Goal: Task Accomplishment & Management: Manage account settings

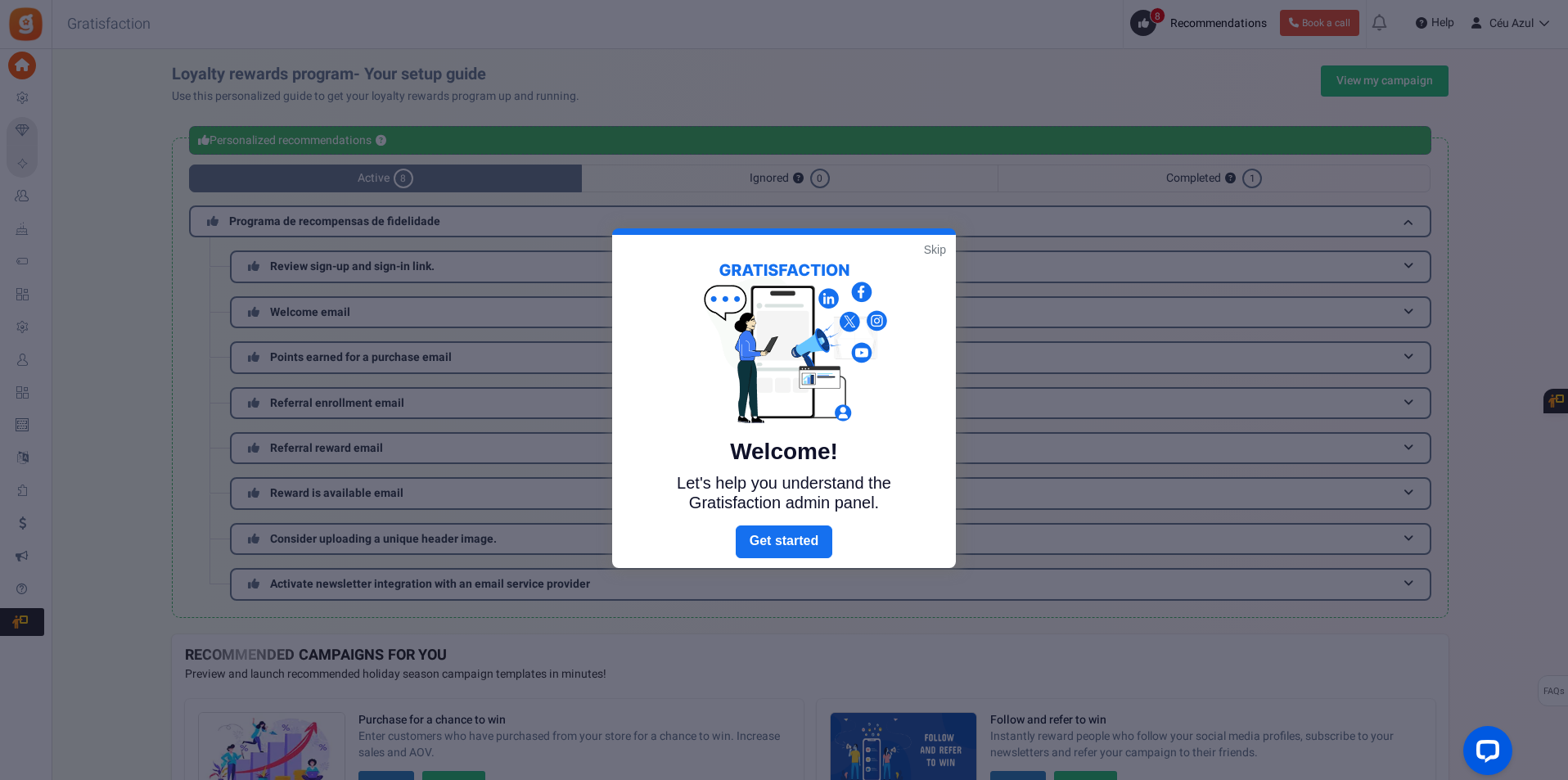
click at [934, 252] on link "Skip" at bounding box center [935, 249] width 22 height 16
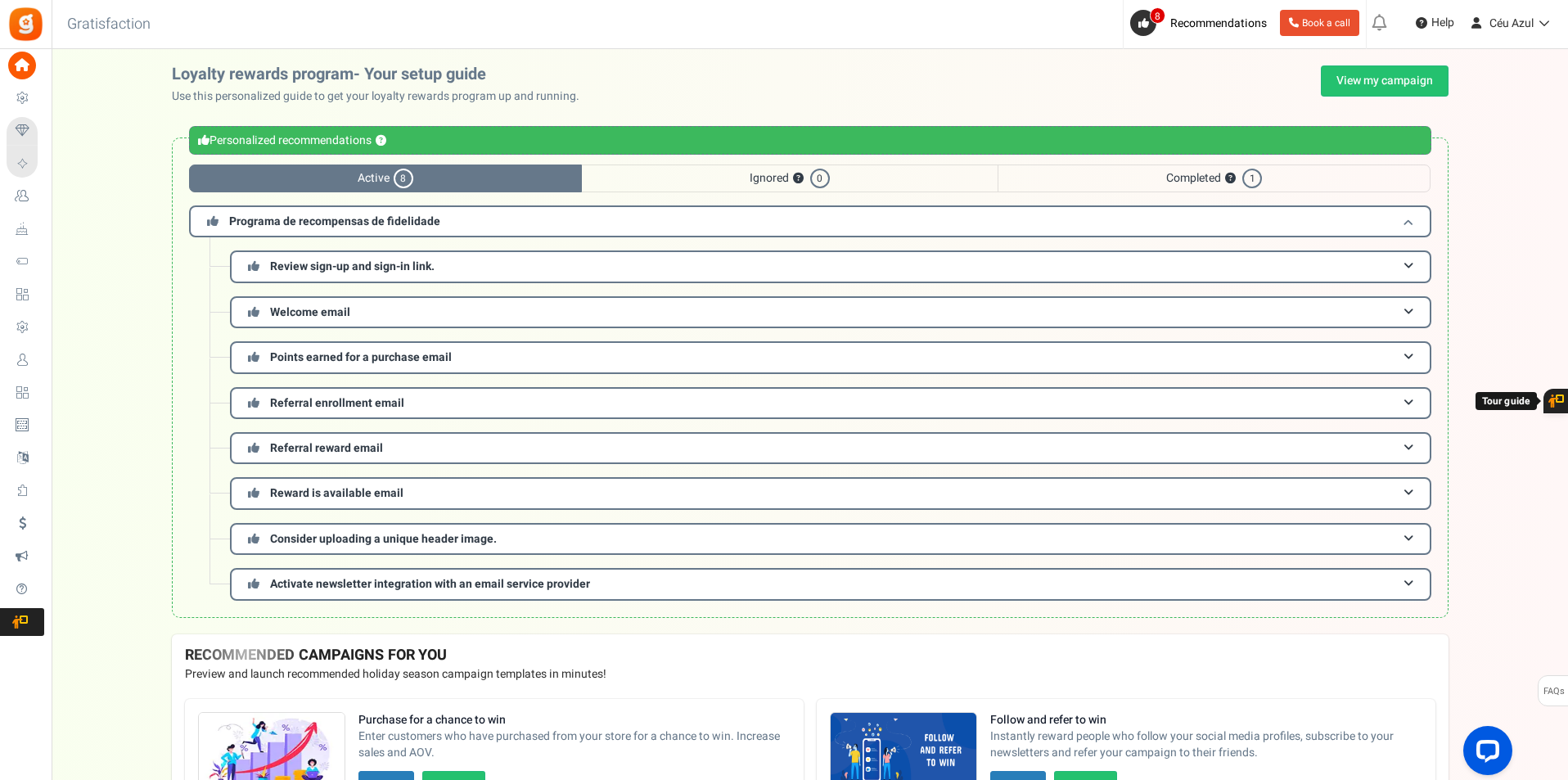
click at [359, 218] on span "Programa de recompensas de fidelidade" at bounding box center [335, 222] width 211 height 17
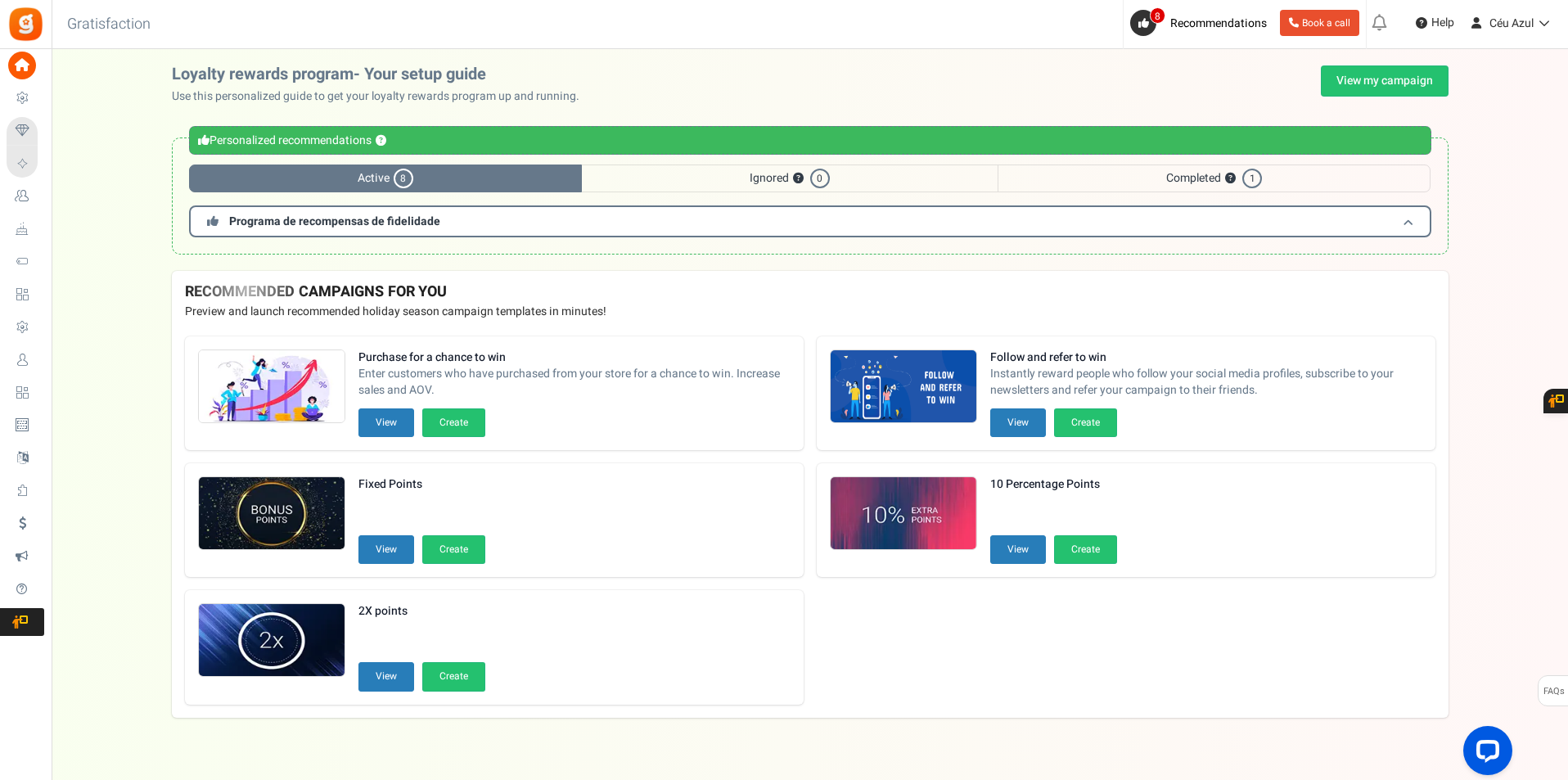
click at [359, 218] on span "Programa de recompensas de fidelidade" at bounding box center [335, 222] width 211 height 17
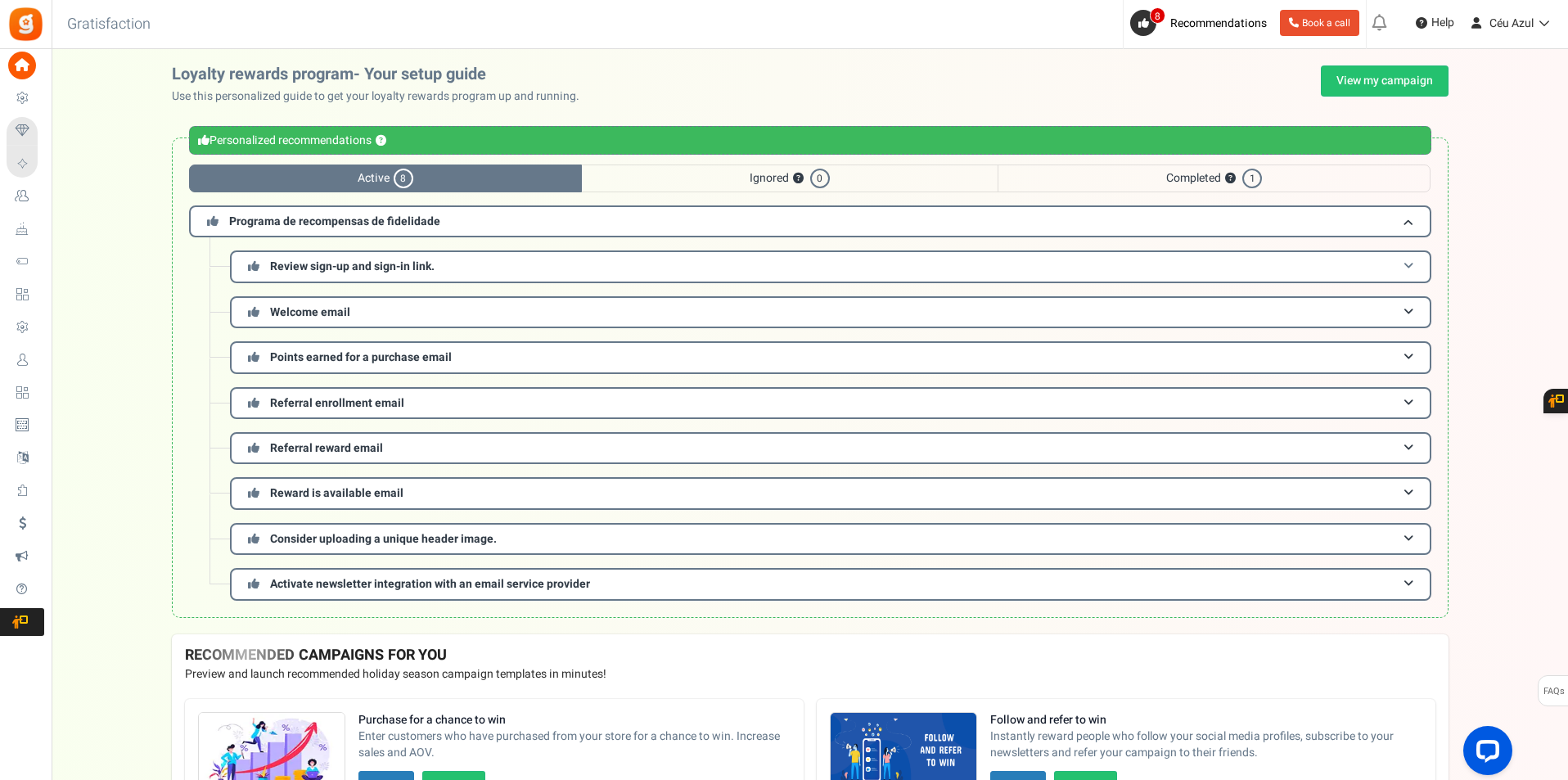
click at [350, 265] on span "Review sign-up and sign-in link." at bounding box center [352, 266] width 165 height 17
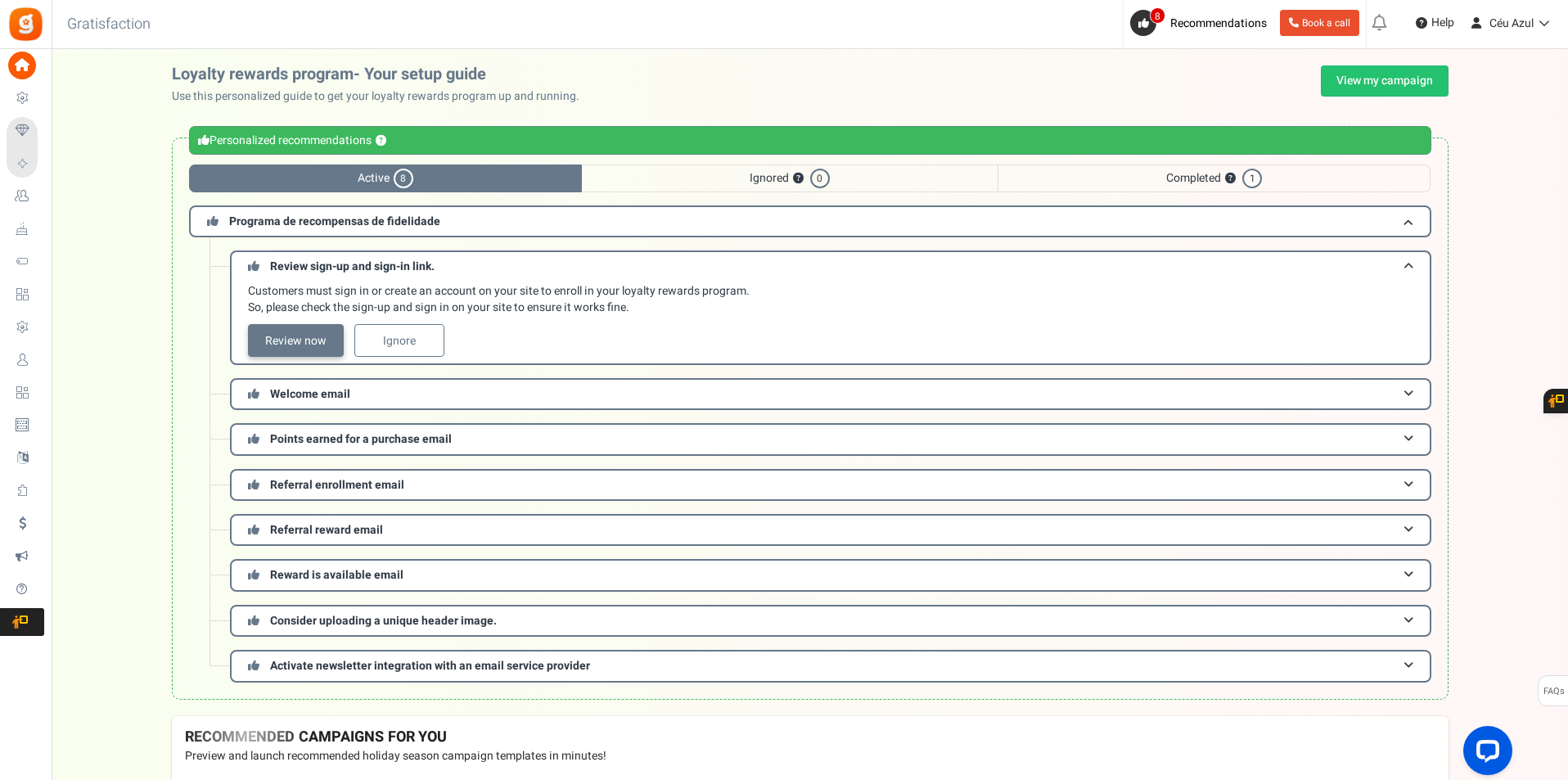
click at [314, 340] on link "Review now" at bounding box center [295, 340] width 95 height 33
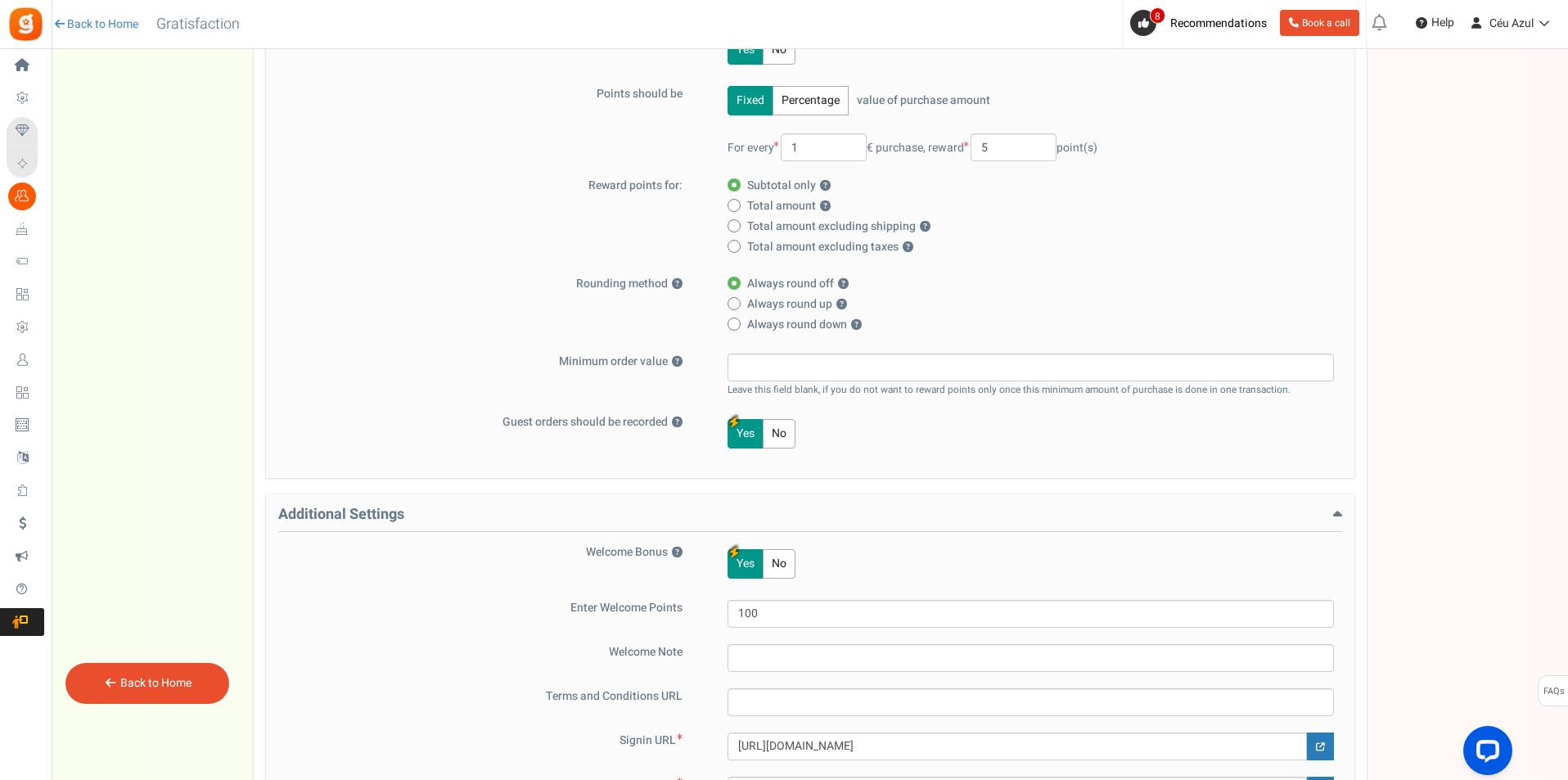
scroll to position [607, 0]
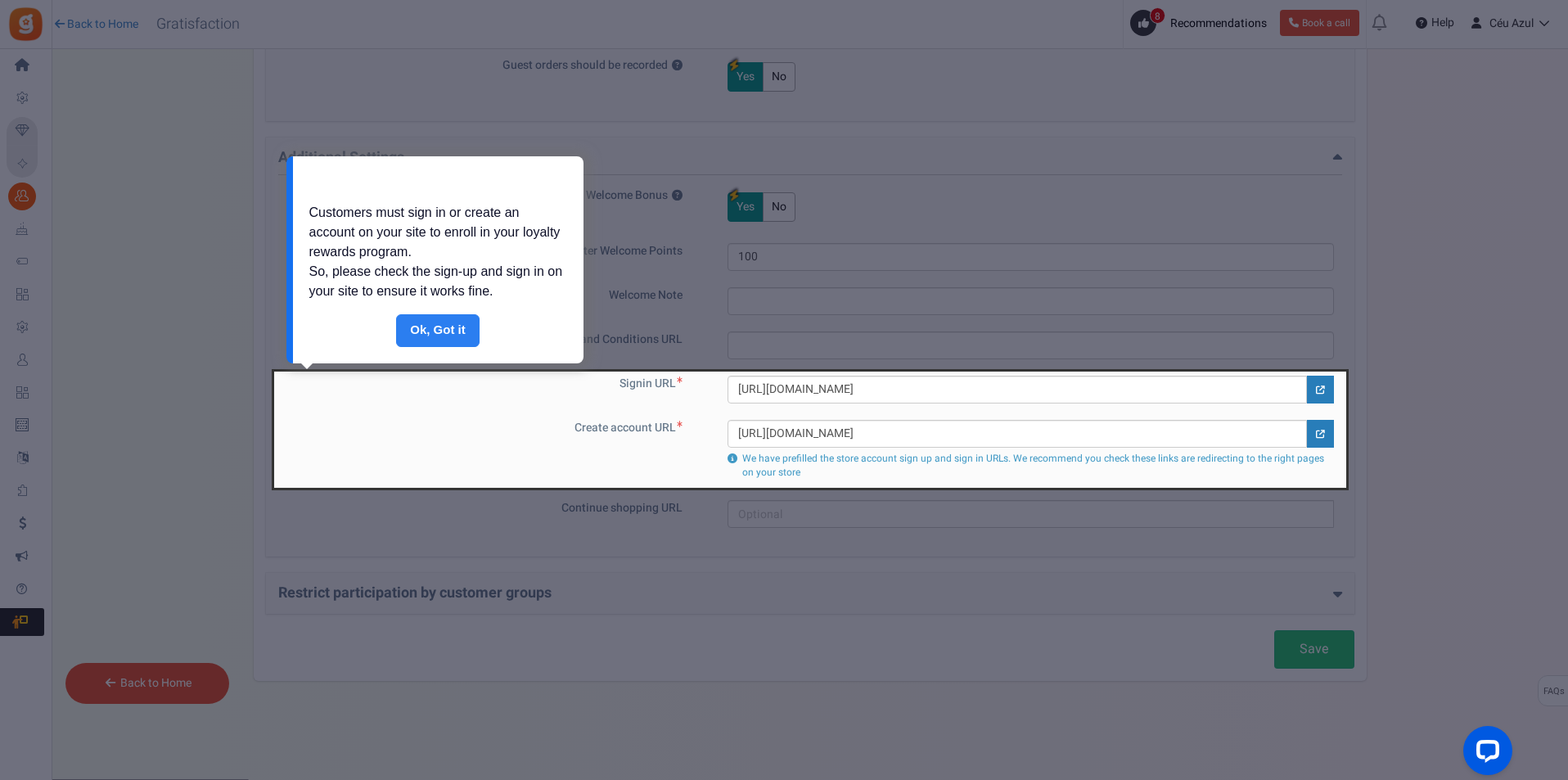
click at [447, 334] on link "Done" at bounding box center [437, 331] width 83 height 33
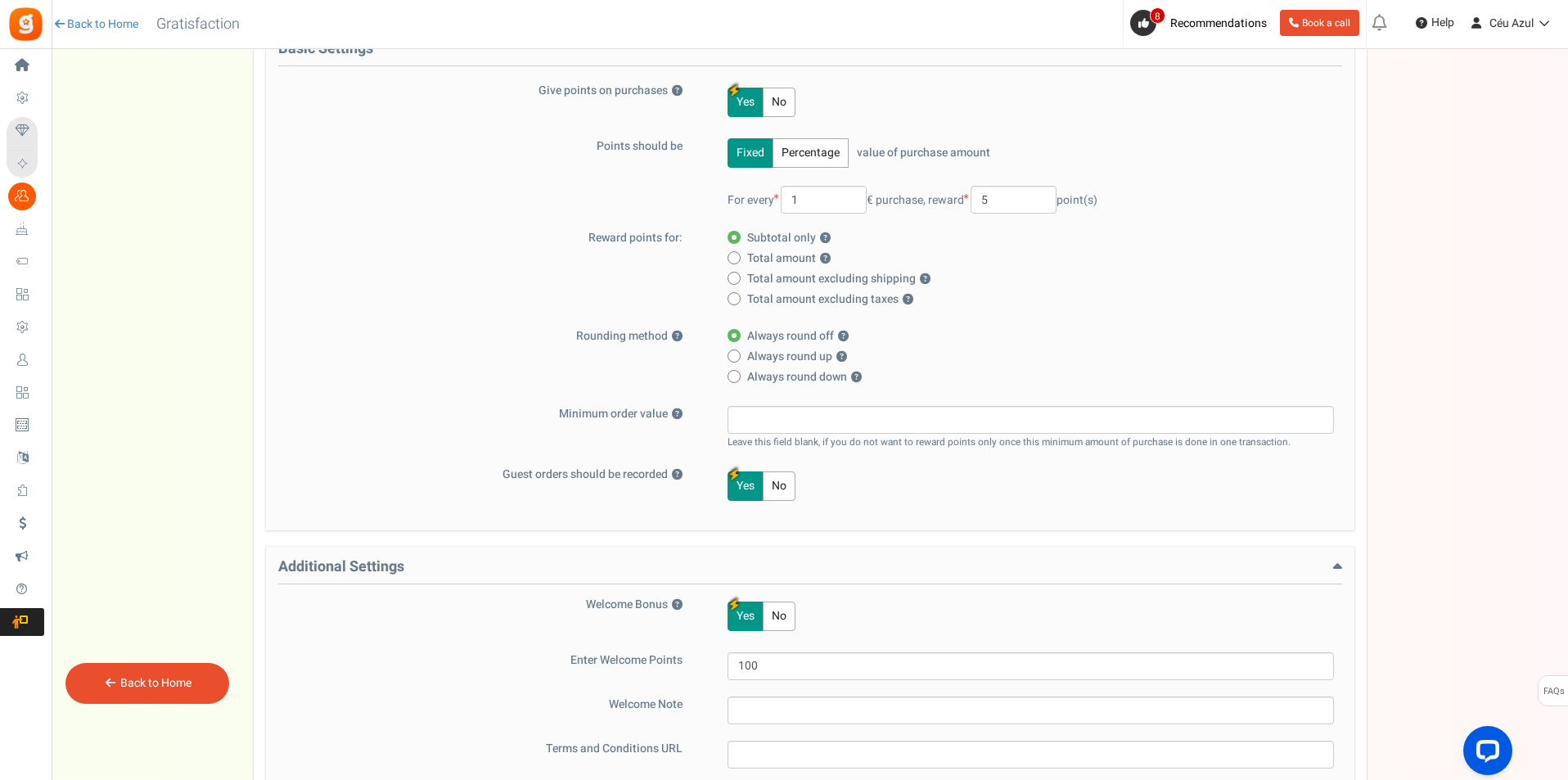
scroll to position [0, 0]
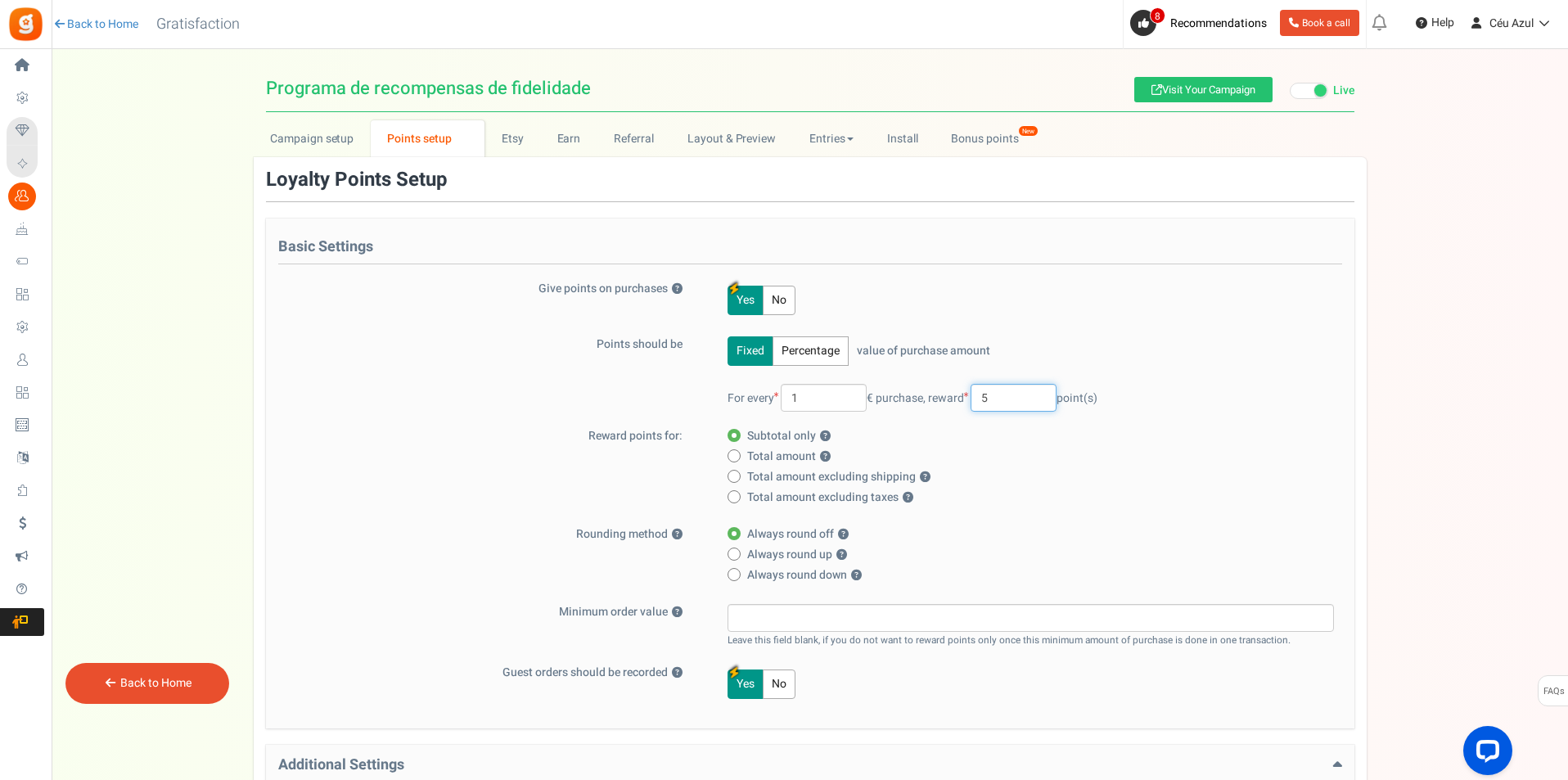
click at [1021, 392] on input "5" at bounding box center [1013, 398] width 86 height 27
type input "10"
click at [1225, 356] on div "Fixed Percentage value of purchase amount 100 % of purchase amount. For every 1…" at bounding box center [1019, 382] width 628 height 92
click at [770, 456] on span "Total amount ?" at bounding box center [788, 456] width 83 height 16
click at [738, 456] on input "Total amount ?" at bounding box center [732, 457] width 10 height 10
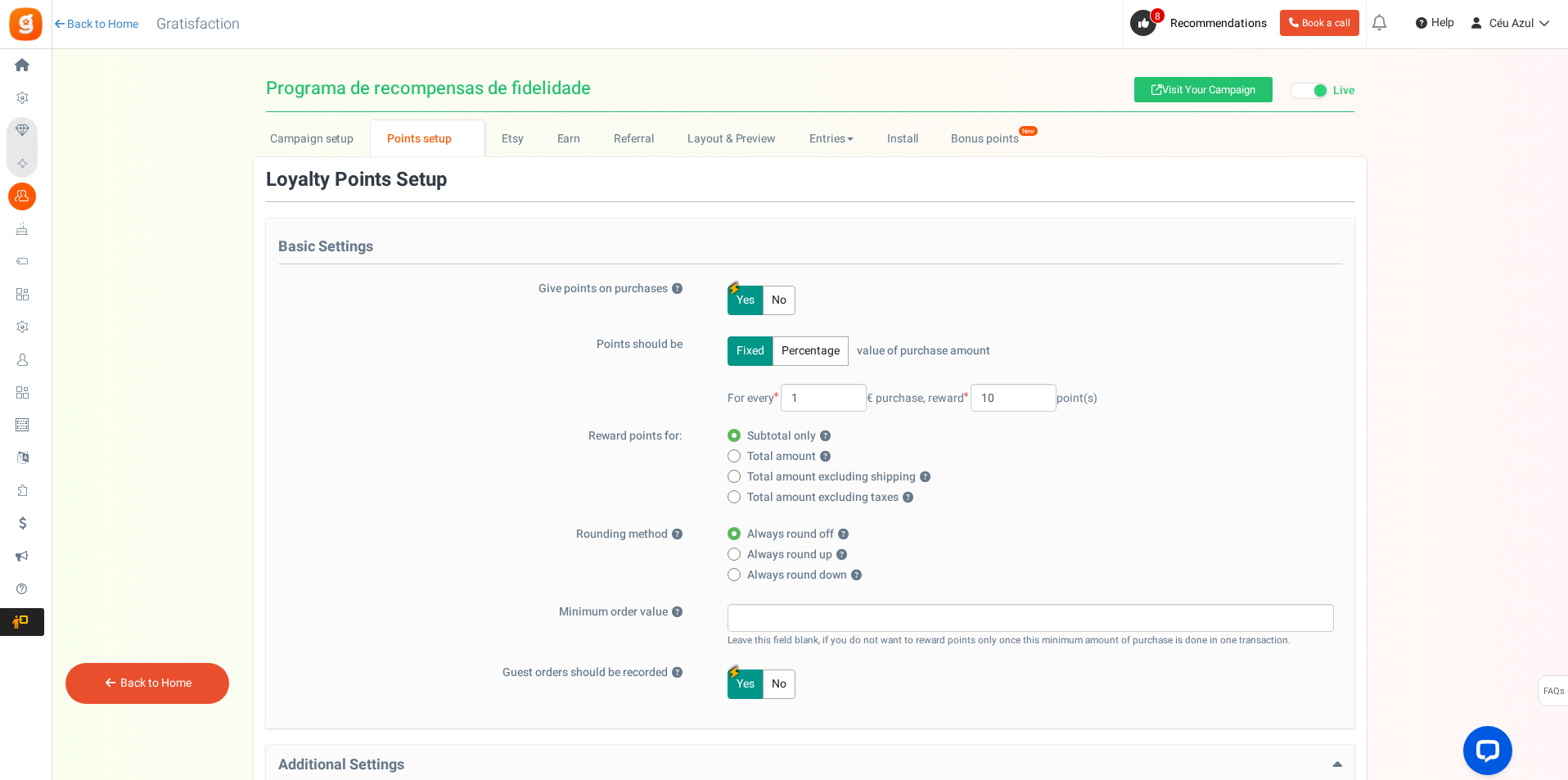
radio input "true"
radio input "false"
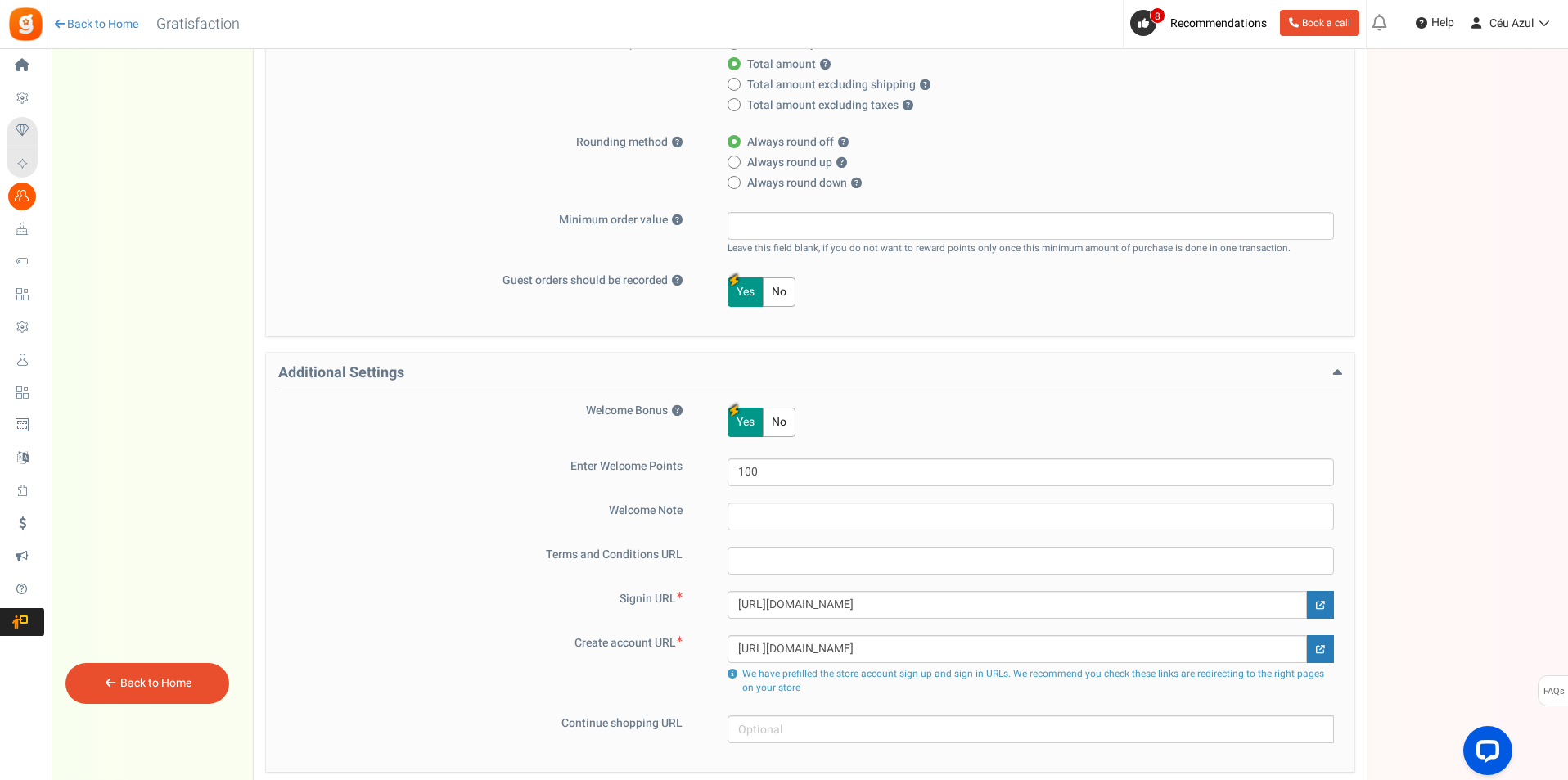
scroll to position [335, 0]
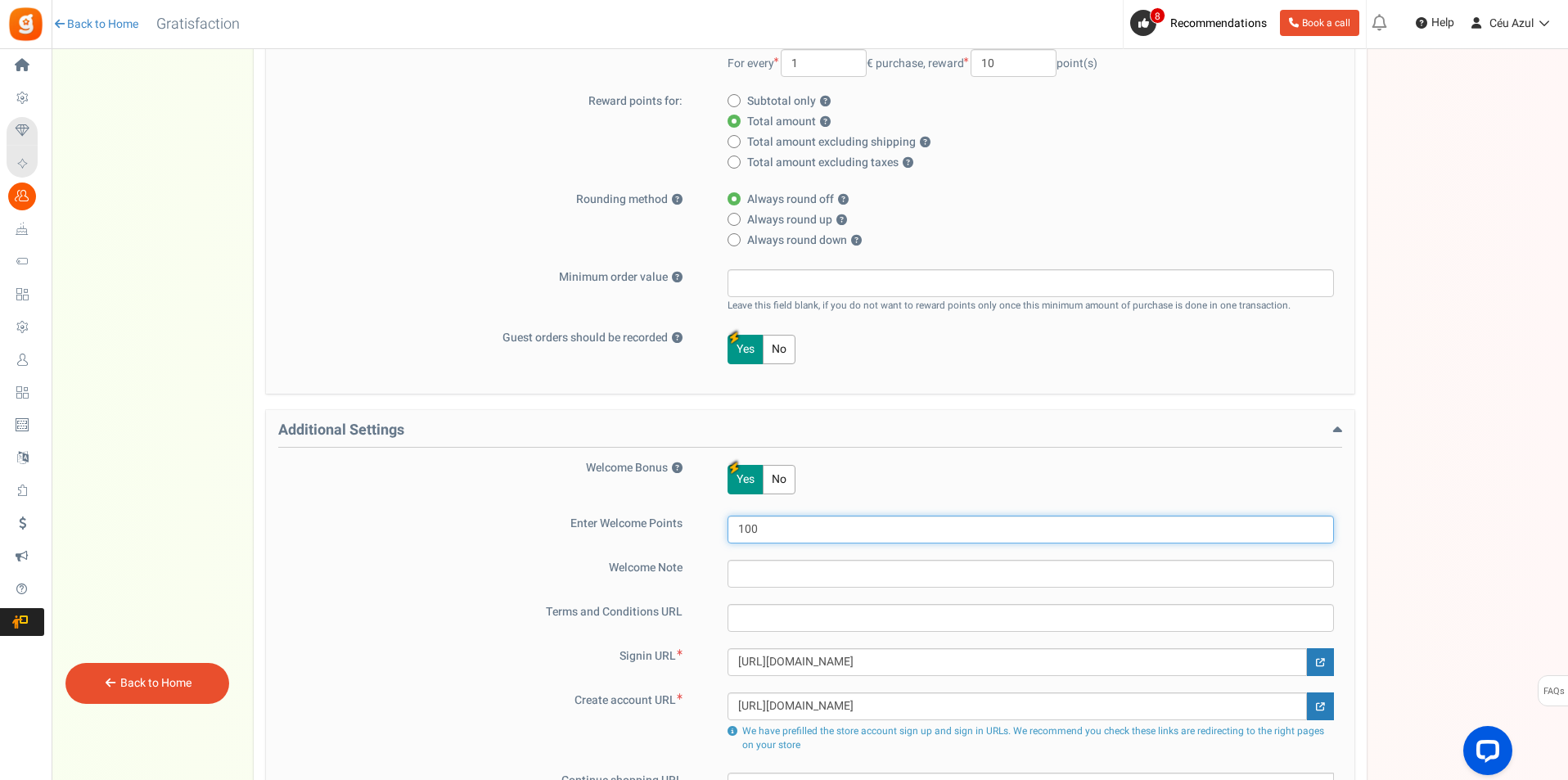
drag, startPoint x: 773, startPoint y: 525, endPoint x: 702, endPoint y: 523, distance: 71.0
click at [702, 523] on div "Enter Welcome Points 100" at bounding box center [810, 529] width 1064 height 27
type input "500"
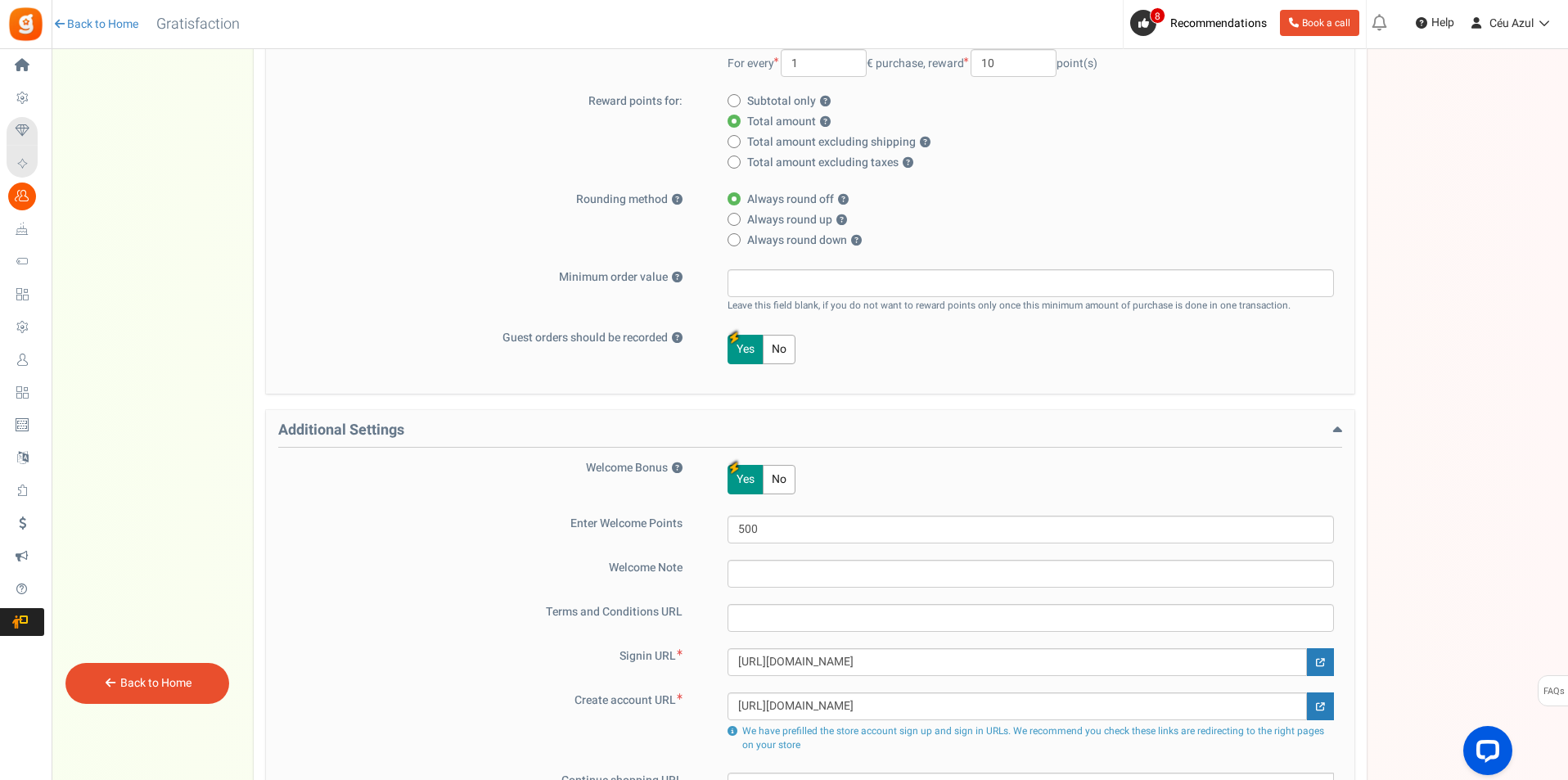
click at [697, 556] on div "Welcome Bonus ? Yes No Enter Welcome Points 500 Welcome Note Terms and Conditio…" at bounding box center [810, 631] width 1064 height 340
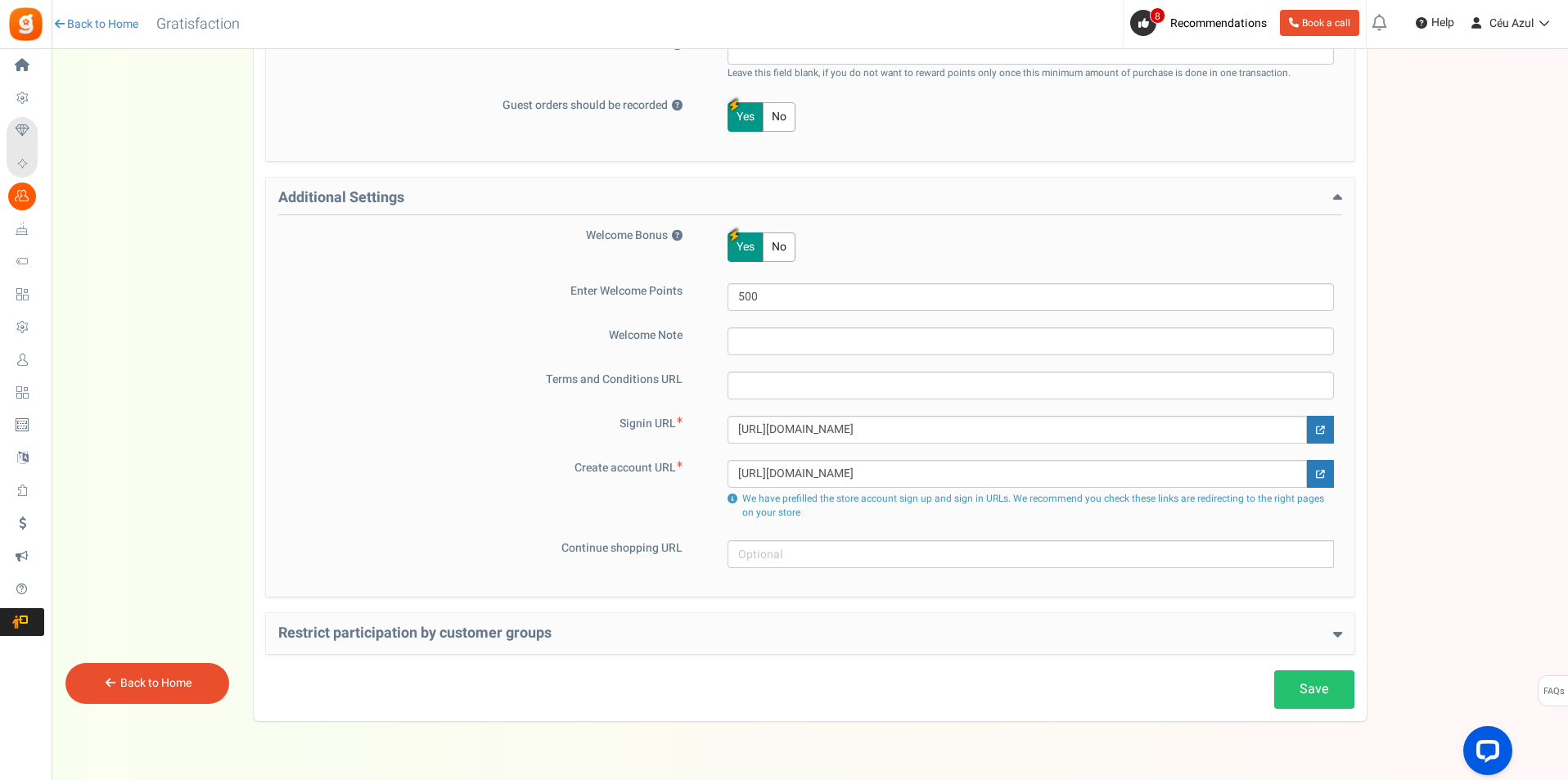
scroll to position [607, 0]
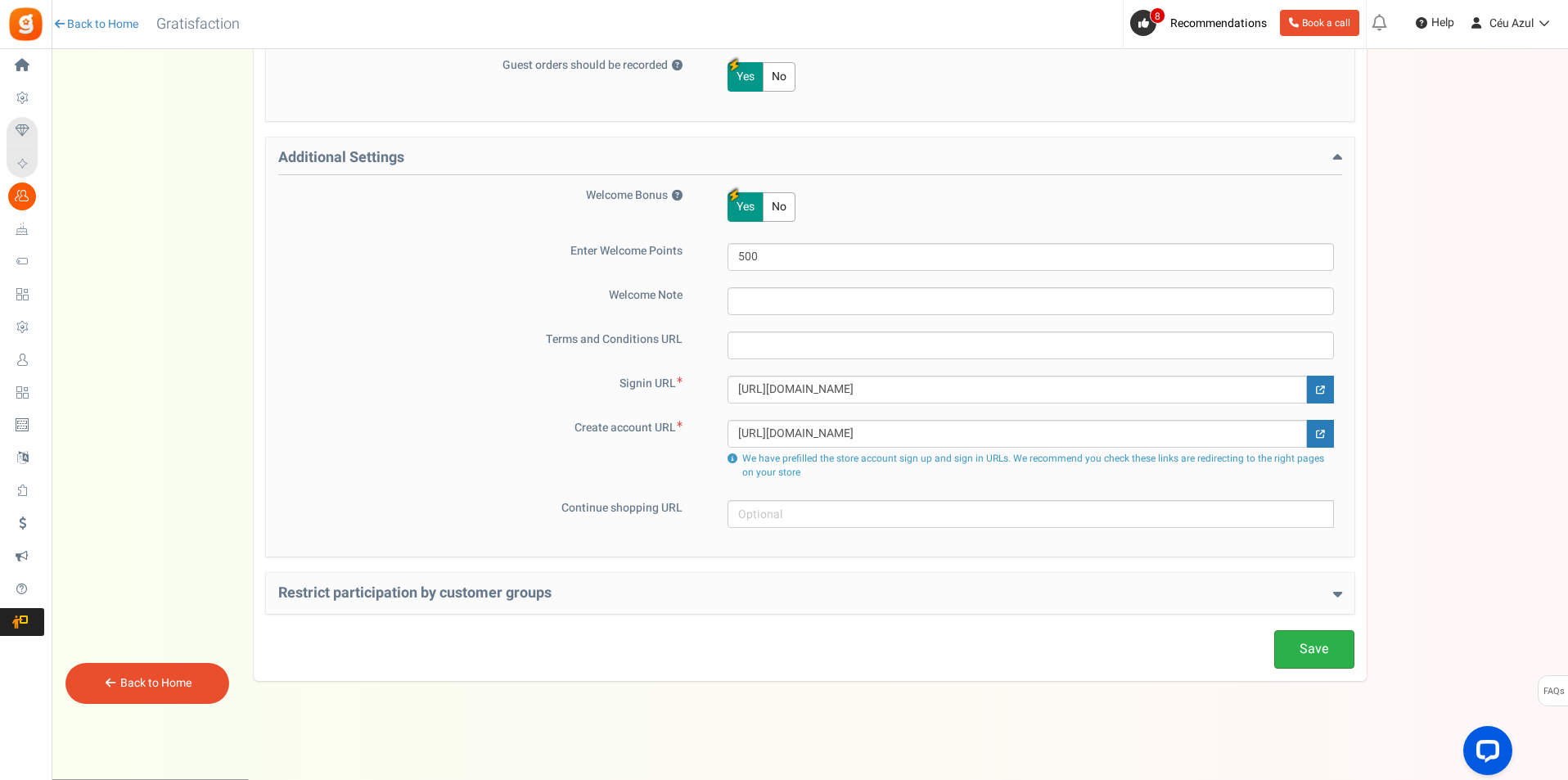
click at [1325, 643] on link "Save" at bounding box center [1314, 649] width 80 height 39
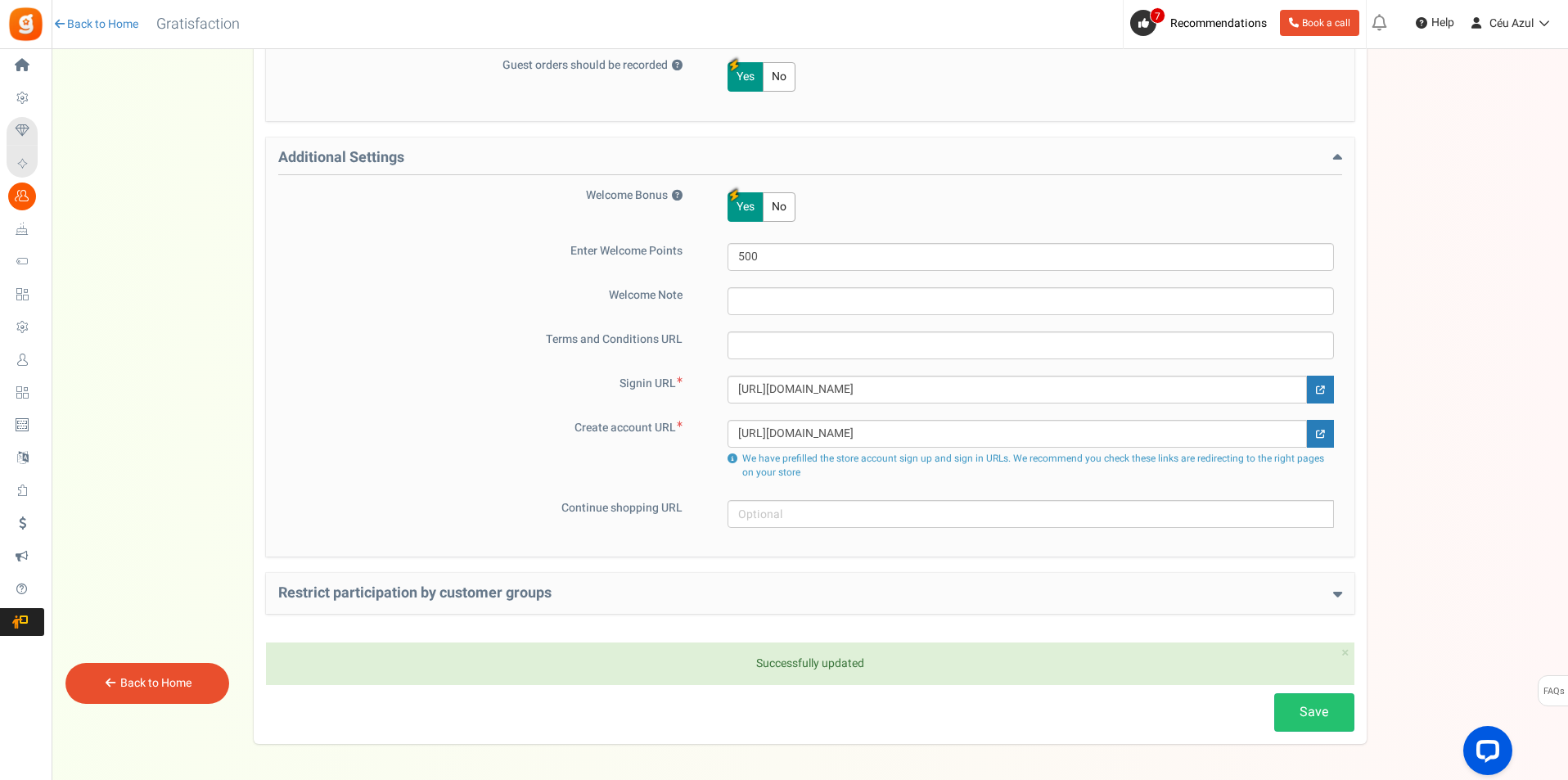
click at [424, 591] on h4 "Restrict participation by customer groups" at bounding box center [810, 593] width 1064 height 16
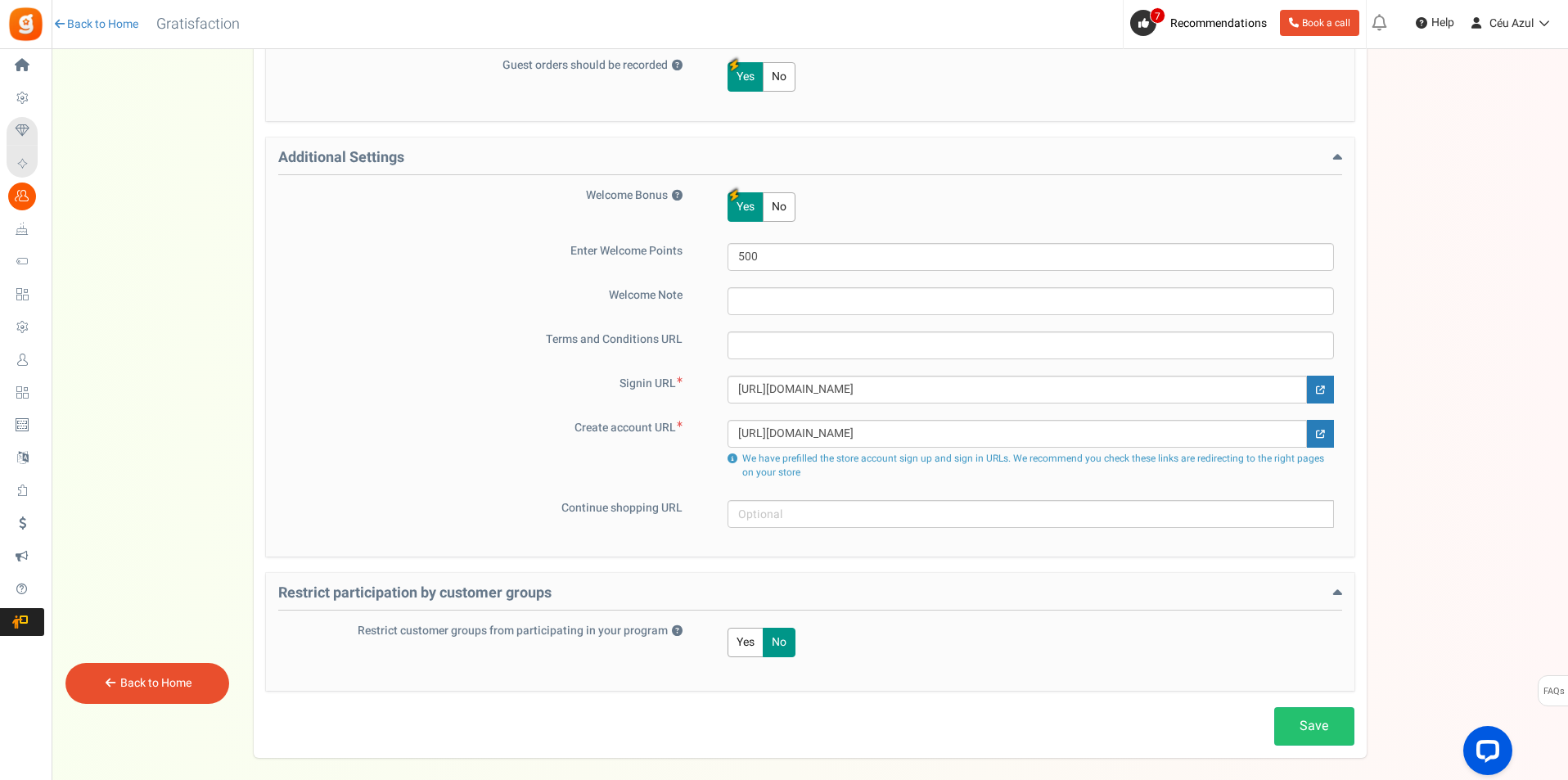
click at [424, 591] on h4 "Restrict participation by customer groups" at bounding box center [810, 598] width 1064 height 26
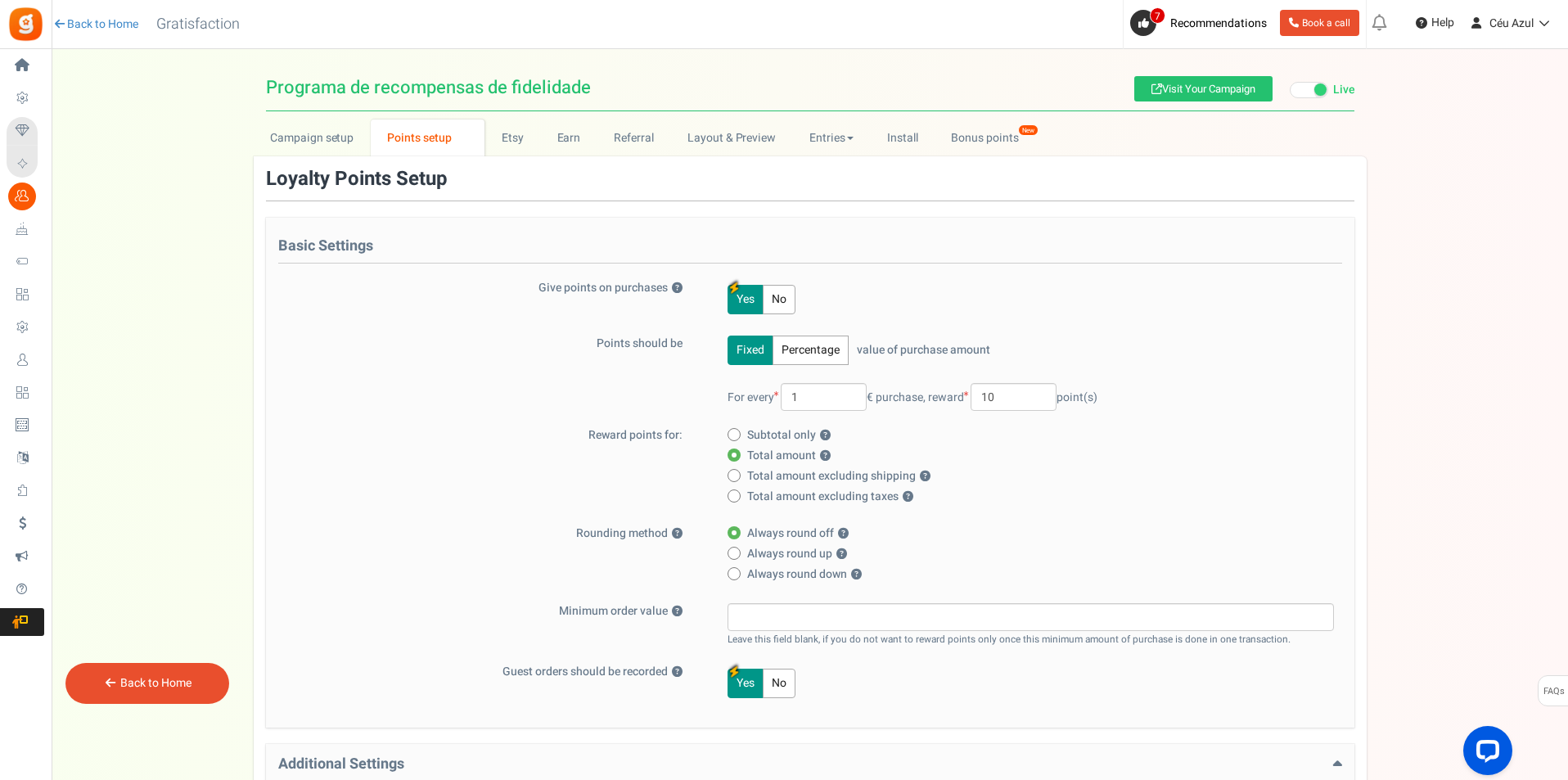
scroll to position [0, 0]
click at [559, 137] on link "Earn" at bounding box center [568, 138] width 58 height 37
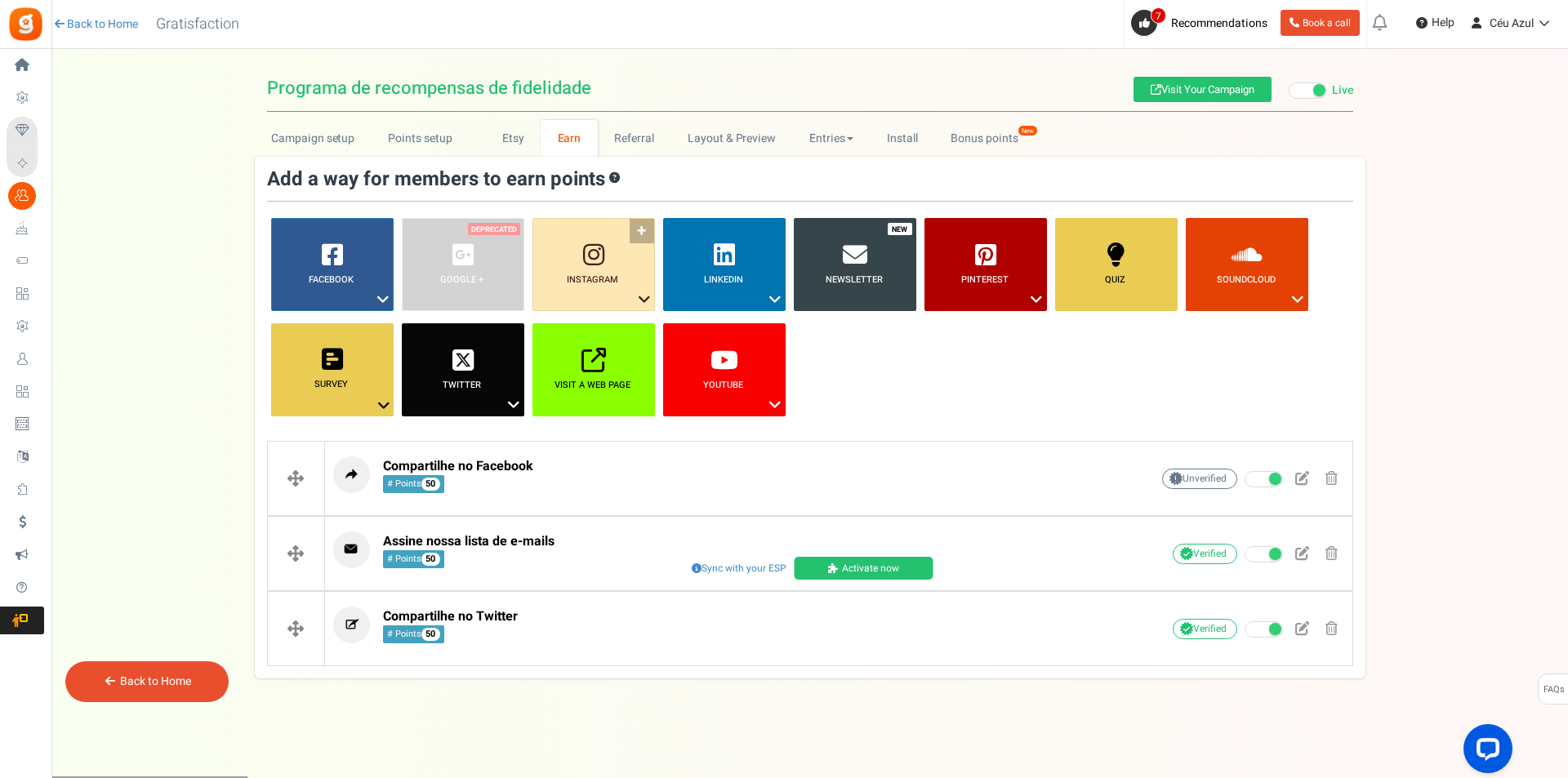
click at [643, 227] on link "Instagram ?" at bounding box center [593, 264] width 123 height 93
click at [589, 352] on link "Like a Photo or Video" at bounding box center [594, 350] width 130 height 21
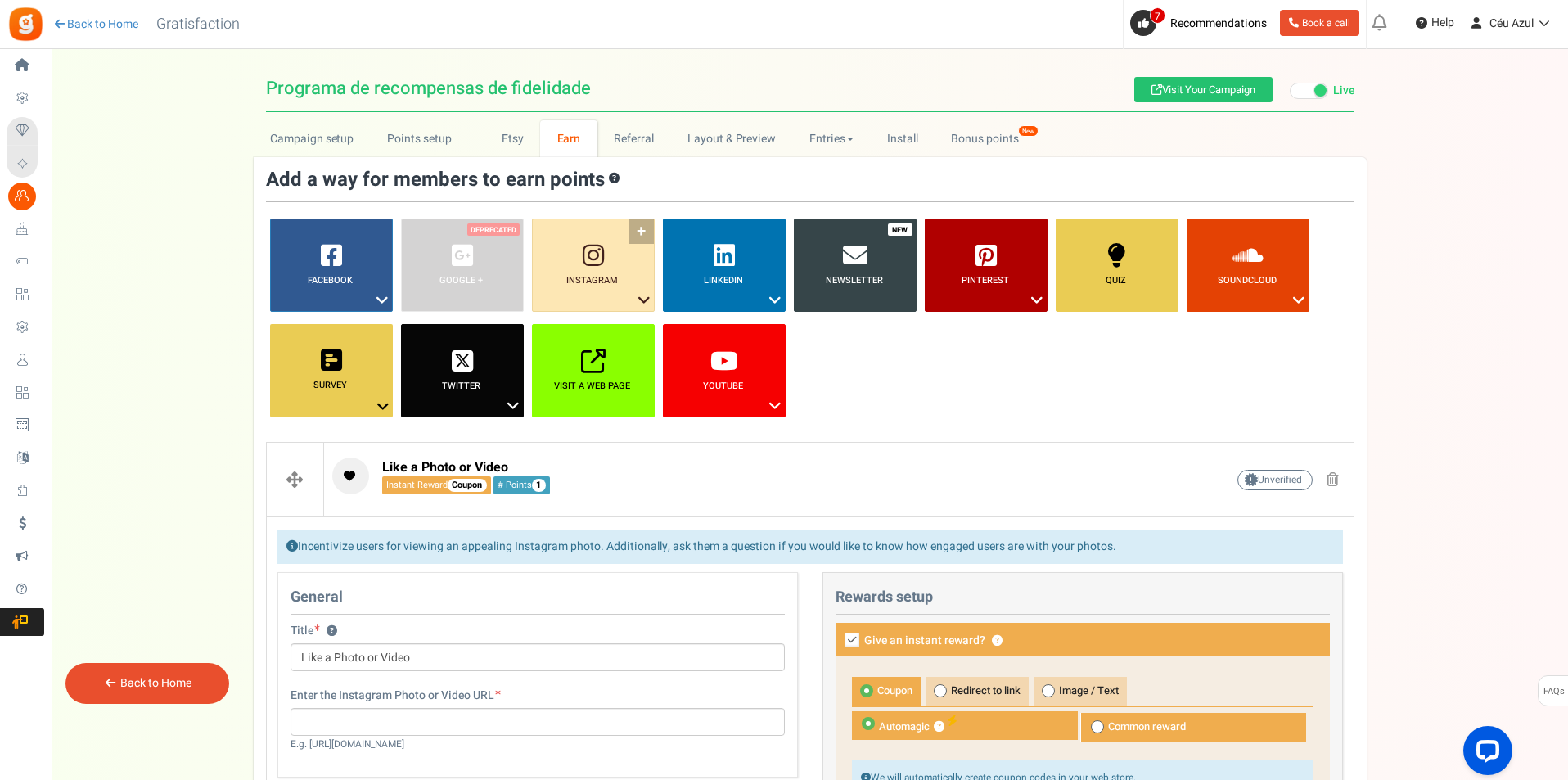
click at [641, 299] on icon at bounding box center [644, 300] width 20 height 21
click at [601, 328] on link "Follow on Instagram" at bounding box center [593, 331] width 131 height 21
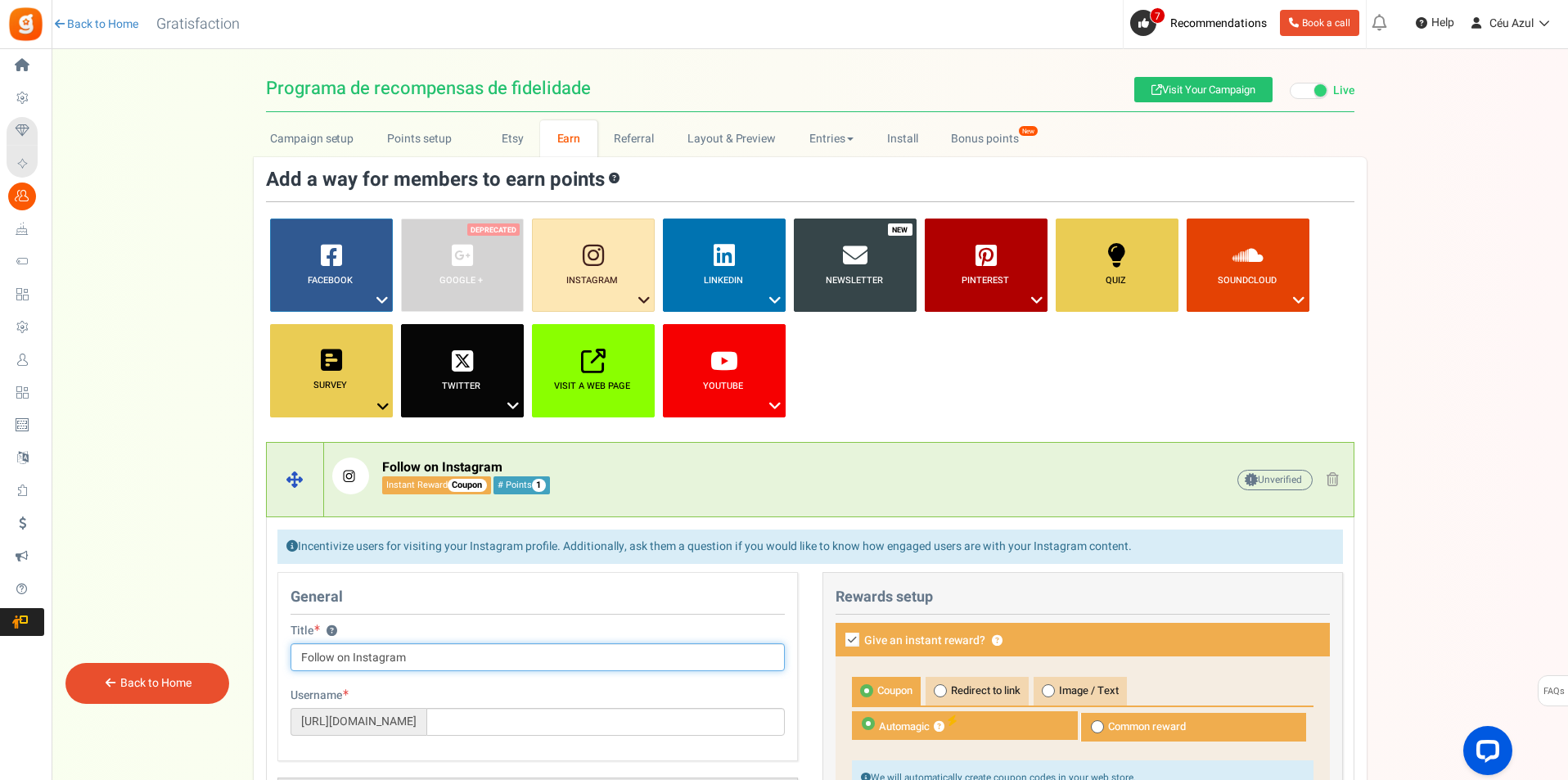
scroll to position [137, 0]
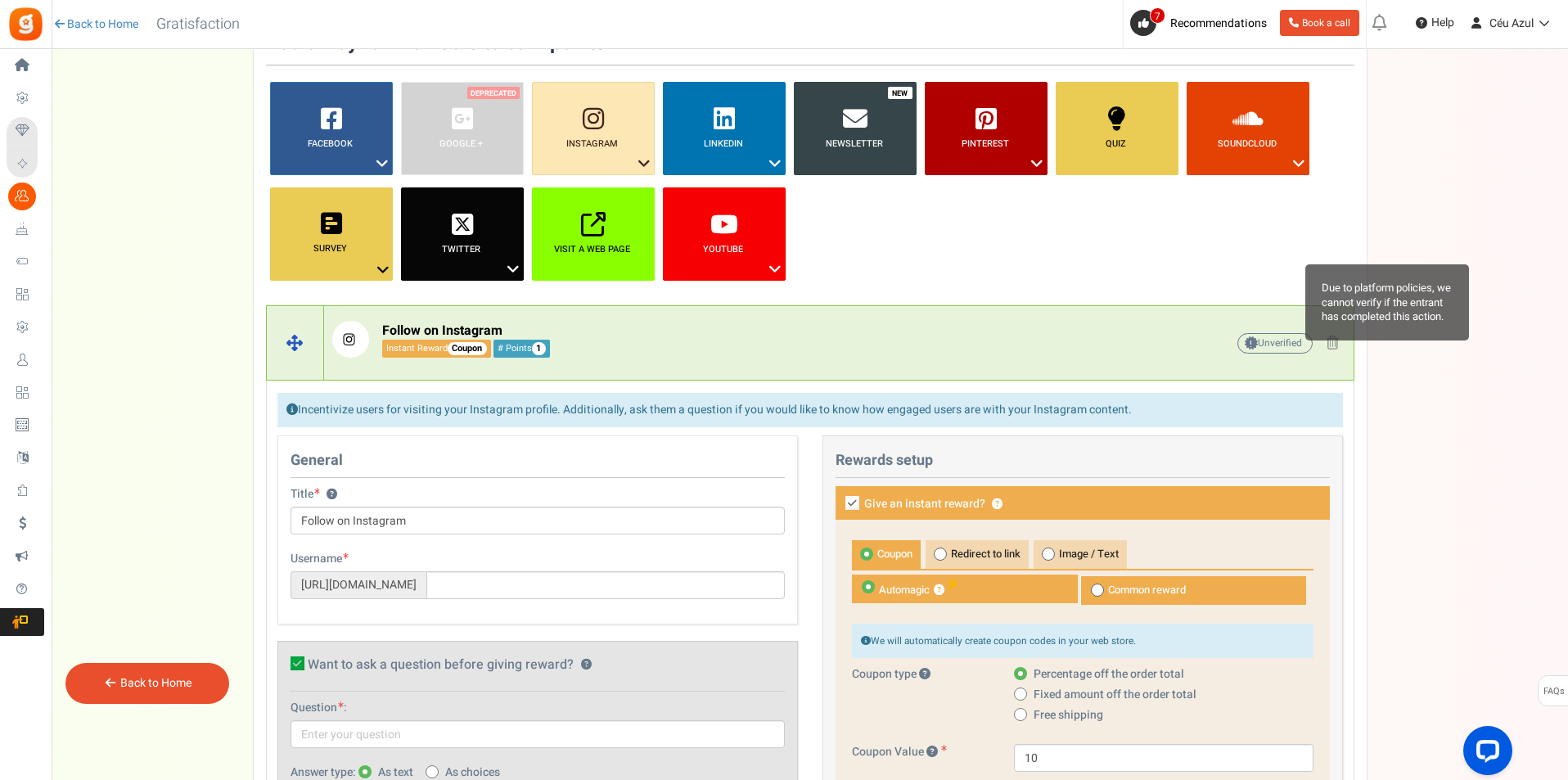
click at [1268, 346] on span "Unverified Due to platform policies, we cannot verify if the entrant has comple…" at bounding box center [1275, 344] width 76 height 21
click at [1264, 344] on span "Unverified Due to platform policies, we cannot verify if the entrant has comple…" at bounding box center [1275, 344] width 76 height 21
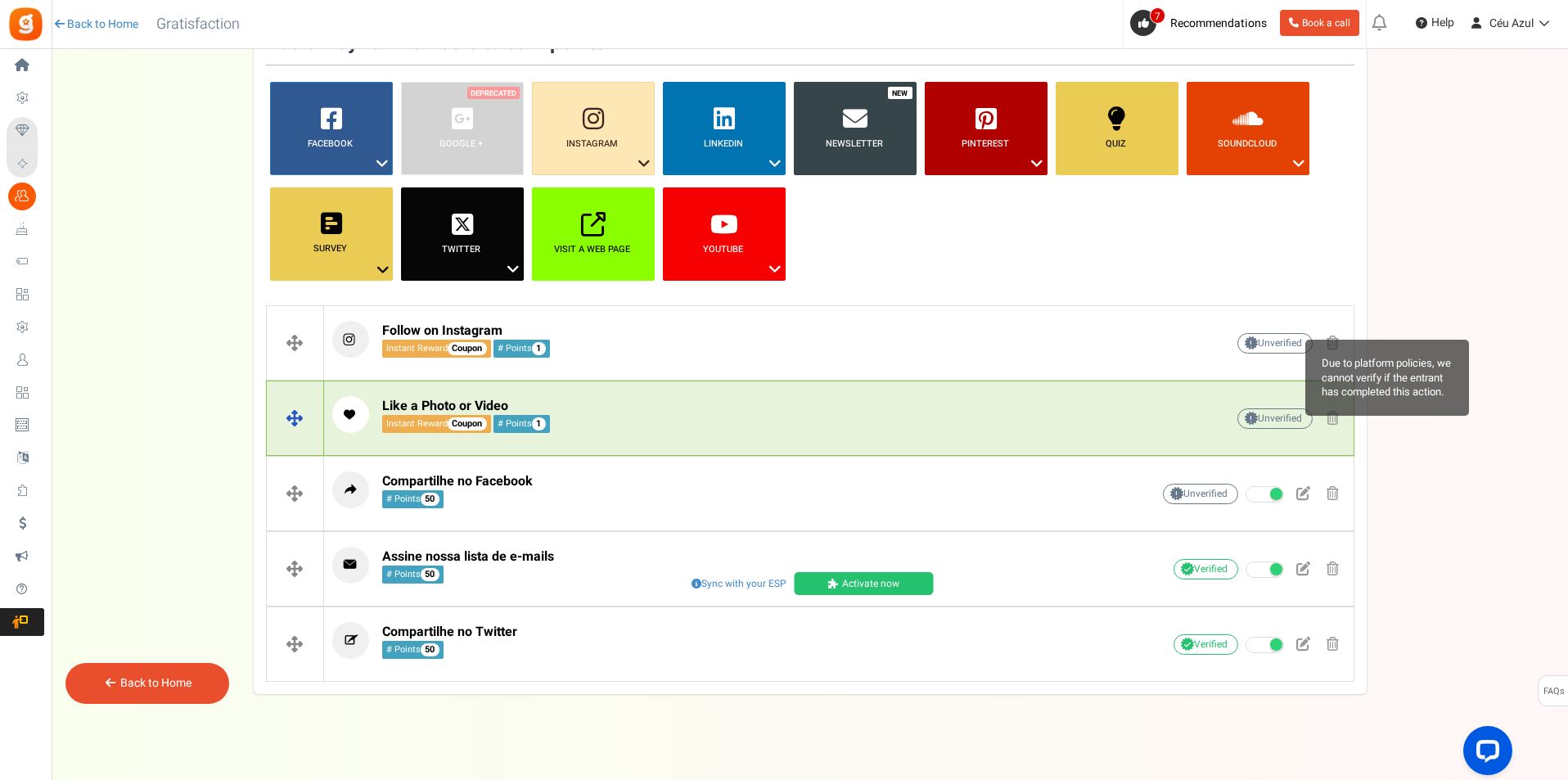
click at [1332, 414] on span "Due to platform policies, we cannot verify if the entrant has completed this ac…" at bounding box center [1387, 377] width 164 height 76
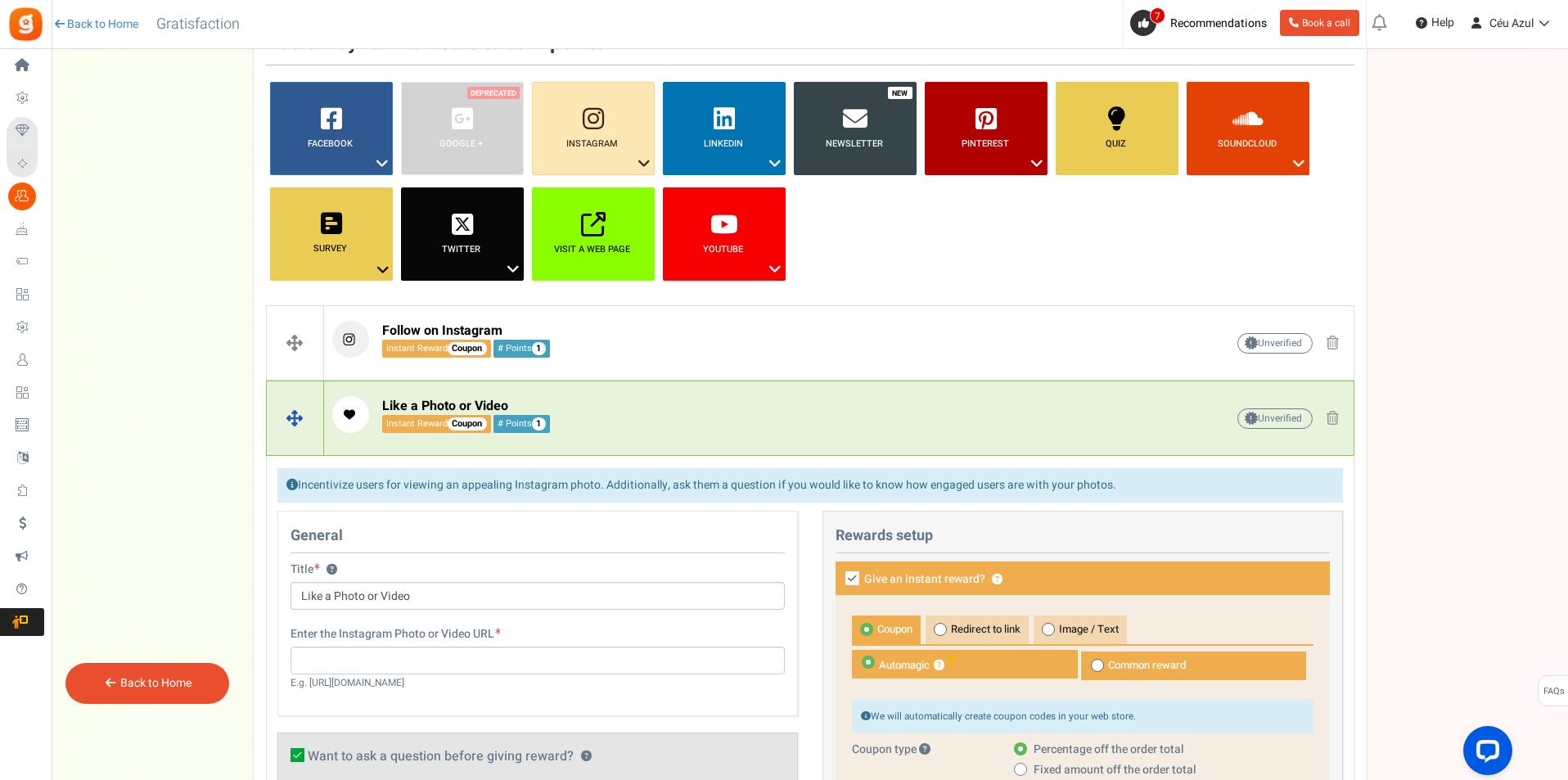
click at [1336, 414] on span at bounding box center [1333, 417] width 12 height 14
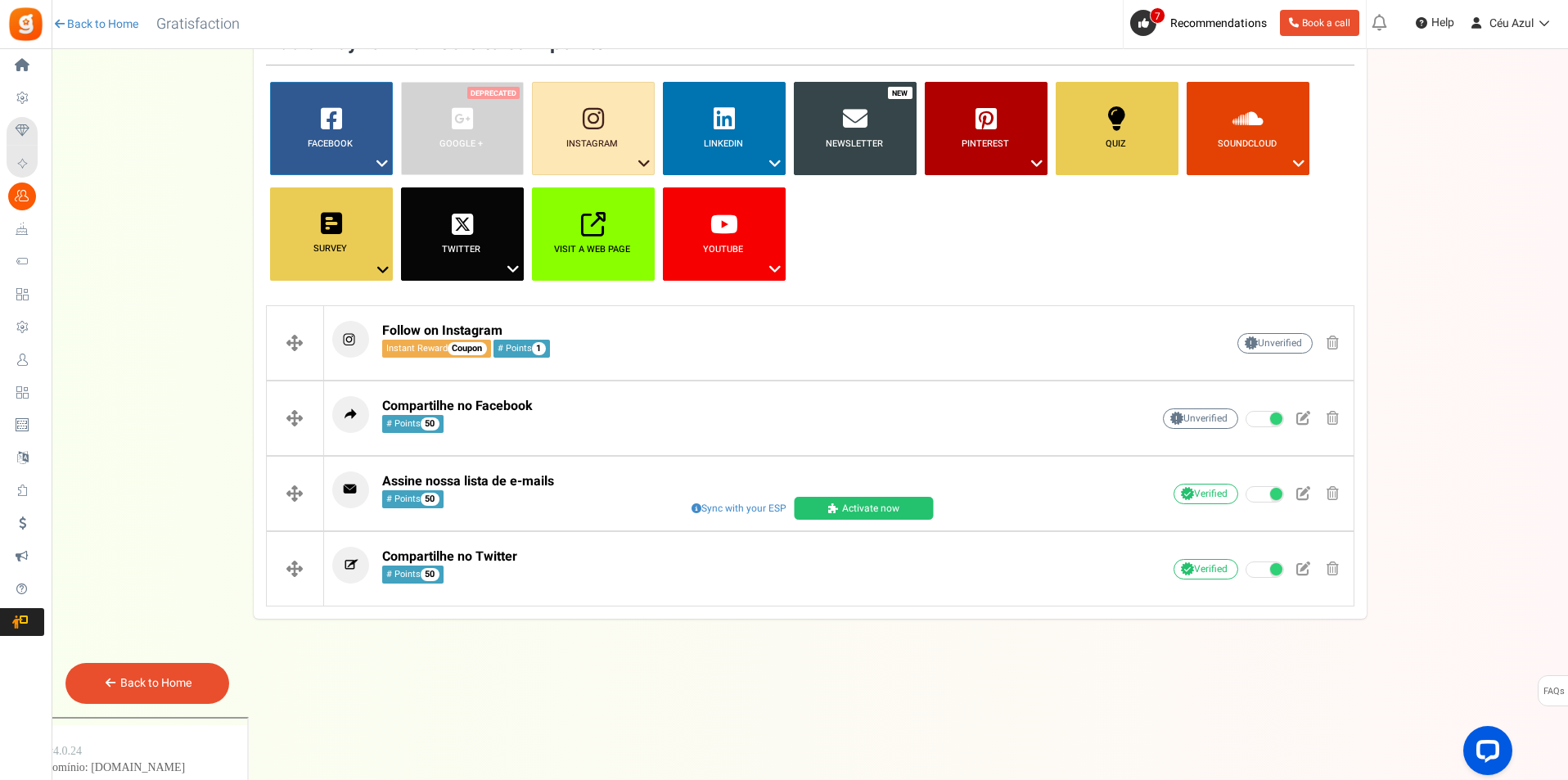
scroll to position [75, 0]
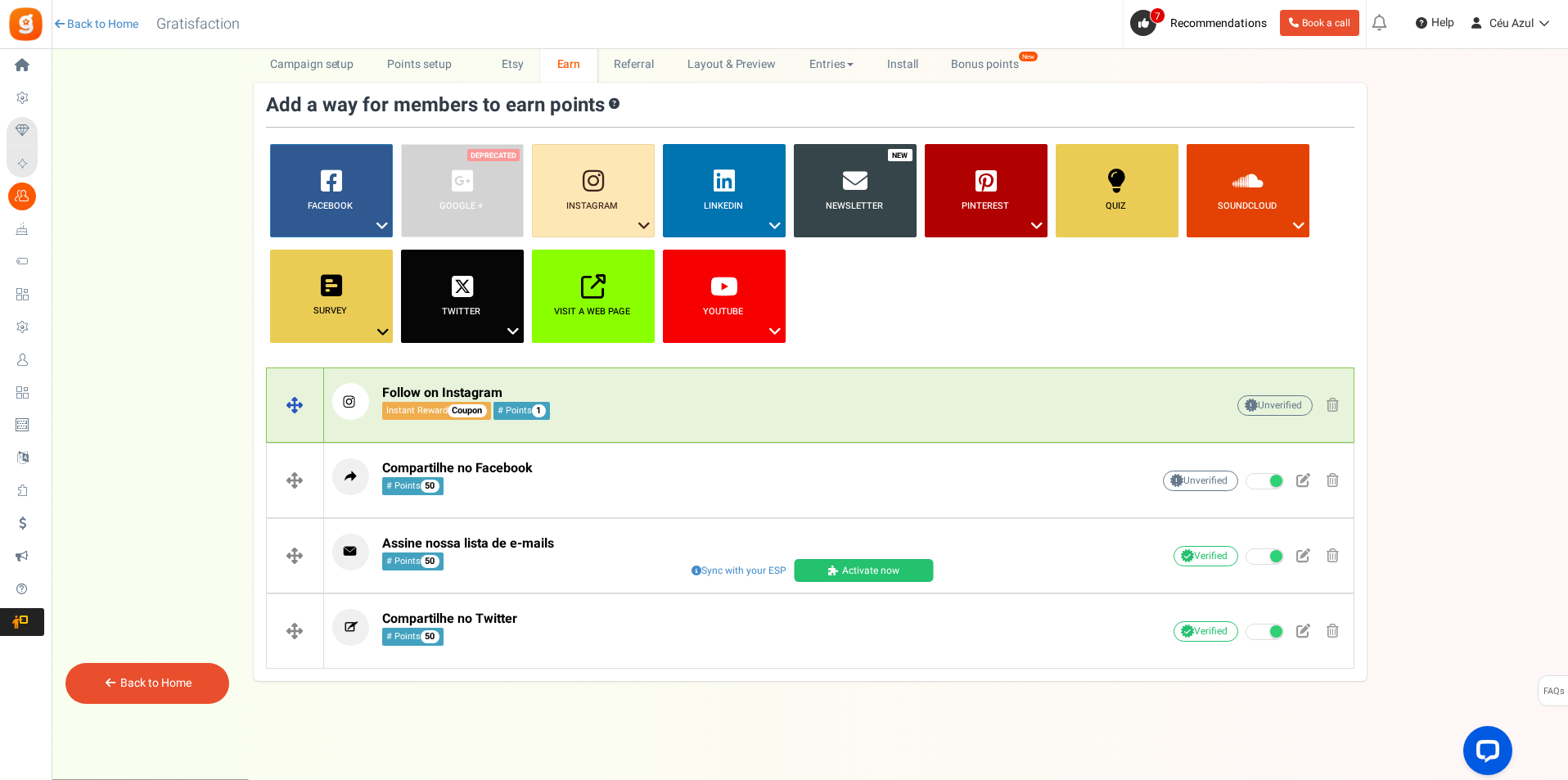
click at [745, 414] on p "Follow on Instagram Instant Reward Coupon # Points 1" at bounding box center [716, 401] width 768 height 37
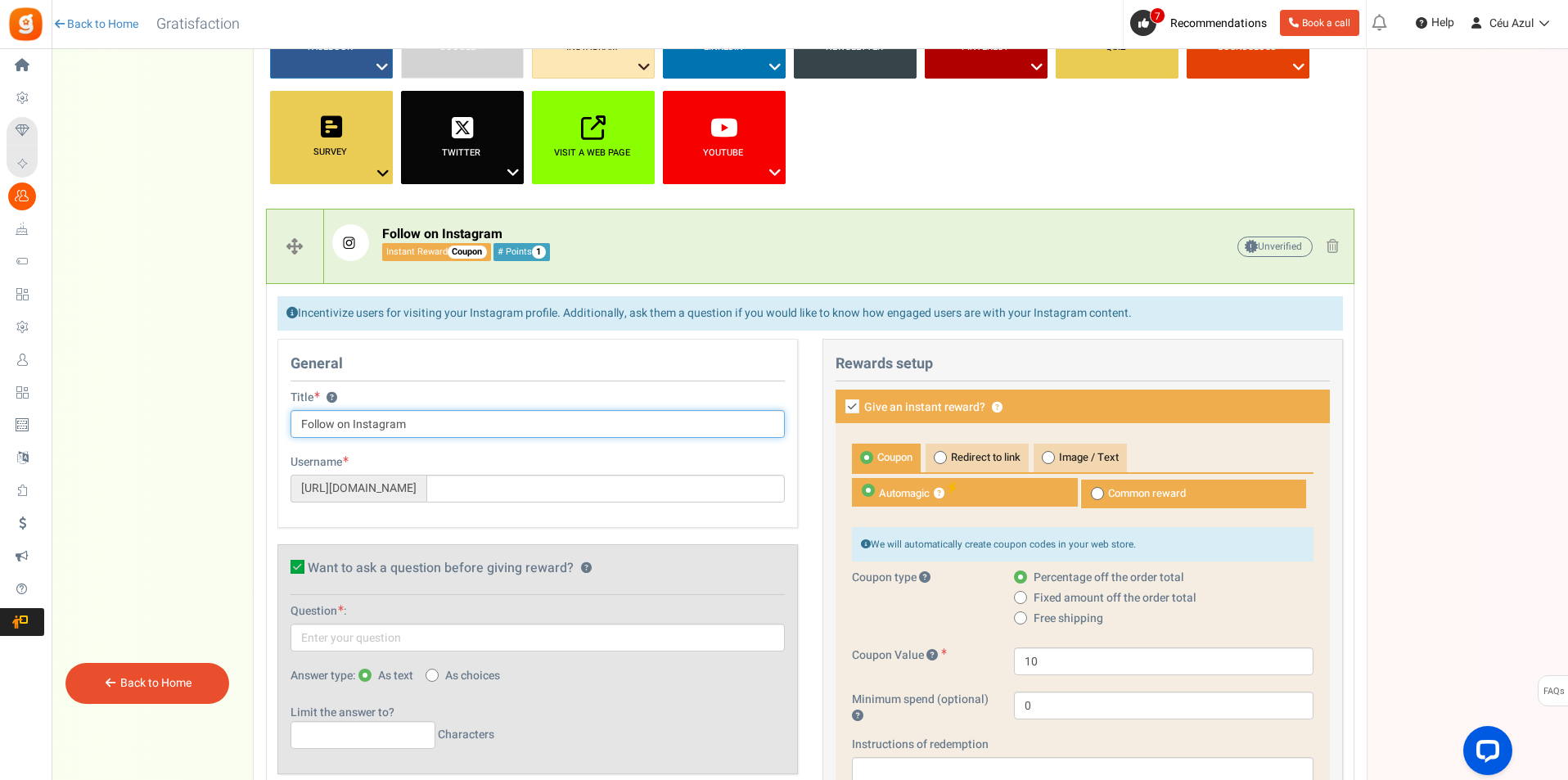
scroll to position [272, 0]
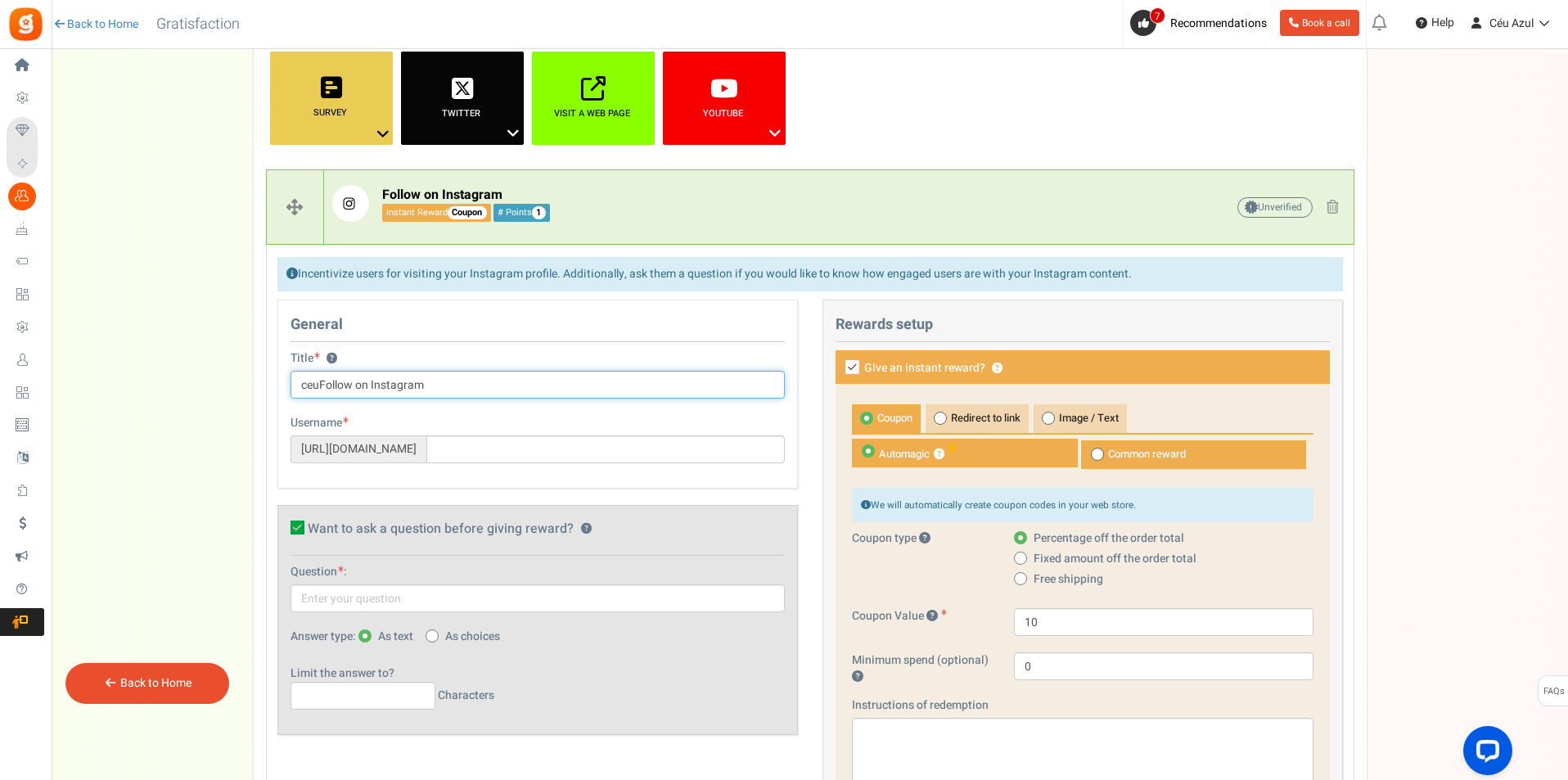
type input "ceuFollow on Instagram"
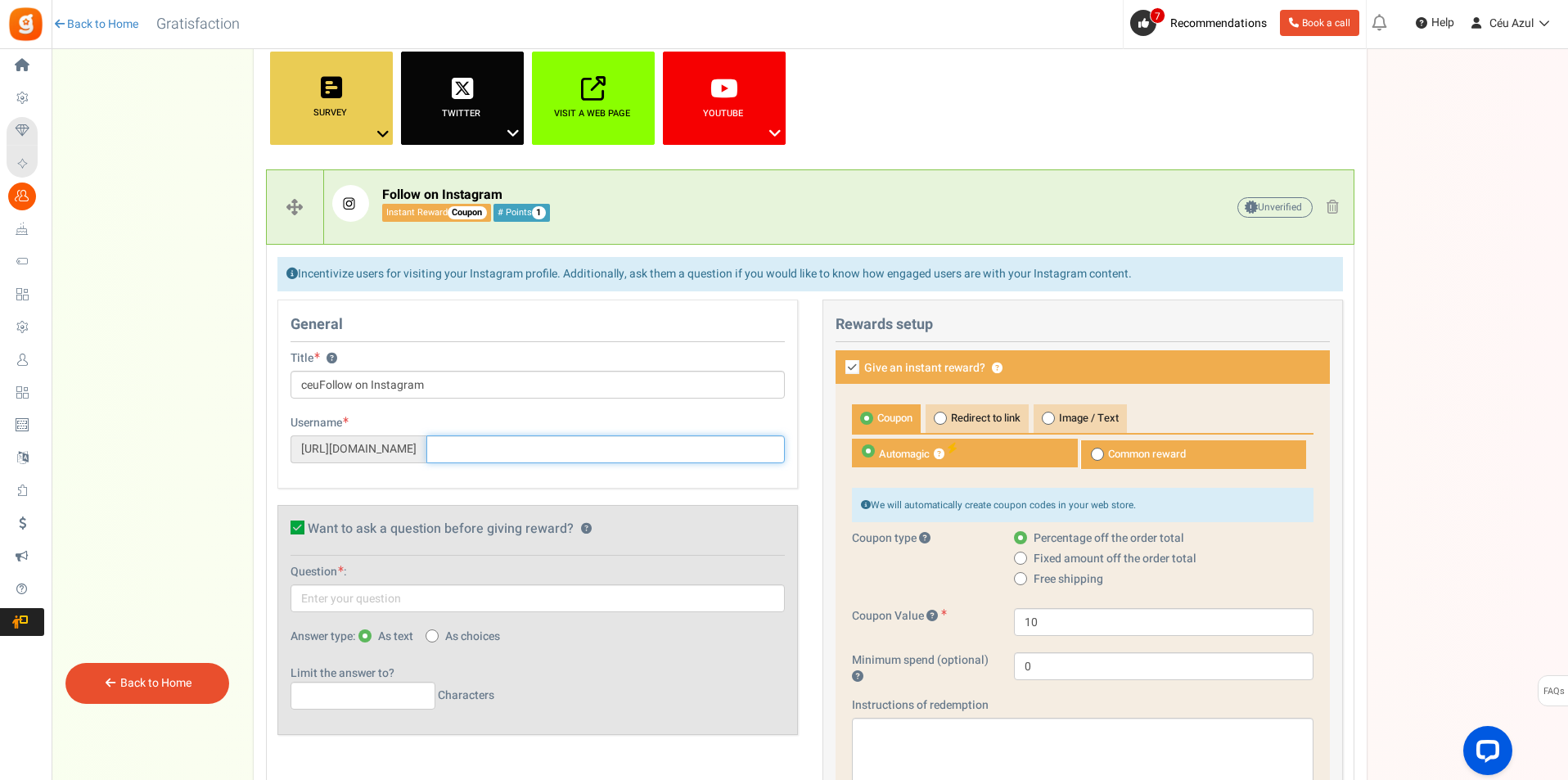
click at [501, 449] on input "text" at bounding box center [605, 449] width 358 height 27
type input "ceuazulpt"
click at [751, 421] on link "Visit Page" at bounding box center [758, 422] width 52 height 14
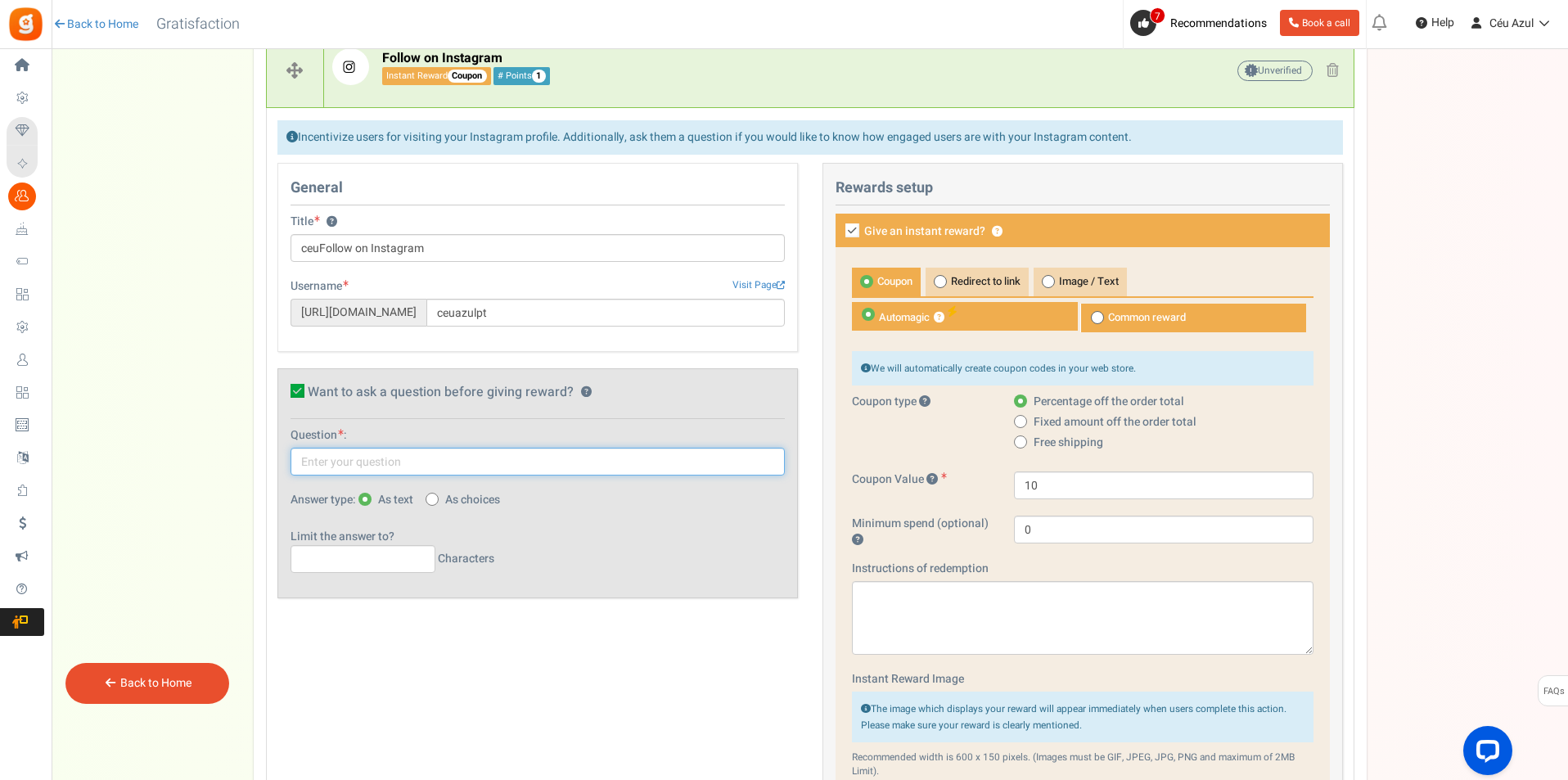
click at [374, 460] on input "text" at bounding box center [538, 461] width 495 height 27
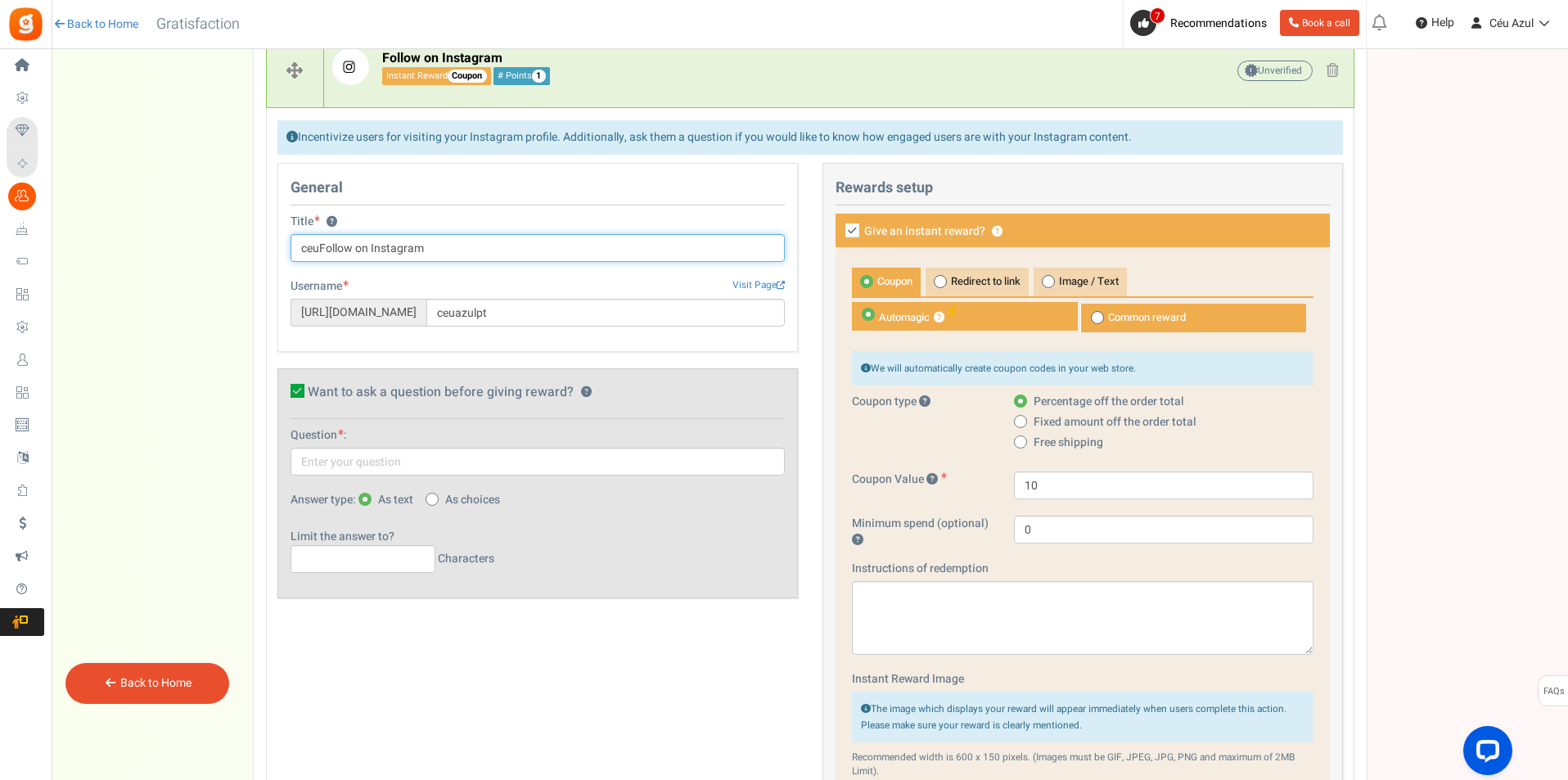
click at [307, 252] on input "ceuFollow on Instagram" at bounding box center [538, 248] width 495 height 27
type input "Segue-nos no Instagram"
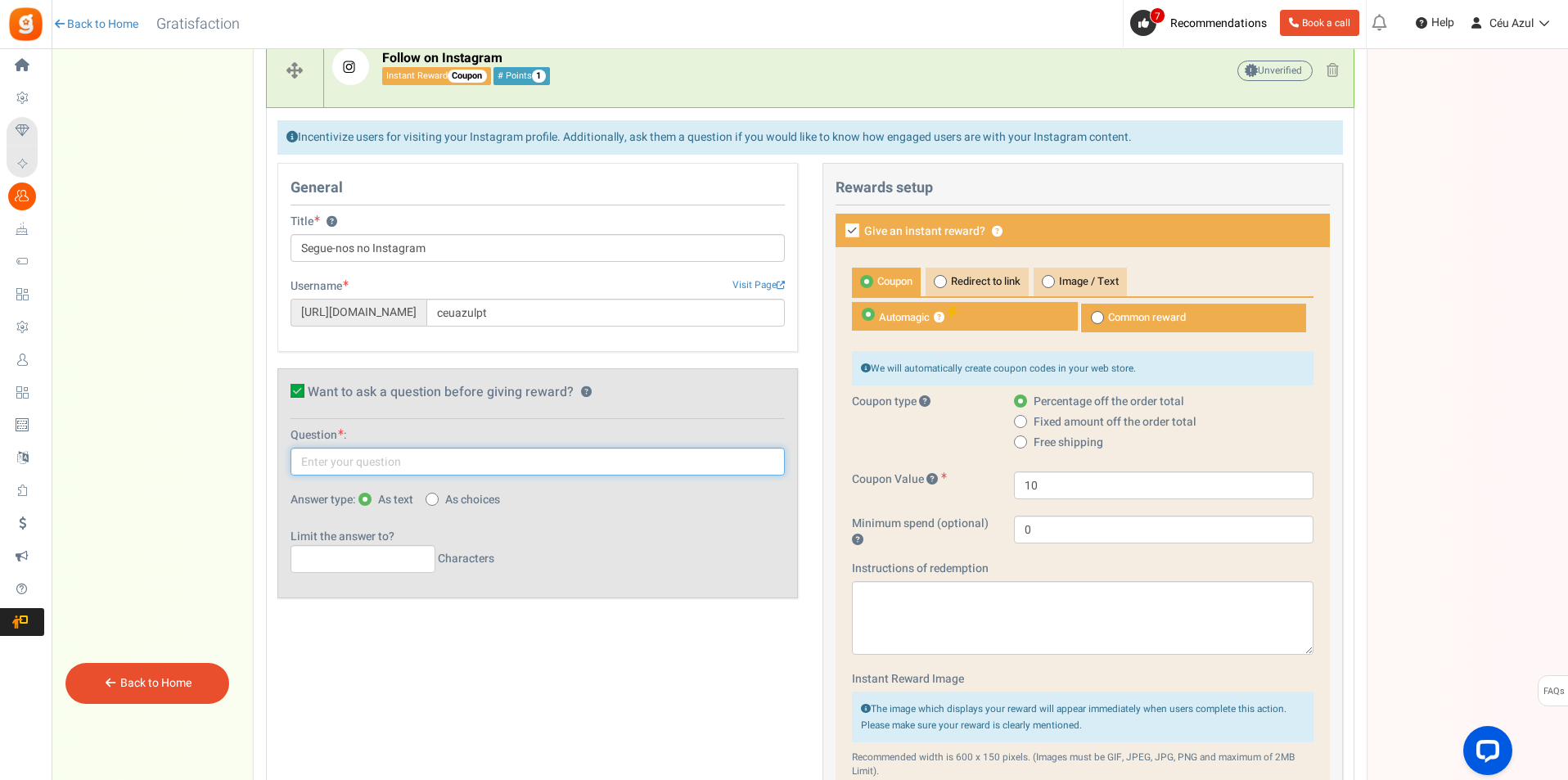
drag, startPoint x: 369, startPoint y: 461, endPoint x: 412, endPoint y: 375, distance: 96.2
click at [369, 460] on input "text" at bounding box center [538, 461] width 495 height 27
type input "Já nos segues no instagram?"
click at [486, 497] on span "As choices" at bounding box center [472, 500] width 55 height 16
click at [436, 497] on input "As choices" at bounding box center [431, 501] width 10 height 10
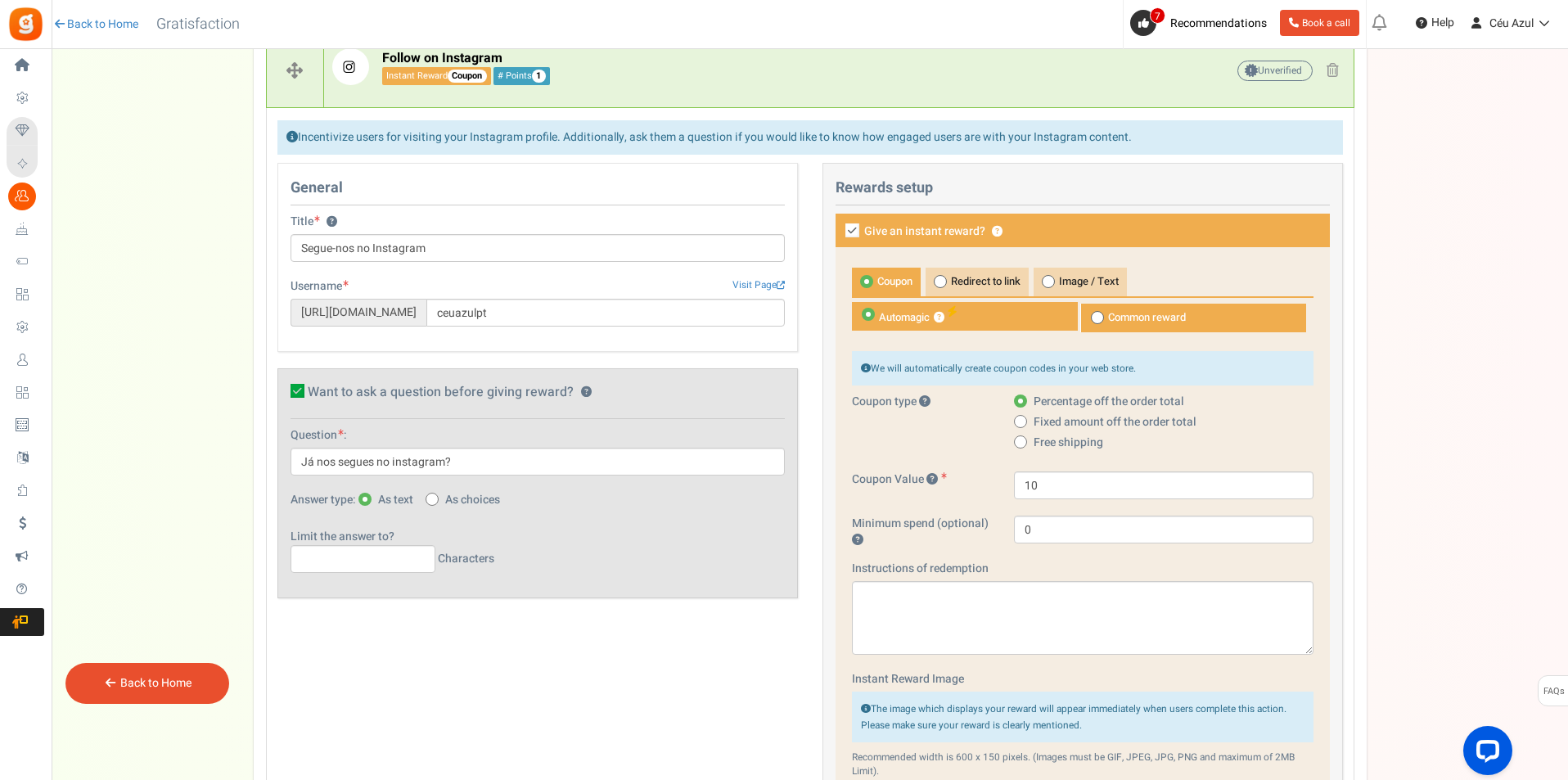
radio input "true"
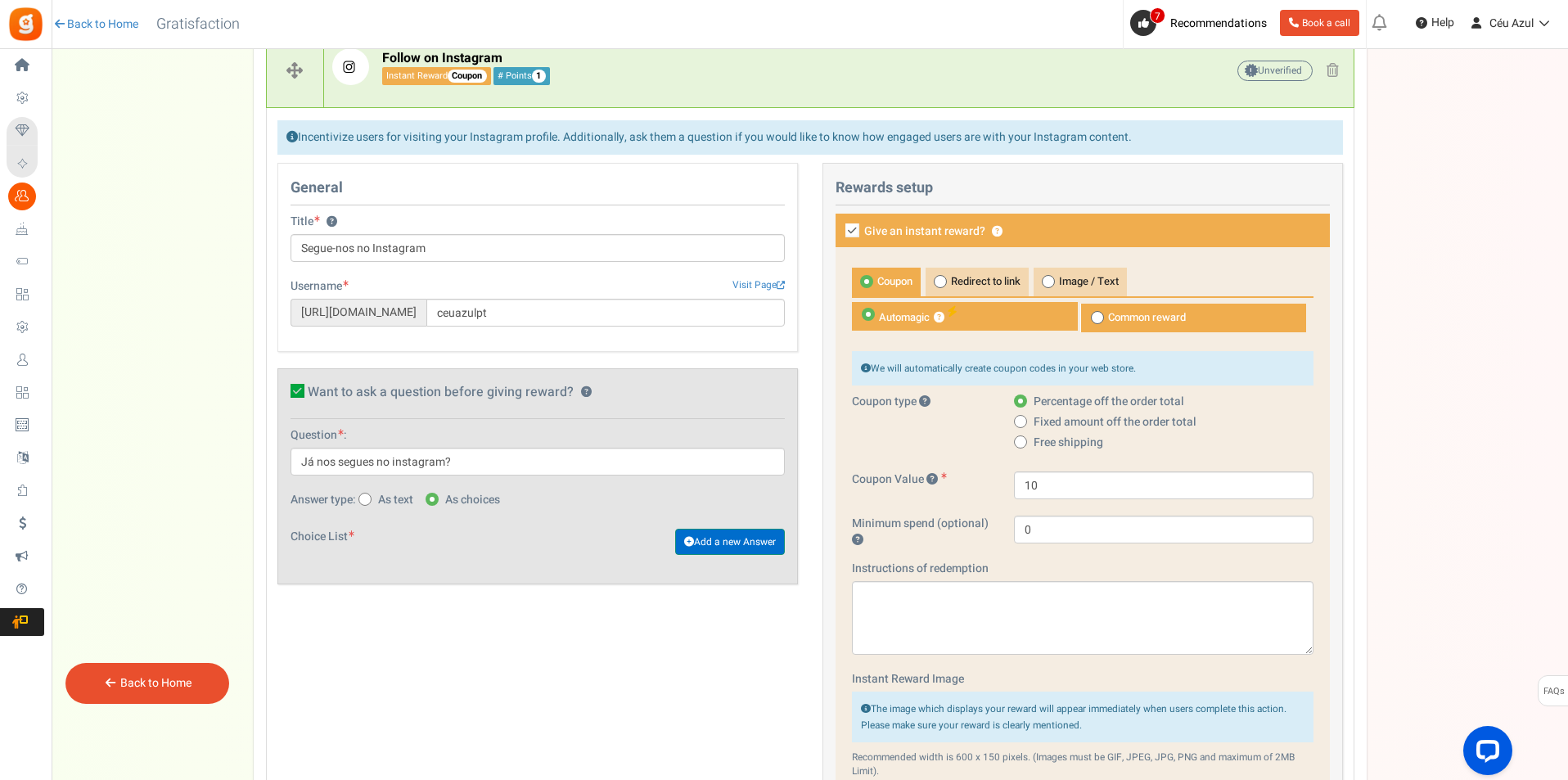
click at [715, 545] on link "Add a new Answer" at bounding box center [730, 542] width 110 height 26
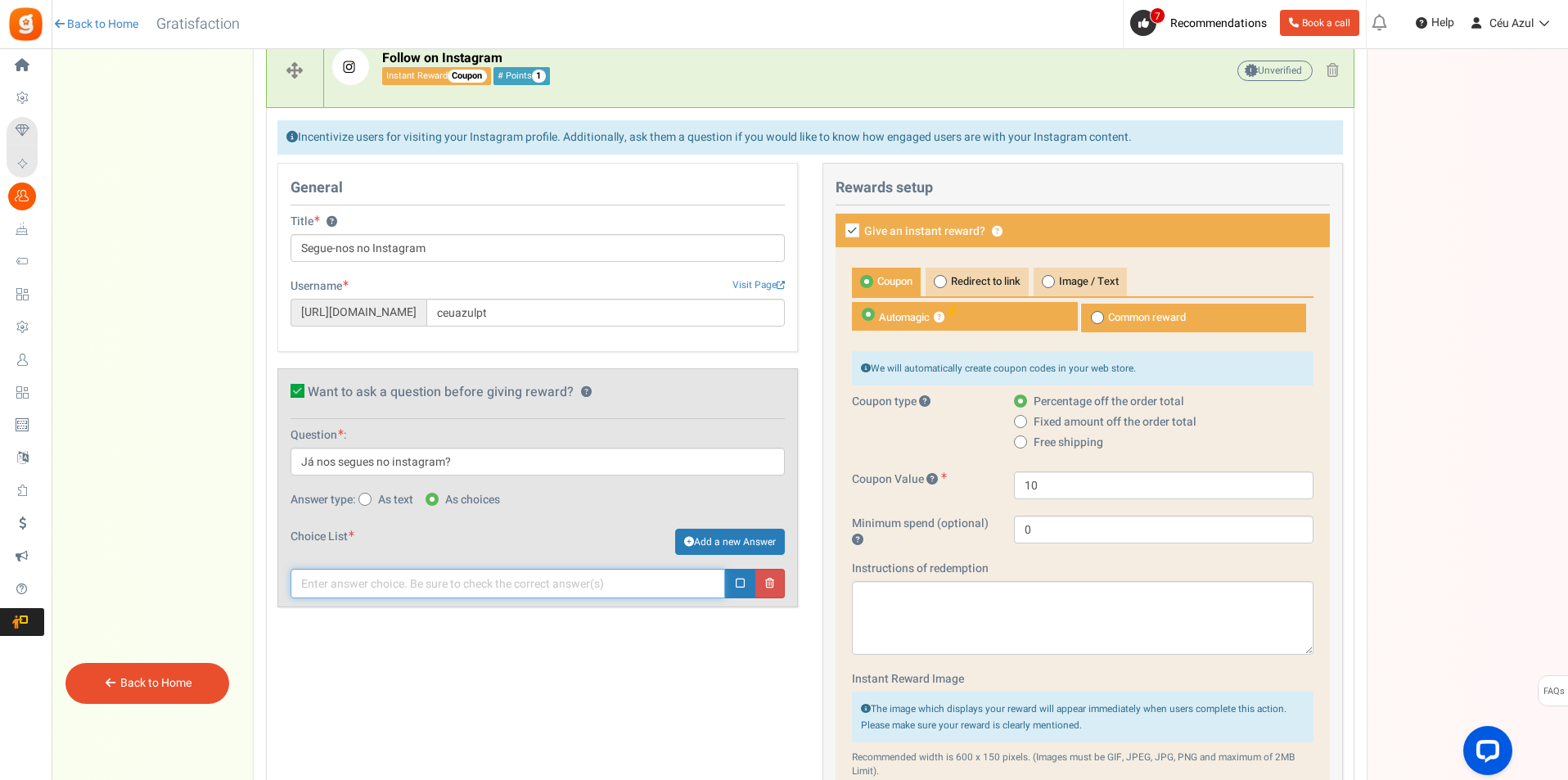
click at [402, 581] on input "text" at bounding box center [507, 583] width 435 height 29
type input "Sim"
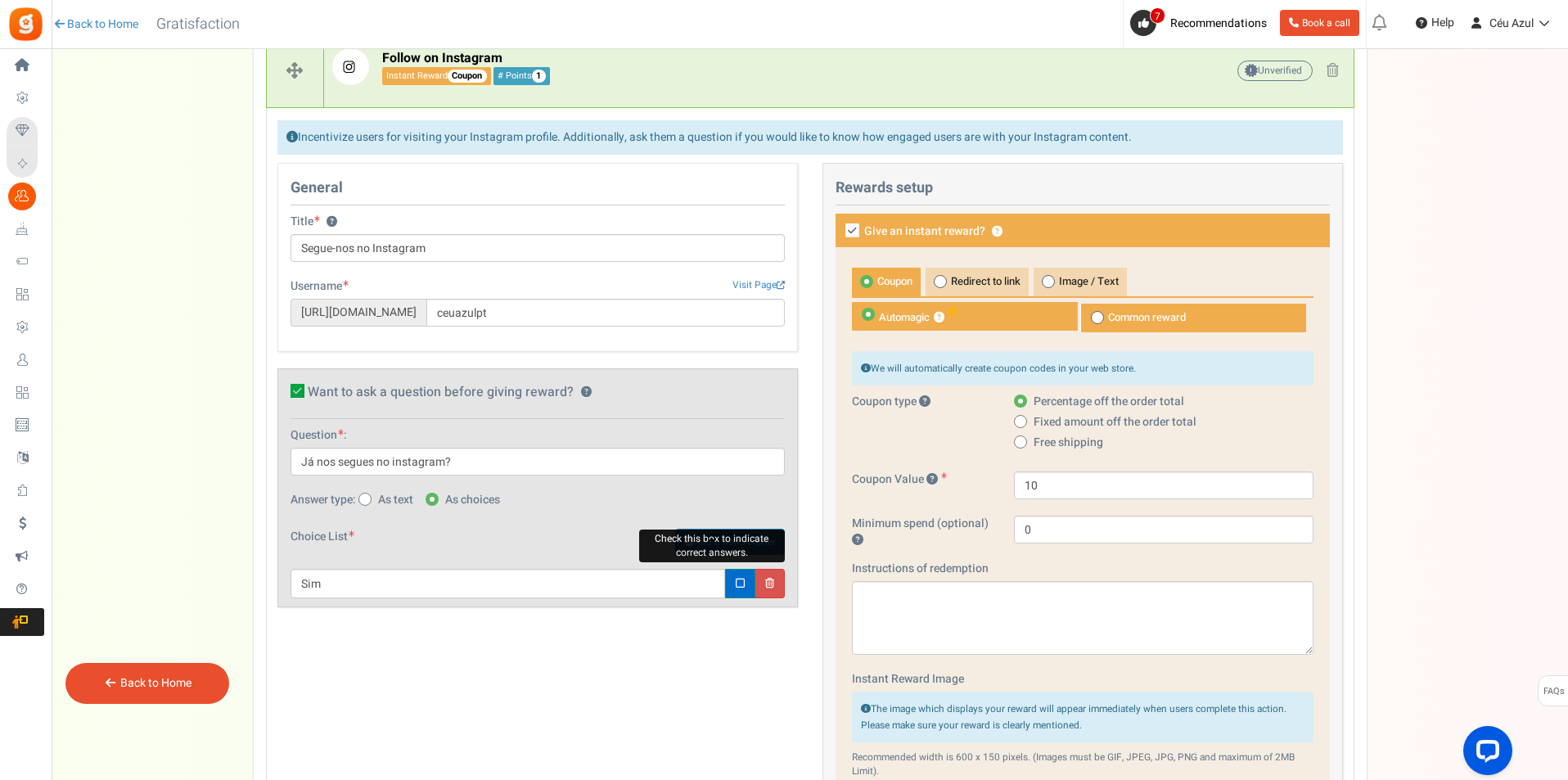
click at [739, 582] on icon at bounding box center [740, 584] width 9 height 10
click at [721, 553] on link "Add a new Answer" at bounding box center [730, 542] width 110 height 26
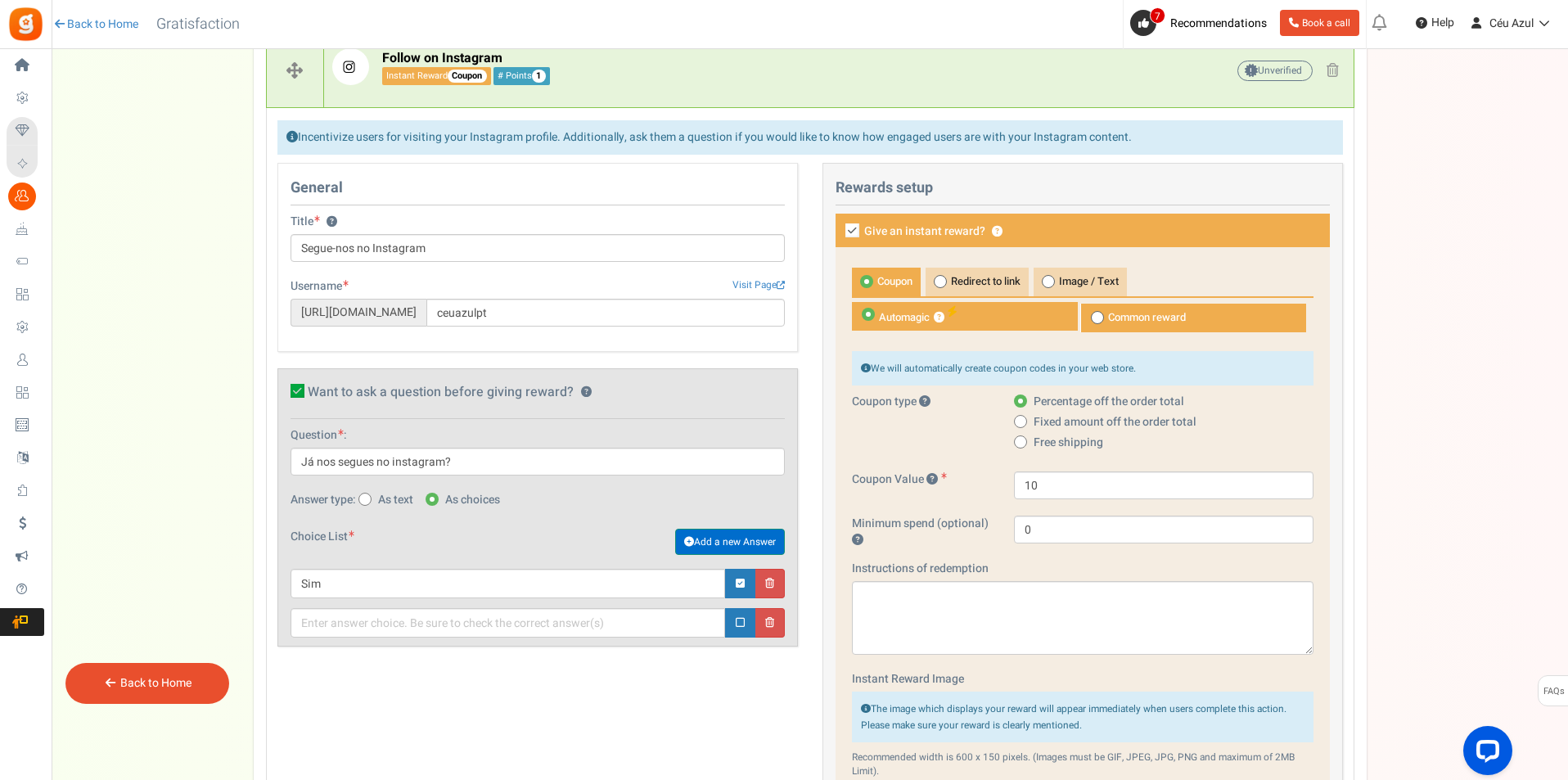
click at [721, 543] on link "Add a new Answer" at bounding box center [730, 542] width 110 height 26
click at [770, 660] on icon at bounding box center [769, 662] width 9 height 10
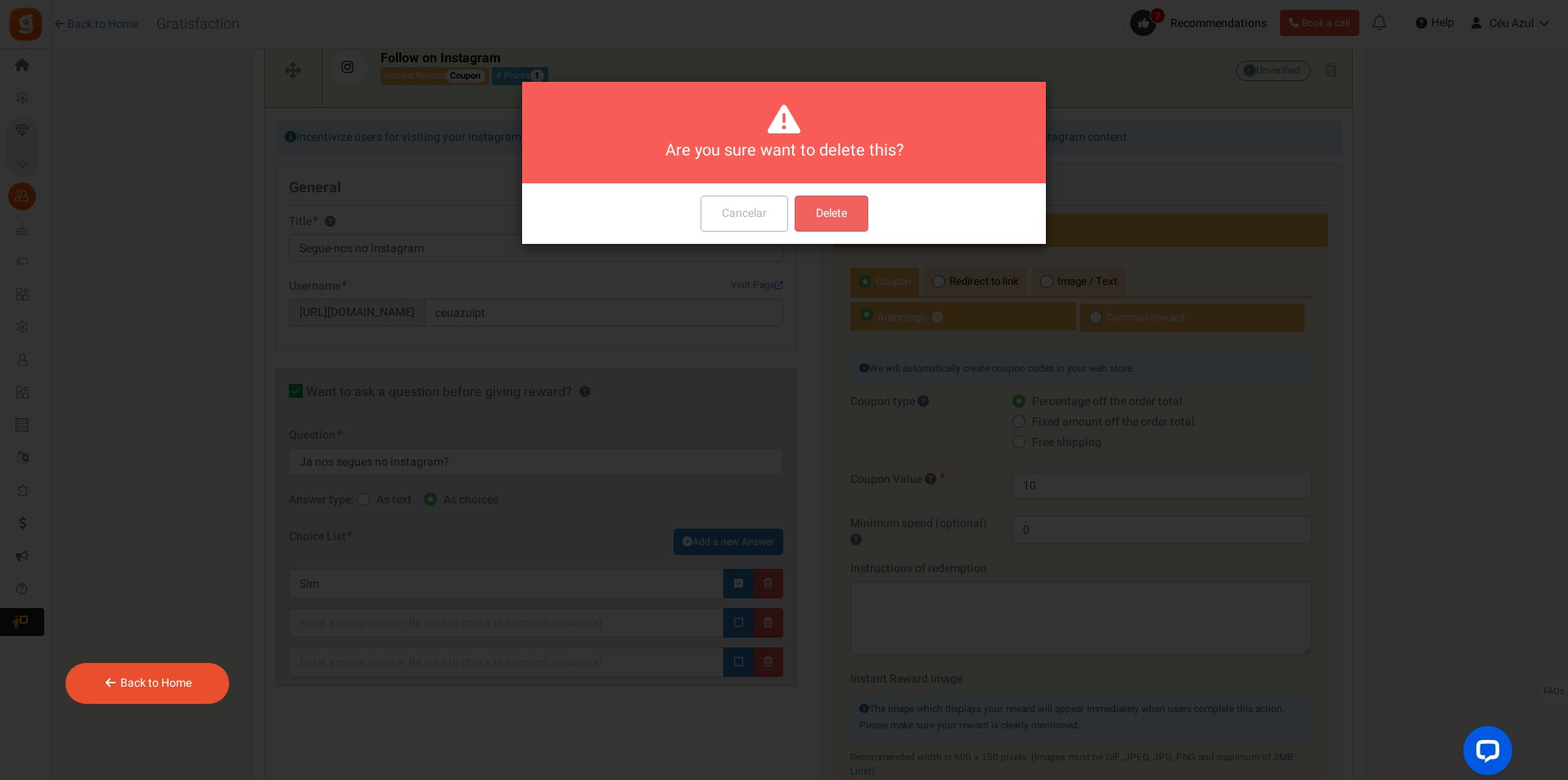
scroll to position [0, 0]
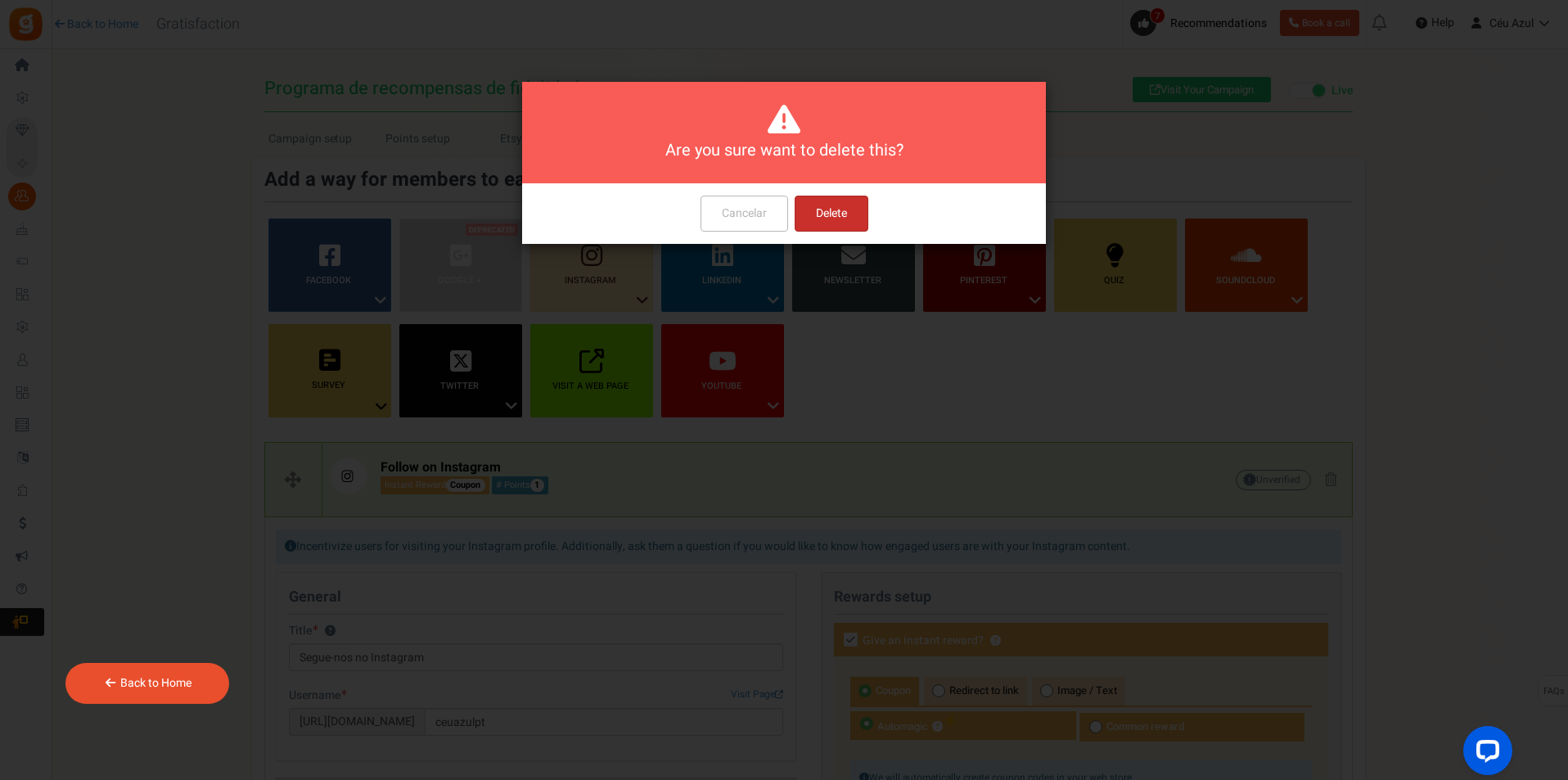
click at [820, 216] on button "Delete" at bounding box center [831, 214] width 74 height 36
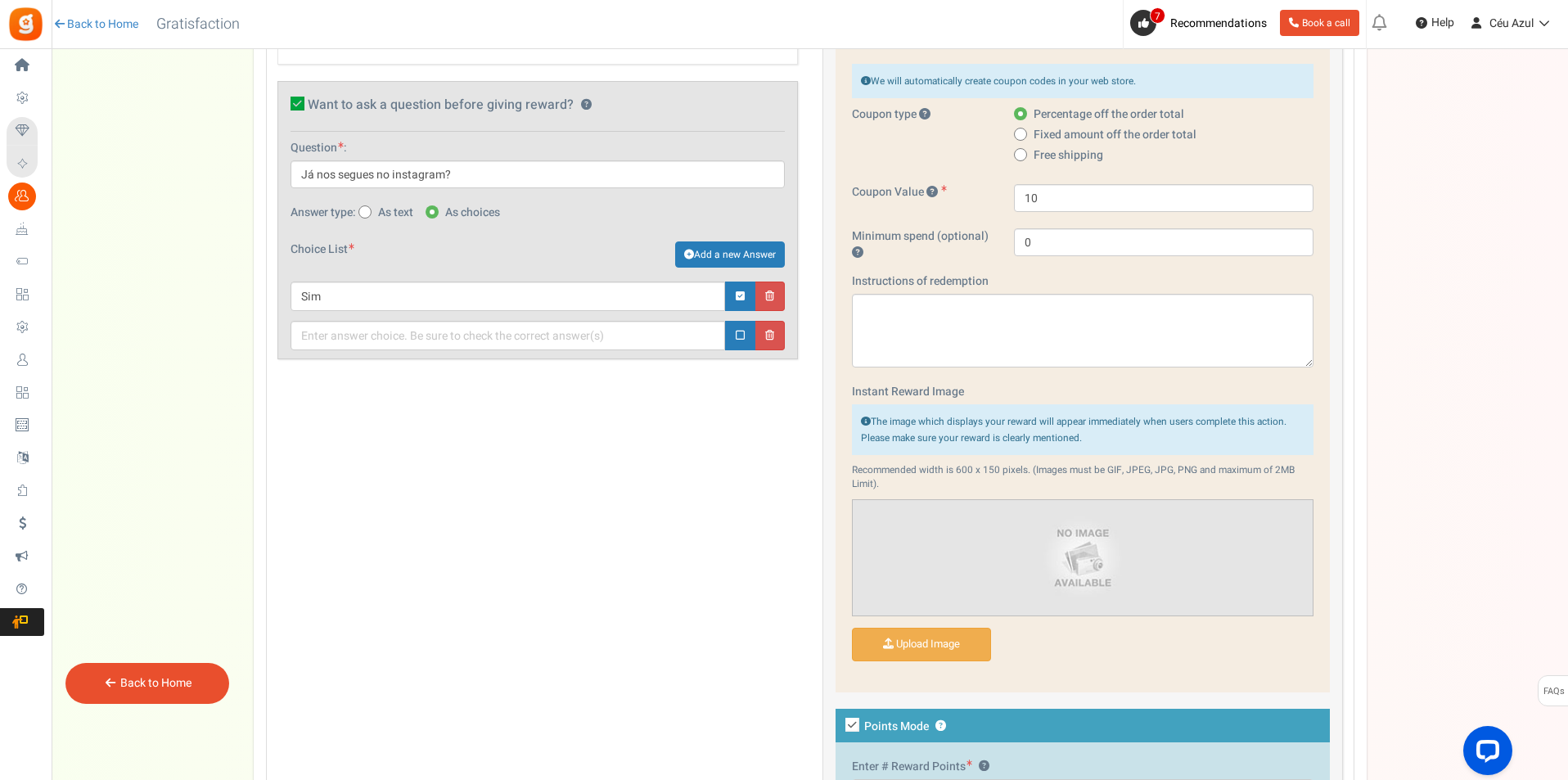
scroll to position [641, 0]
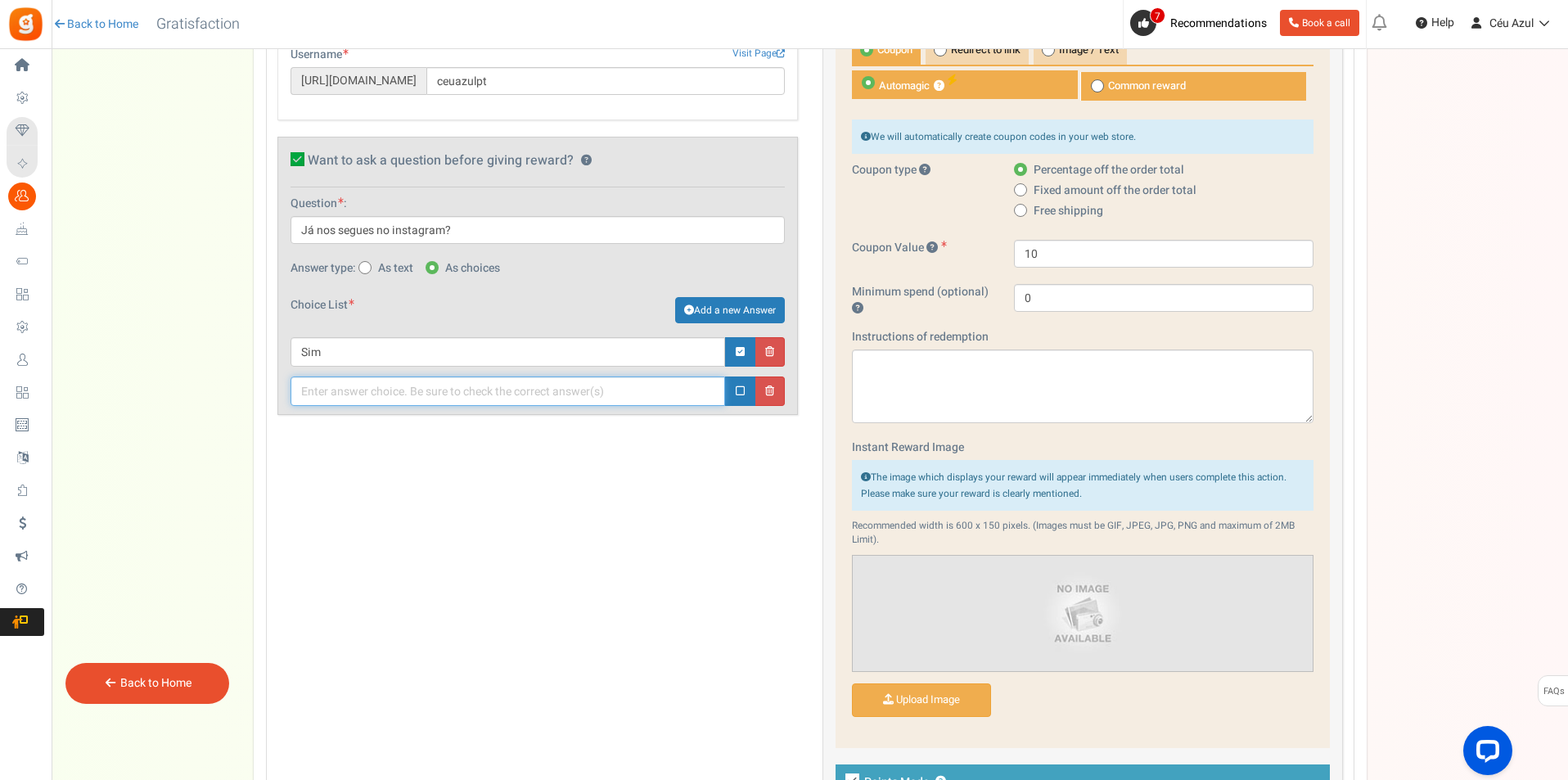
click at [438, 400] on input "text" at bounding box center [507, 391] width 435 height 29
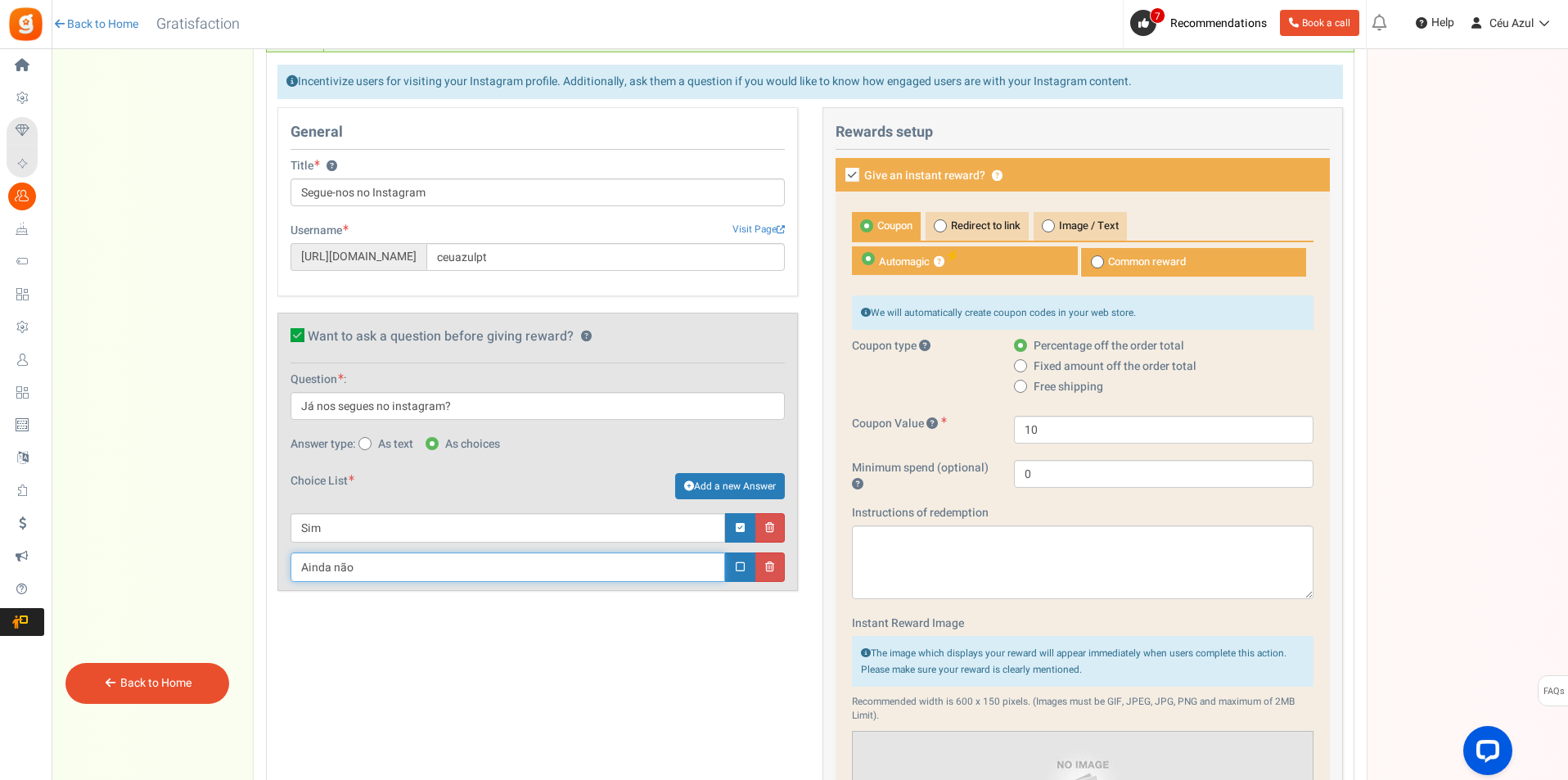
scroll to position [505, 0]
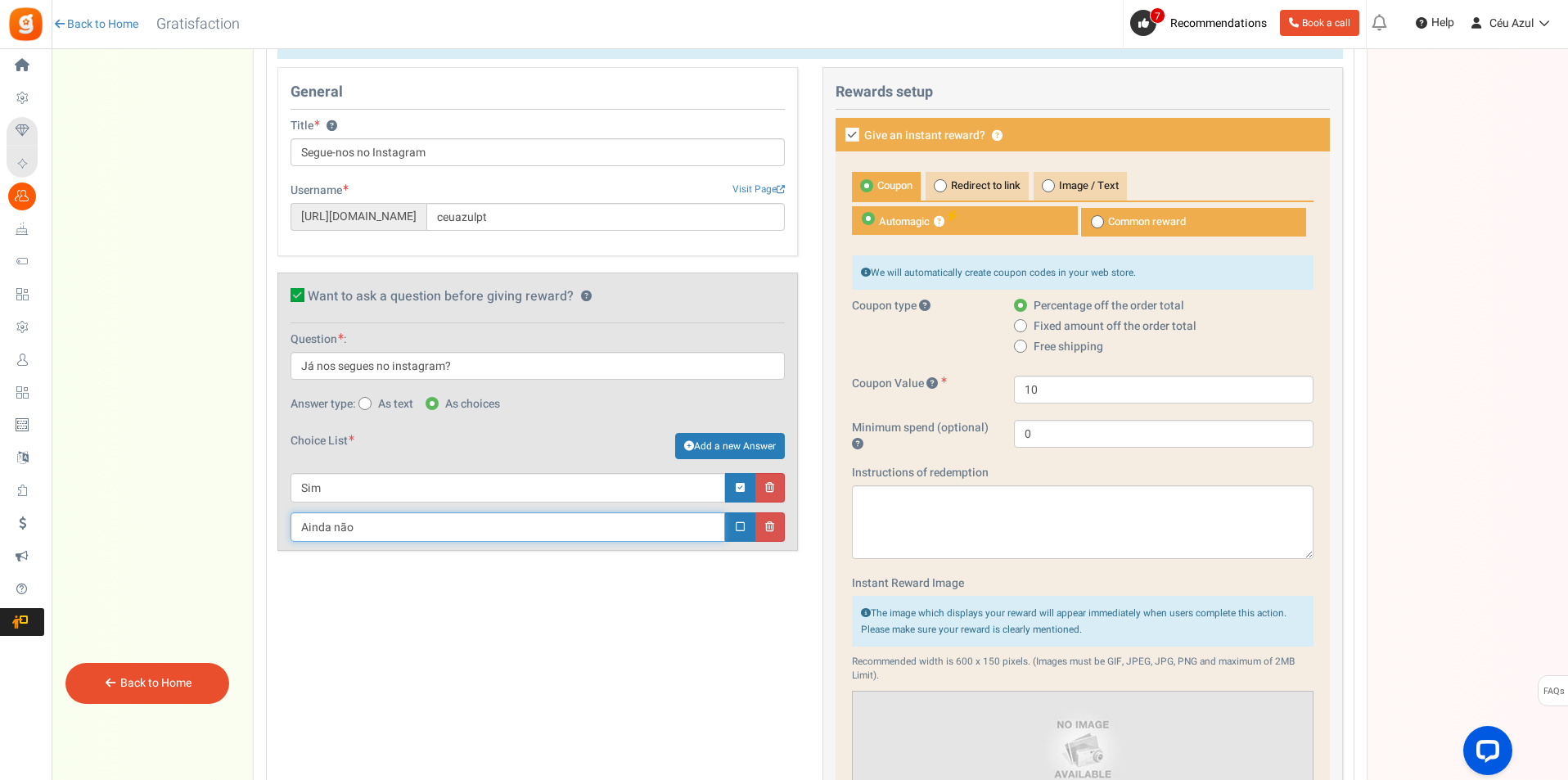
type input "Ainda não"
click at [1137, 220] on span "Common reward" at bounding box center [1193, 222] width 226 height 28
click at [1091, 220] on input "Common reward" at bounding box center [1085, 216] width 10 height 10
radio input "true"
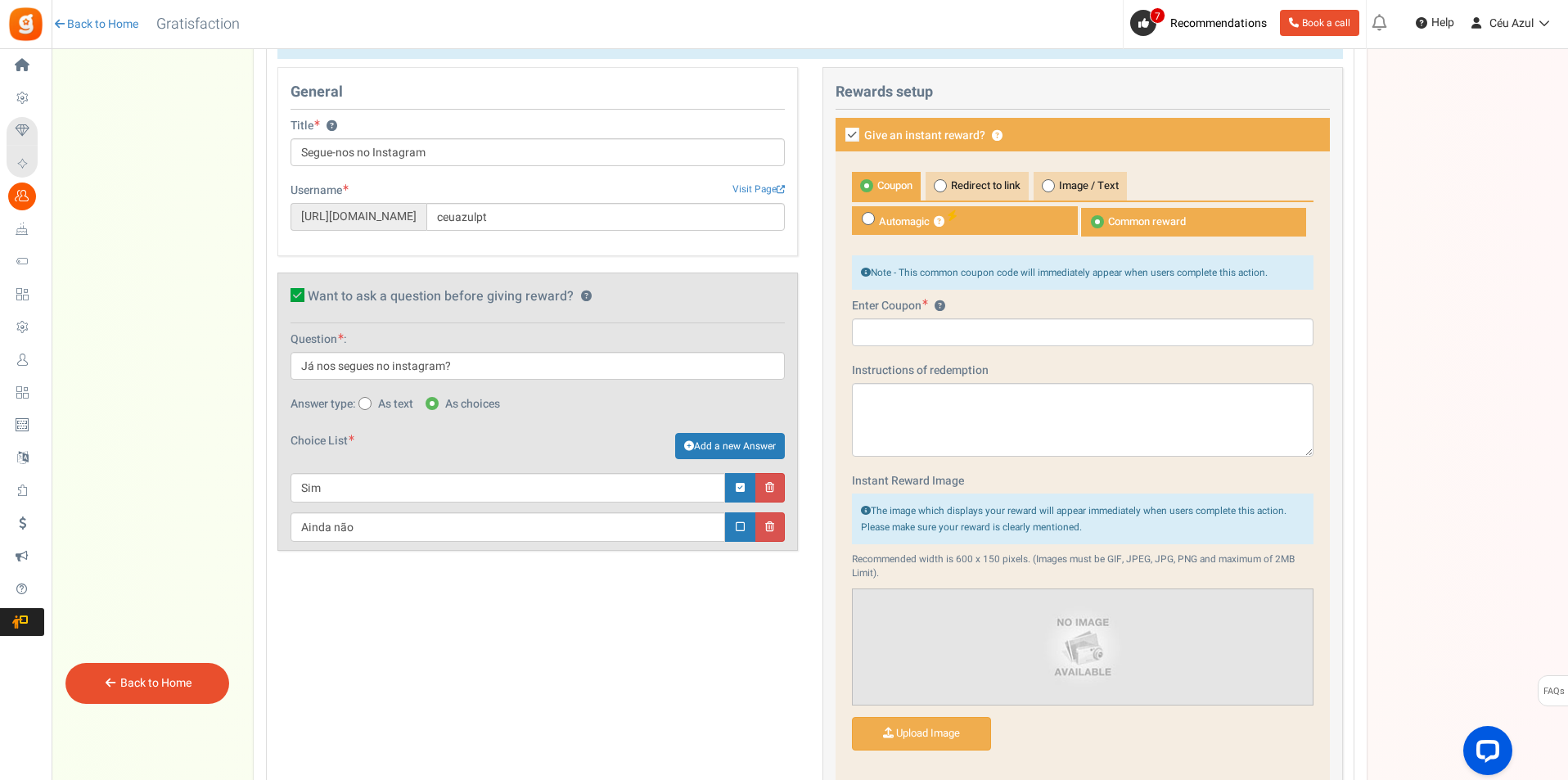
click at [911, 216] on span "Automagic ?" at bounding box center [964, 220] width 226 height 28
click at [862, 216] on input "Automagic ?" at bounding box center [857, 215] width 10 height 10
radio input "true"
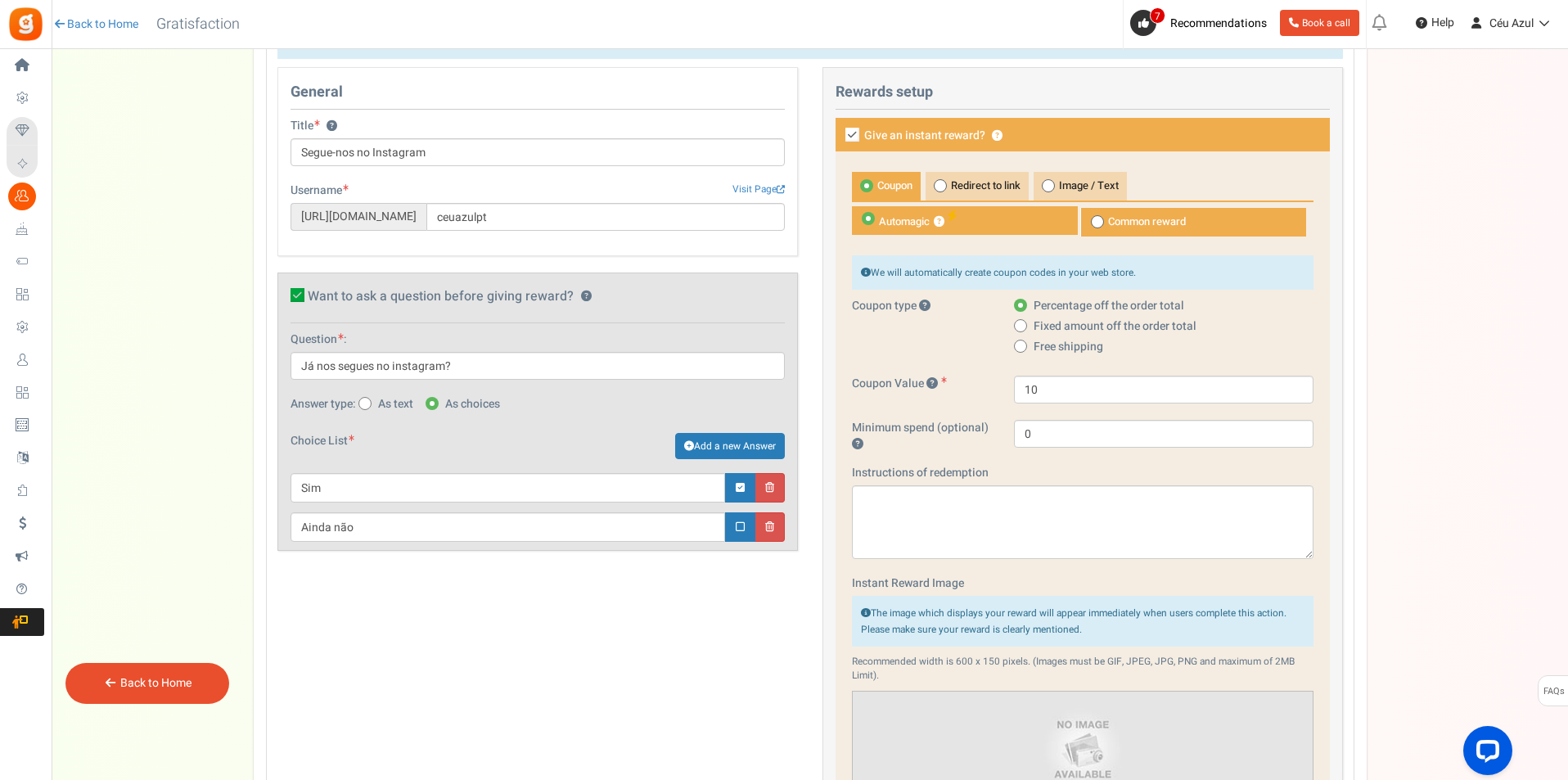
click at [867, 175] on span "Coupon" at bounding box center [886, 186] width 69 height 28
click at [862, 175] on input "Coupon" at bounding box center [857, 180] width 10 height 10
click at [850, 136] on icon at bounding box center [852, 135] width 14 height 14
click at [840, 136] on input "Give an instant reward? ?" at bounding box center [834, 136] width 10 height 10
checkbox input "false"
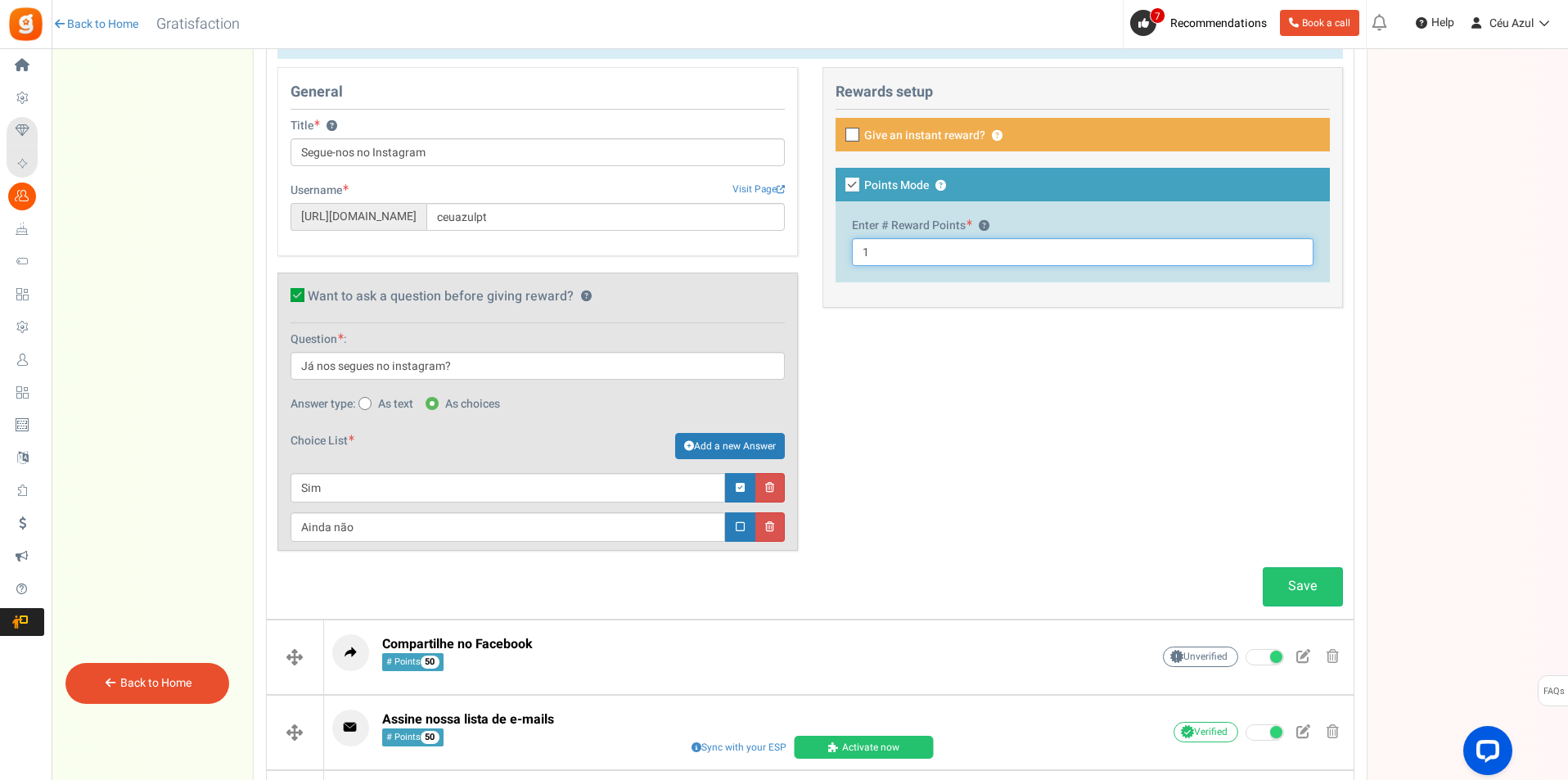
drag, startPoint x: 921, startPoint y: 248, endPoint x: 847, endPoint y: 234, distance: 75.3
click at [847, 234] on div "Enter # Reward Points ? 1" at bounding box center [1083, 241] width 495 height 81
type input "500"
click at [1318, 586] on link "Save" at bounding box center [1302, 586] width 80 height 39
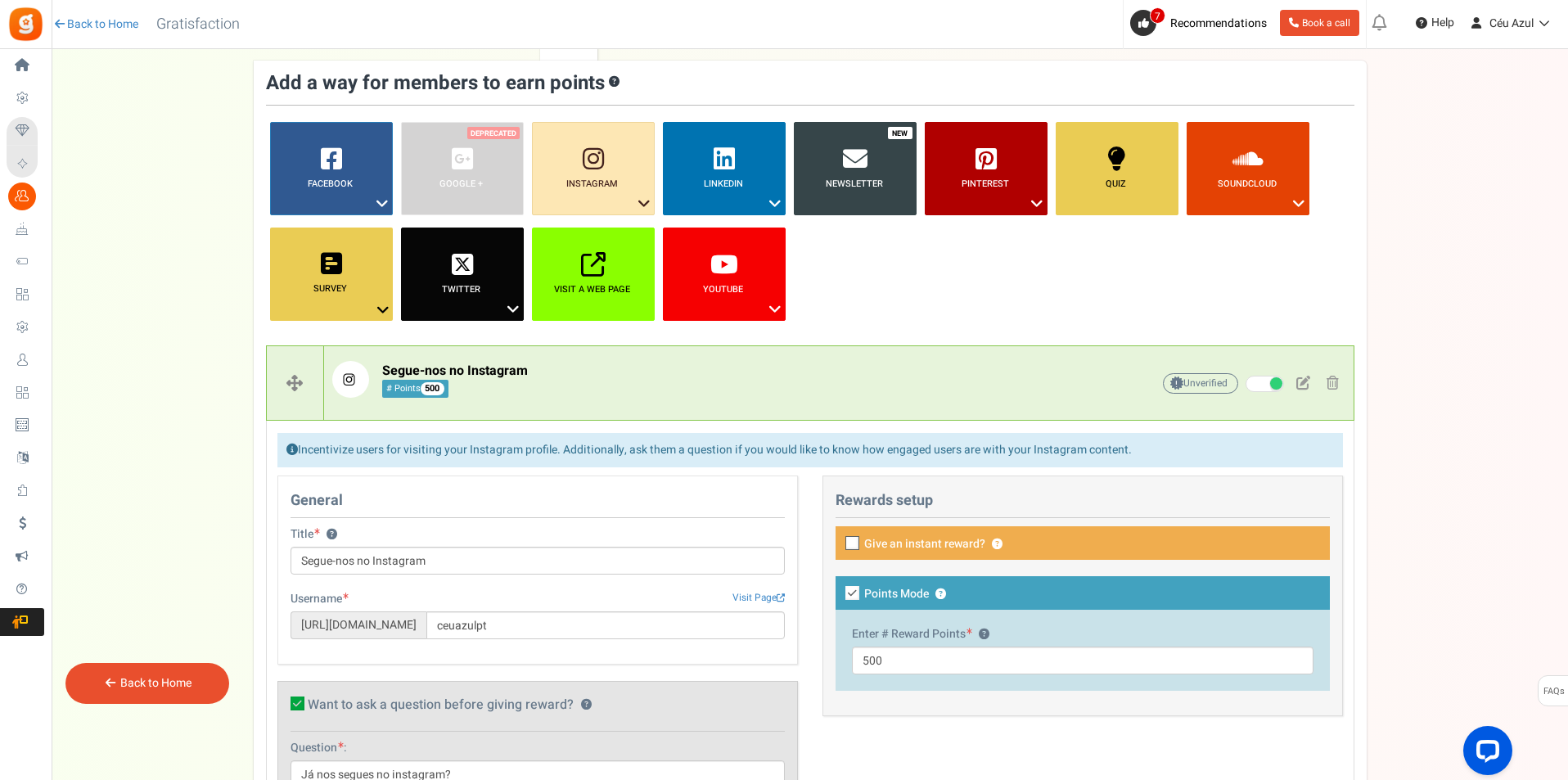
scroll to position [137, 0]
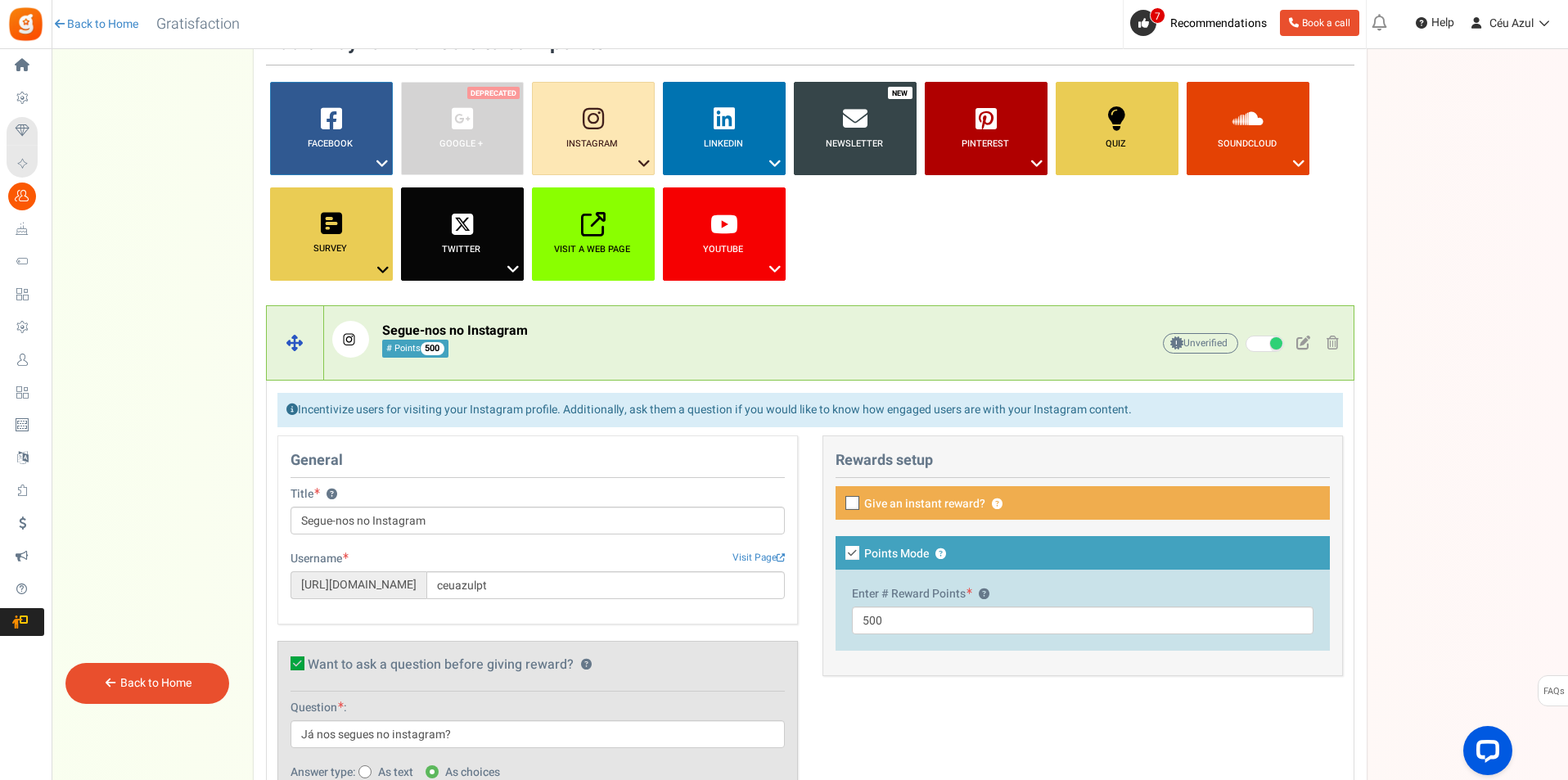
click at [1000, 346] on p "Segue-nos no Instagram # Points 500" at bounding box center [716, 339] width 768 height 37
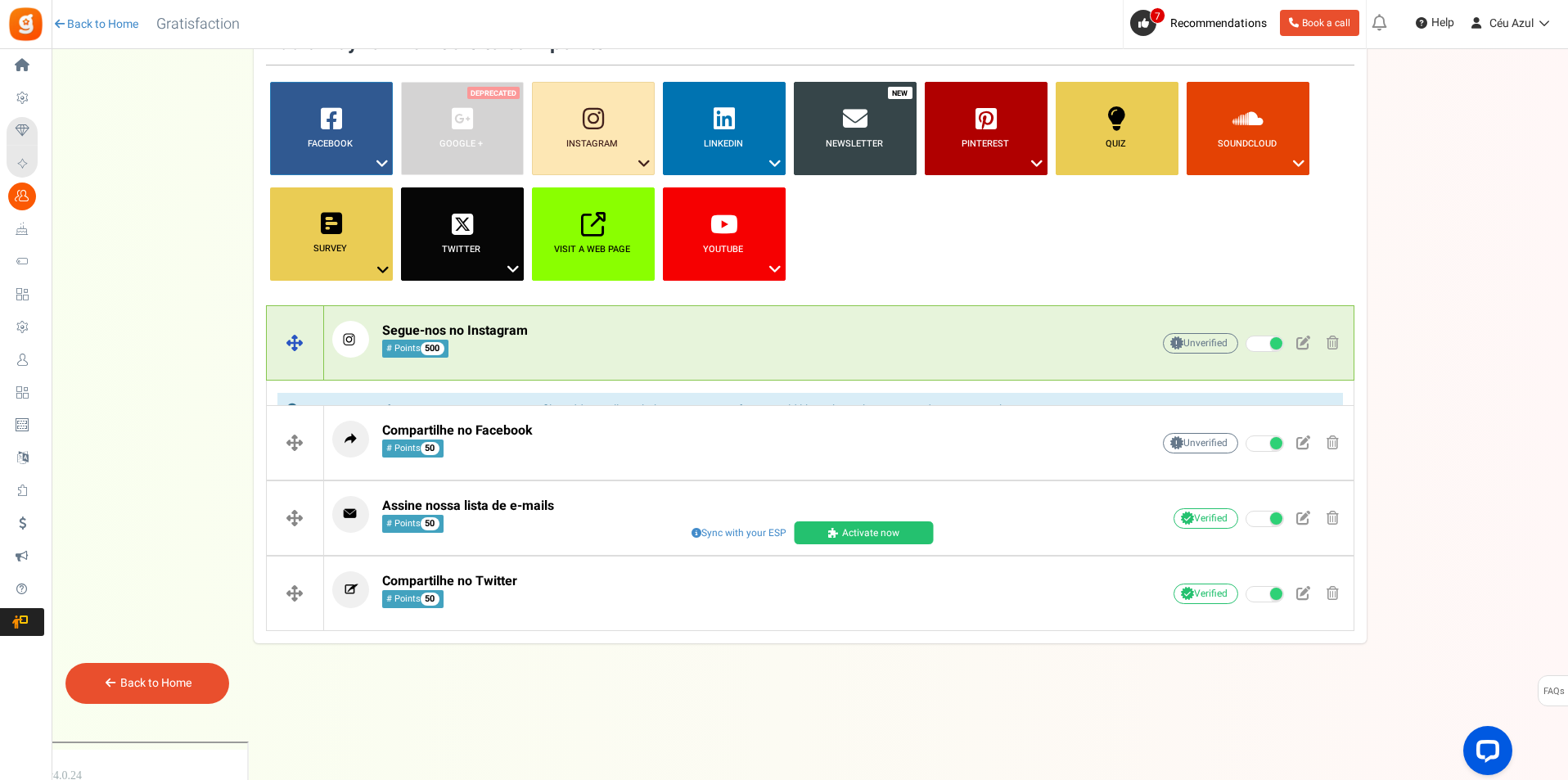
scroll to position [75, 0]
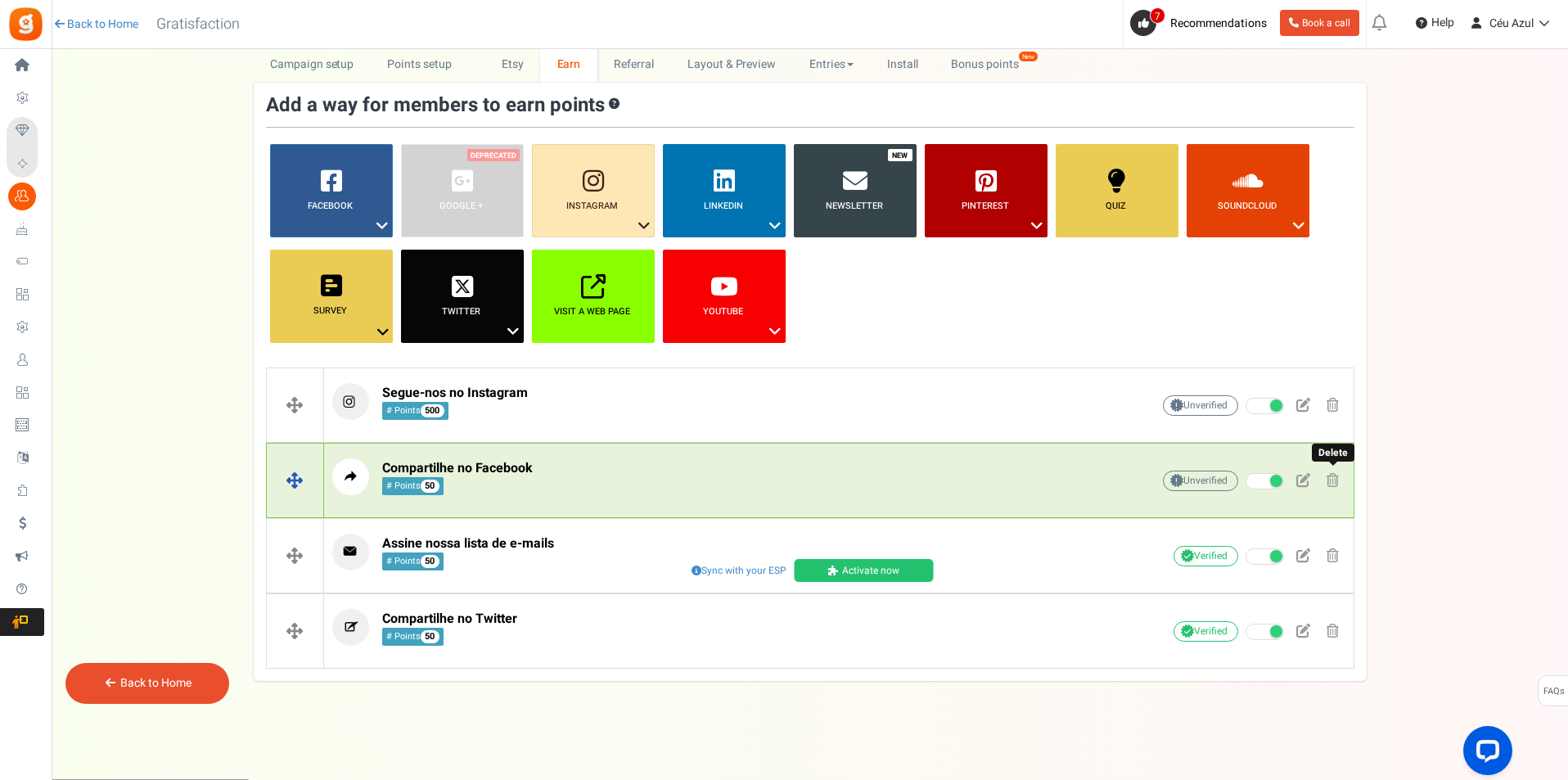
click at [1328, 478] on span at bounding box center [1333, 480] width 12 height 14
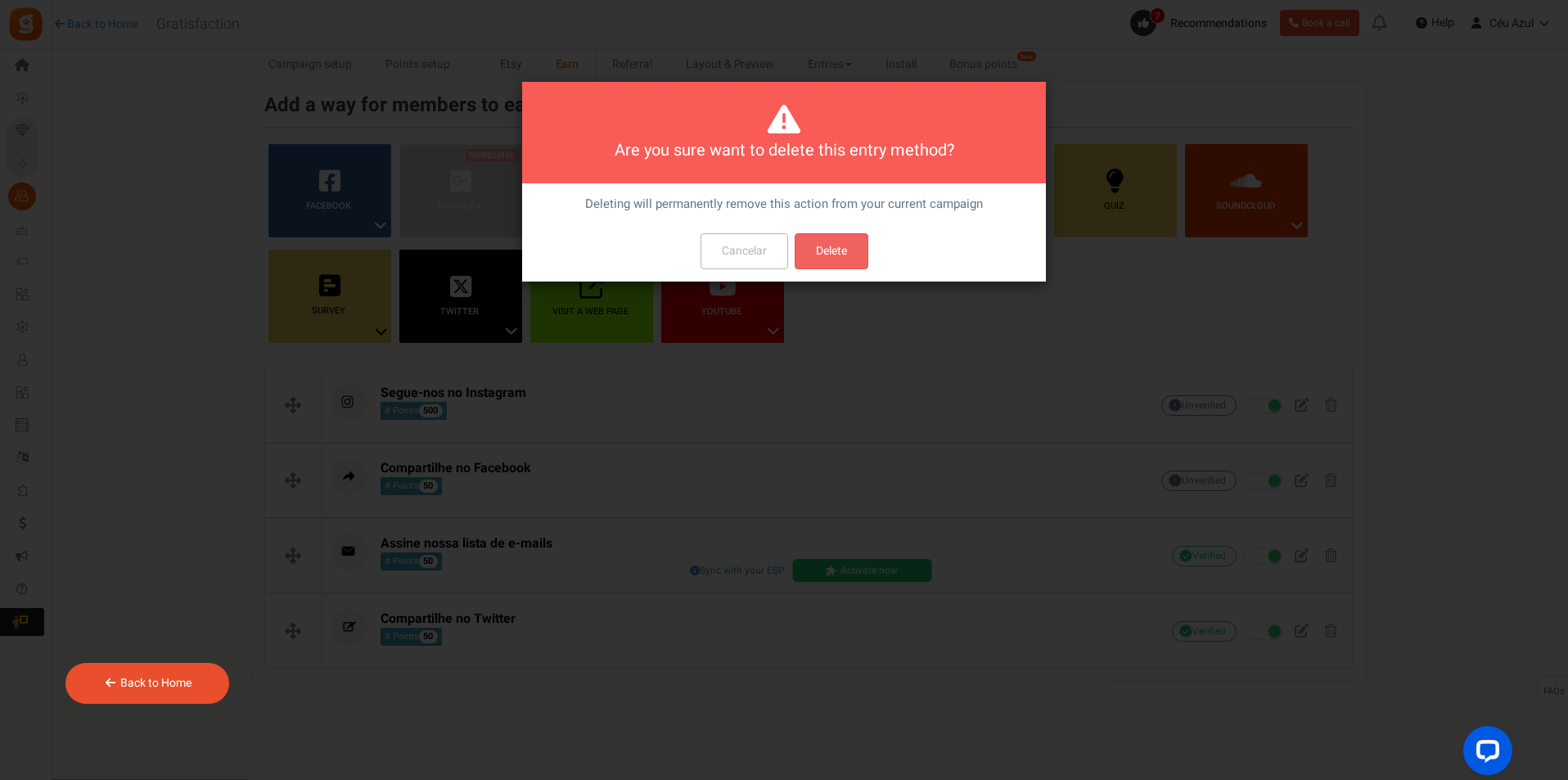
scroll to position [0, 0]
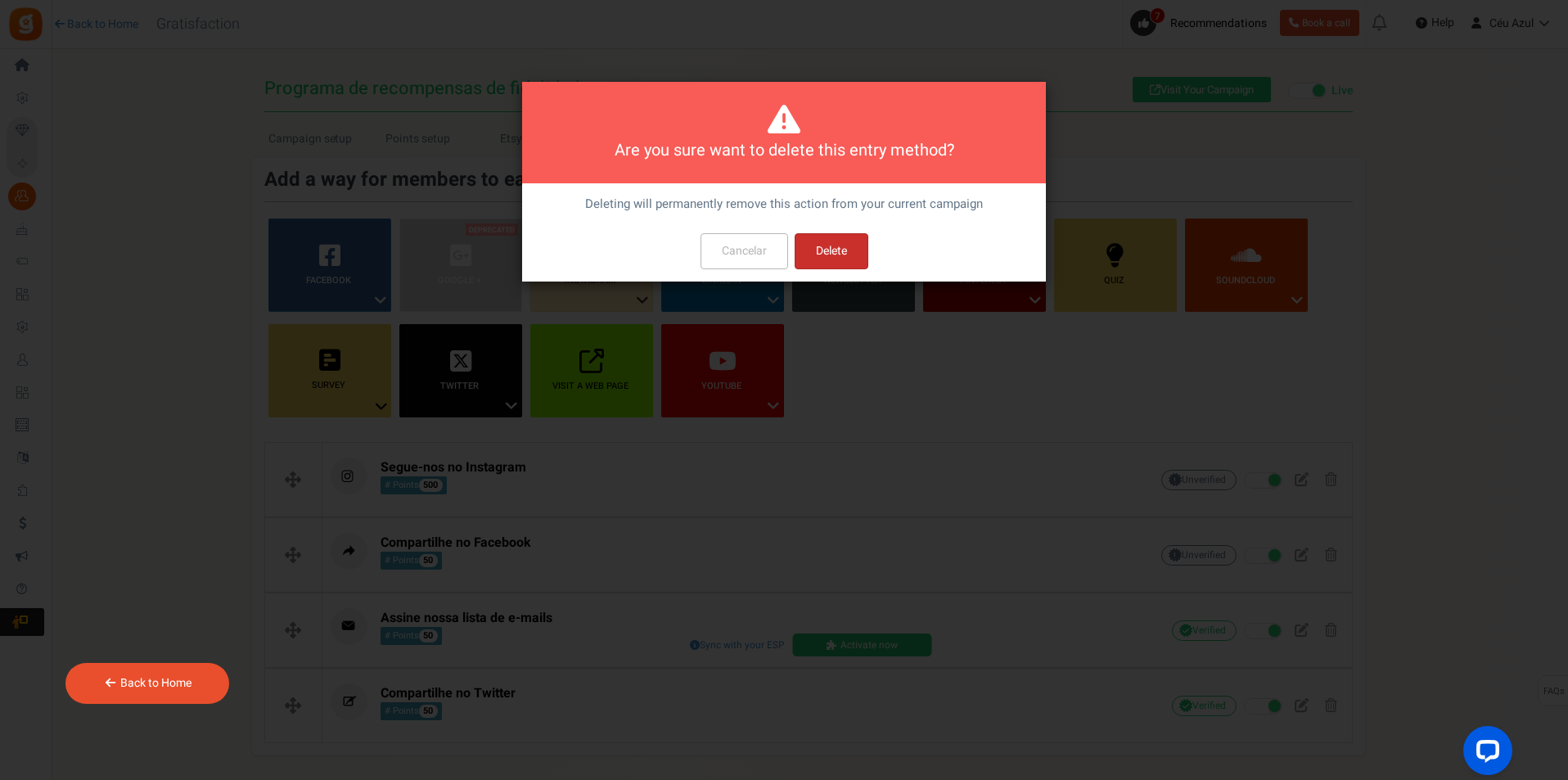
click at [824, 251] on button "Delete" at bounding box center [831, 252] width 74 height 36
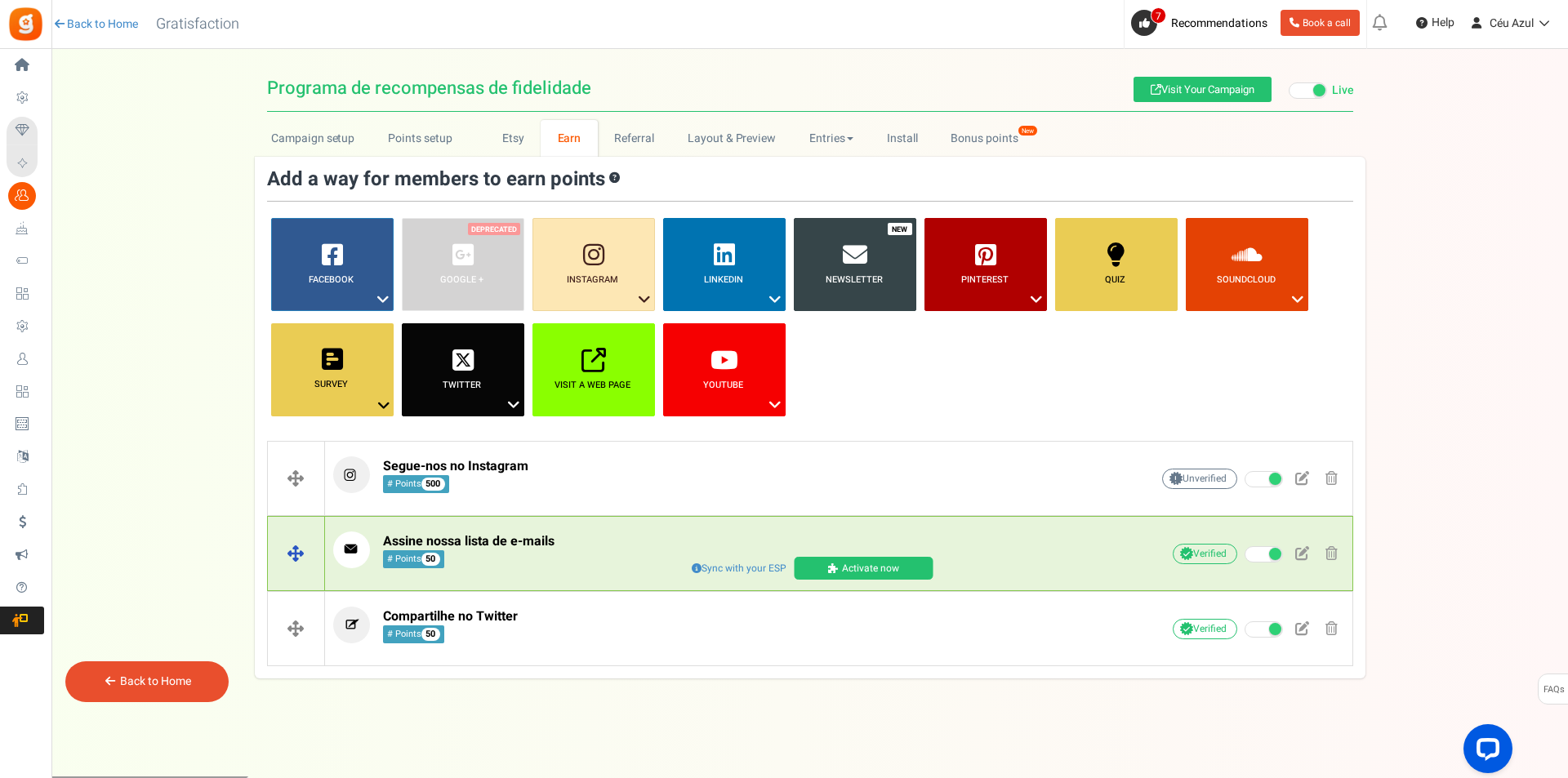
click at [833, 566] on span at bounding box center [835, 568] width 14 height 9
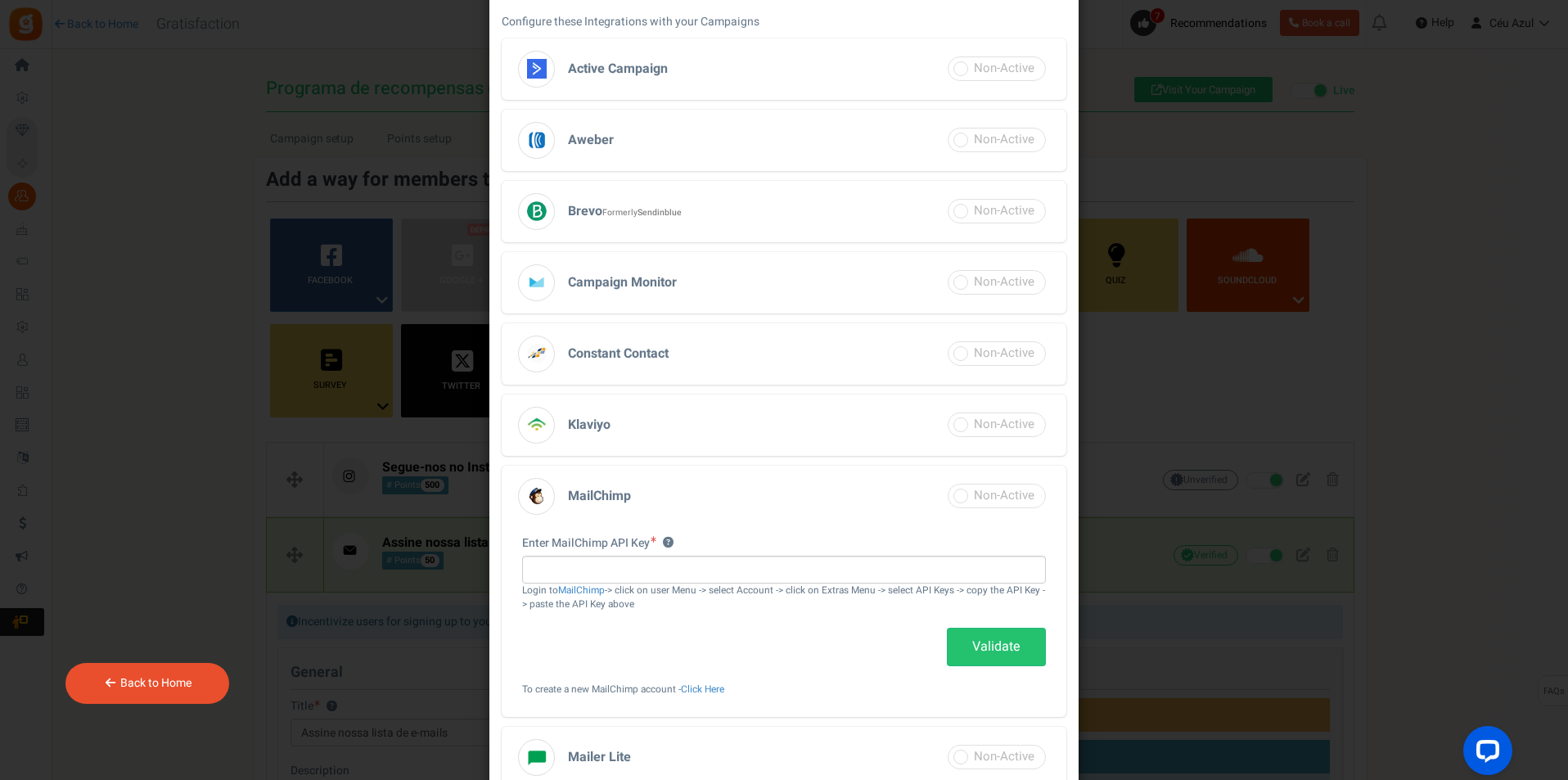
click at [883, 498] on h3 "MailChimp" at bounding box center [784, 496] width 565 height 61
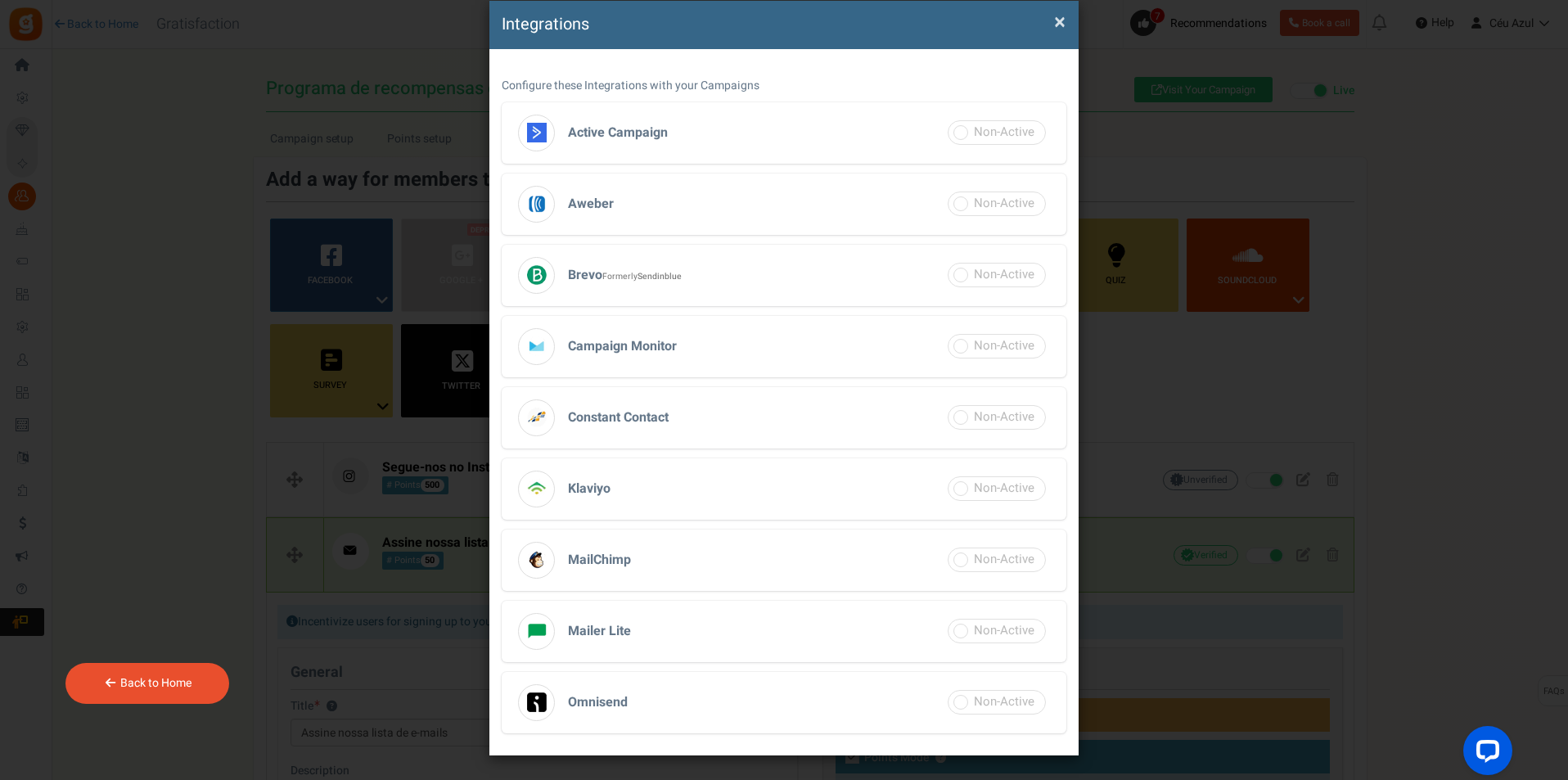
click at [800, 556] on h3 "MailChimp" at bounding box center [784, 560] width 565 height 61
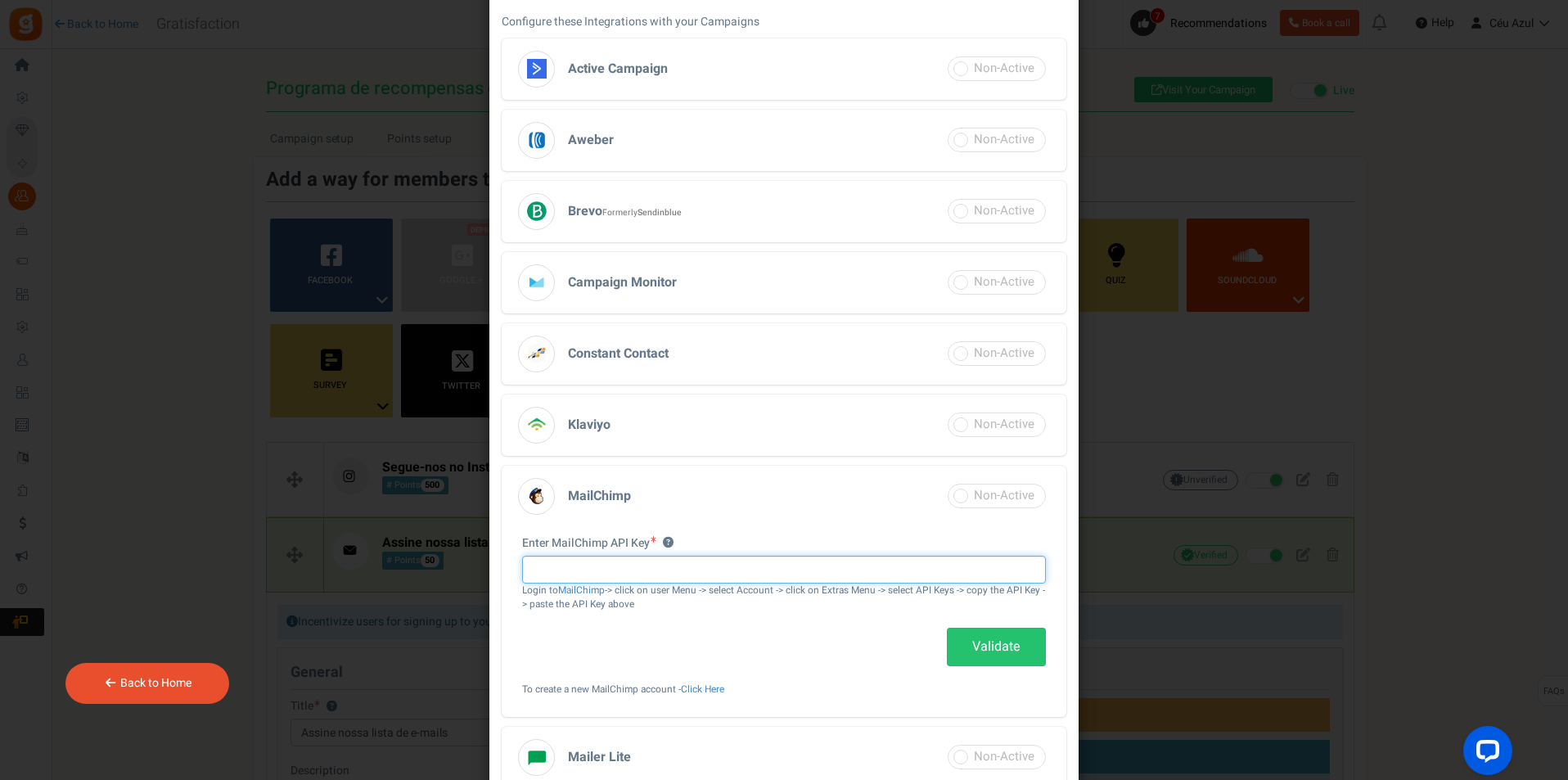
click at [678, 568] on input "text" at bounding box center [784, 570] width 524 height 27
click at [701, 570] on input "text" at bounding box center [784, 570] width 524 height 27
paste input "e5ce34239de6fc02eff004ed1ac14456-us8"
type input "e5ce34239de6fc02eff004ed1ac14456-us8"
click at [994, 652] on link "Validate" at bounding box center [996, 647] width 99 height 39
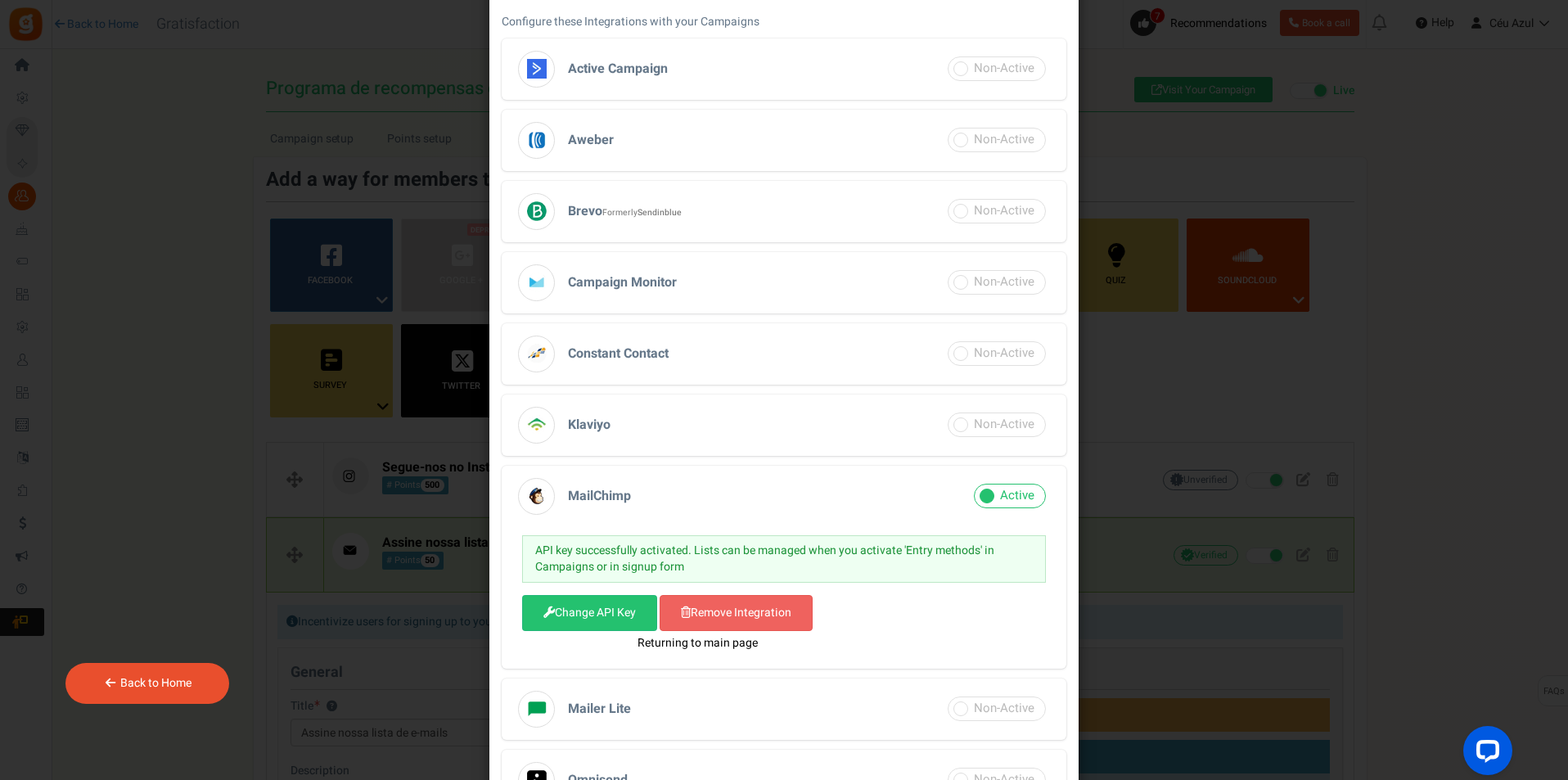
scroll to position [689, 0]
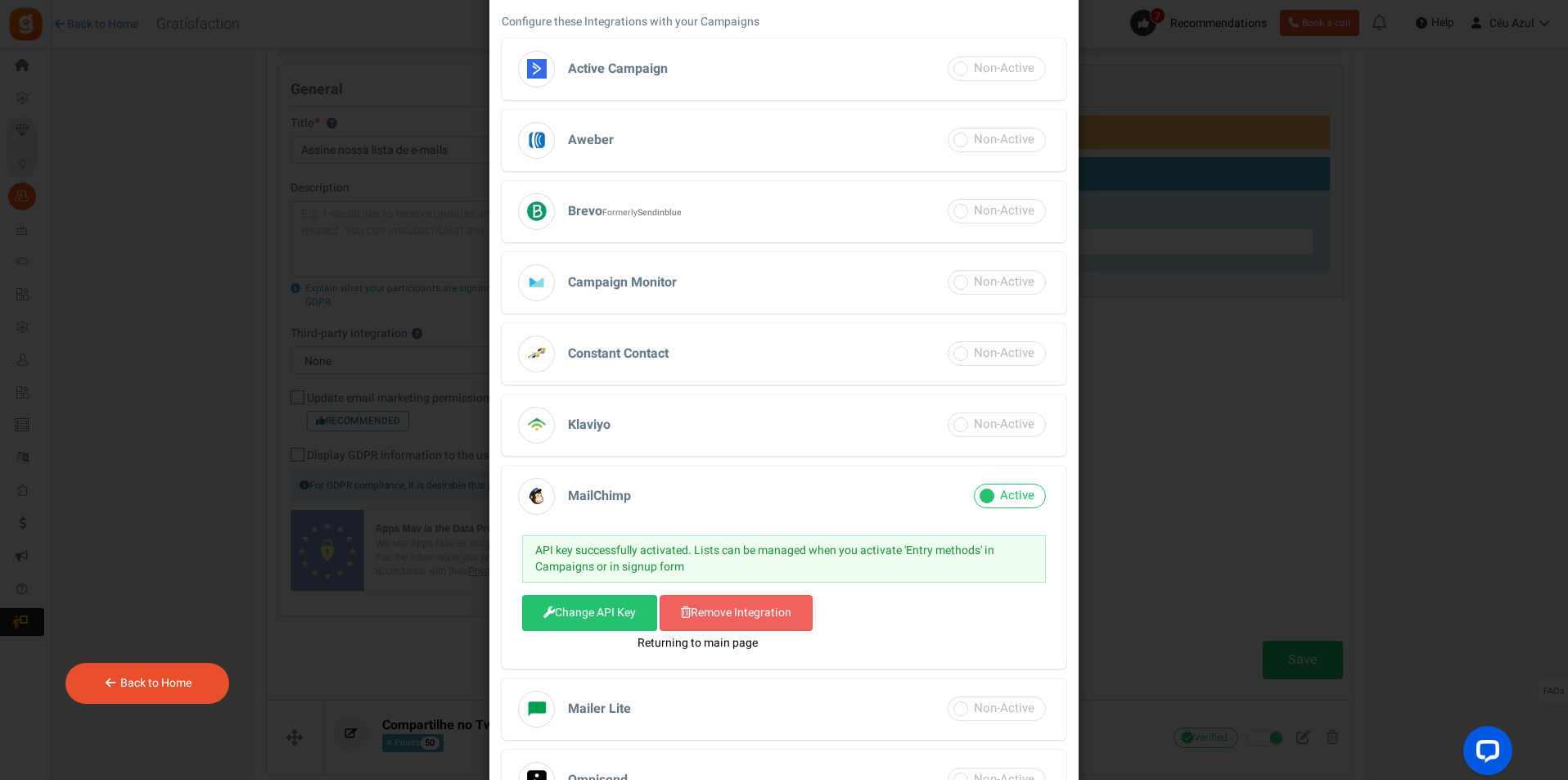
select select "3"
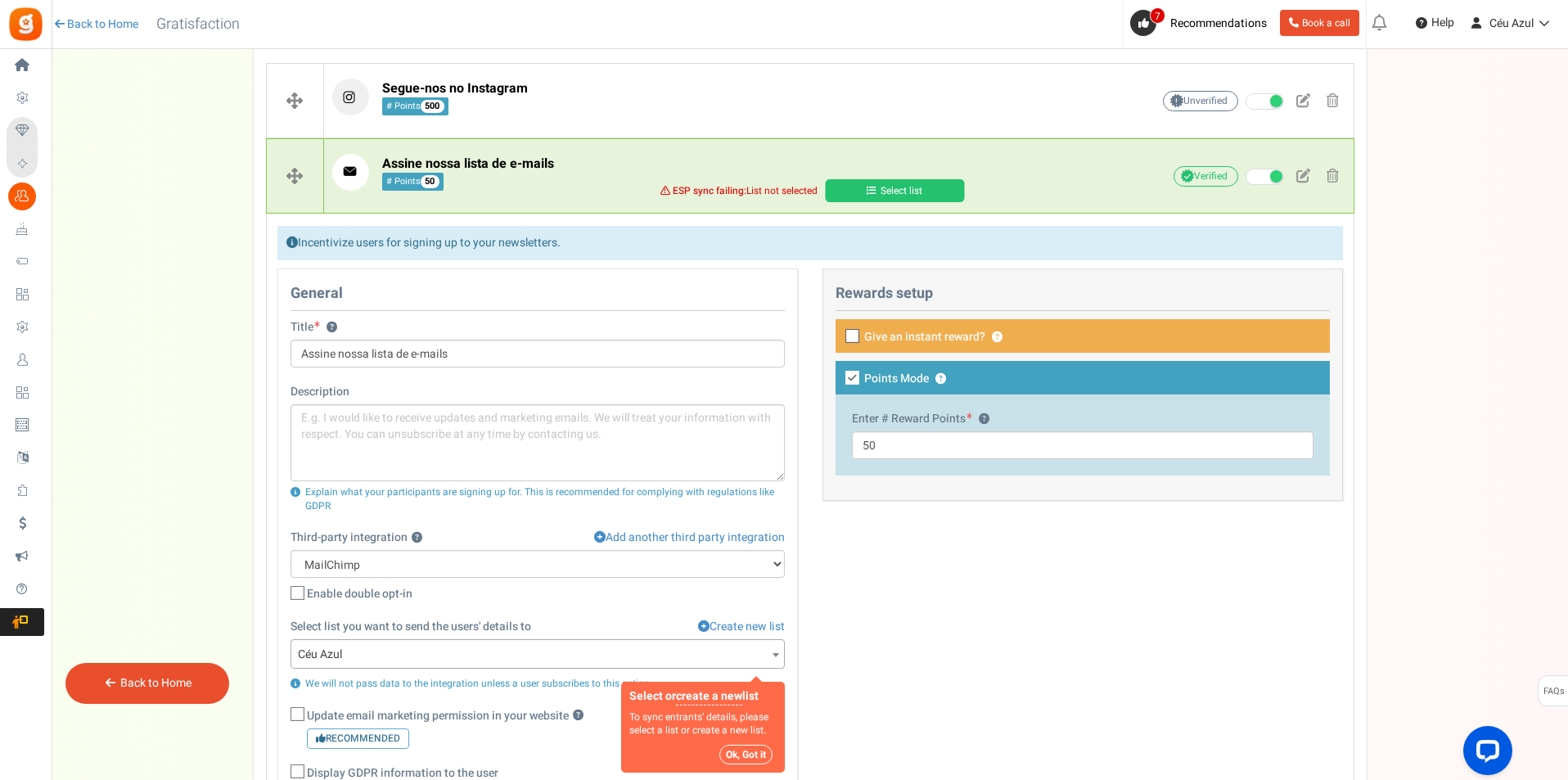
scroll to position [280, 0]
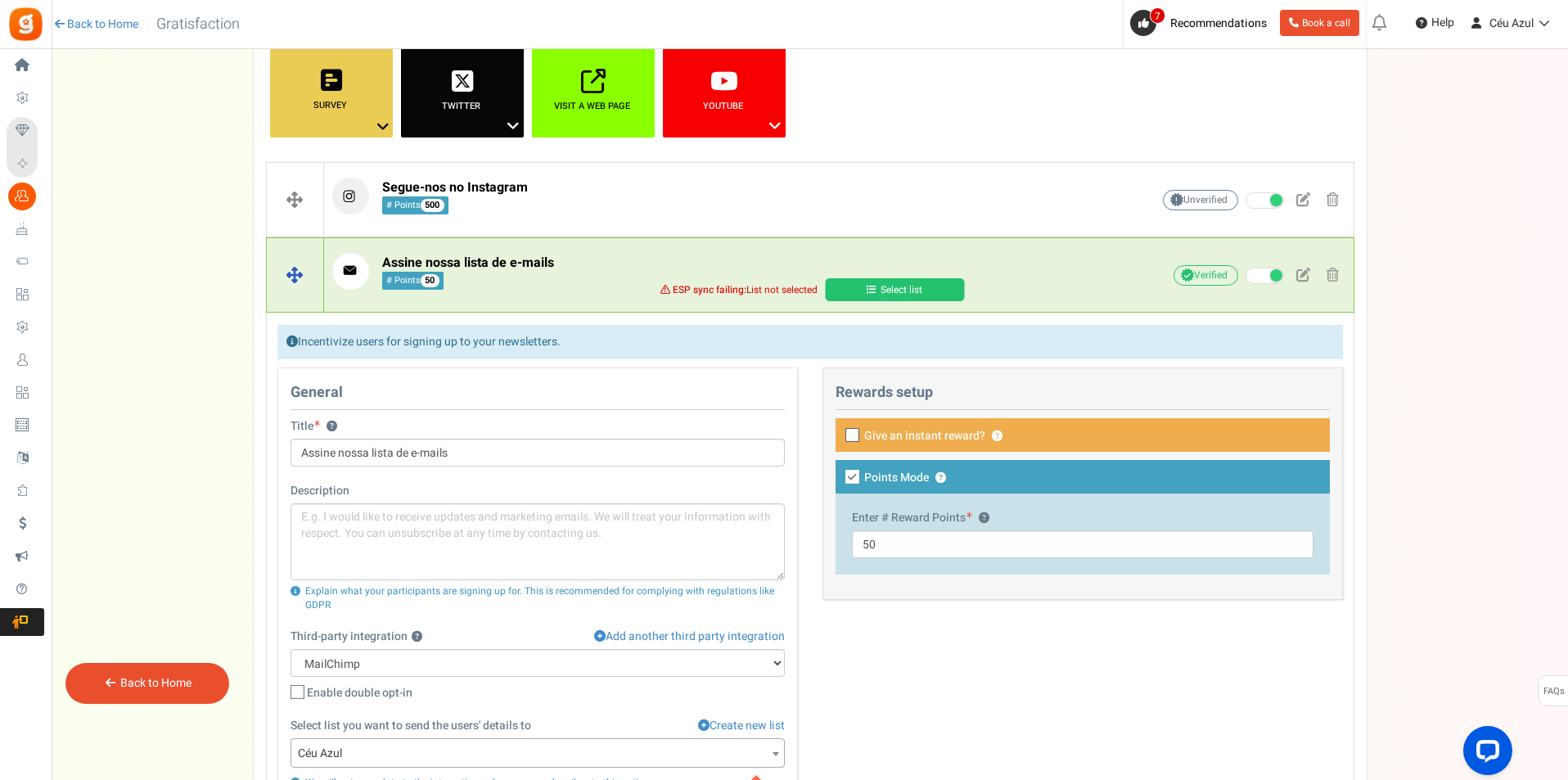
click at [854, 287] on link "Select list" at bounding box center [895, 289] width 139 height 23
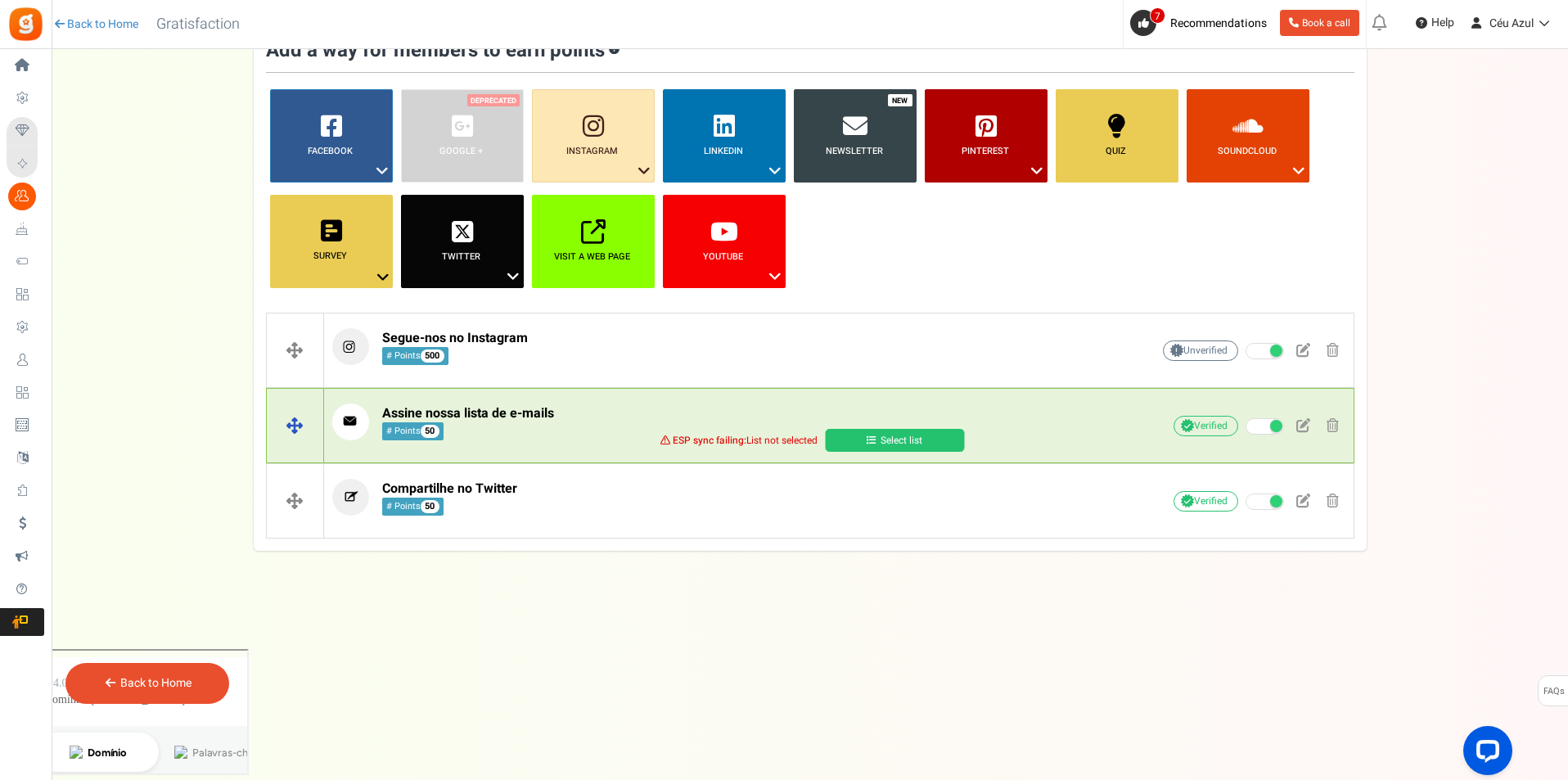
scroll to position [0, 0]
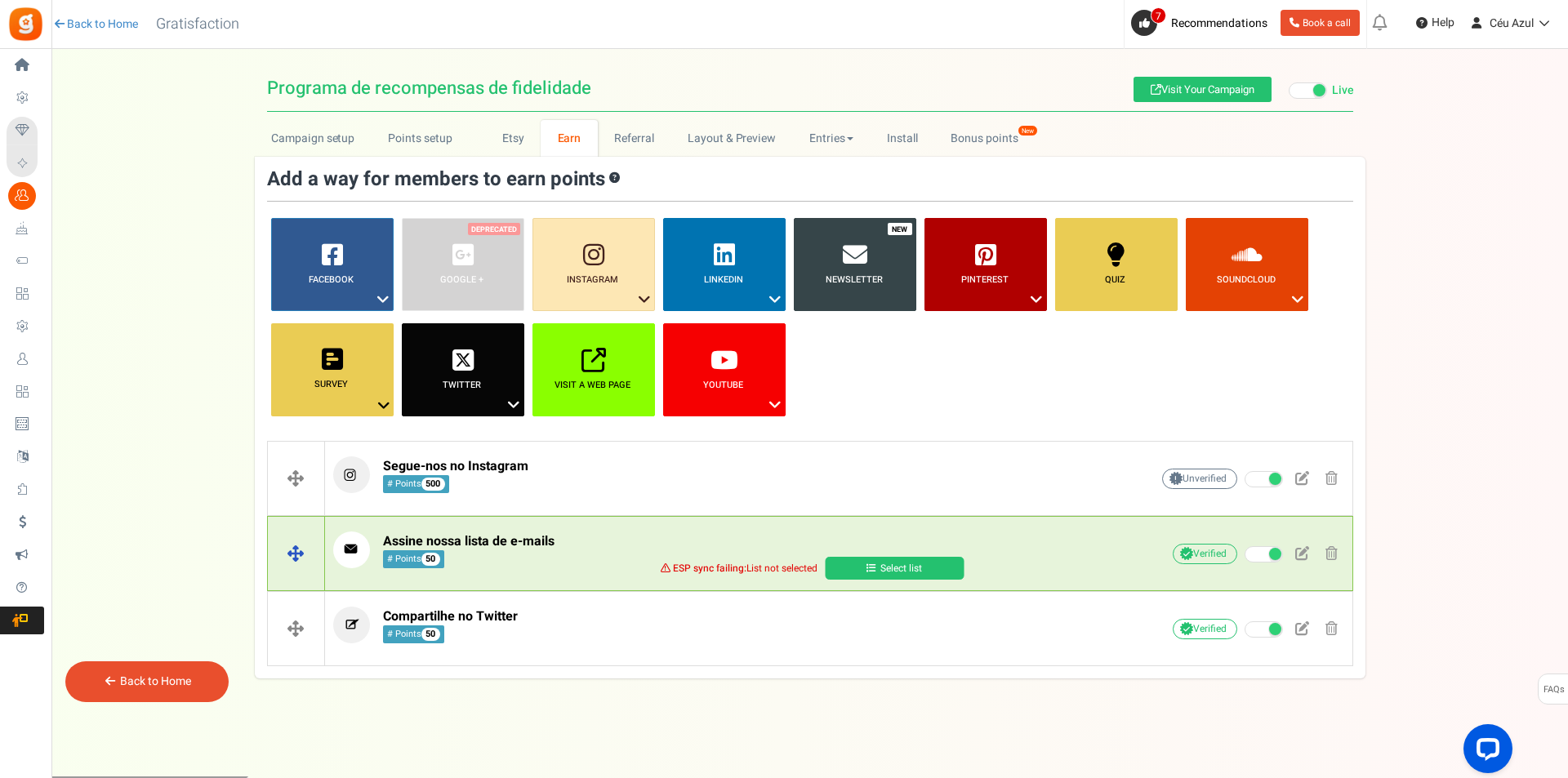
click at [896, 568] on link "Select list" at bounding box center [895, 568] width 139 height 23
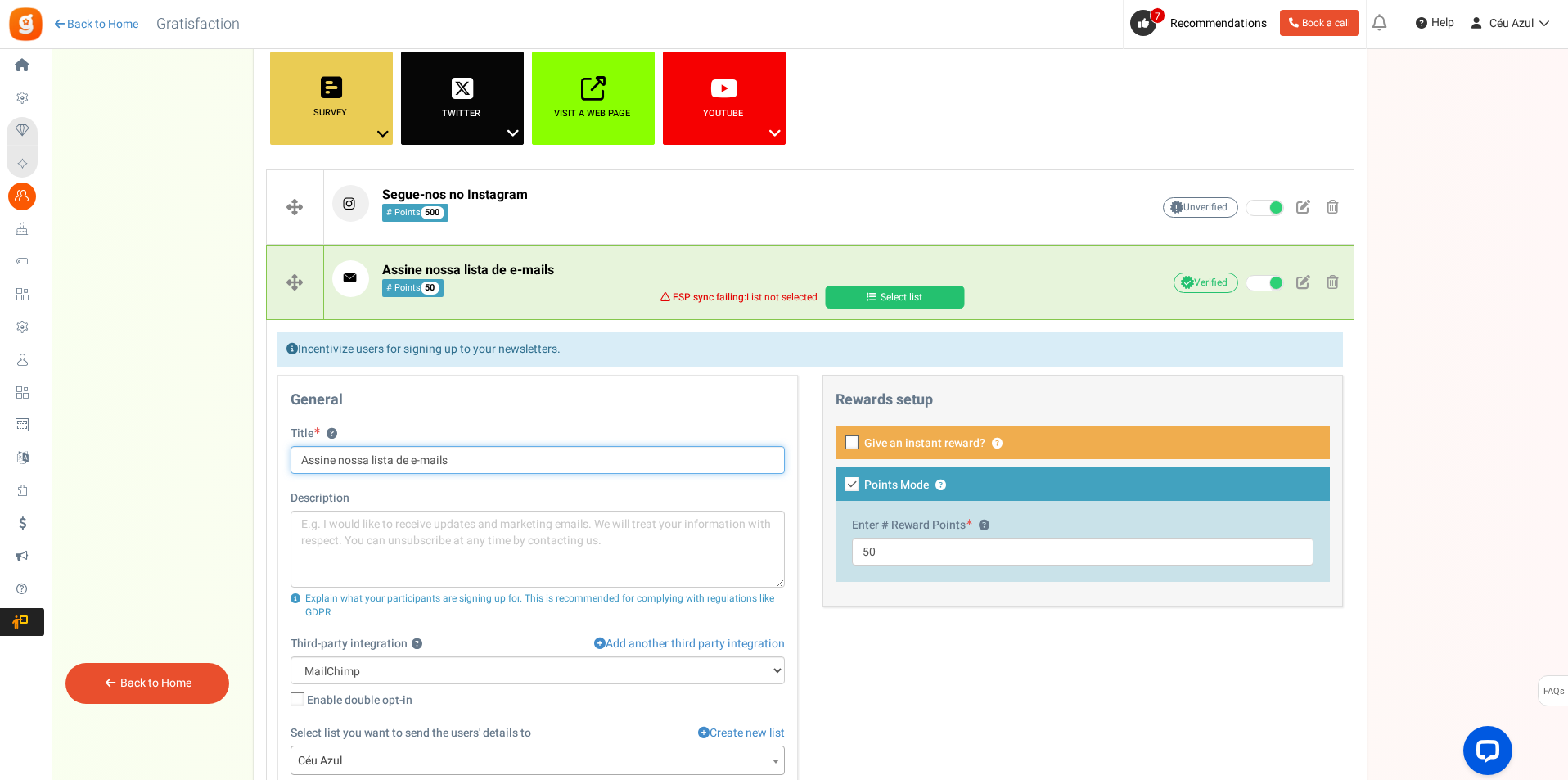
scroll to position [409, 0]
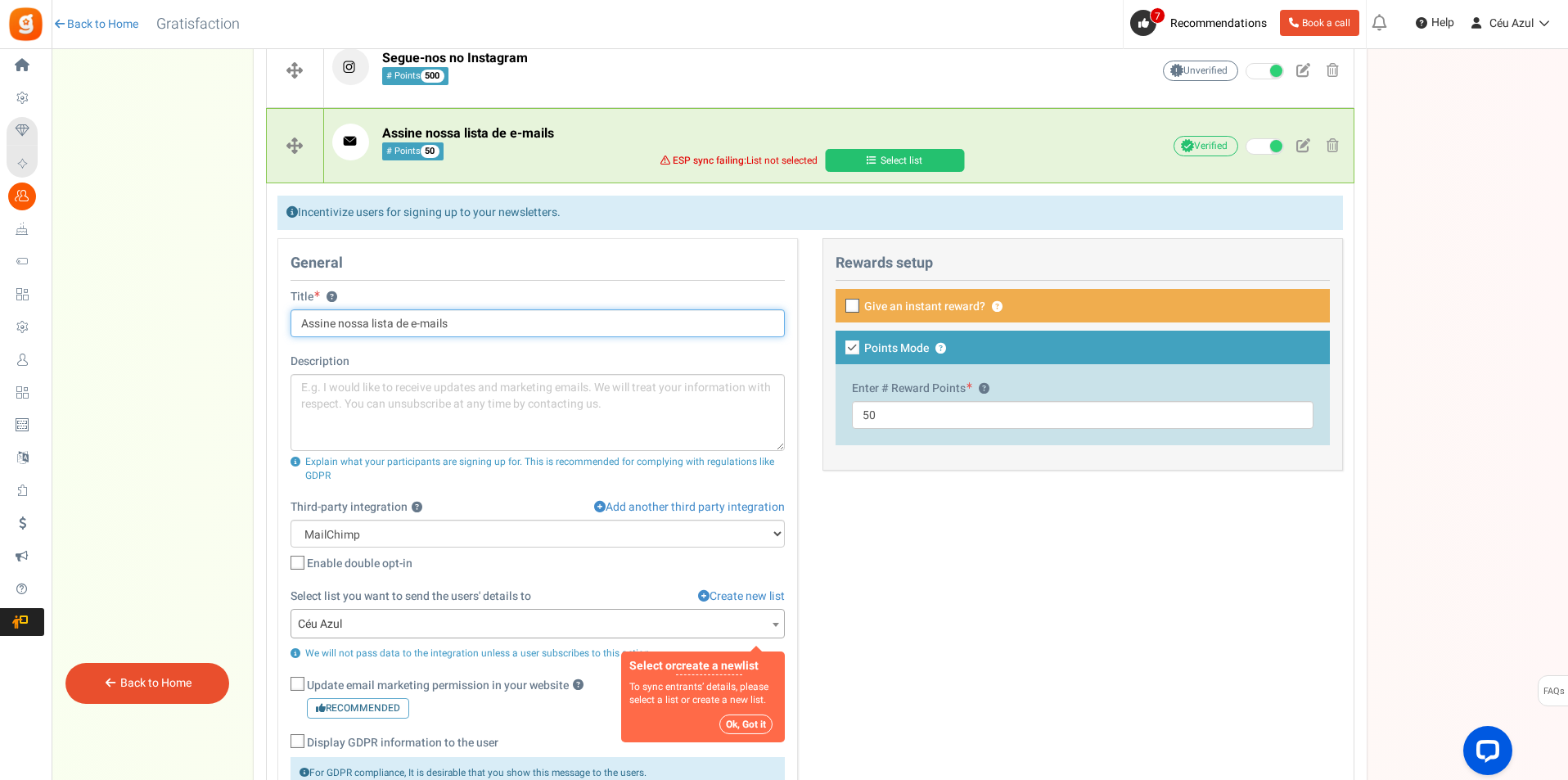
click at [322, 322] on input "Assine nossa lista de e-mails" at bounding box center [538, 323] width 495 height 27
type input "Inscreve-te na nossa newsletter!"
click at [418, 350] on div "Title ? Inscreve-te na nossa newsletter! Description Explain what your particip…" at bounding box center [538, 582] width 495 height 588
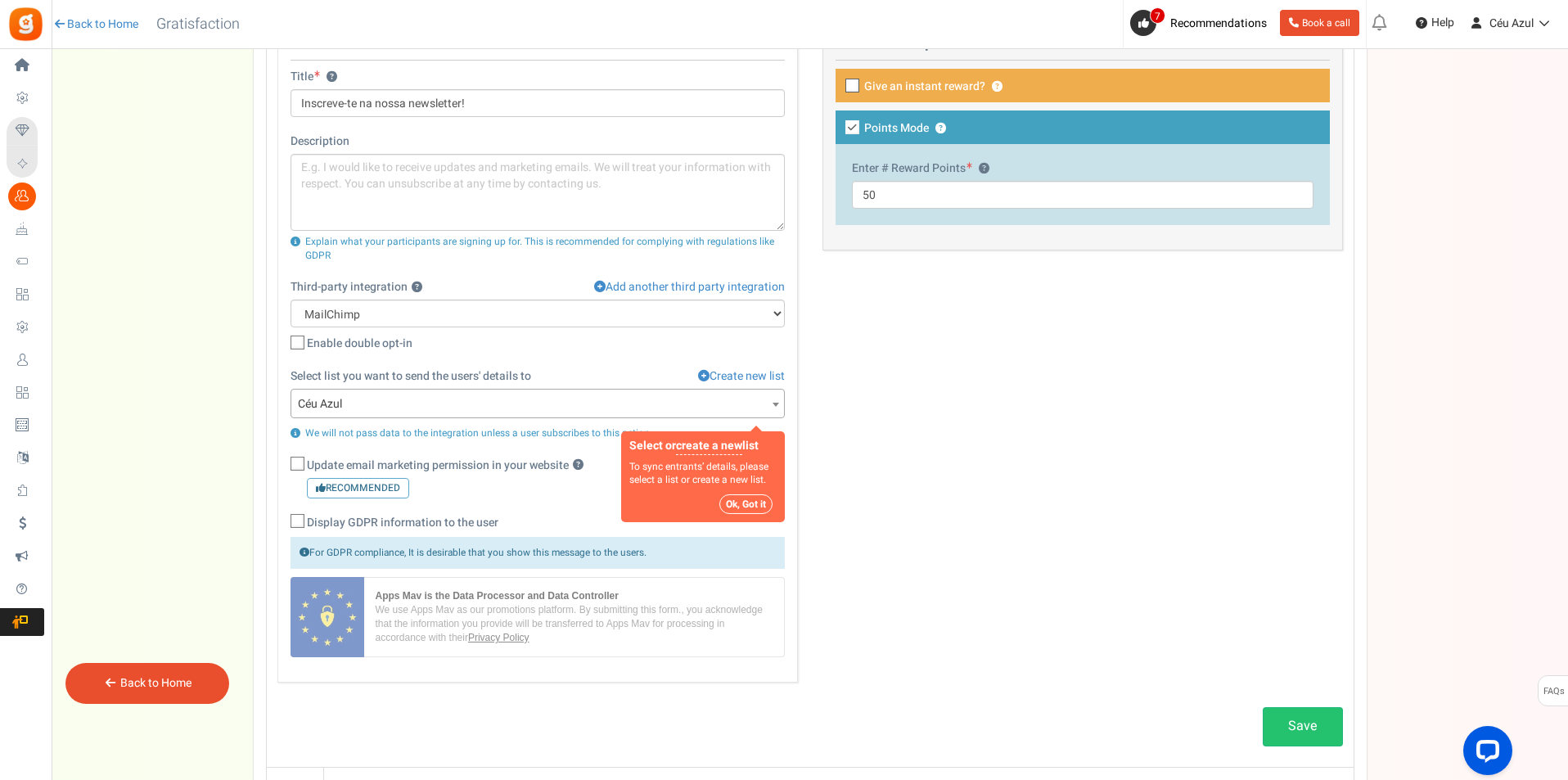
scroll to position [682, 0]
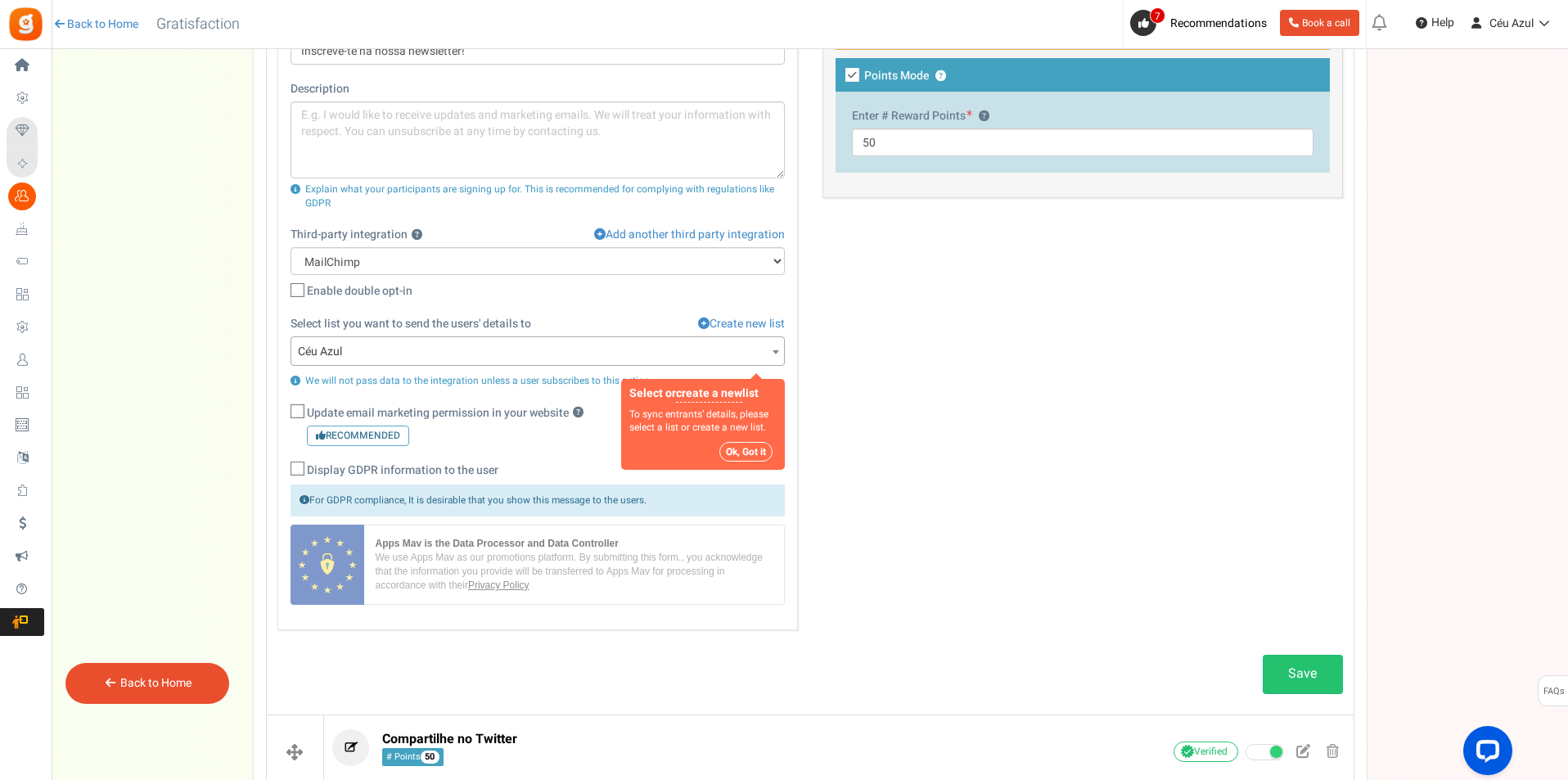
click at [449, 348] on span "Céu Azul" at bounding box center [538, 352] width 493 height 29
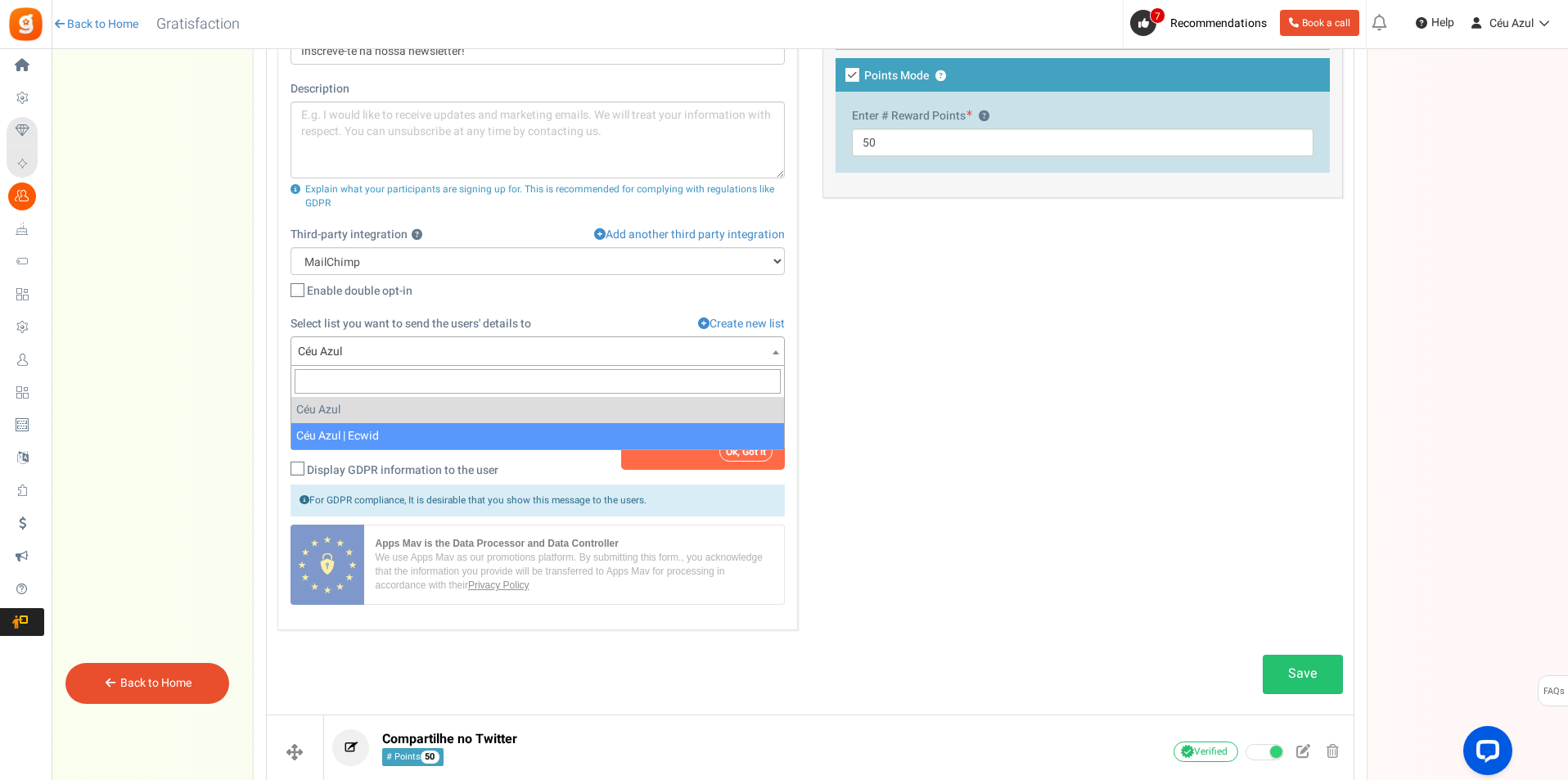
select select "aa45c0a08c"
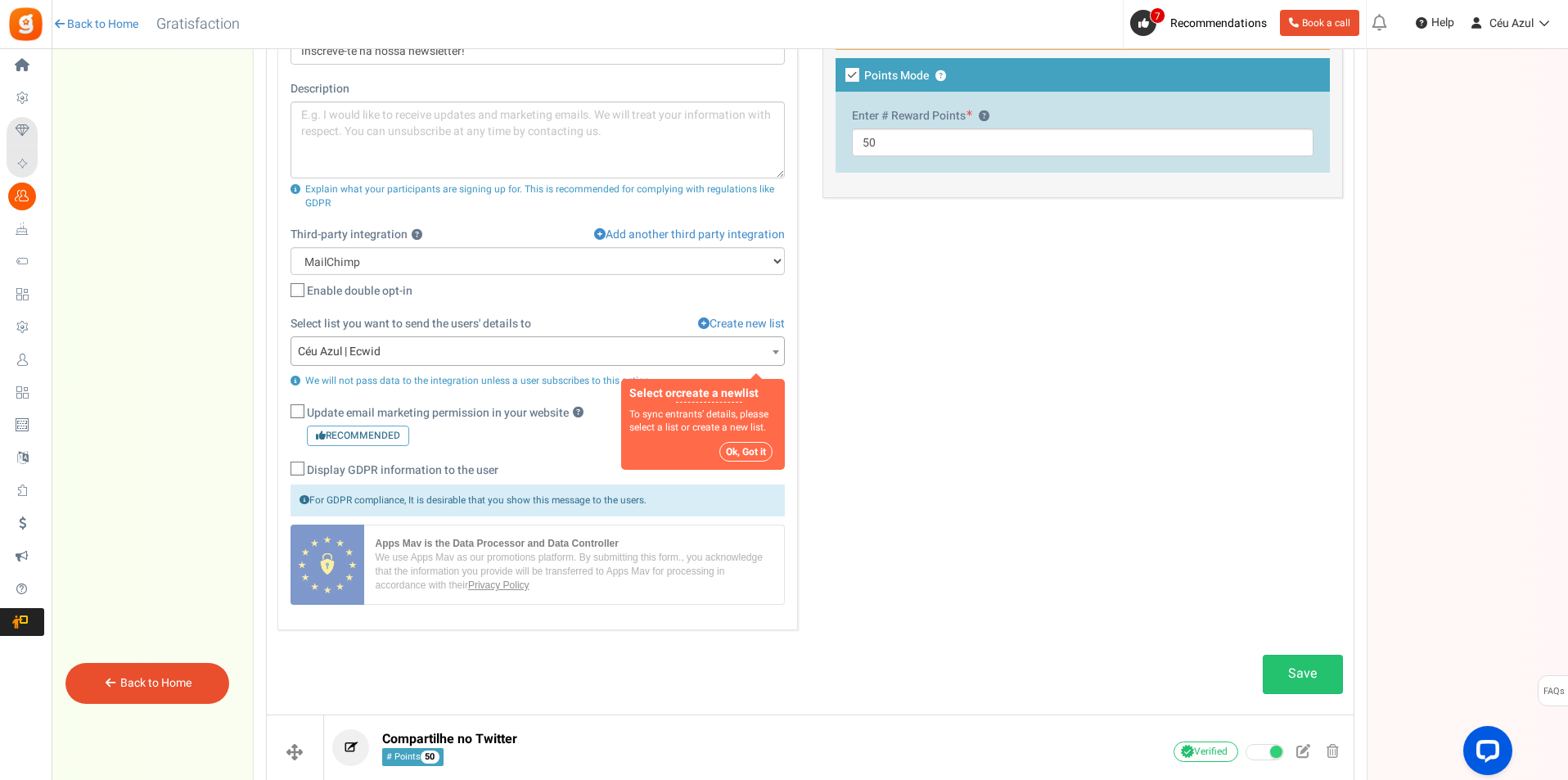
click at [453, 414] on span "Update email marketing permission in your website ? Recommended" at bounding box center [445, 426] width 277 height 41
click at [285, 414] on input "Update email marketing permission in your website ? Recommended" at bounding box center [279, 414] width 10 height 10
checkbox input "true"
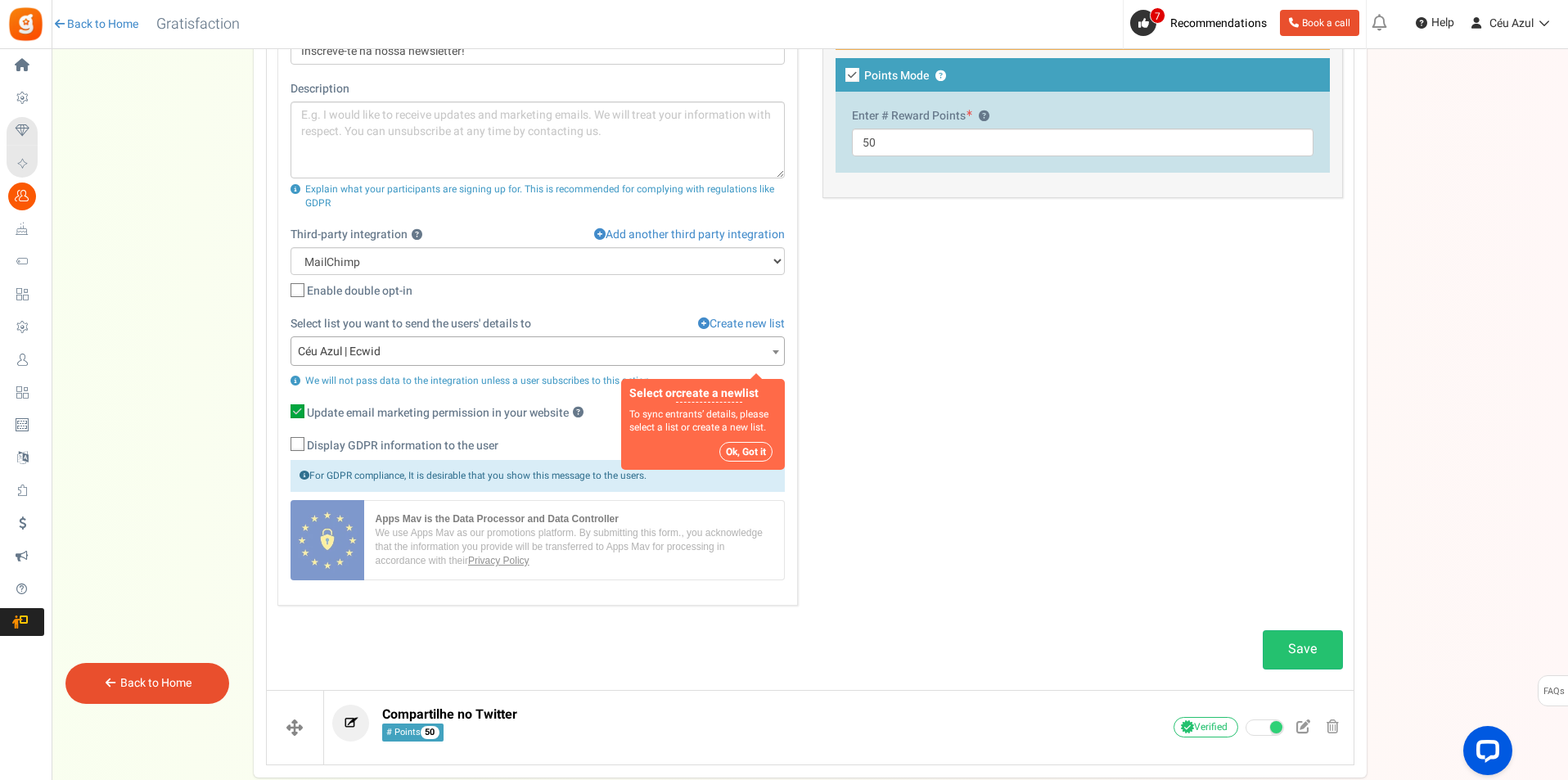
click at [757, 448] on button "Ok, Got it" at bounding box center [746, 452] width 53 height 20
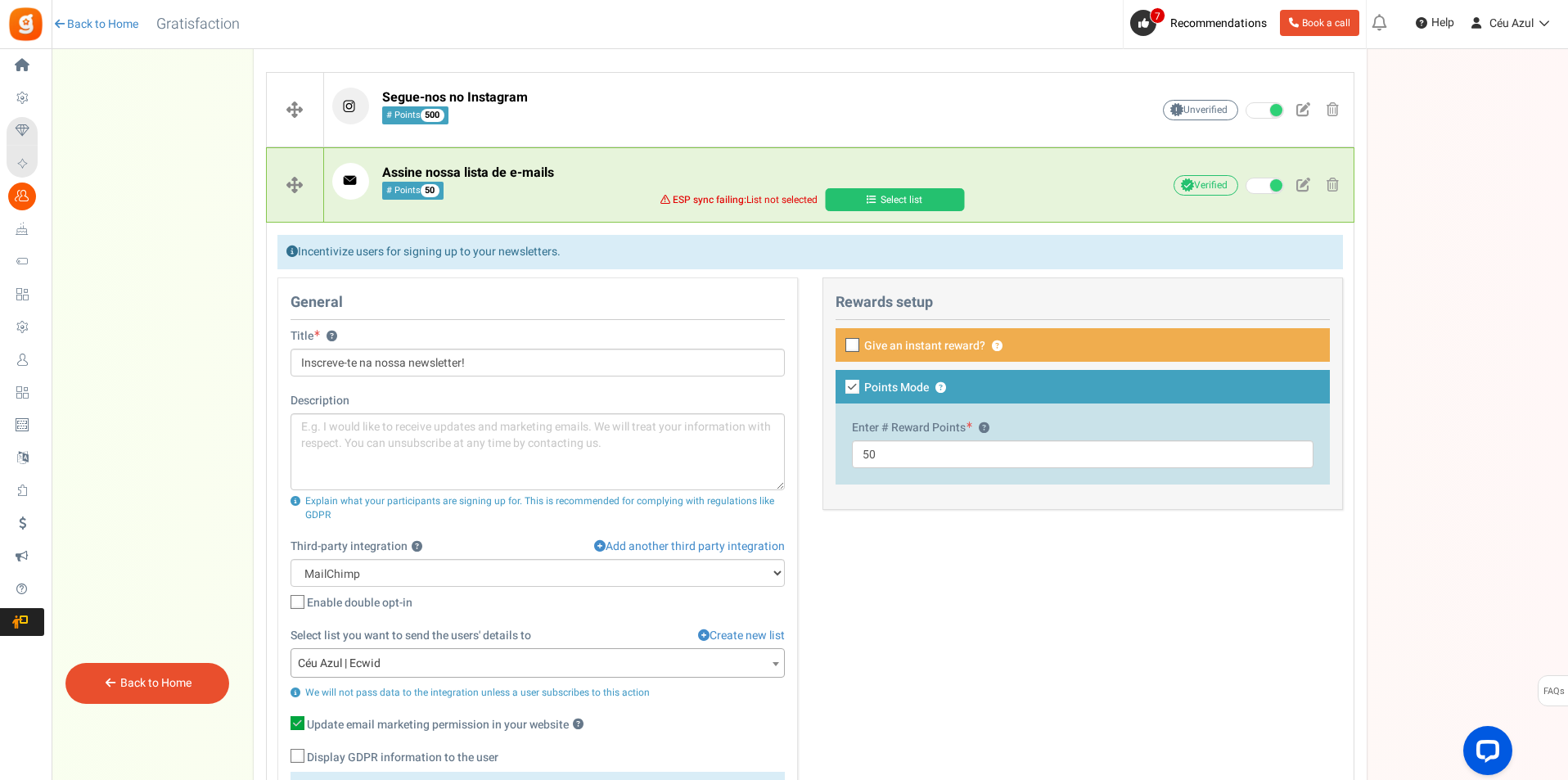
scroll to position [369, 0]
drag, startPoint x: 921, startPoint y: 459, endPoint x: 835, endPoint y: 459, distance: 86.0
click at [836, 459] on div "Enter # Reward Points ? 50" at bounding box center [1083, 445] width 495 height 81
click at [978, 572] on div "General Title ? Inscreve-te na nossa newsletter! Description Explain what your …" at bounding box center [810, 606] width 1090 height 656
drag, startPoint x: 918, startPoint y: 447, endPoint x: 845, endPoint y: 442, distance: 73.2
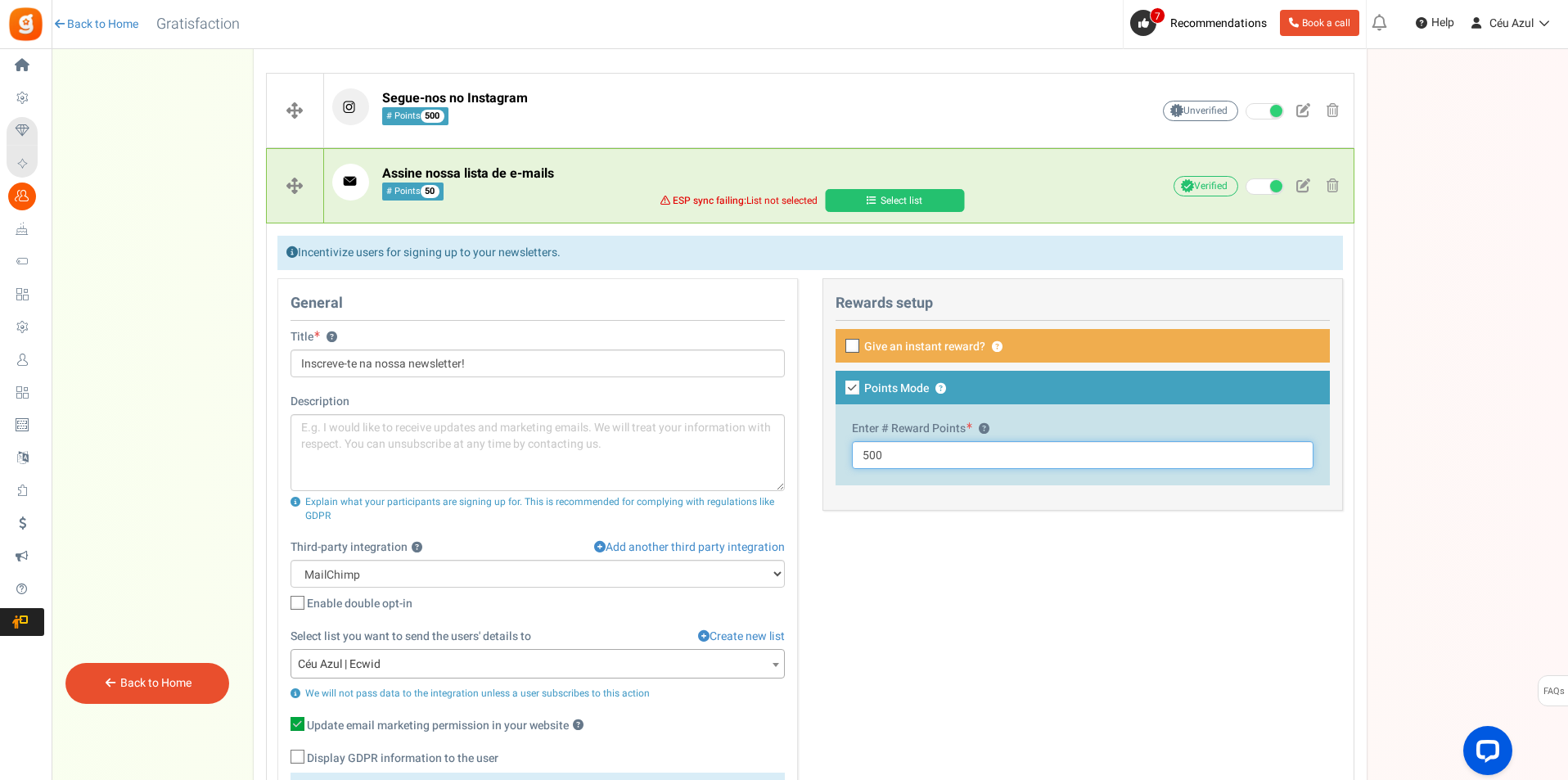
click at [845, 442] on div "Enter # Reward Points ? 500" at bounding box center [1083, 445] width 495 height 81
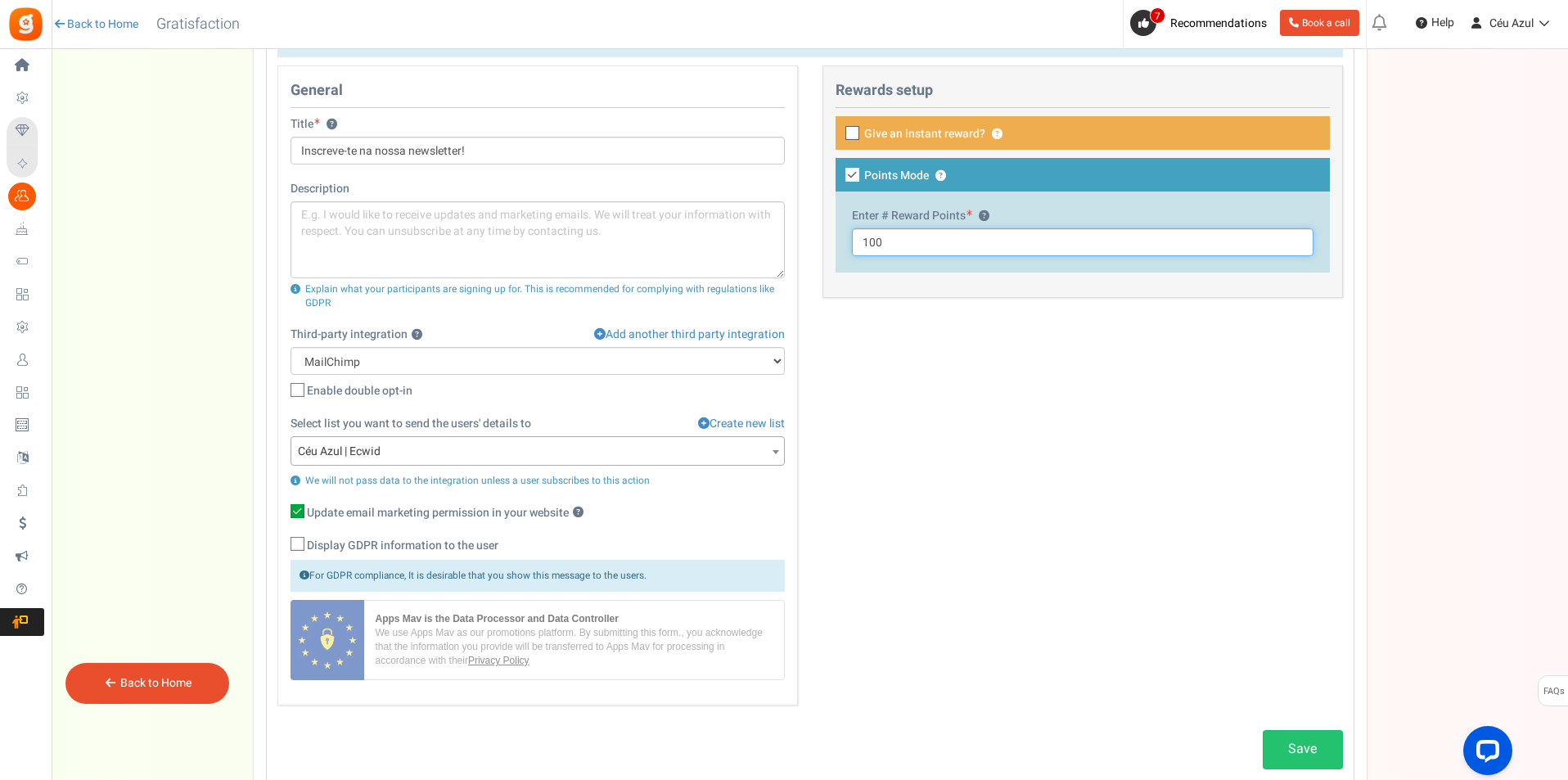
scroll to position [642, 0]
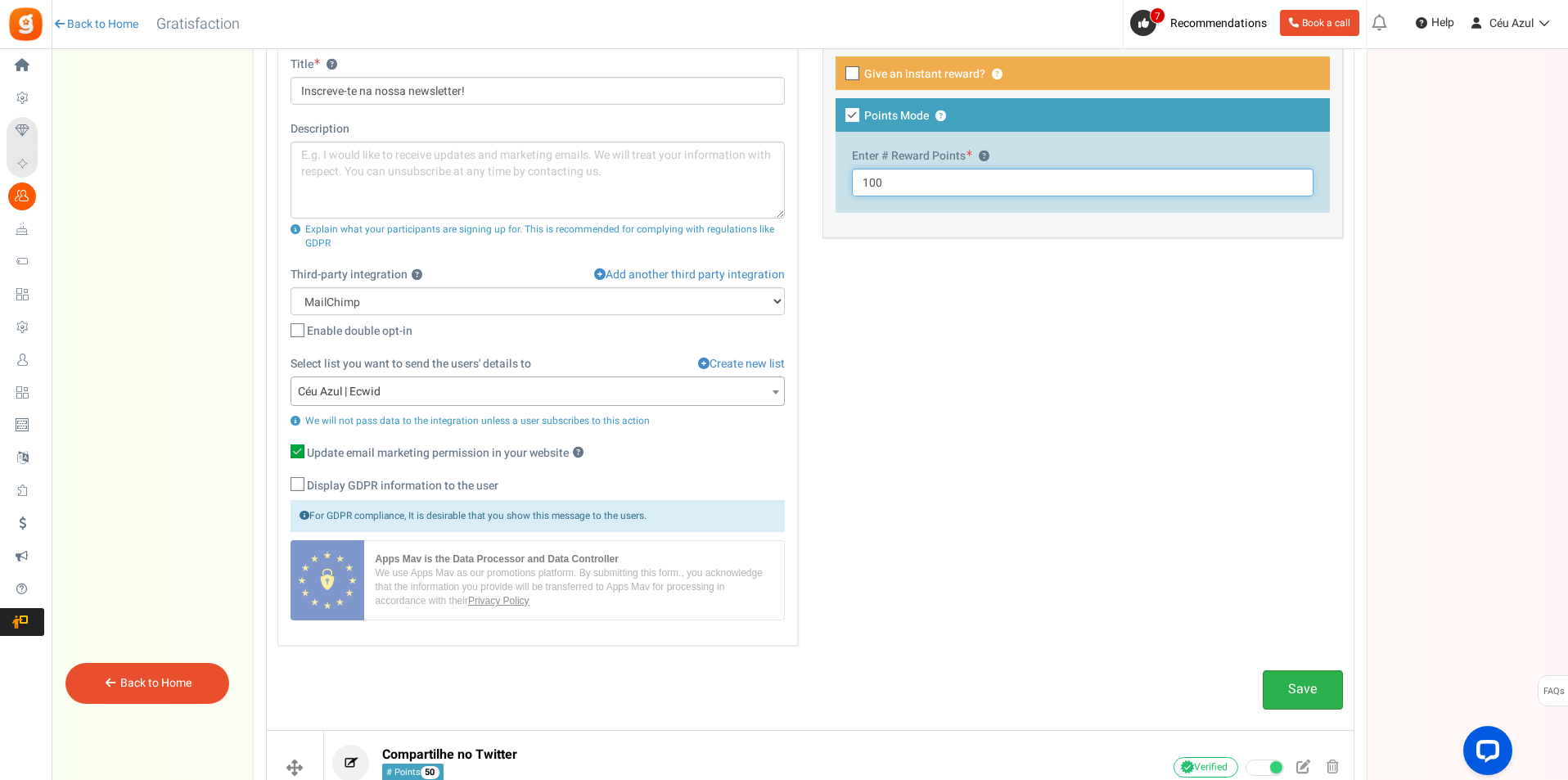
type input "100"
click at [1331, 692] on link "Save" at bounding box center [1302, 689] width 80 height 39
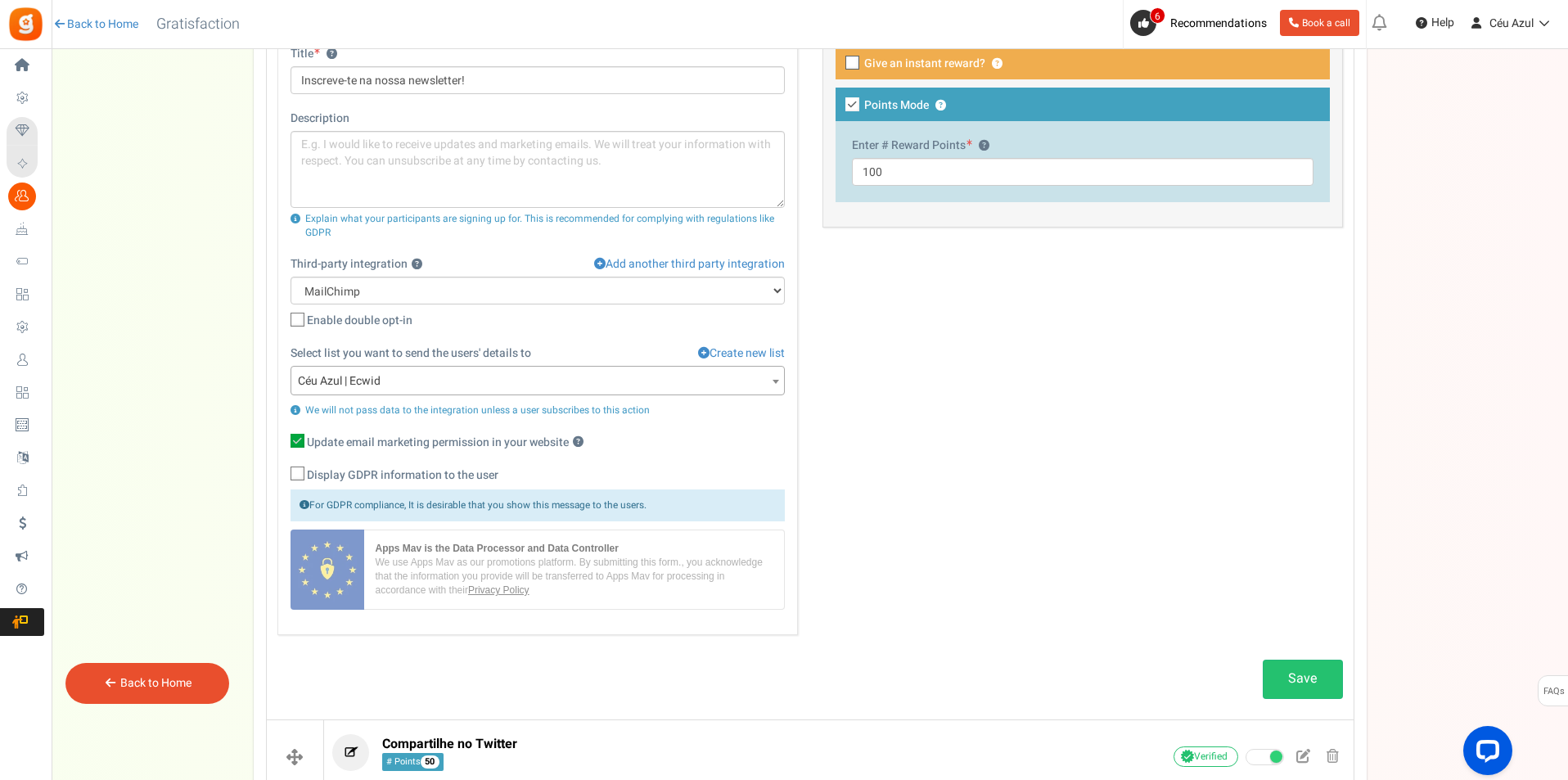
scroll to position [369, 0]
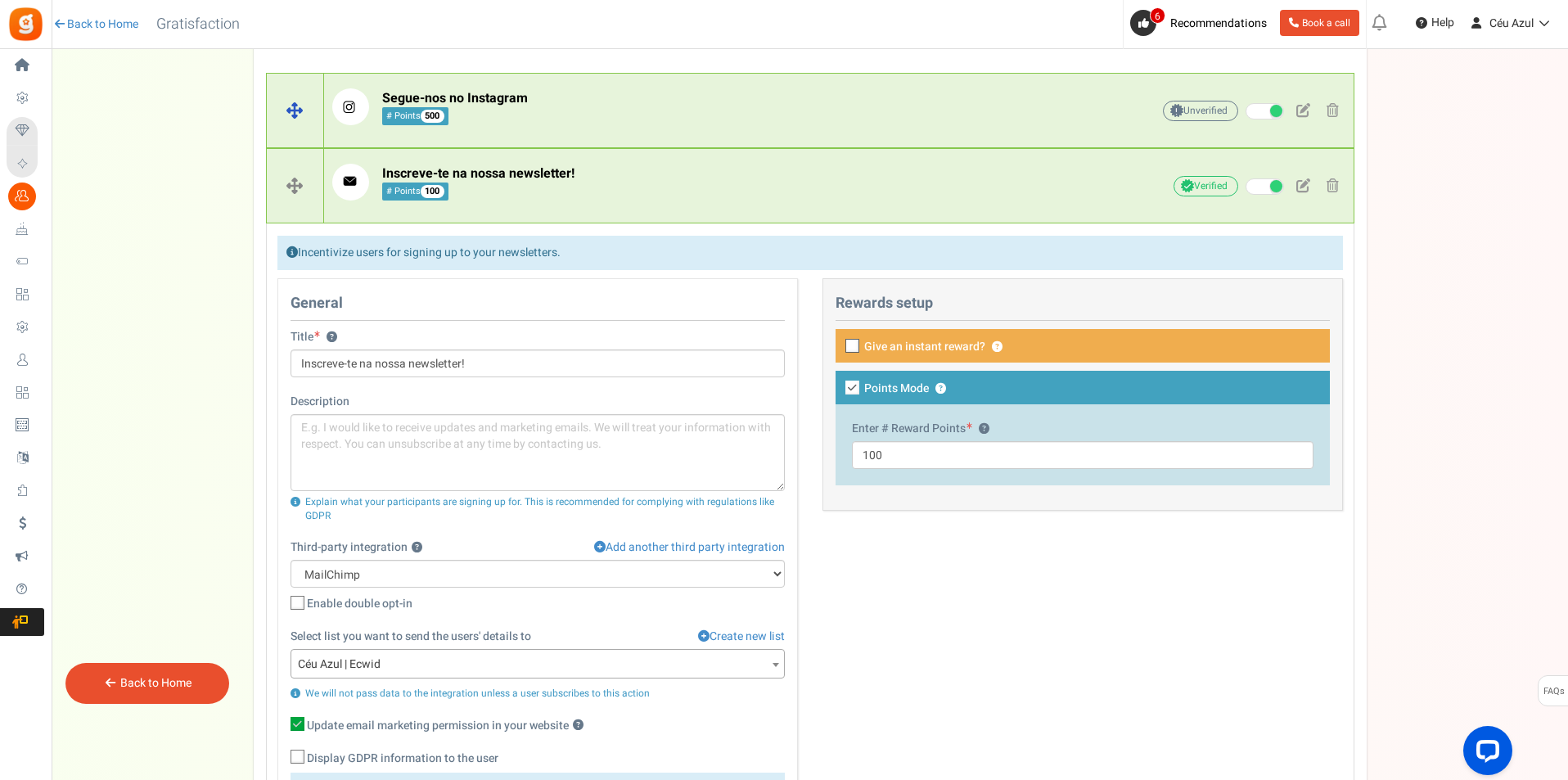
click at [526, 114] on span "Segue-nos no Instagram # Points 500" at bounding box center [455, 107] width 146 height 35
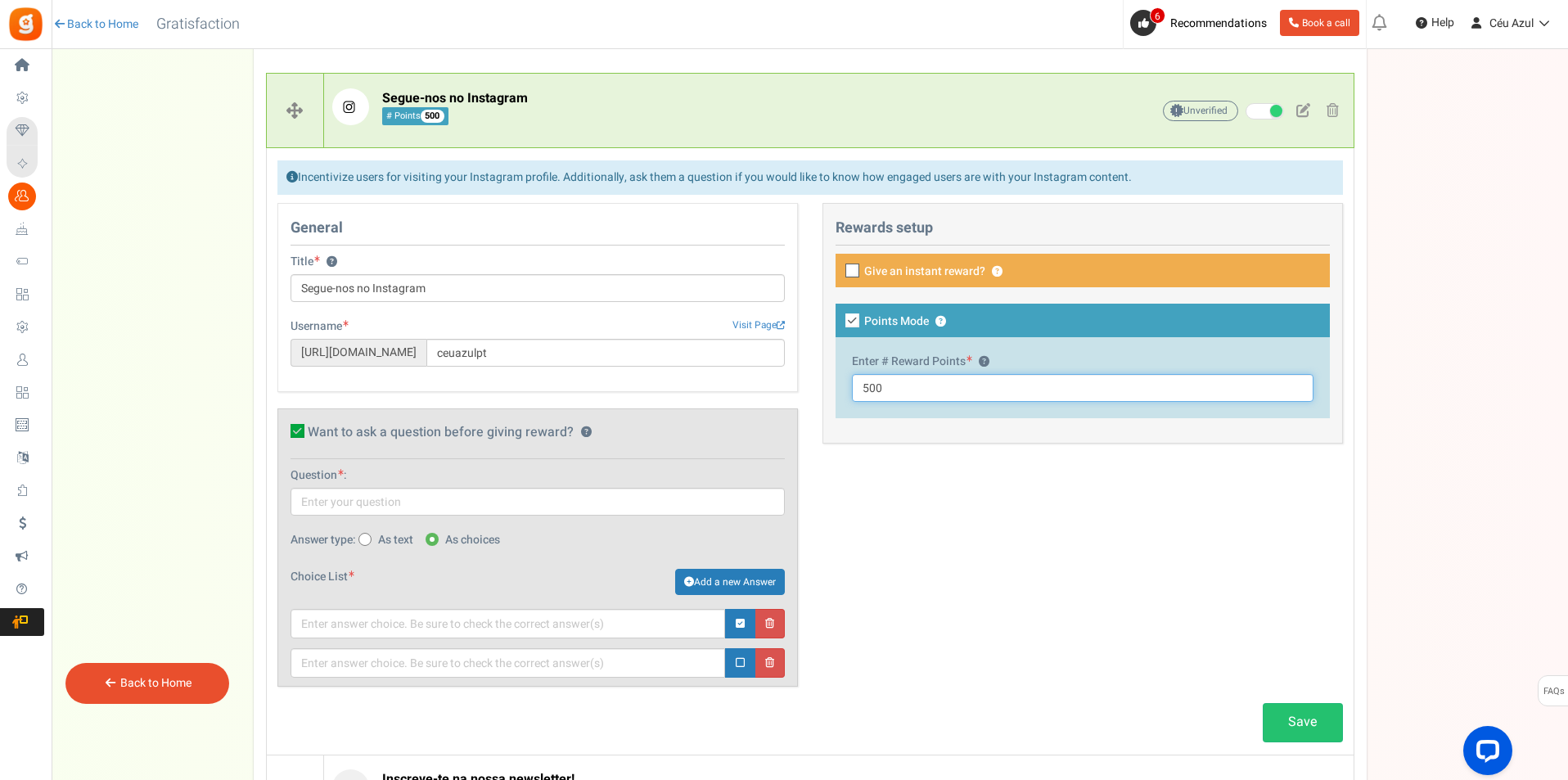
drag, startPoint x: 864, startPoint y: 385, endPoint x: 834, endPoint y: 382, distance: 30.1
click at [834, 382] on div "This campaign category can have no rewards for any action Rewards setup Give an…" at bounding box center [1083, 323] width 520 height 241
type input "100"
click at [1300, 713] on link "Save" at bounding box center [1302, 722] width 80 height 39
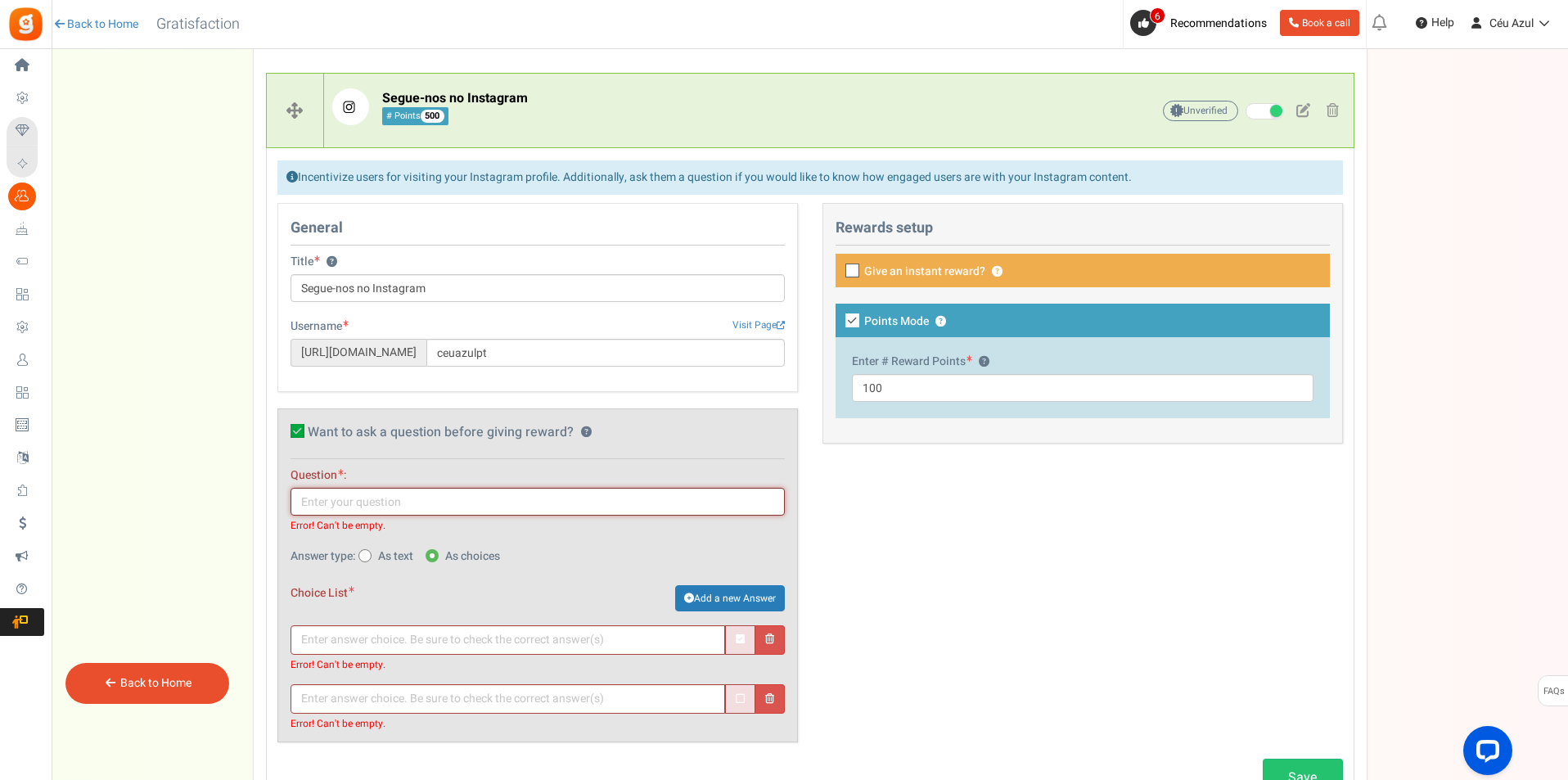
click at [328, 498] on input "text" at bounding box center [538, 502] width 495 height 27
type input "Já nos segues no instagram?"
click at [422, 637] on input "text" at bounding box center [507, 640] width 435 height 29
type input "Claro!"
click at [379, 696] on input "text" at bounding box center [507, 699] width 435 height 29
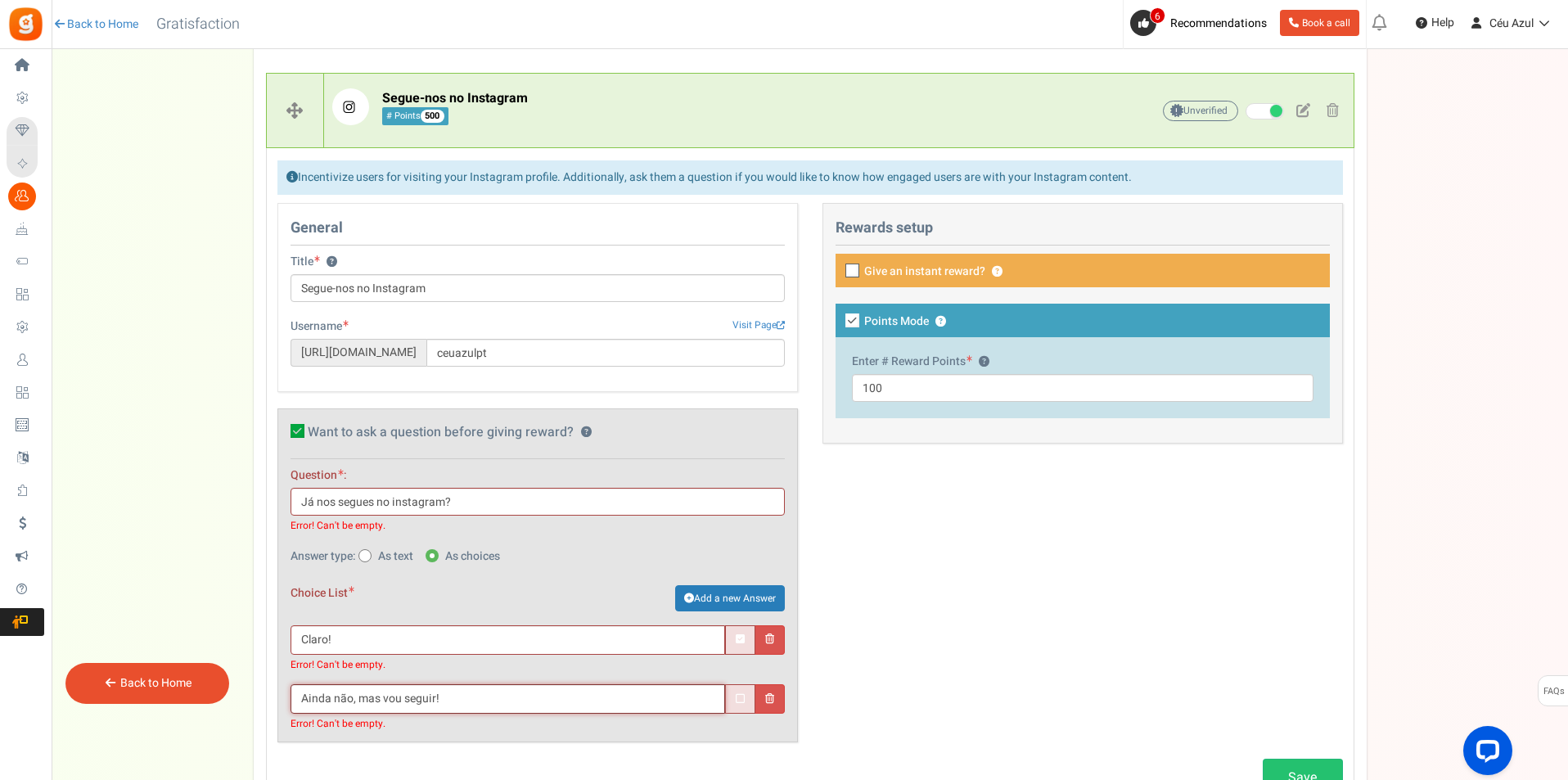
type input "Ainda não, mas vou seguir!"
click at [630, 566] on div "Answer type: As text As choices" at bounding box center [538, 558] width 495 height 21
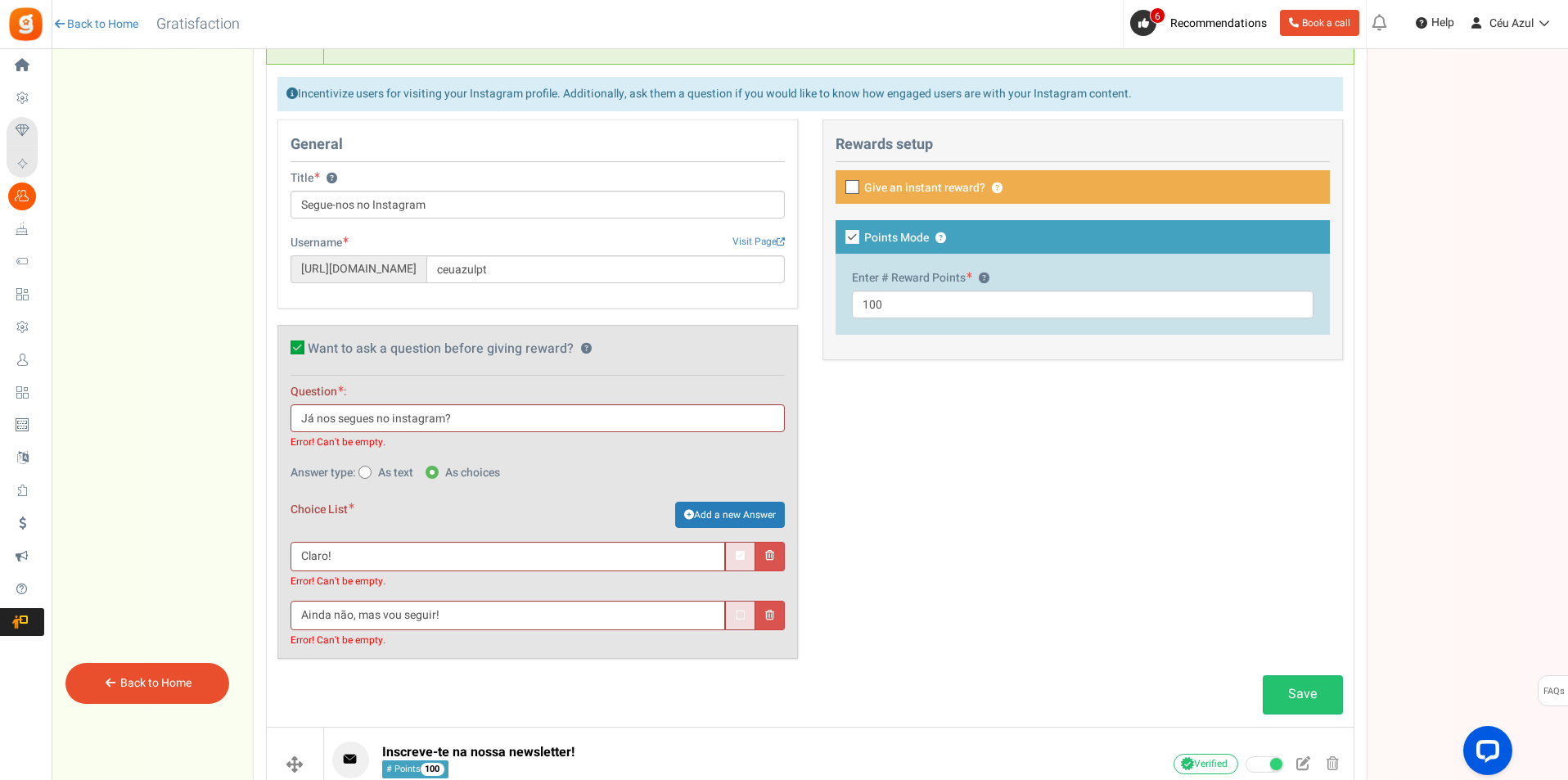
scroll to position [506, 0]
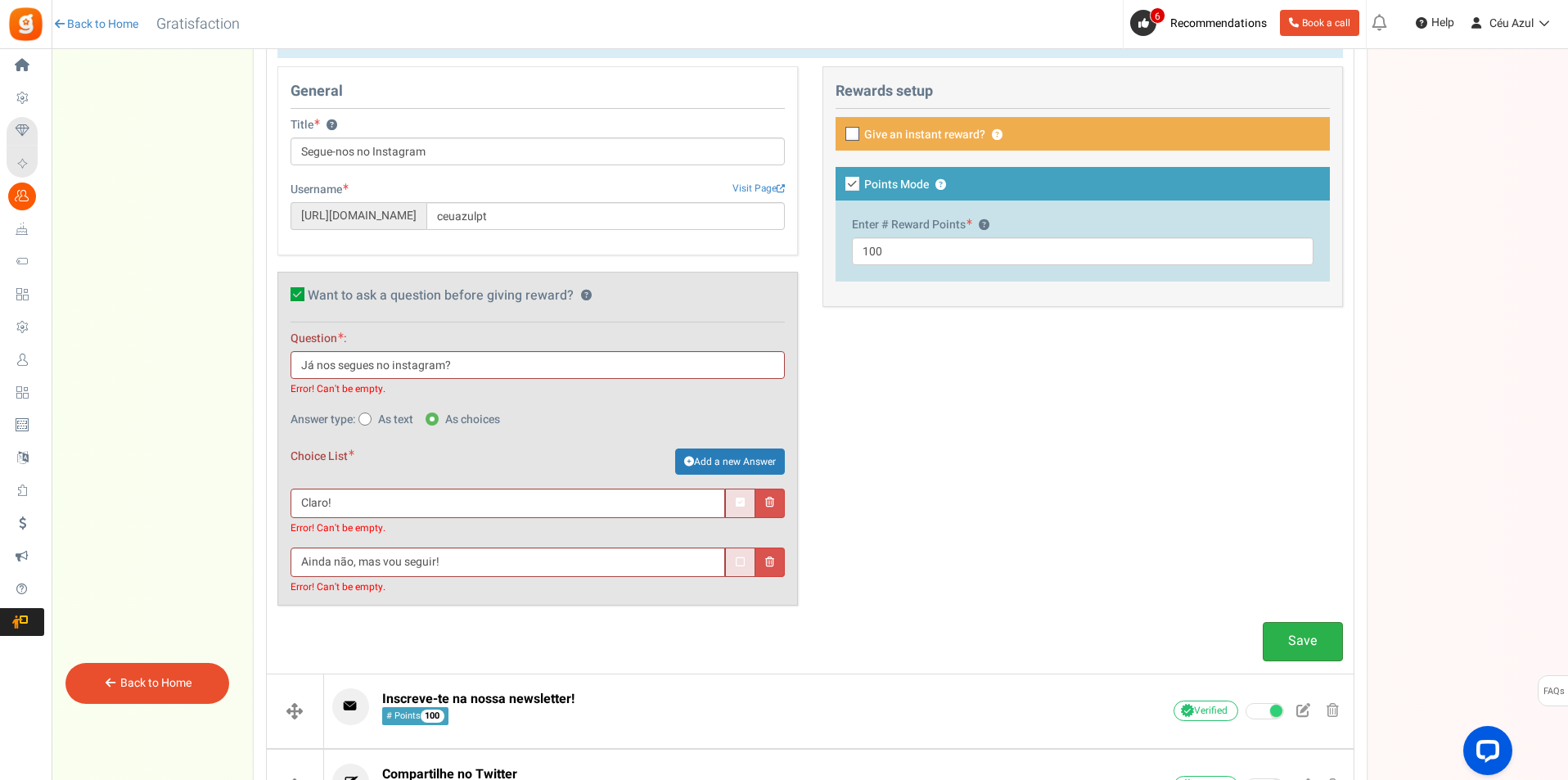
click at [1279, 639] on link "Save" at bounding box center [1302, 641] width 80 height 39
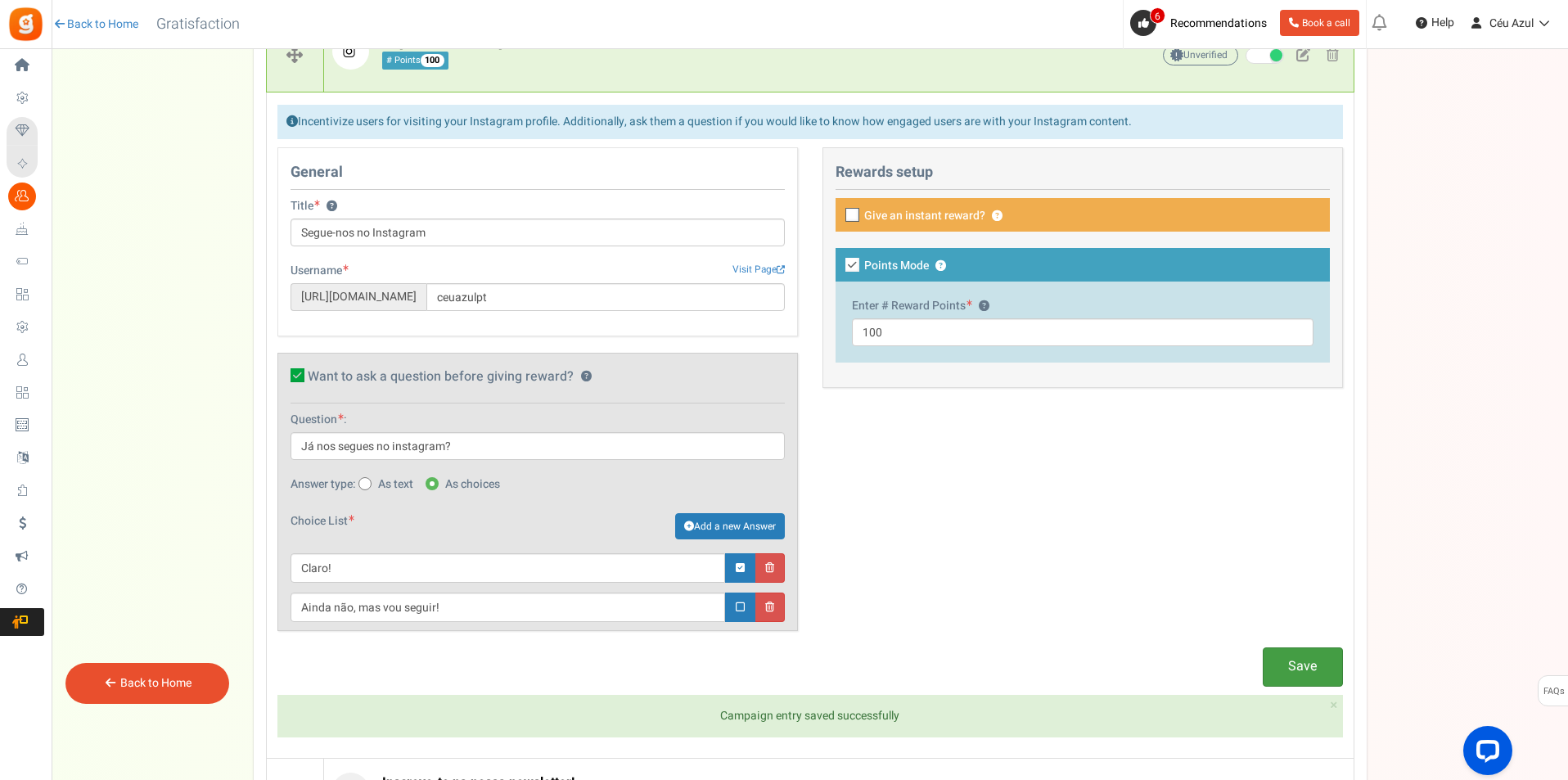
scroll to position [369, 0]
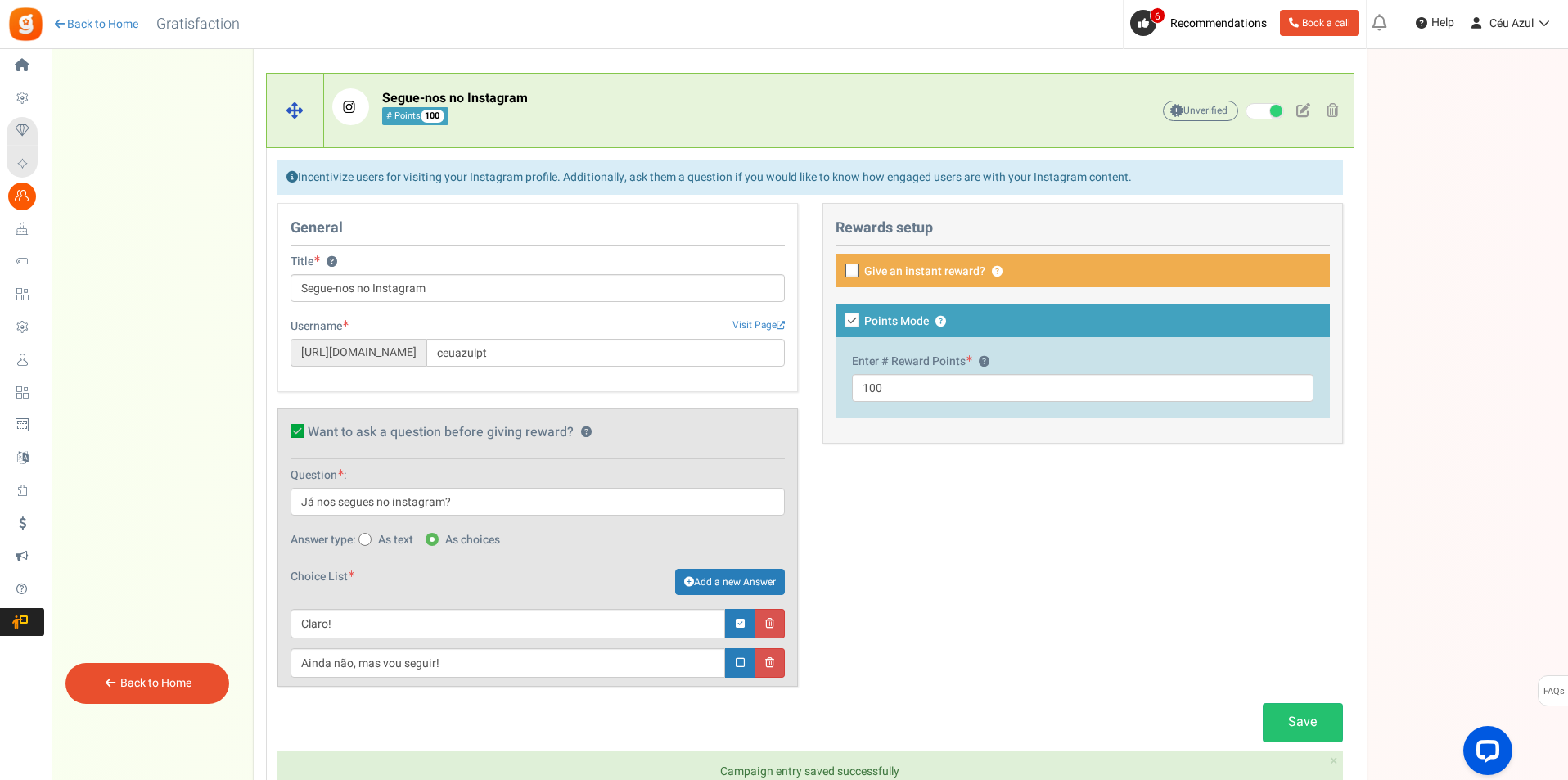
click at [711, 107] on p "Segue-nos no Instagram # Points 100" at bounding box center [716, 107] width 768 height 37
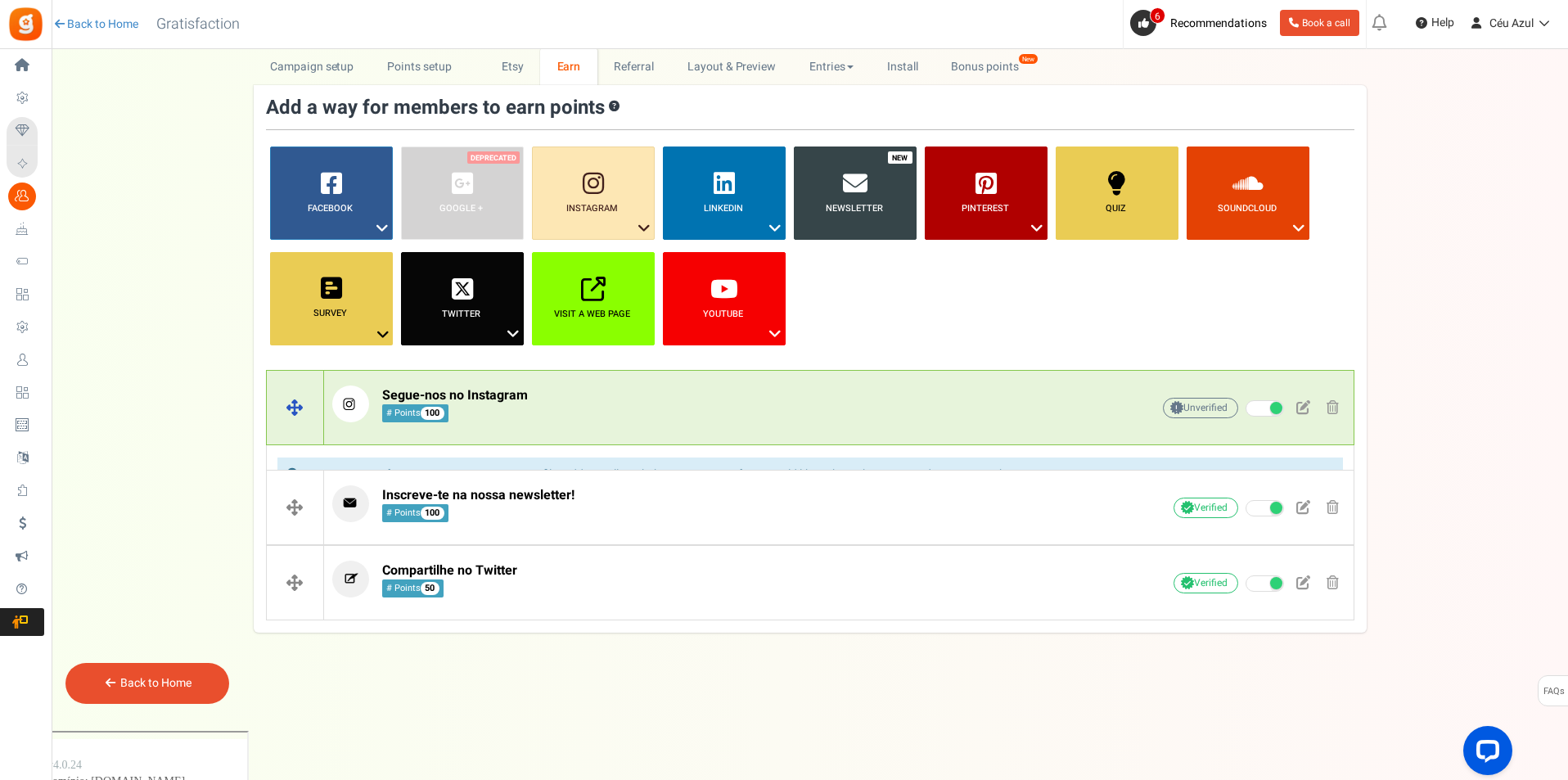
scroll to position [0, 0]
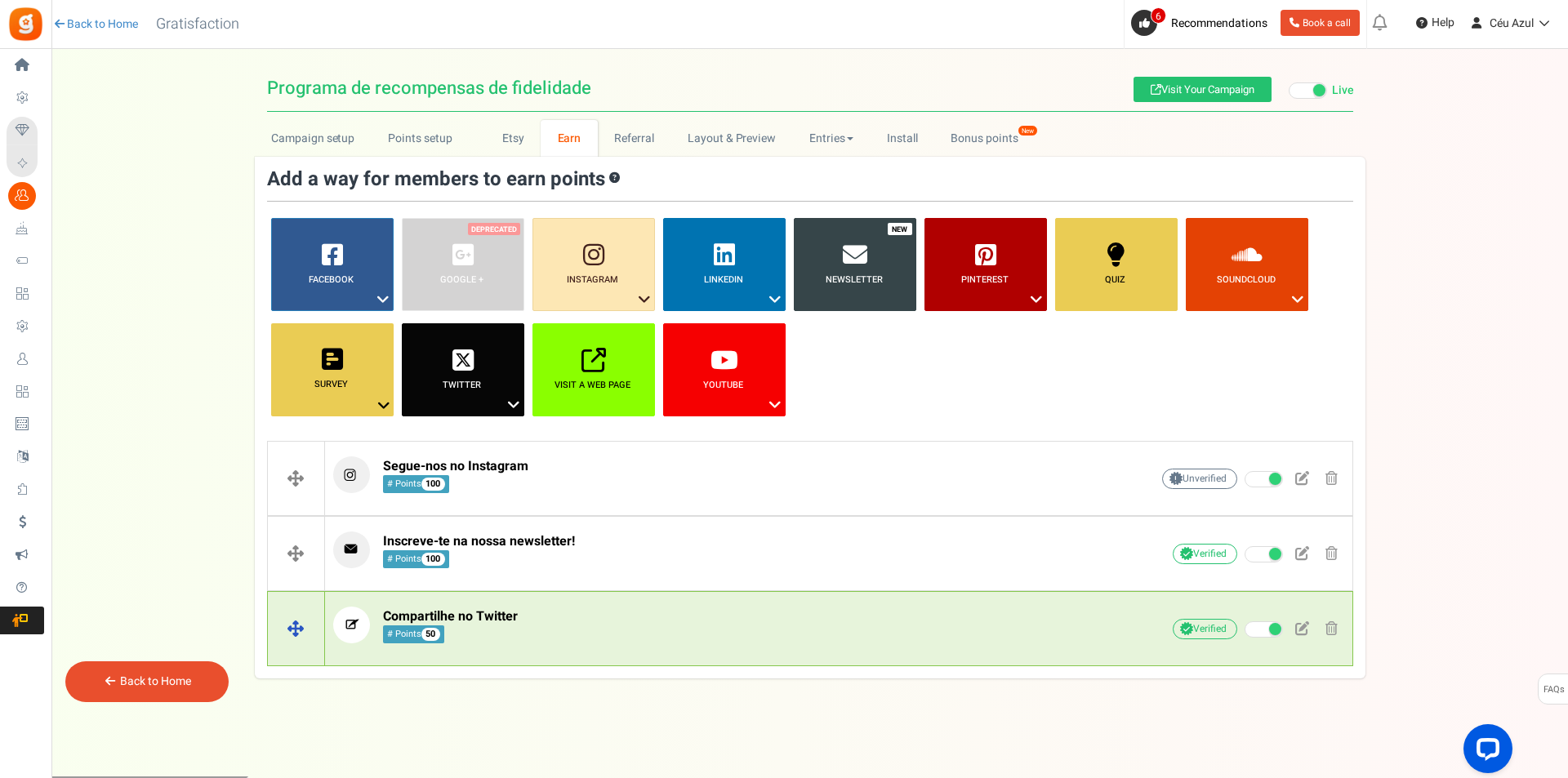
click at [554, 641] on p "Compartilhe no Twitter # Points 50" at bounding box center [716, 625] width 766 height 37
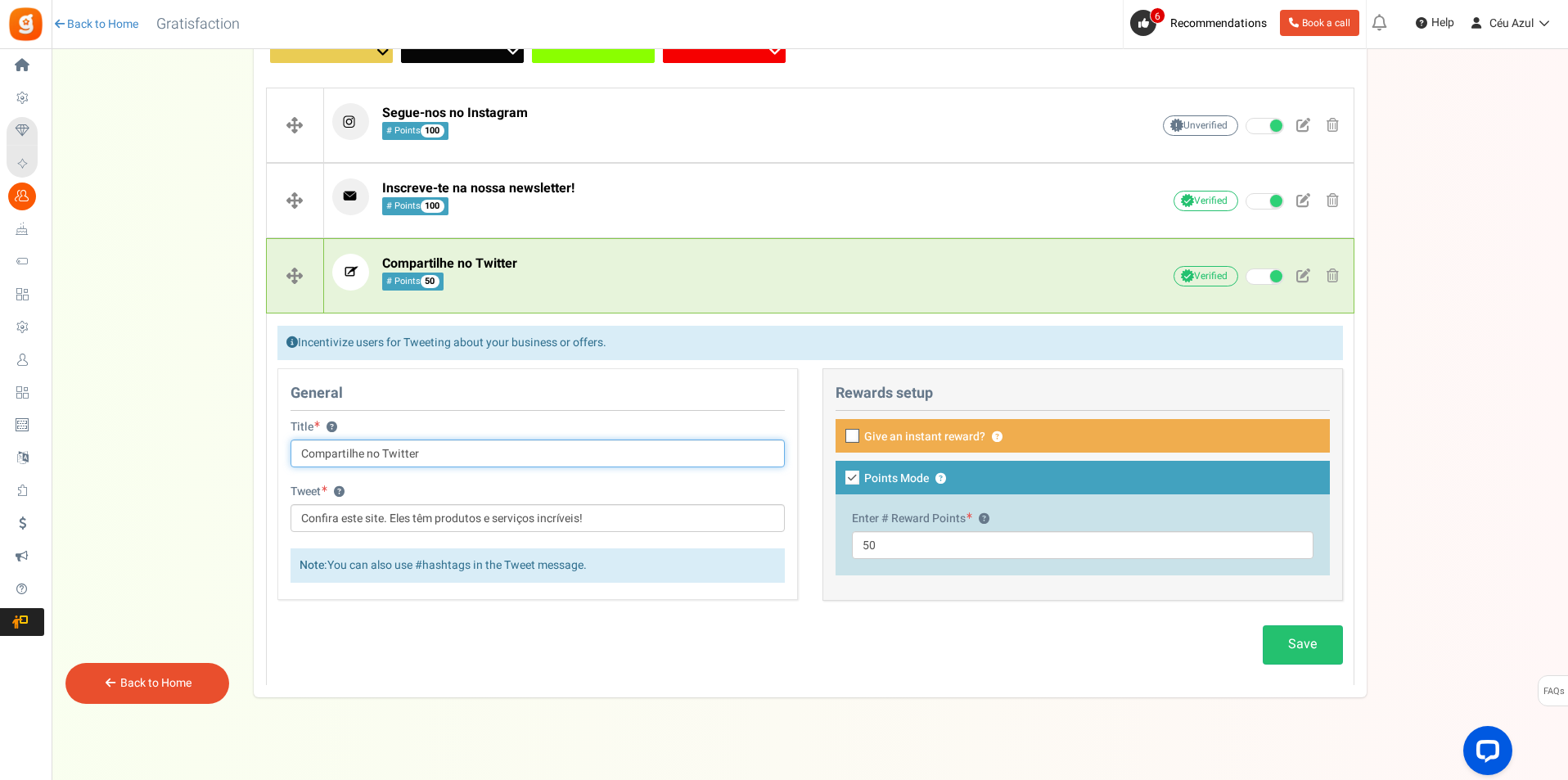
scroll to position [371, 0]
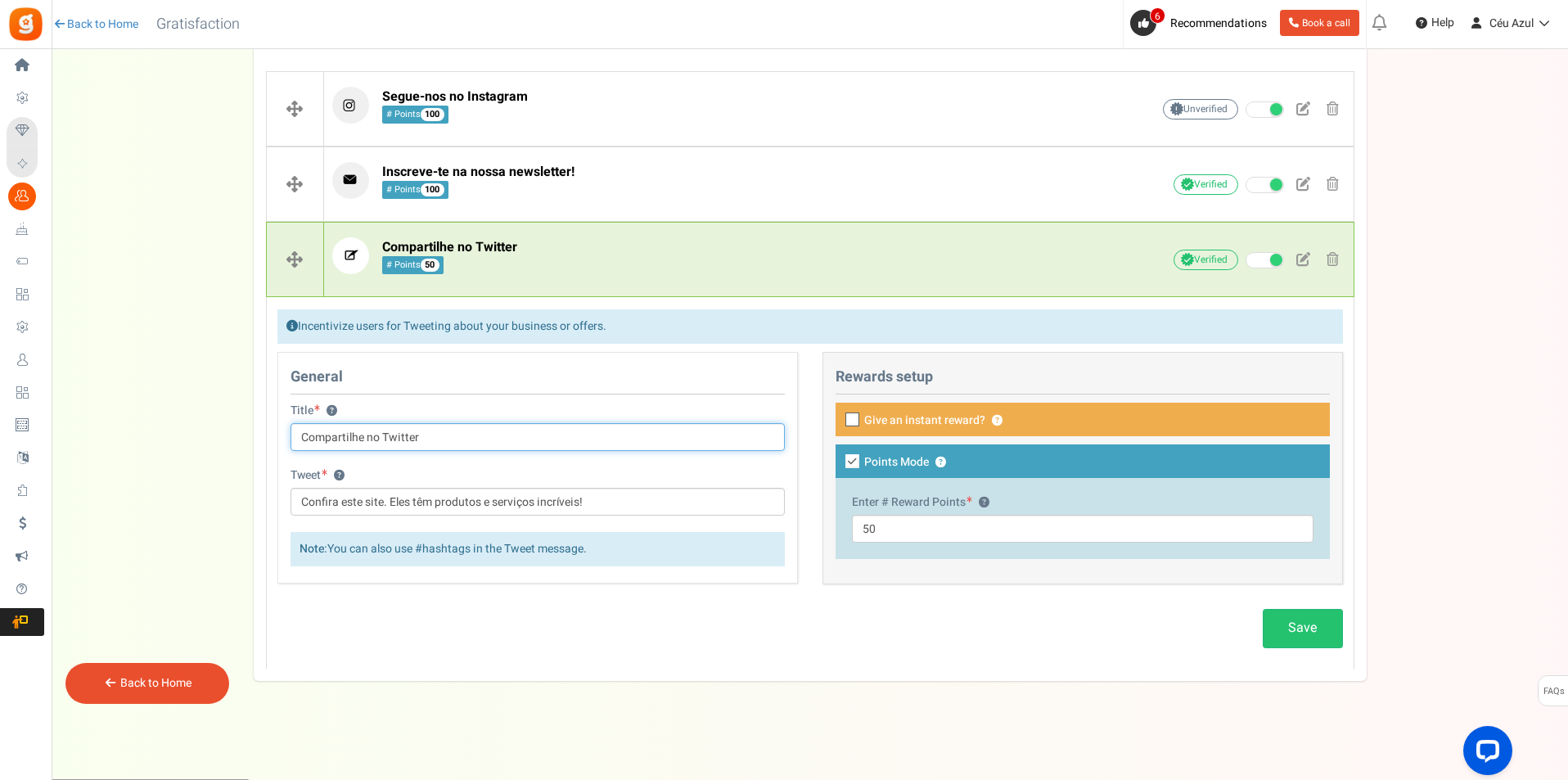
click at [357, 435] on input "Compartilhe no Twitter" at bounding box center [538, 437] width 495 height 27
type input "Compartilha no Twitter"
click at [345, 504] on input "Confira este site. Eles têm produtos e serviços incríveis!" at bounding box center [538, 502] width 495 height 27
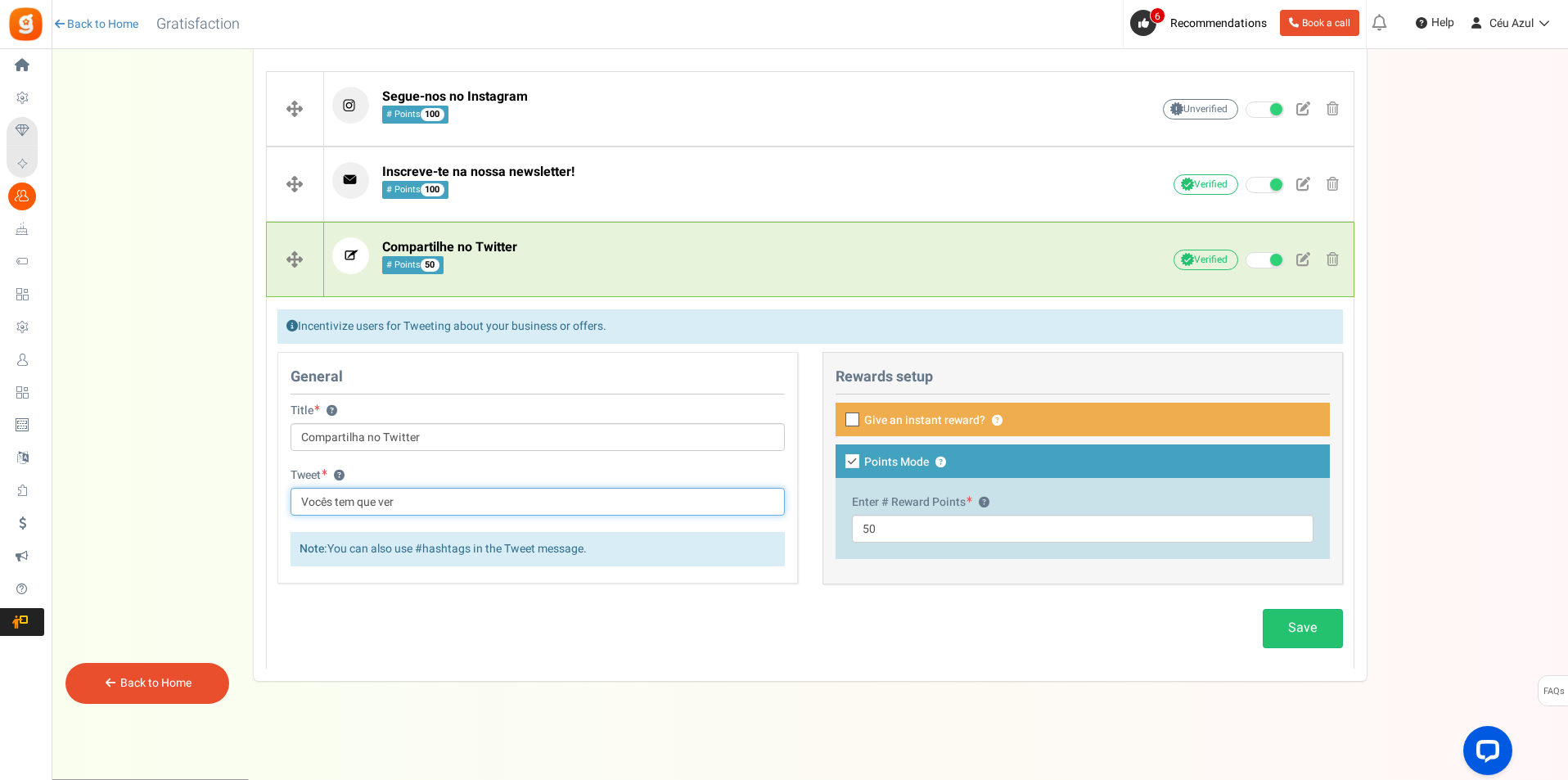
type input "C"
type input "Cria o teu álbum em 5 minutos com o Céu Azul!"
click at [857, 527] on input "50" at bounding box center [1082, 528] width 461 height 27
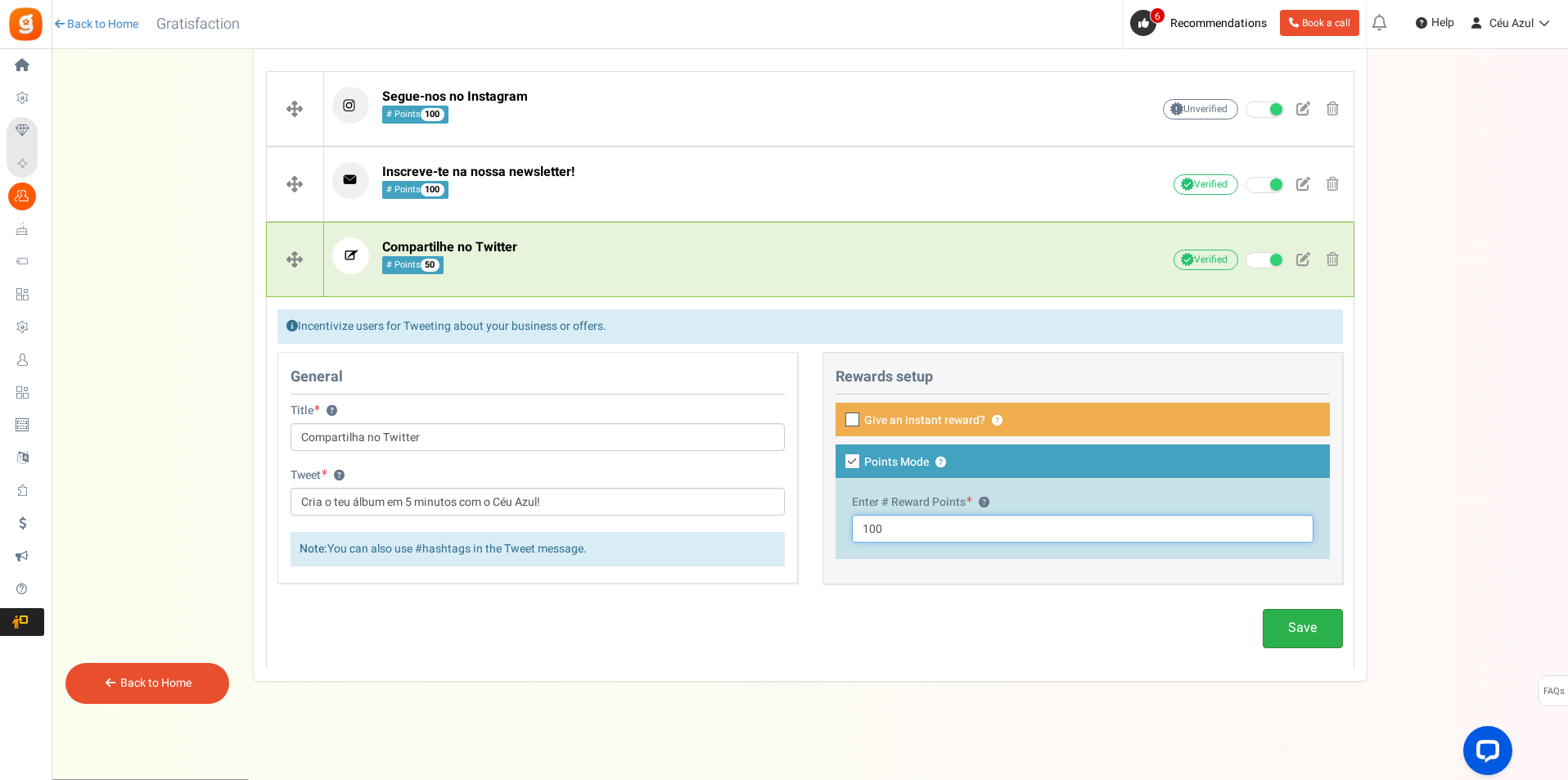
type input "100"
click at [1305, 631] on link "Save" at bounding box center [1302, 628] width 80 height 39
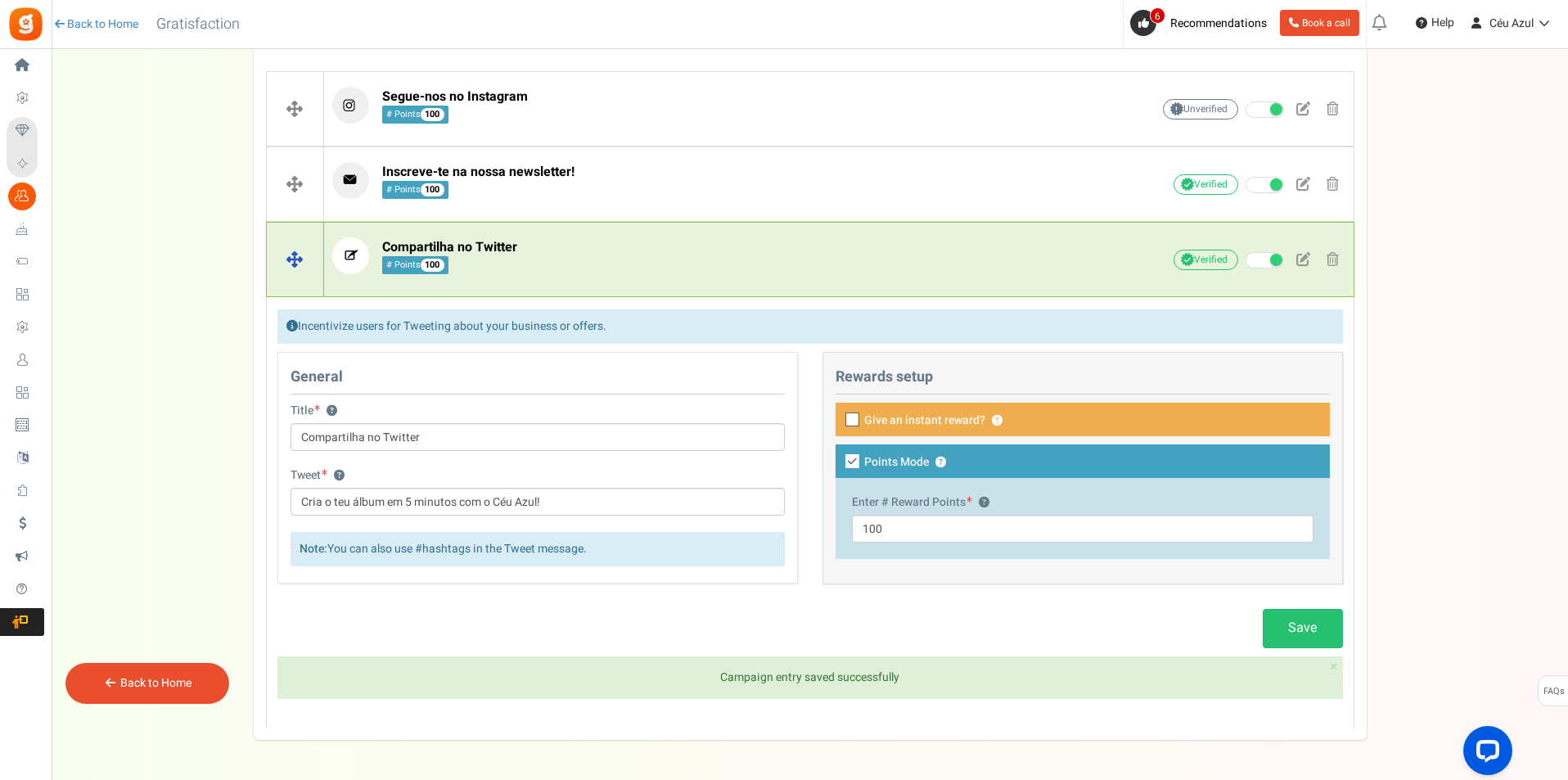
click at [815, 265] on p "Compartilha no Twitter # Points 100" at bounding box center [716, 255] width 768 height 37
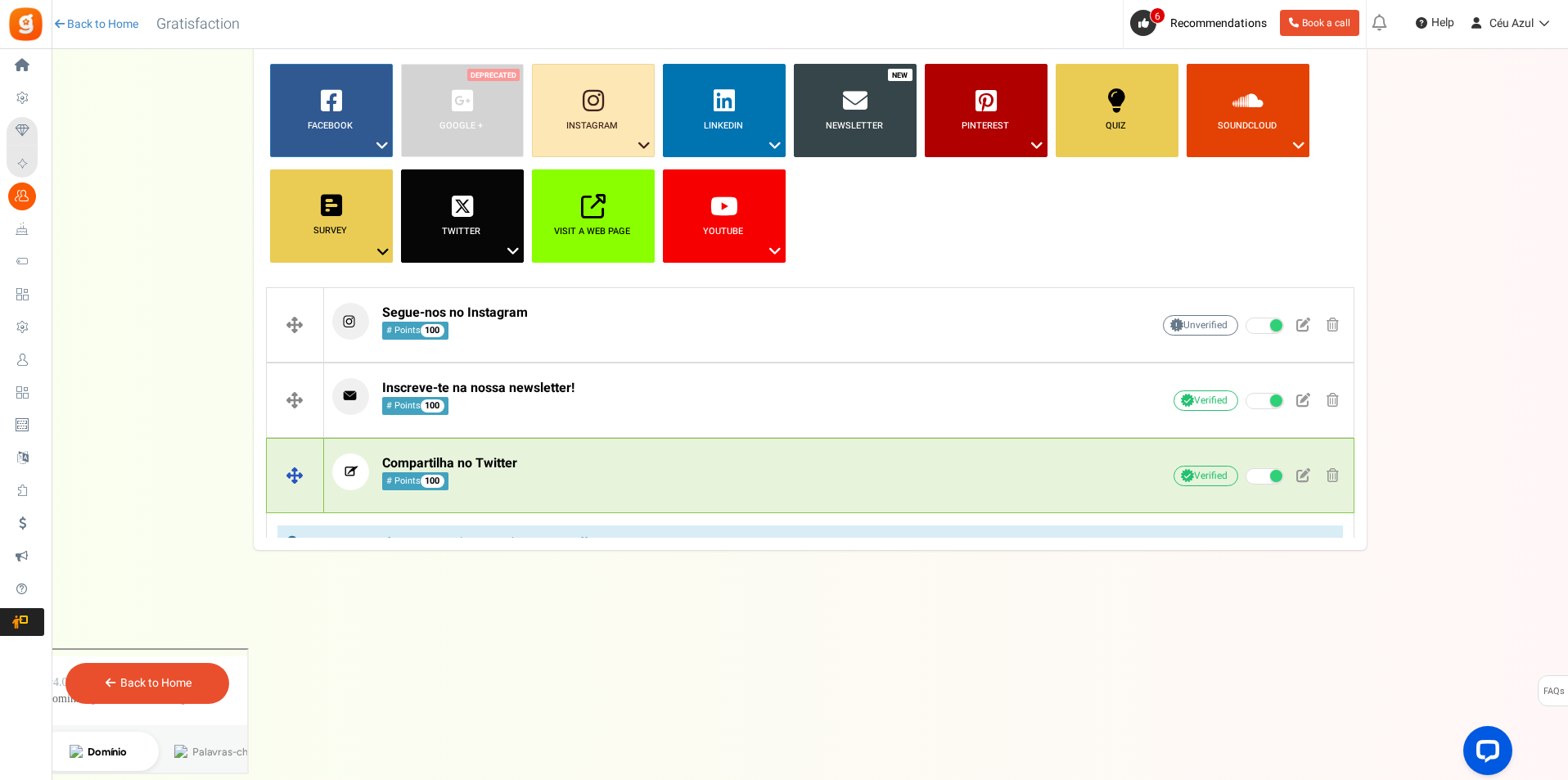
scroll to position [0, 0]
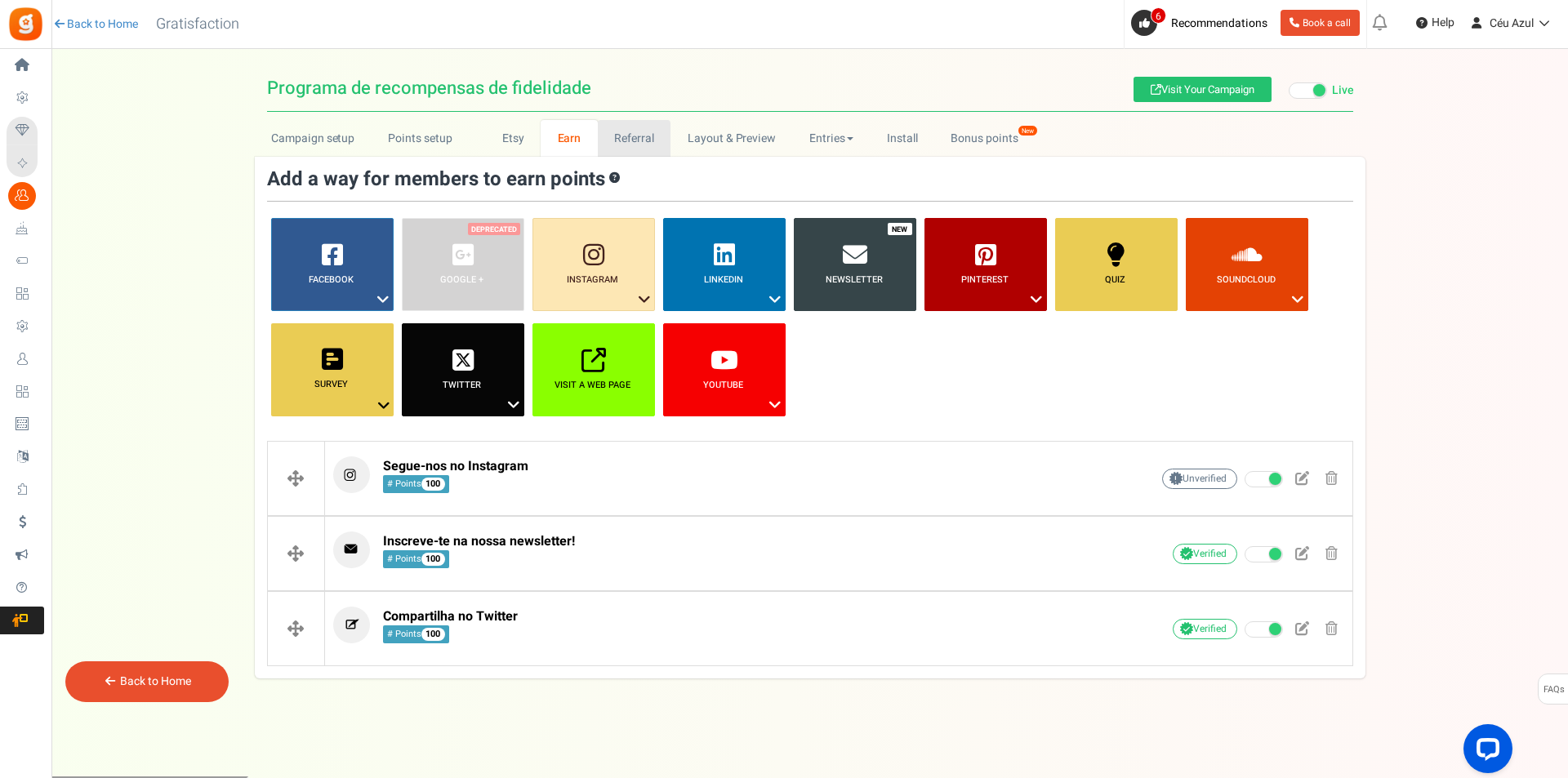
click at [628, 132] on link "Referral" at bounding box center [635, 138] width 74 height 37
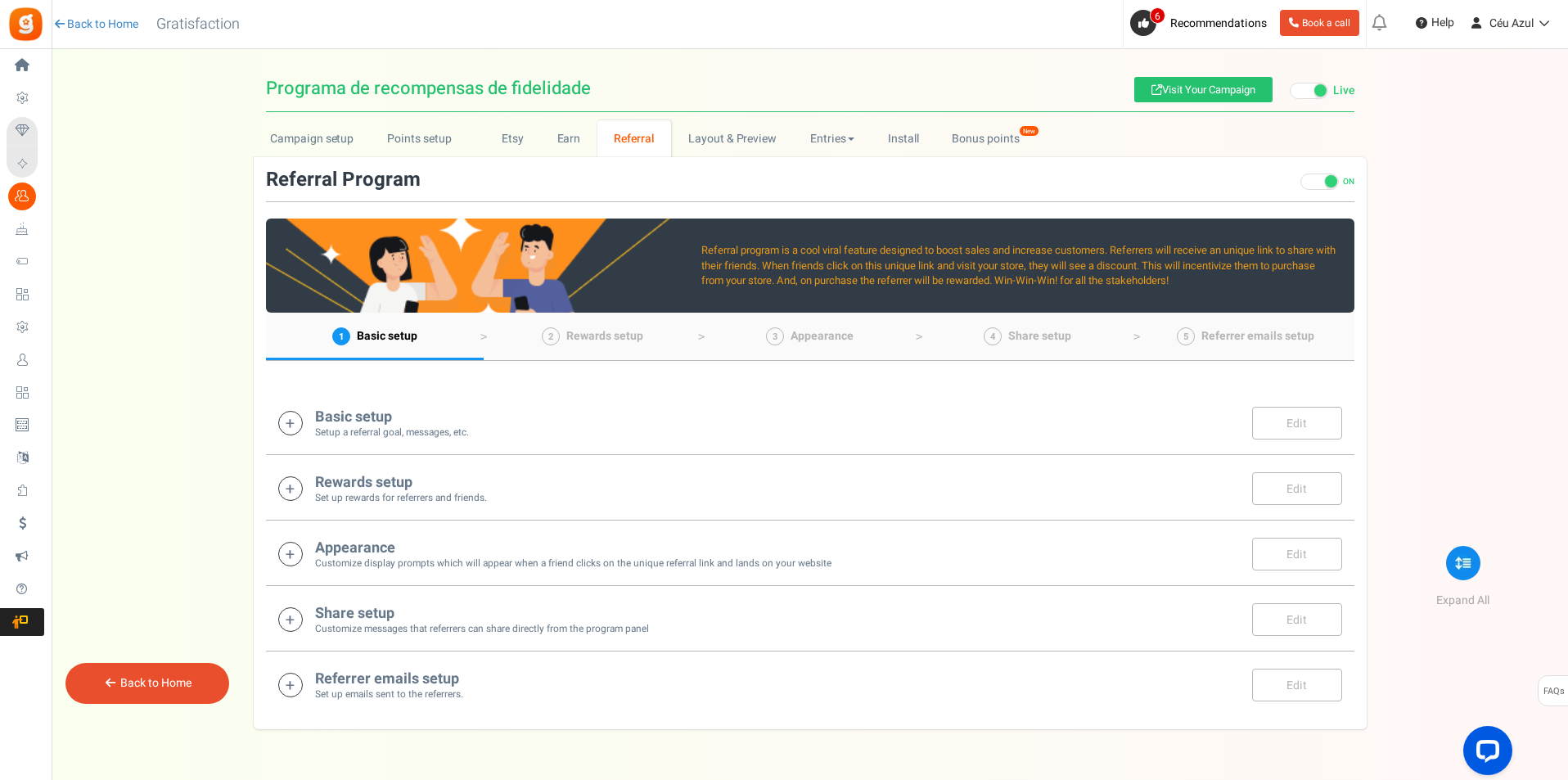
click at [351, 428] on small "Setup a referral goal, messages, etc." at bounding box center [392, 433] width 154 height 14
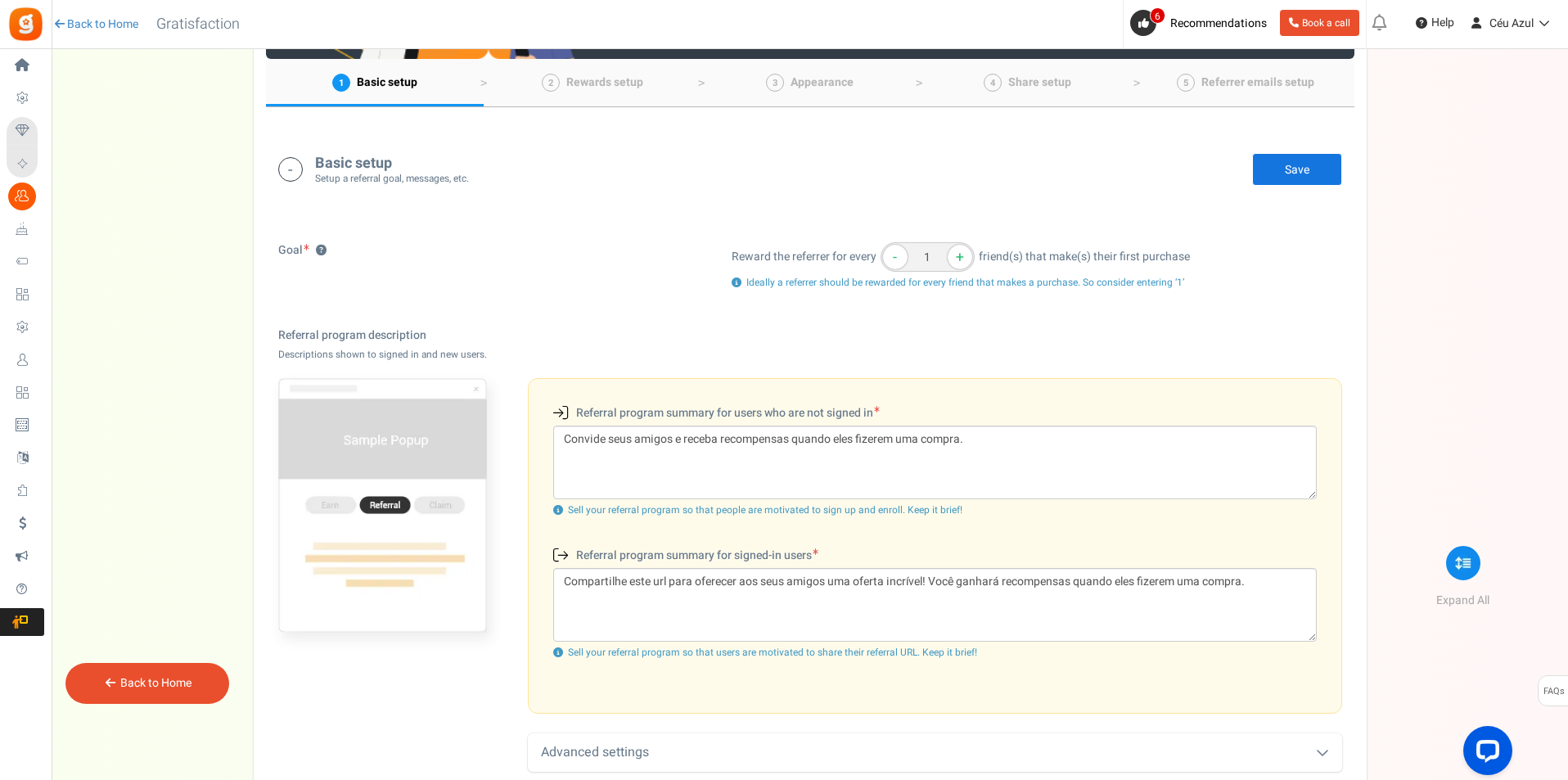
scroll to position [342, 0]
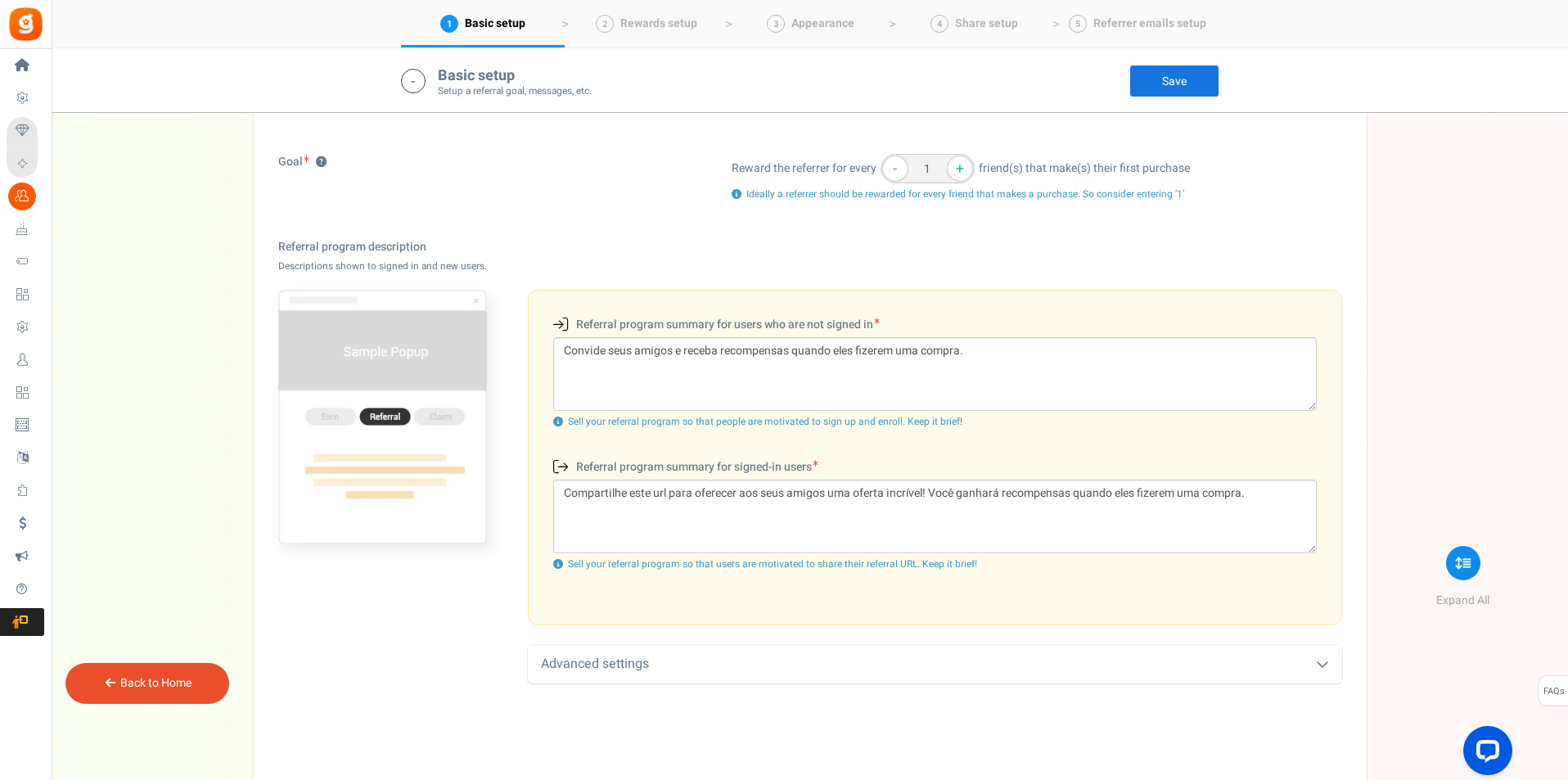
click at [740, 661] on div "Advanced settings" at bounding box center [935, 664] width 814 height 39
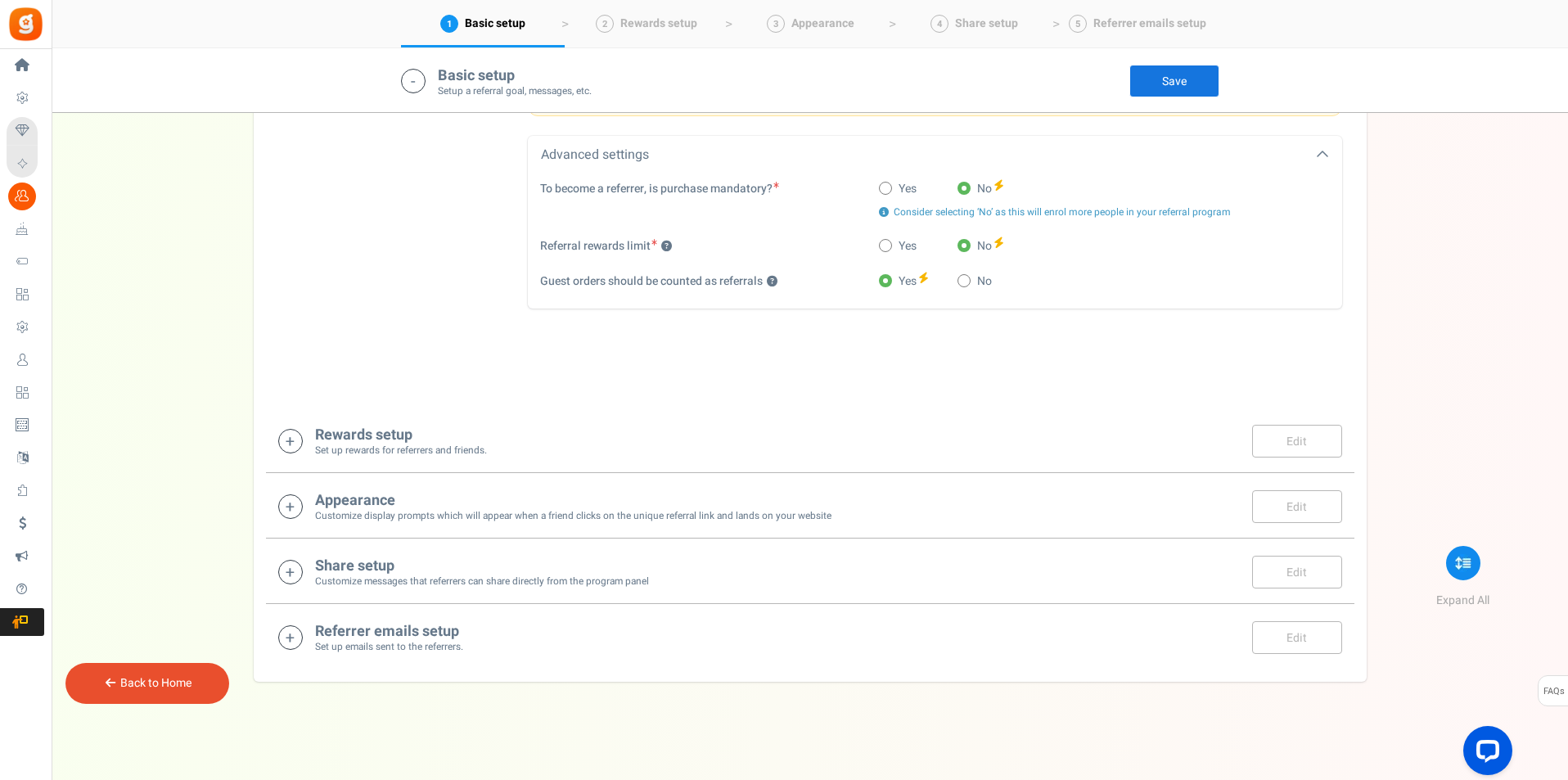
scroll to position [852, 0]
click at [460, 436] on h4 "Rewards setup" at bounding box center [401, 435] width 172 height 16
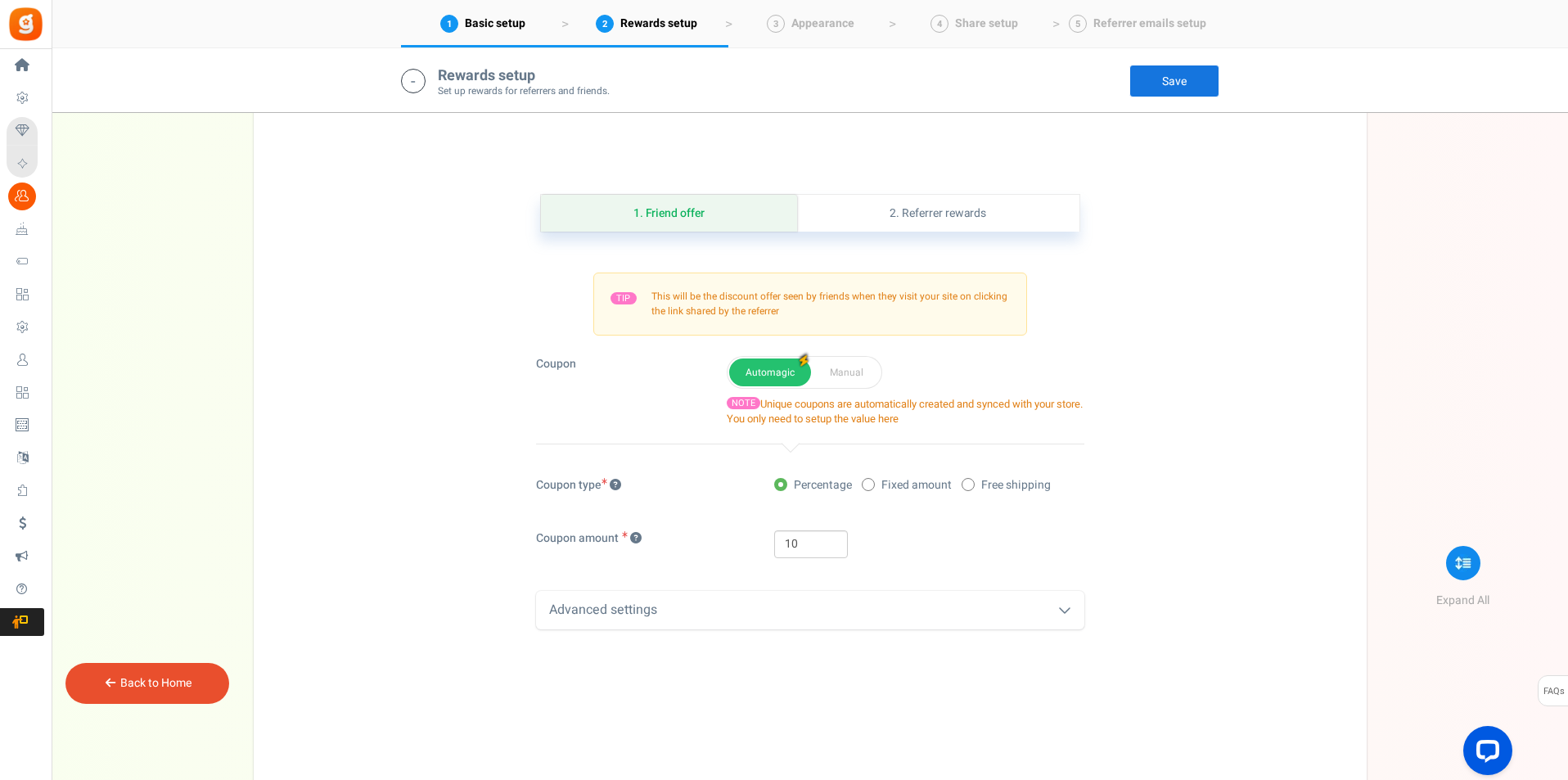
scroll to position [1211, 0]
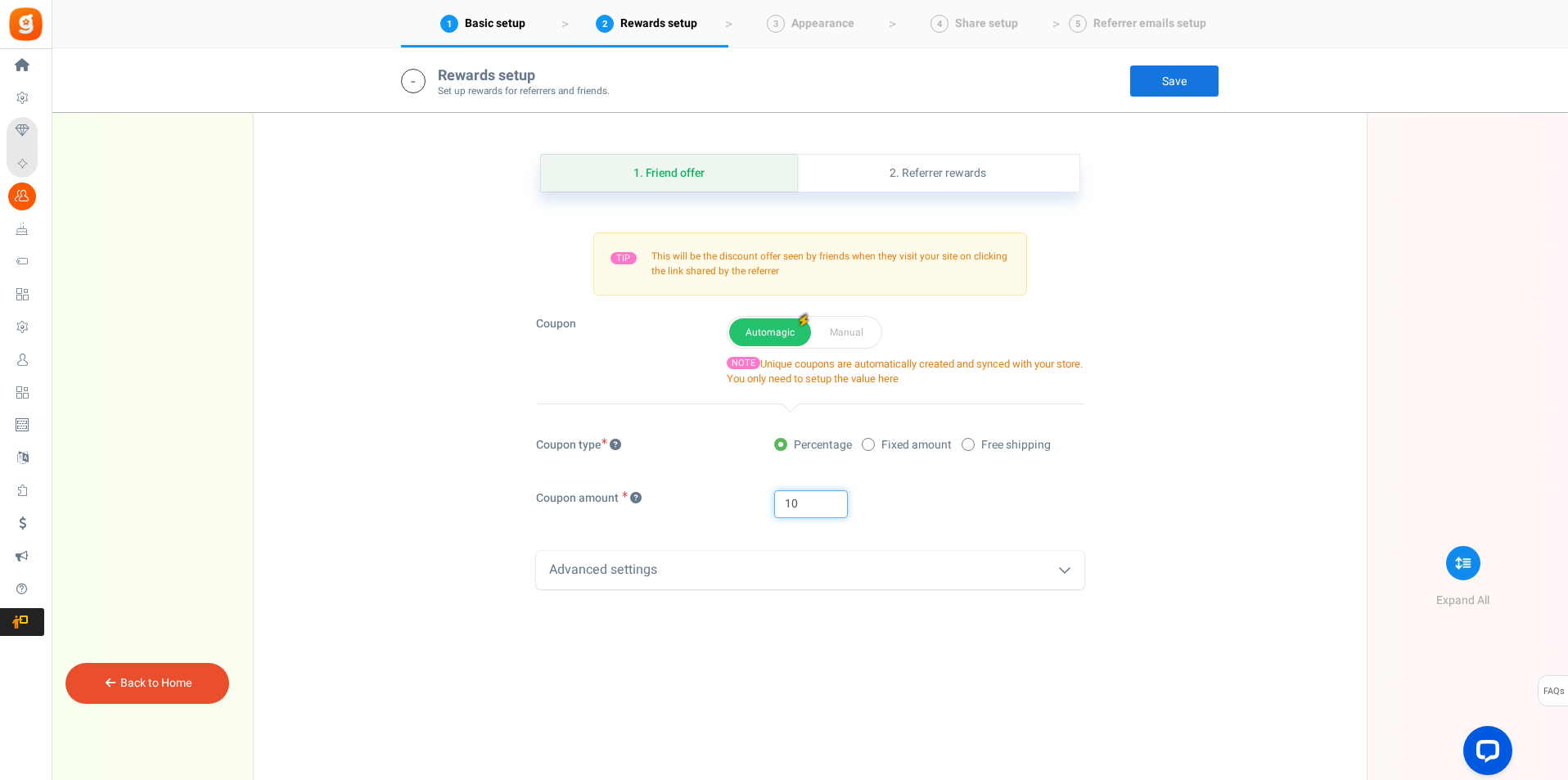
drag, startPoint x: 820, startPoint y: 501, endPoint x: 751, endPoint y: 496, distance: 69.2
click at [755, 497] on div "Coupon amount 10" at bounding box center [810, 512] width 573 height 44
type input "15"
click at [978, 514] on div "15" at bounding box center [929, 504] width 309 height 27
click at [696, 573] on div "Advanced settings" at bounding box center [810, 570] width 548 height 39
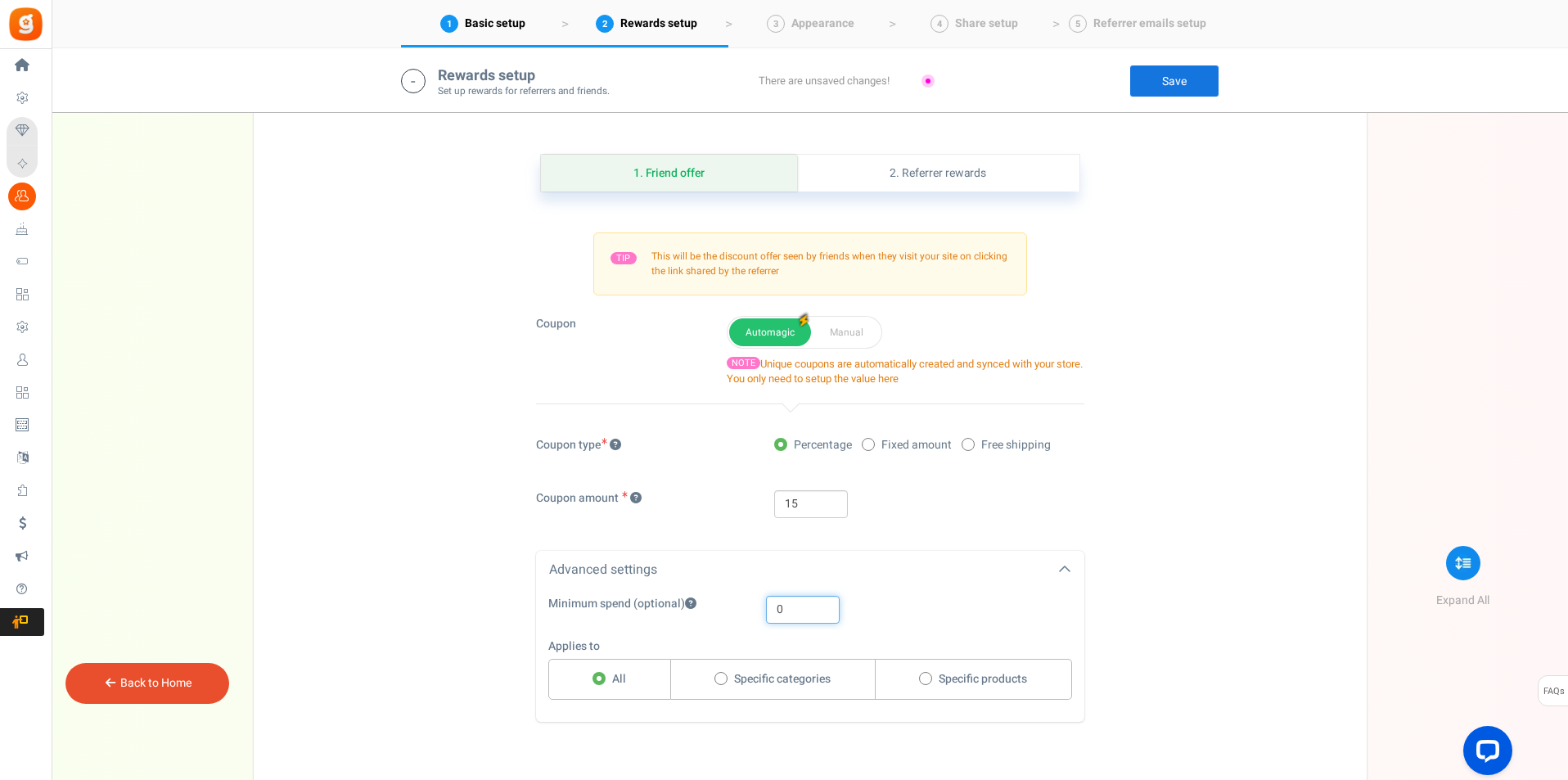
drag, startPoint x: 808, startPoint y: 612, endPoint x: 757, endPoint y: 608, distance: 51.2
click at [757, 608] on div "0" at bounding box center [906, 610] width 305 height 27
type input "40"
click at [1122, 606] on div "1. Friend offer Paused! Coupons over. Upload now! 2. Referrer rewards Paused! C…" at bounding box center [810, 465] width 1088 height 703
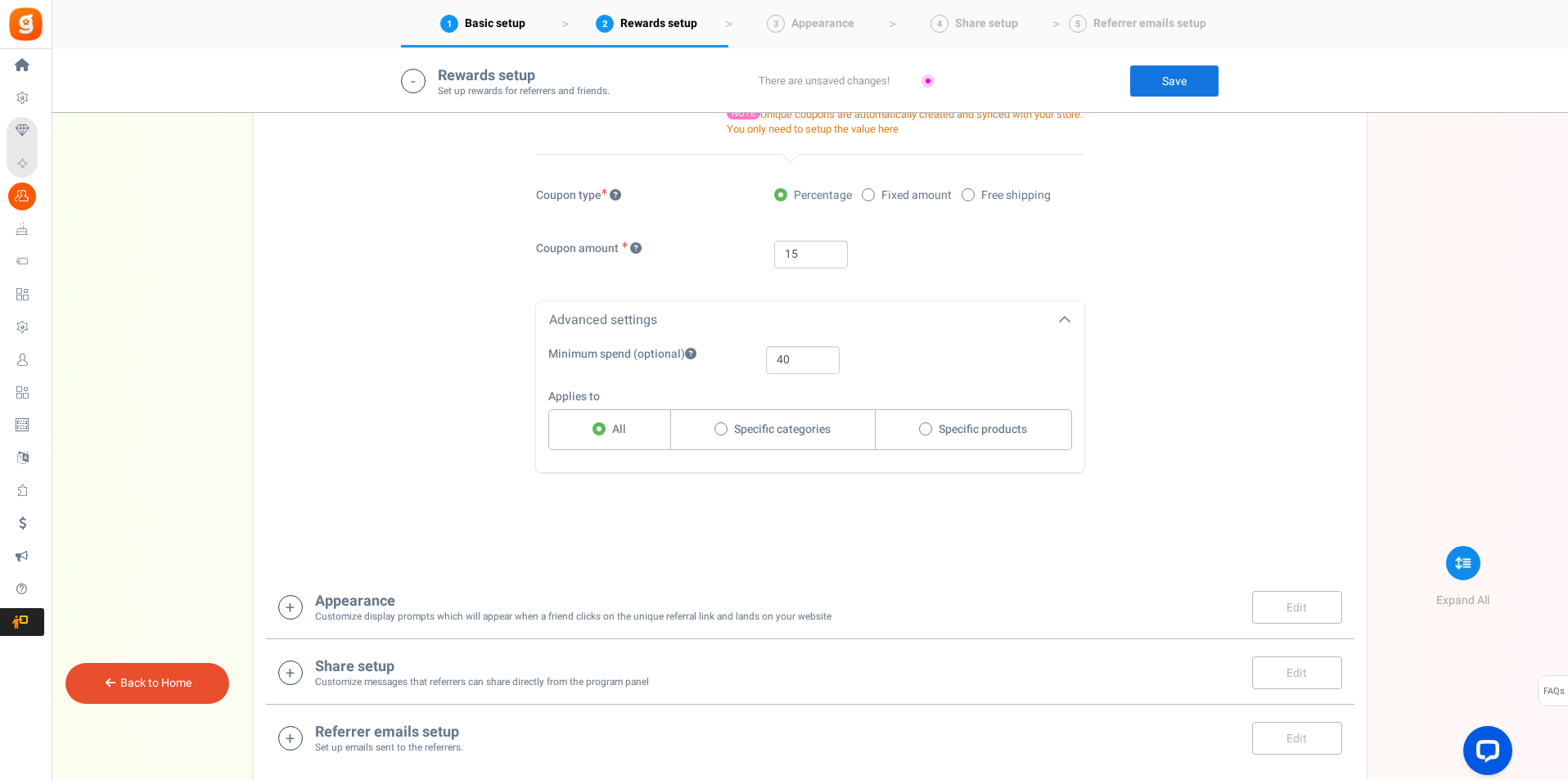
scroll to position [1484, 0]
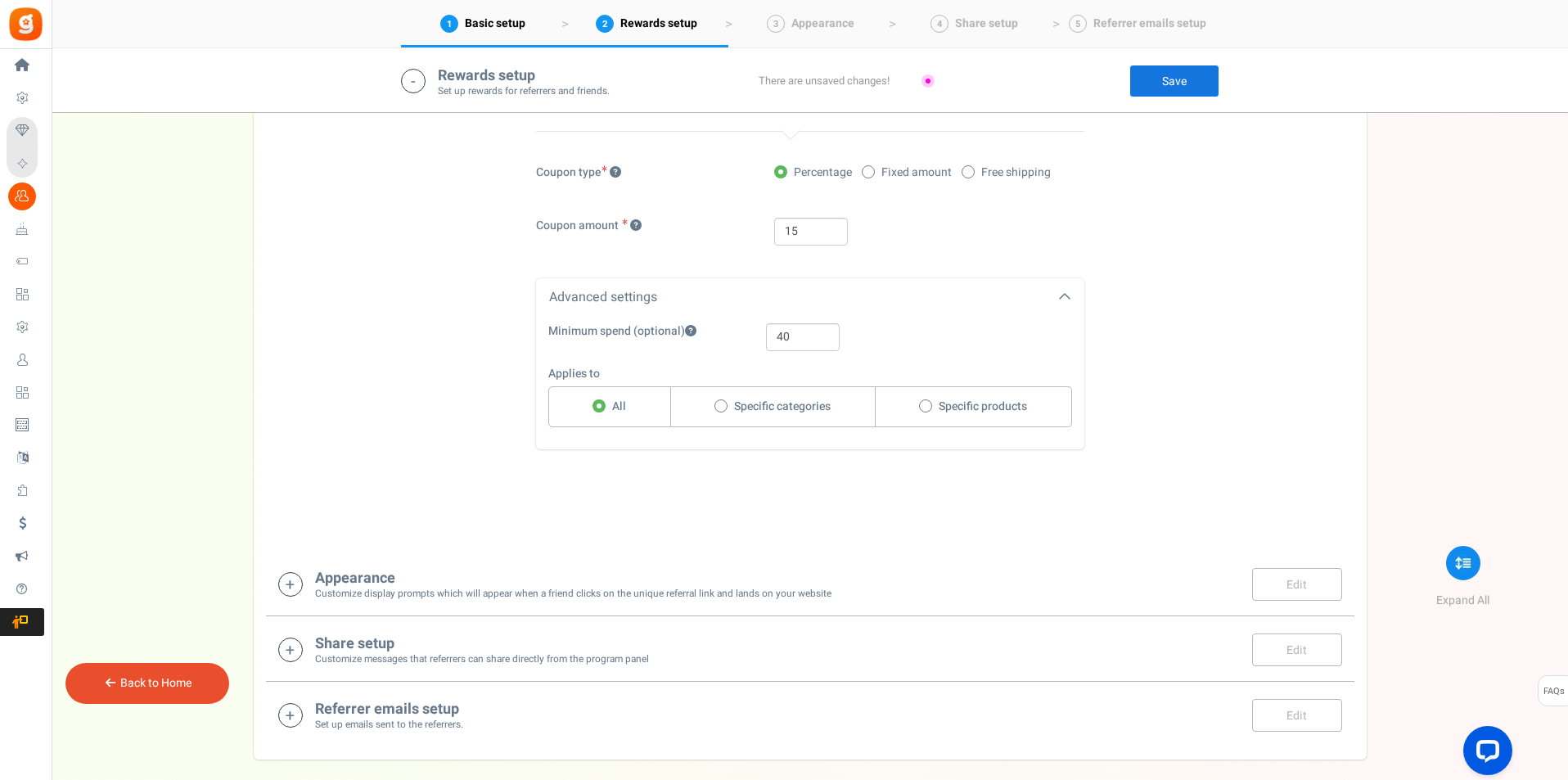
click at [1065, 588] on div "Appearance Customize display prompts which will appear when a friend clicks on …" at bounding box center [810, 583] width 1064 height 34
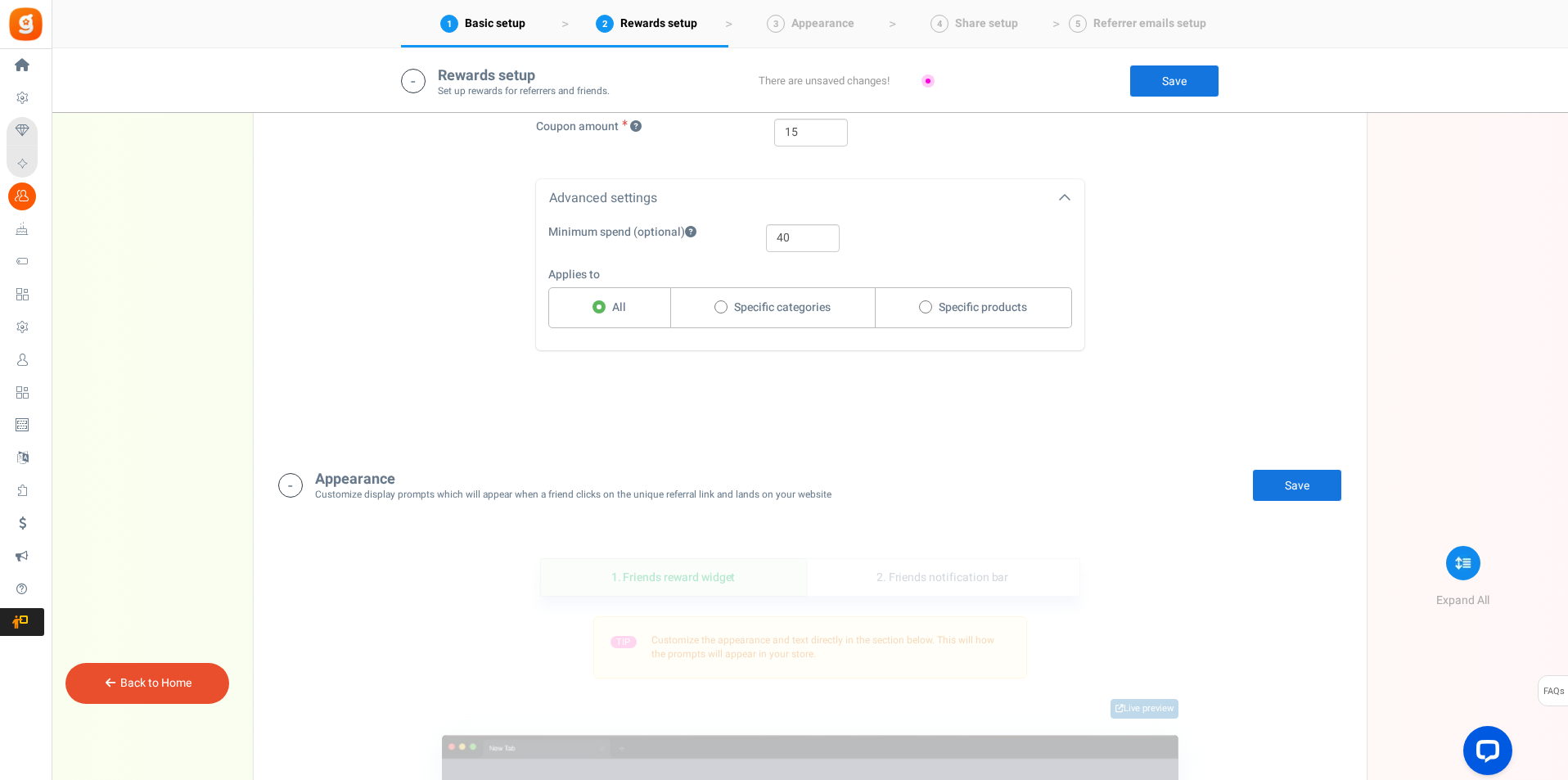
scroll to position [1988, 0]
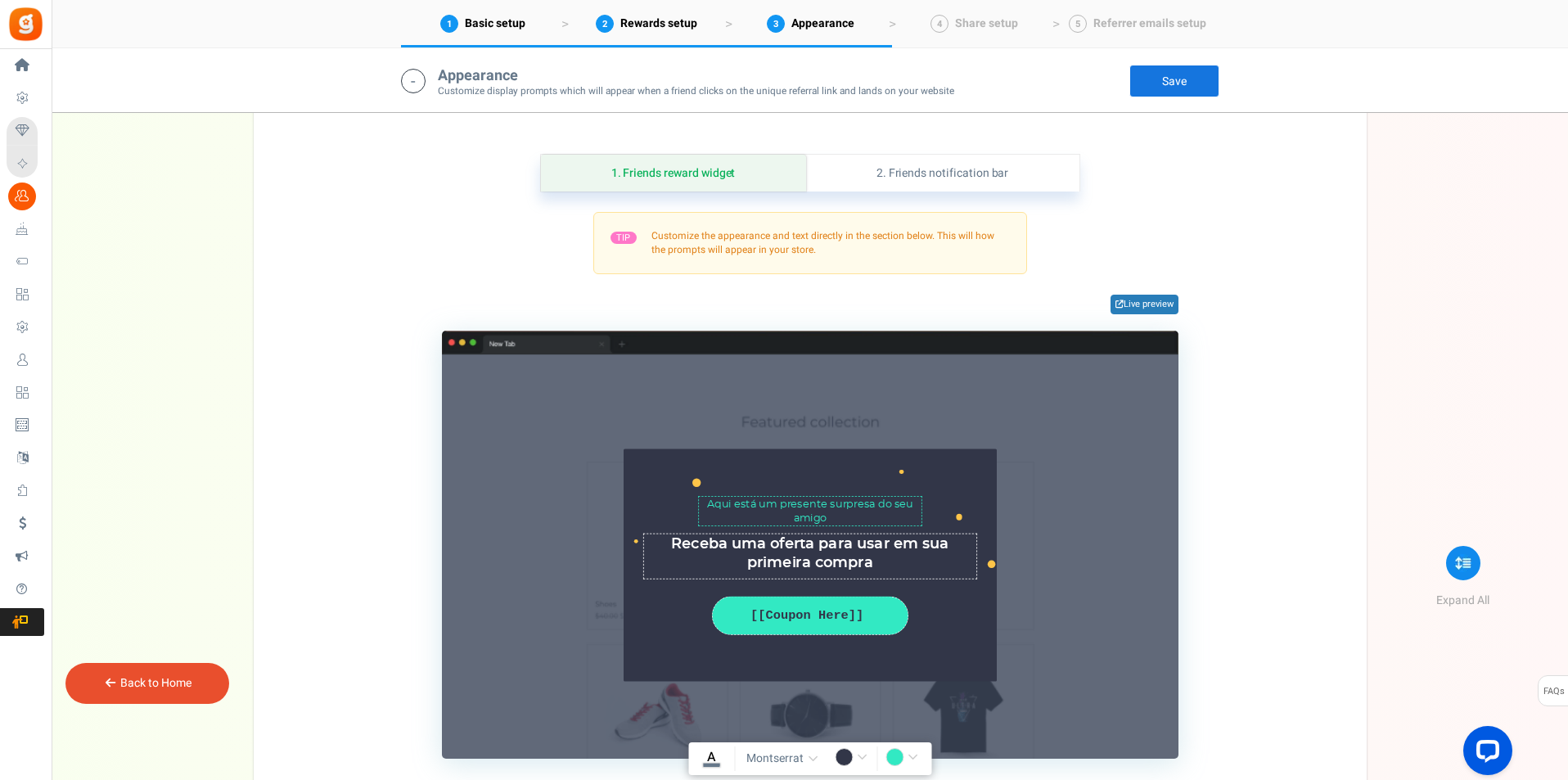
click at [1160, 80] on link "Save" at bounding box center [1174, 81] width 90 height 33
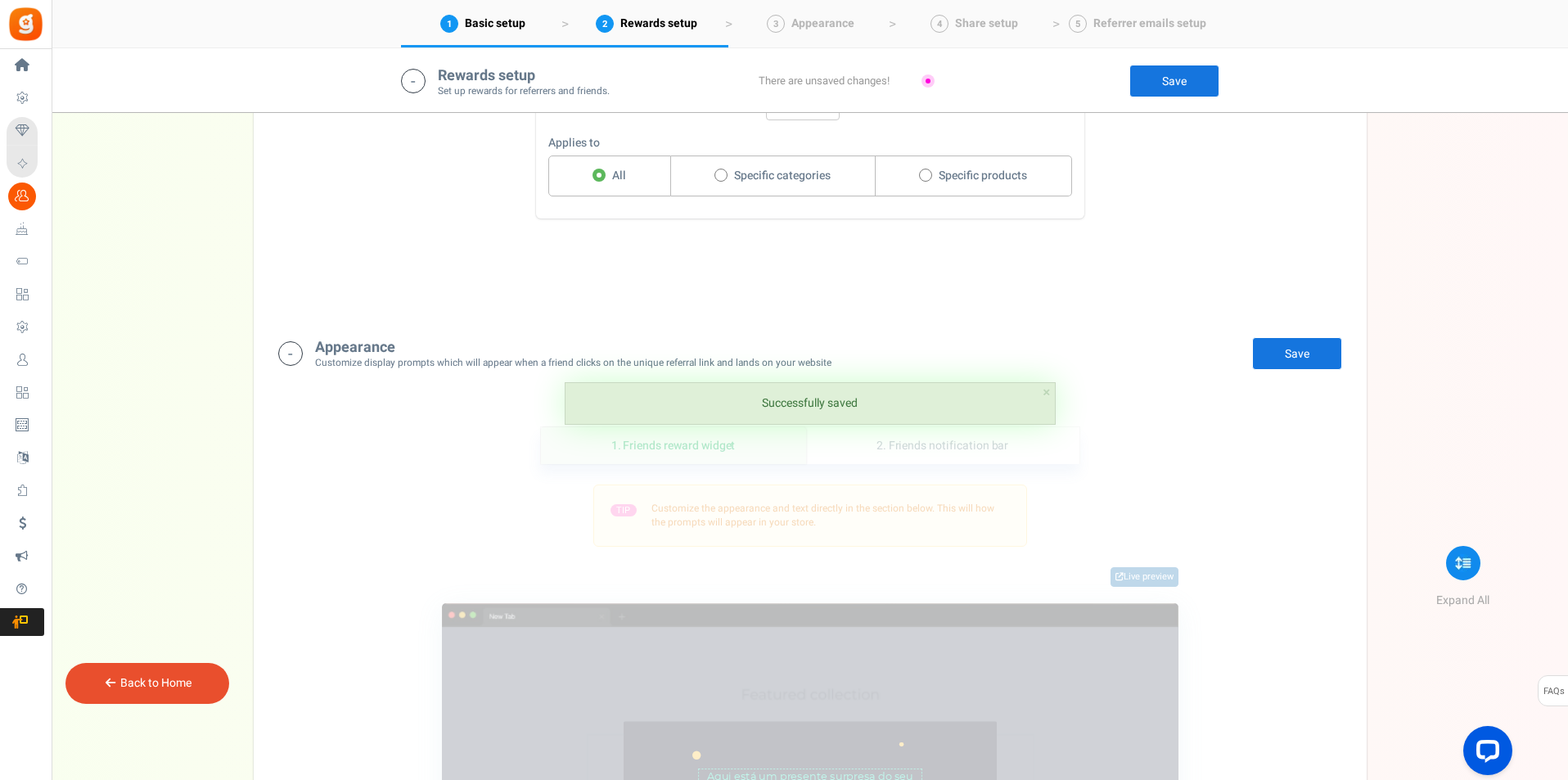
scroll to position [1442, 0]
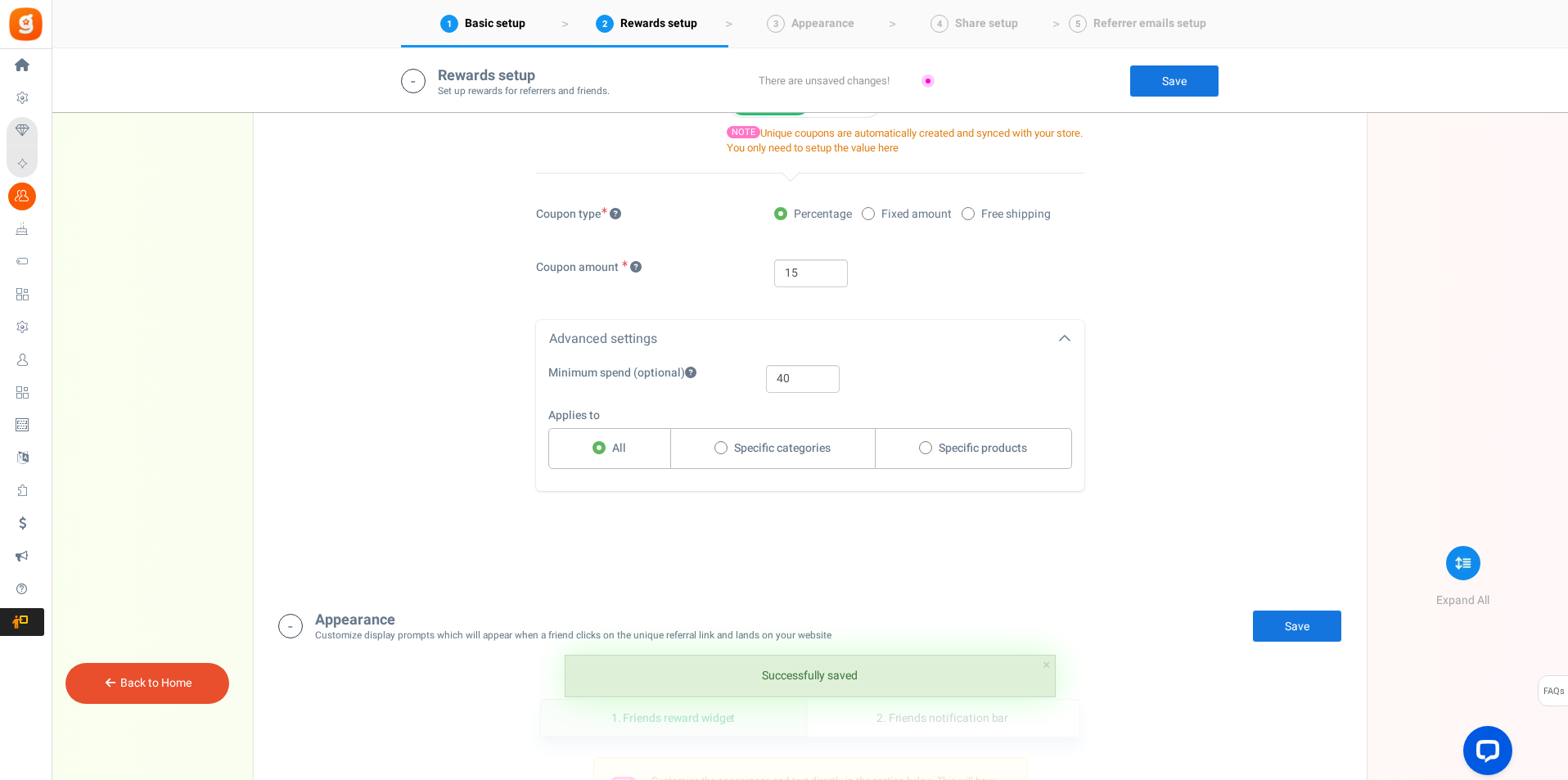
click at [1291, 625] on link "Save" at bounding box center [1297, 626] width 90 height 33
click at [1298, 622] on link "Save" at bounding box center [1297, 626] width 90 height 33
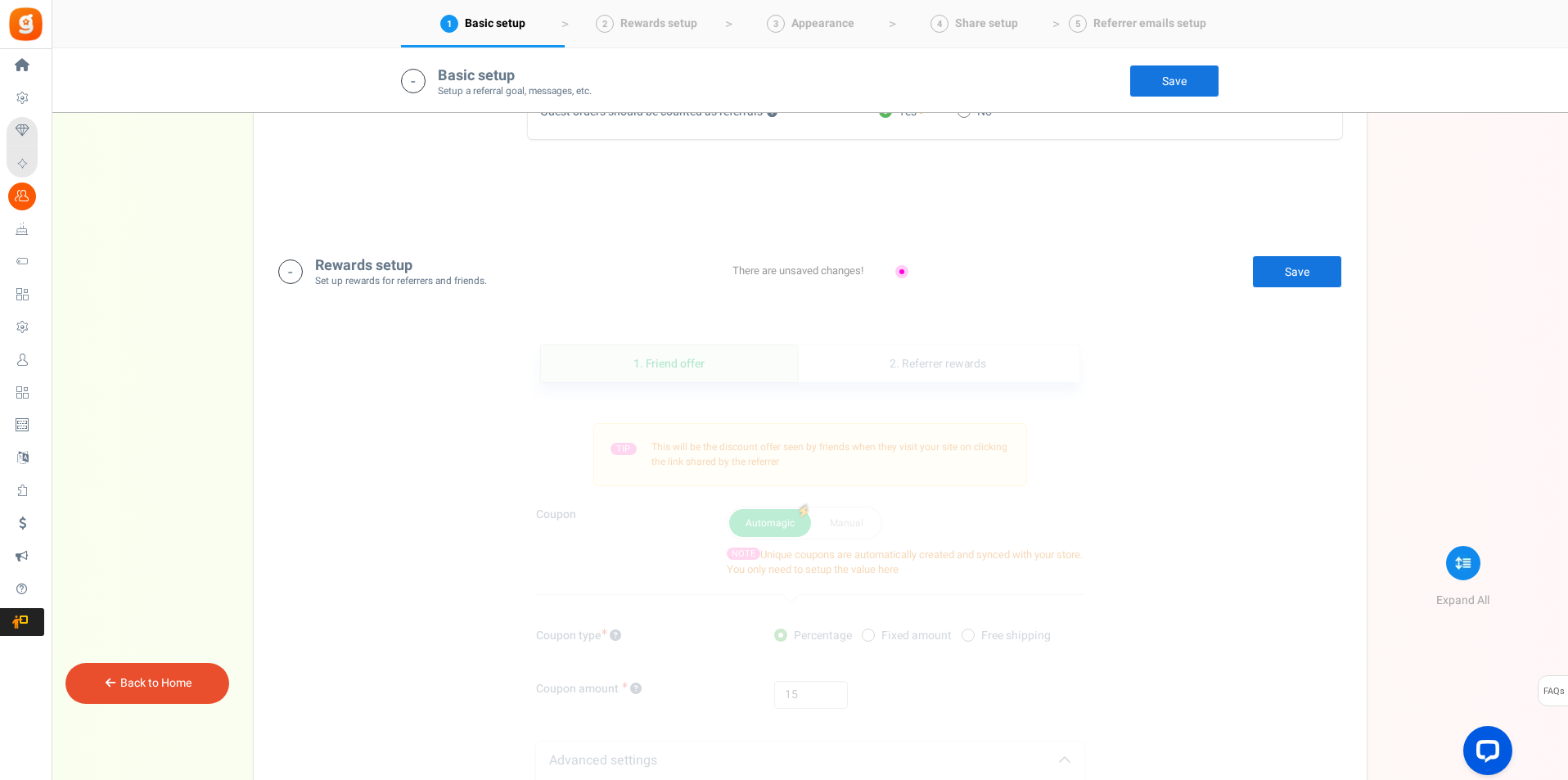
scroll to position [759, 0]
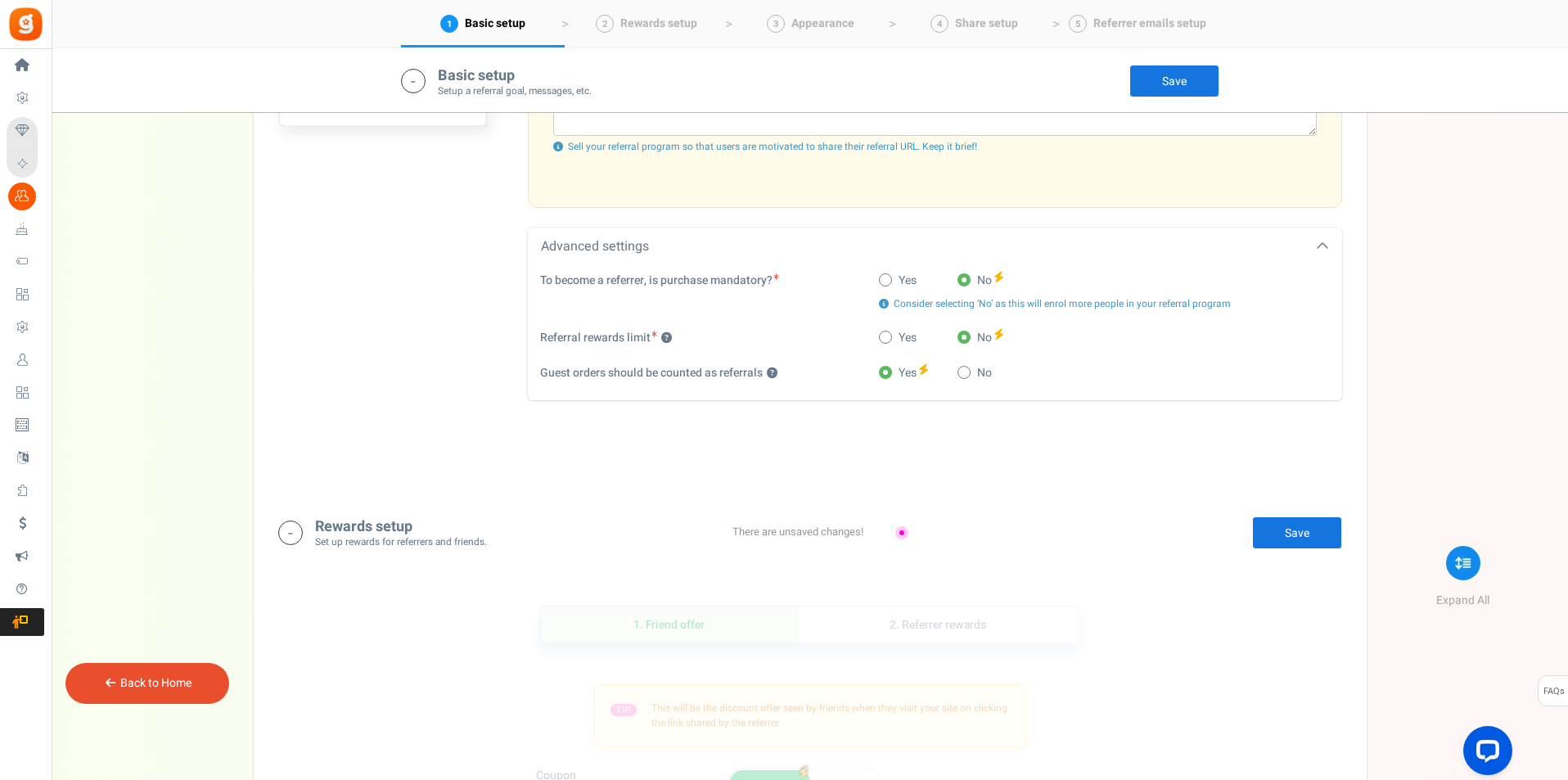
click at [1279, 531] on link "Save" at bounding box center [1297, 533] width 90 height 33
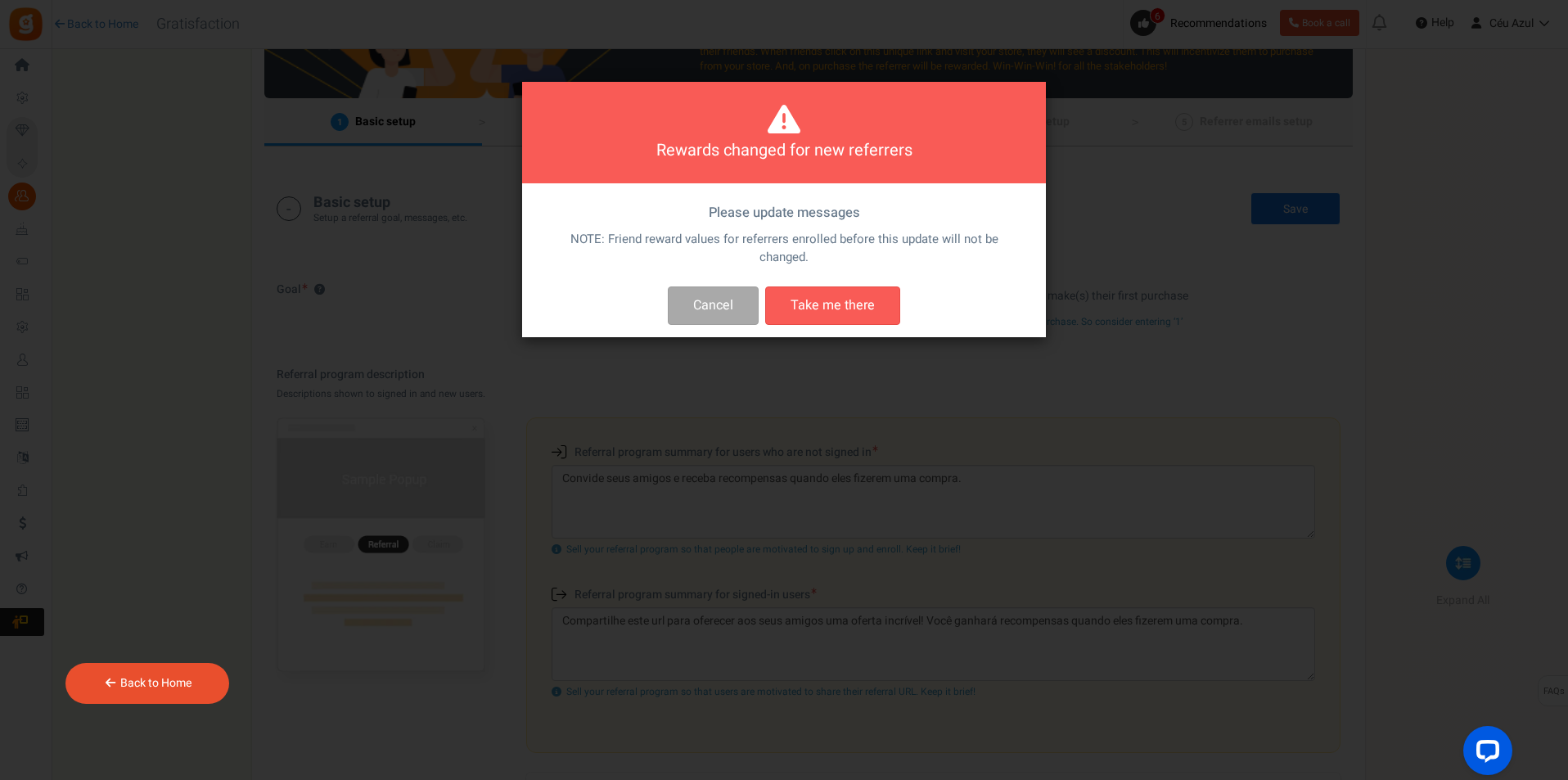
scroll to position [0, 0]
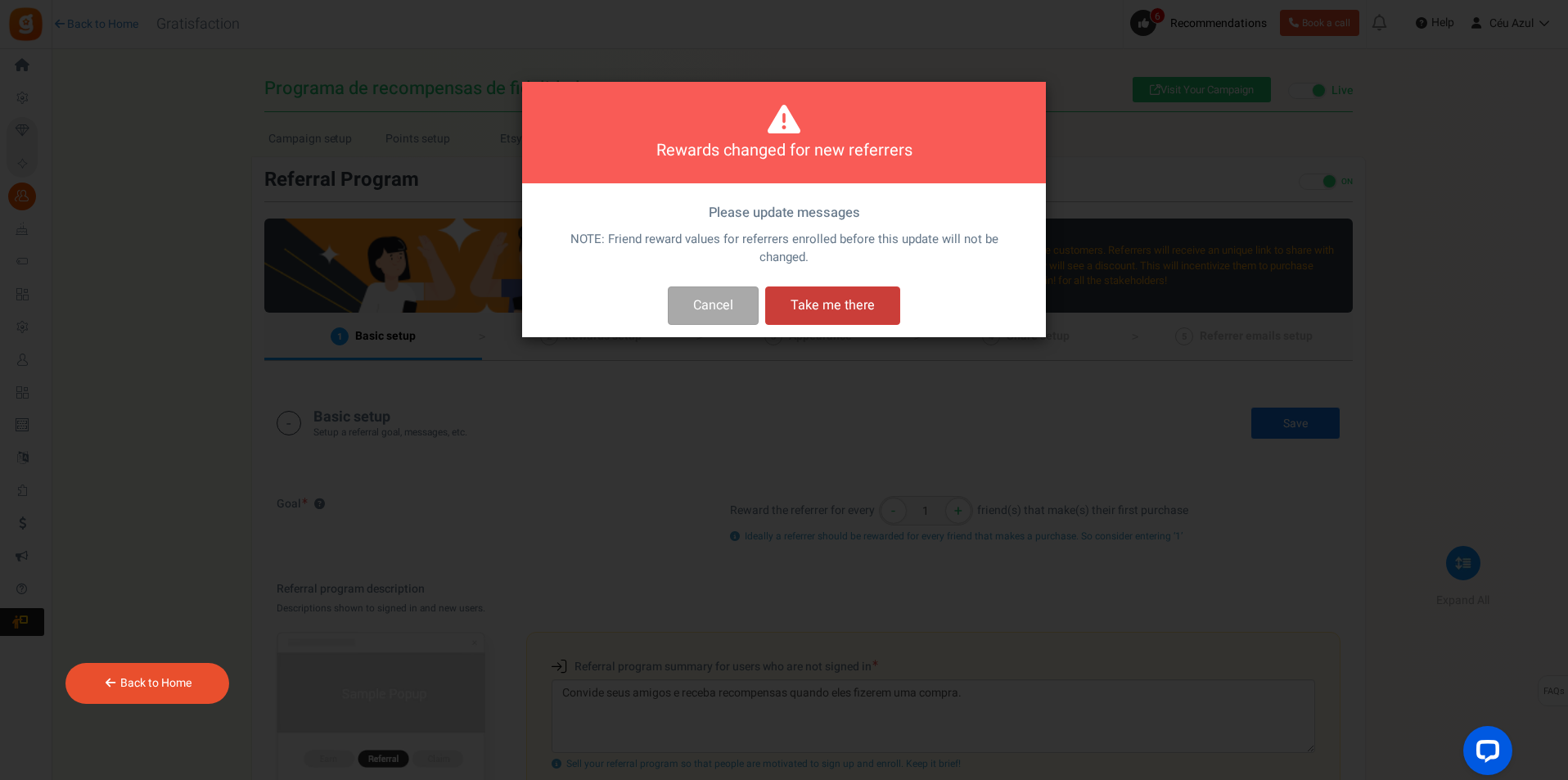
click at [814, 303] on button "Take me there" at bounding box center [832, 306] width 135 height 39
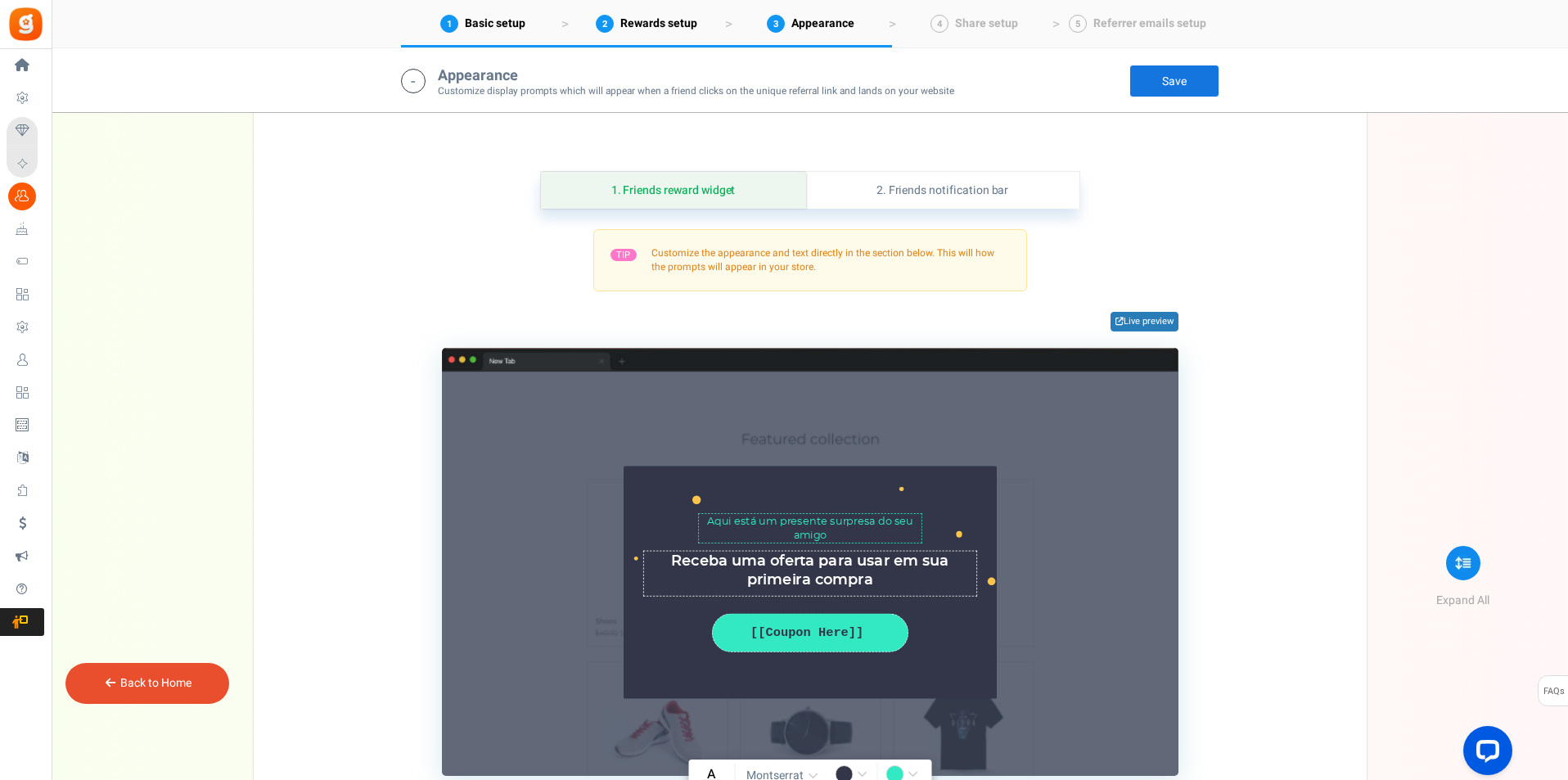
scroll to position [2107, 0]
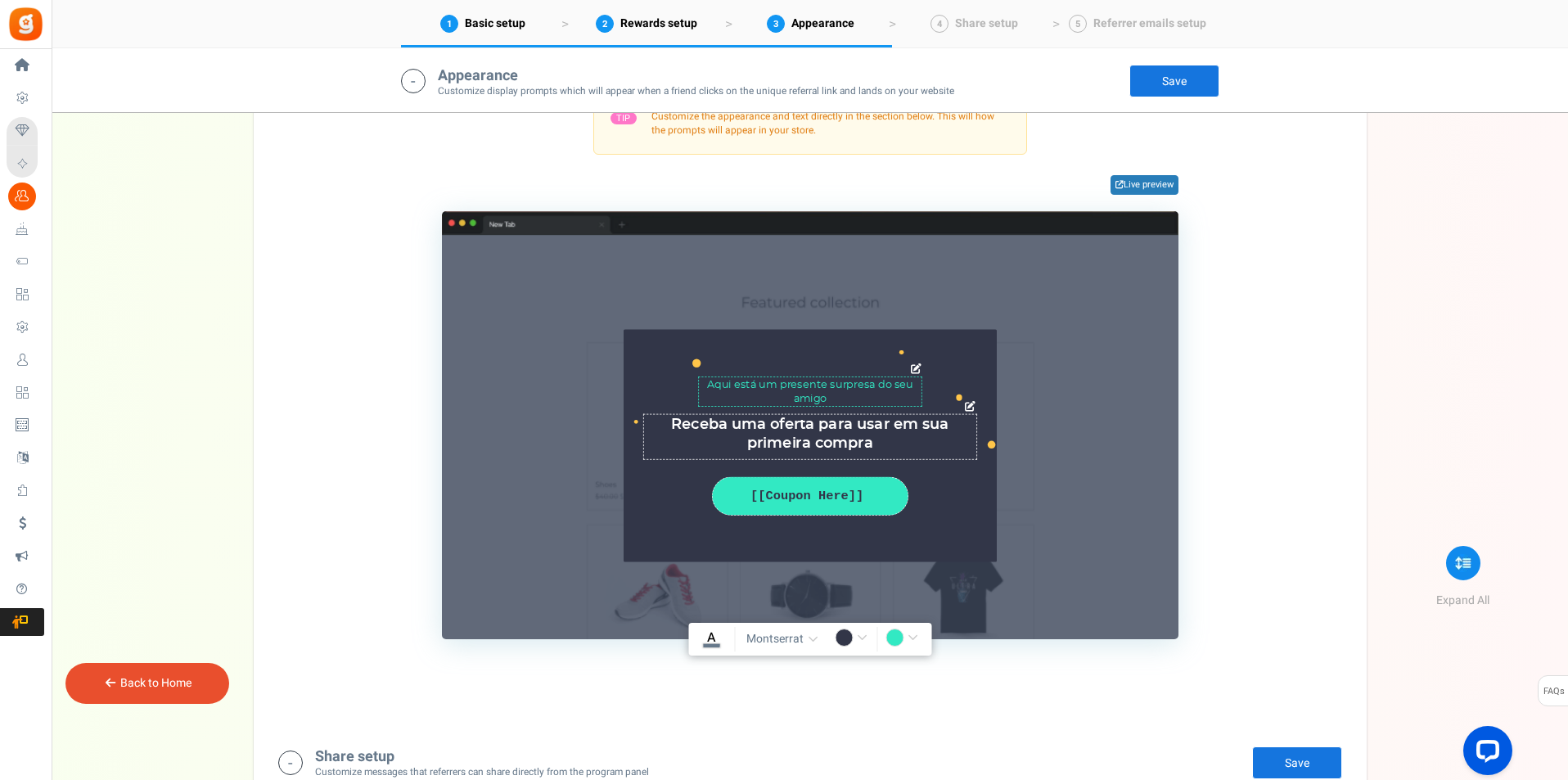
click at [722, 427] on textarea "Receba uma oferta para usar em sua primeira compra" at bounding box center [810, 436] width 334 height 46
type textarea "Recebe uma oferta para usar na tua primeira compra"
click at [896, 385] on textarea "Aqui está um presente surpresa do seu amigo" at bounding box center [810, 391] width 224 height 29
click at [792, 631] on span "montserrat" at bounding box center [775, 639] width 58 height 16
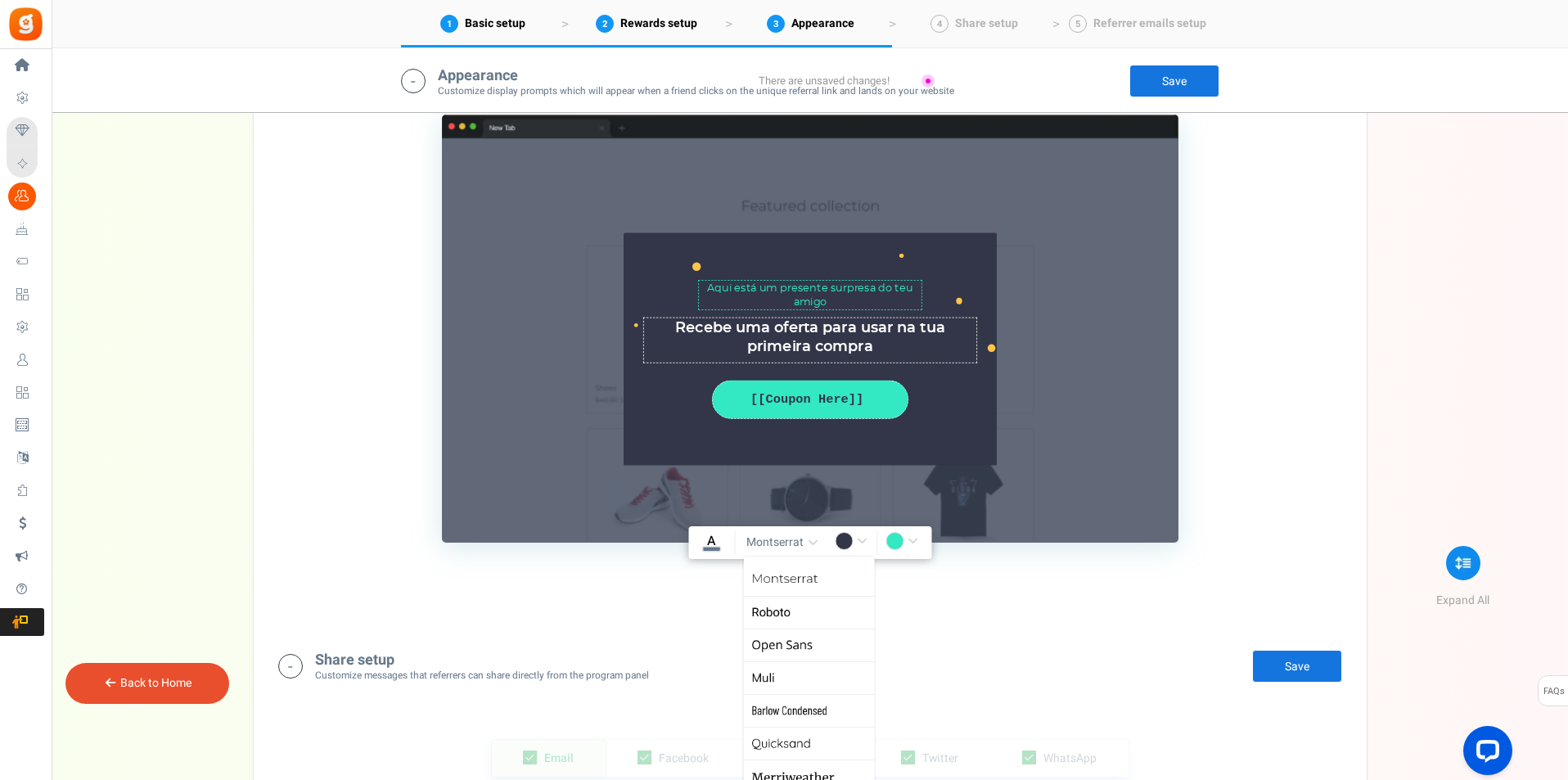
scroll to position [2243, 0]
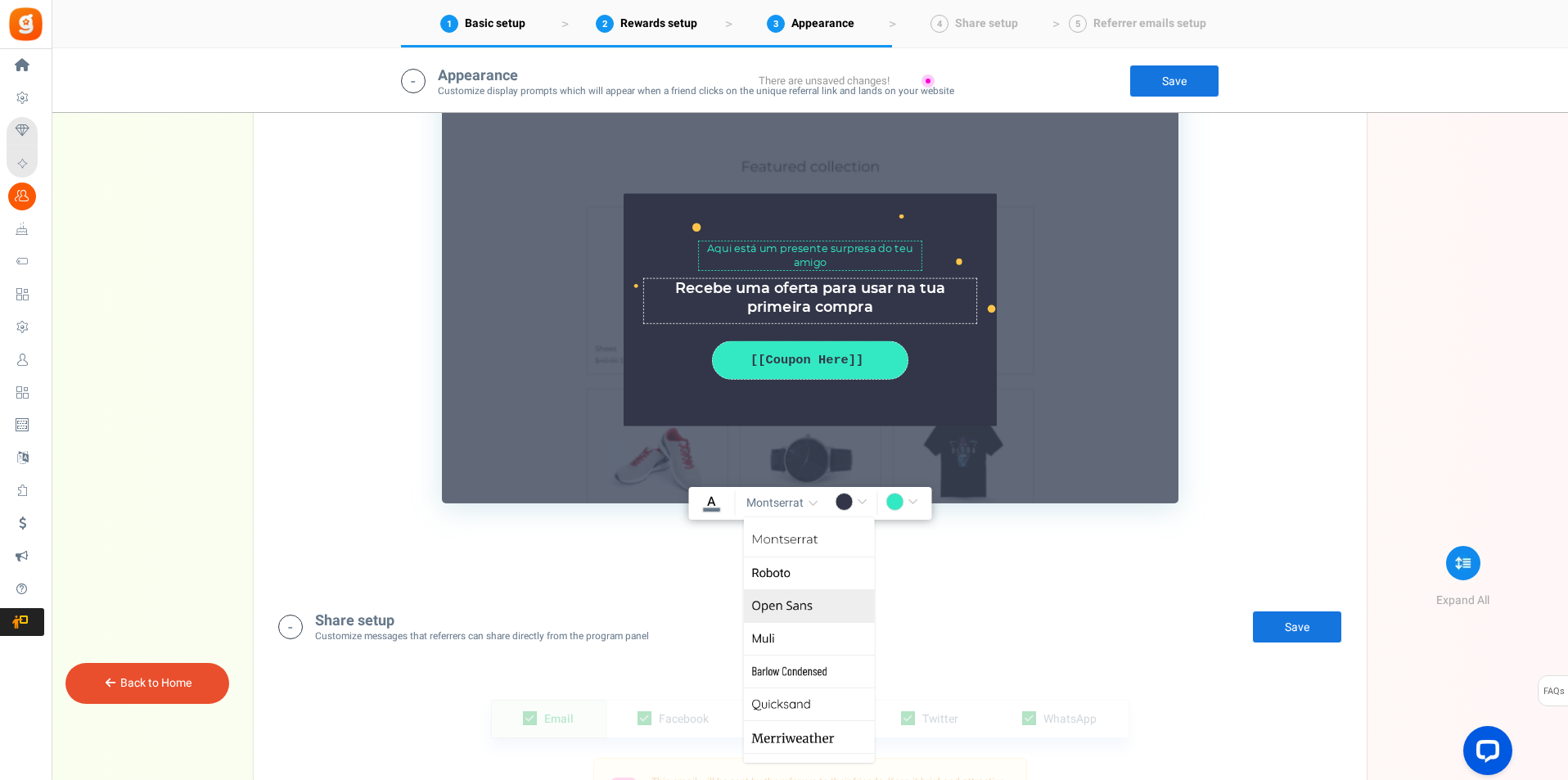
click at [797, 604] on link "Open Sans" at bounding box center [808, 606] width 131 height 33
click at [778, 514] on button "Open Sans" at bounding box center [784, 503] width 83 height 25
click at [792, 542] on link "Montserrat" at bounding box center [808, 540] width 131 height 33
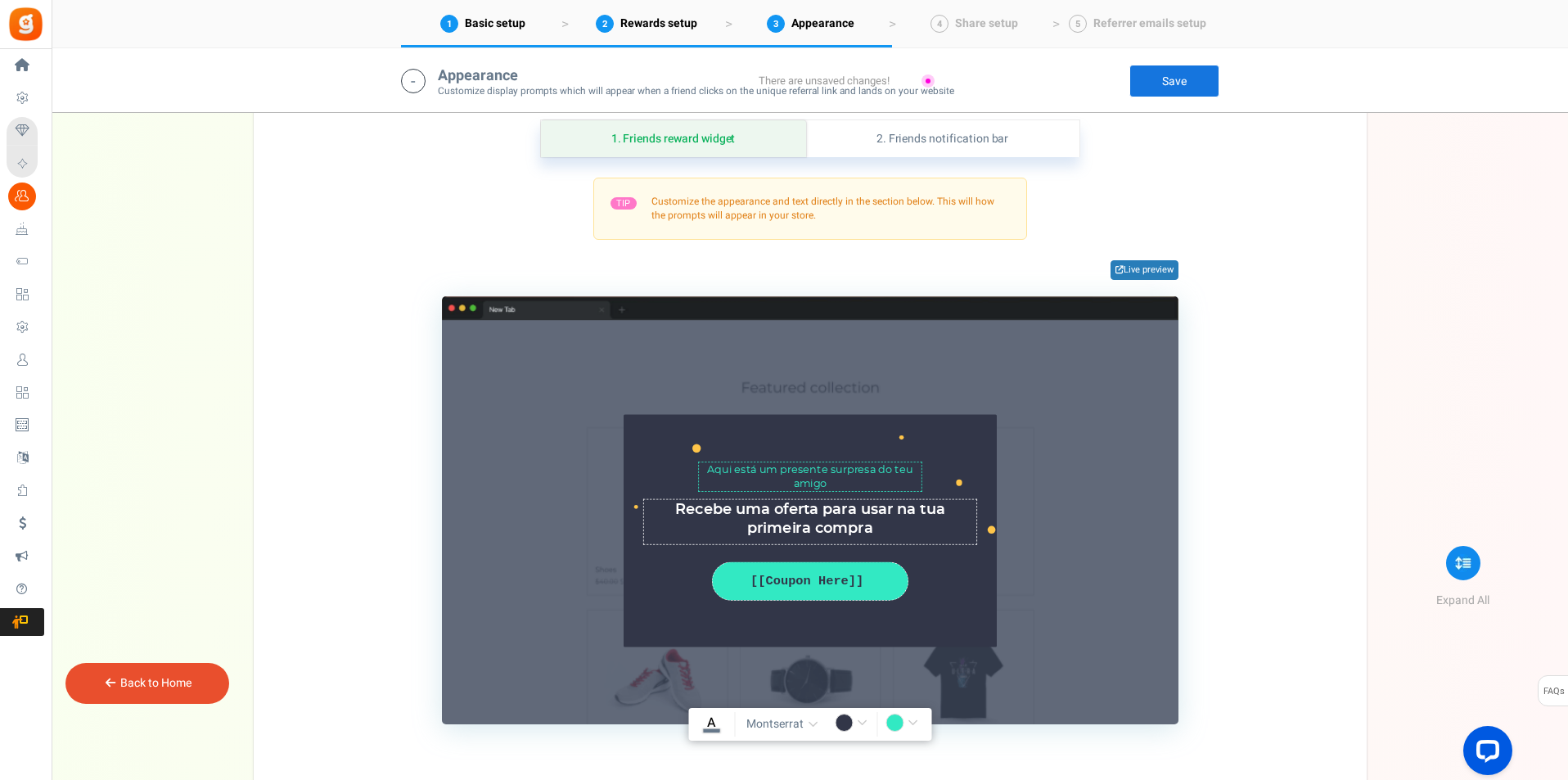
scroll to position [1971, 0]
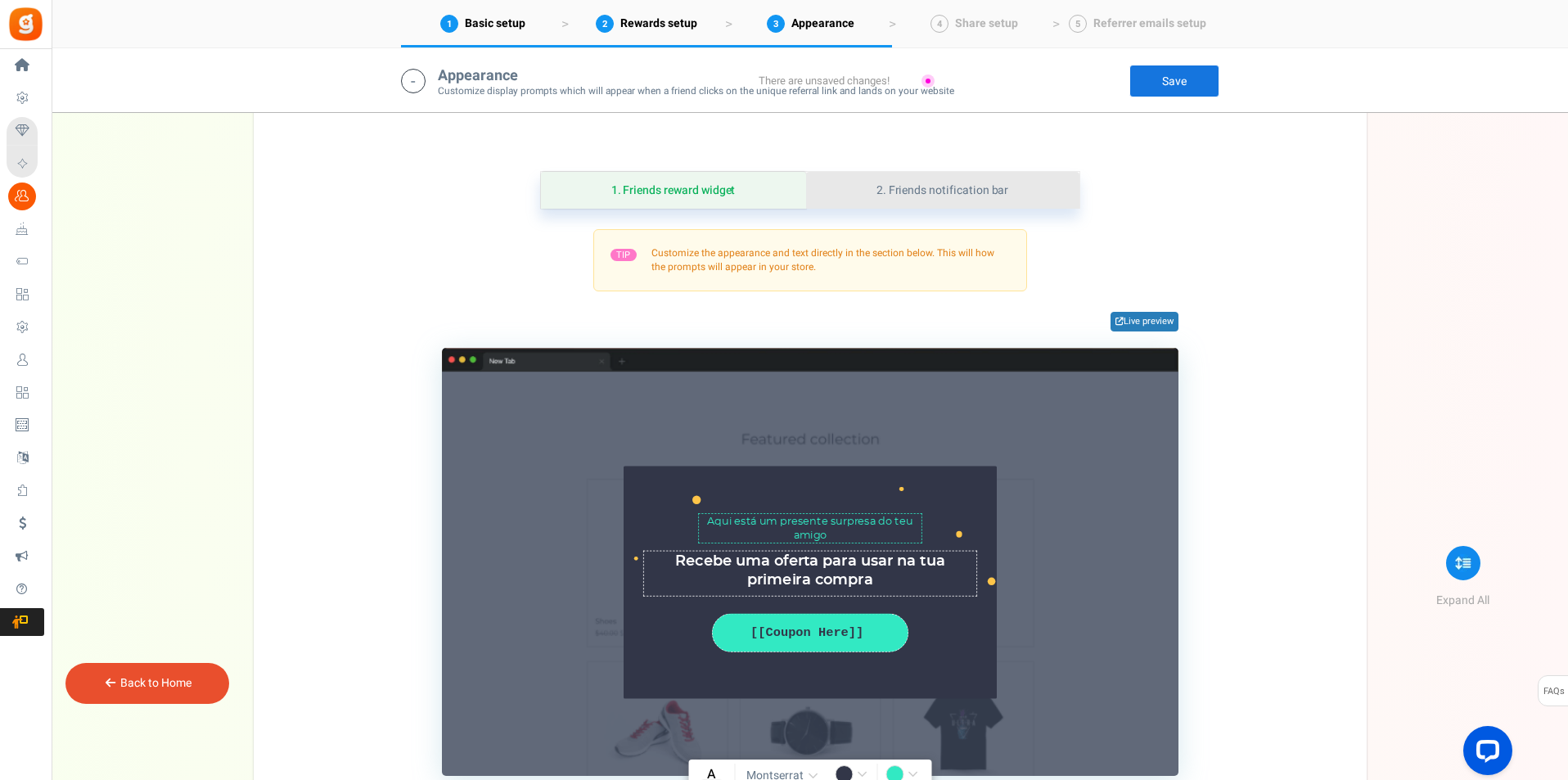
click at [948, 189] on link "2. Friends notification bar" at bounding box center [943, 190] width 273 height 37
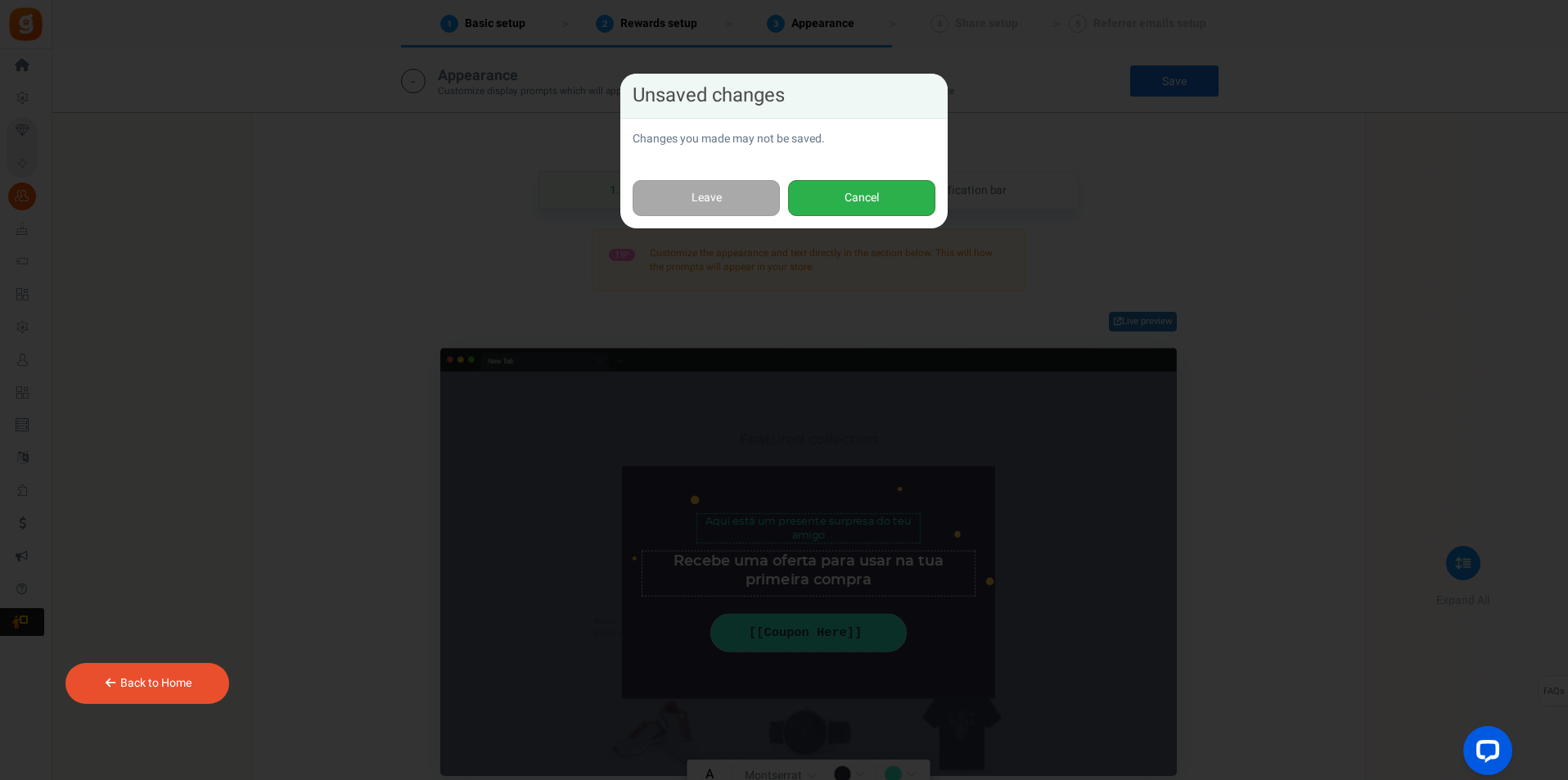
click at [840, 202] on button "Cancel" at bounding box center [862, 198] width 148 height 37
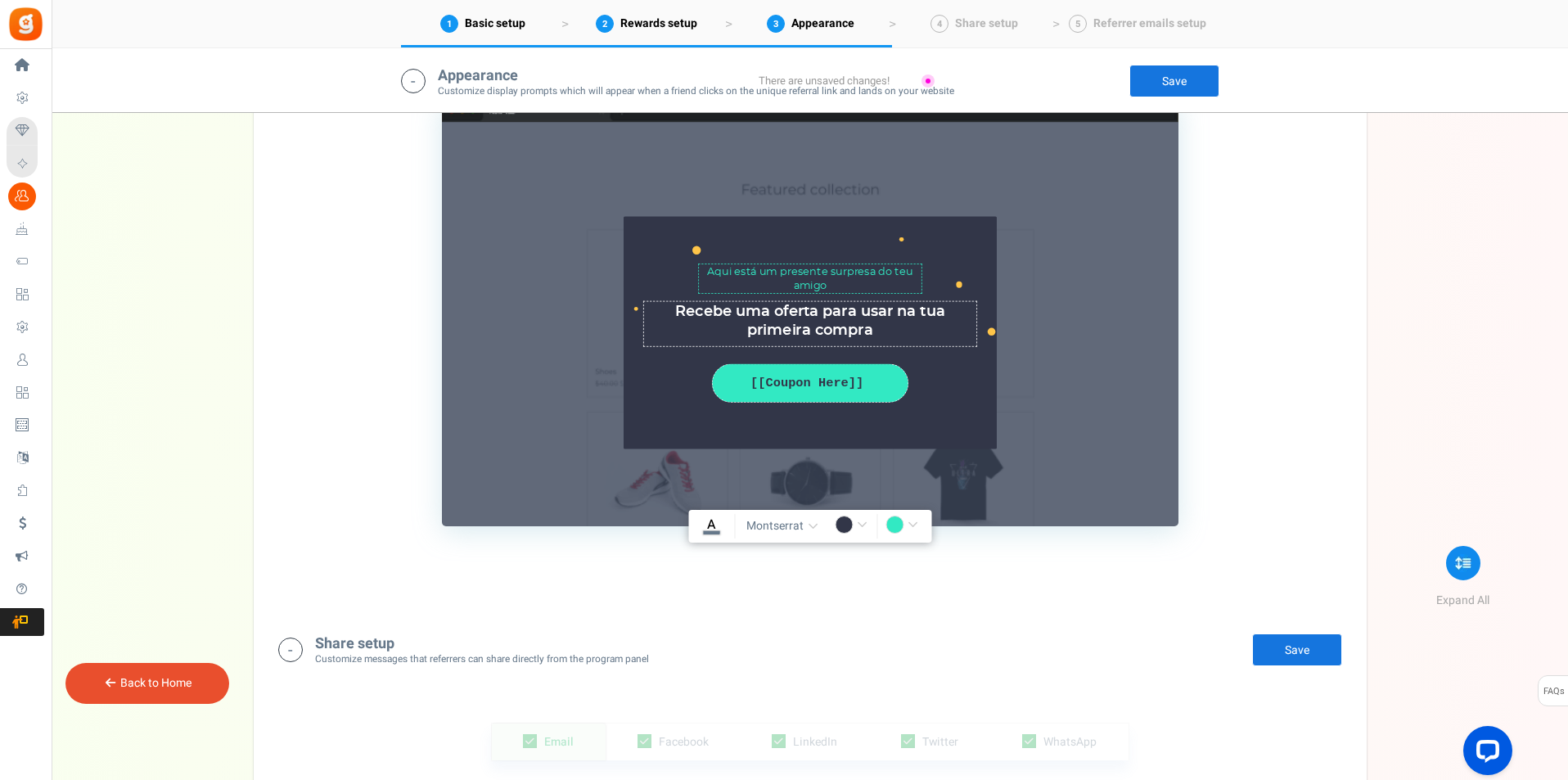
scroll to position [2243, 0]
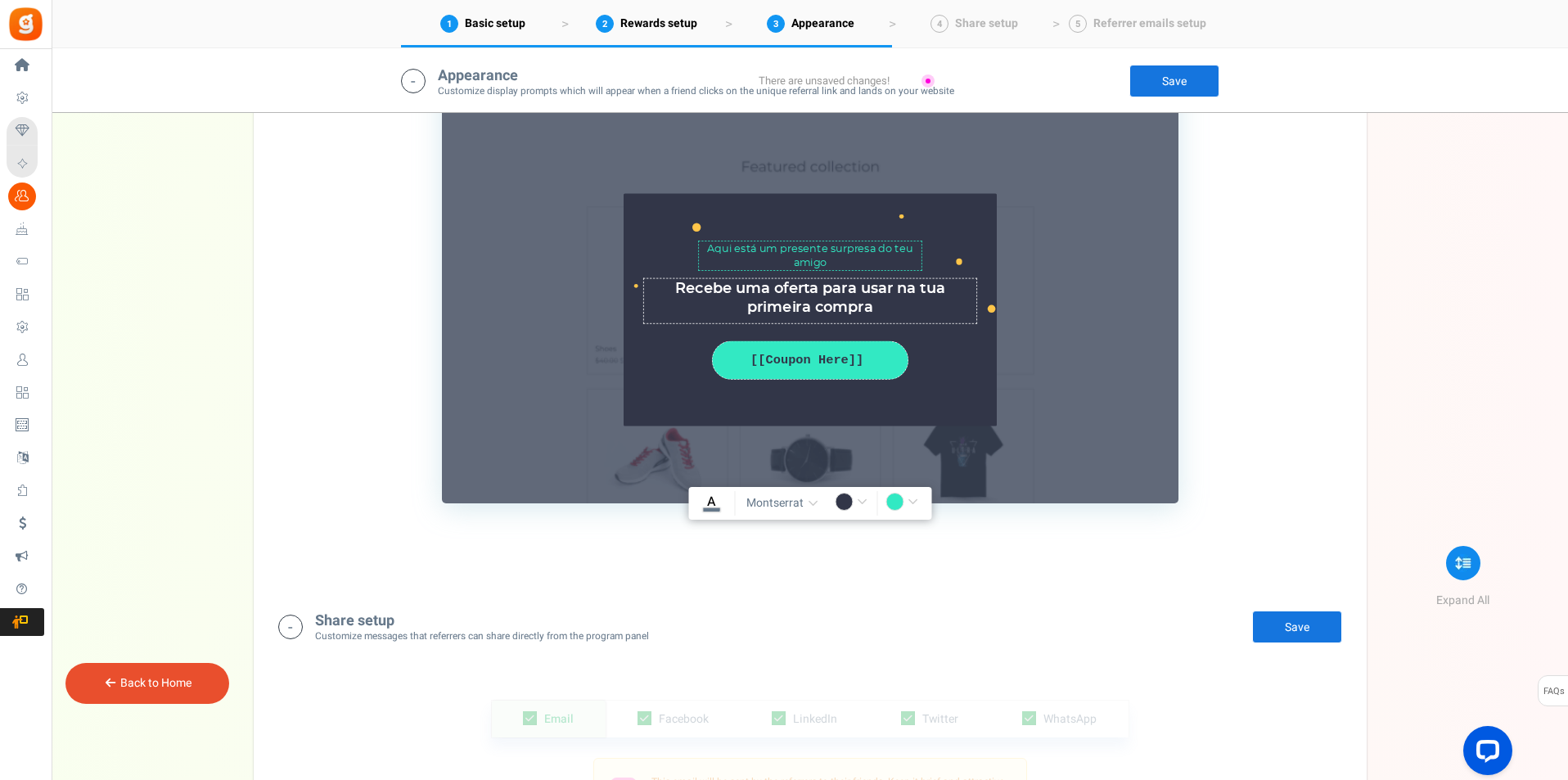
click at [1316, 628] on link "Save" at bounding box center [1297, 627] width 90 height 33
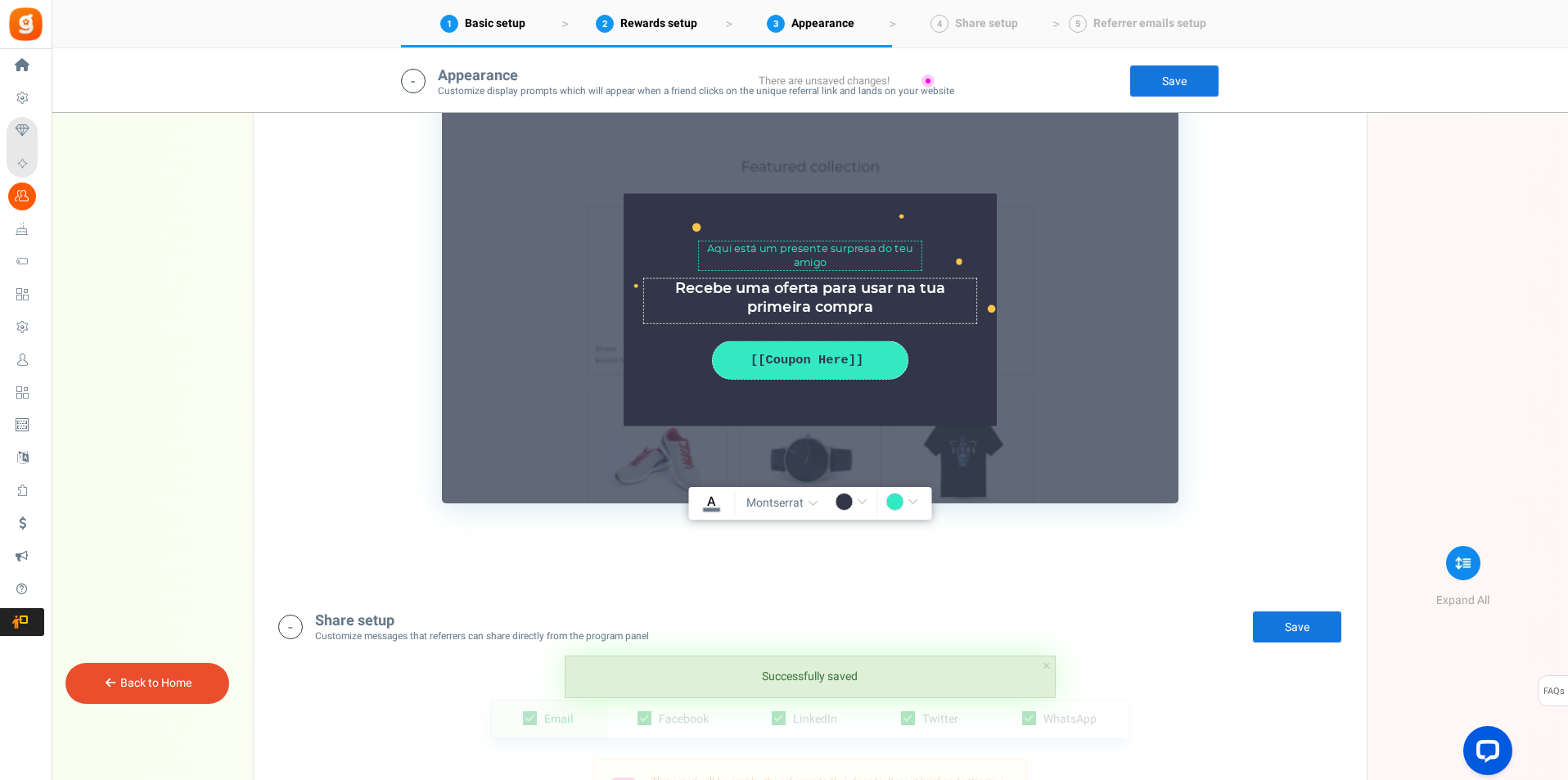
click at [1256, 622] on link "Save" at bounding box center [1297, 627] width 90 height 33
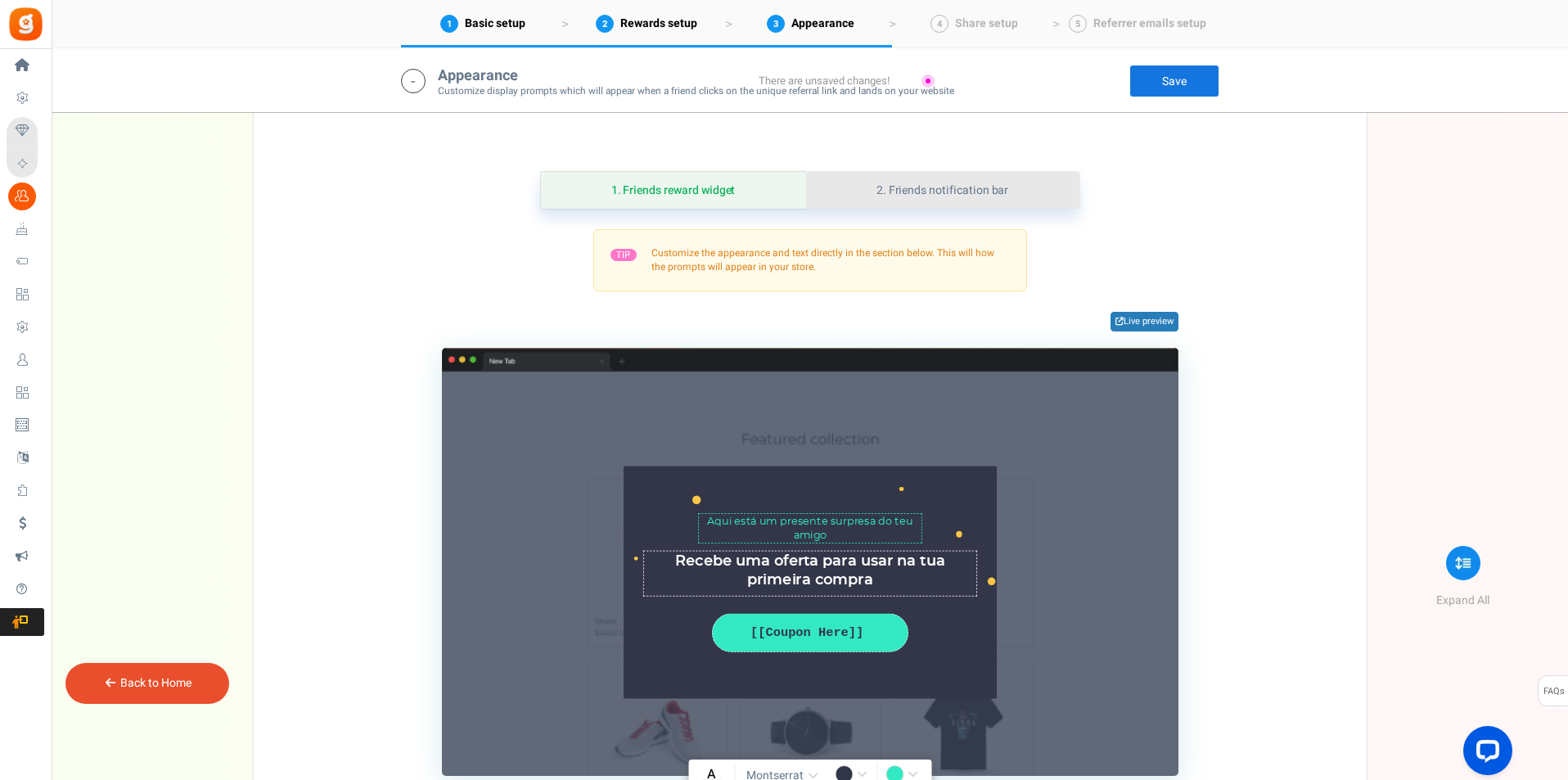
click at [937, 192] on link "2. Friends notification bar" at bounding box center [943, 190] width 273 height 37
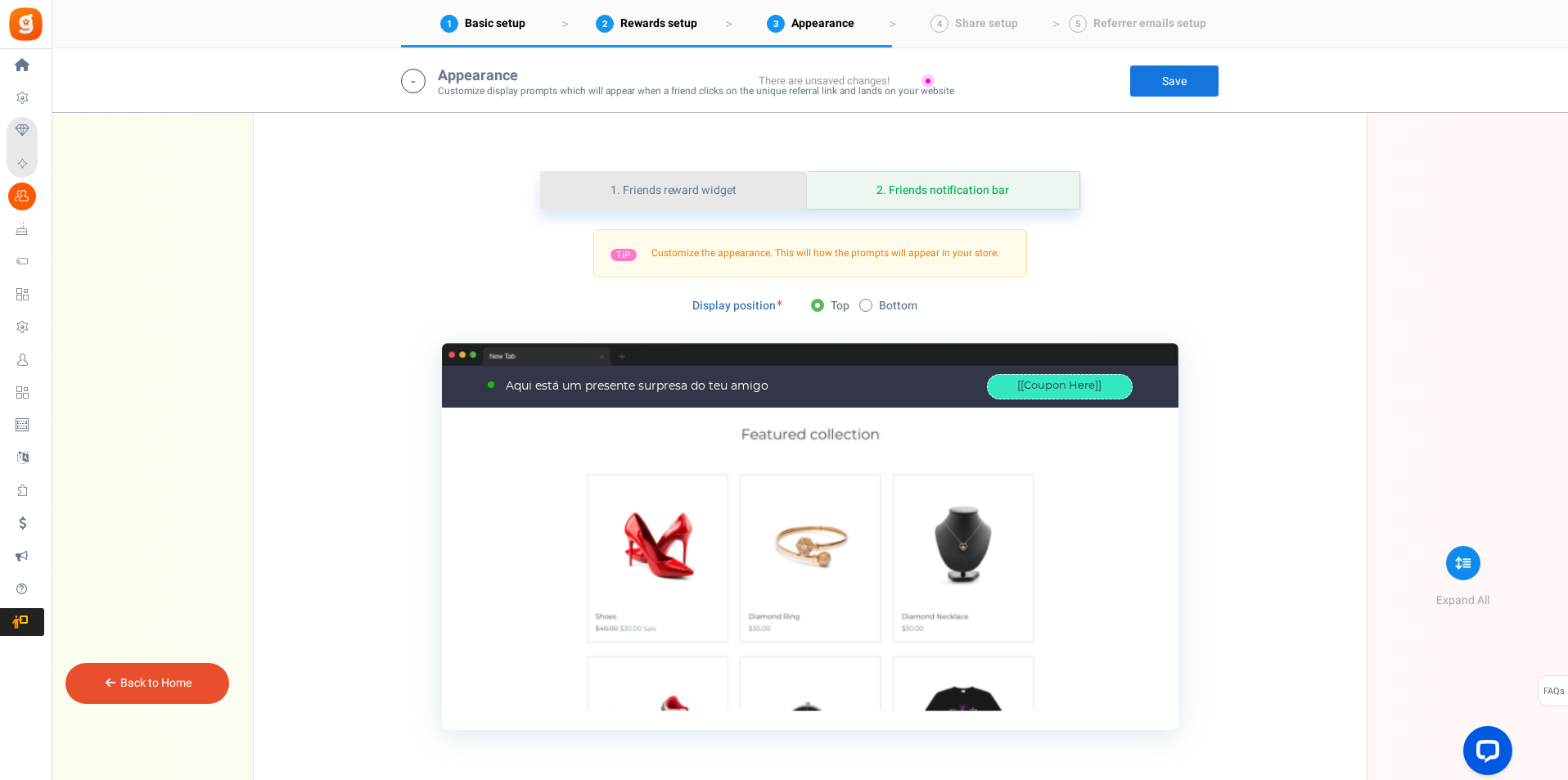
click at [749, 186] on link "1. Friends reward widget" at bounding box center [674, 190] width 266 height 37
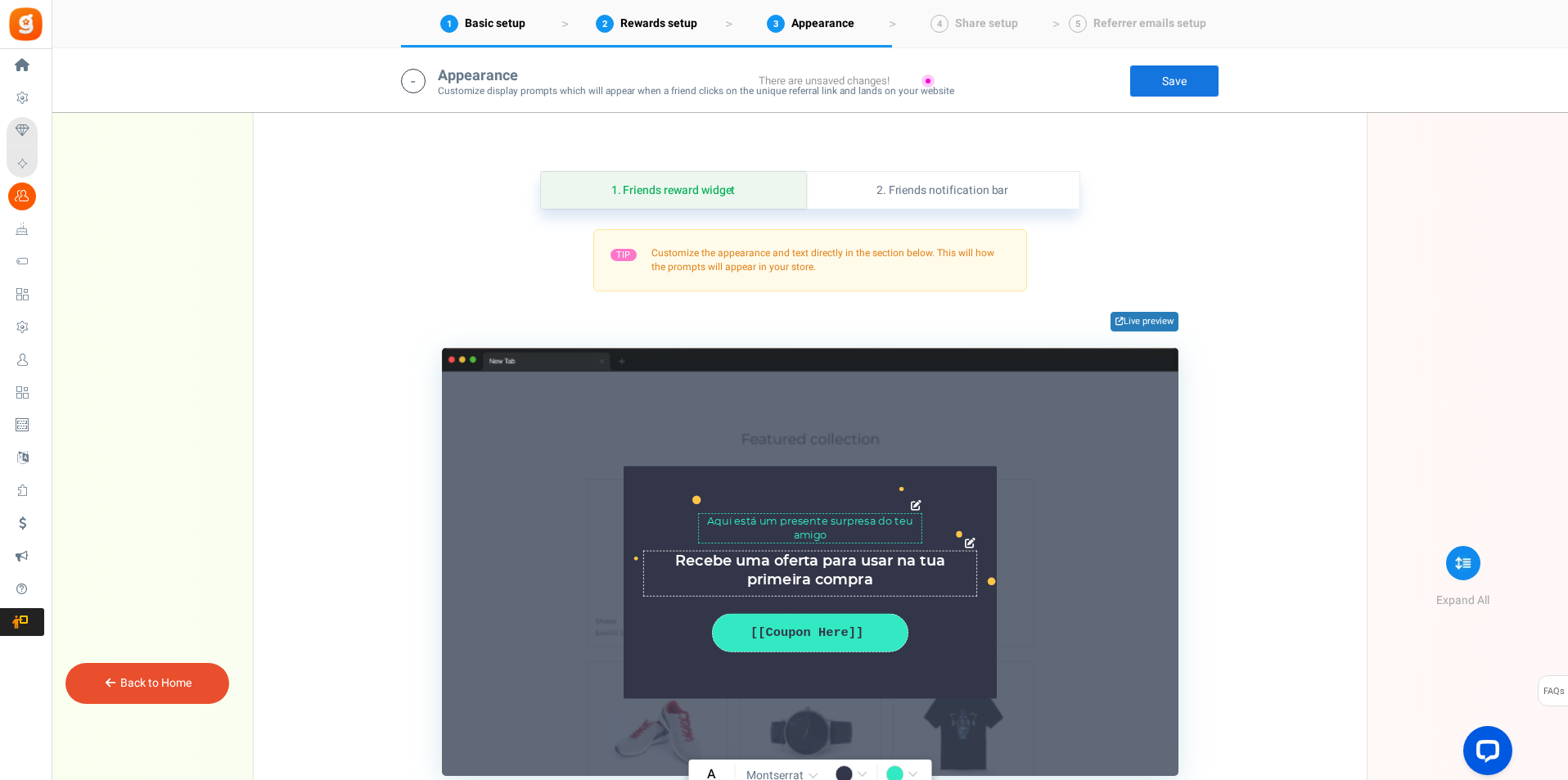
click at [843, 521] on textarea "Aqui está um presente surpresa do seu amigo" at bounding box center [810, 528] width 224 height 29
type textarea "Aqui está um presente do teu amigo"
click at [1139, 523] on div "Aqui está um presente surpresa do seu amigo Char(s) : 0 Receba uma oferta para …" at bounding box center [811, 562] width 737 height 428
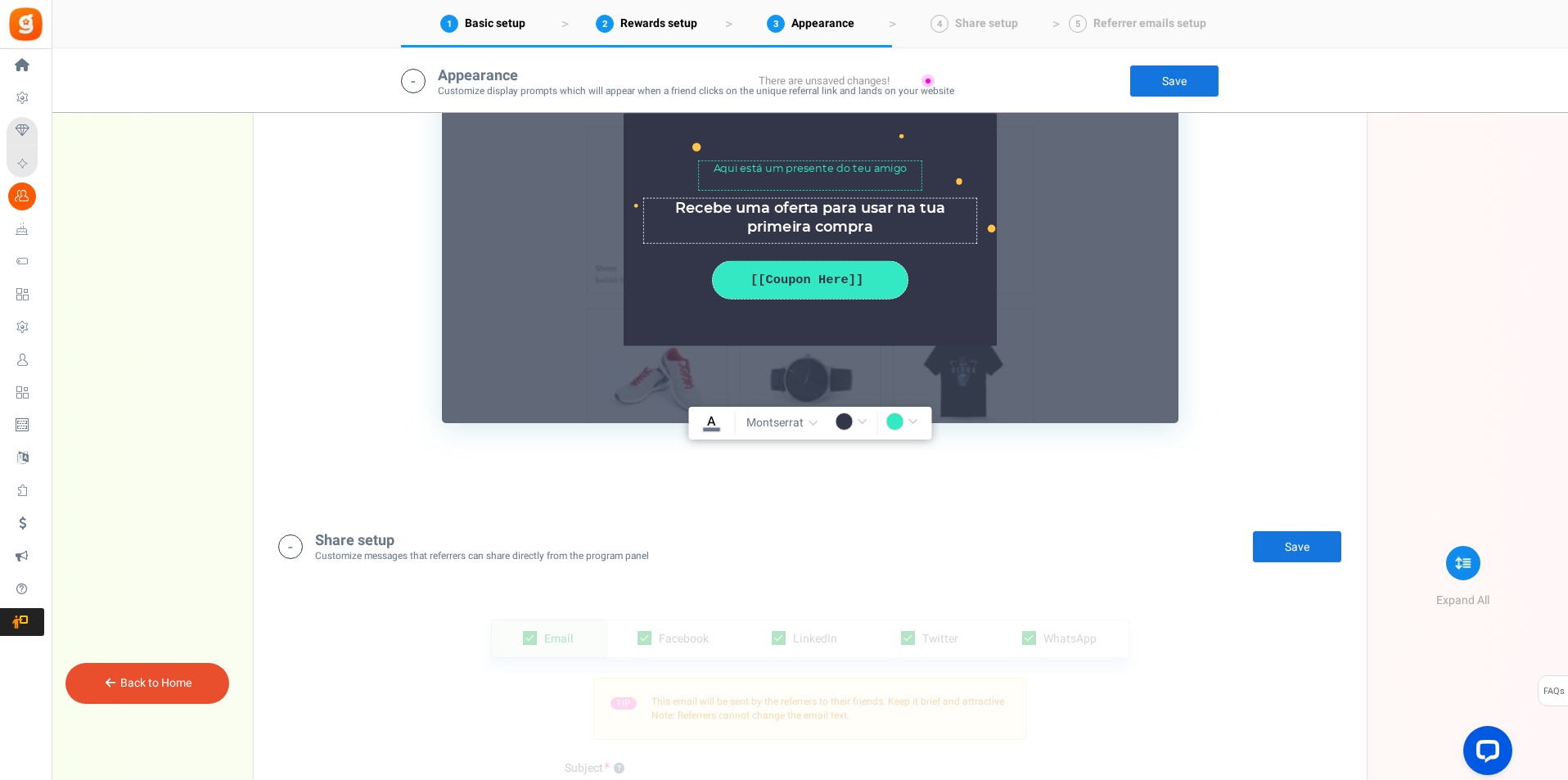
scroll to position [2380, 0]
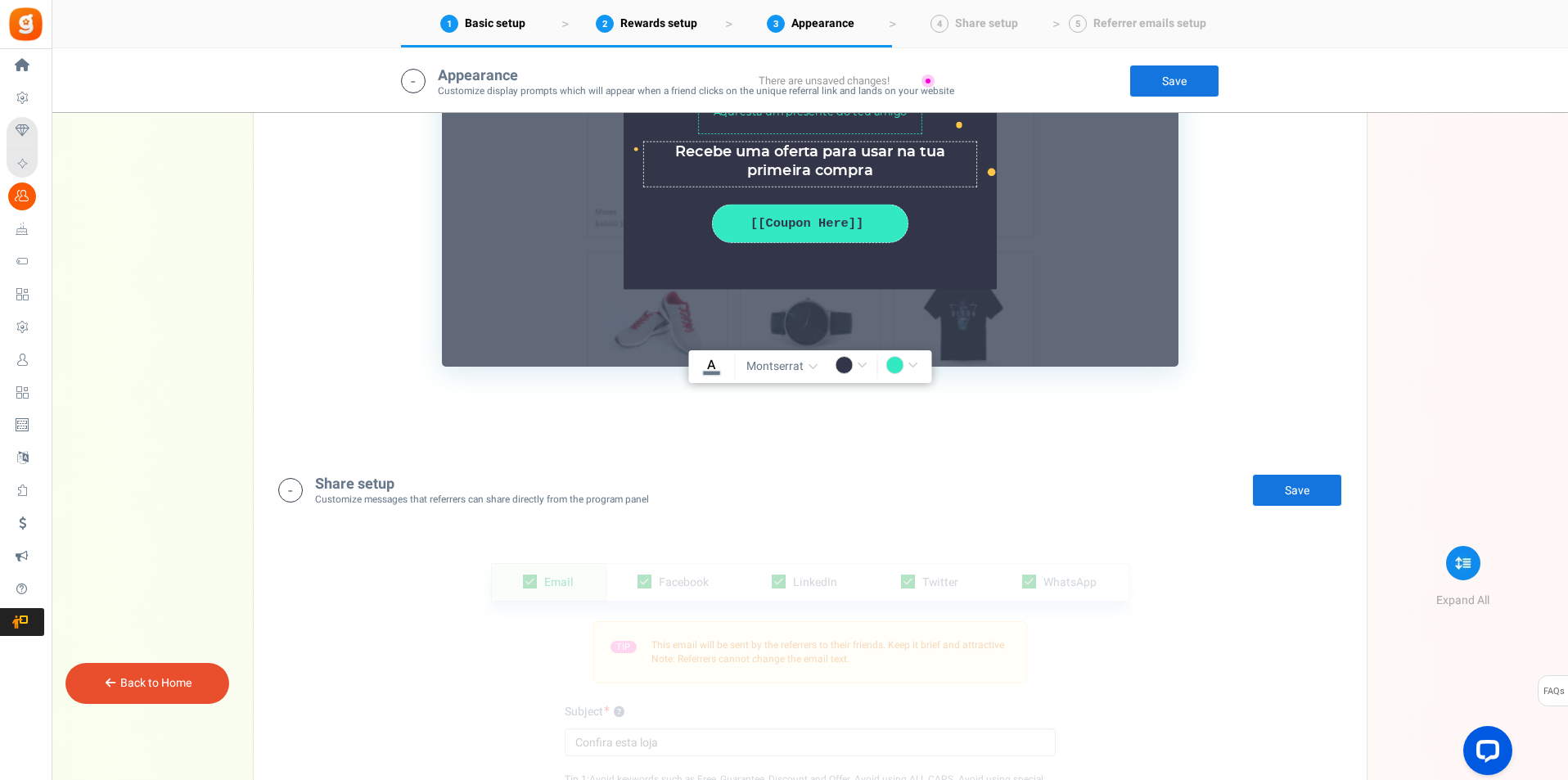
click at [1316, 484] on link "Save" at bounding box center [1297, 491] width 90 height 33
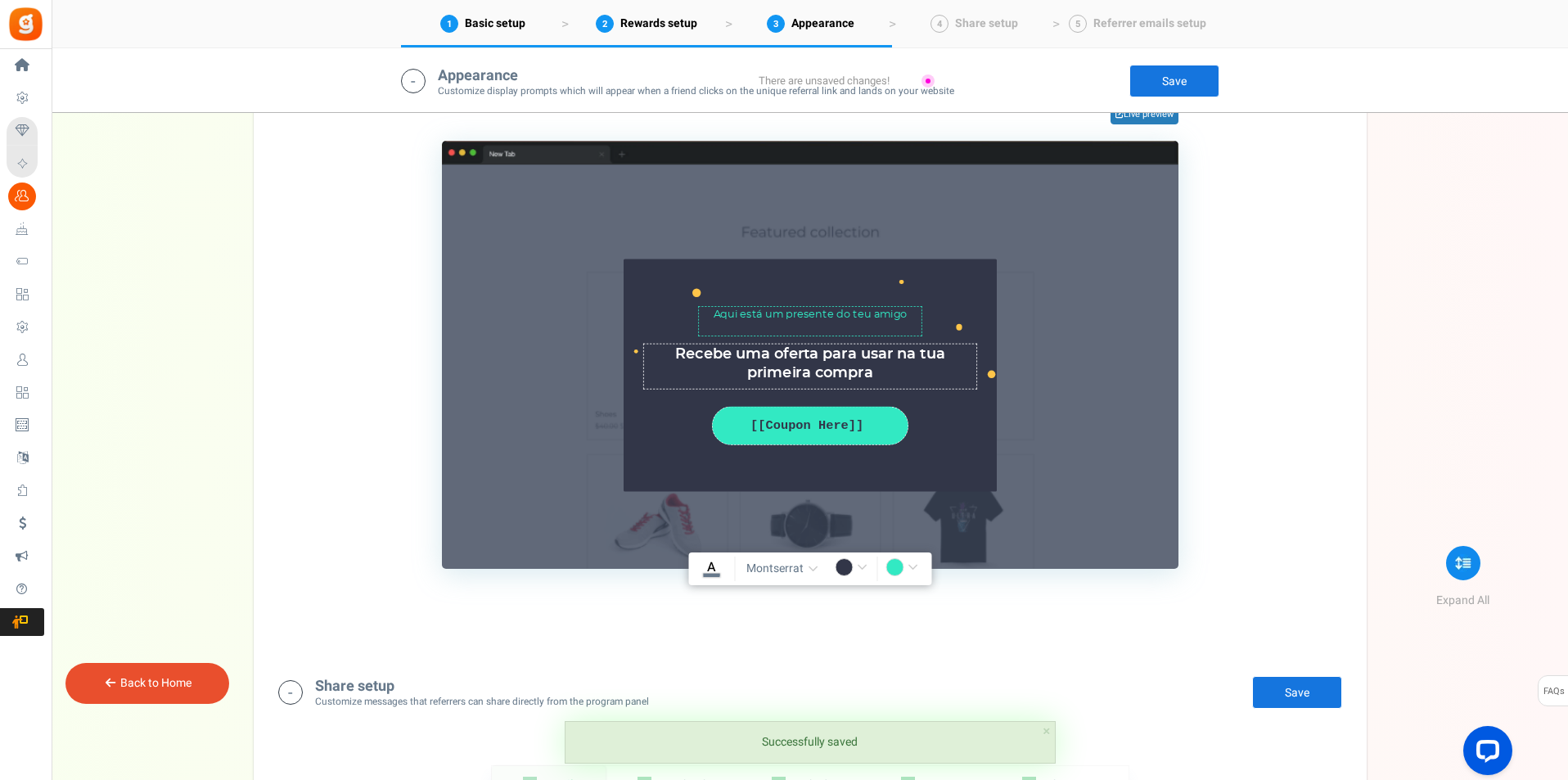
scroll to position [1971, 0]
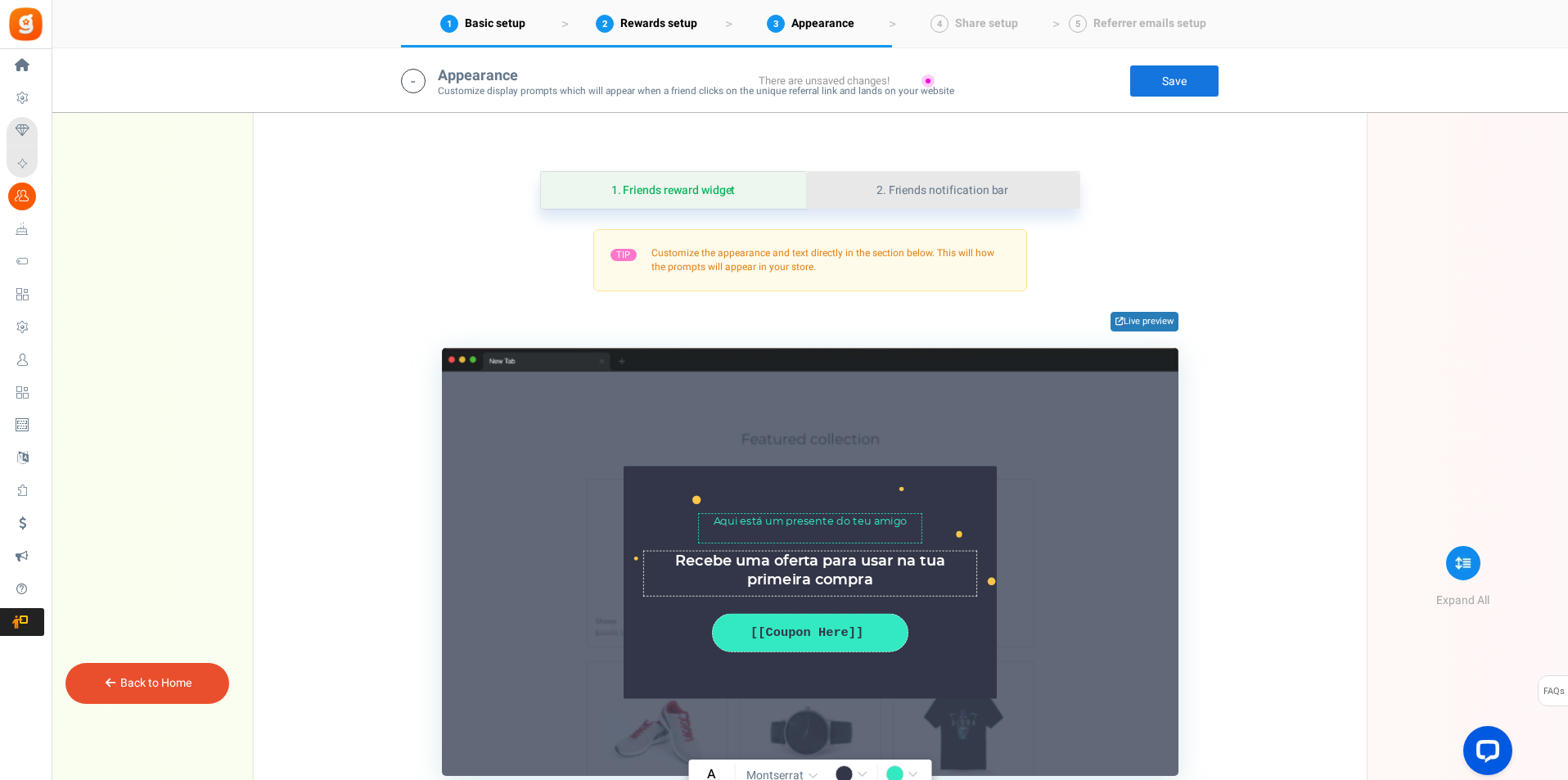
click at [932, 188] on link "2. Friends notification bar" at bounding box center [943, 190] width 273 height 37
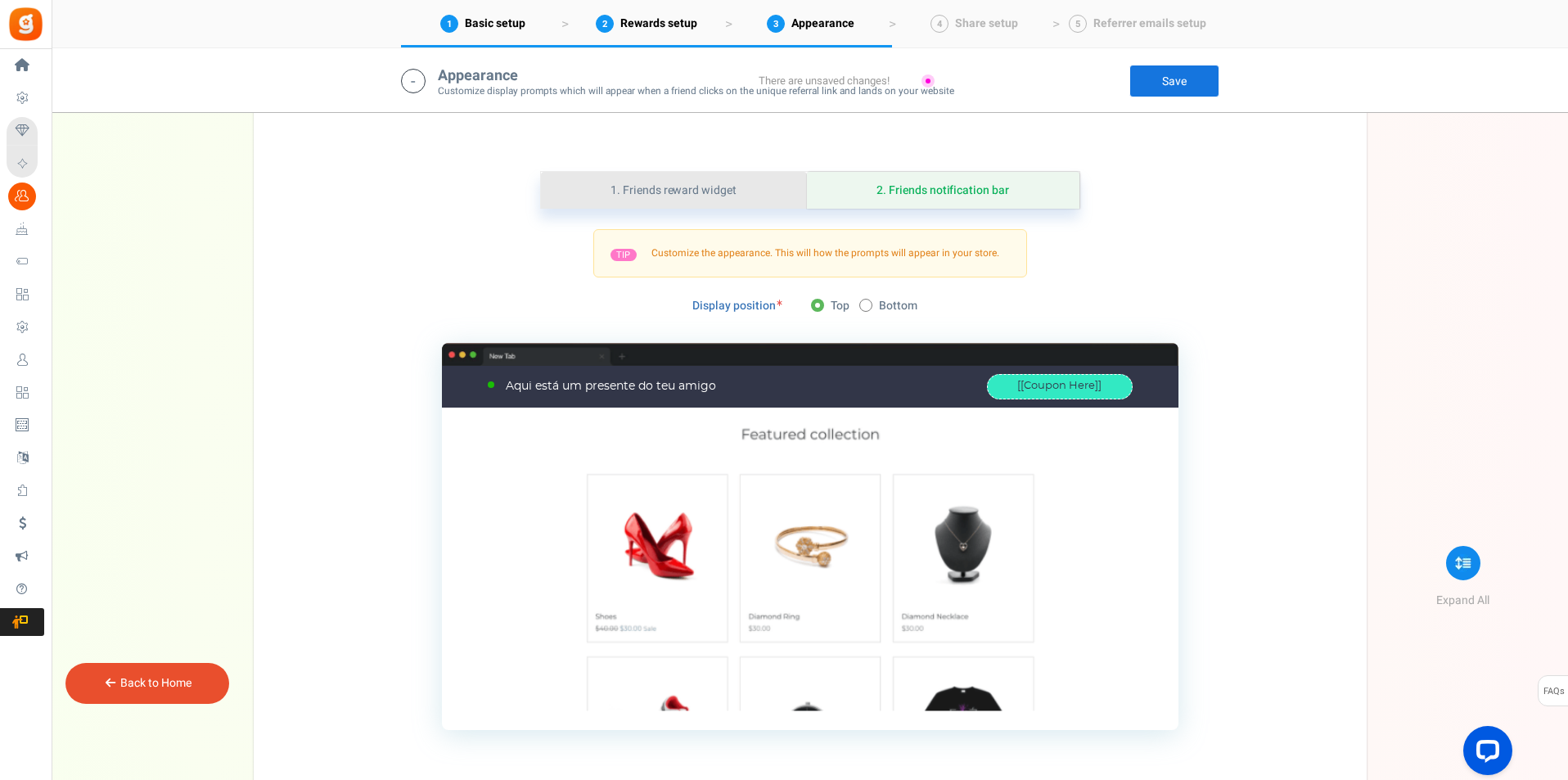
click at [676, 192] on link "1. Friends reward widget" at bounding box center [674, 190] width 266 height 37
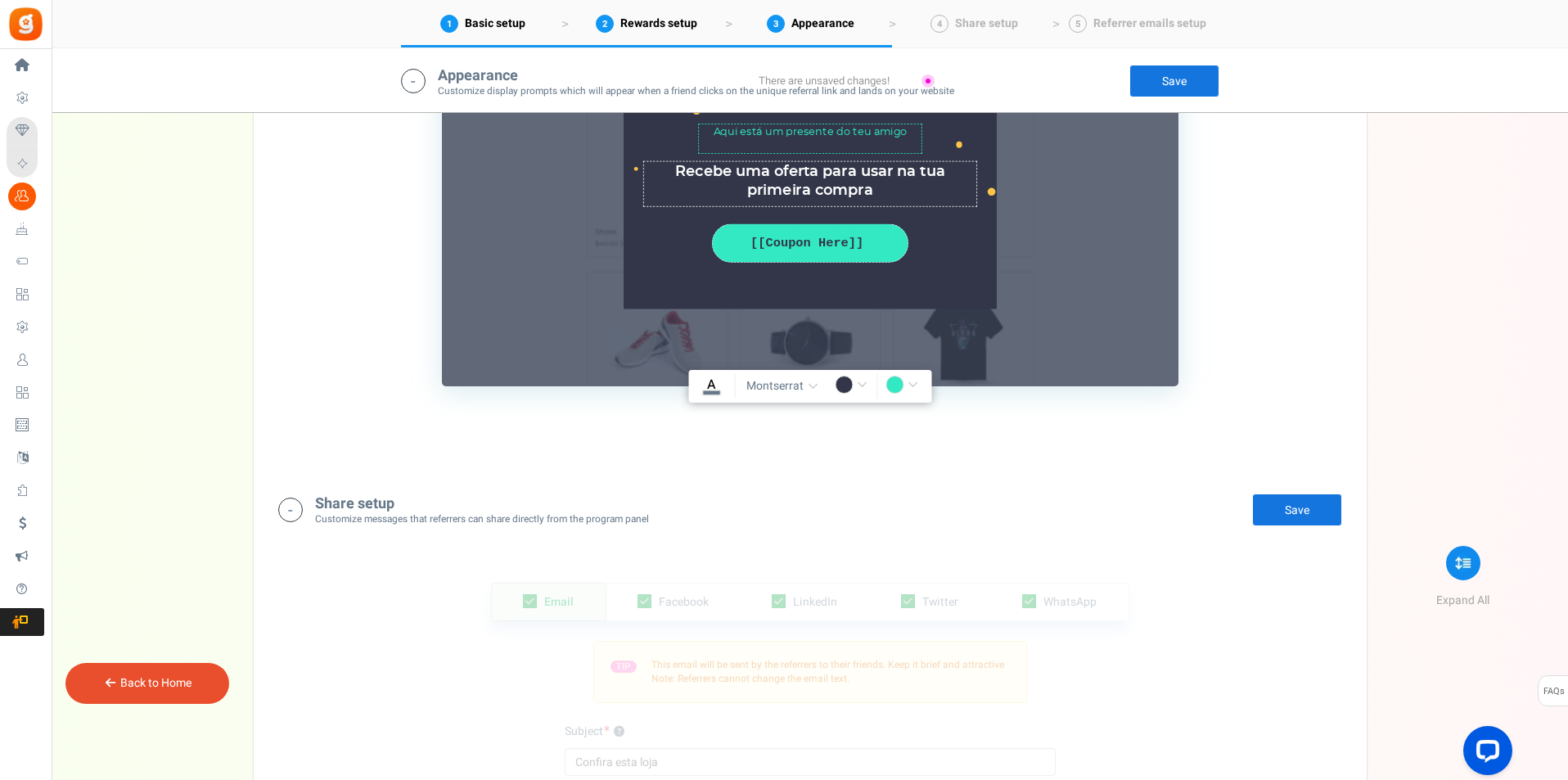
scroll to position [2380, 0]
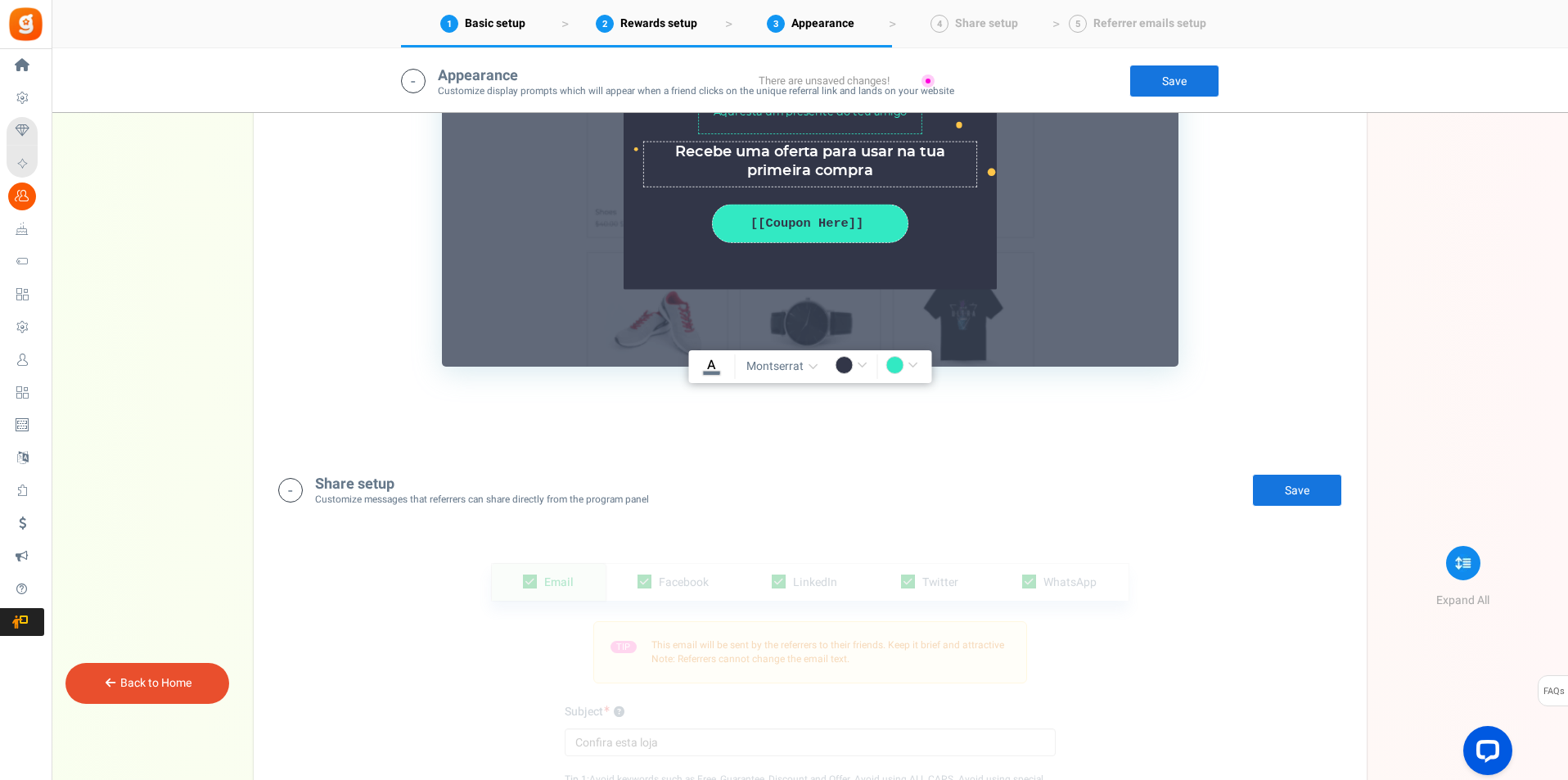
click at [1316, 482] on link "Save" at bounding box center [1297, 491] width 90 height 33
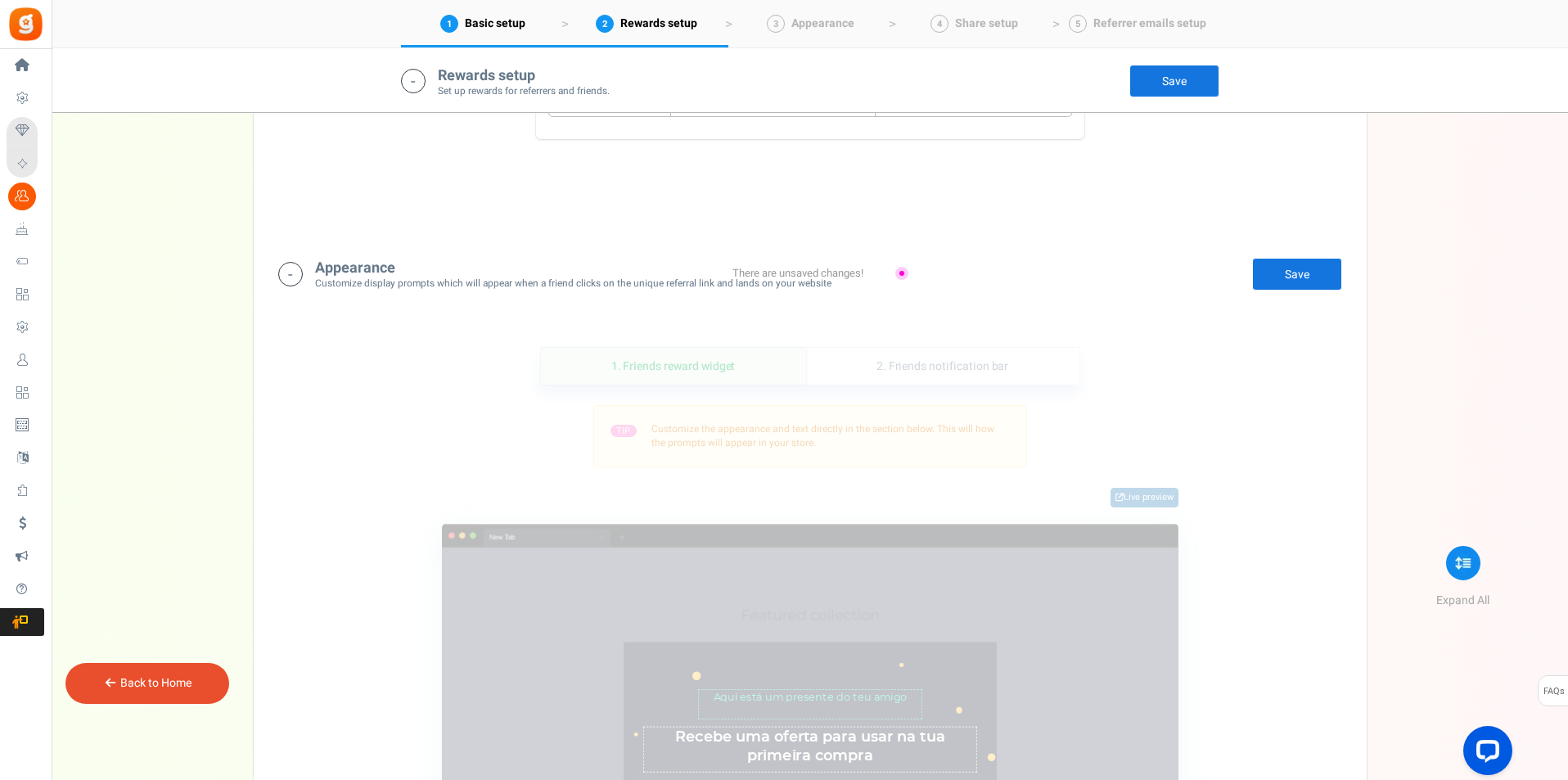
scroll to position [1834, 0]
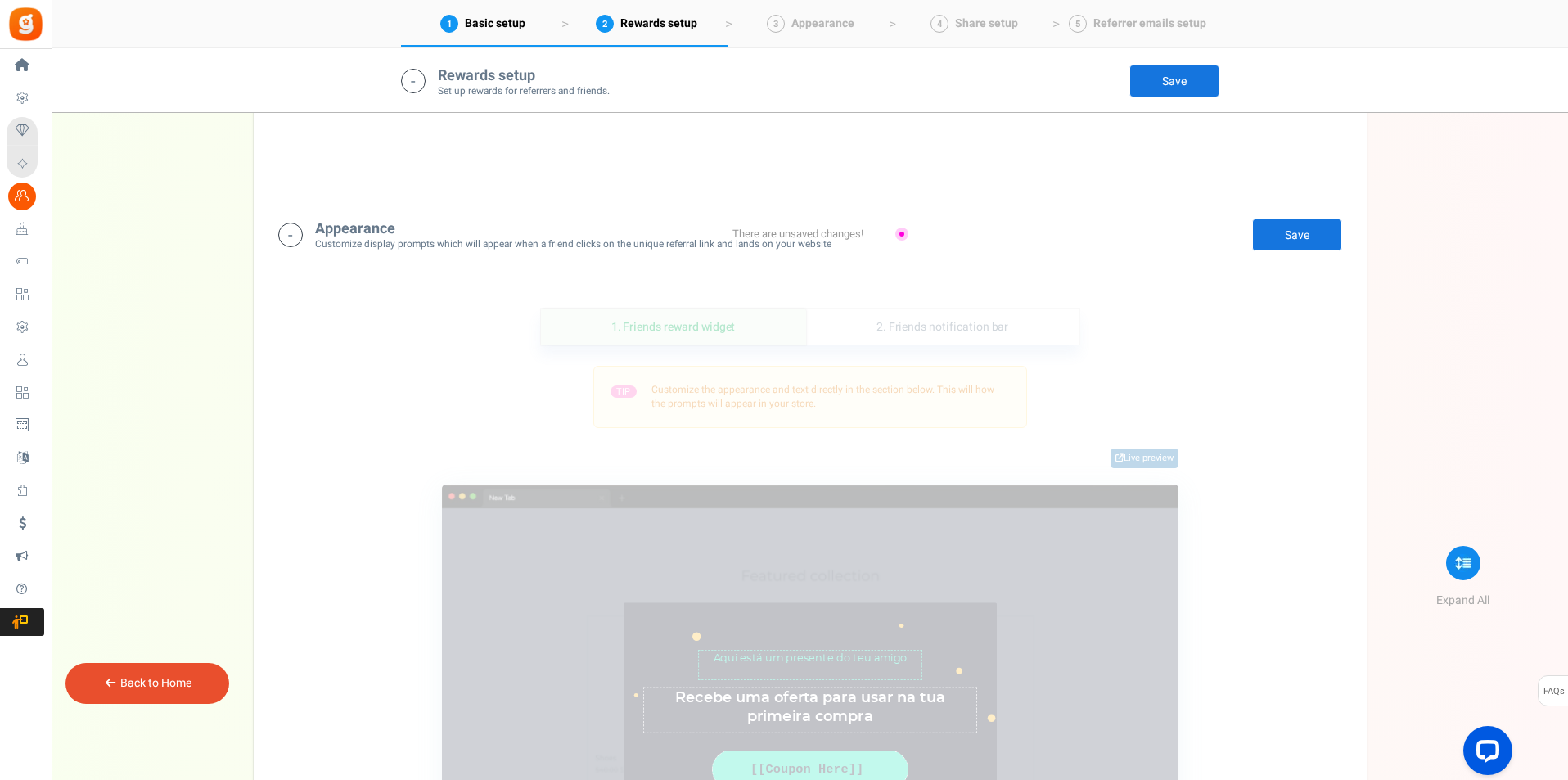
click at [1283, 235] on link "Save" at bounding box center [1297, 235] width 90 height 33
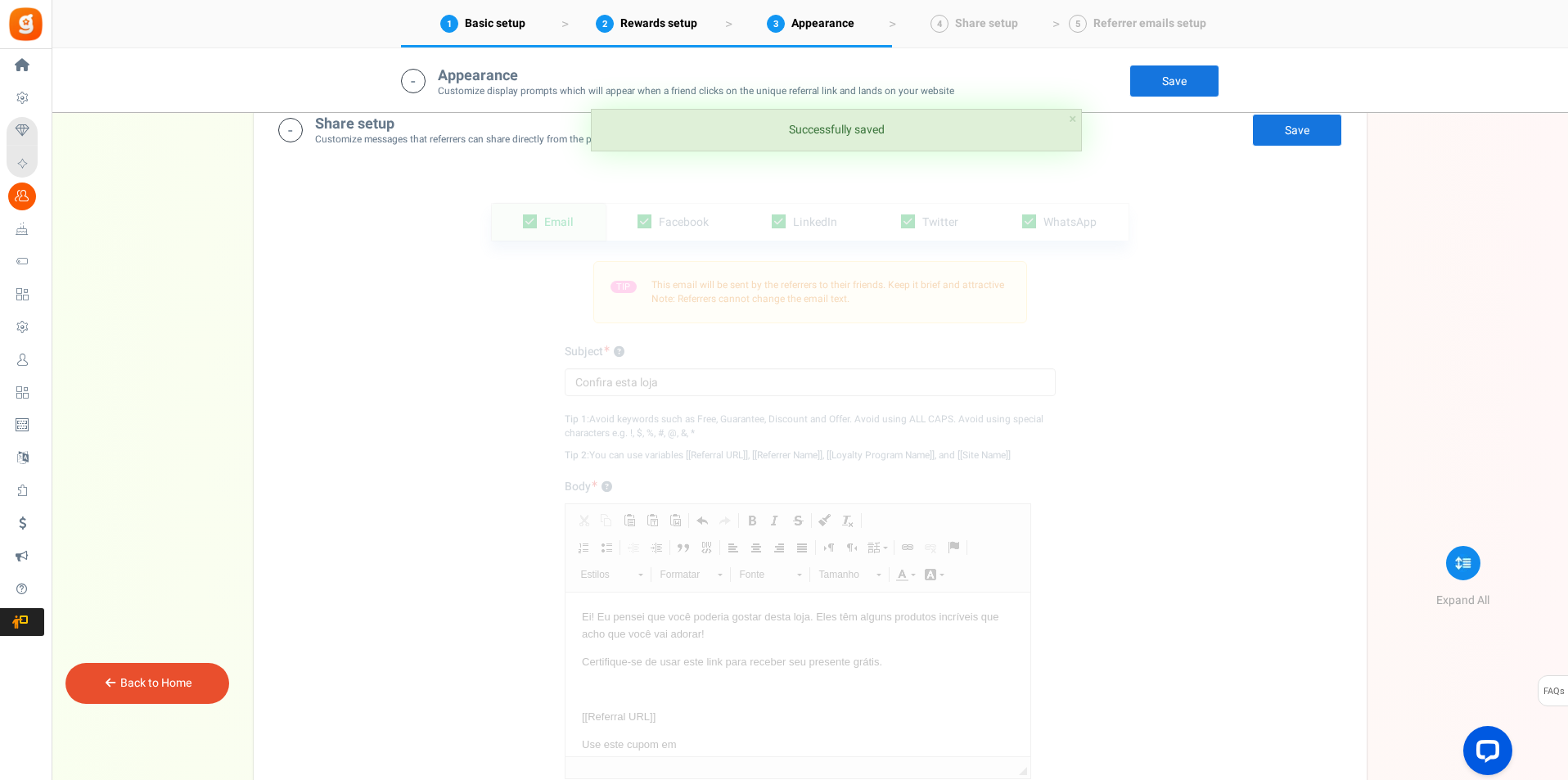
scroll to position [2789, 0]
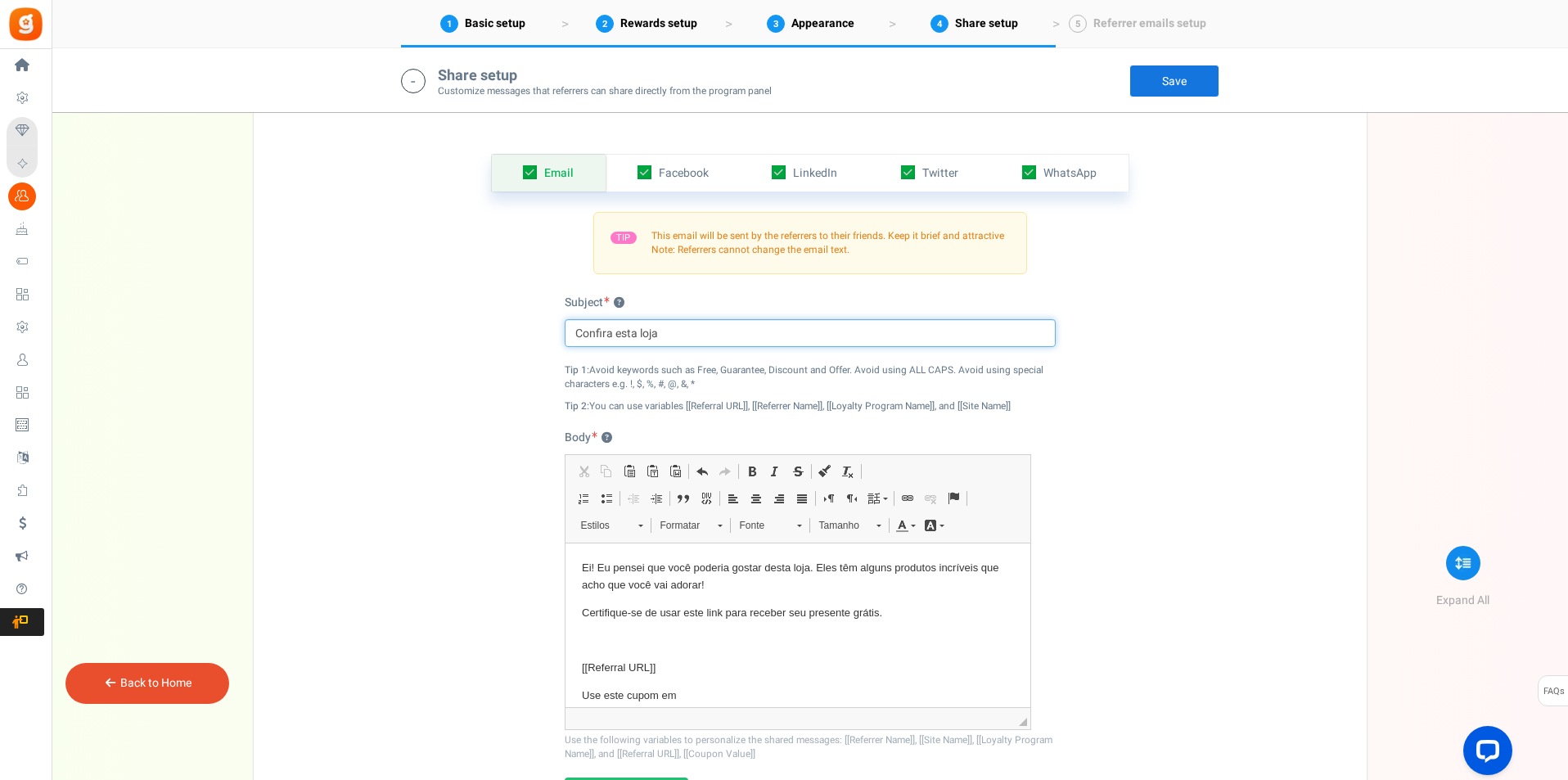
click at [612, 332] on input "Confira esta loja" at bounding box center [811, 333] width 491 height 27
type input "Espreita o Céu Azul e cria um álbum de fotos em 5 minutos!"
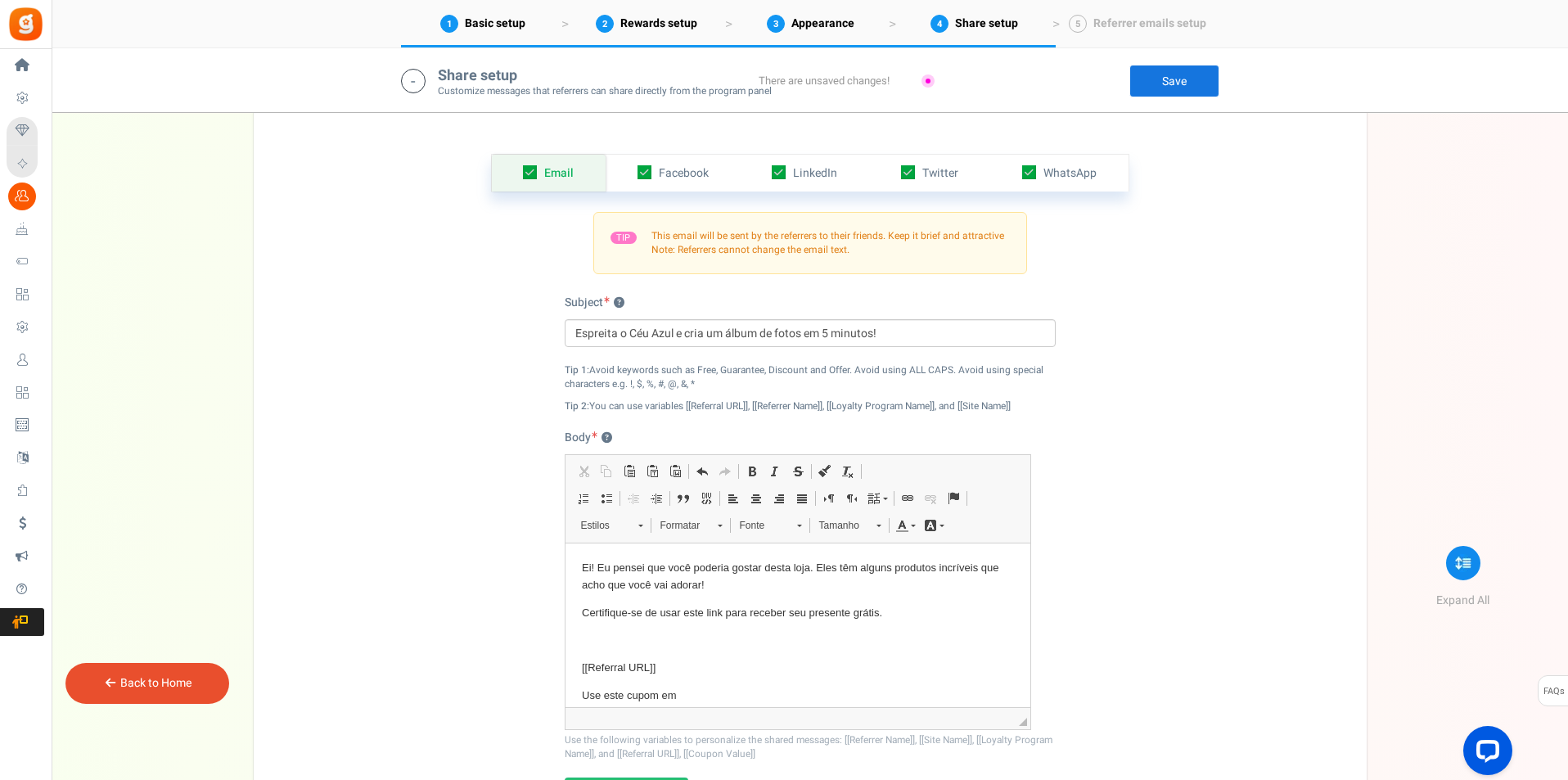
click at [1096, 409] on div "Email Facebook LinkedIn Twitter WhatsApp INFO Email share is currently disabled…" at bounding box center [810, 492] width 1088 height 758
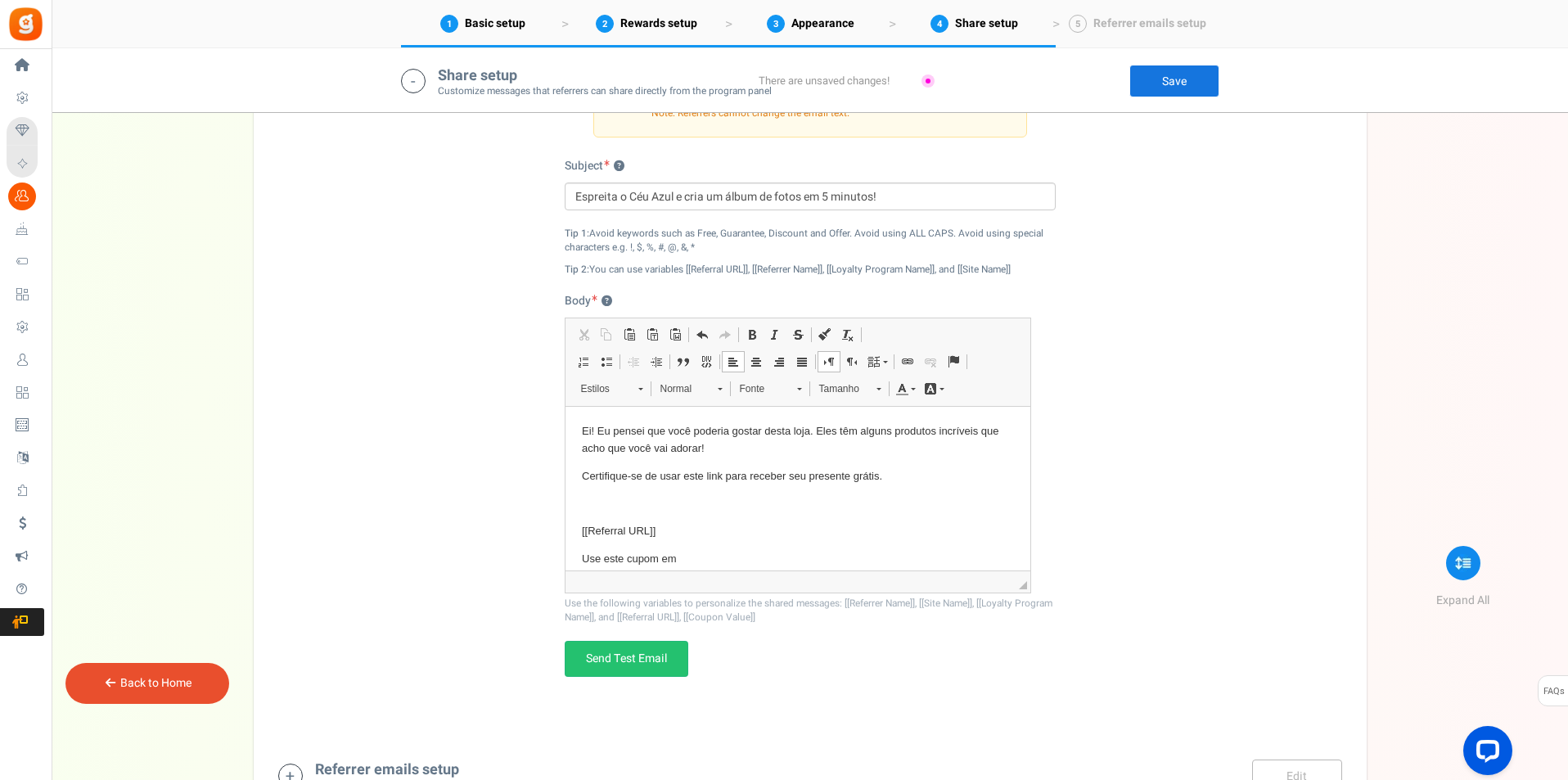
click at [581, 429] on p "Ei! Eu pensei que você poderia gostar desta loja. Eles têm alguns produtos incr…" at bounding box center [797, 441] width 432 height 34
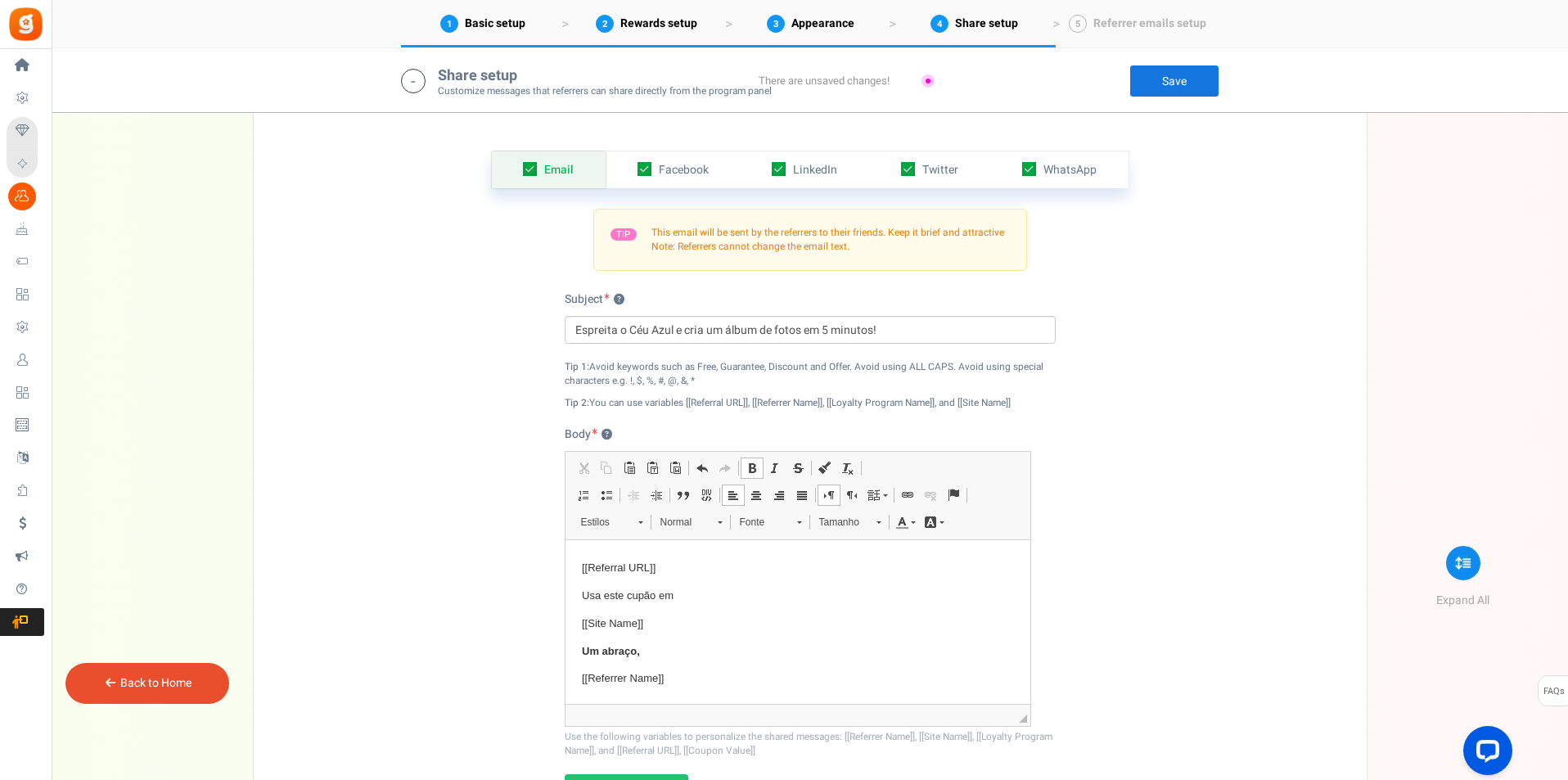
scroll to position [2655, 0]
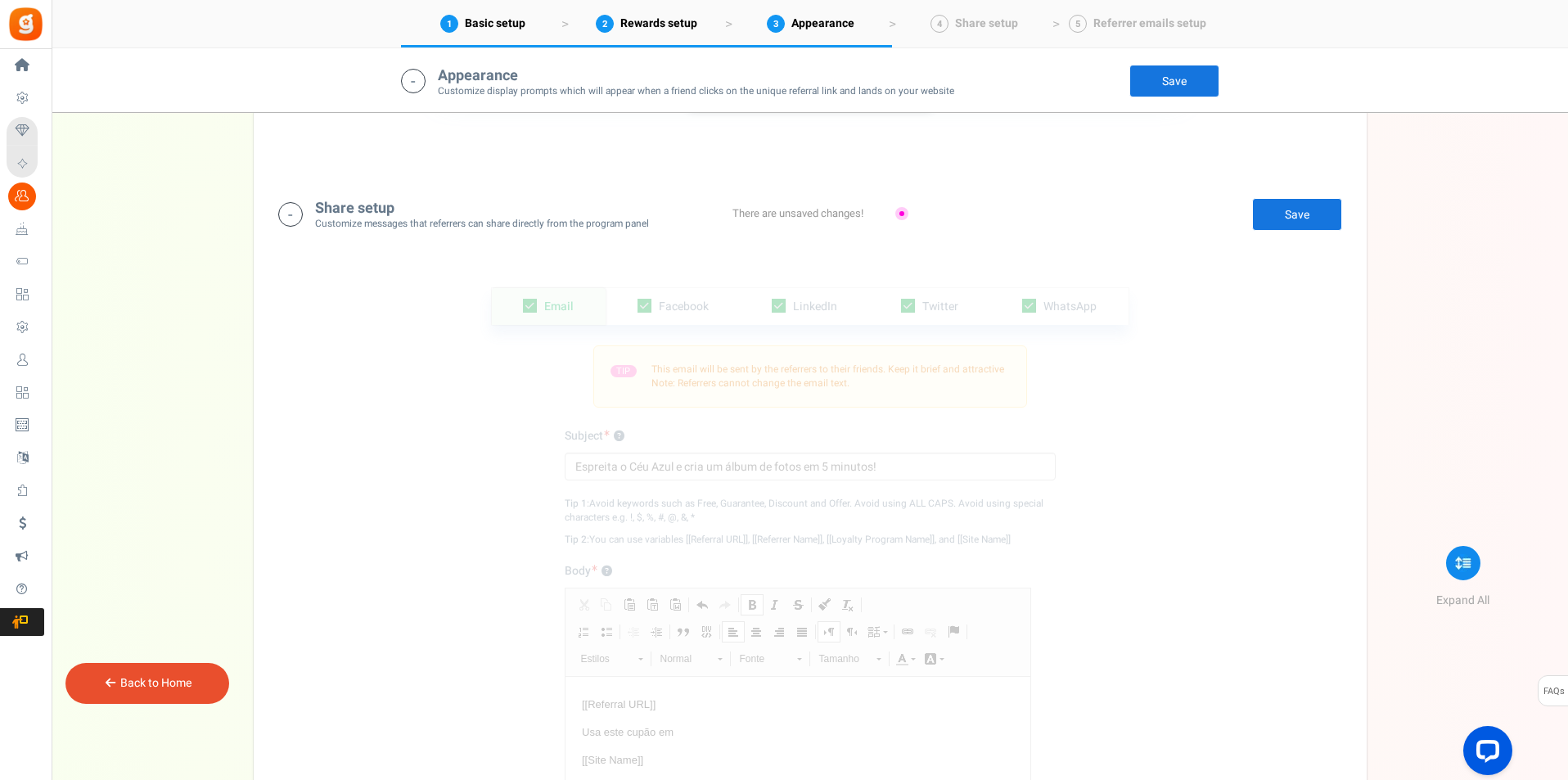
click at [1281, 210] on link "Save" at bounding box center [1297, 215] width 90 height 33
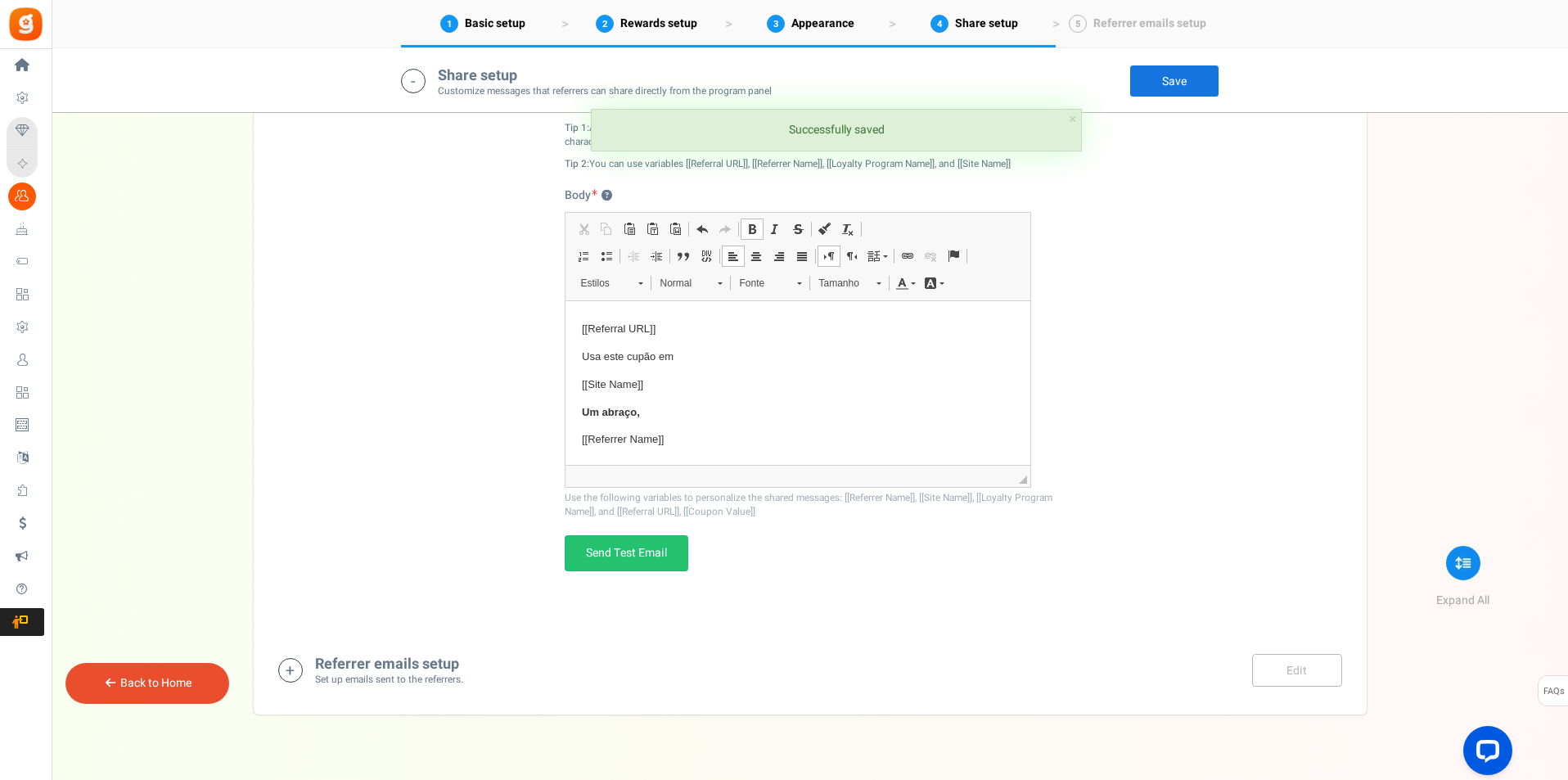
scroll to position [3065, 0]
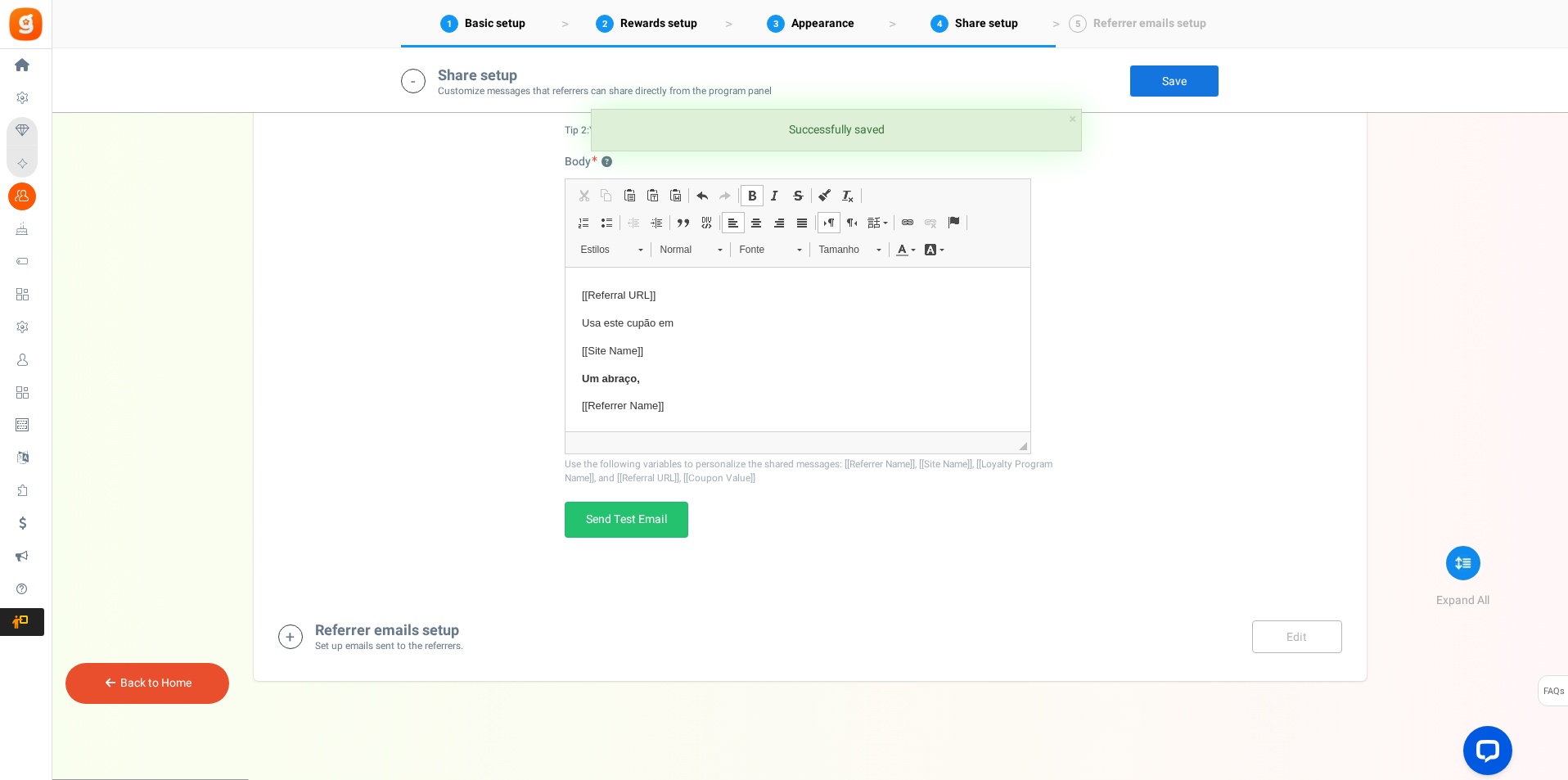
click at [483, 631] on div "Referrer emails setup Set up emails sent to the referrers. Edit Save Save" at bounding box center [810, 636] width 1064 height 34
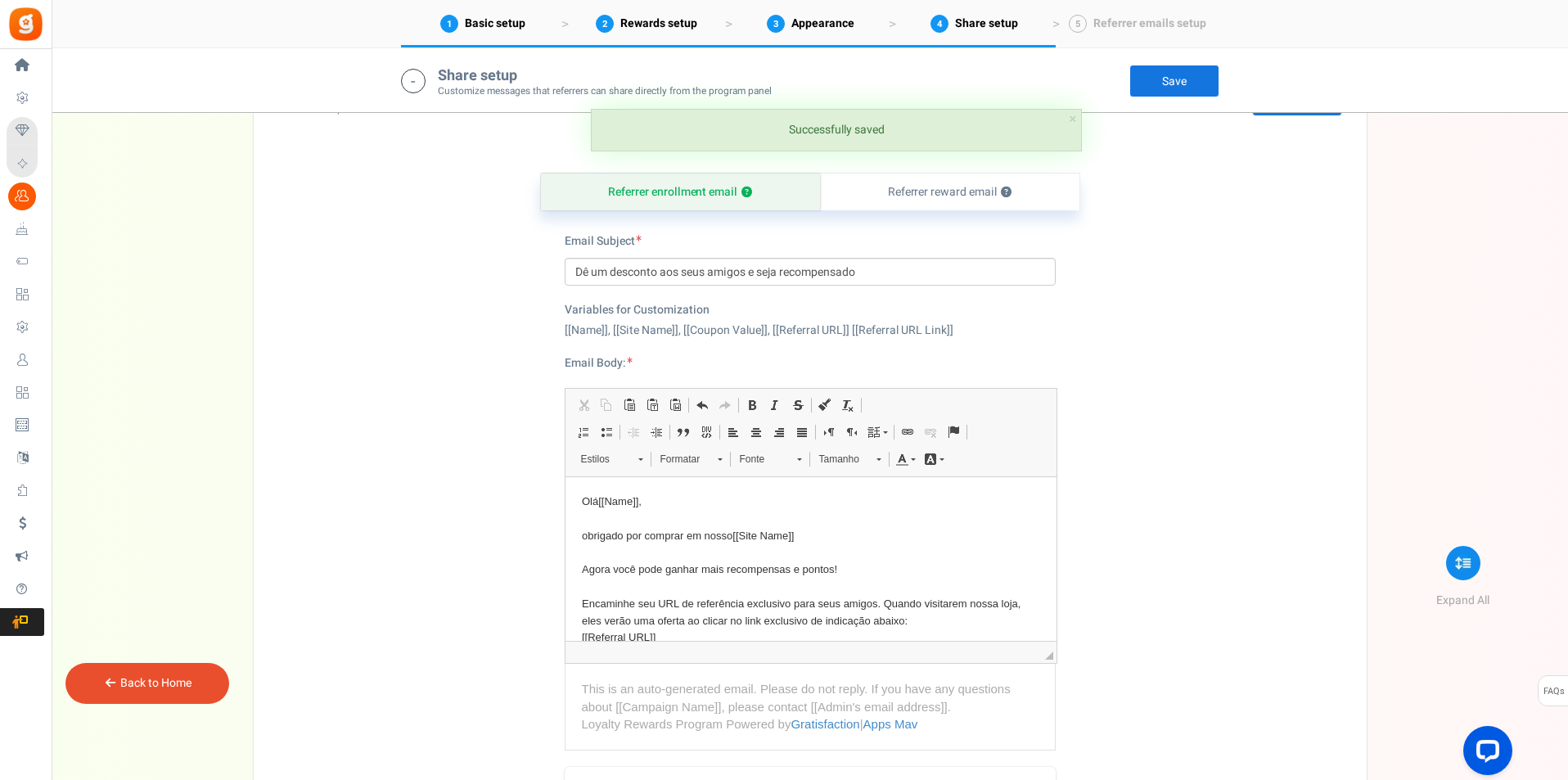
scroll to position [3621, 0]
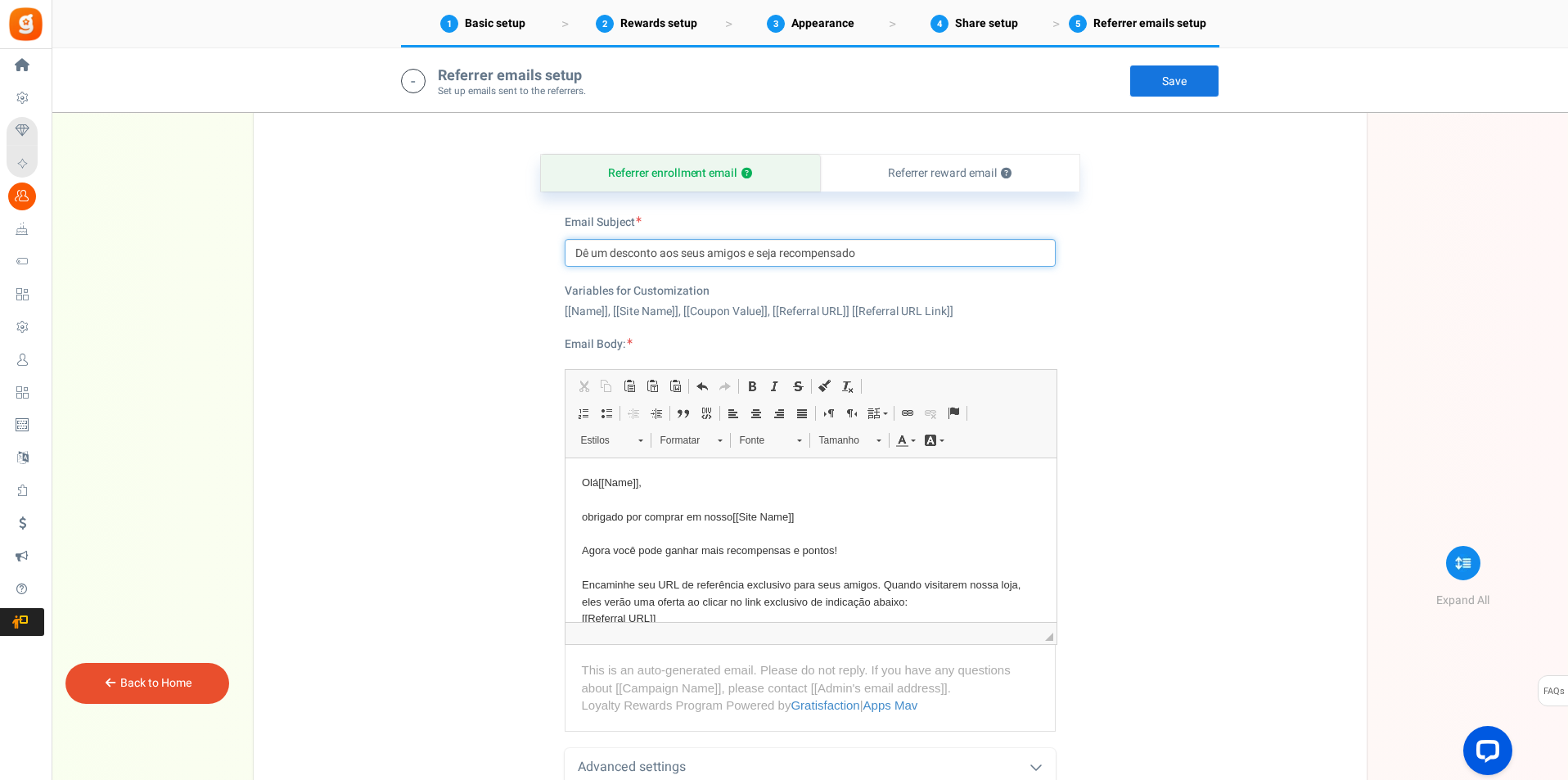
click at [585, 253] on input "Dê um desconto aos seus amigos e seja recompensado" at bounding box center [811, 253] width 491 height 27
type input "Dá um desconto aos teus amigos e ganha uma recompensa!"
click at [1088, 414] on div "Referrer enrollment email ? Referrer reward email ? Email Subject Dá um descont…" at bounding box center [810, 504] width 1088 height 783
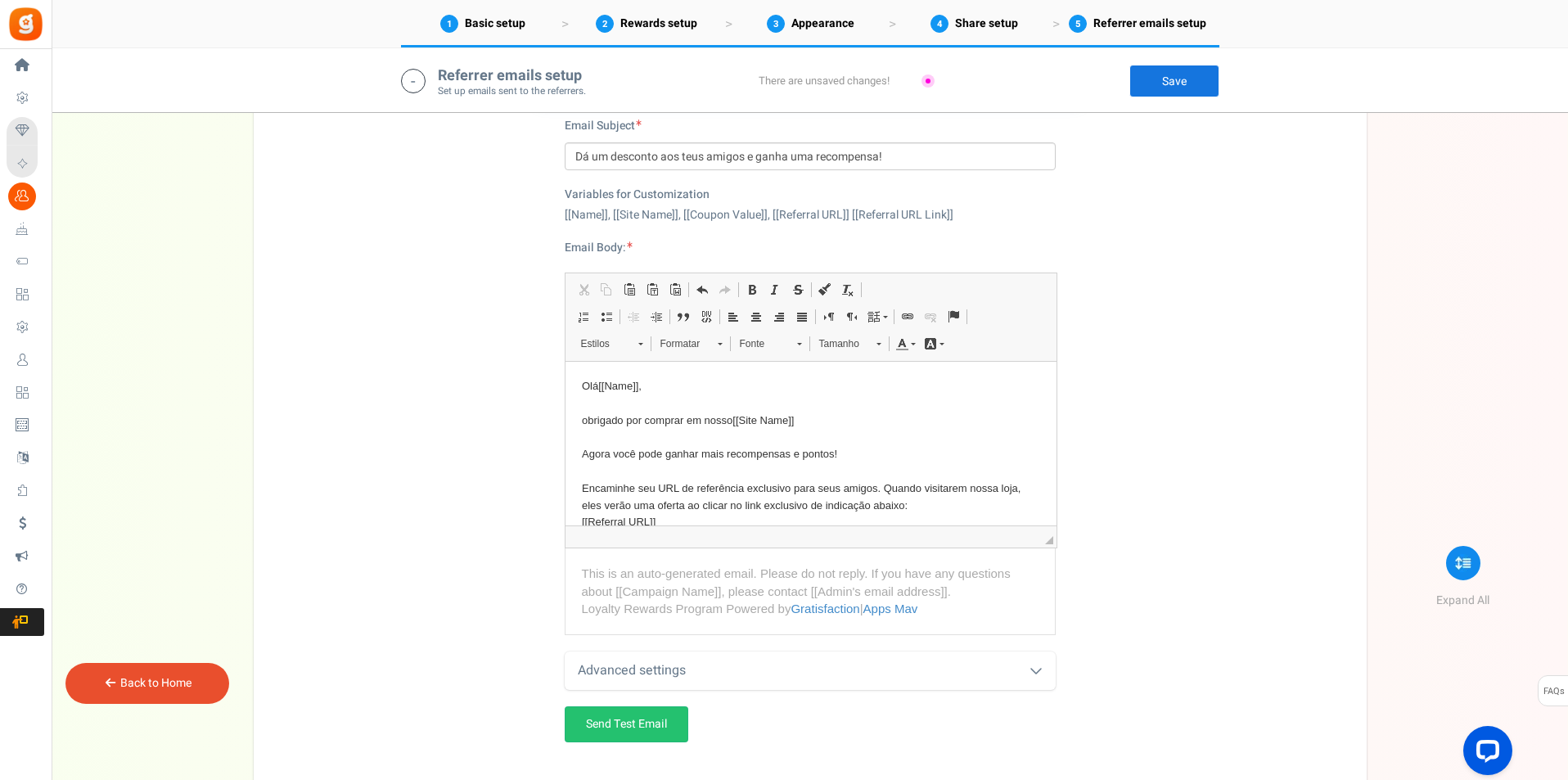
scroll to position [3757, 0]
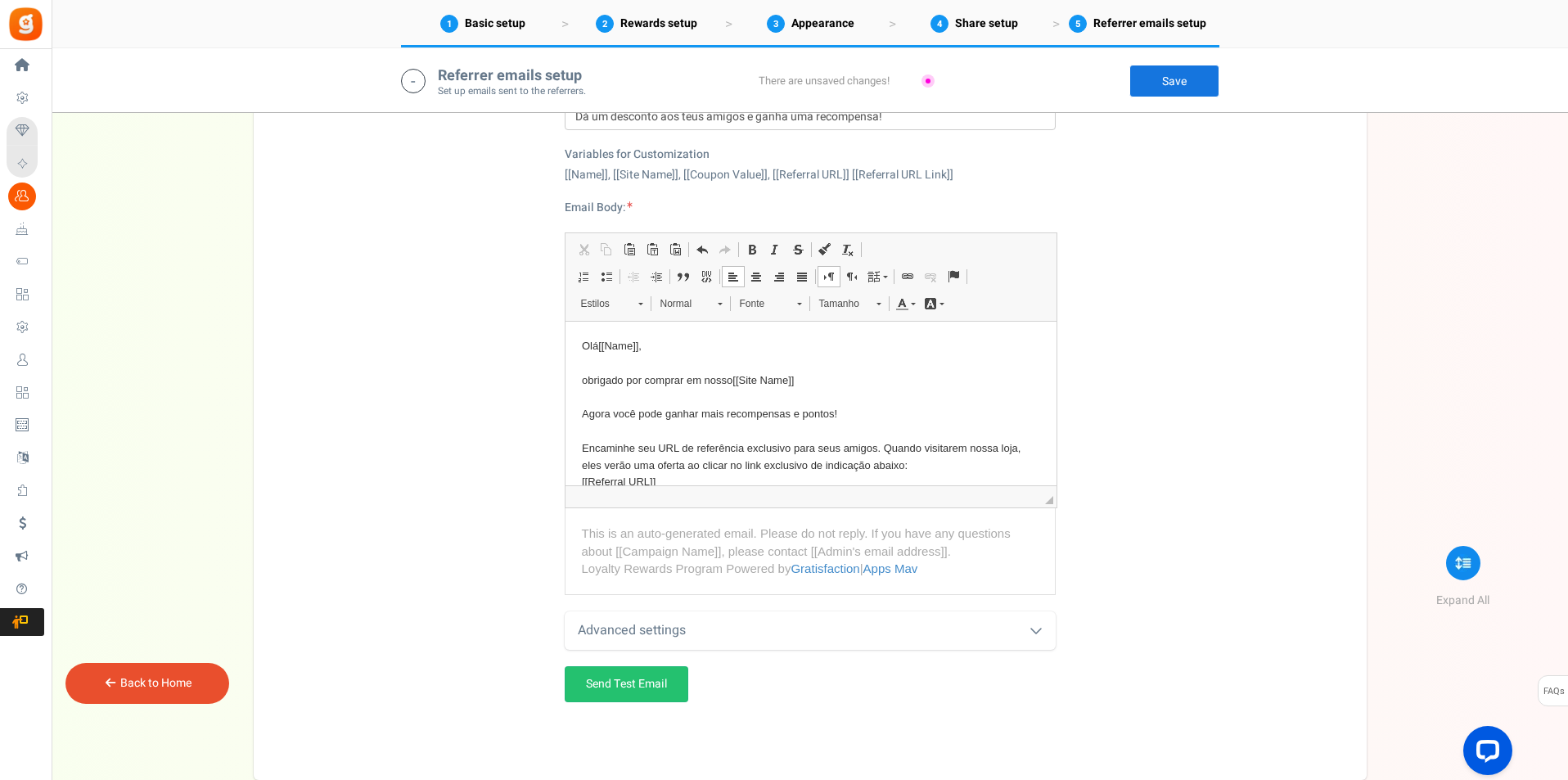
click at [579, 378] on html "Olá [[Name]] , obrigado por comprar em nosso [[Site Name]] Agora você pode ganh…" at bounding box center [811, 521] width 491 height 399
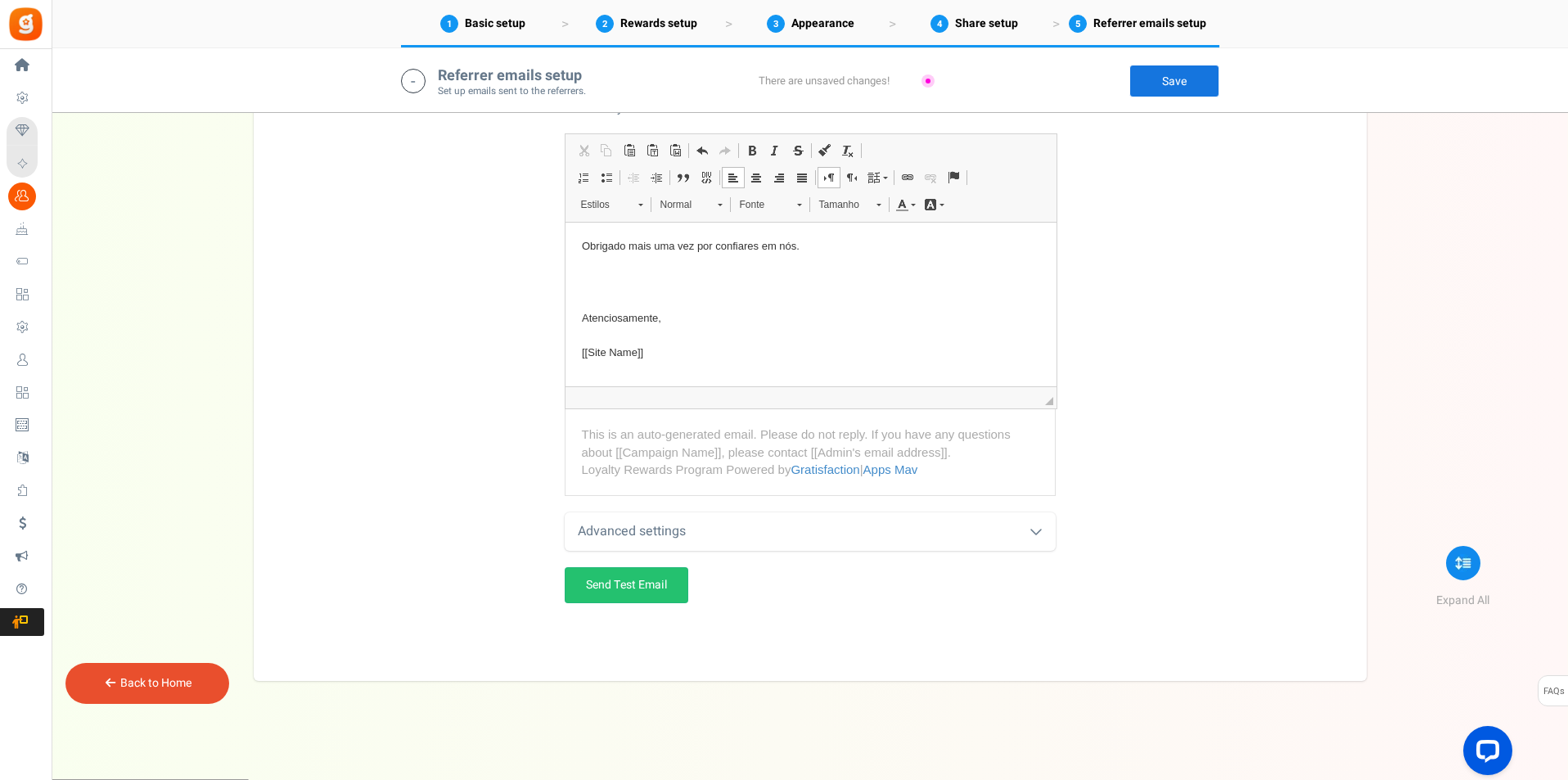
scroll to position [3311, 0]
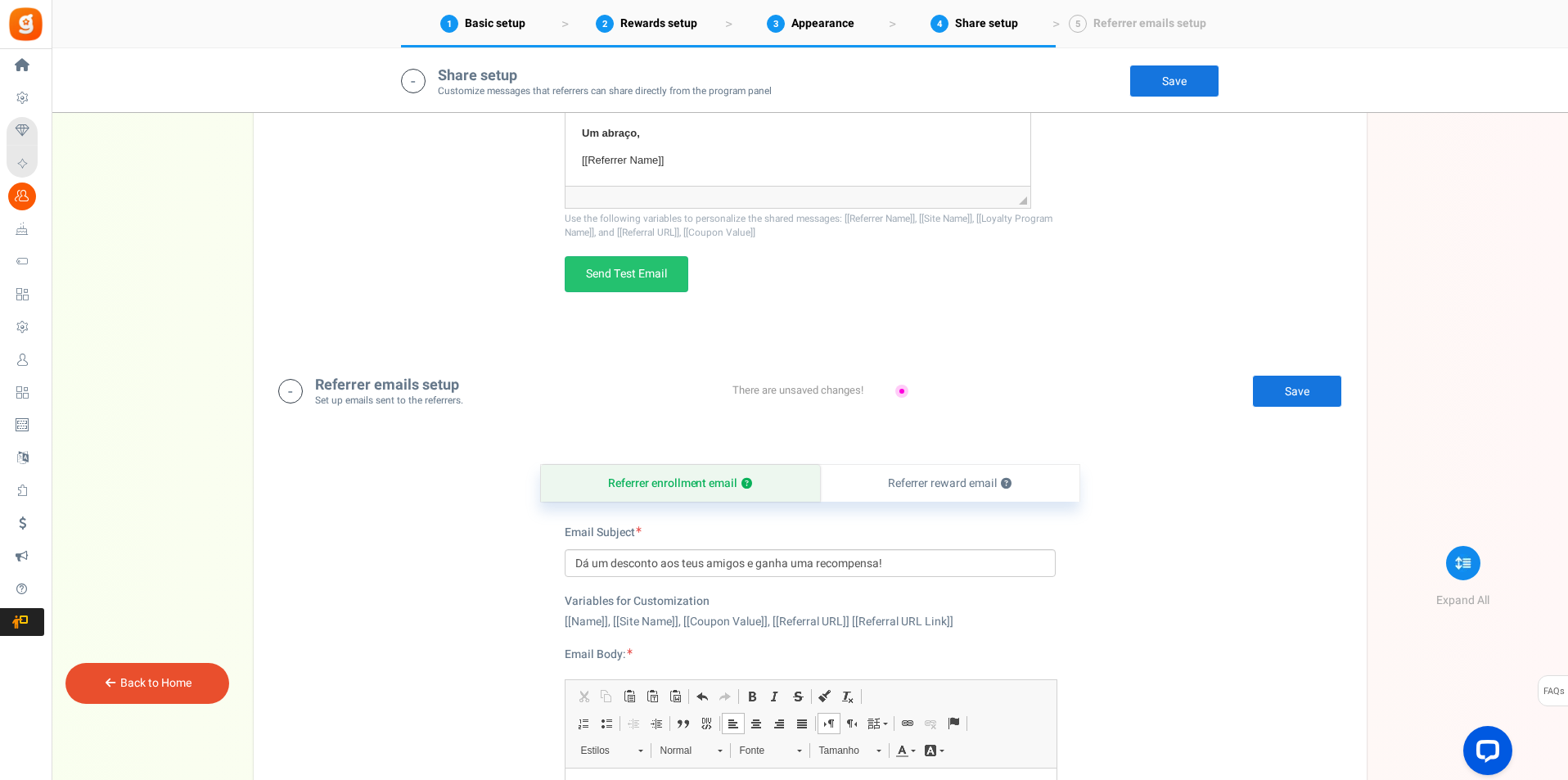
click at [1289, 393] on link "Save" at bounding box center [1297, 391] width 90 height 33
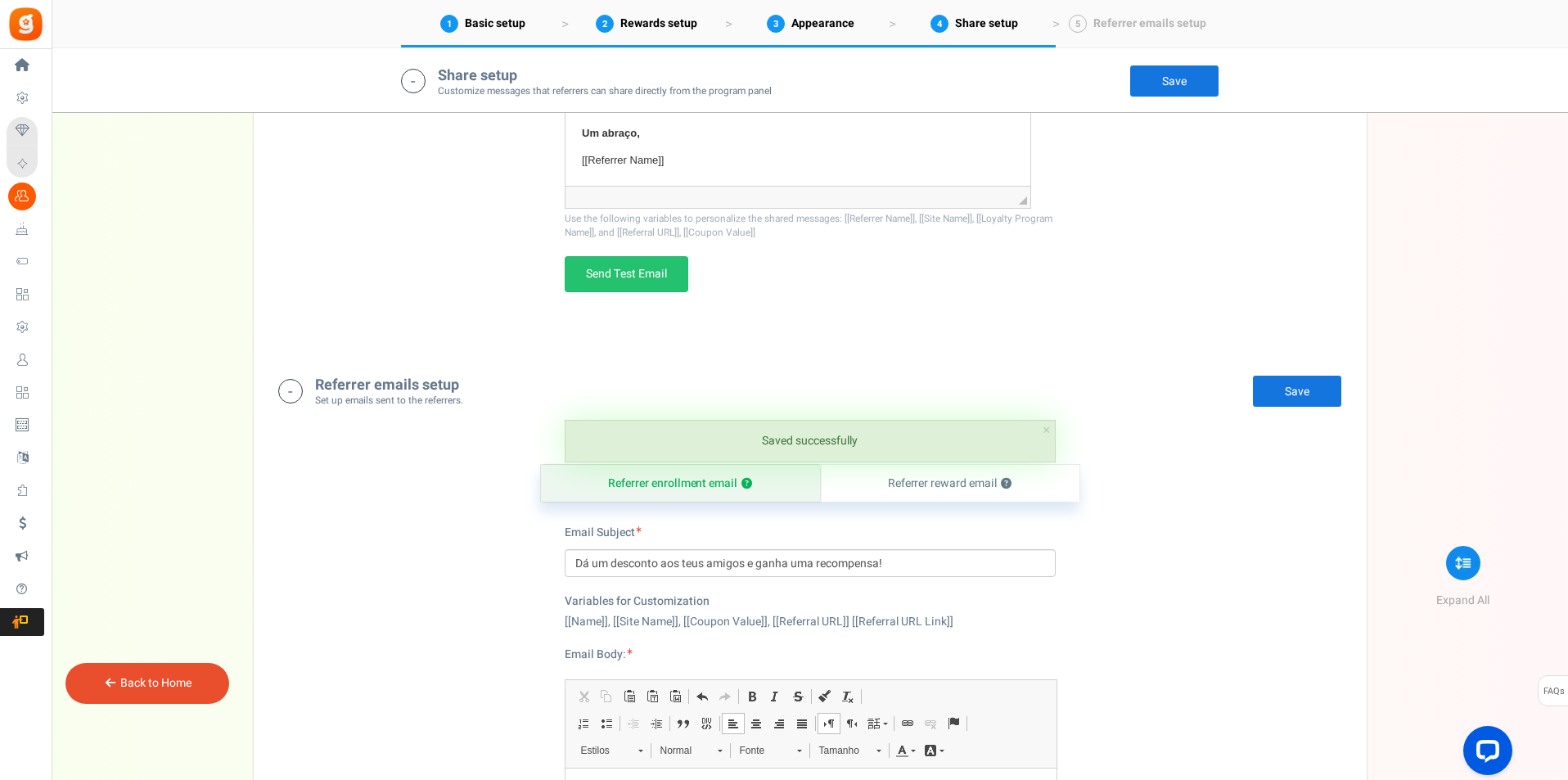
click at [1162, 82] on link "Save" at bounding box center [1174, 81] width 90 height 33
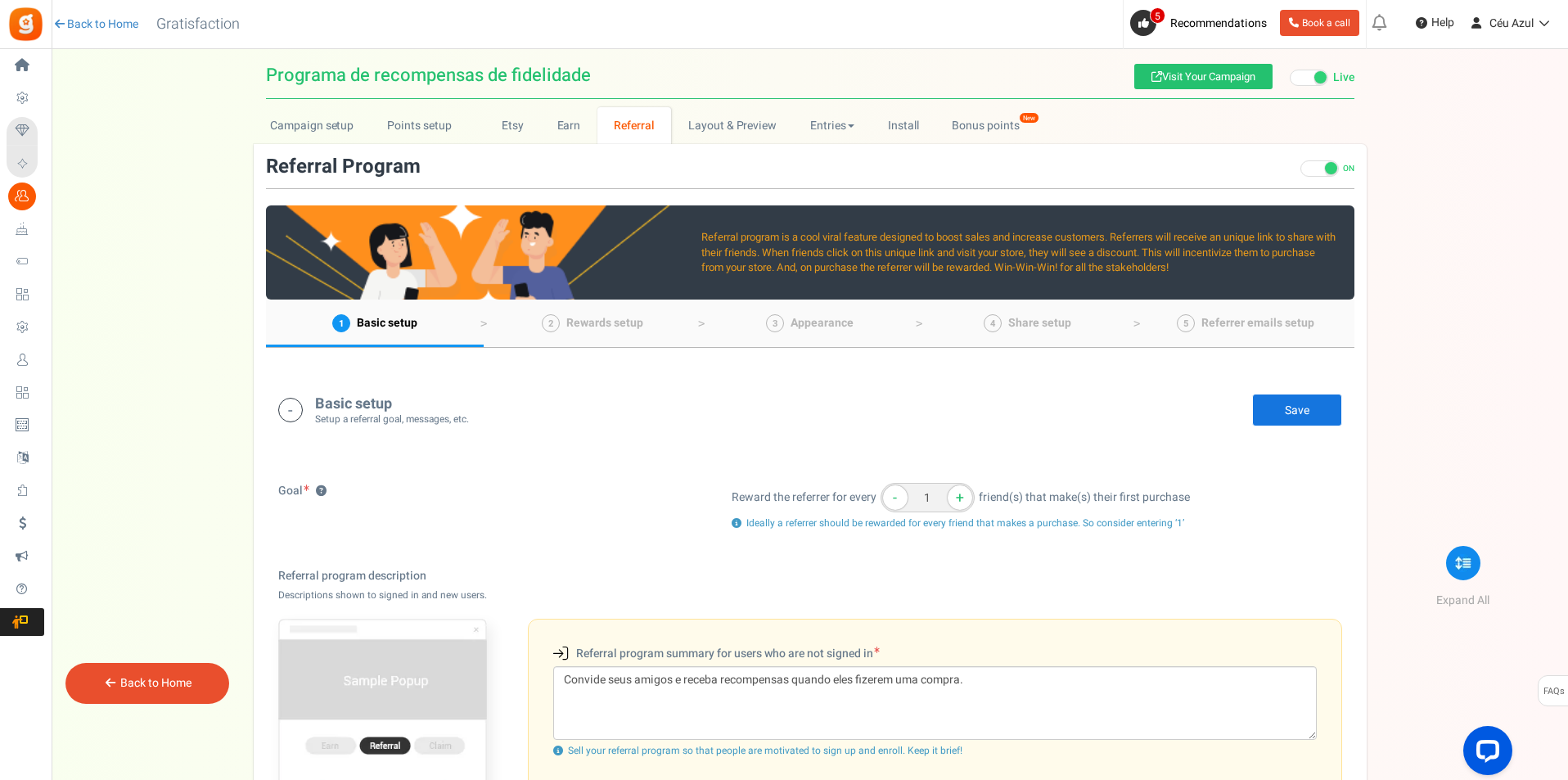
scroll to position [0, 0]
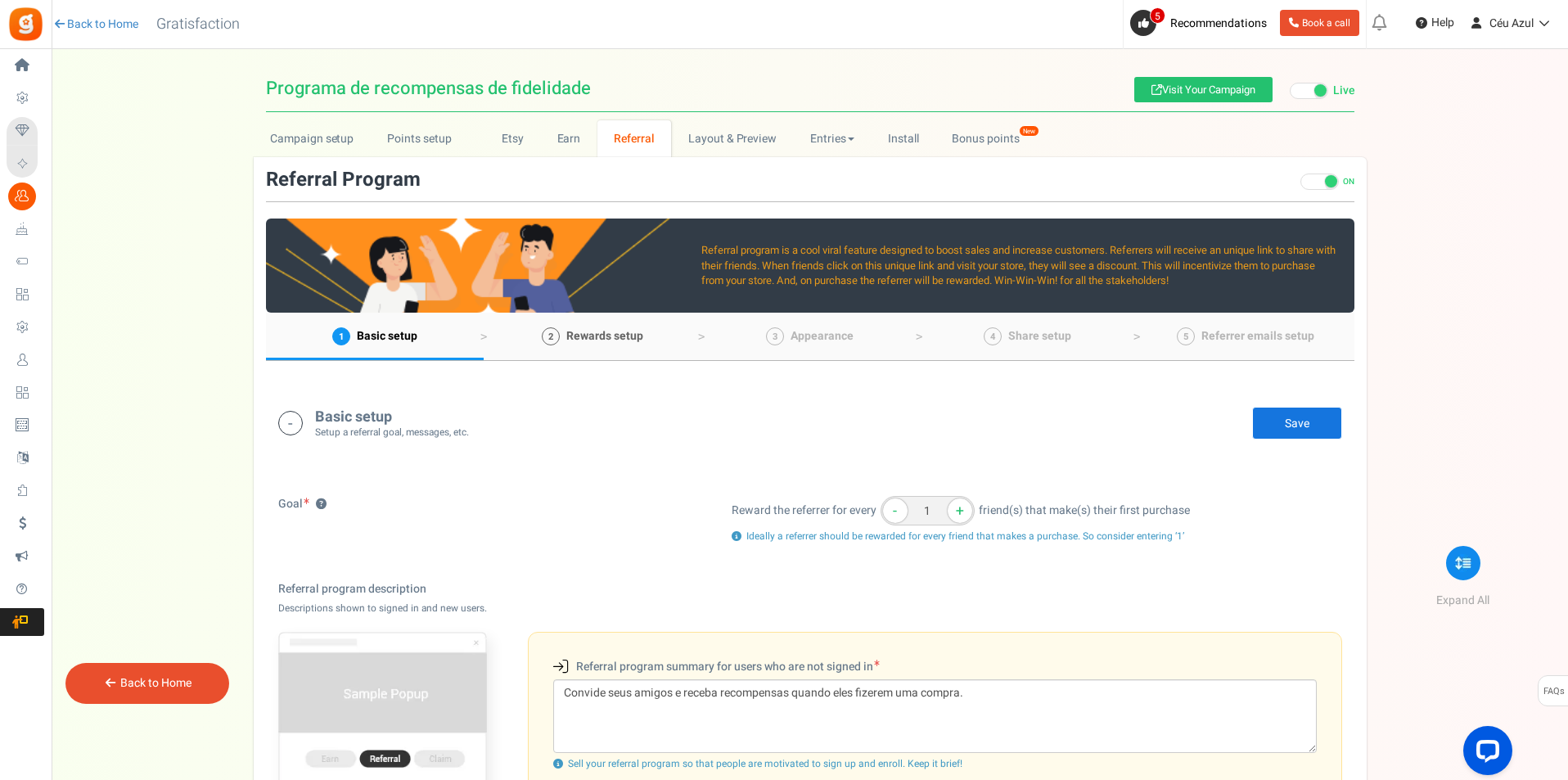
click at [569, 339] on span "Rewards setup" at bounding box center [605, 336] width 77 height 17
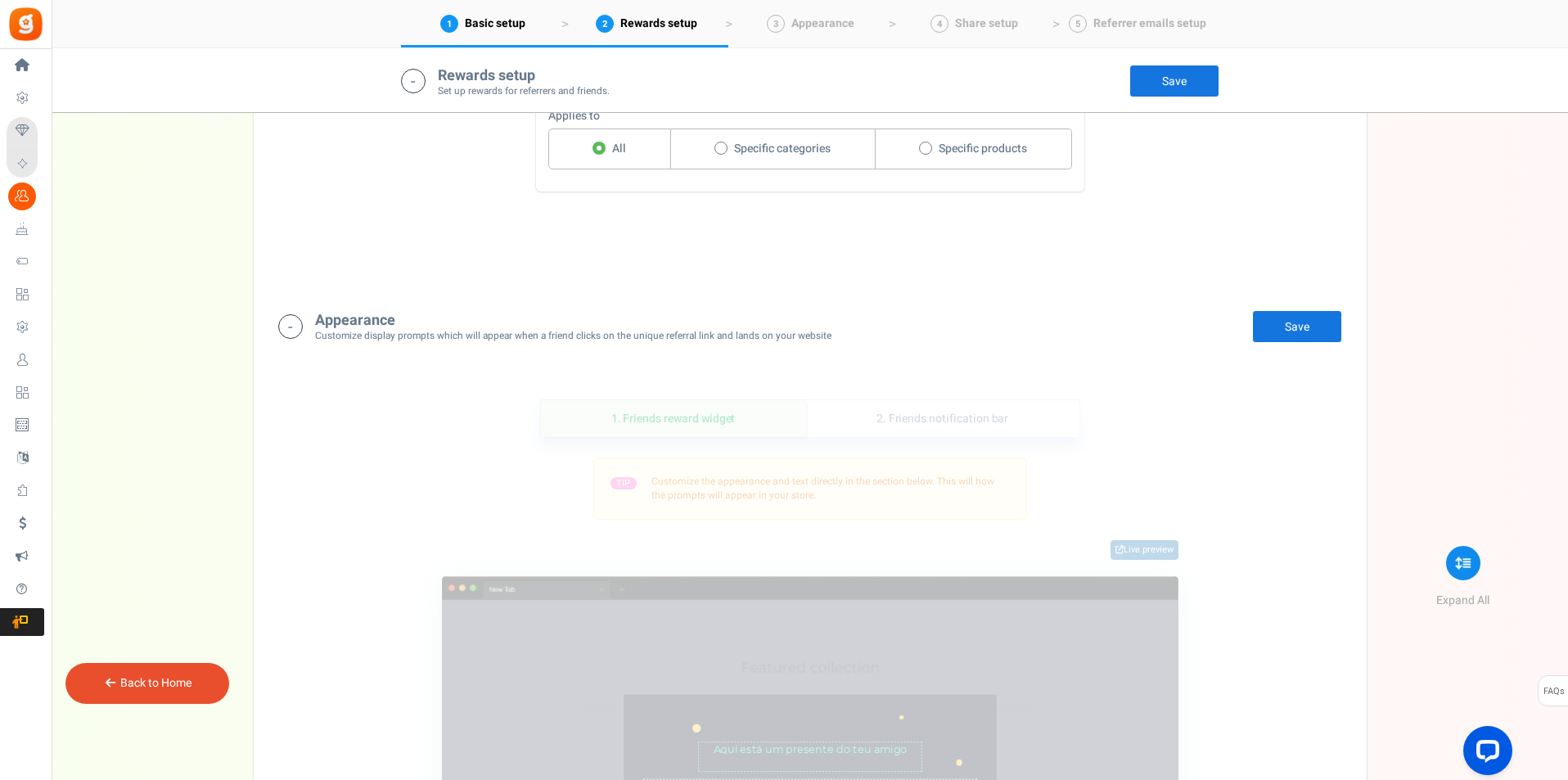
scroll to position [1758, 0]
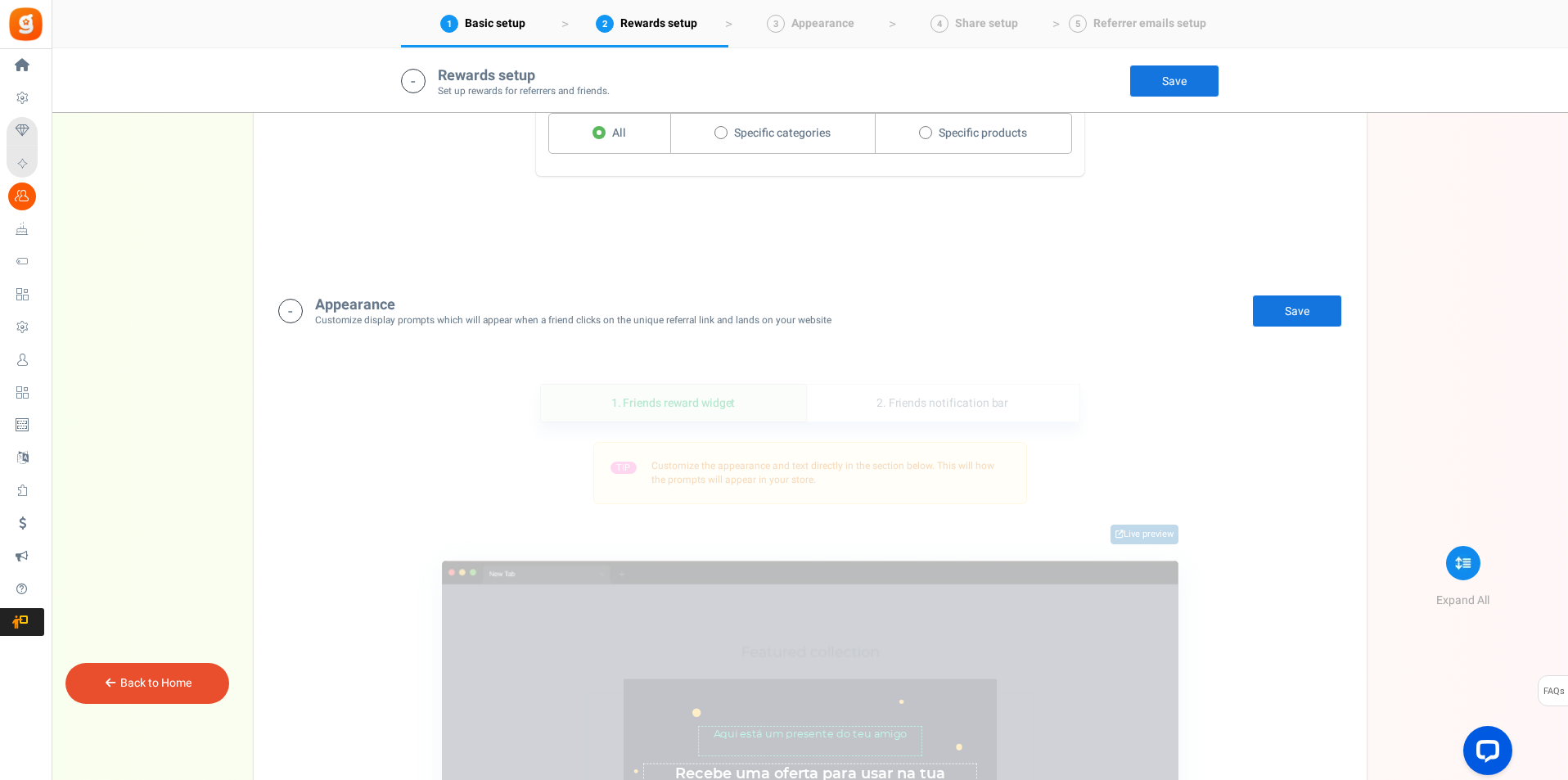
click at [1278, 318] on link "Save" at bounding box center [1297, 311] width 90 height 33
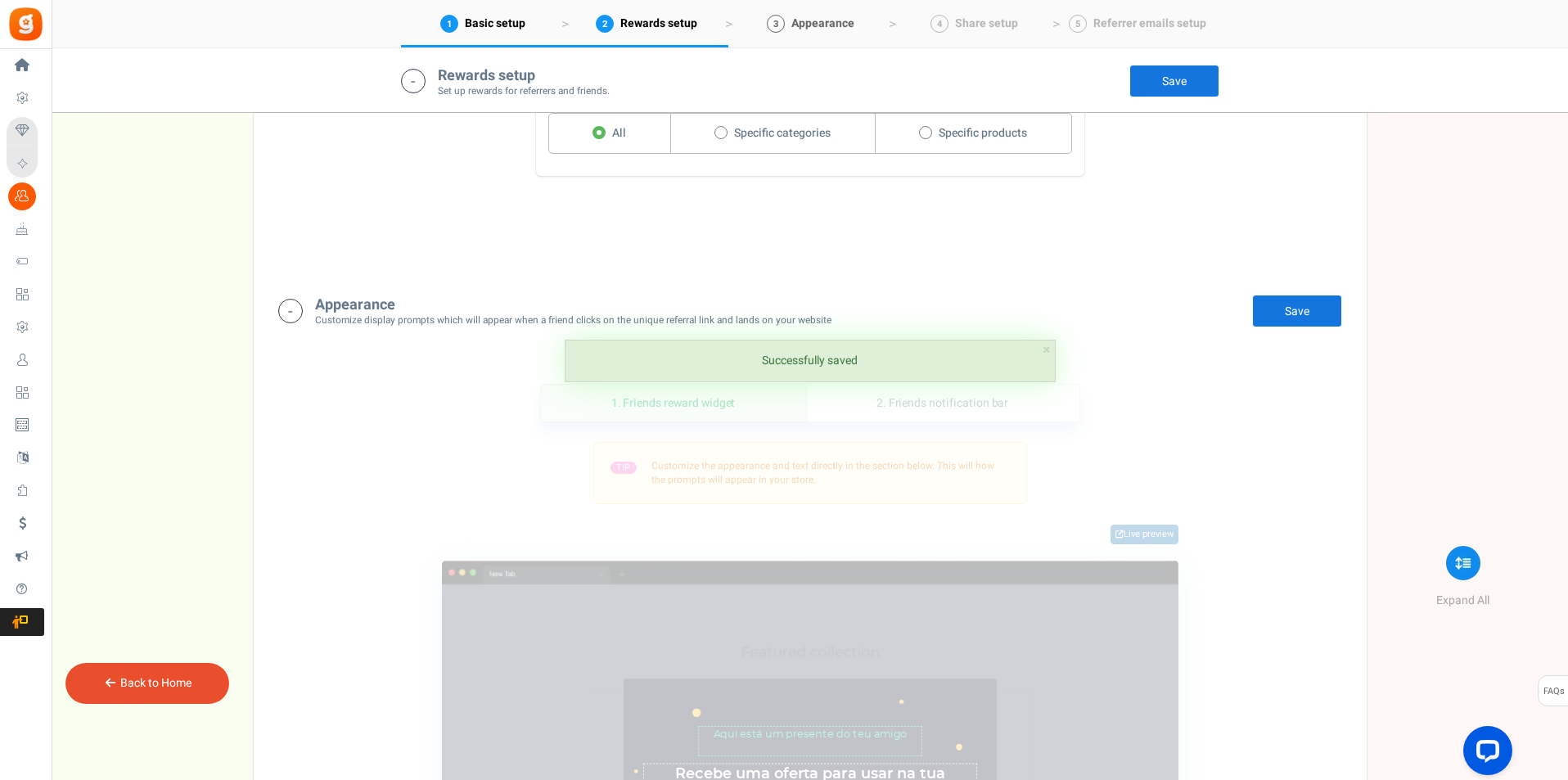
click at [772, 18] on icon "3" at bounding box center [775, 23] width 18 height 18
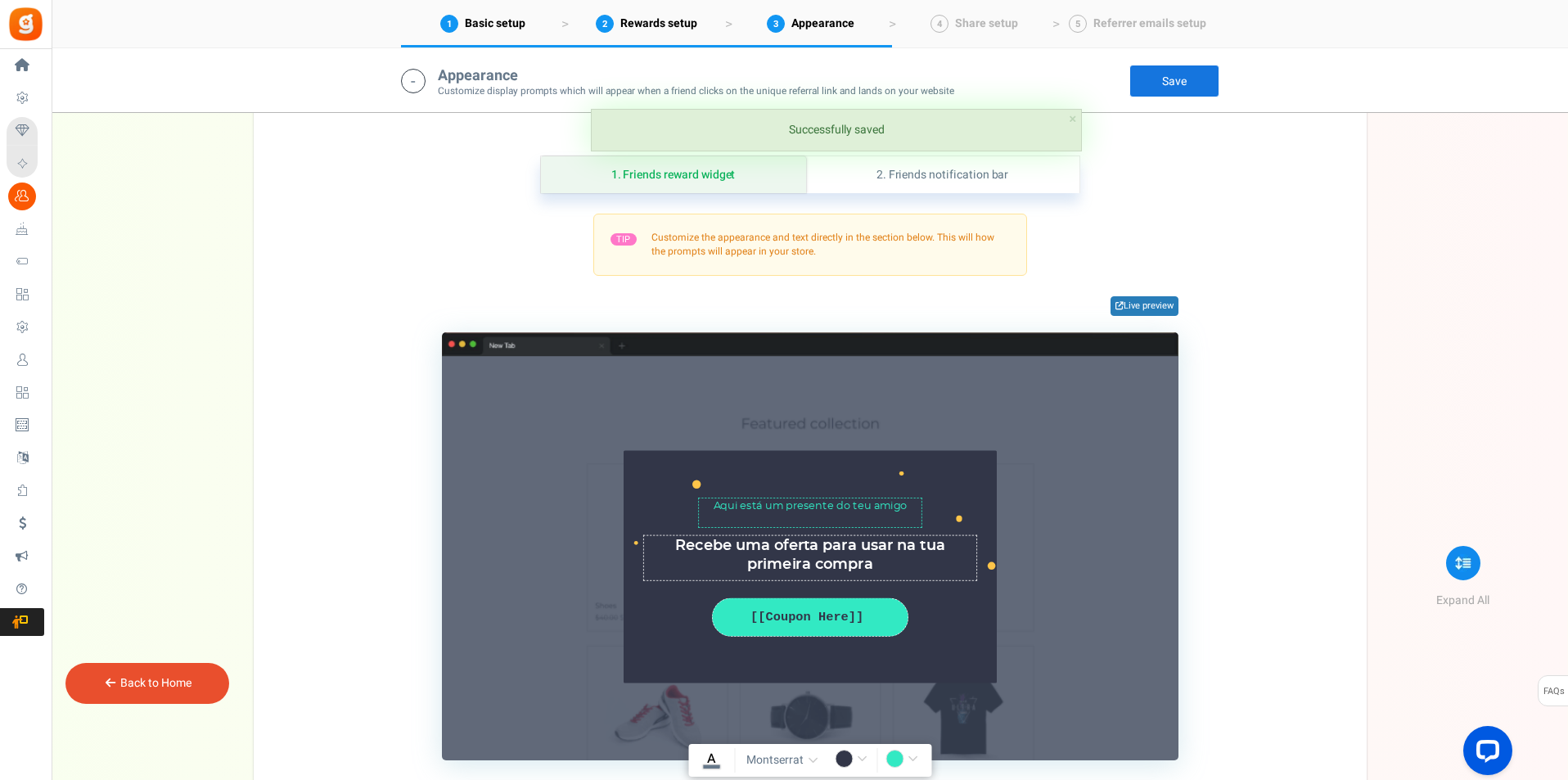
scroll to position [1988, 0]
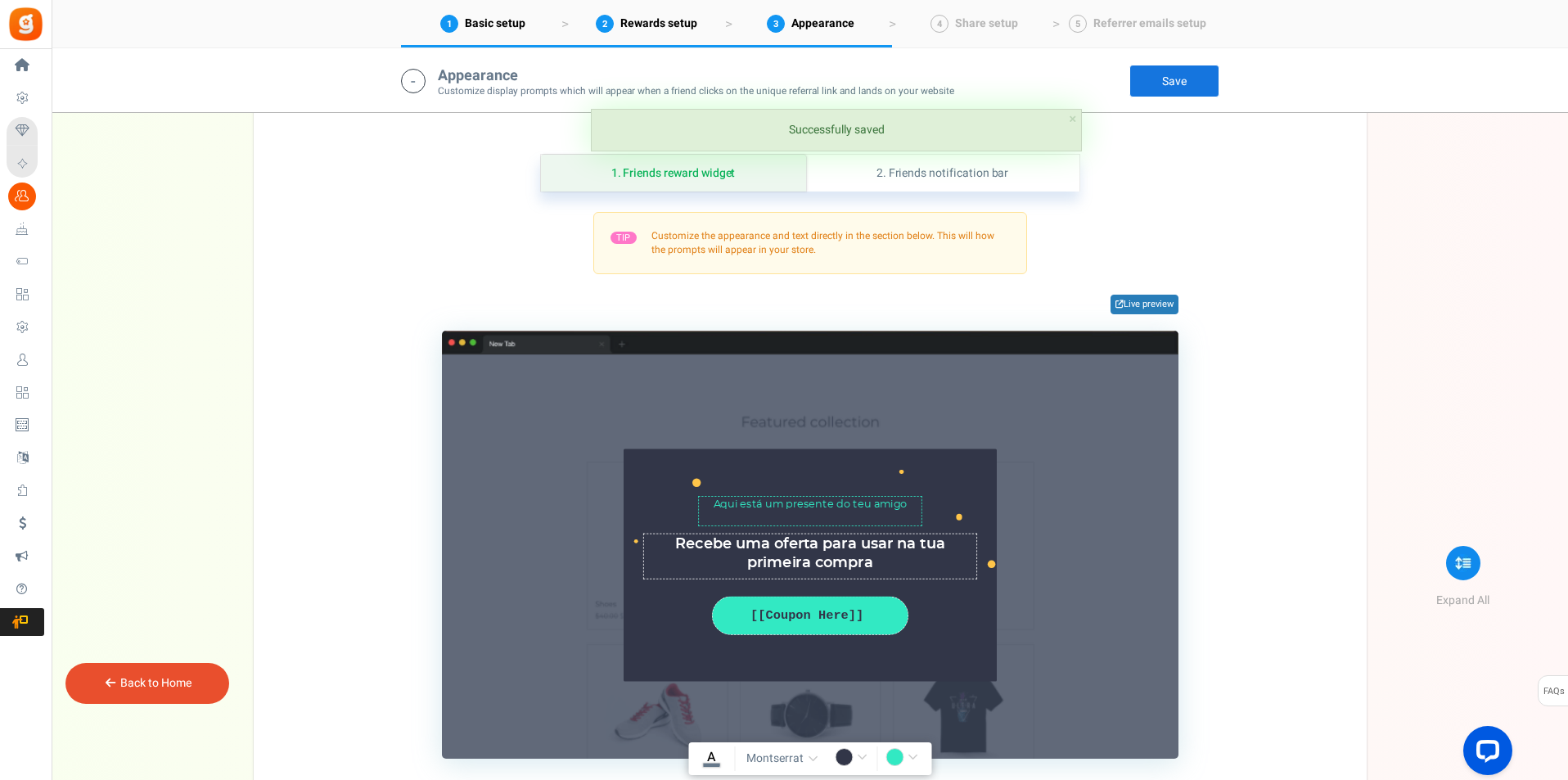
click at [1190, 85] on link "Save" at bounding box center [1174, 81] width 90 height 33
click at [963, 9] on link "4 Share setup" at bounding box center [974, 23] width 164 height 47
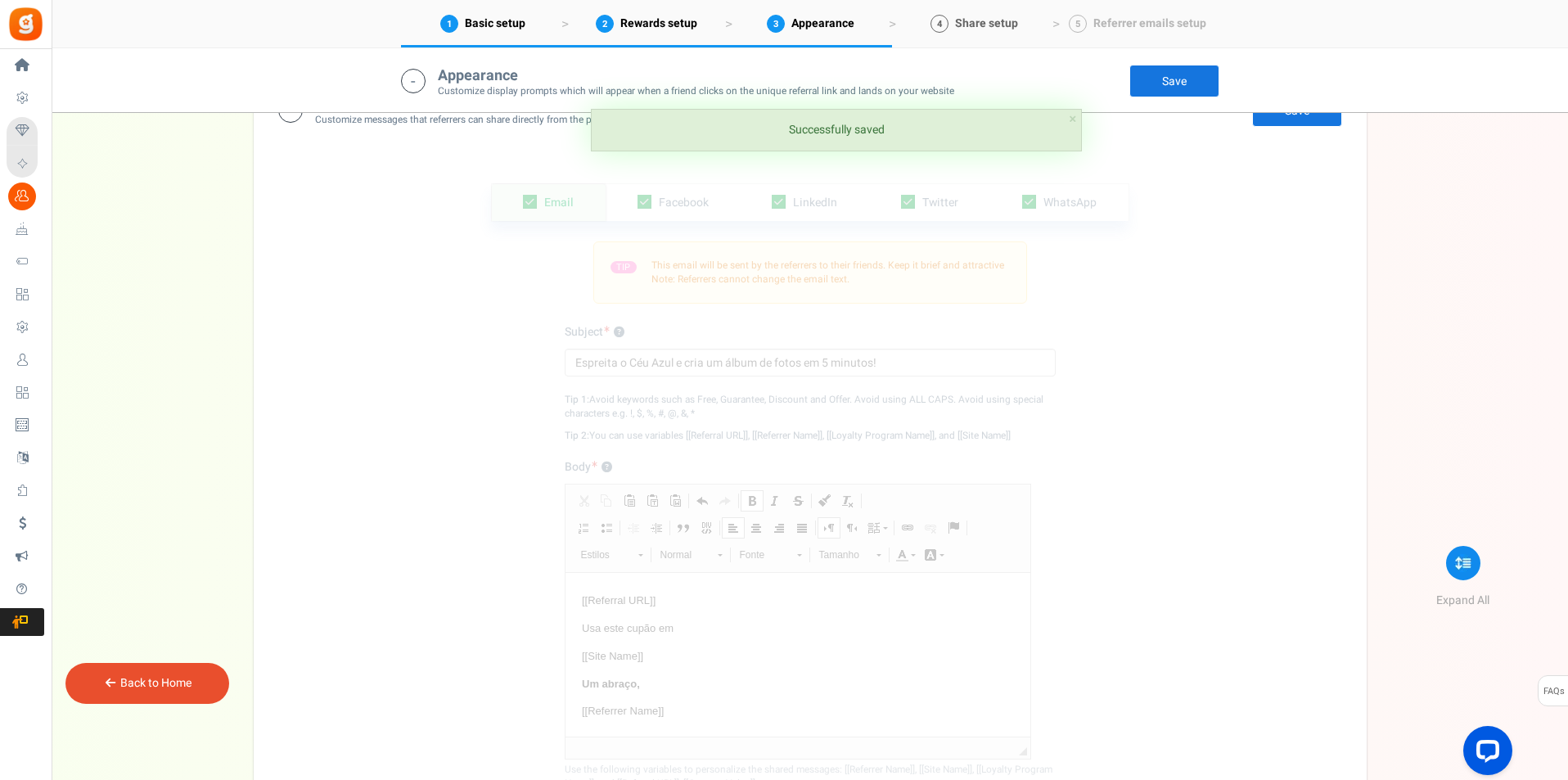
scroll to position [2789, 0]
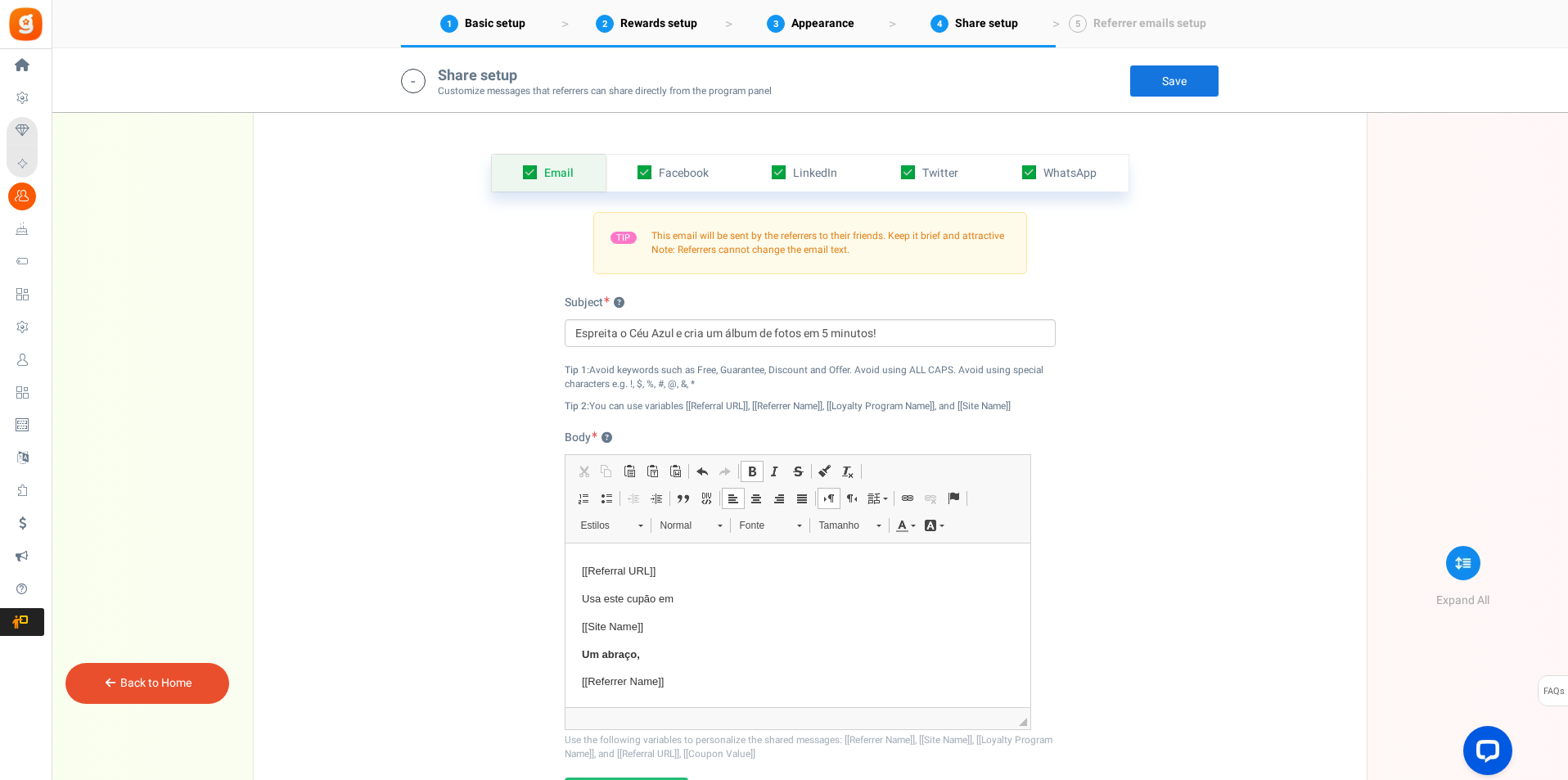
click at [1183, 78] on link "Save" at bounding box center [1174, 81] width 90 height 33
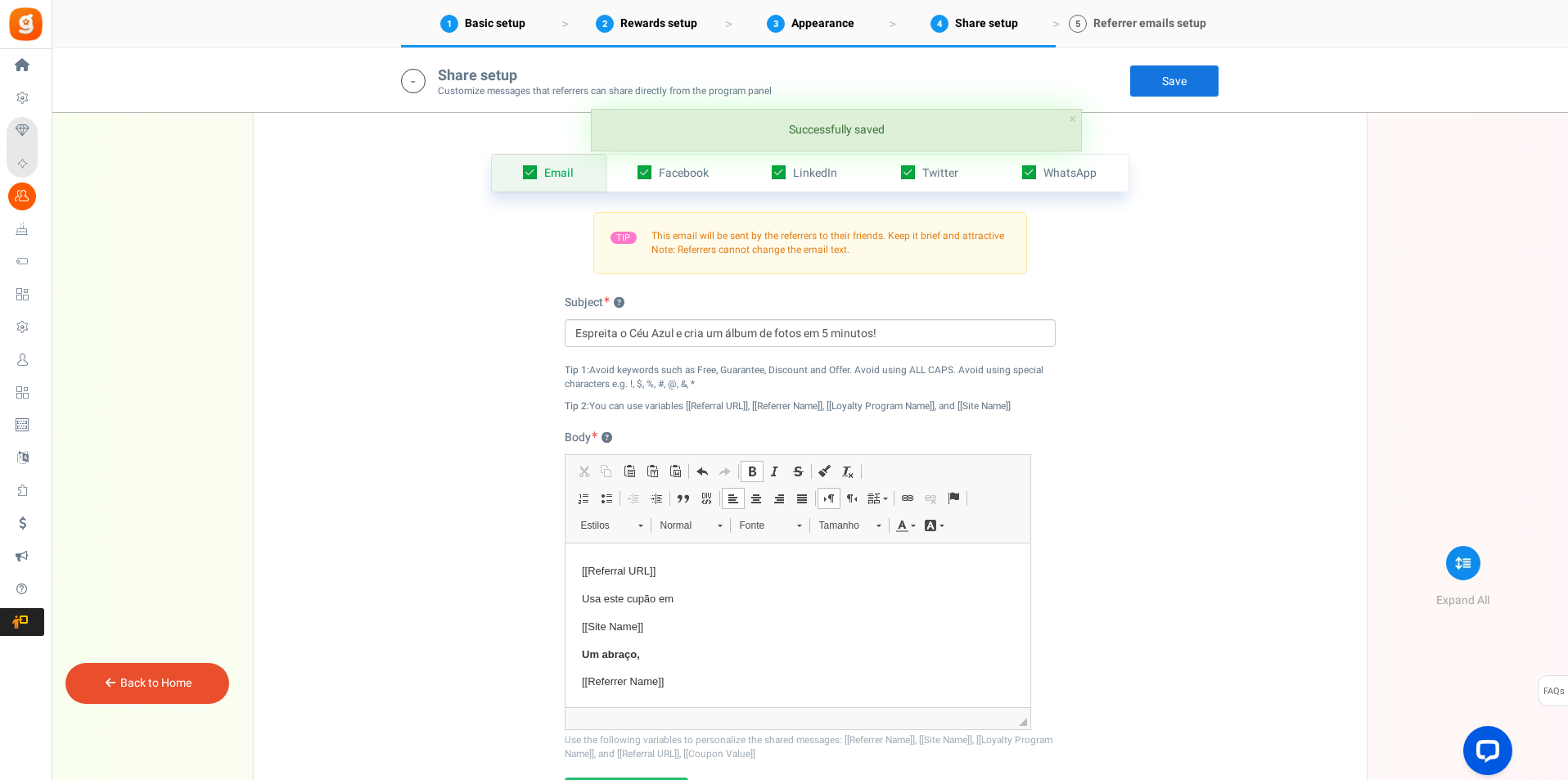
click at [1108, 11] on link "5 Referrer emails setup" at bounding box center [1137, 23] width 164 height 47
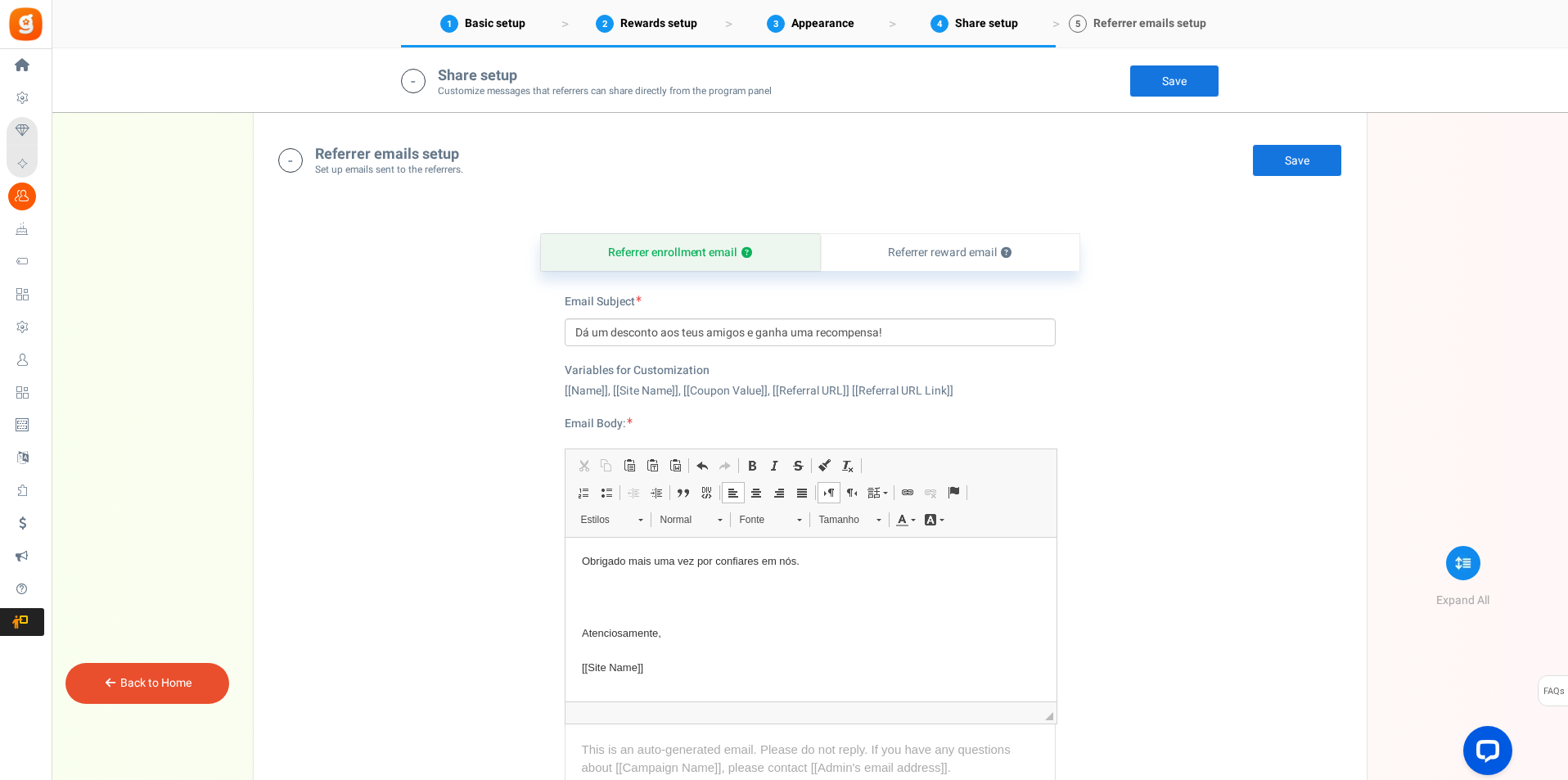
scroll to position [3621, 0]
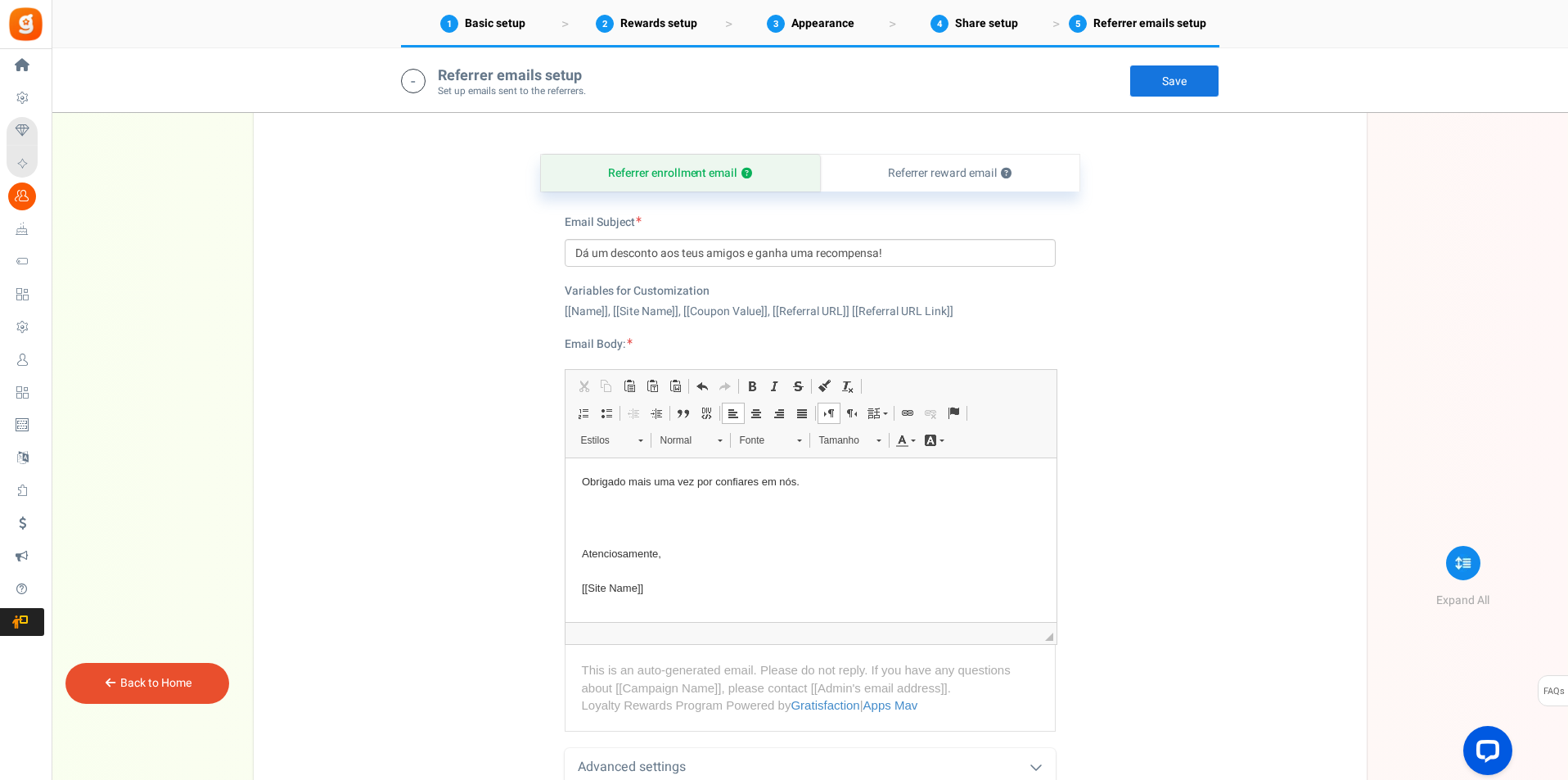
click at [1189, 77] on link "Save" at bounding box center [1174, 81] width 90 height 33
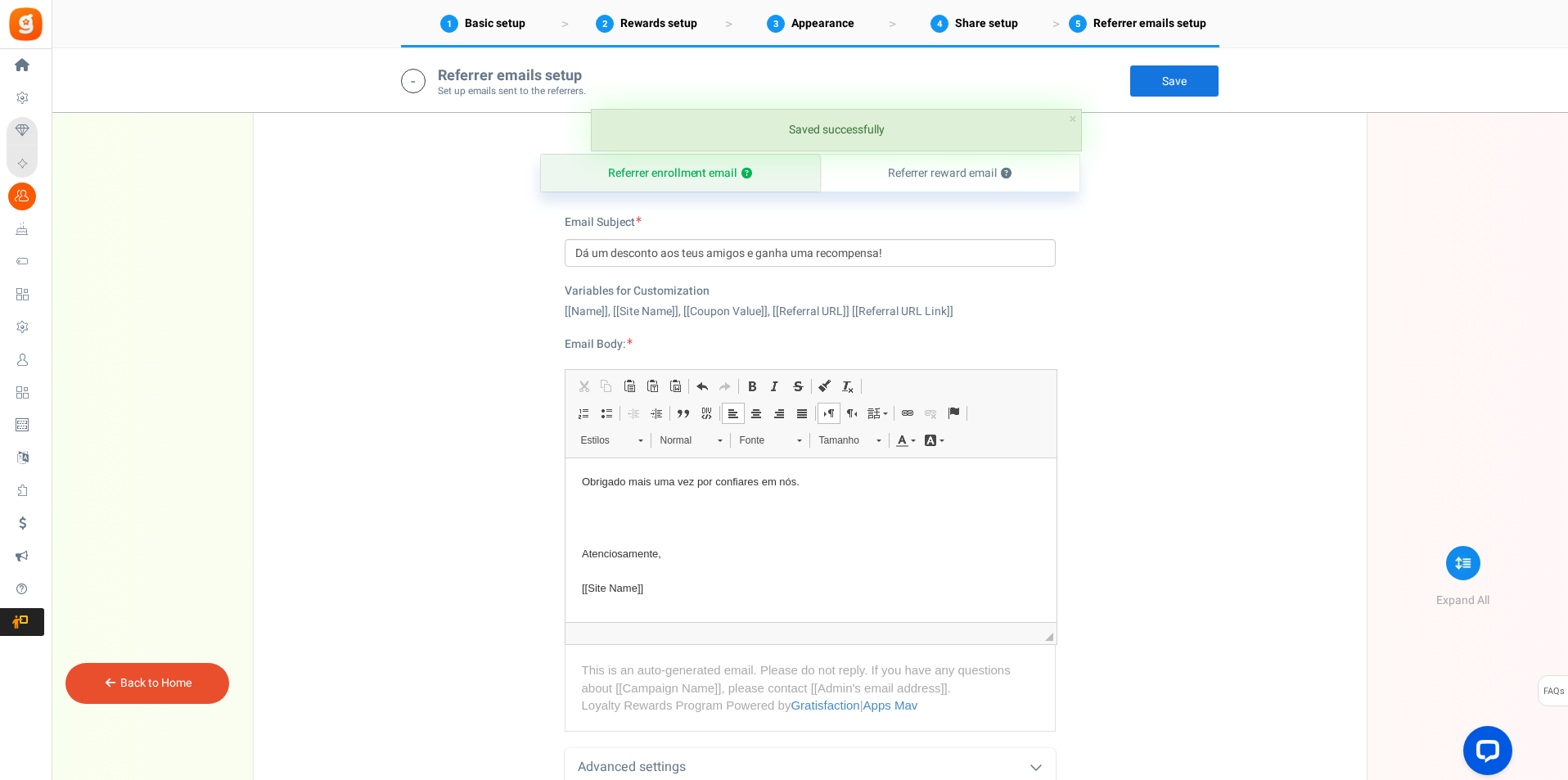
click at [1182, 26] on span "Referrer emails setup" at bounding box center [1150, 23] width 113 height 17
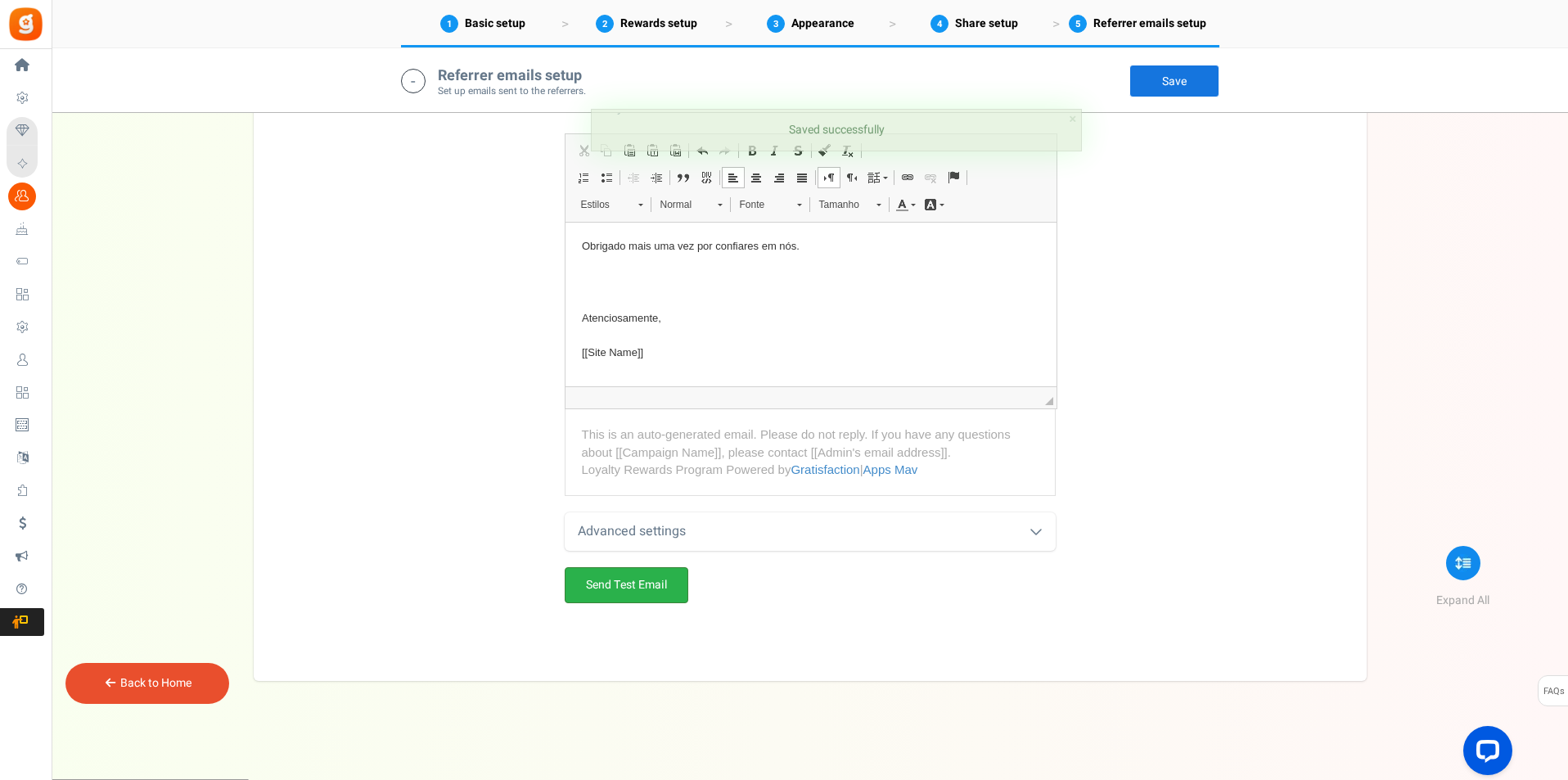
click at [642, 597] on link "Send Test Email" at bounding box center [627, 585] width 124 height 36
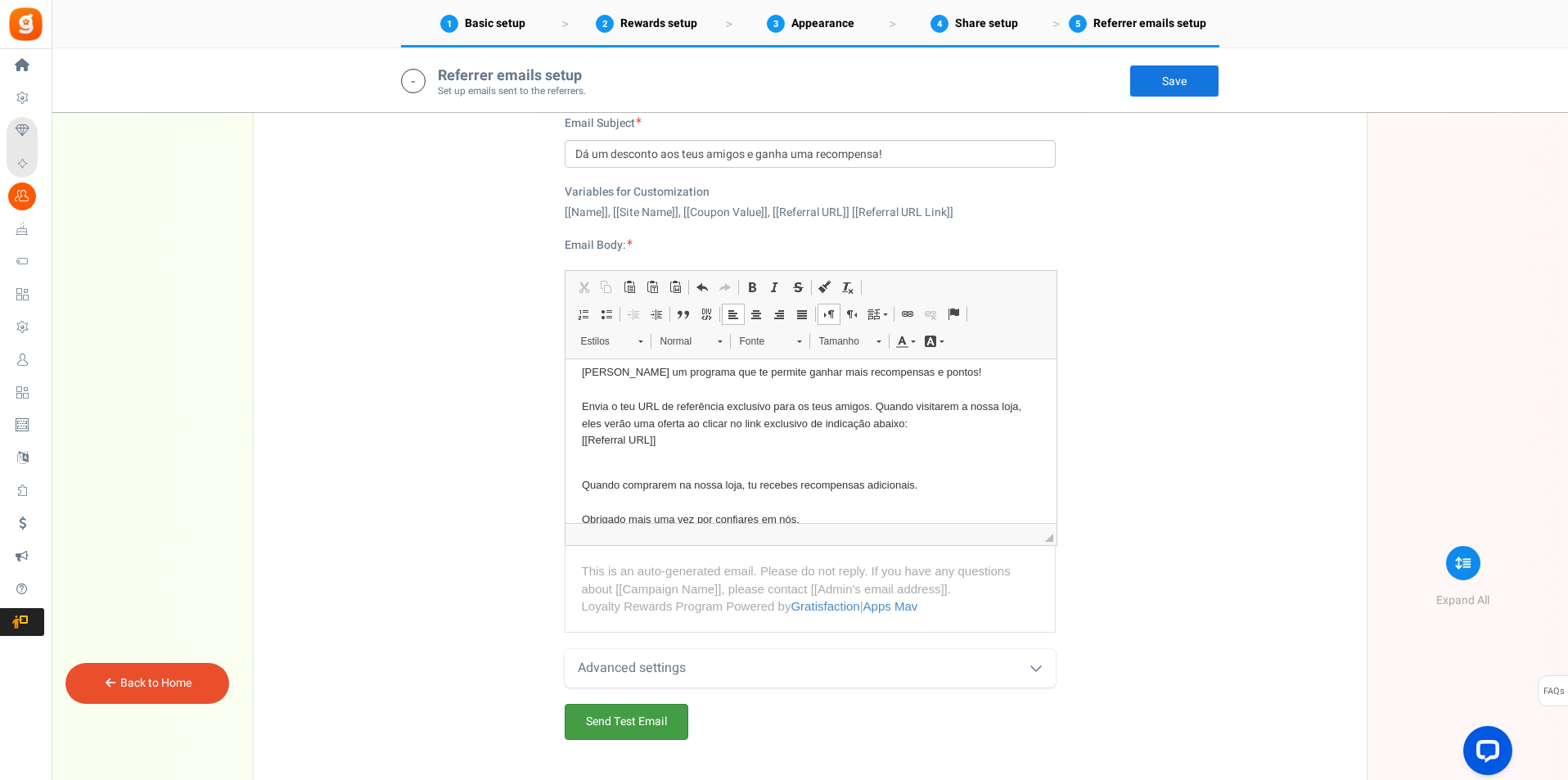
scroll to position [0, 0]
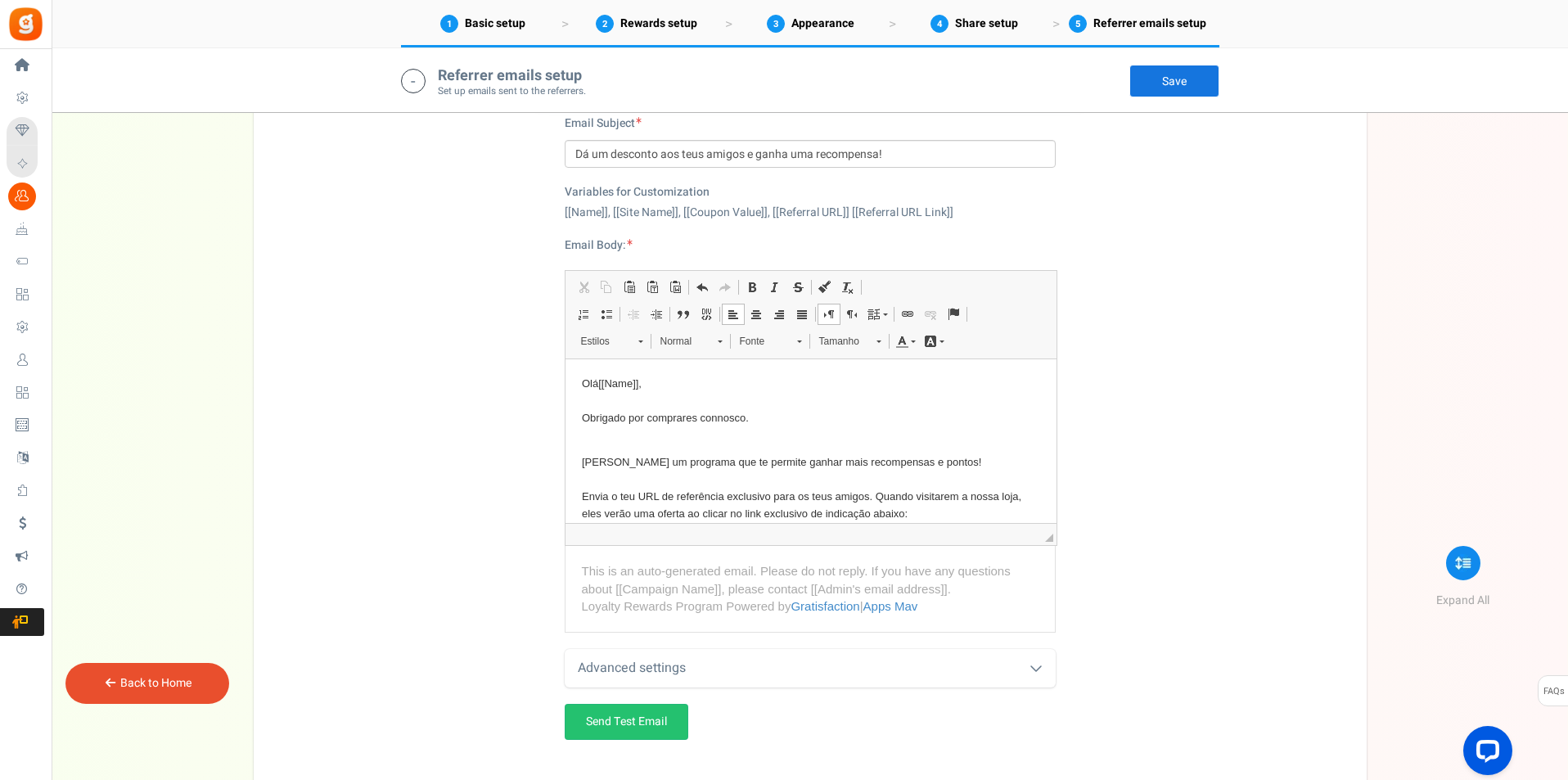
click at [590, 379] on p "Olá [[Name]] , Obrigado por comprares connosco." at bounding box center [811, 400] width 459 height 51
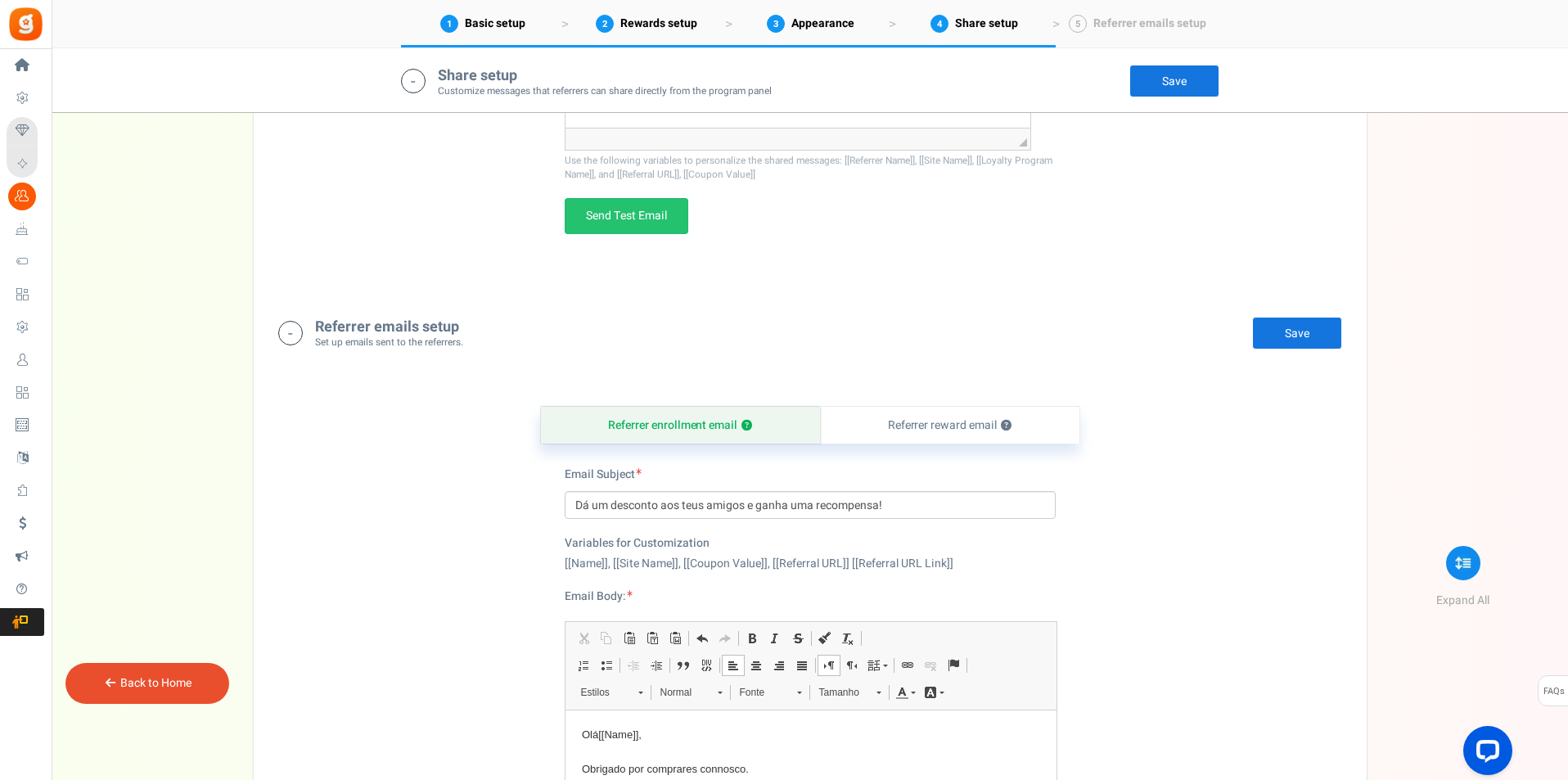
scroll to position [3311, 0]
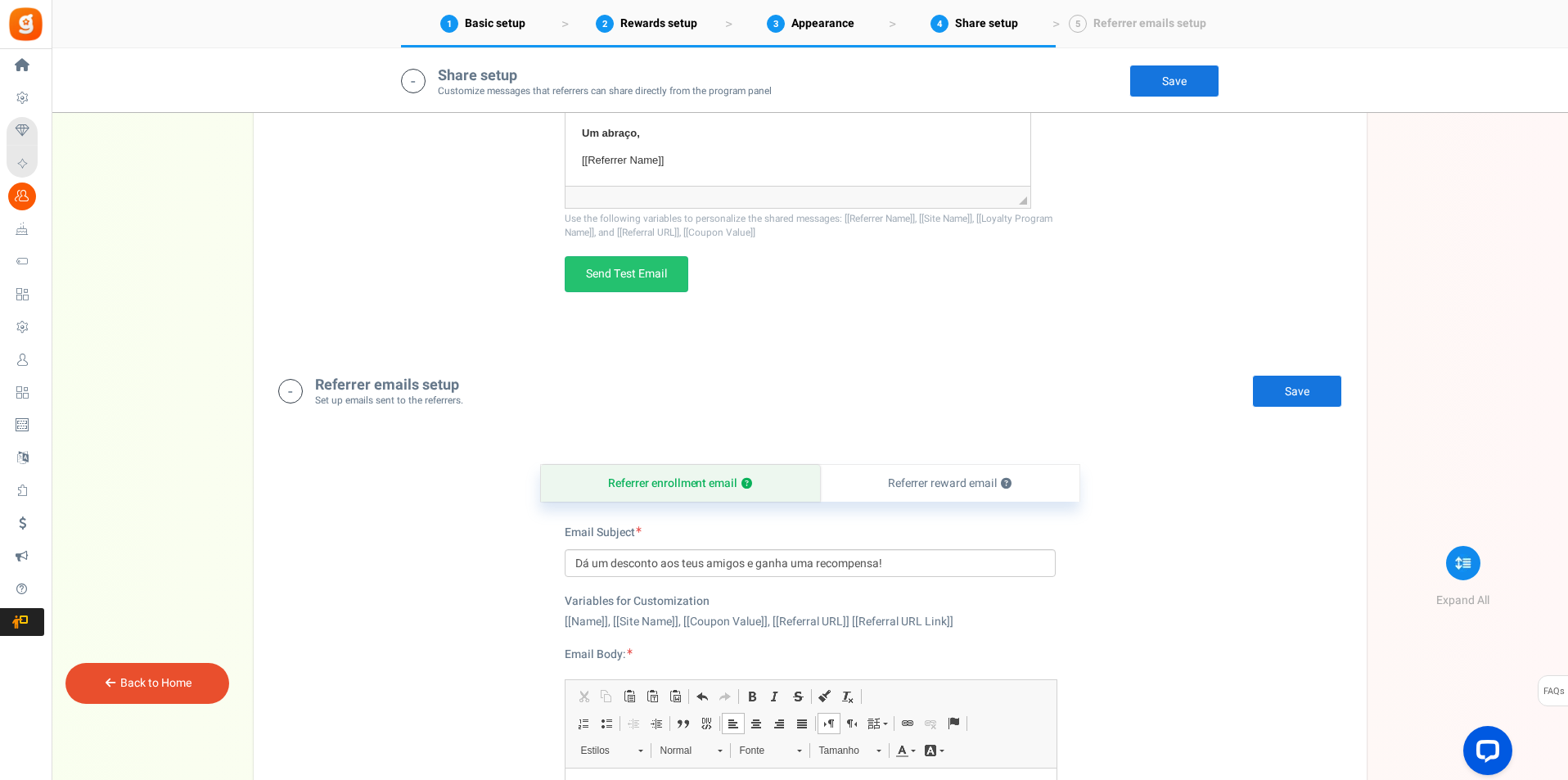
click at [1286, 390] on link "Save" at bounding box center [1297, 391] width 90 height 33
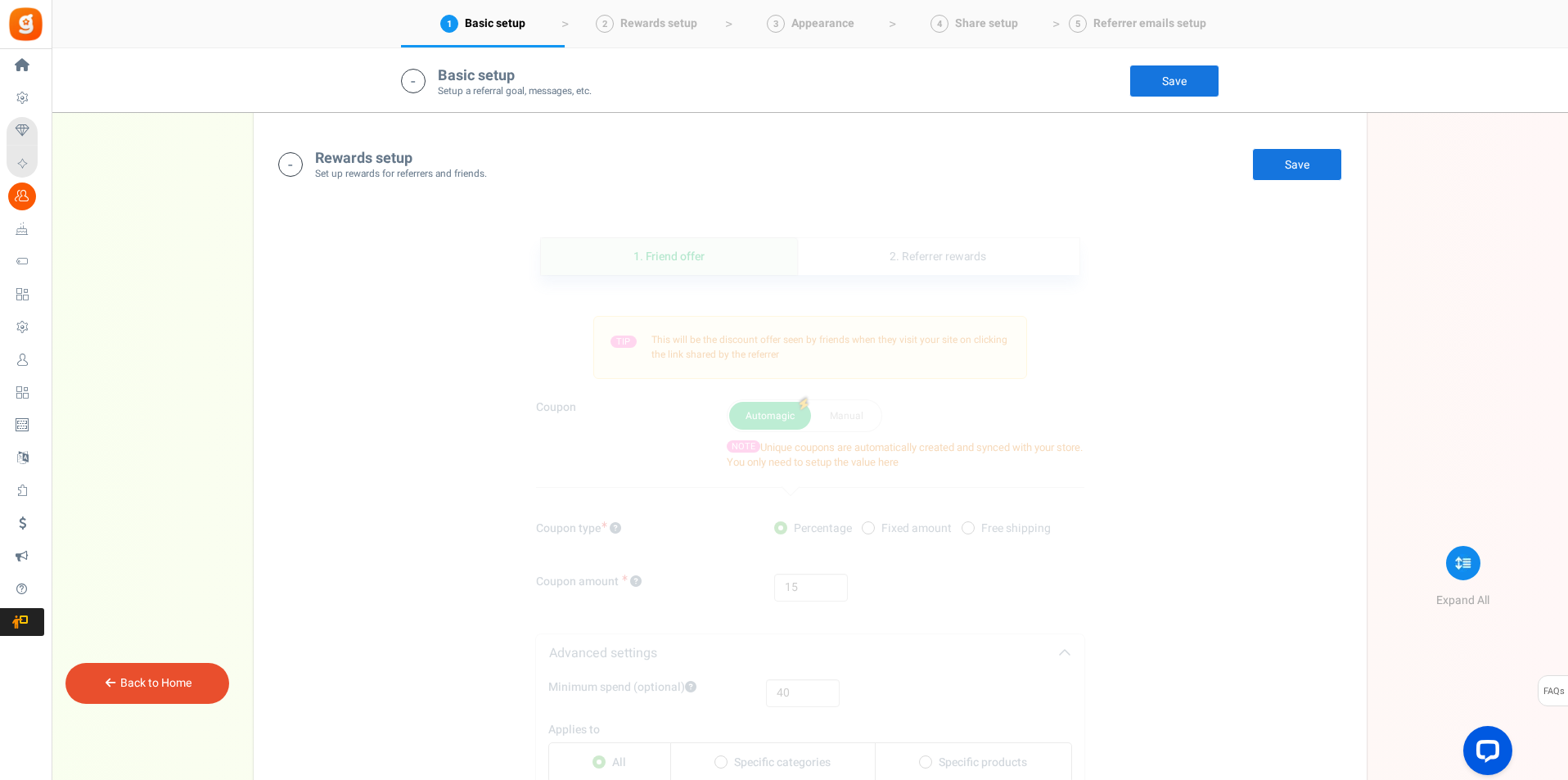
scroll to position [1264, 0]
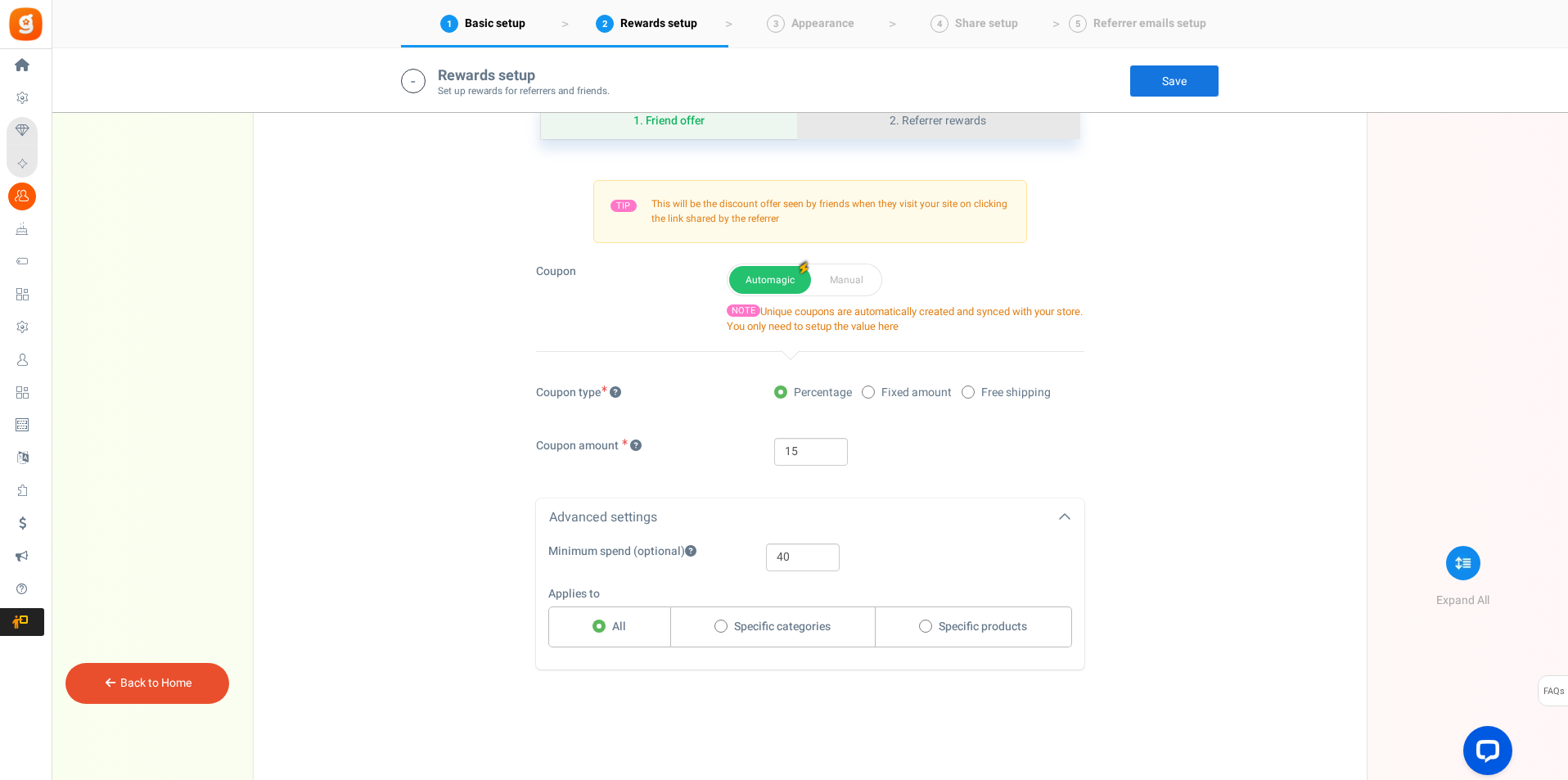
click at [970, 121] on link "2. Referrer rewards" at bounding box center [938, 120] width 282 height 37
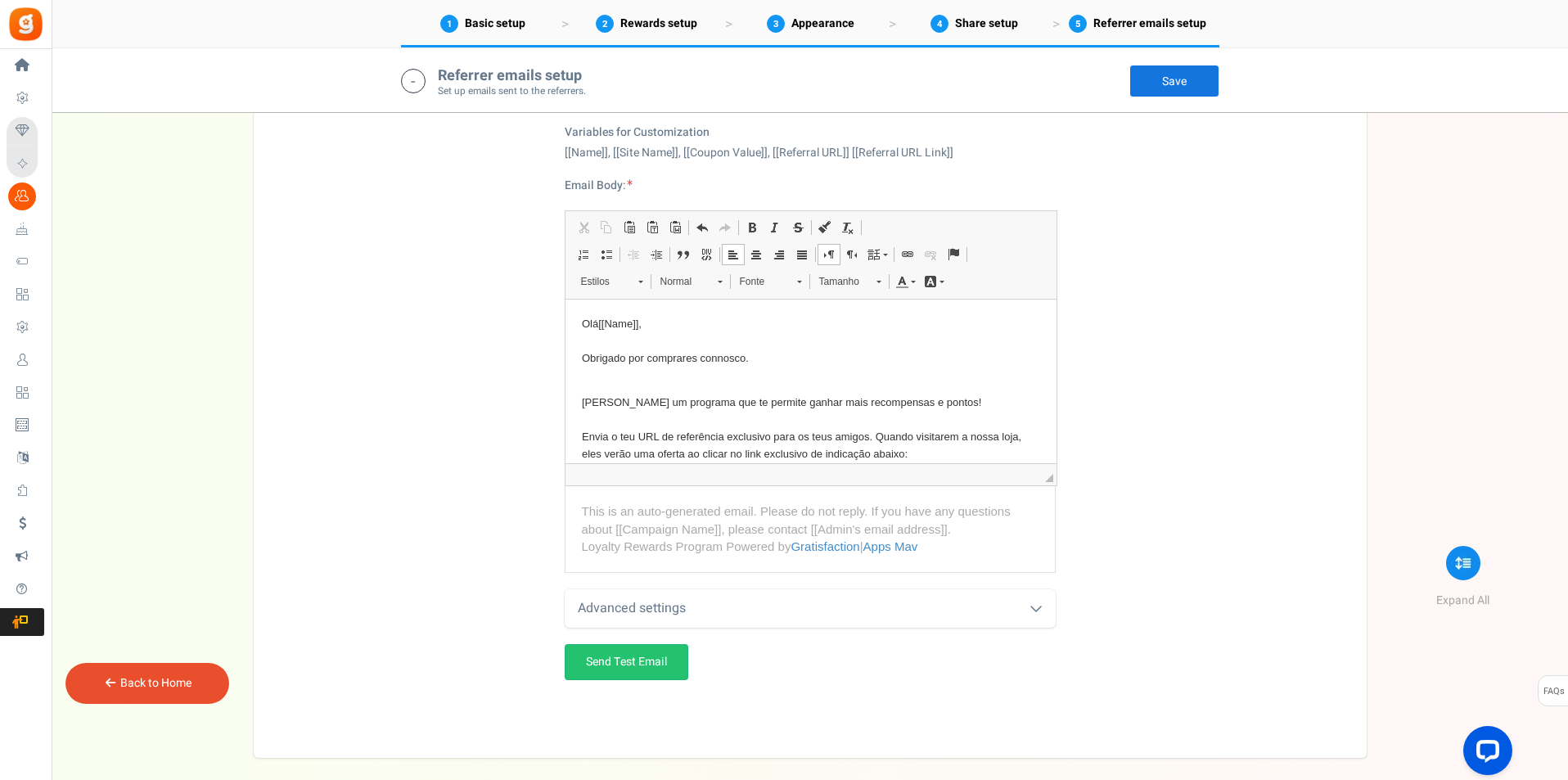
scroll to position [3720, 0]
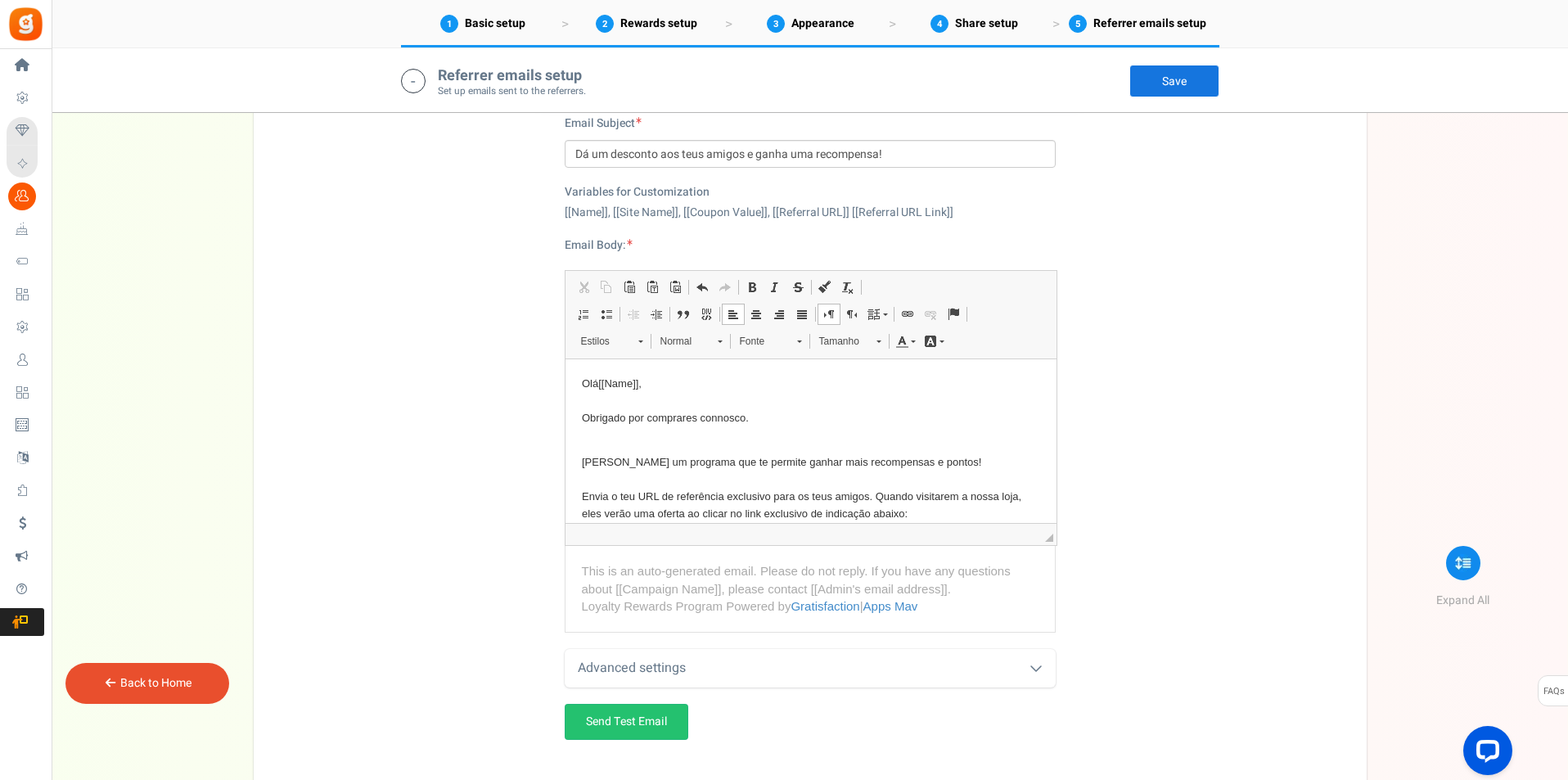
click at [744, 459] on p "Criamos um programa que te permite ganhar mais recompensas e pontos! Envia o te…" at bounding box center [811, 497] width 459 height 119
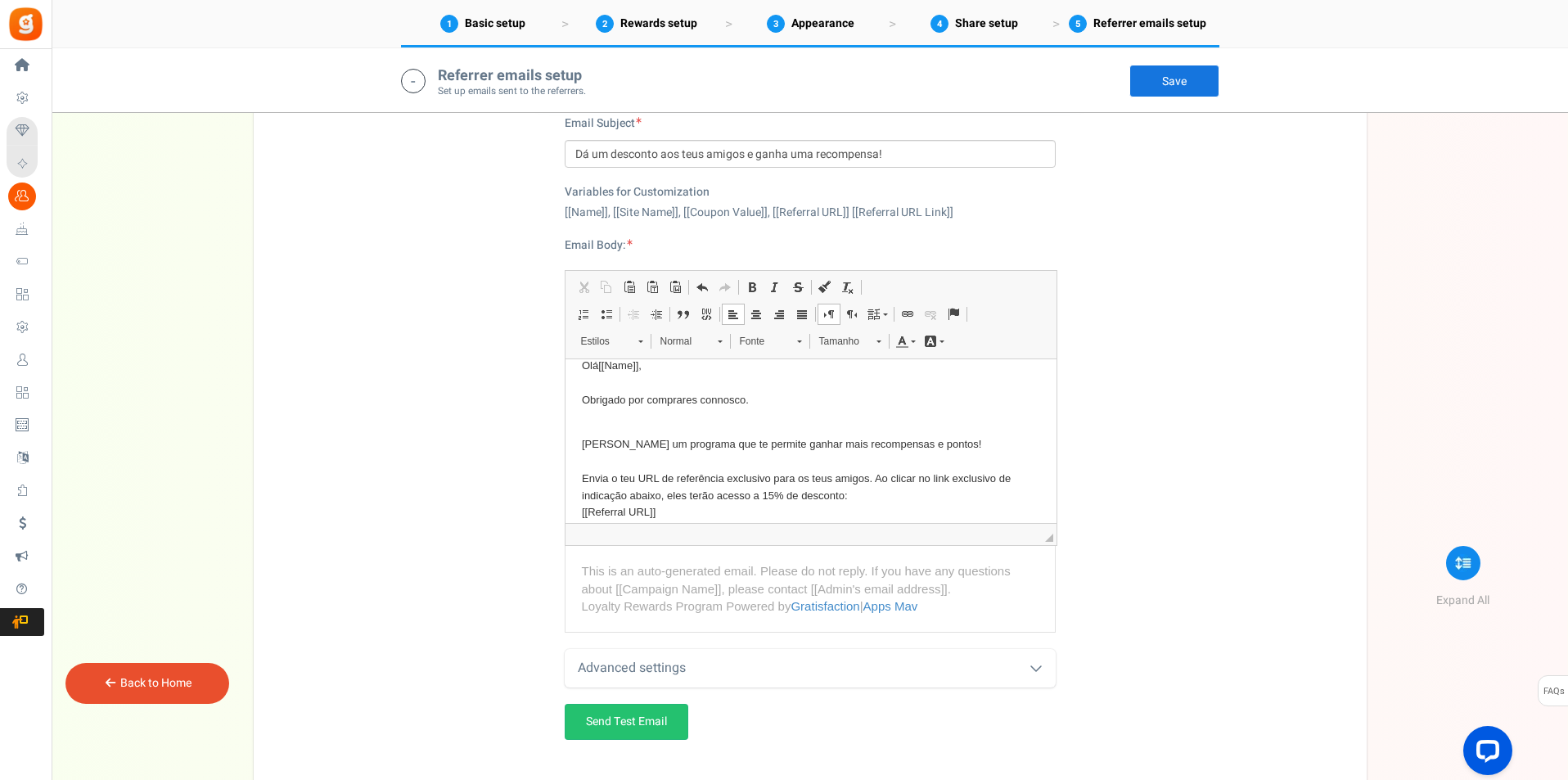
scroll to position [42, 0]
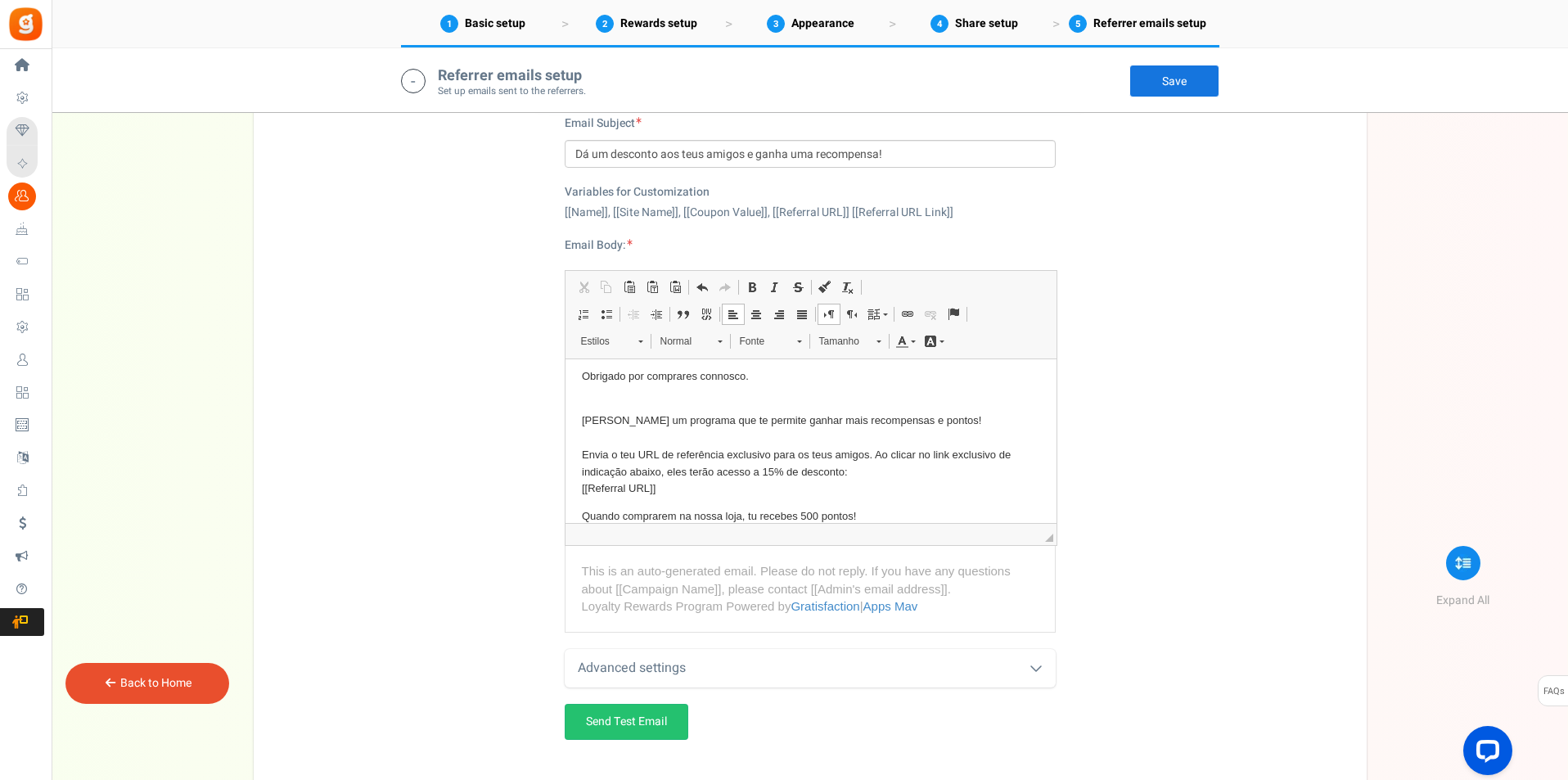
click at [1186, 74] on link "Save" at bounding box center [1174, 81] width 90 height 33
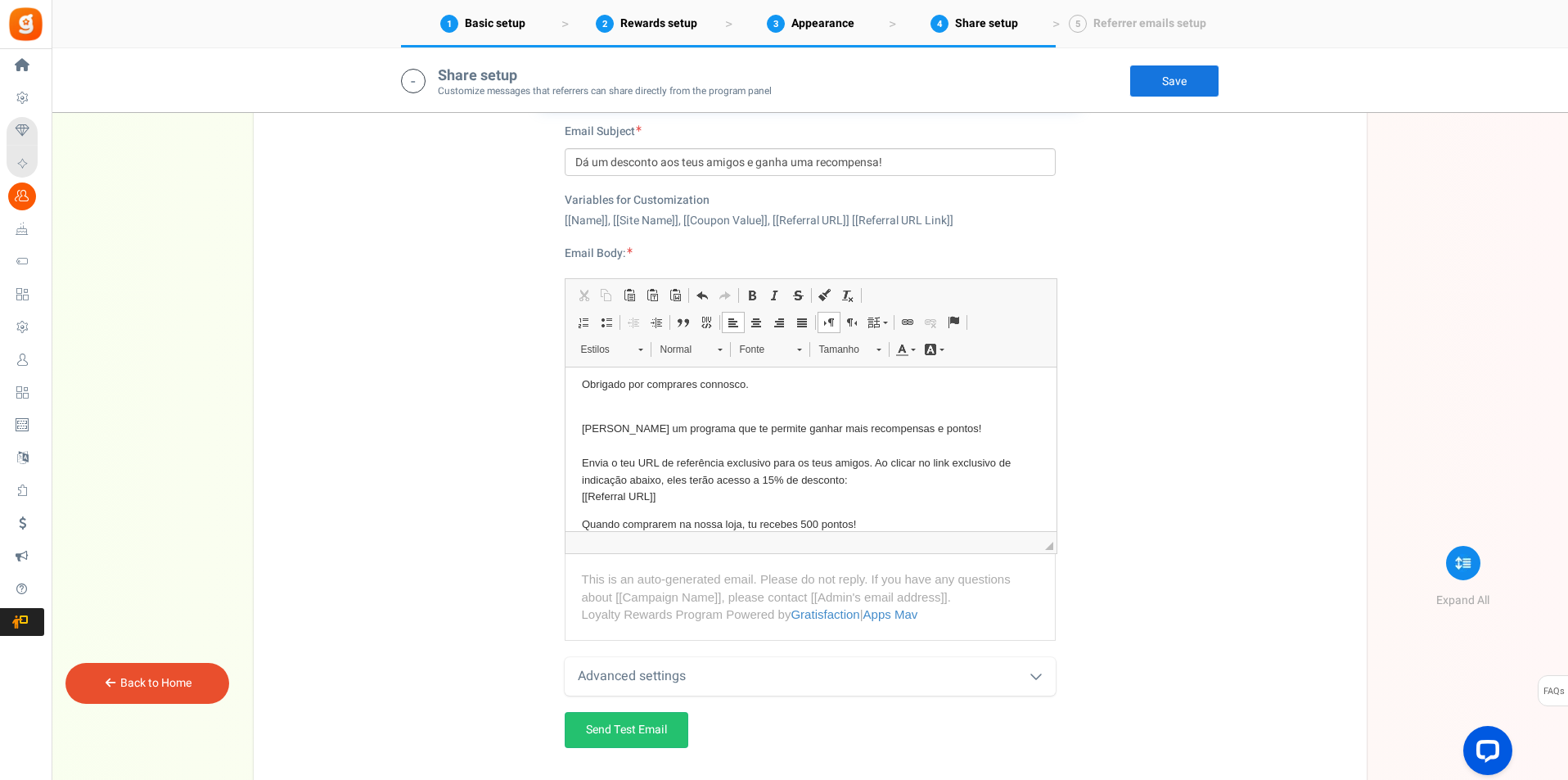
scroll to position [3856, 0]
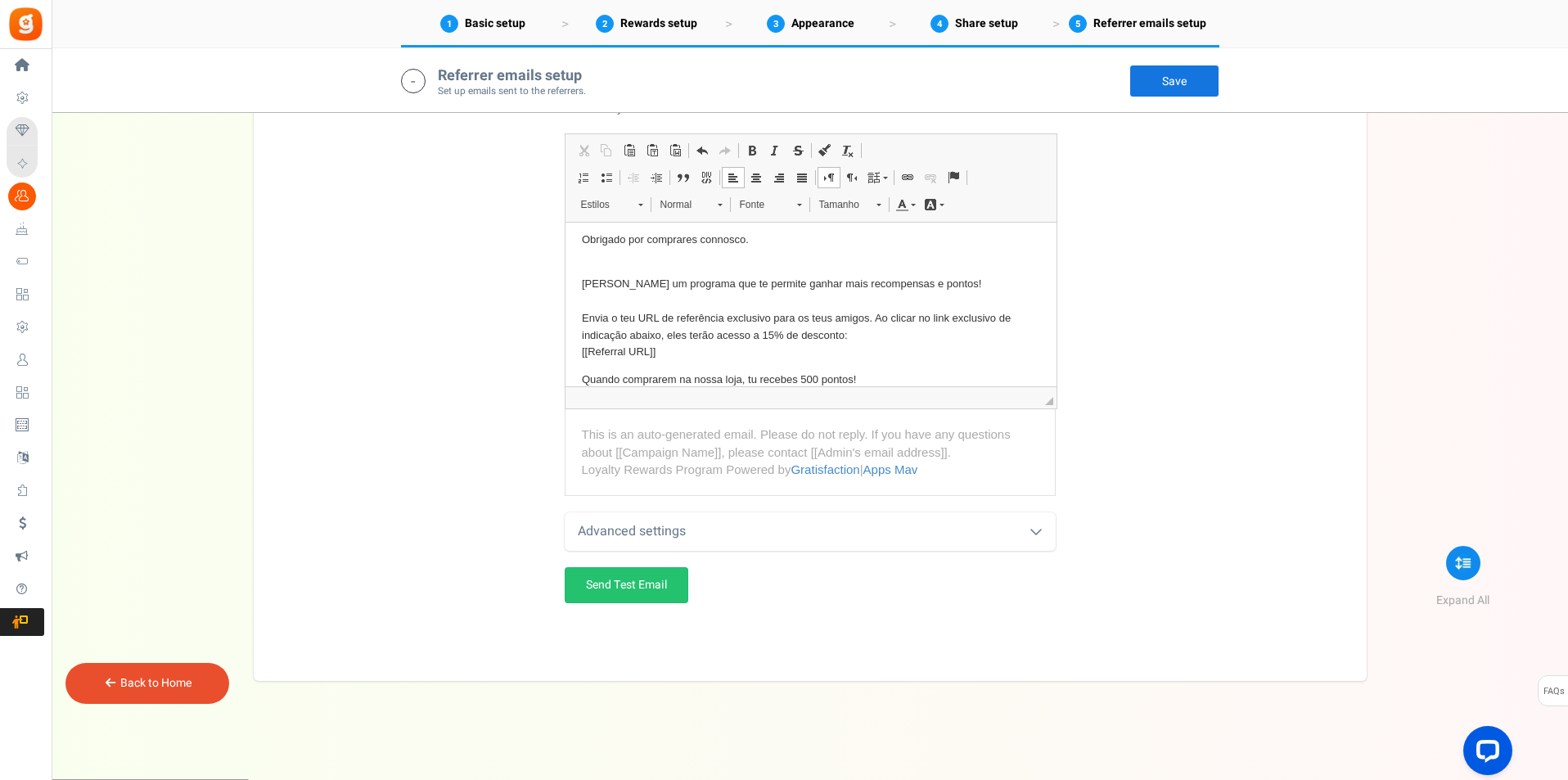
click at [161, 680] on link "Back to Home" at bounding box center [155, 683] width 71 height 17
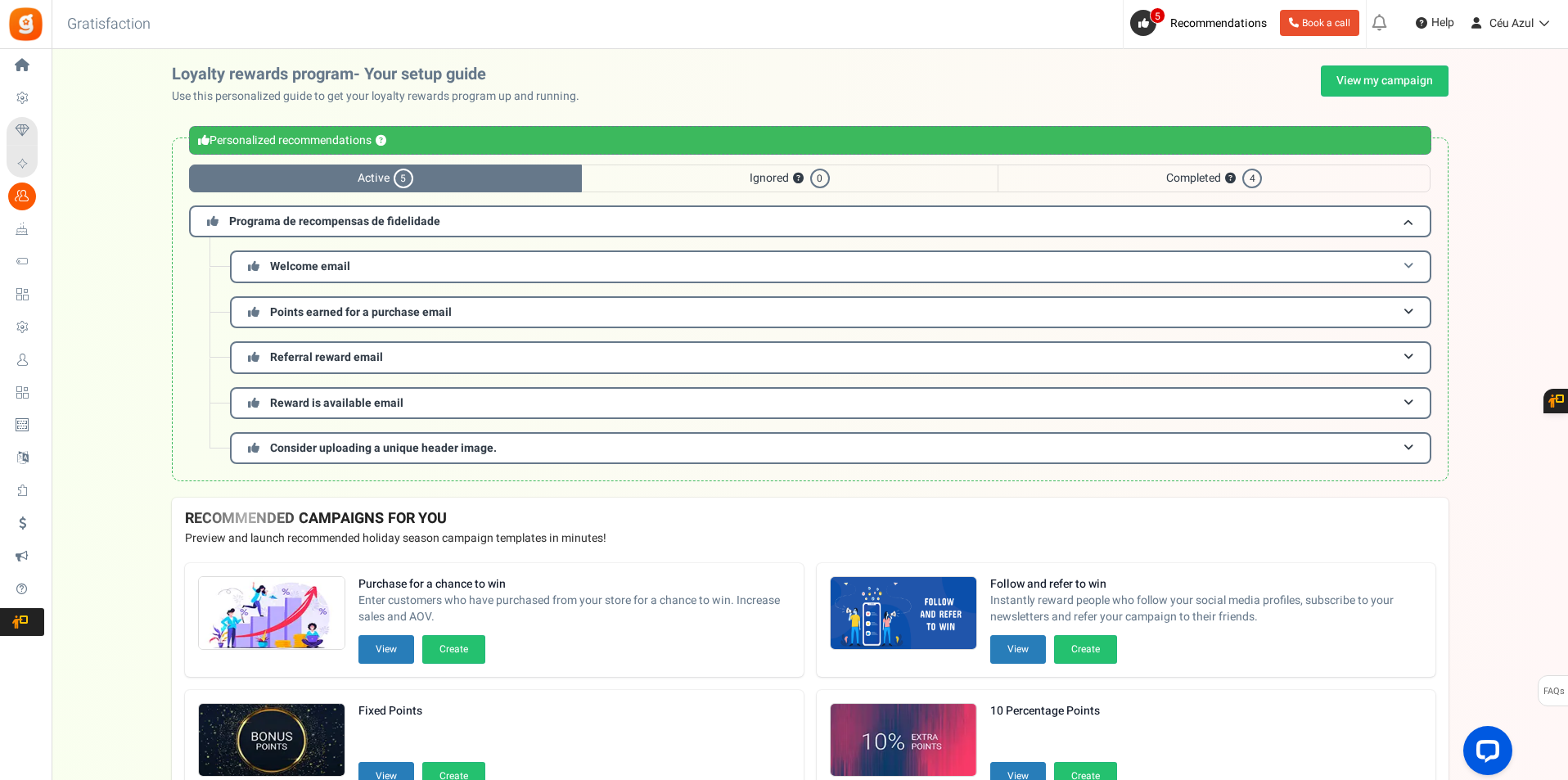
click at [317, 266] on span "Welcome email" at bounding box center [309, 266] width 80 height 17
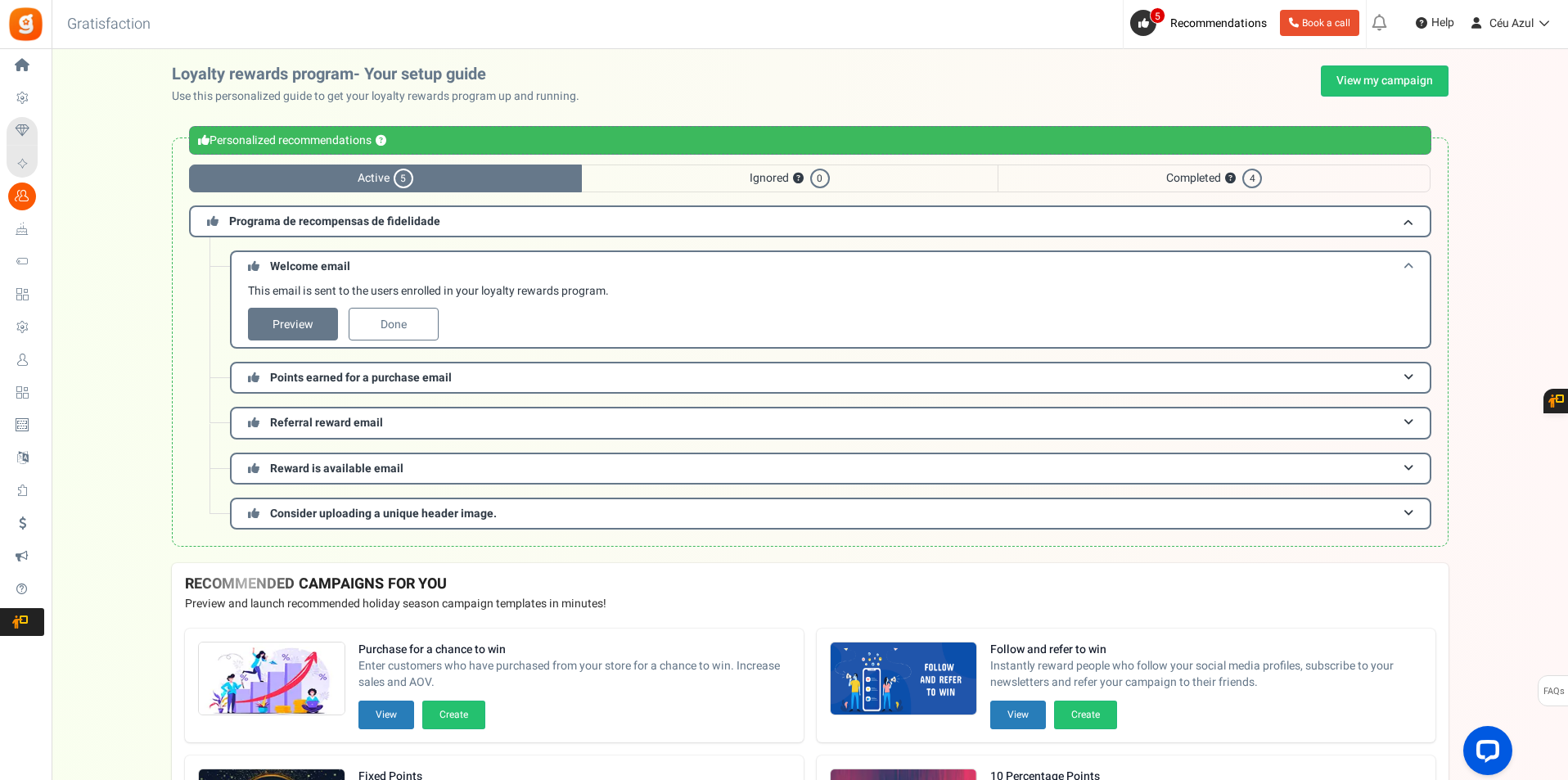
click at [317, 266] on span "Welcome email" at bounding box center [309, 266] width 80 height 17
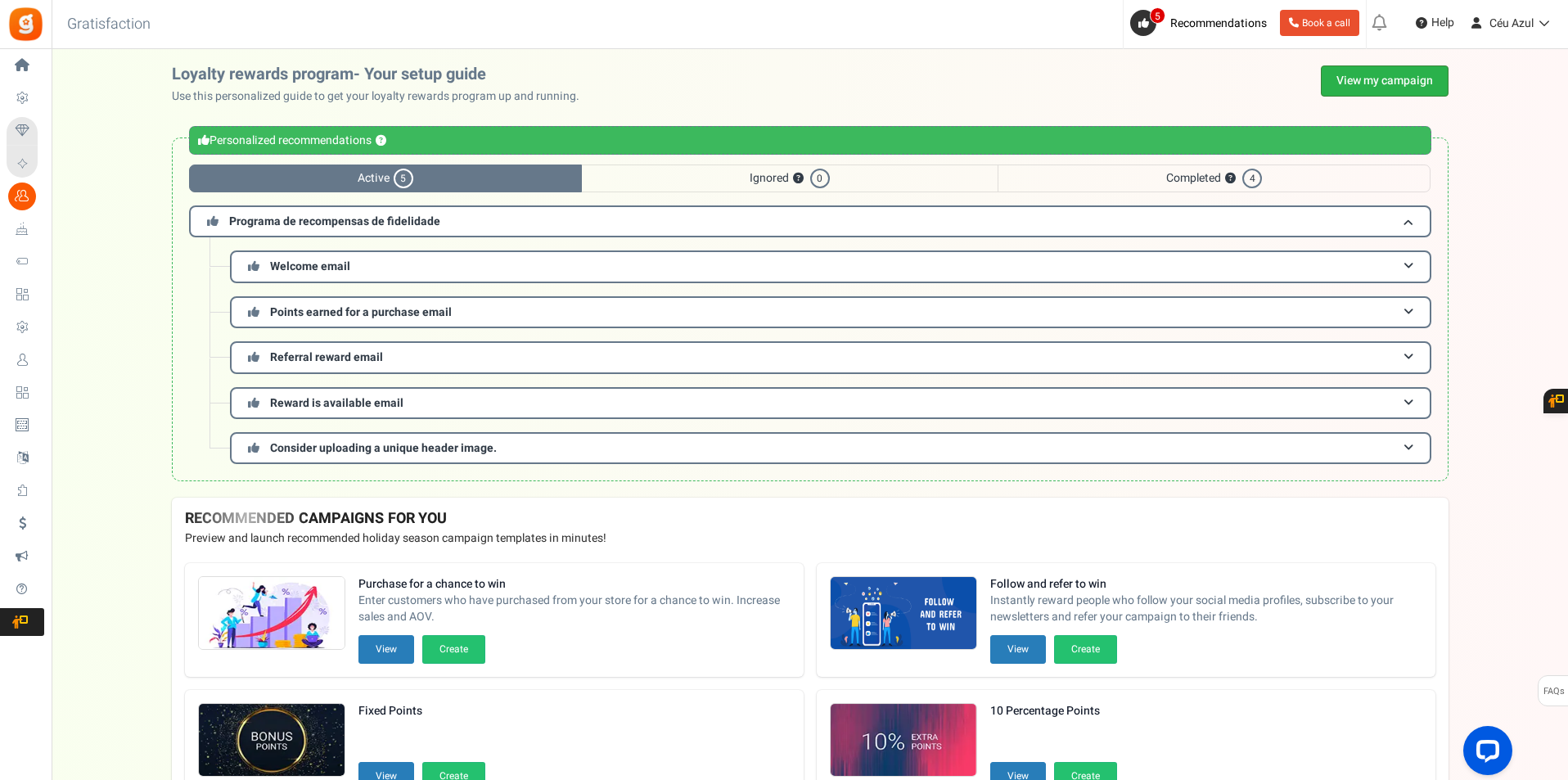
click at [1369, 76] on link "View my campaign" at bounding box center [1384, 81] width 128 height 31
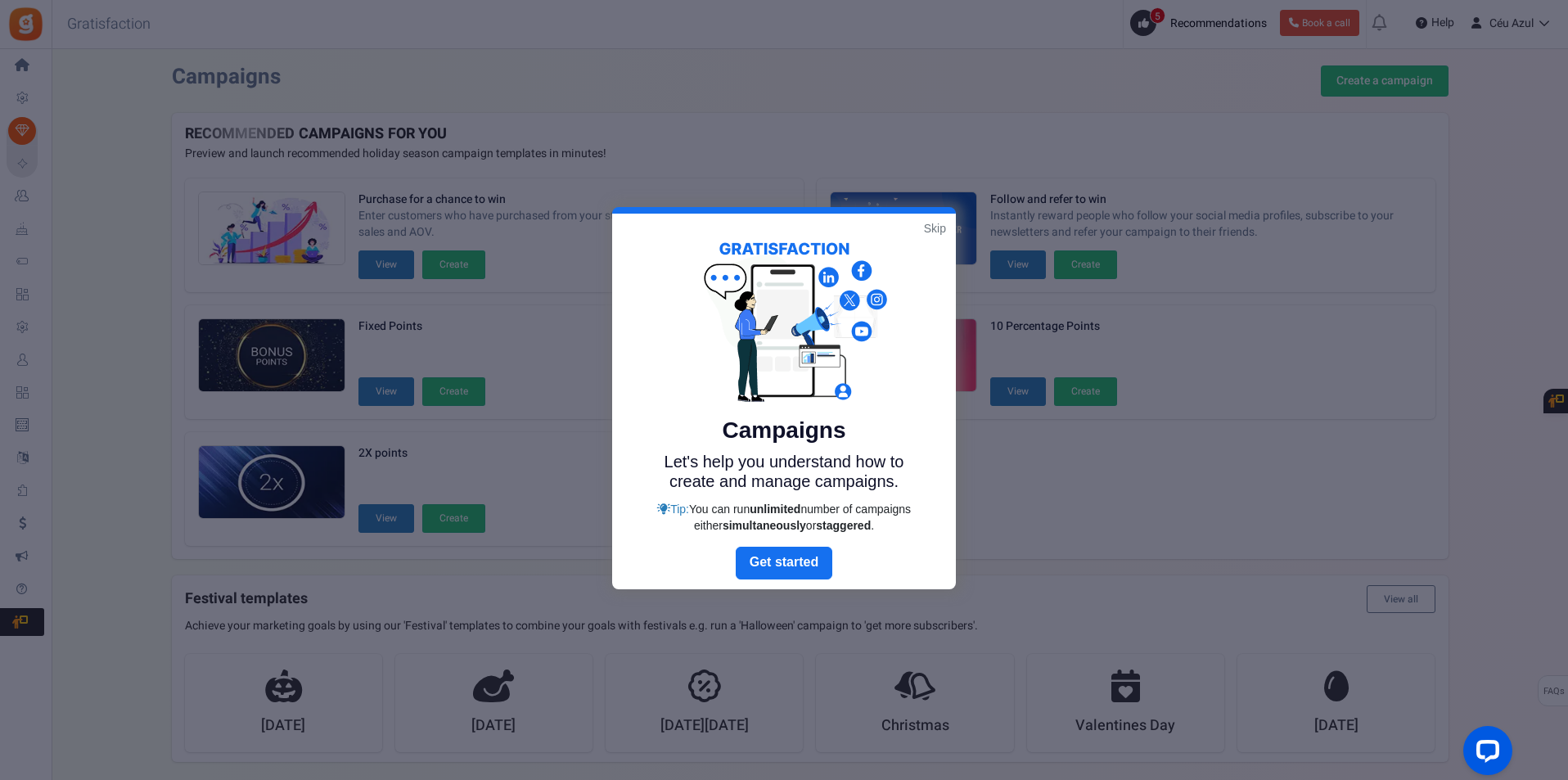
click at [939, 229] on link "Skip" at bounding box center [935, 228] width 22 height 16
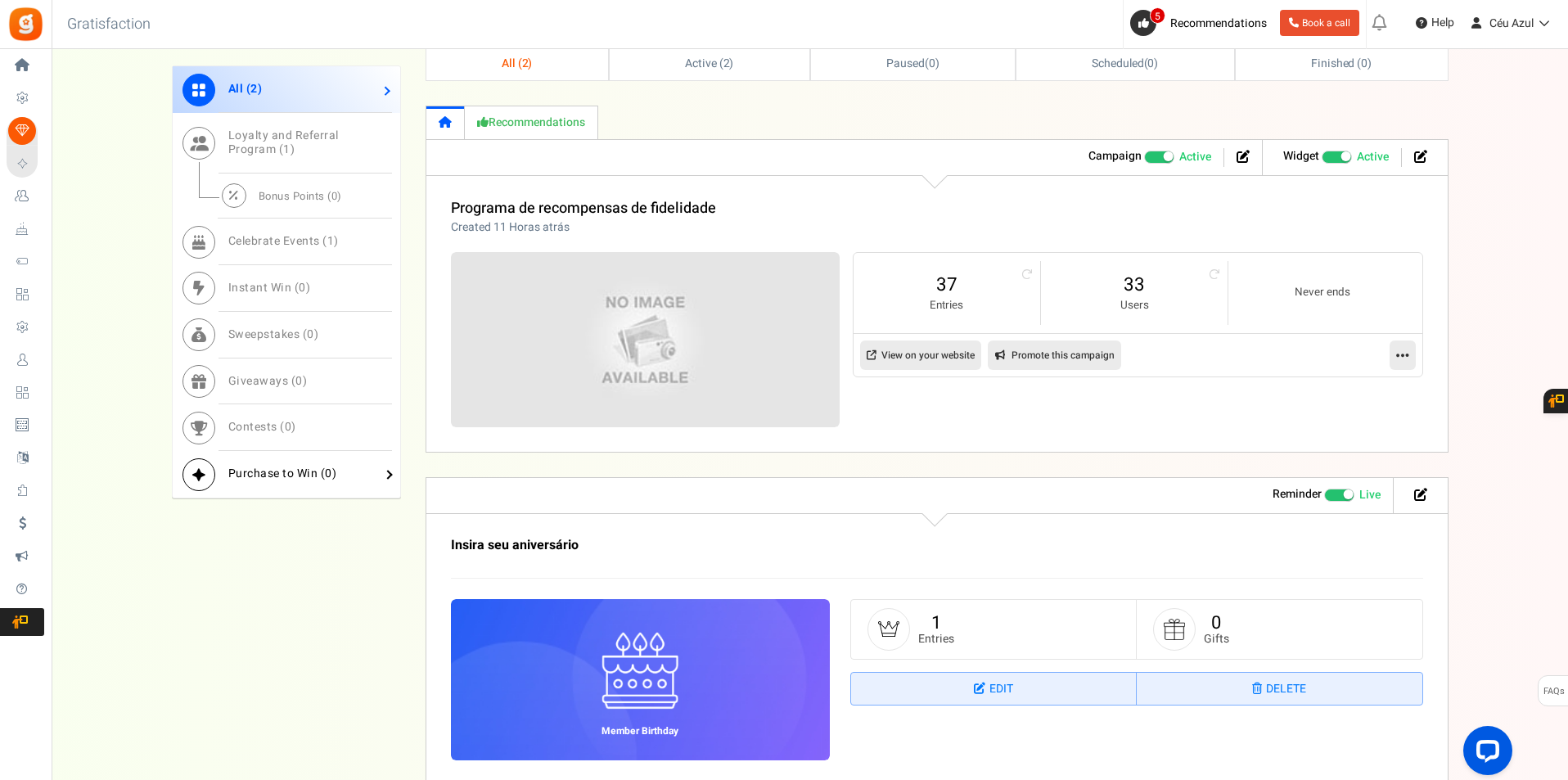
scroll to position [739, 0]
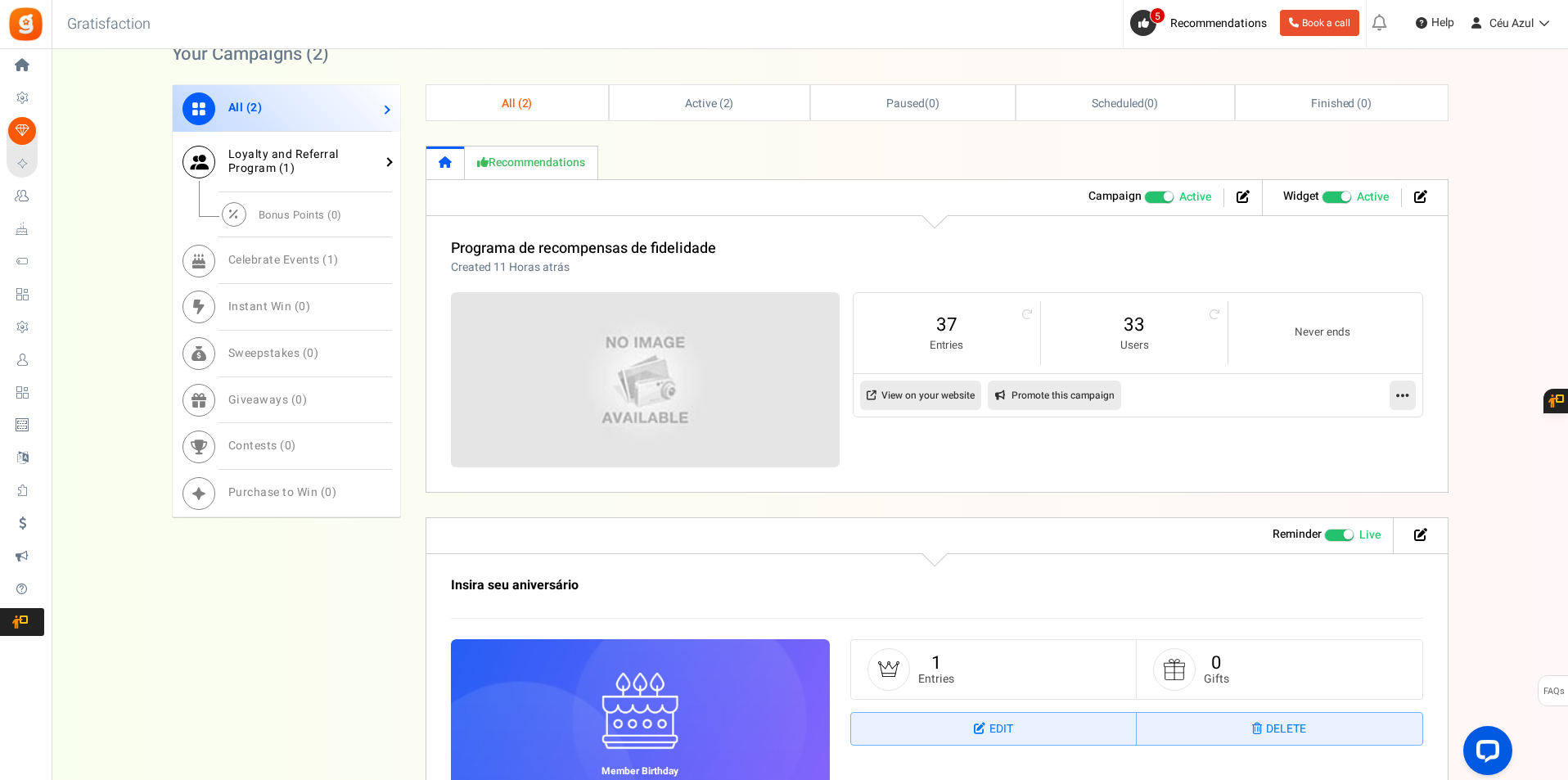
click at [277, 155] on span "Loyalty and Referral Program ( 1 )" at bounding box center [283, 161] width 111 height 31
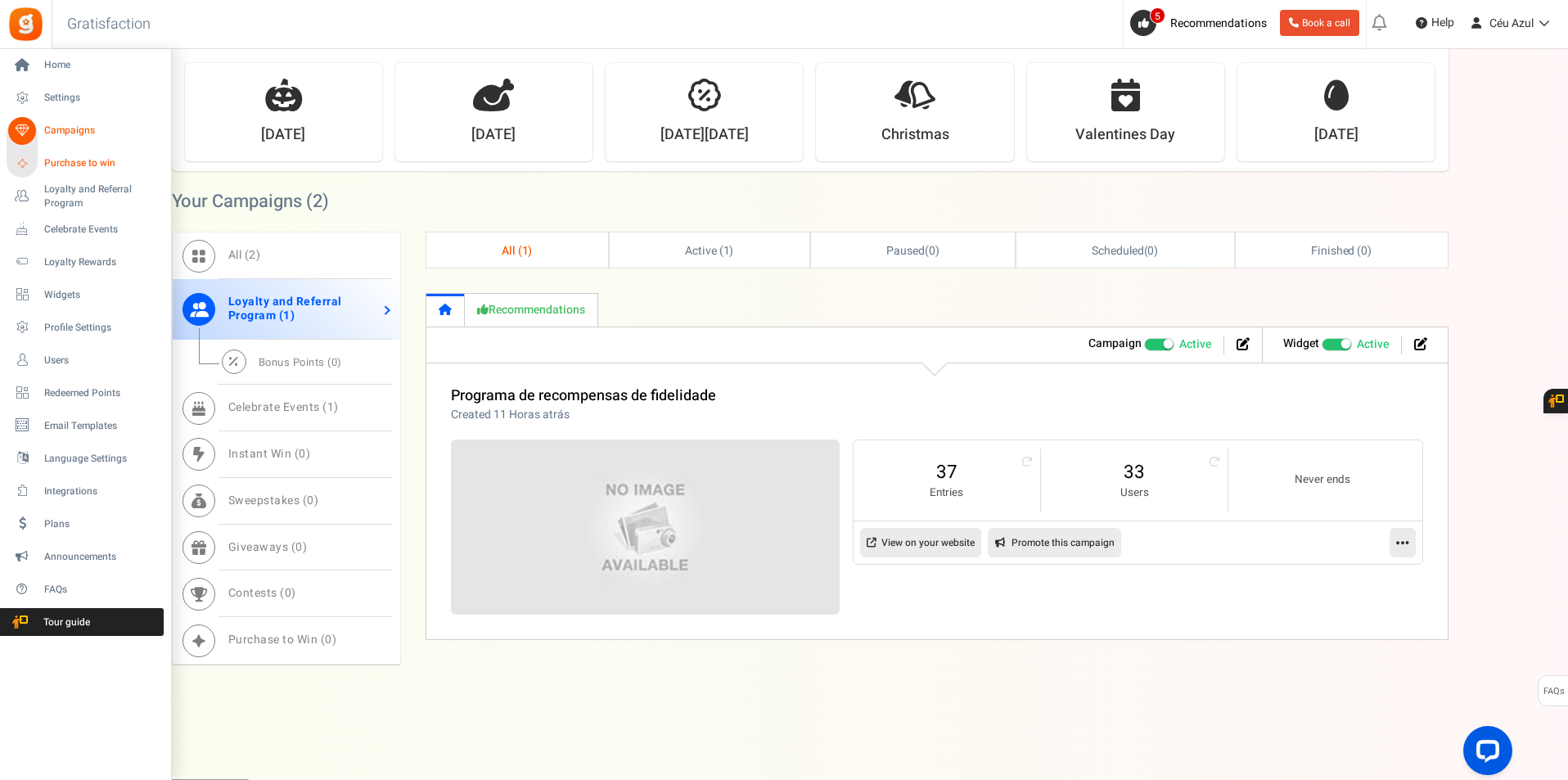
click at [70, 161] on span "Purchase to win" at bounding box center [100, 163] width 114 height 14
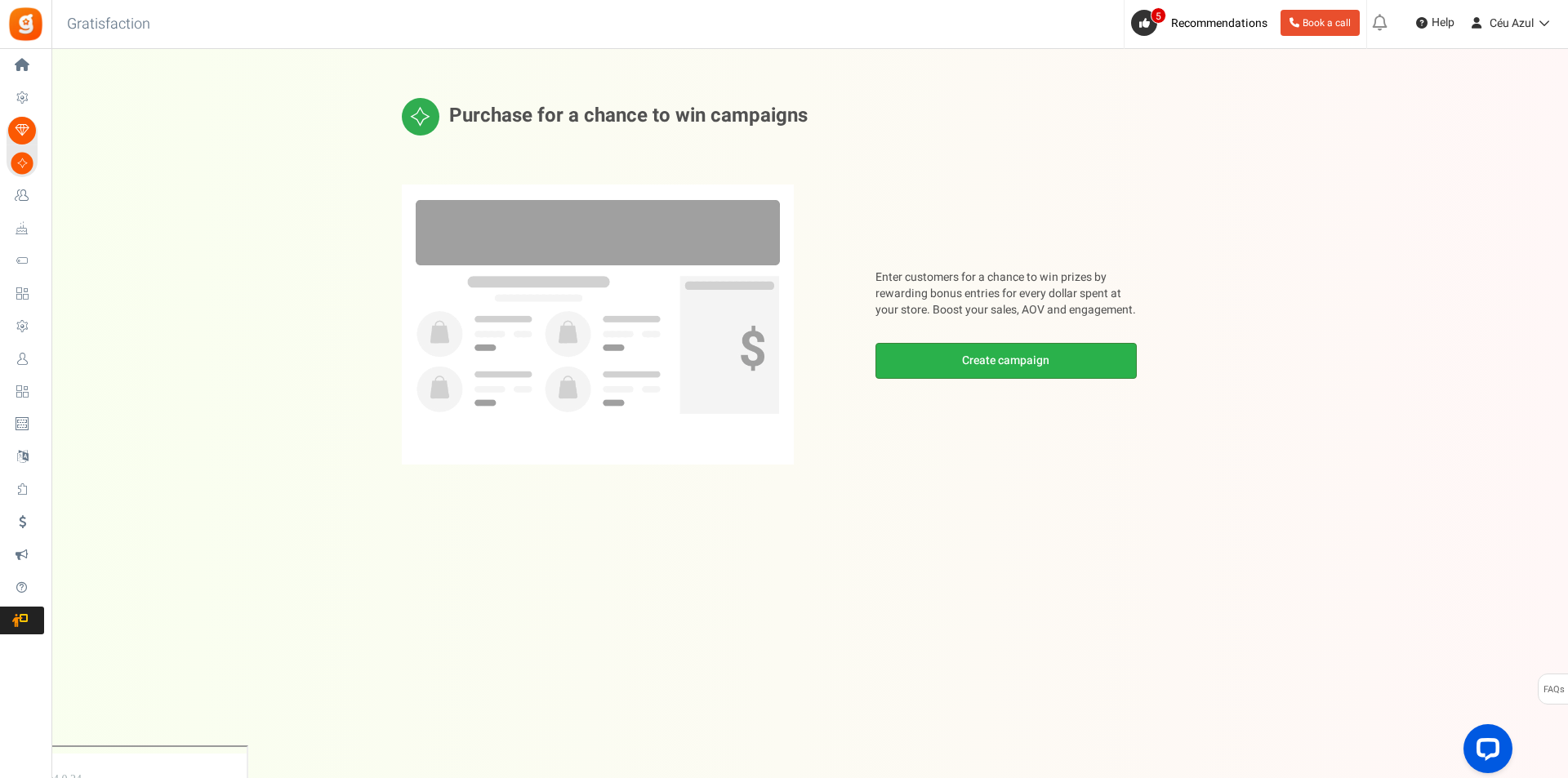
click at [1003, 368] on link "Create campaign" at bounding box center [1006, 361] width 261 height 36
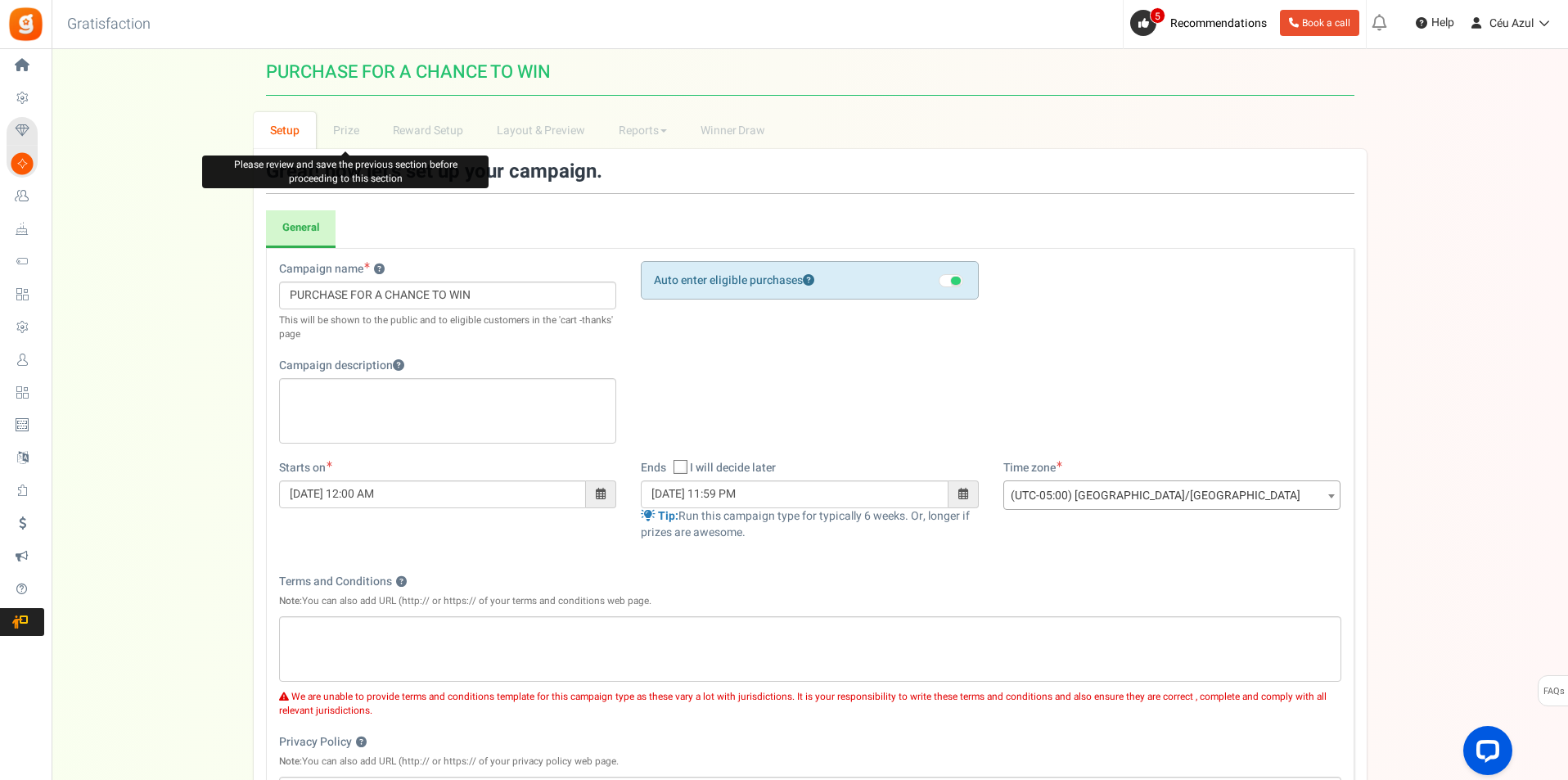
click at [352, 131] on li "Prize" at bounding box center [346, 131] width 60 height 37
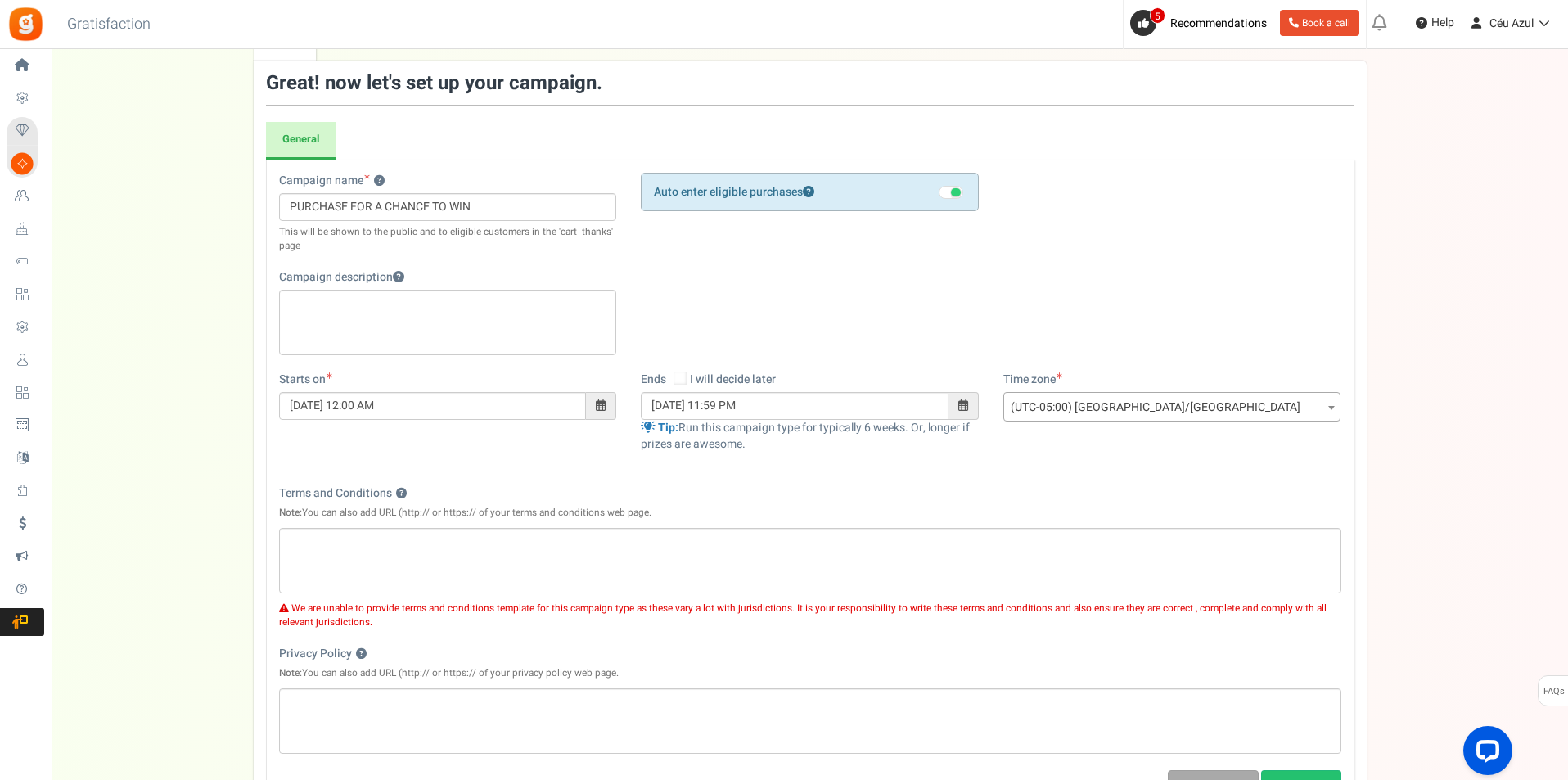
scroll to position [272, 0]
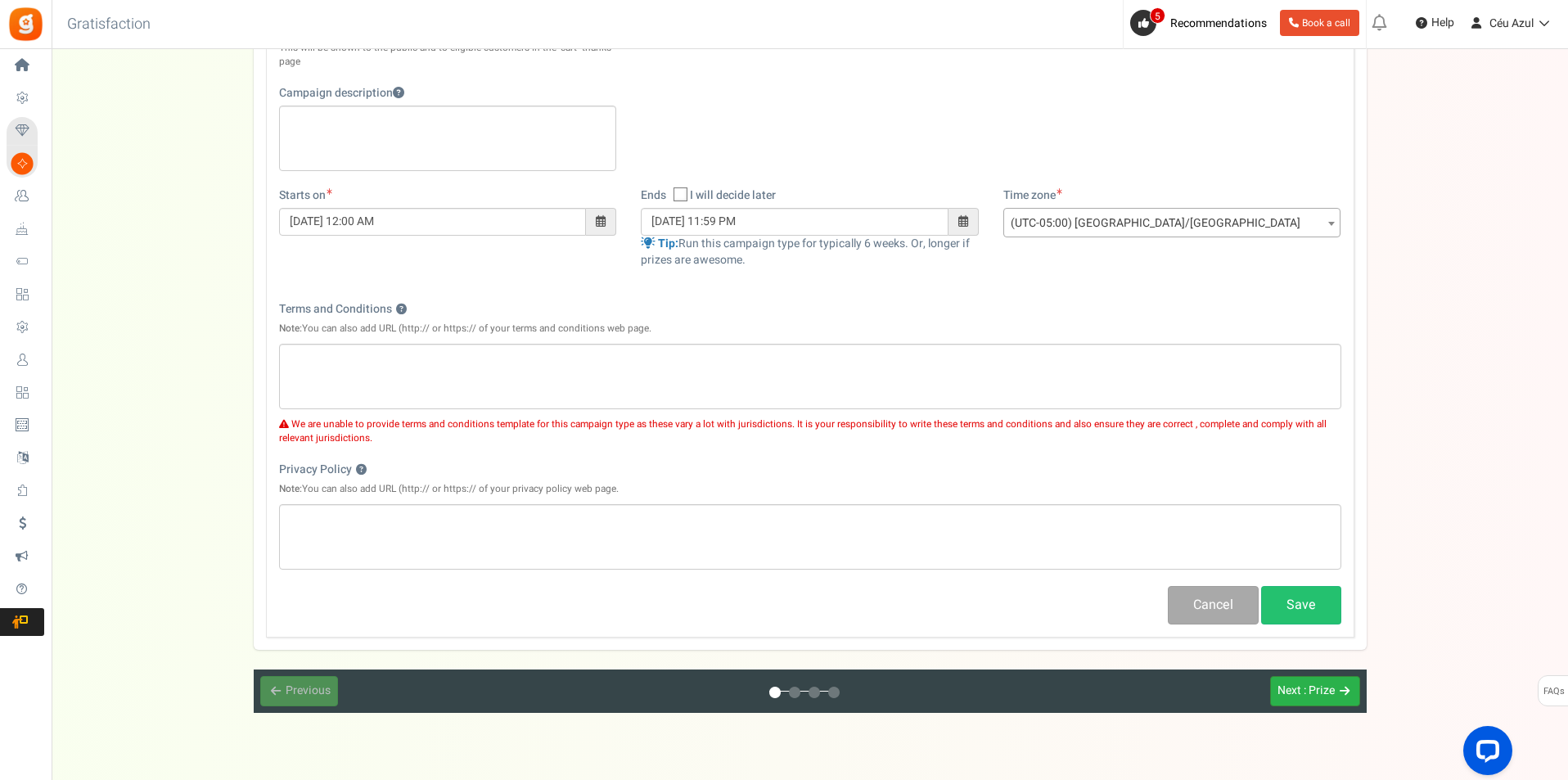
click at [1314, 694] on span ": Prize" at bounding box center [1319, 691] width 31 height 17
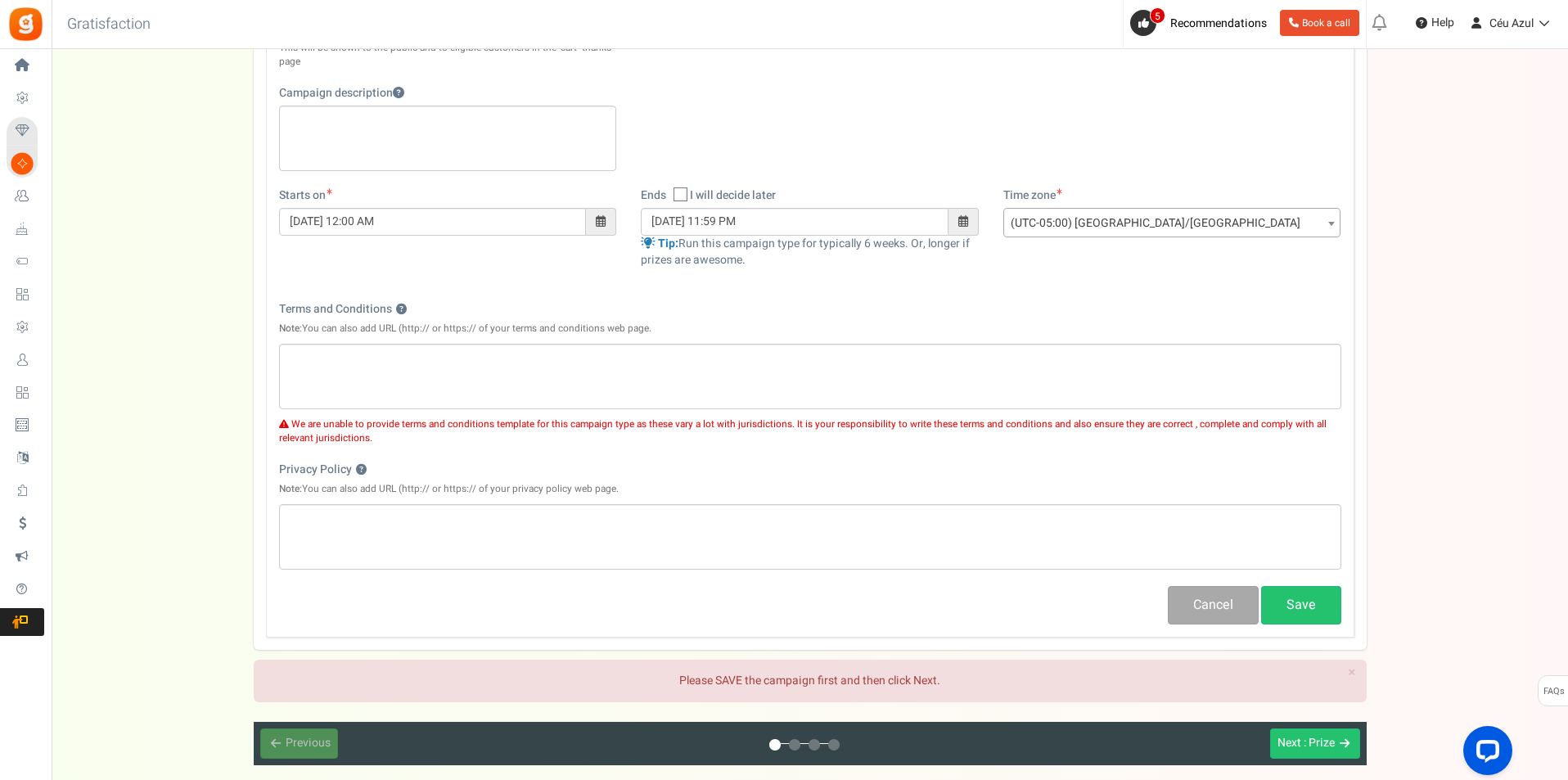
scroll to position [0, 0]
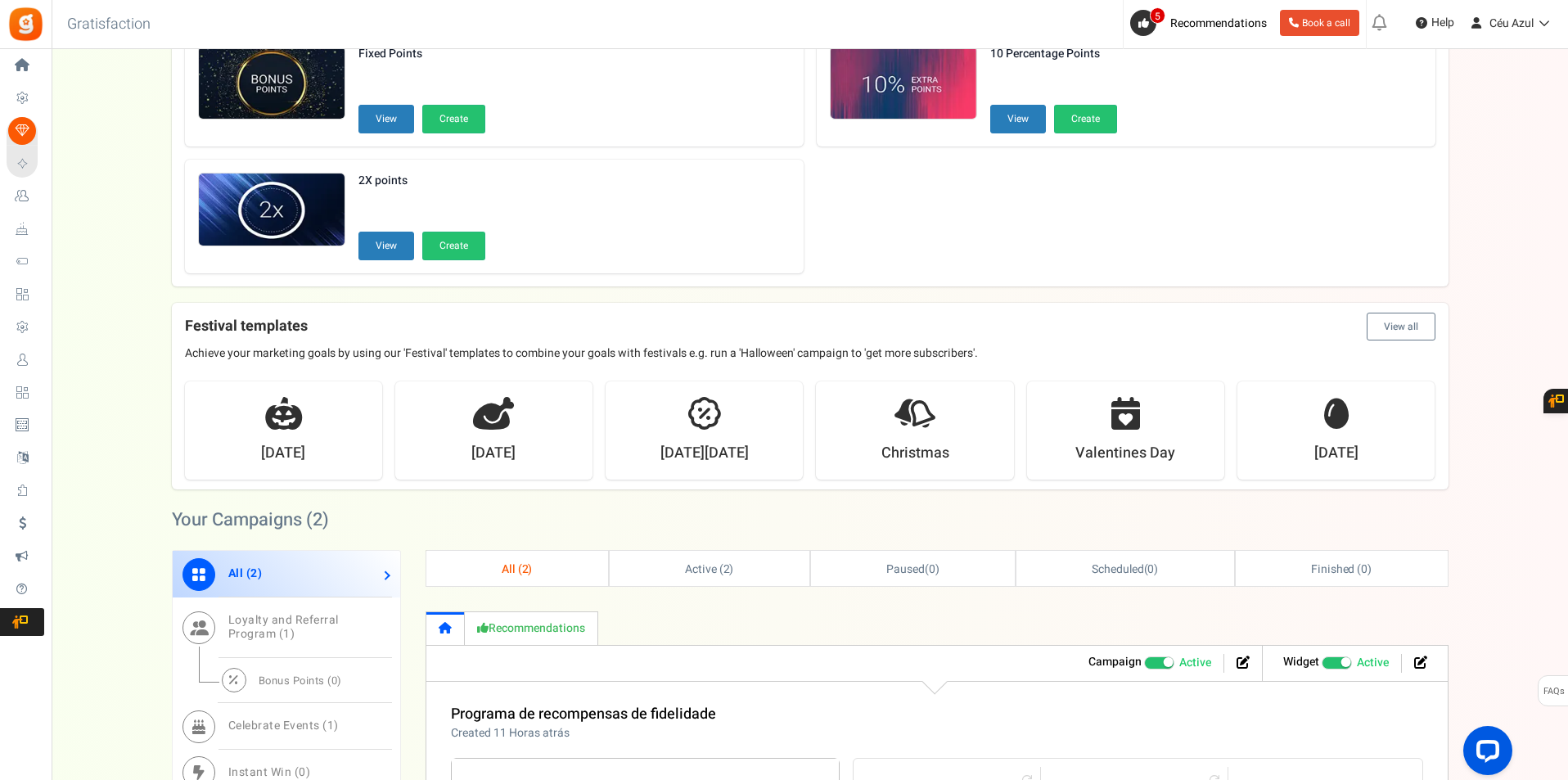
scroll to position [819, 0]
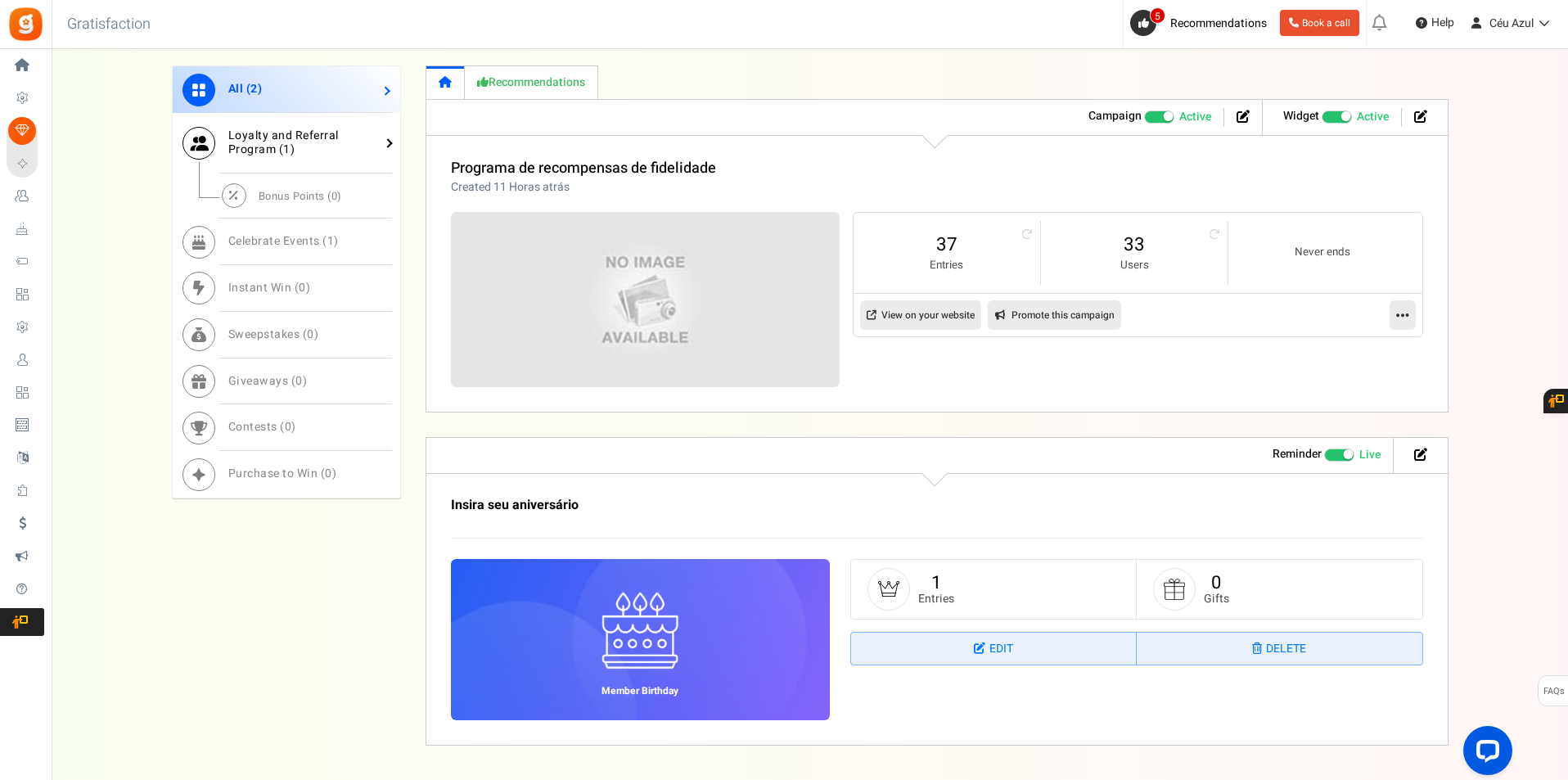
click at [256, 131] on span "Loyalty and Referral Program ( 1 )" at bounding box center [283, 143] width 111 height 31
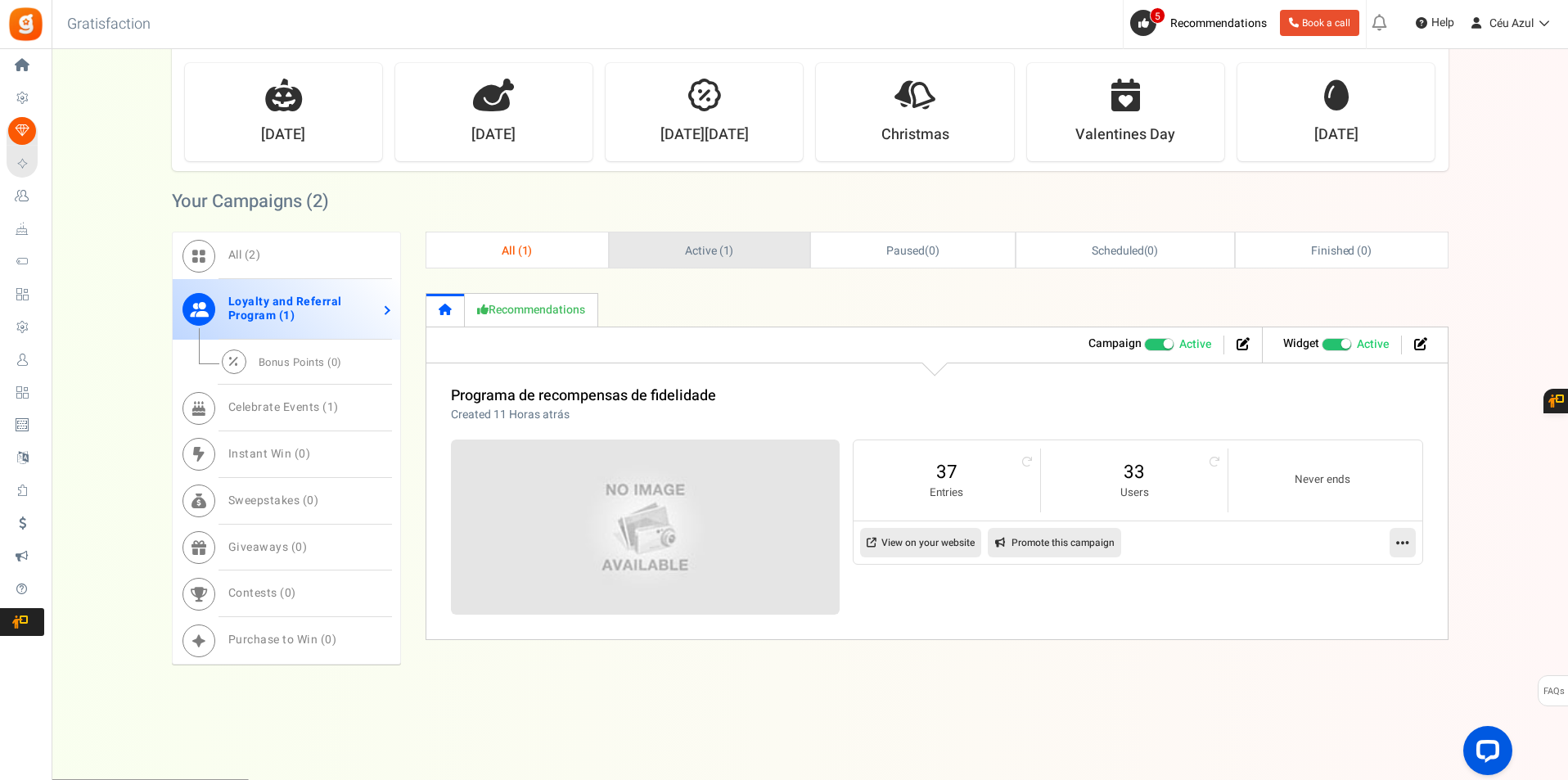
click at [693, 249] on span "Active ( 1 )" at bounding box center [709, 251] width 49 height 17
click at [1243, 344] on icon at bounding box center [1243, 344] width 13 height 13
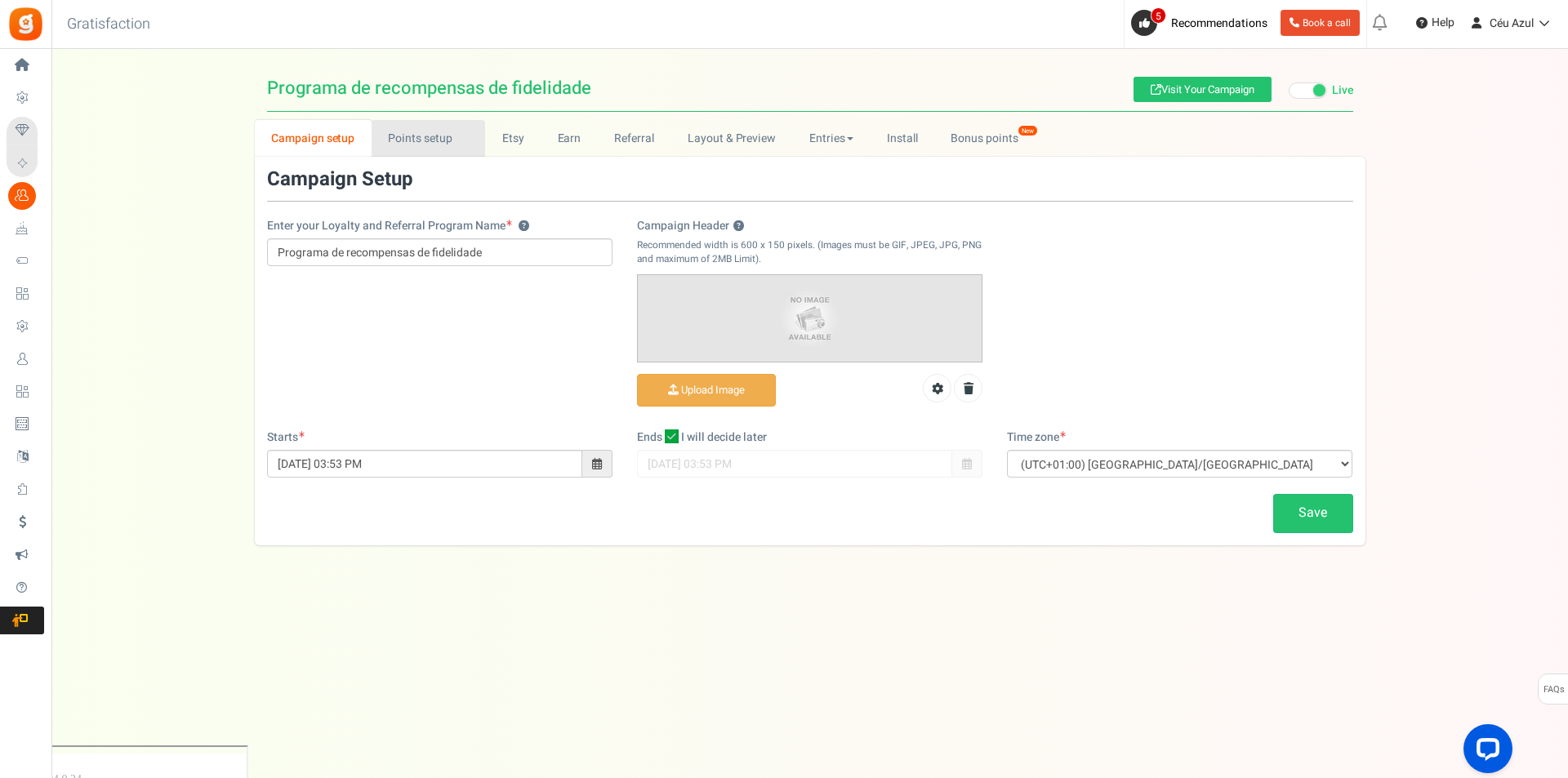
click at [392, 141] on link "Points setup New" at bounding box center [428, 138] width 113 height 37
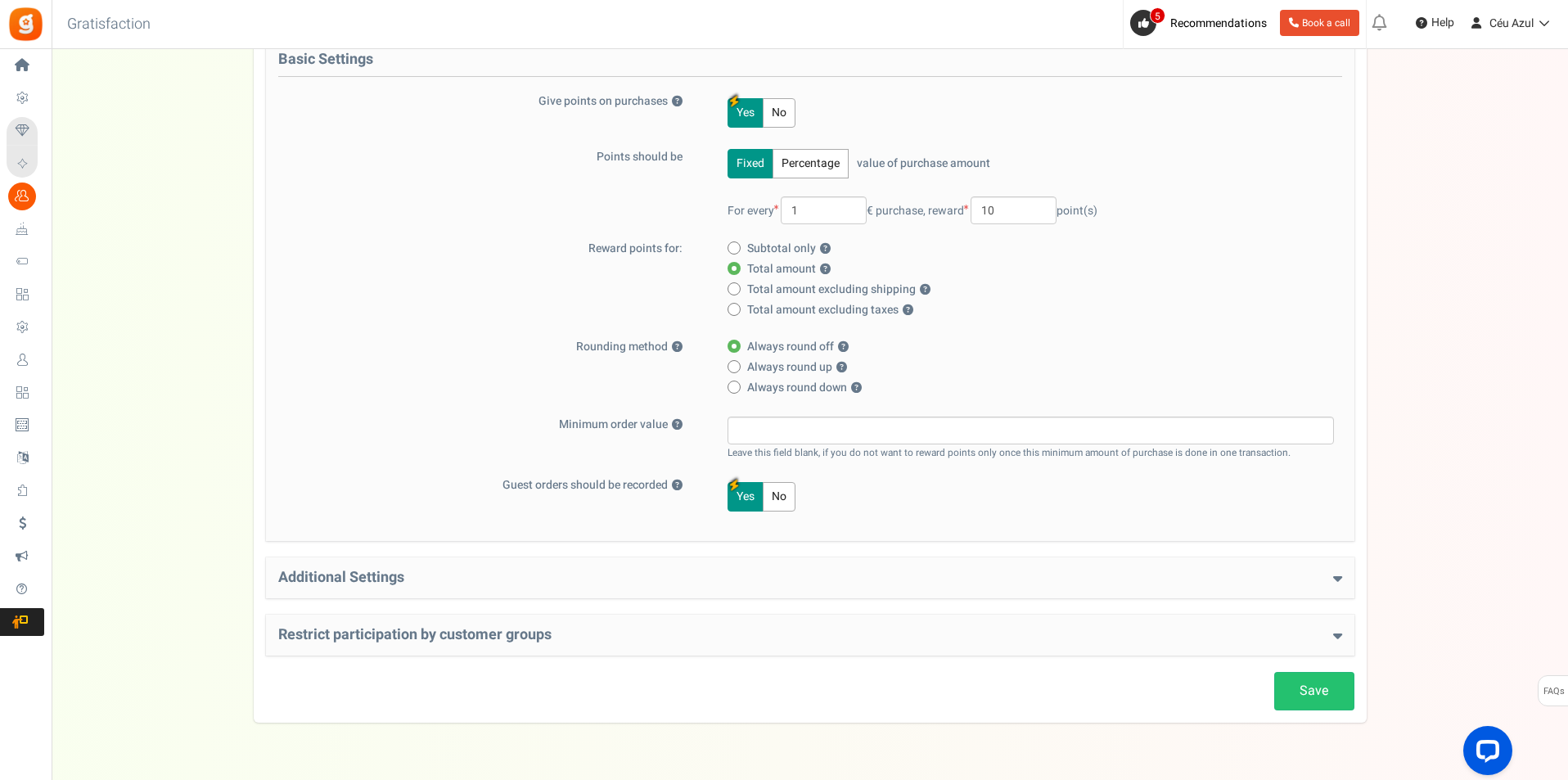
scroll to position [229, 0]
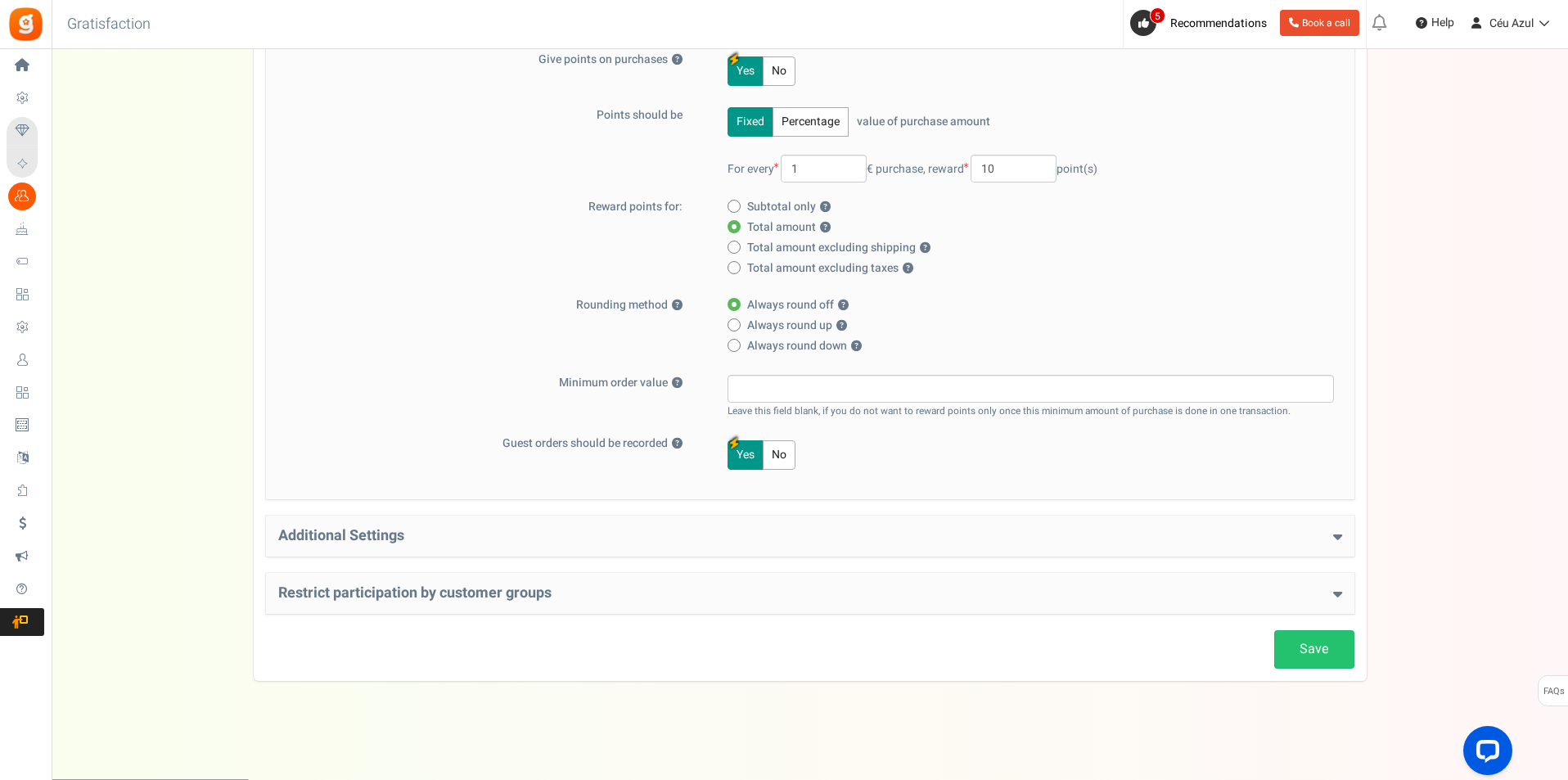
click at [763, 544] on h4 "Additional Settings" at bounding box center [810, 536] width 1064 height 16
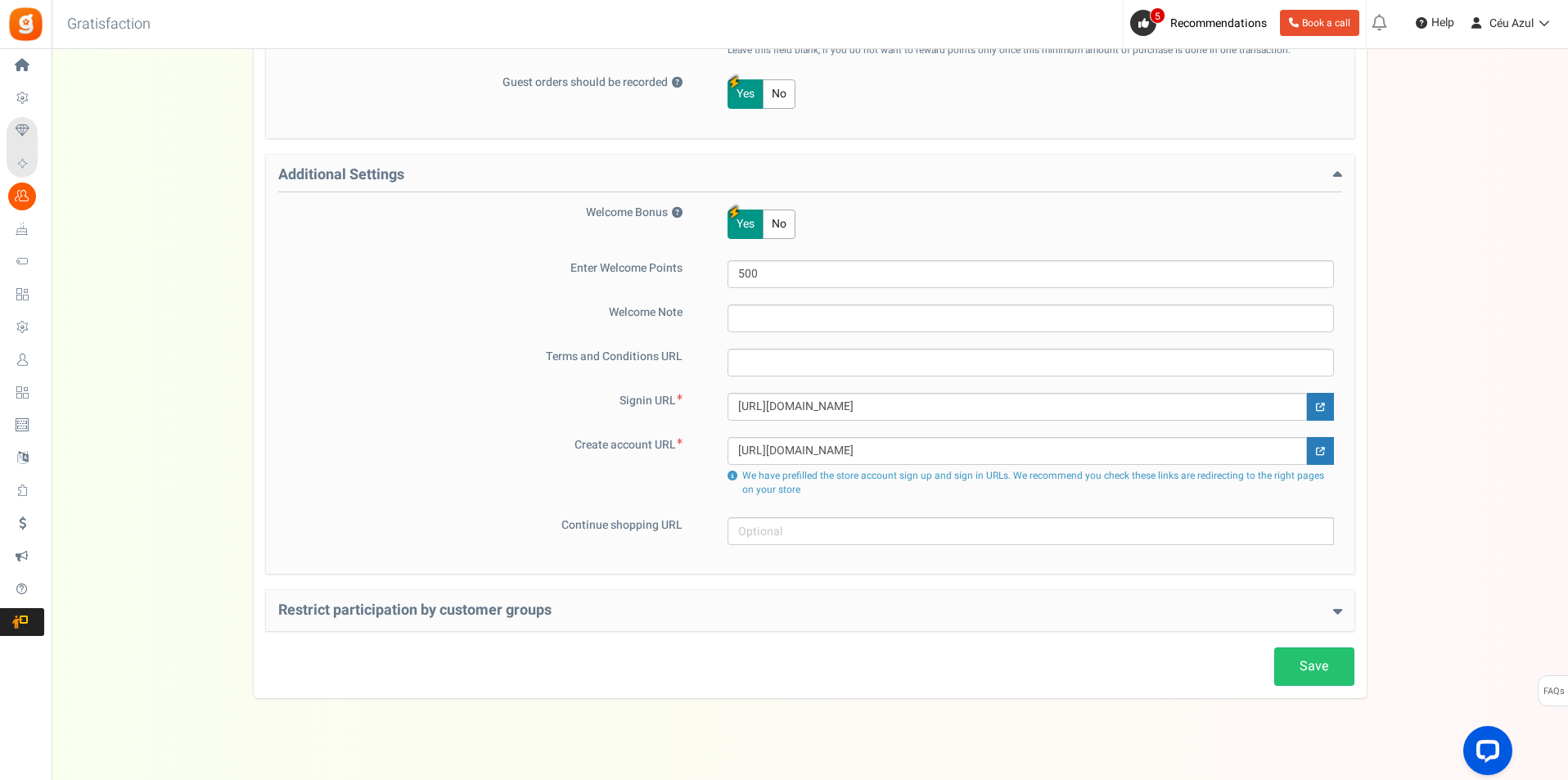
scroll to position [607, 0]
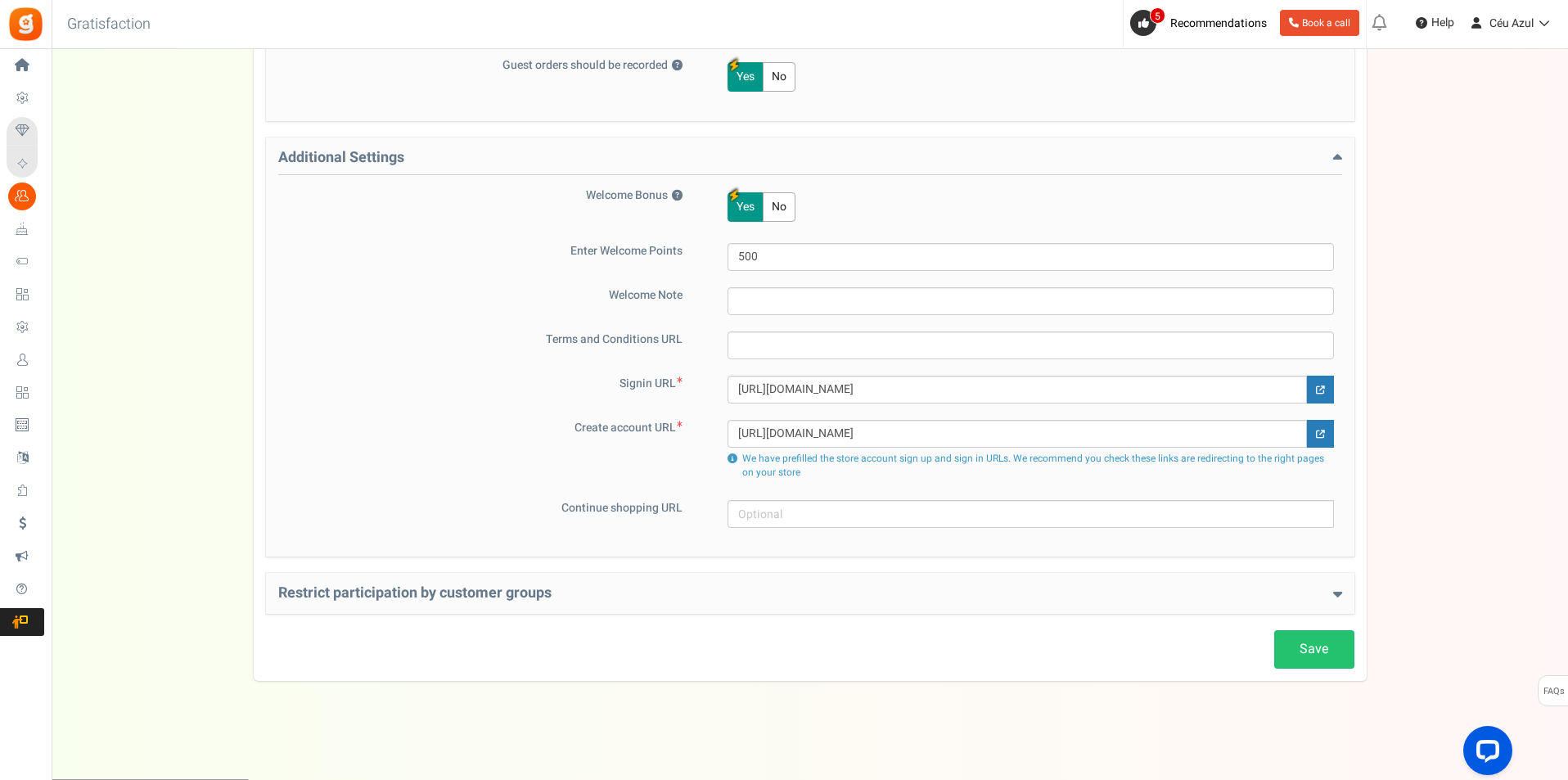
click at [759, 583] on div "Restrict participation by customer groups Restrict customer groups from partici…" at bounding box center [810, 594] width 1088 height 41
click at [687, 596] on h4 "Restrict participation by customer groups" at bounding box center [810, 593] width 1064 height 16
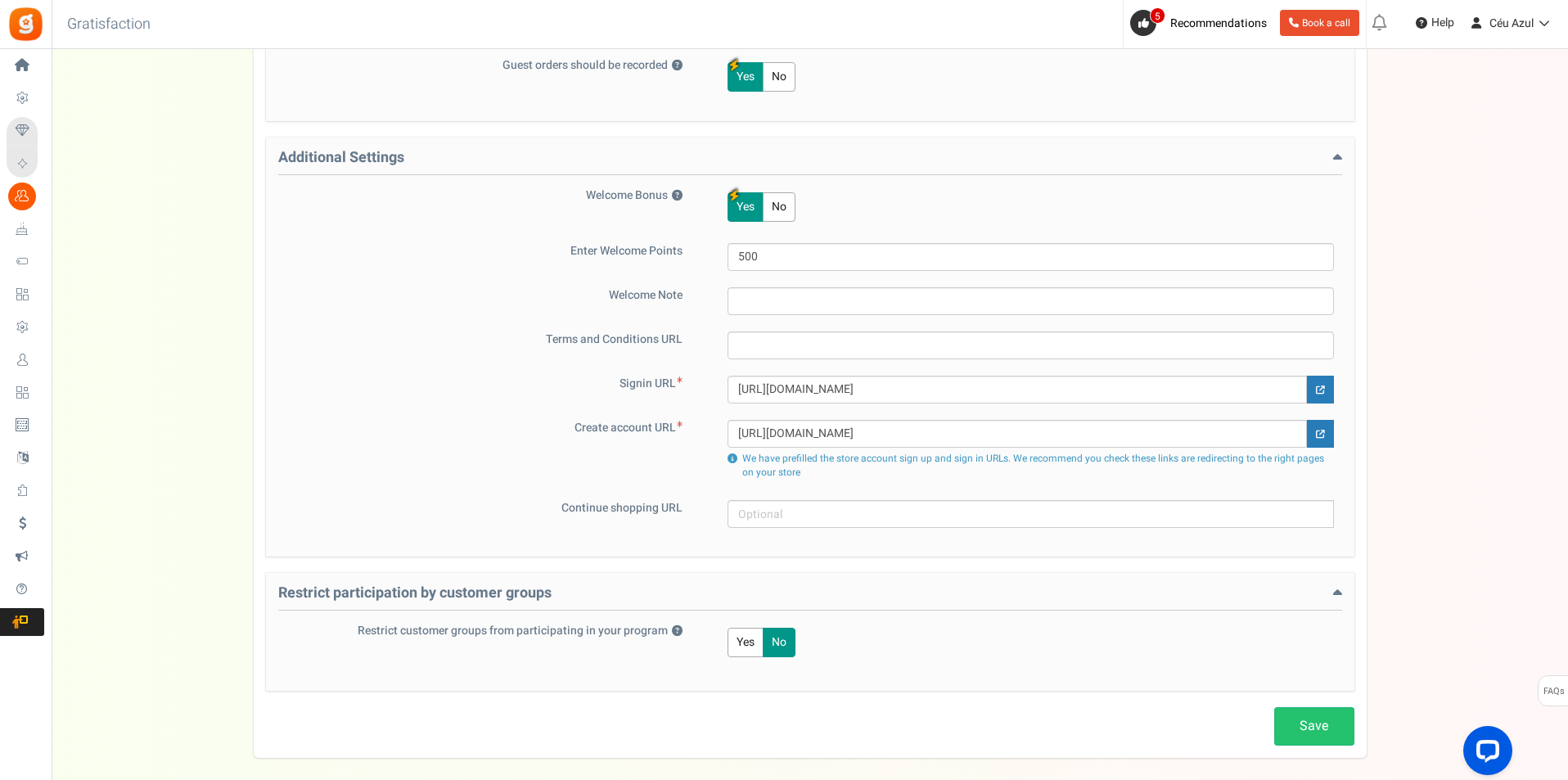
click at [687, 596] on h4 "Restrict participation by customer groups" at bounding box center [810, 598] width 1064 height 26
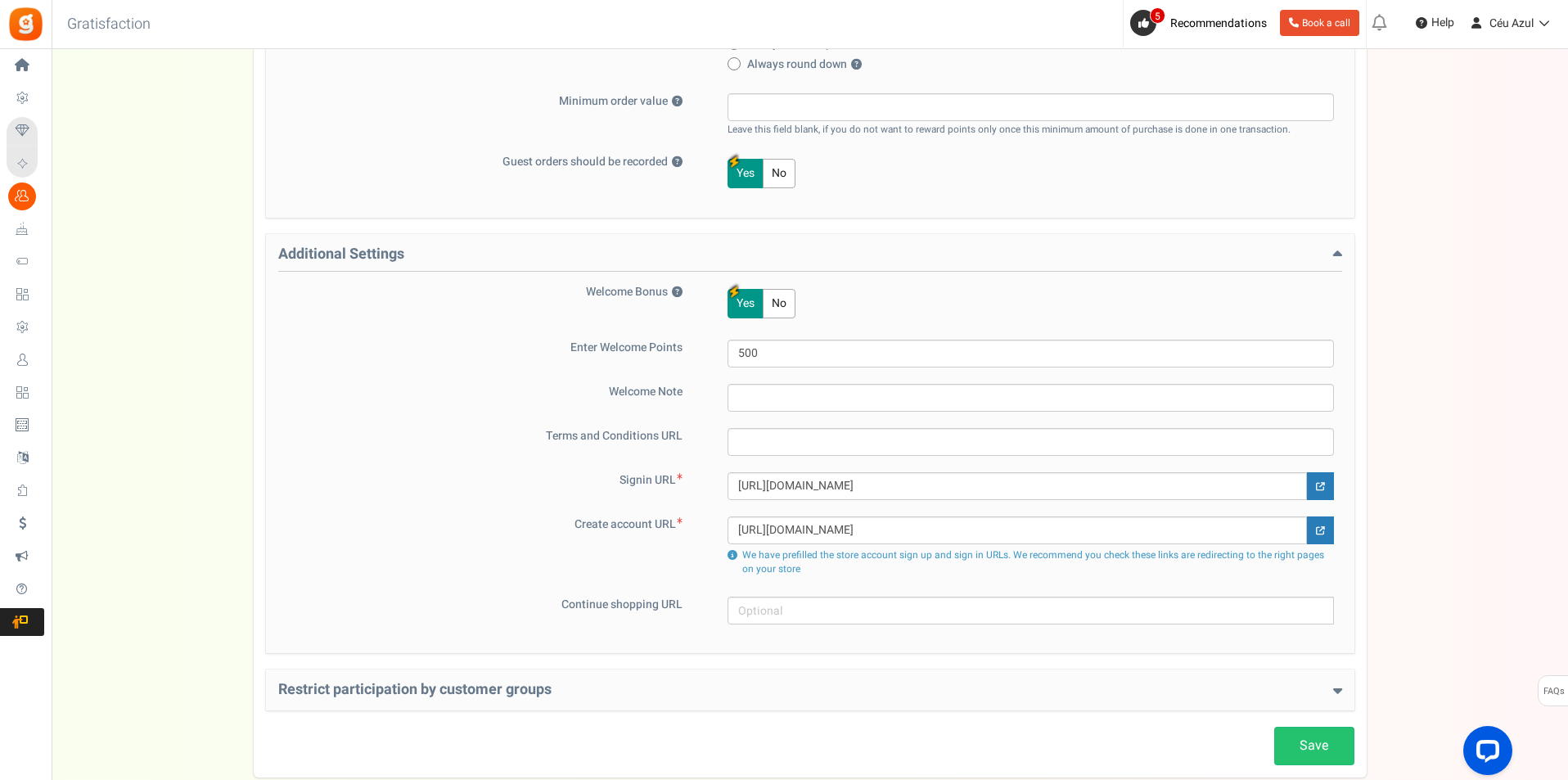
scroll to position [471, 0]
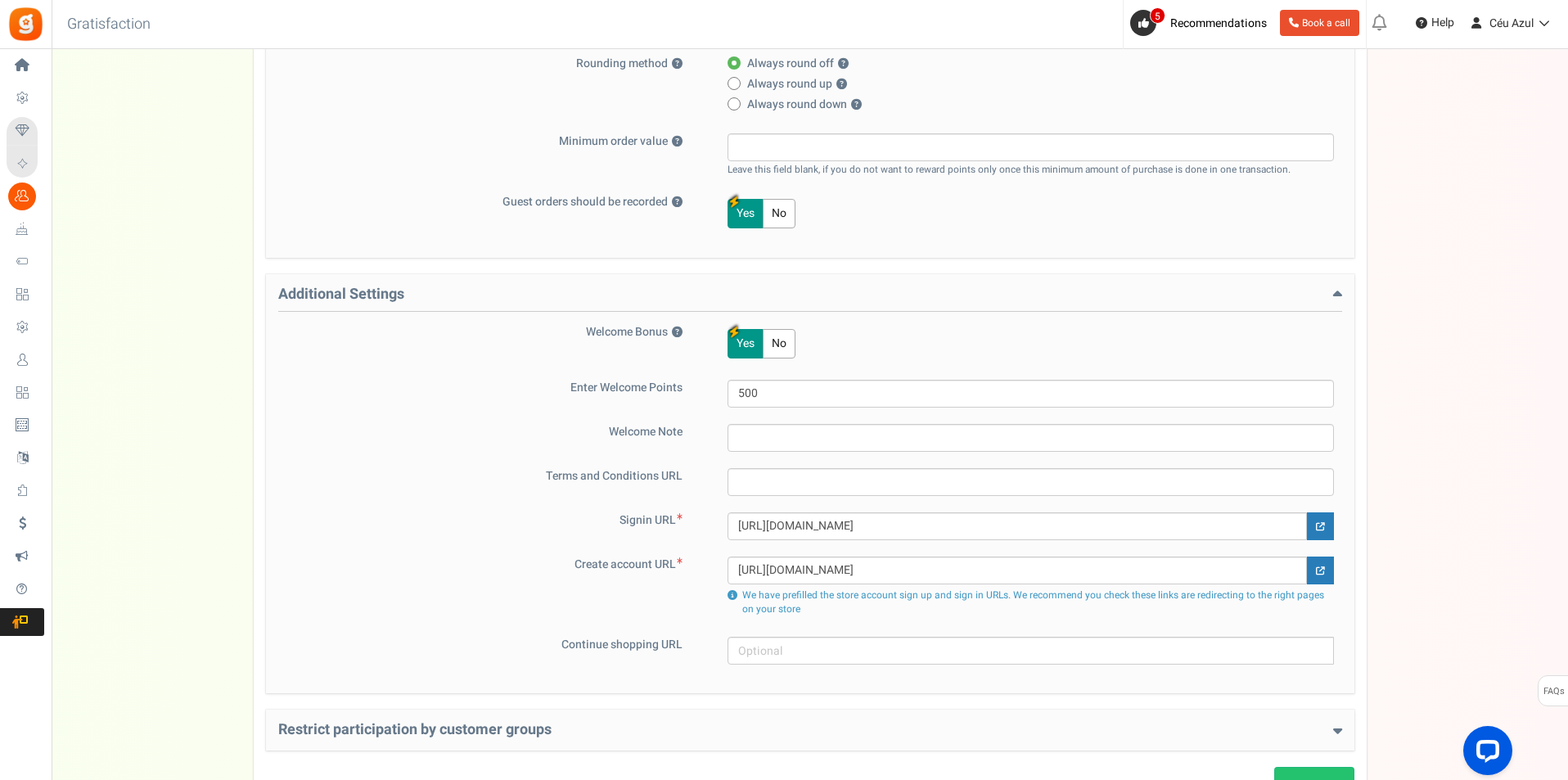
click at [491, 304] on h4 "Additional Settings" at bounding box center [810, 300] width 1064 height 26
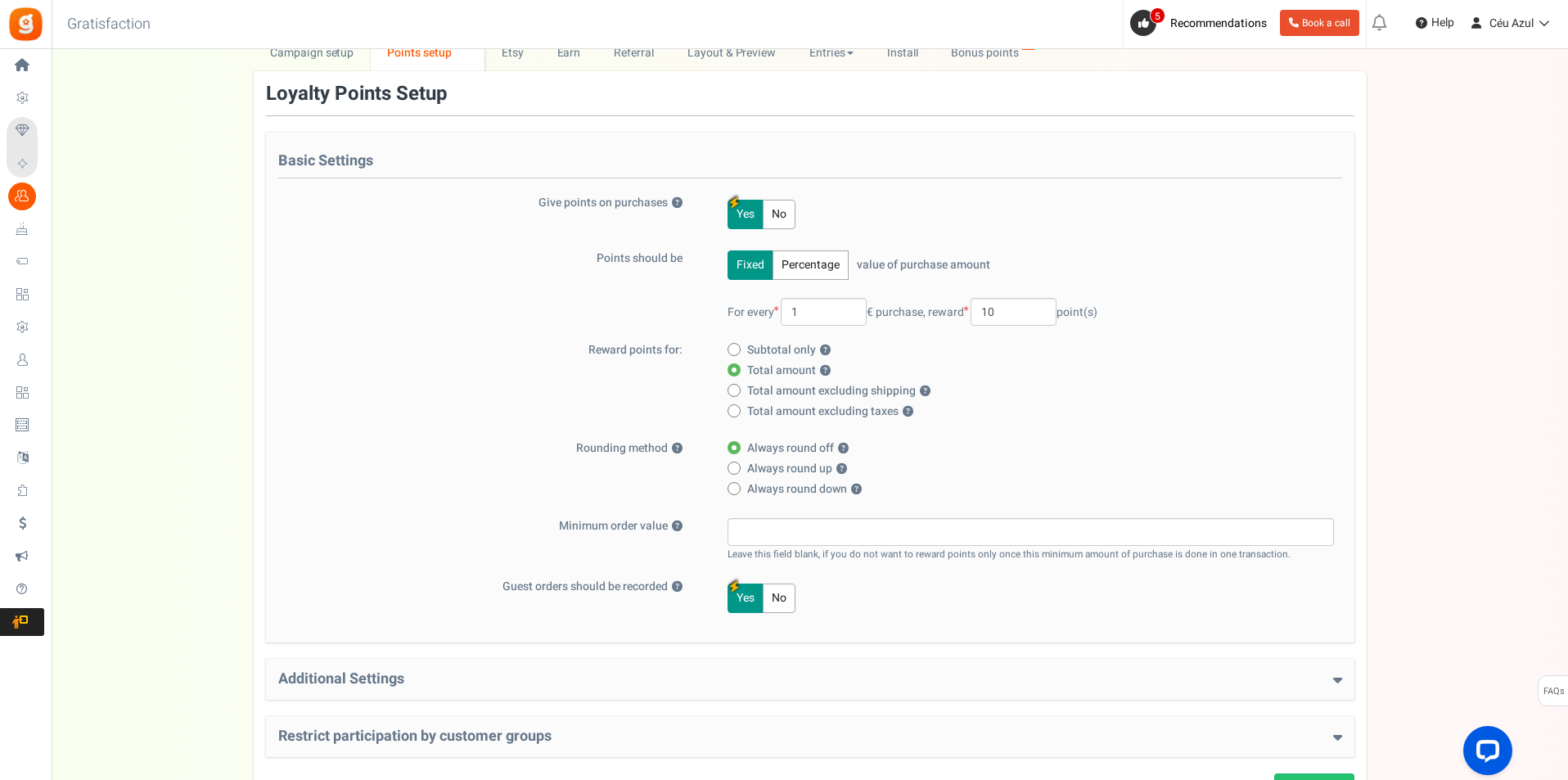
scroll to position [0, 0]
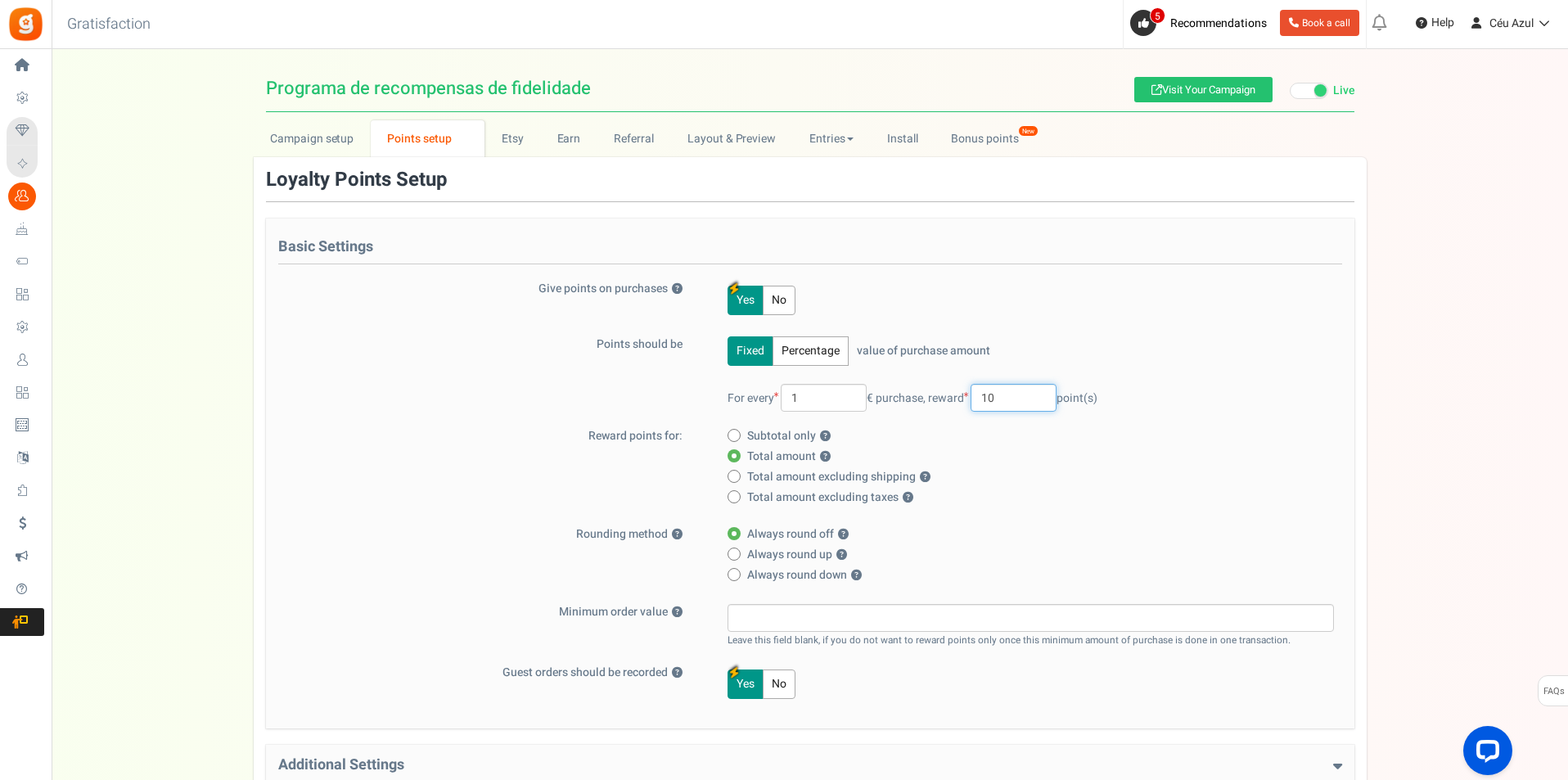
click at [1042, 396] on input "10" at bounding box center [1013, 398] width 86 height 27
click at [523, 142] on link "Etsy" at bounding box center [512, 138] width 56 height 37
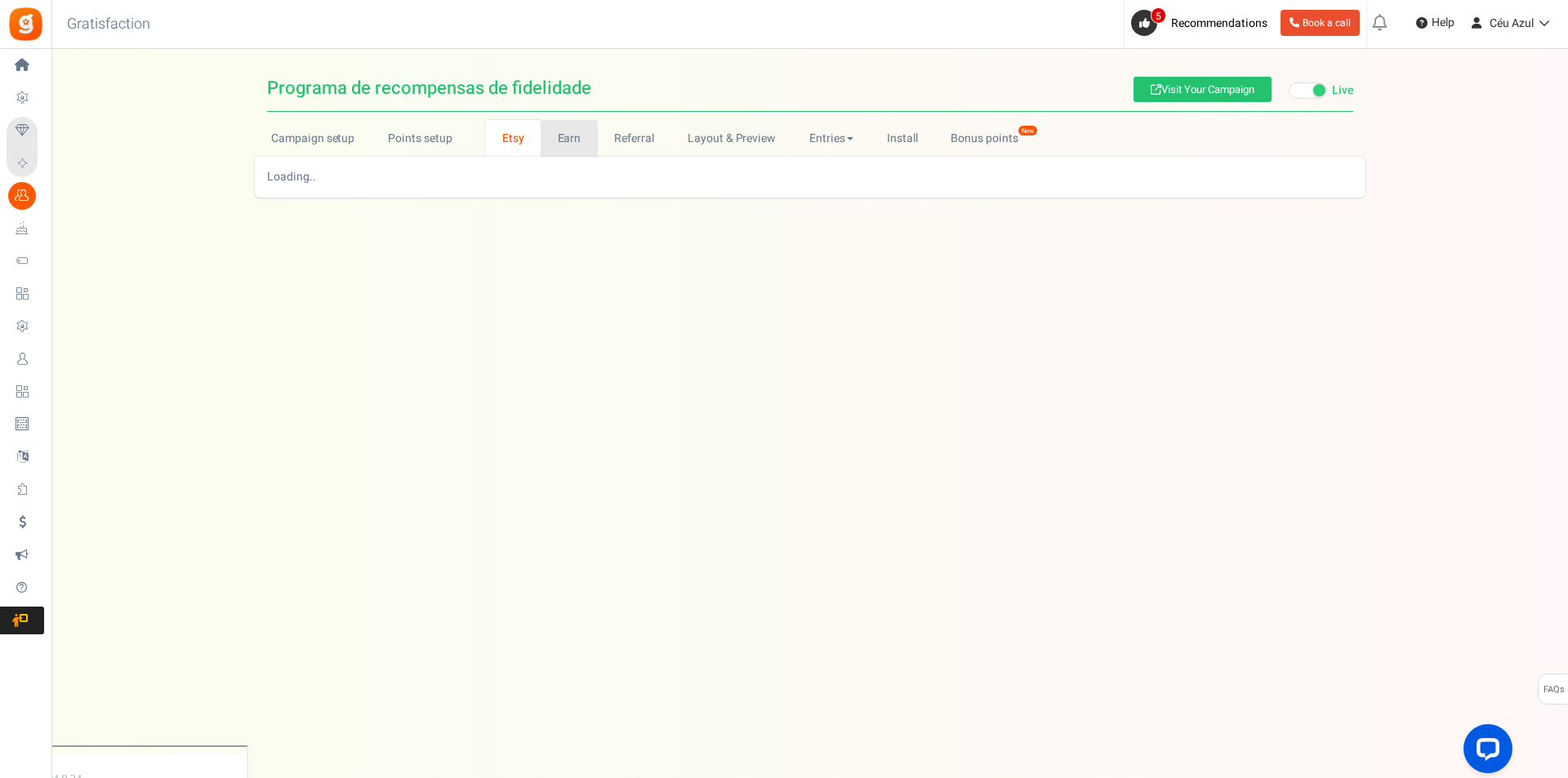
click at [554, 139] on link "Earn" at bounding box center [569, 138] width 57 height 37
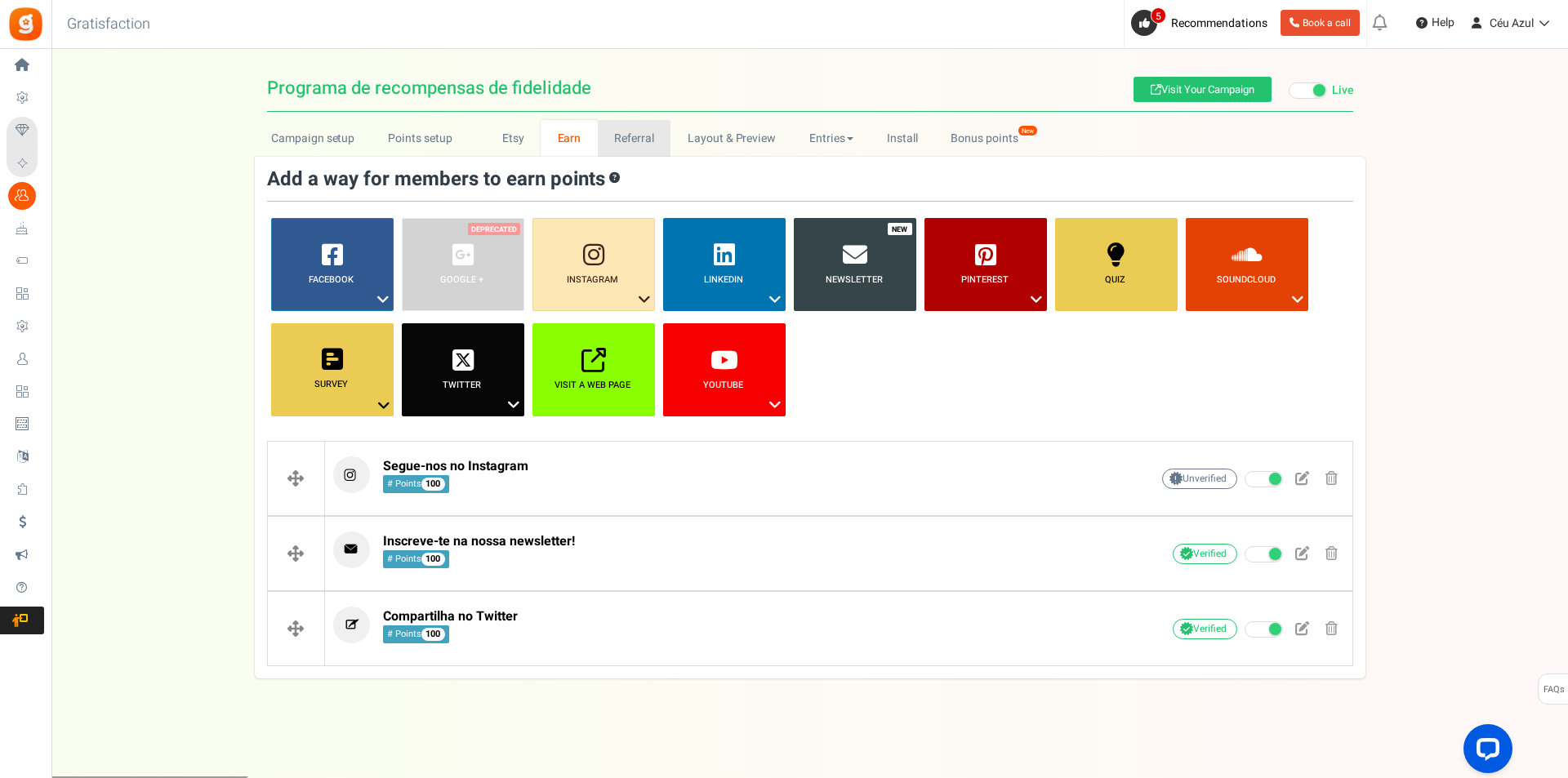
click at [650, 147] on link "Referral" at bounding box center [635, 138] width 74 height 37
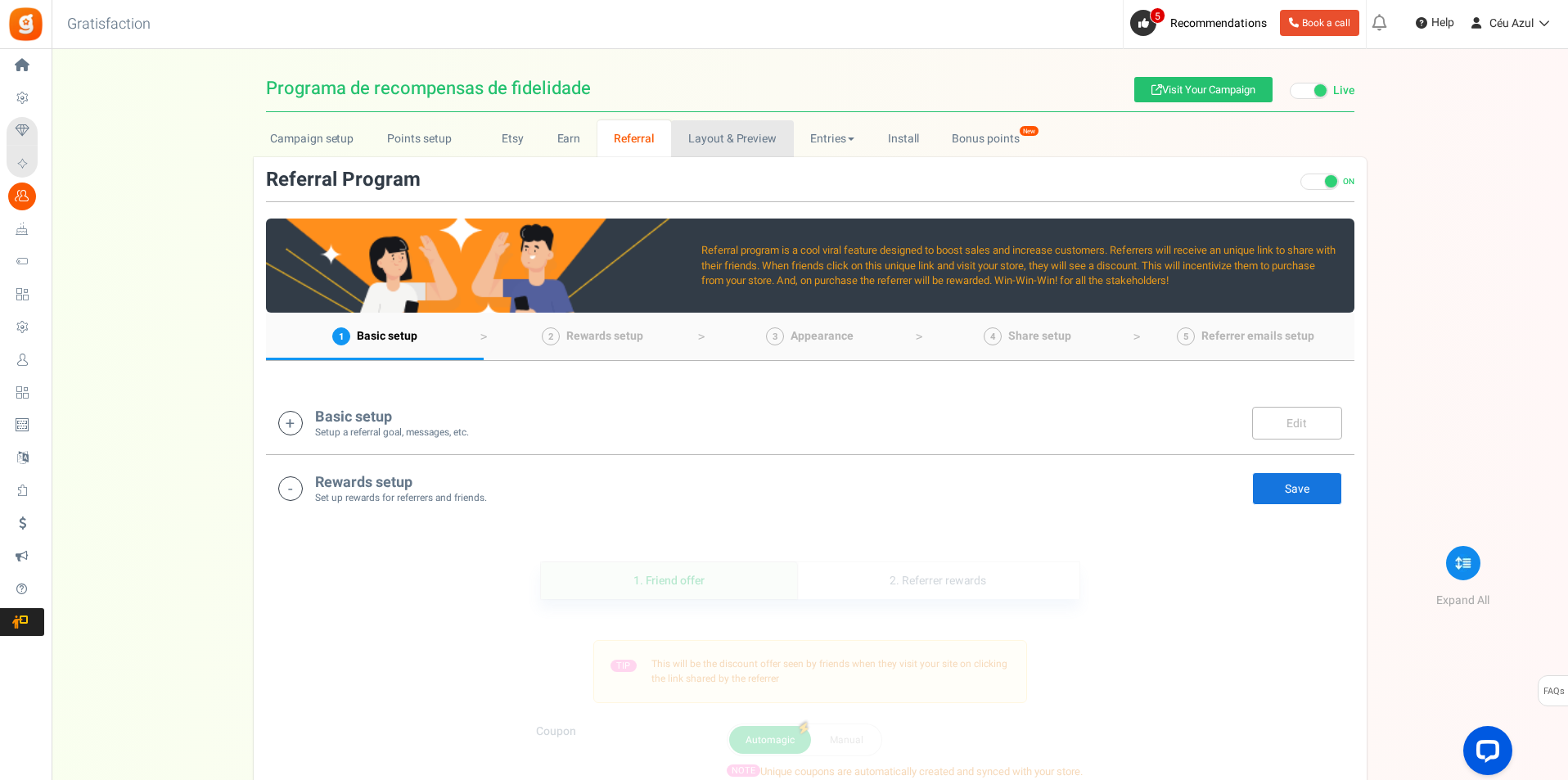
click at [727, 139] on link "Layout & Preview" at bounding box center [732, 138] width 122 height 37
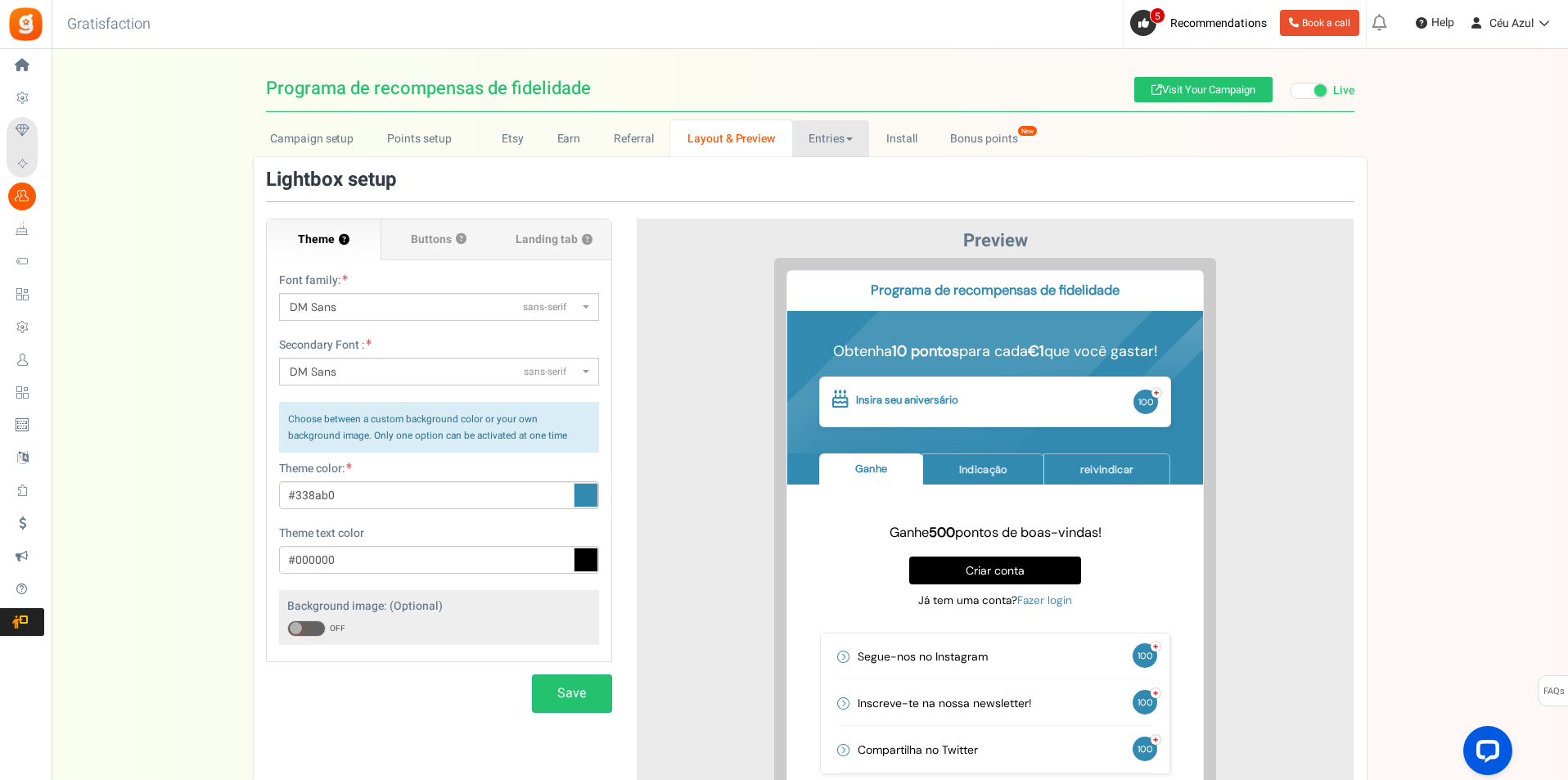
click at [798, 135] on link "Entries" at bounding box center [830, 138] width 78 height 37
click at [894, 137] on link "Install" at bounding box center [901, 138] width 64 height 37
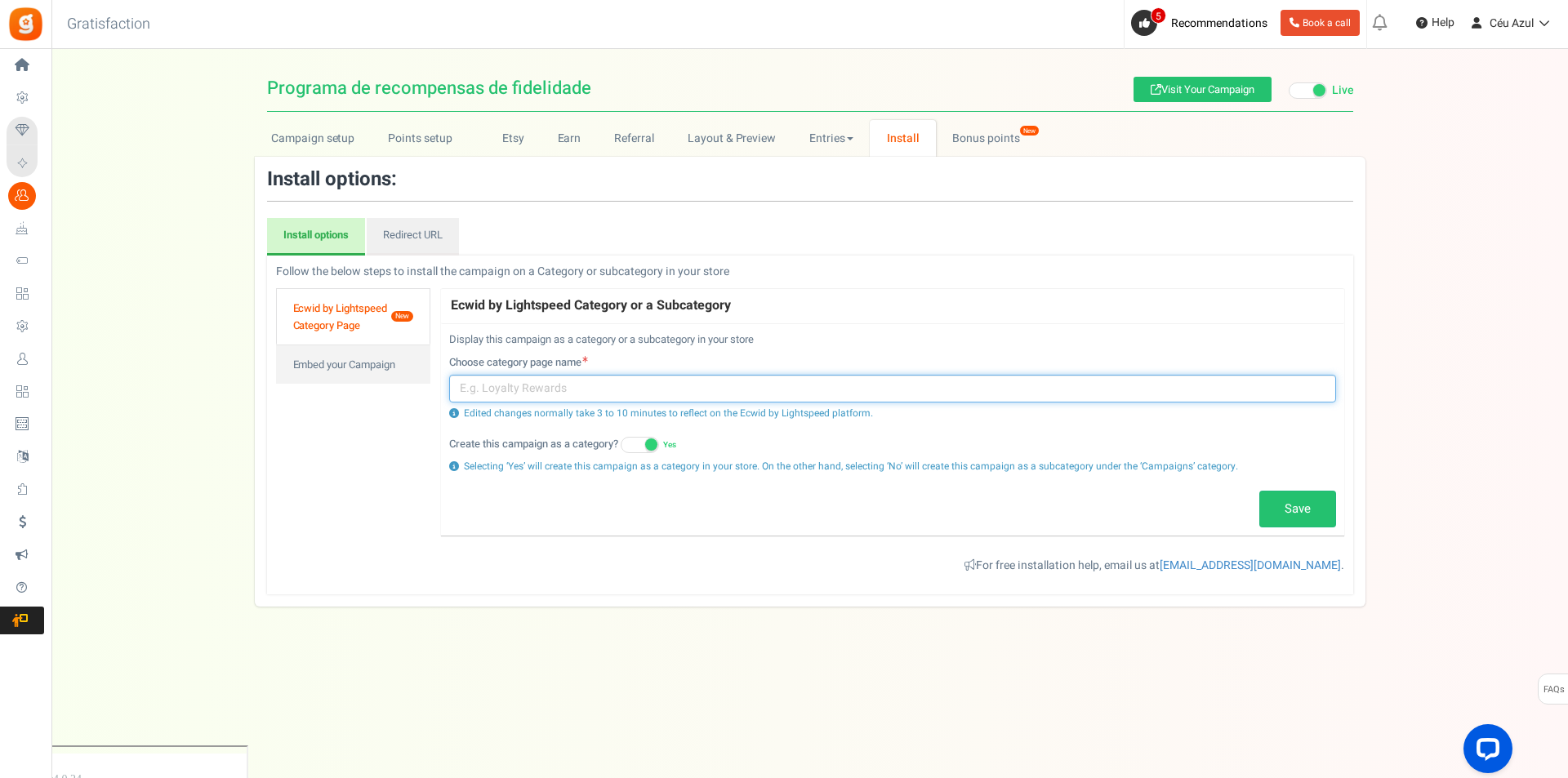
click at [533, 387] on input "text" at bounding box center [892, 388] width 887 height 27
click at [494, 386] on input "Programa de Leal" at bounding box center [892, 388] width 887 height 27
click at [578, 385] on input "Programa de Leal" at bounding box center [892, 388] width 887 height 27
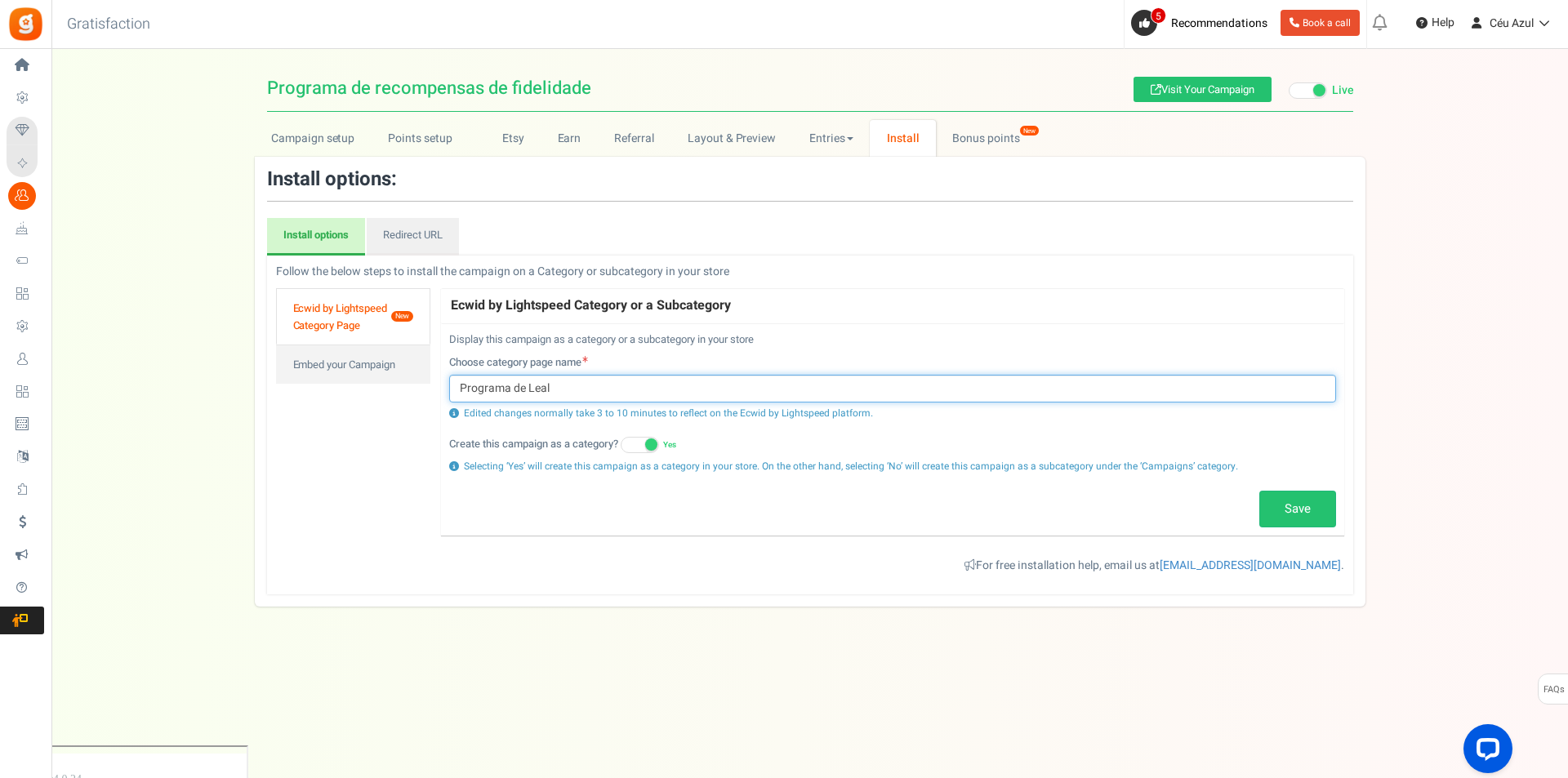
click at [578, 385] on input "Programa de Leal" at bounding box center [892, 388] width 887 height 27
type input "Clube de Recompensas"
click at [1282, 506] on link "Save" at bounding box center [1297, 510] width 77 height 38
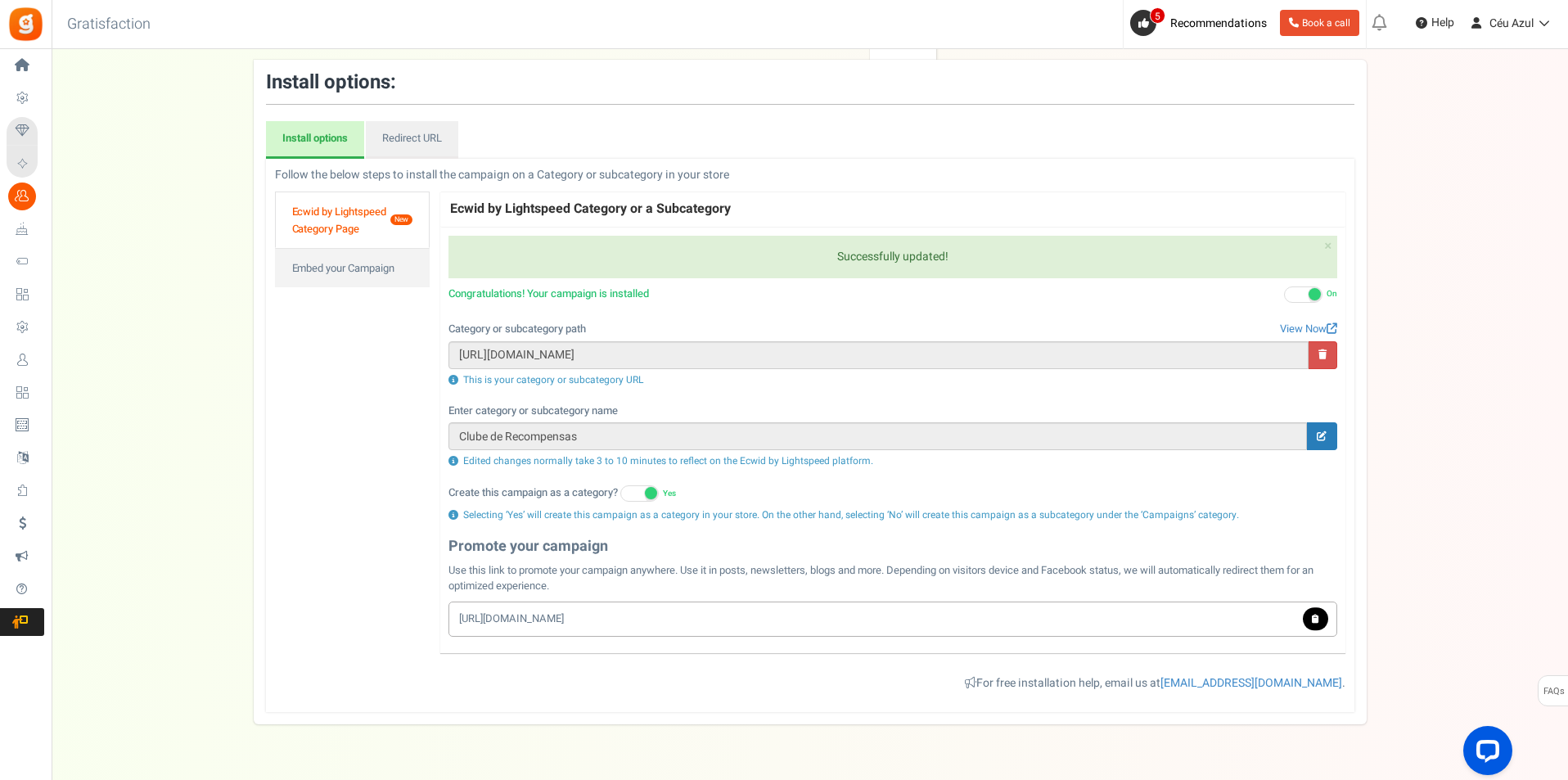
scroll to position [137, 0]
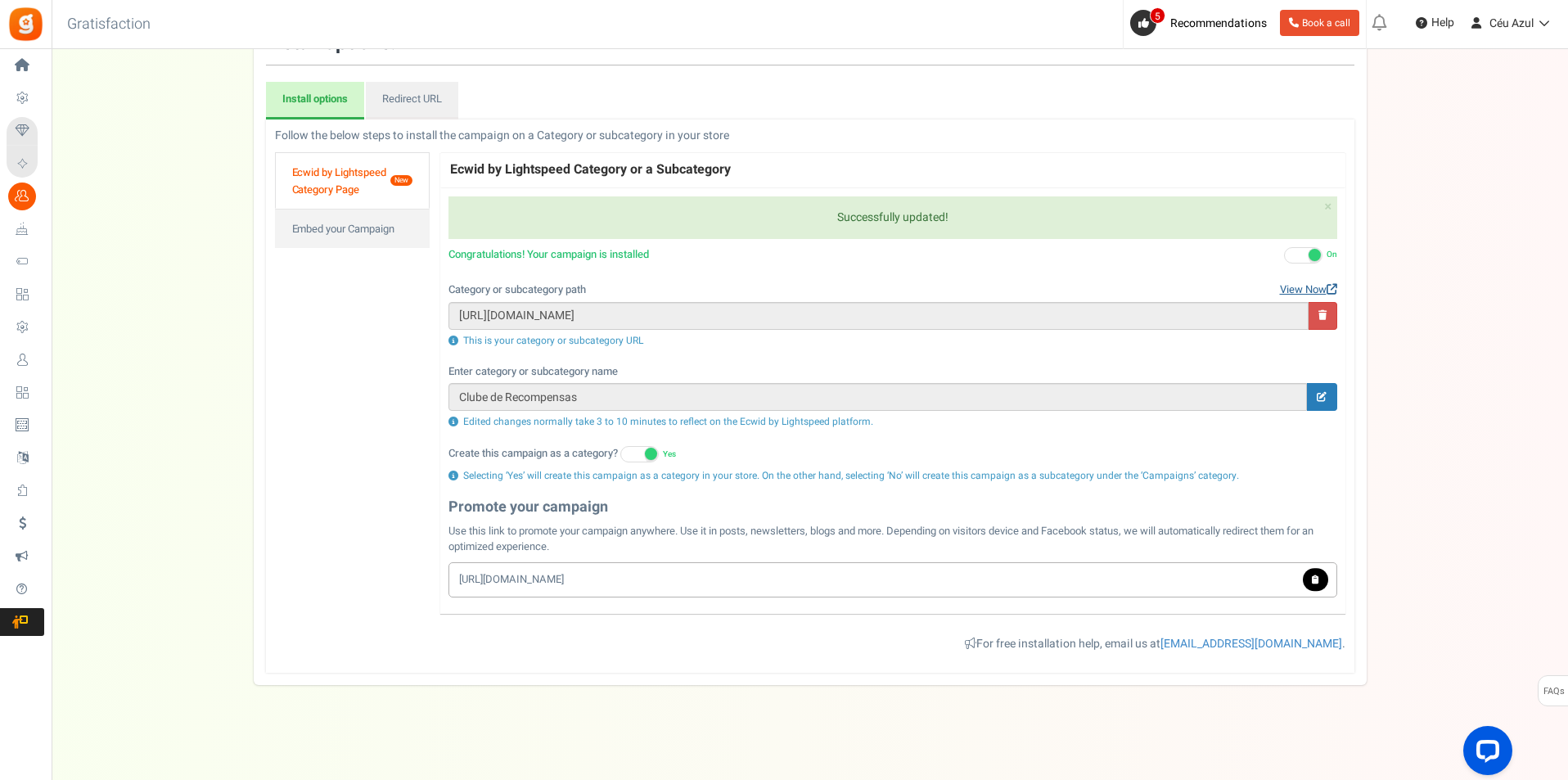
click at [1285, 290] on link "View Now" at bounding box center [1308, 290] width 58 height 15
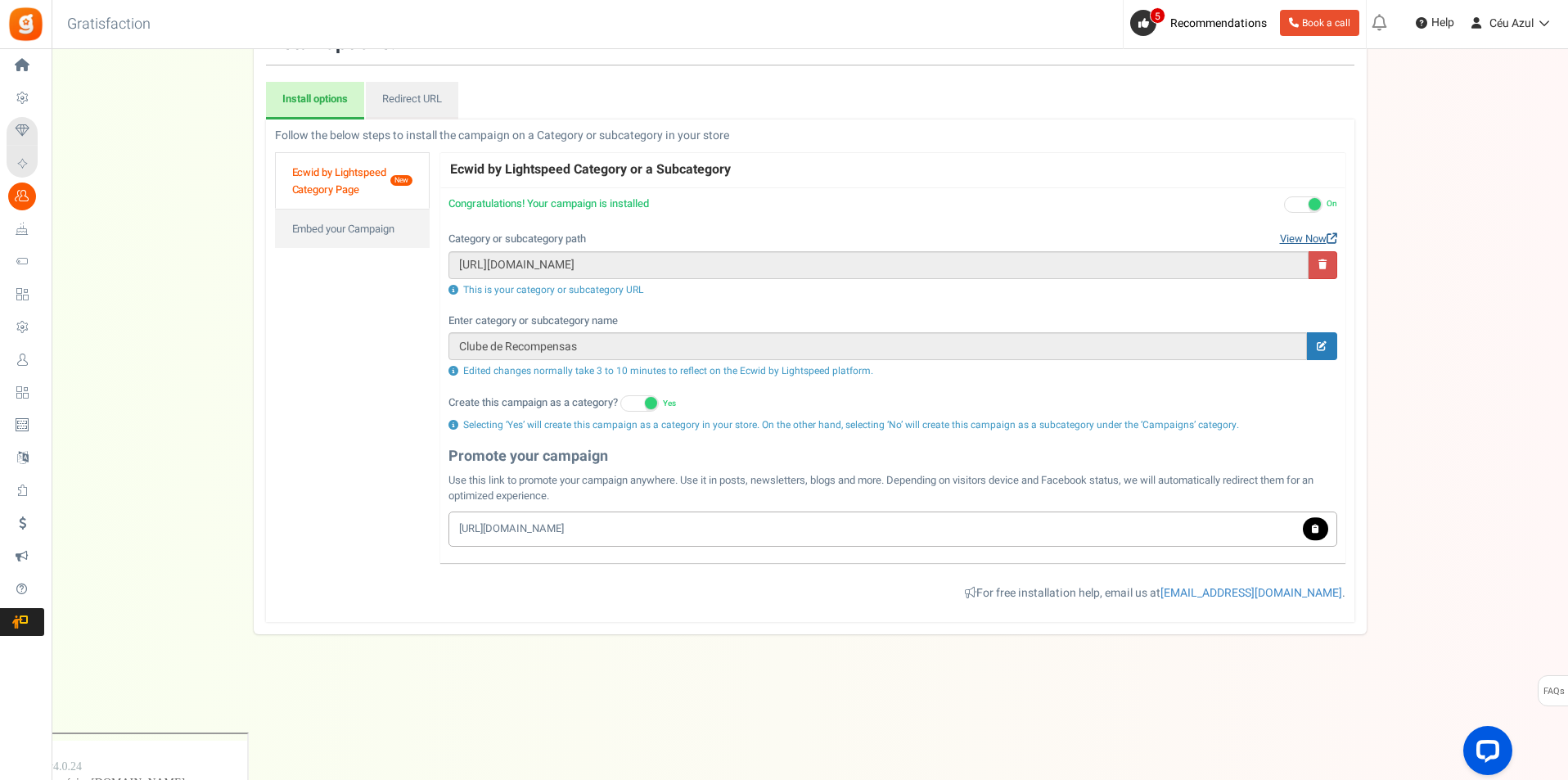
scroll to position [90, 0]
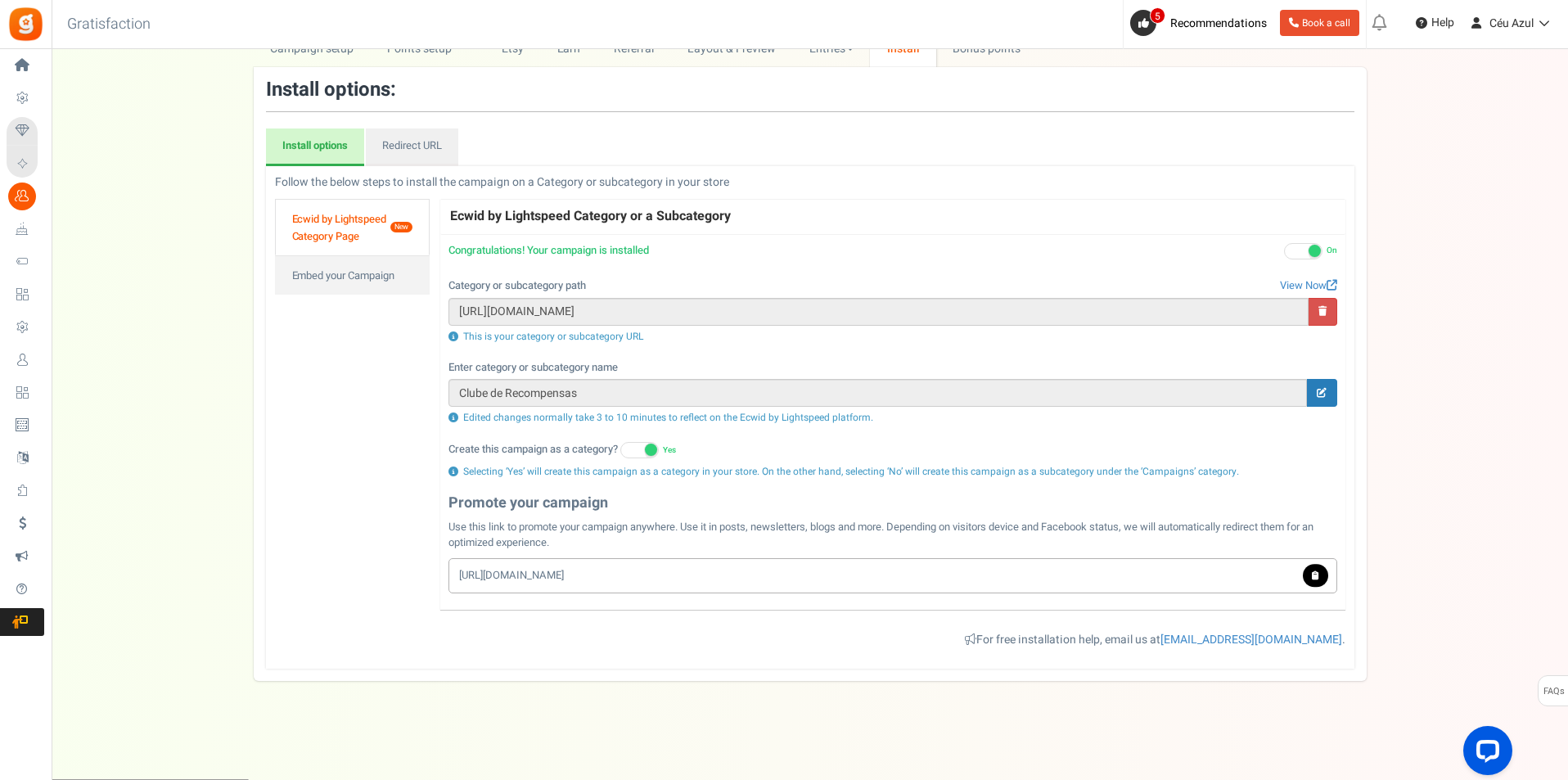
drag, startPoint x: 586, startPoint y: 576, endPoint x: 435, endPoint y: 556, distance: 152.3
click at [435, 556] on div "Follow below steps for the installation in the respective platform Follow the b…" at bounding box center [810, 417] width 1090 height 486
click at [1317, 392] on icon at bounding box center [1321, 393] width 9 height 9
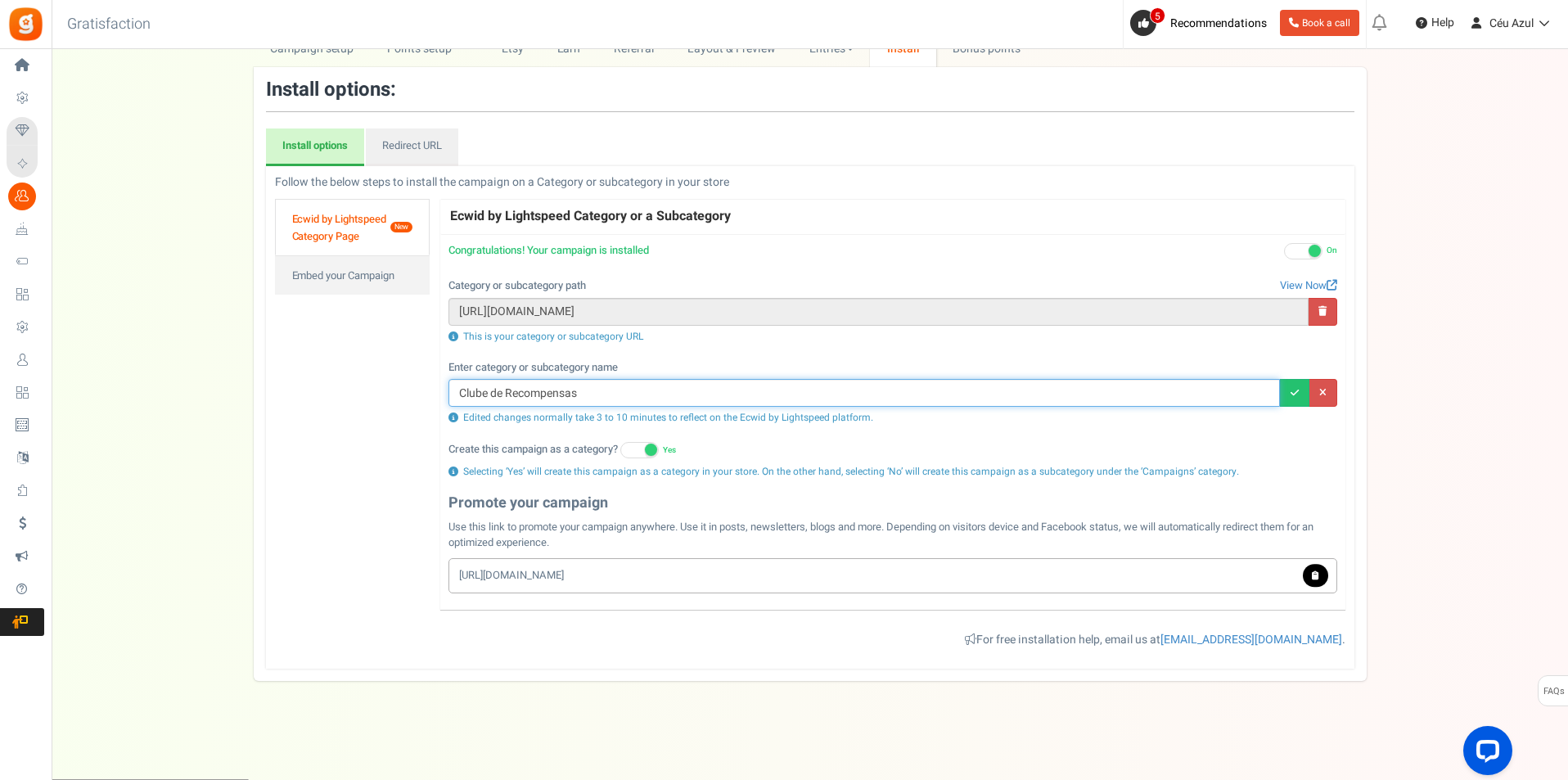
click at [495, 394] on input "Clube de Recompensas" at bounding box center [864, 393] width 831 height 27
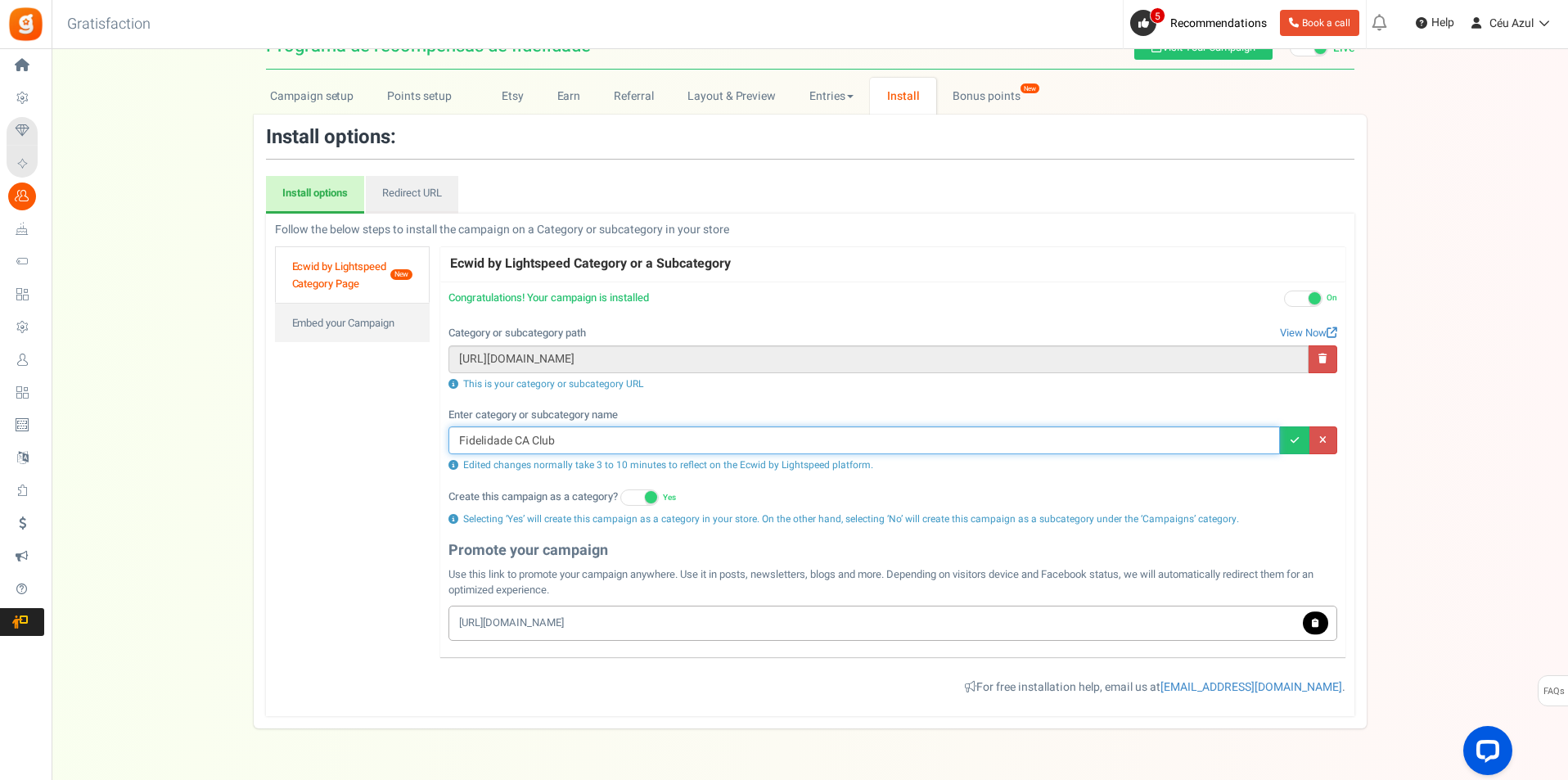
scroll to position [0, 0]
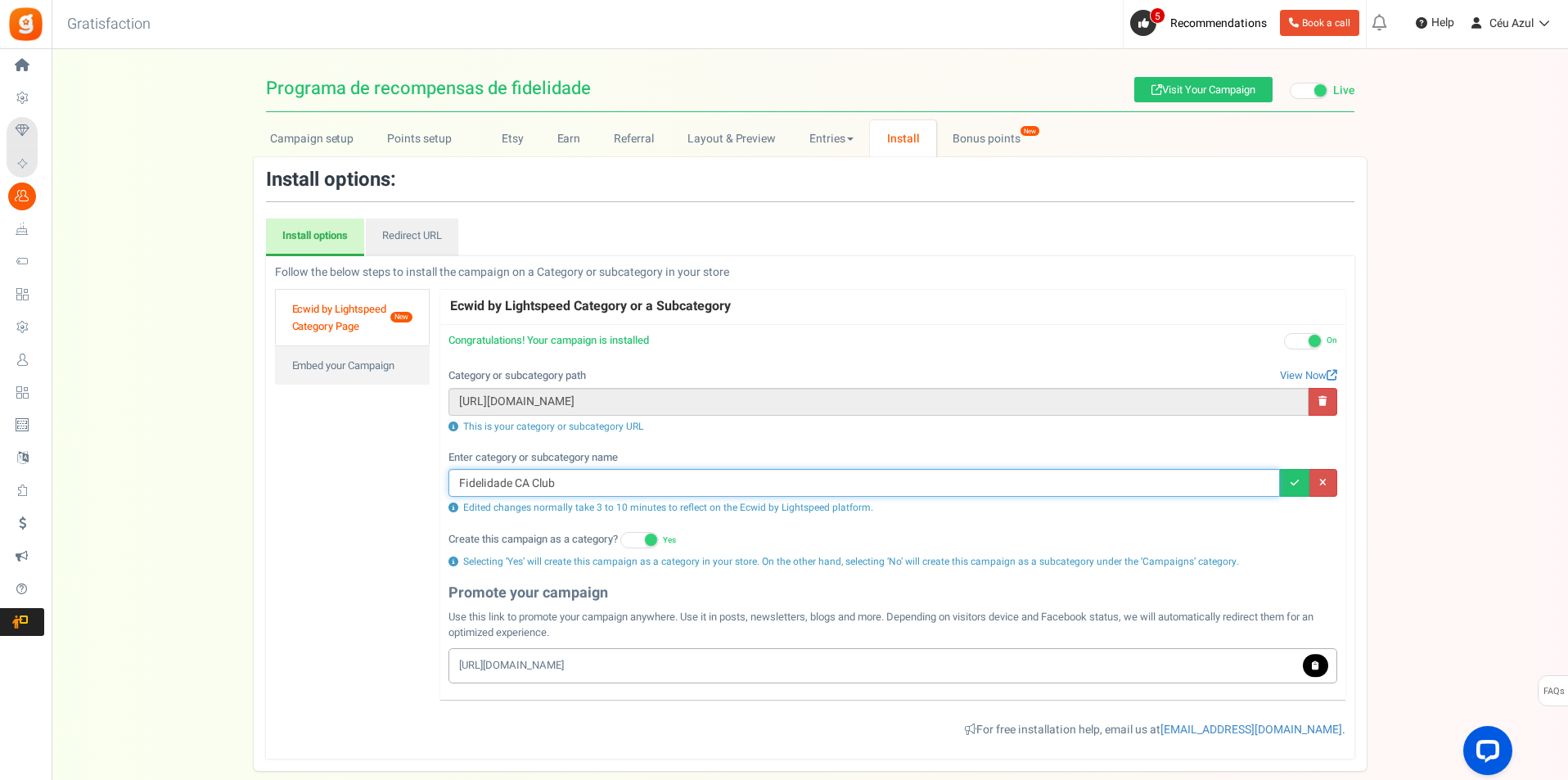
type input "Fidelidade CA Club"
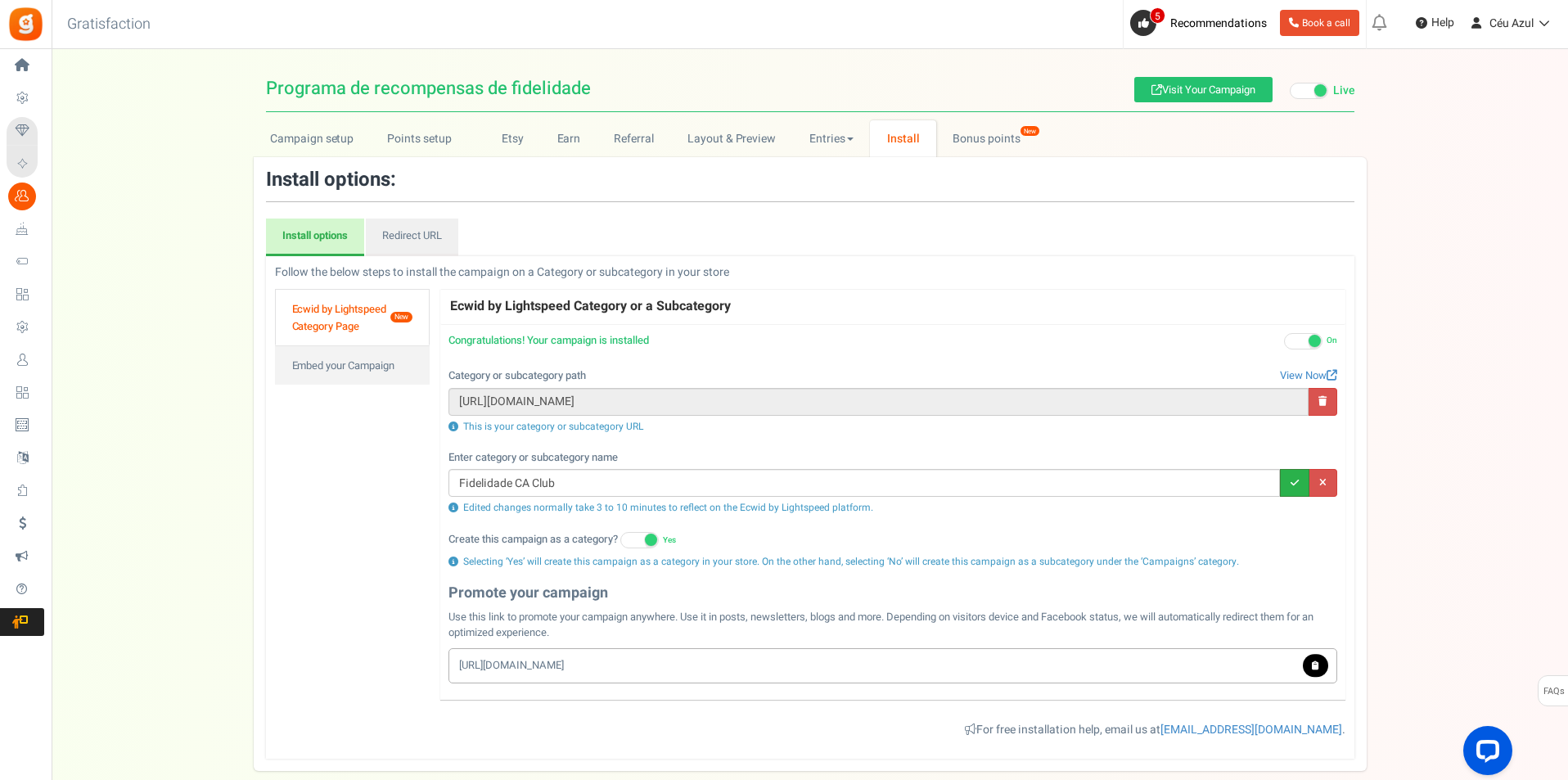
click at [1293, 478] on icon at bounding box center [1295, 483] width 9 height 9
click at [1291, 480] on div "Display your campaign on Ecwid by Lightspeed category page Congratulations! you…" at bounding box center [892, 451] width 889 height 236
type input "https://ceu-azul.pt/products/fidelidade-ca-club"
type input "Fidelidade CA Club"
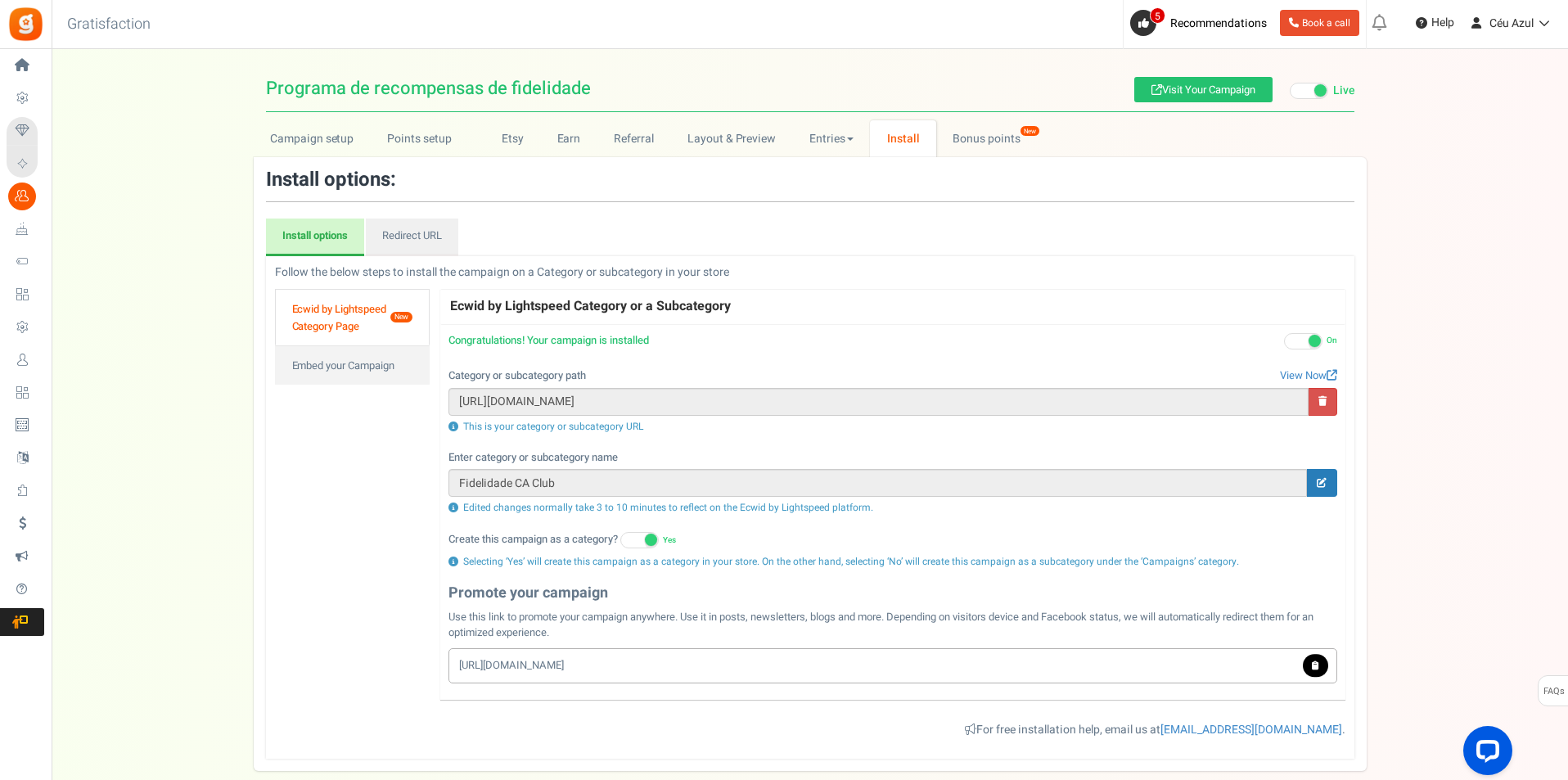
click at [1303, 342] on span at bounding box center [1303, 341] width 39 height 16
click at [1284, 342] on input "On Off" at bounding box center [1284, 342] width 0 height 10
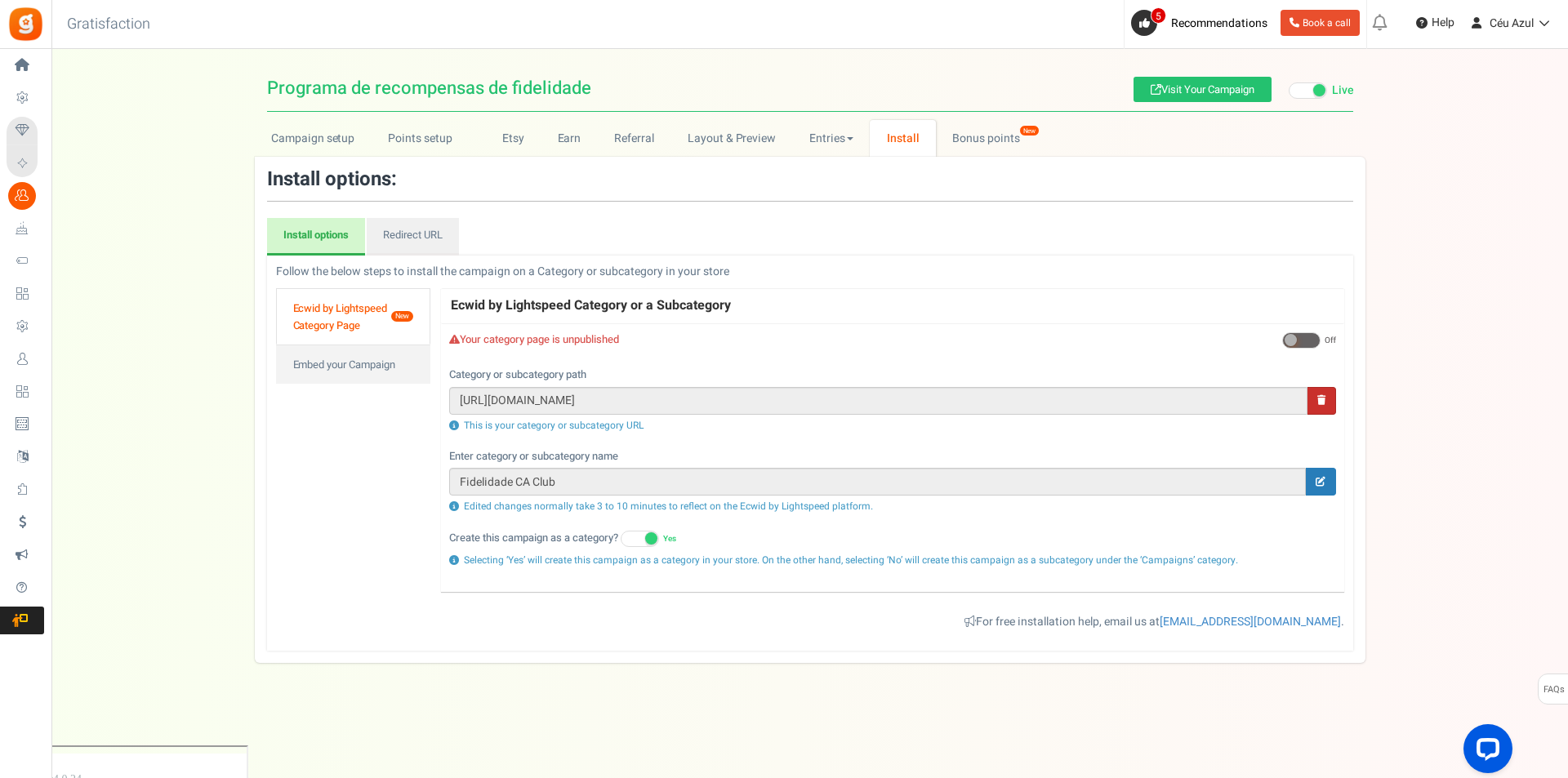
click at [1314, 396] on link at bounding box center [1321, 401] width 28 height 27
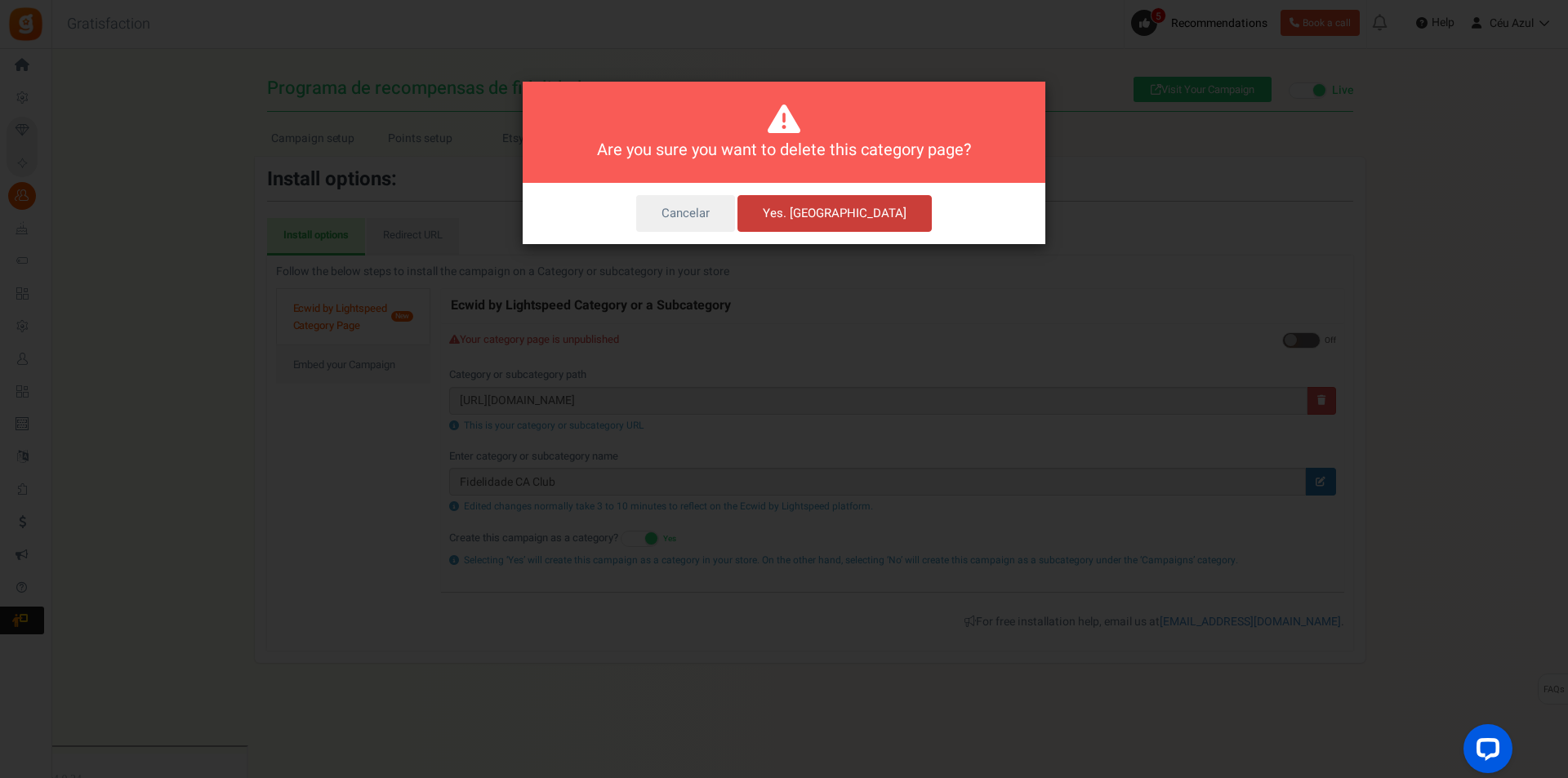
click at [836, 217] on button "Yes. Delete" at bounding box center [835, 214] width 195 height 38
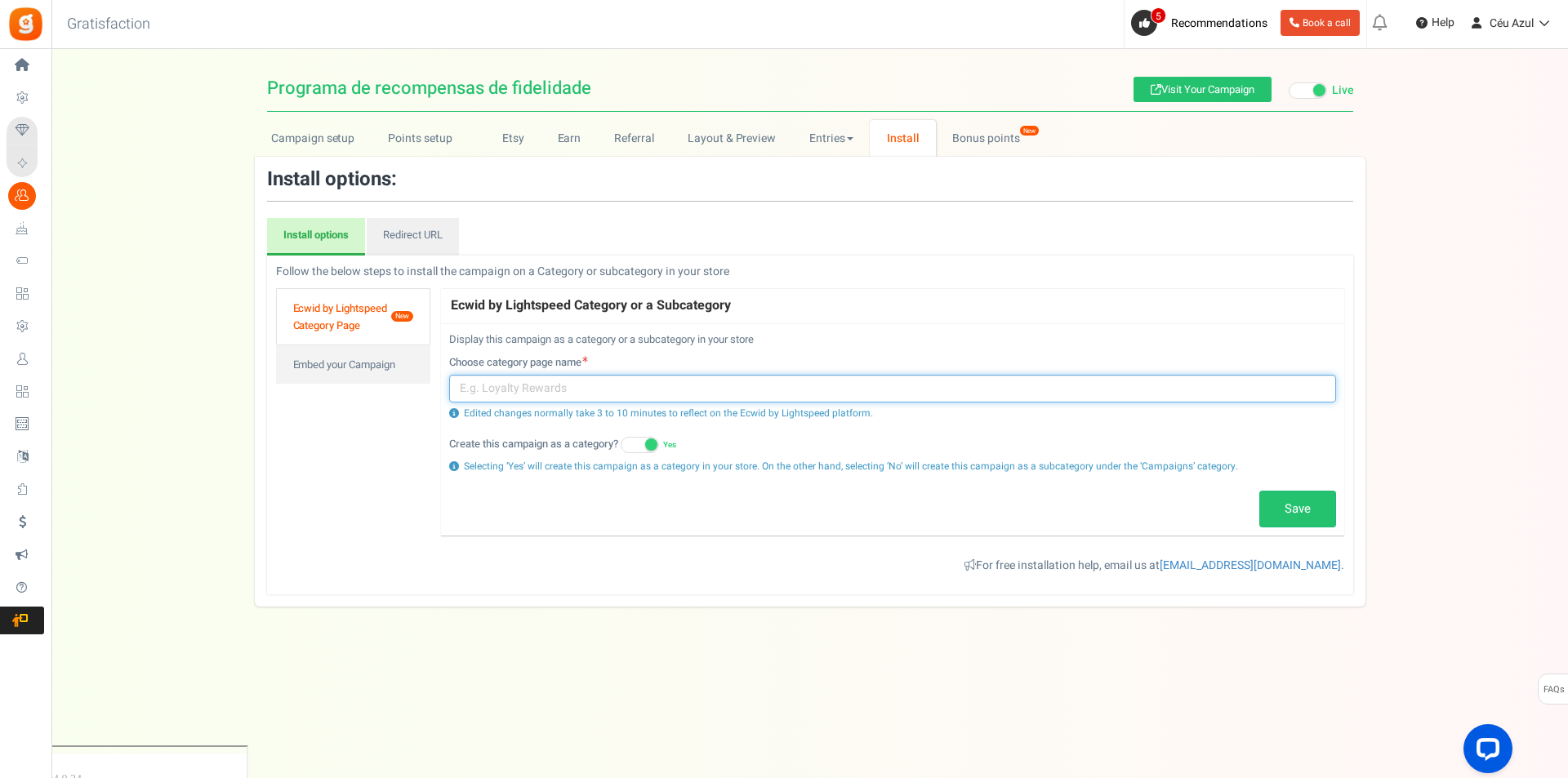
click at [542, 392] on input "text" at bounding box center [892, 388] width 887 height 27
type input "Fidelidade CA Club"
click at [1286, 501] on link "Save" at bounding box center [1297, 510] width 77 height 38
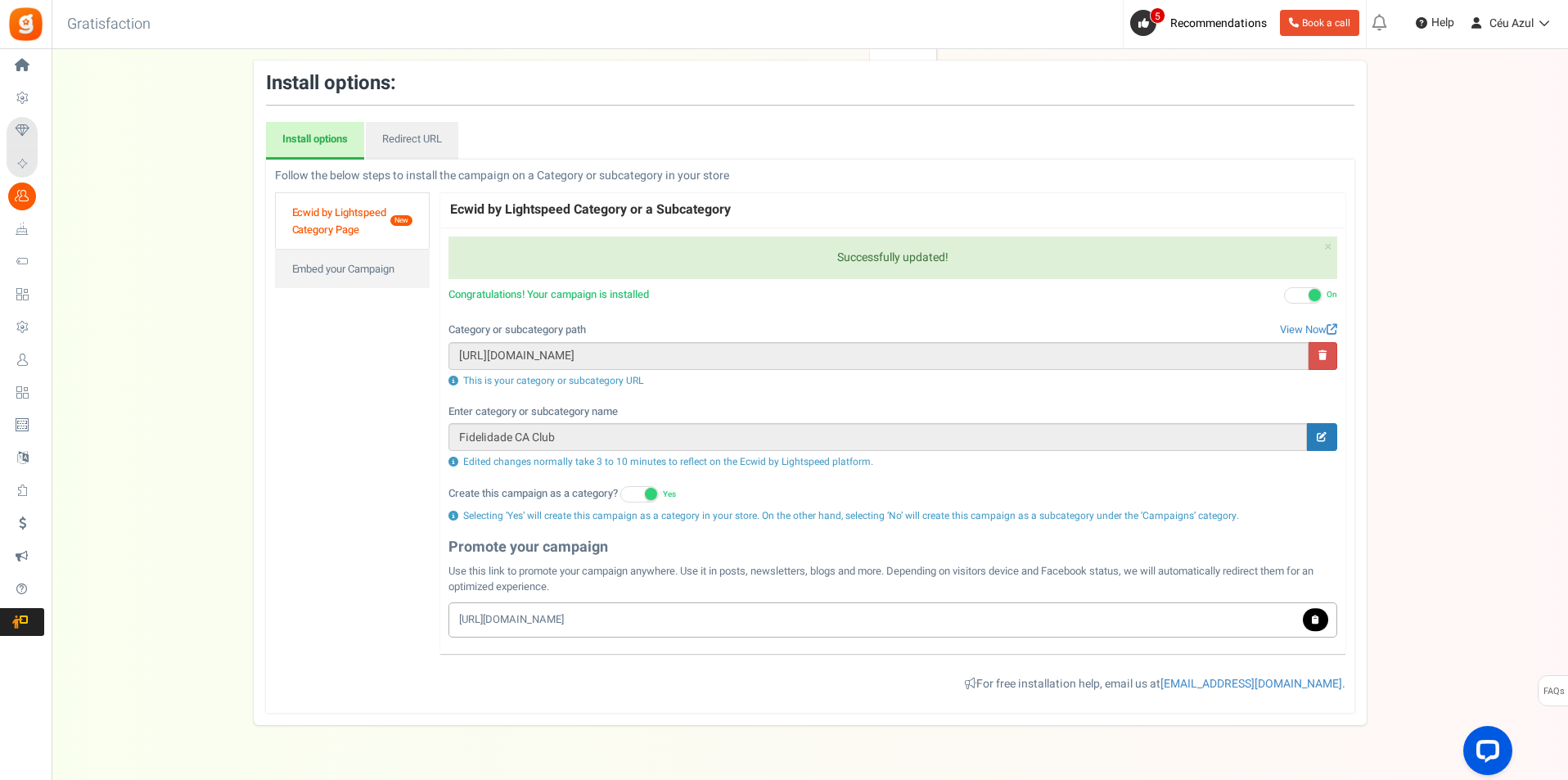
scroll to position [137, 0]
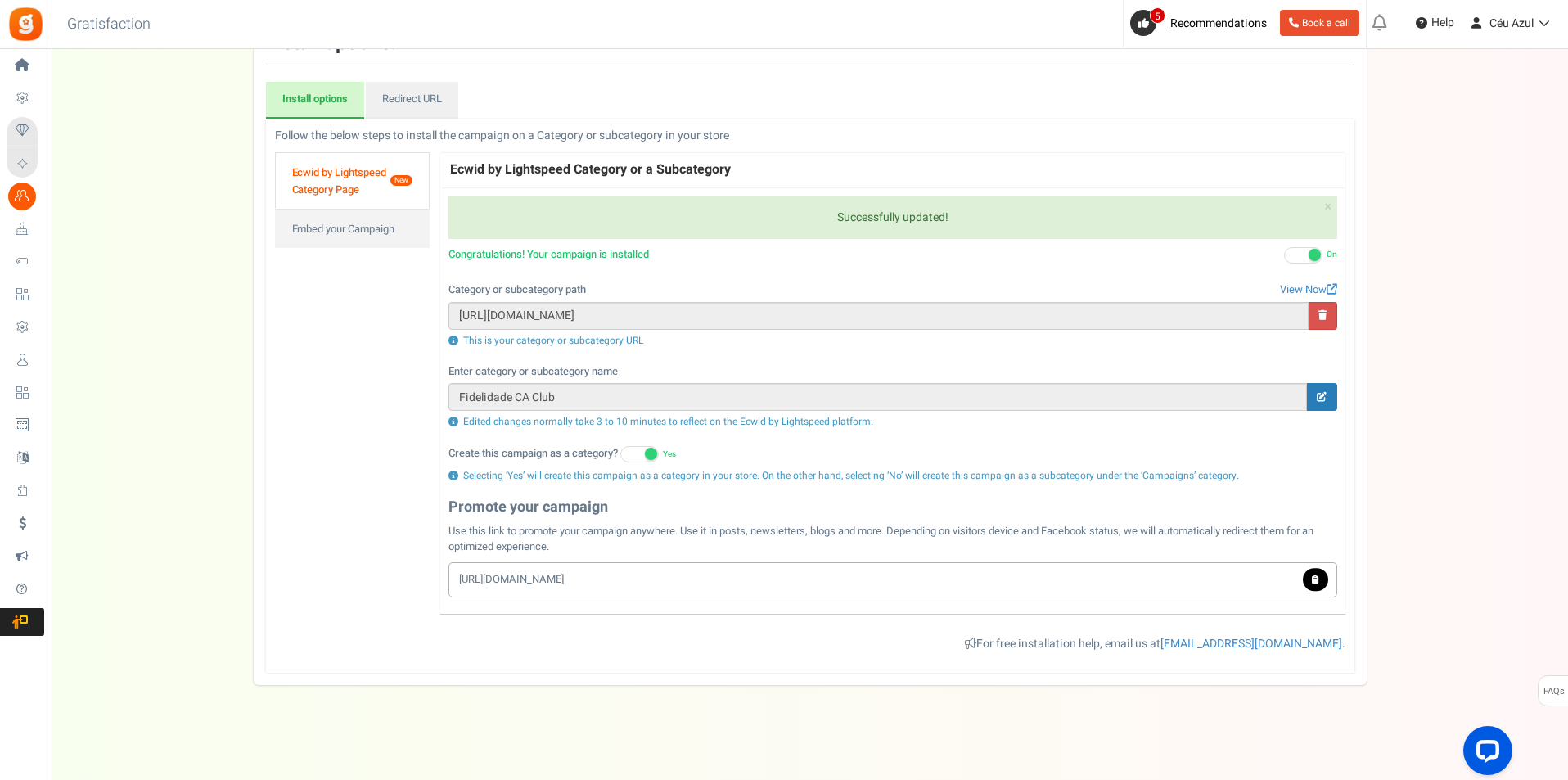
drag, startPoint x: 630, startPoint y: 572, endPoint x: 428, endPoint y: 582, distance: 202.2
click at [428, 582] on div "Follow below steps for the installation in the respective platform Follow the b…" at bounding box center [810, 396] width 1090 height 537
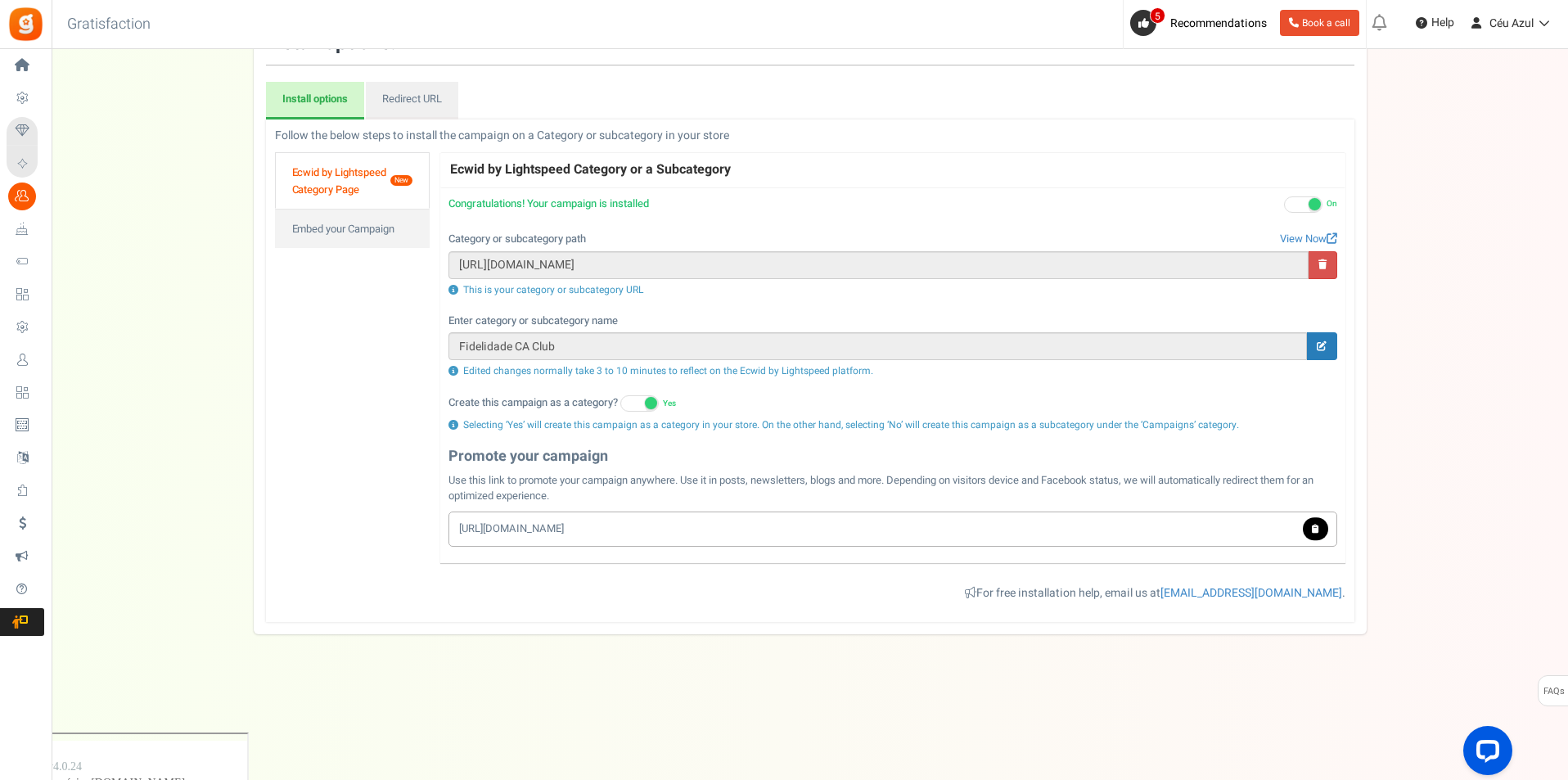
scroll to position [90, 0]
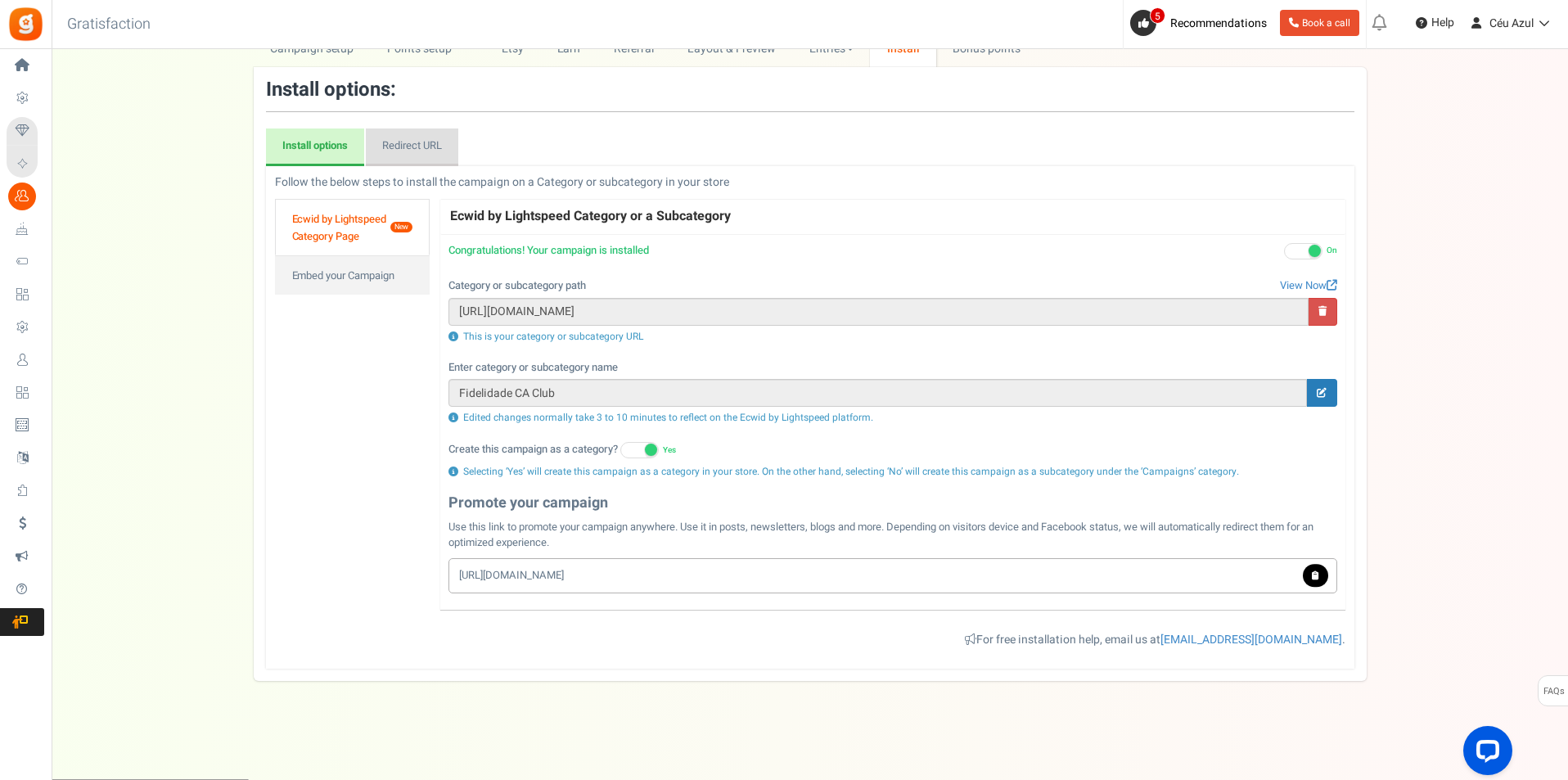
click at [419, 145] on link "Redirect URL" at bounding box center [412, 148] width 93 height 38
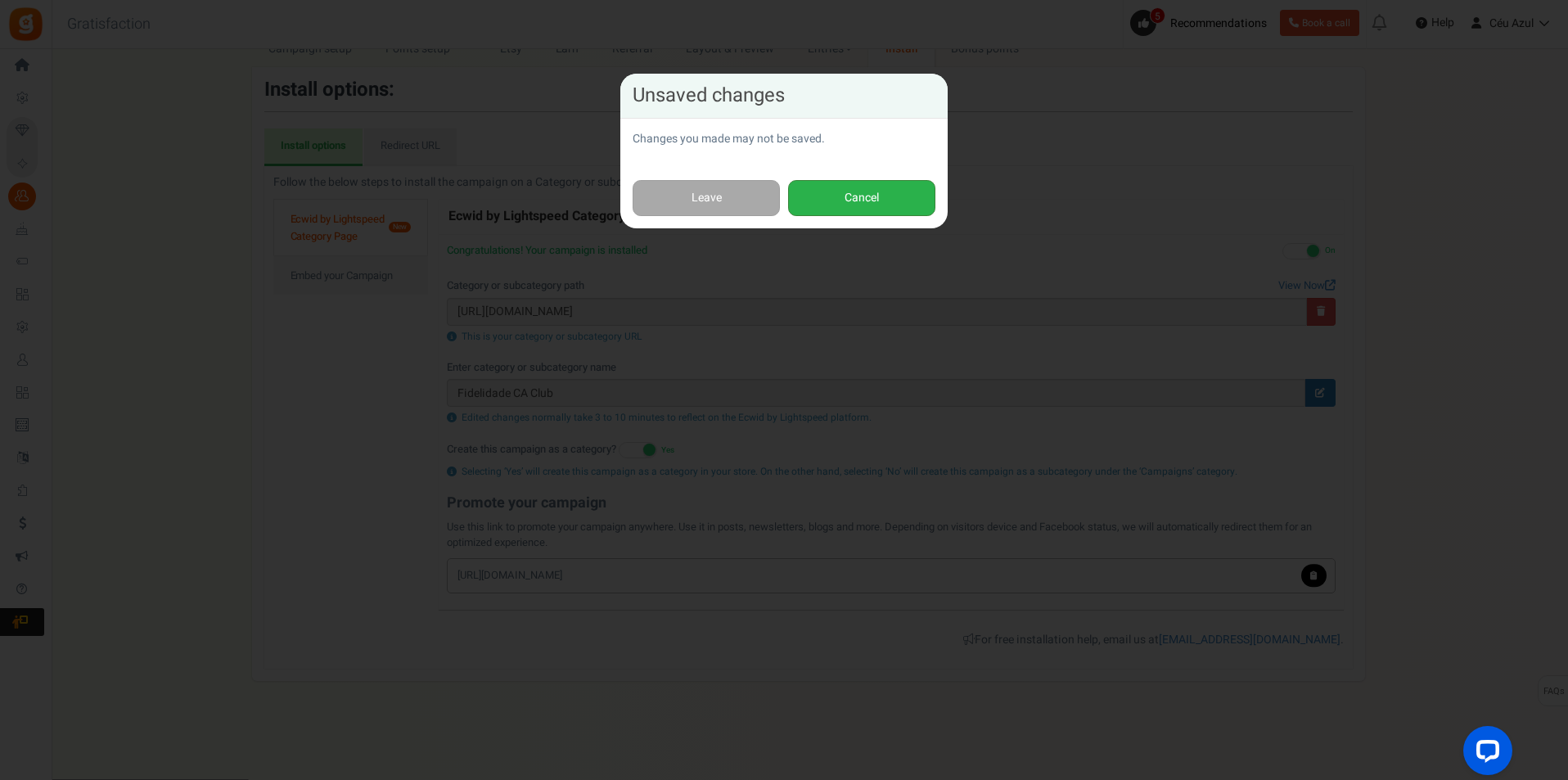
click at [860, 199] on button "Cancel" at bounding box center [862, 198] width 148 height 37
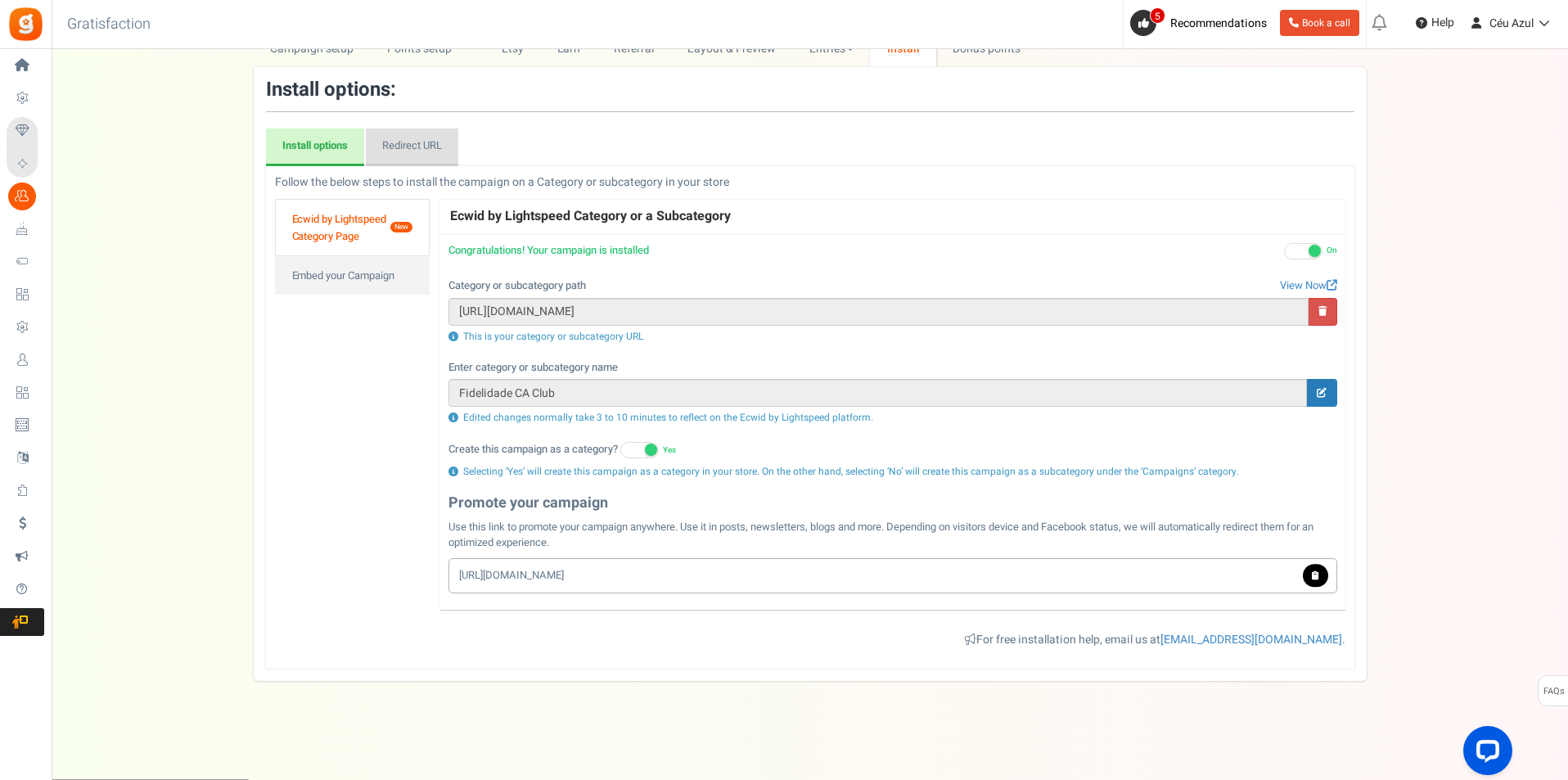
click at [407, 145] on link "Redirect URL" at bounding box center [412, 148] width 93 height 38
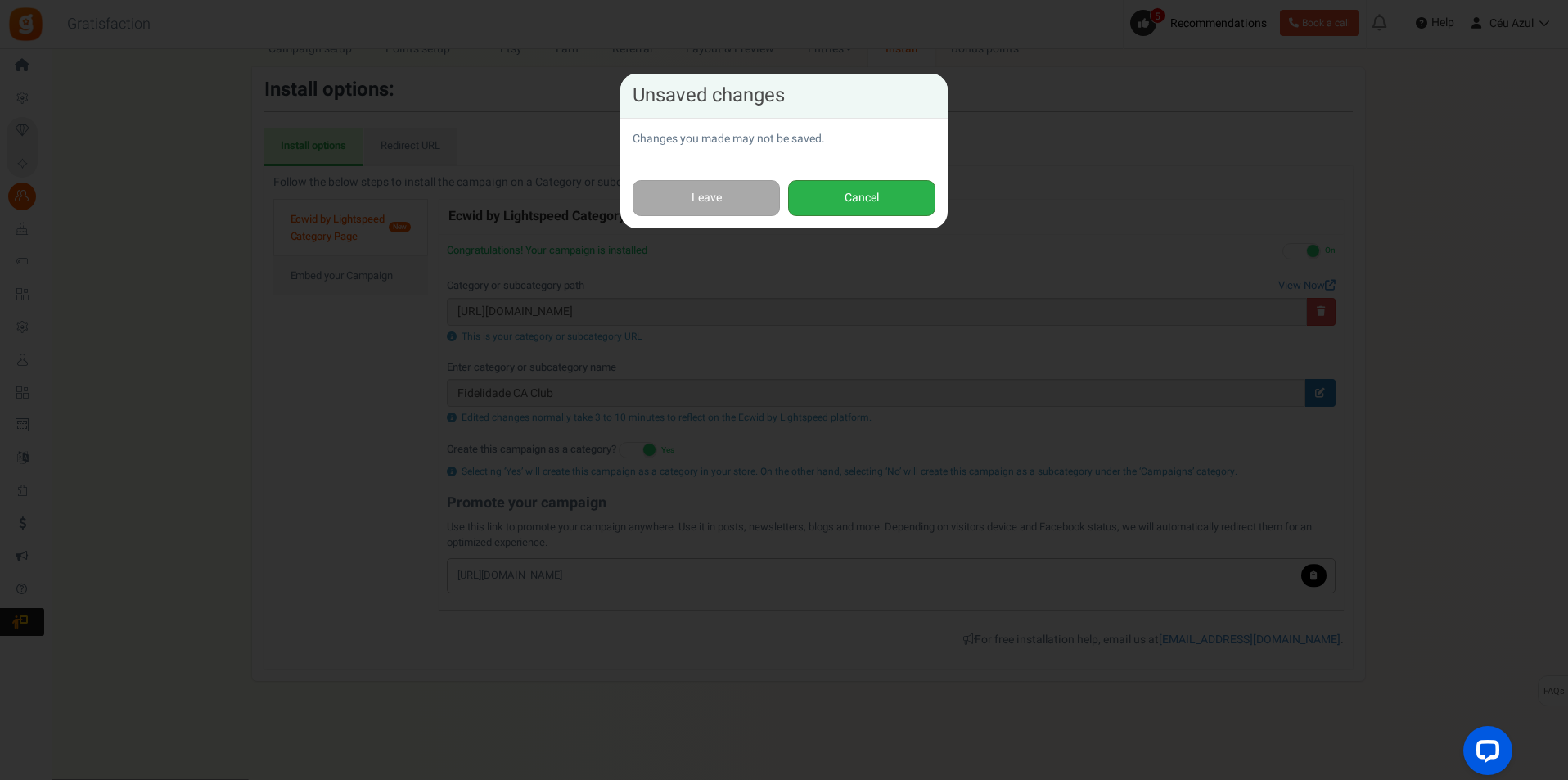
click at [858, 204] on button "Cancel" at bounding box center [862, 198] width 148 height 37
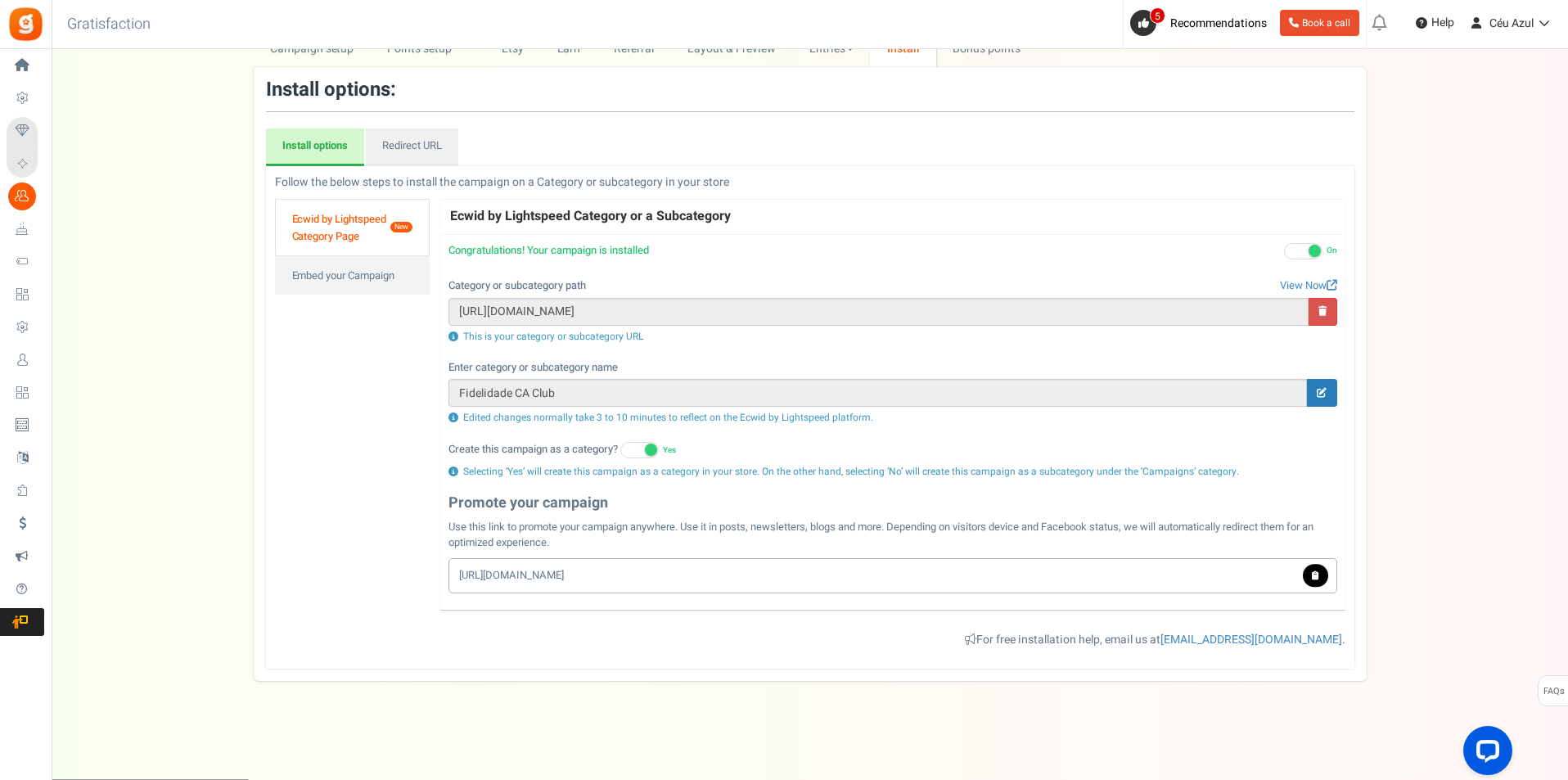
click at [357, 213] on link "Ecwid by Lightspeed Category Page New" at bounding box center [352, 228] width 155 height 57
click at [353, 231] on link "Ecwid by Lightspeed Category Page New" at bounding box center [352, 228] width 155 height 57
click at [368, 277] on link "Embed your Campaign" at bounding box center [352, 275] width 155 height 40
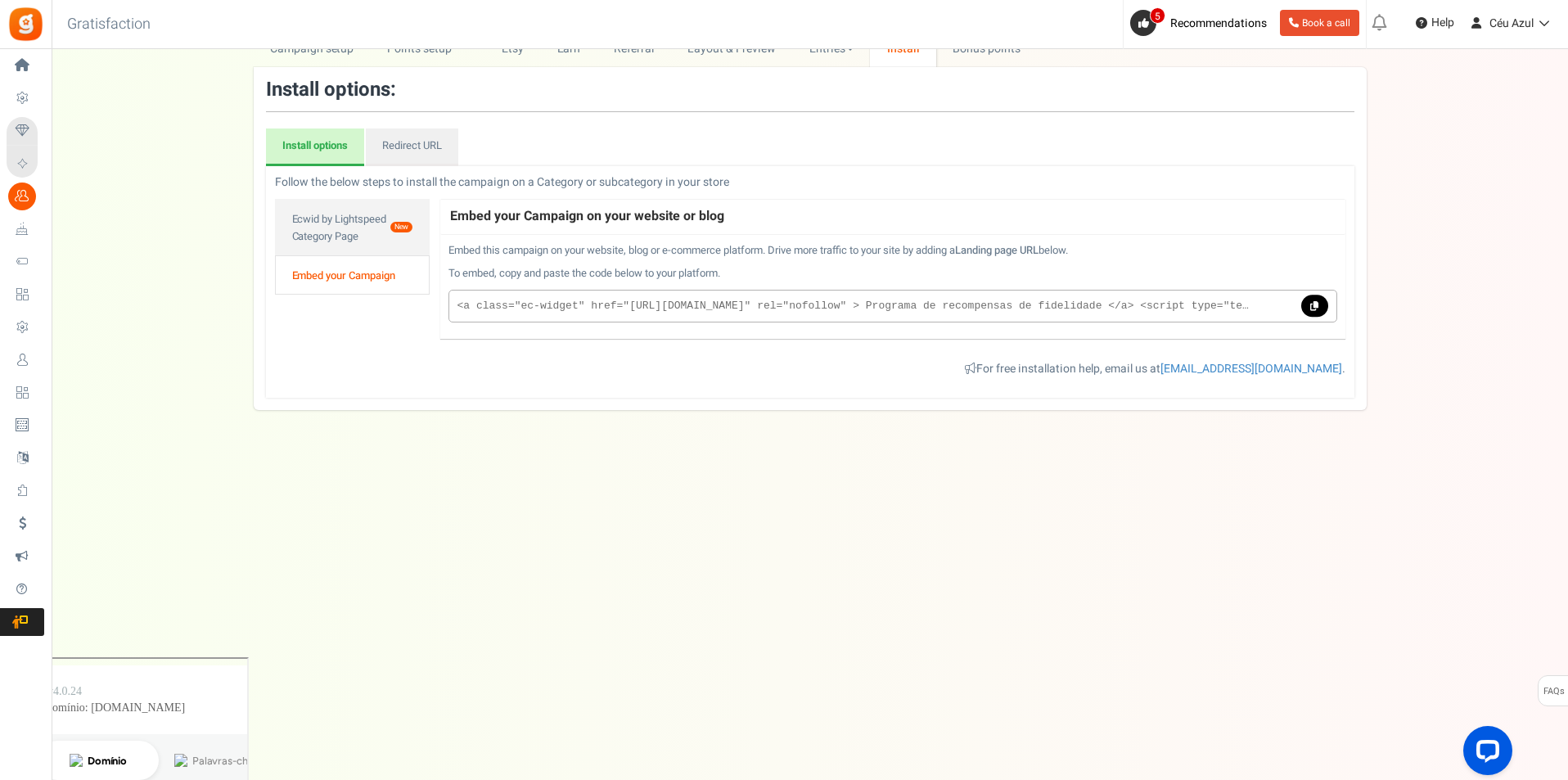
scroll to position [0, 0]
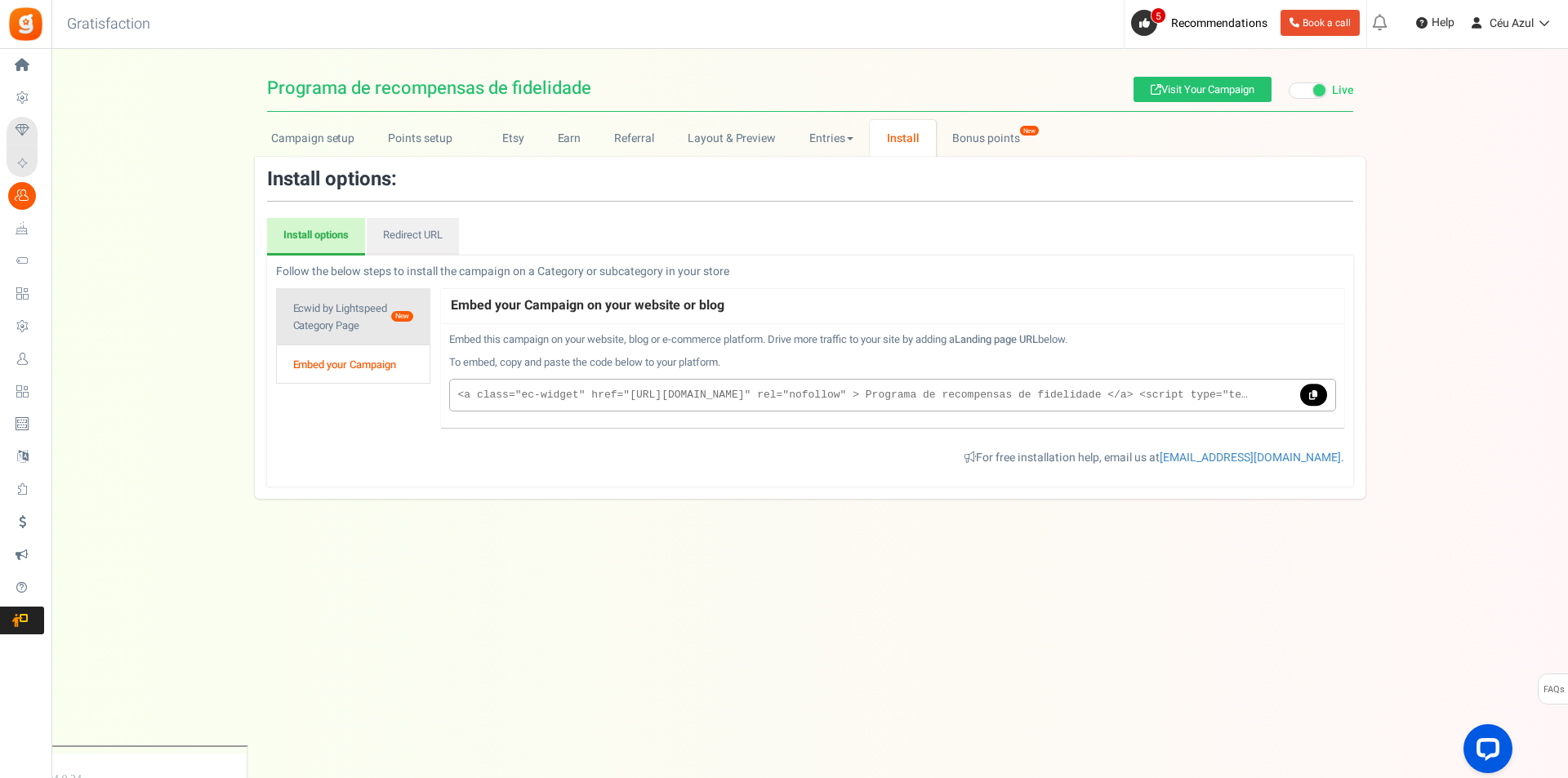
click at [348, 315] on link "Ecwid by Lightspeed Category Page New" at bounding box center [353, 316] width 155 height 57
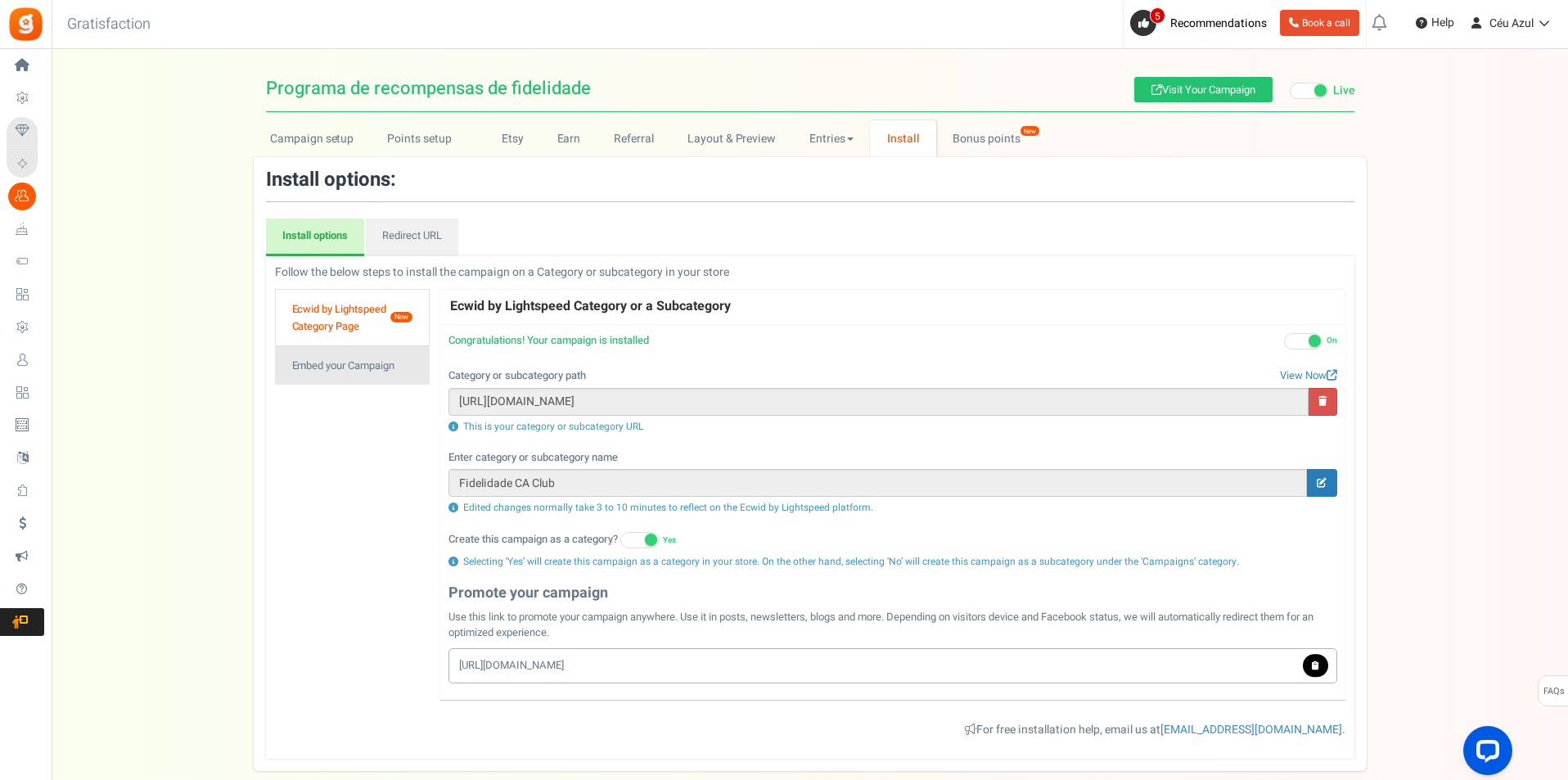
click at [367, 362] on link "Embed your Campaign" at bounding box center [352, 365] width 155 height 40
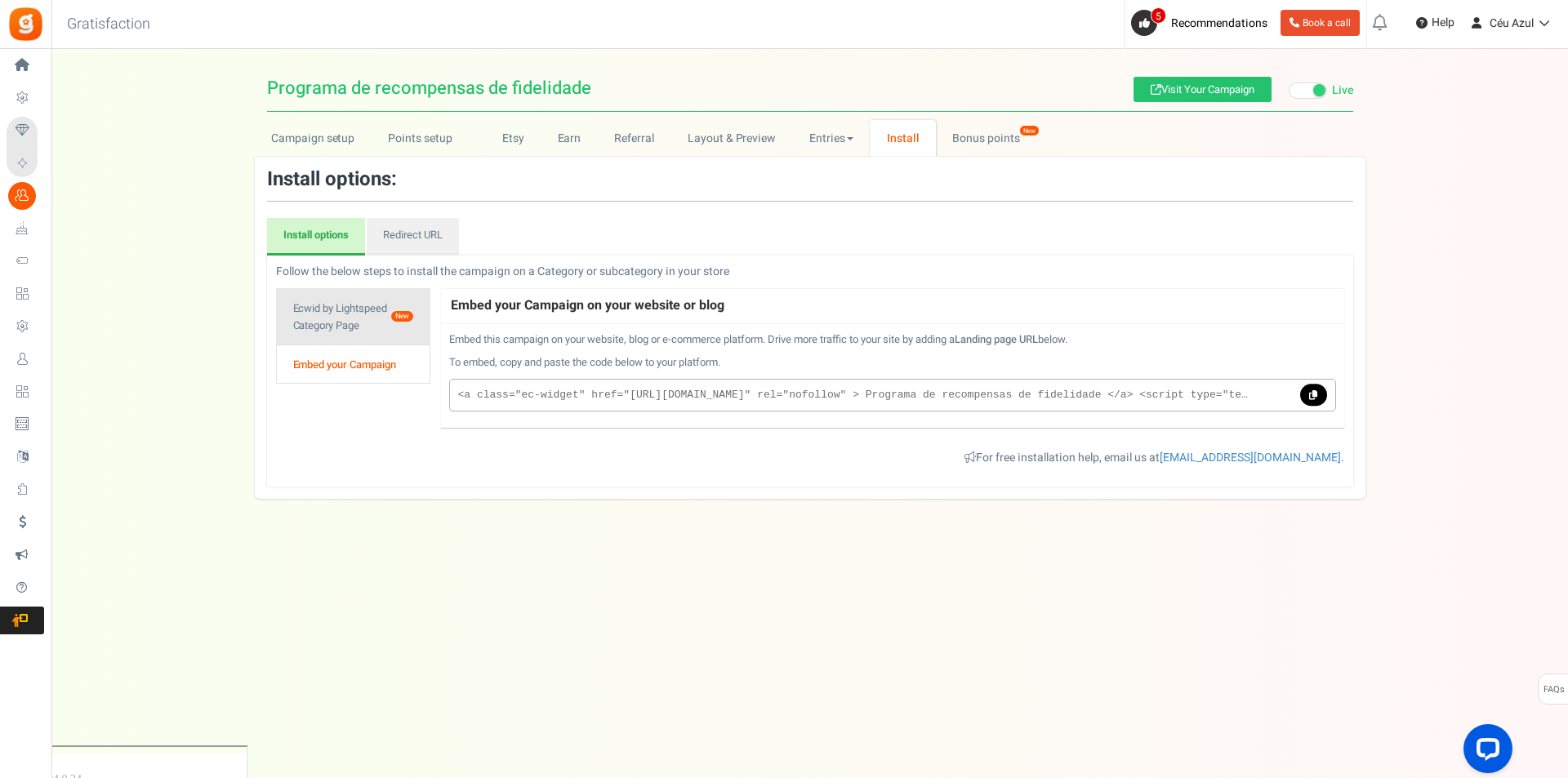
drag, startPoint x: 366, startPoint y: 320, endPoint x: 374, endPoint y: 287, distance: 34.0
click at [365, 320] on link "Ecwid by Lightspeed Category Page New" at bounding box center [353, 316] width 155 height 57
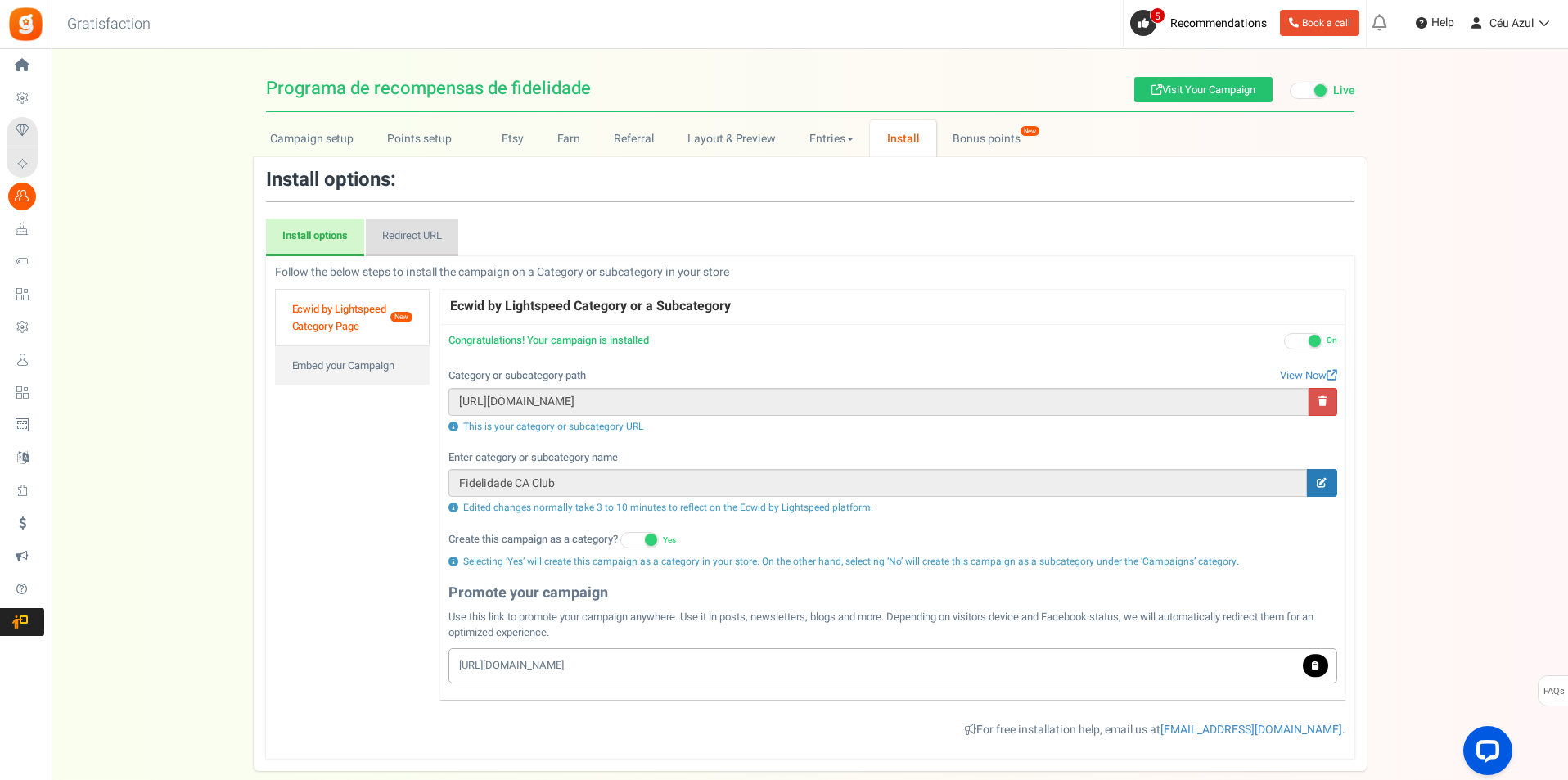
click at [416, 222] on link "Redirect URL" at bounding box center [412, 237] width 93 height 38
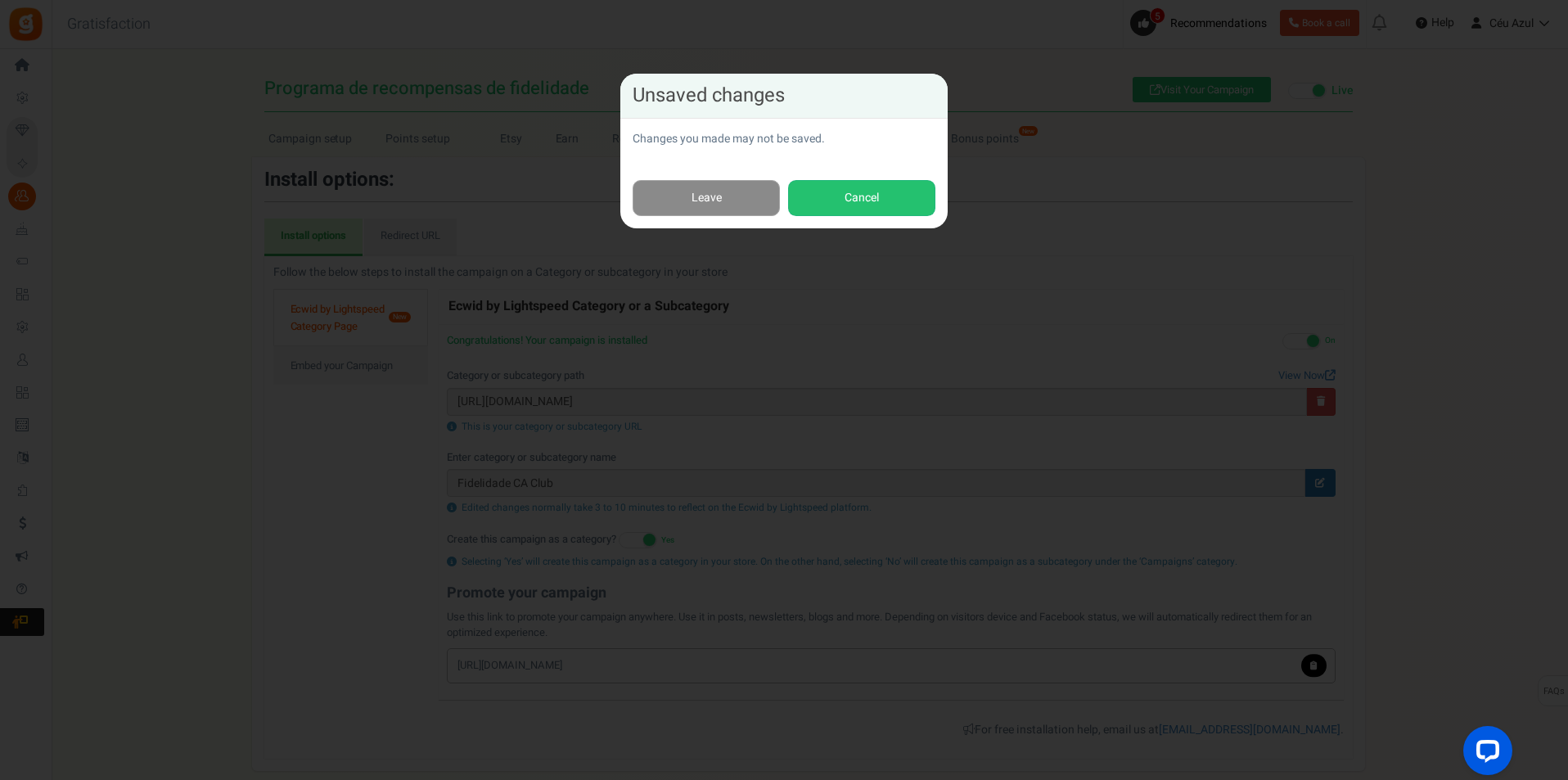
click at [744, 188] on link "Leave" at bounding box center [707, 198] width 148 height 37
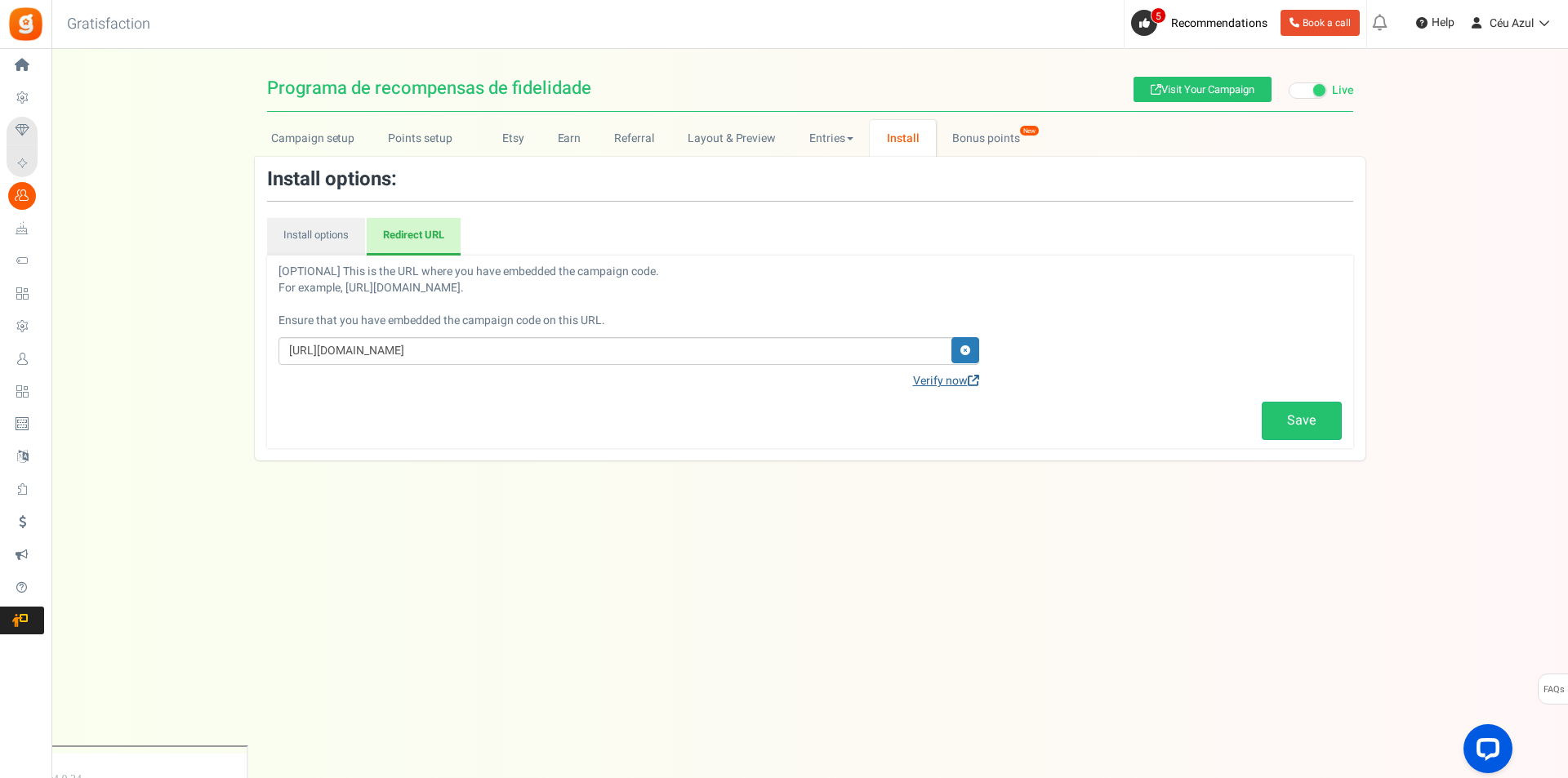
click at [941, 379] on link "Verify now" at bounding box center [945, 381] width 66 height 16
click at [1302, 408] on link "Save" at bounding box center [1301, 421] width 80 height 39
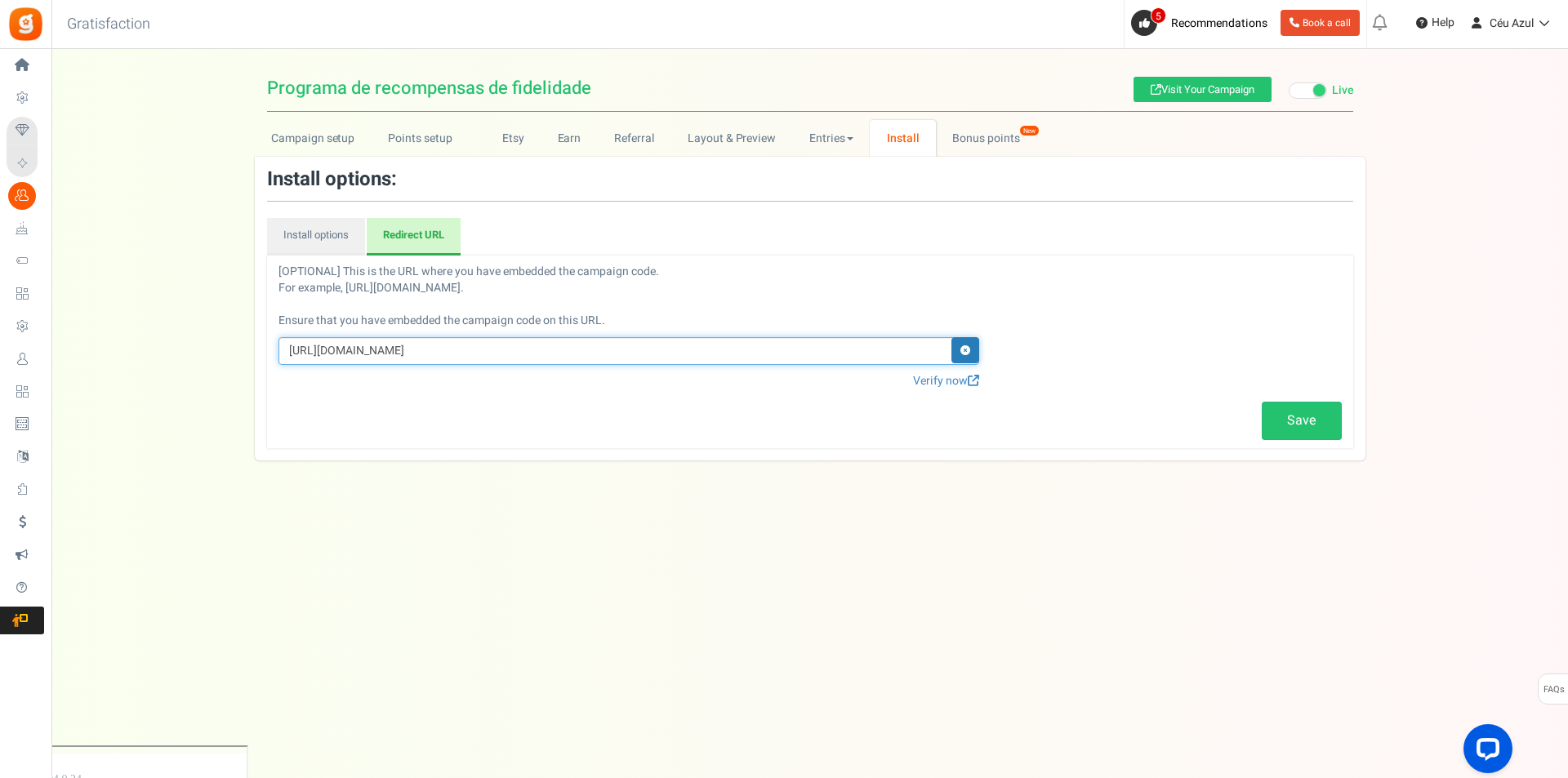
drag, startPoint x: 603, startPoint y: 353, endPoint x: 271, endPoint y: 325, distance: 333.2
click at [271, 325] on div "[OPTIONAL] This is the URL where you have embedded the campaign code. For examp…" at bounding box center [810, 351] width 1086 height 193
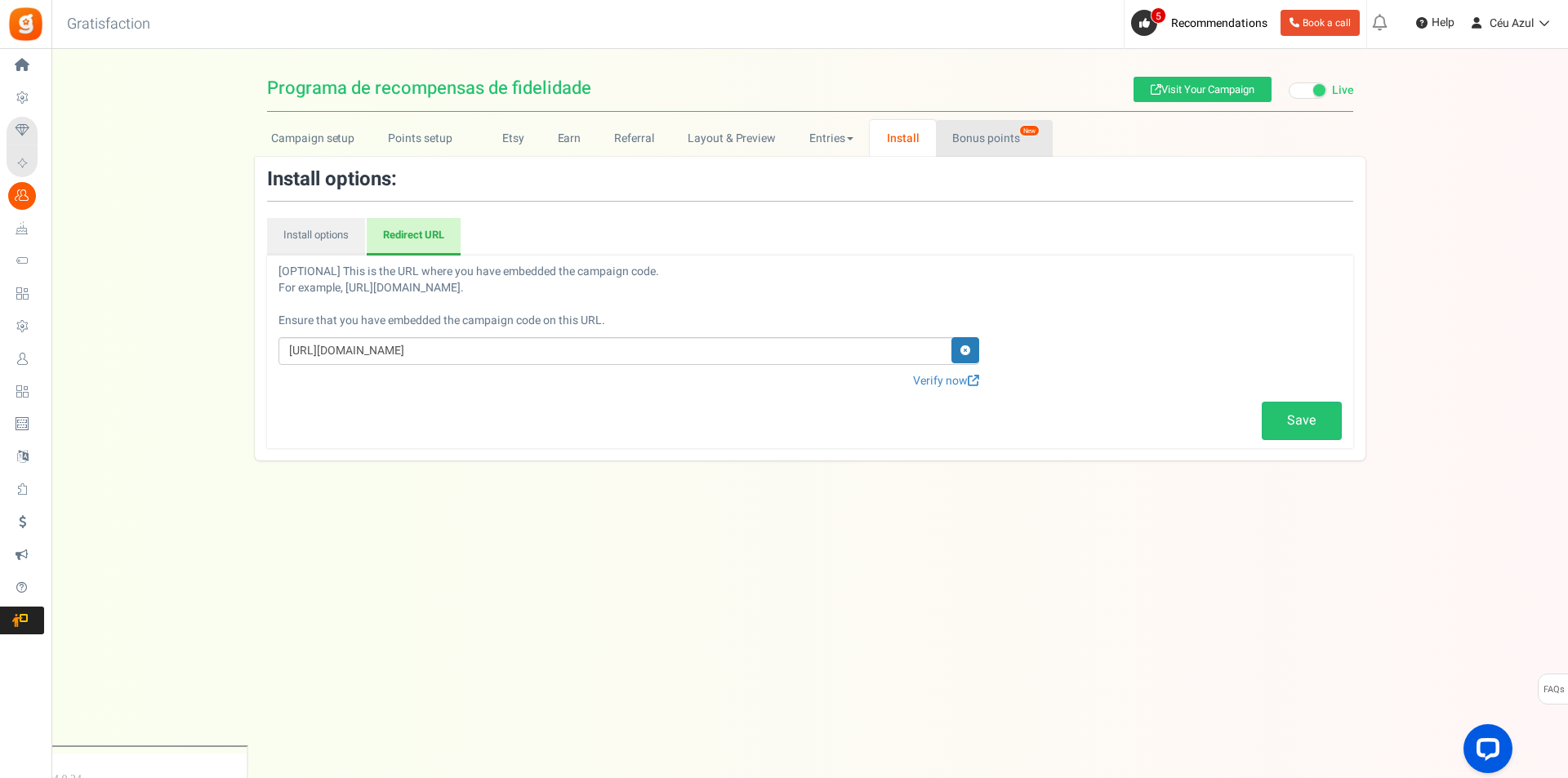
click at [984, 133] on link "Bonus points New" at bounding box center [994, 138] width 117 height 37
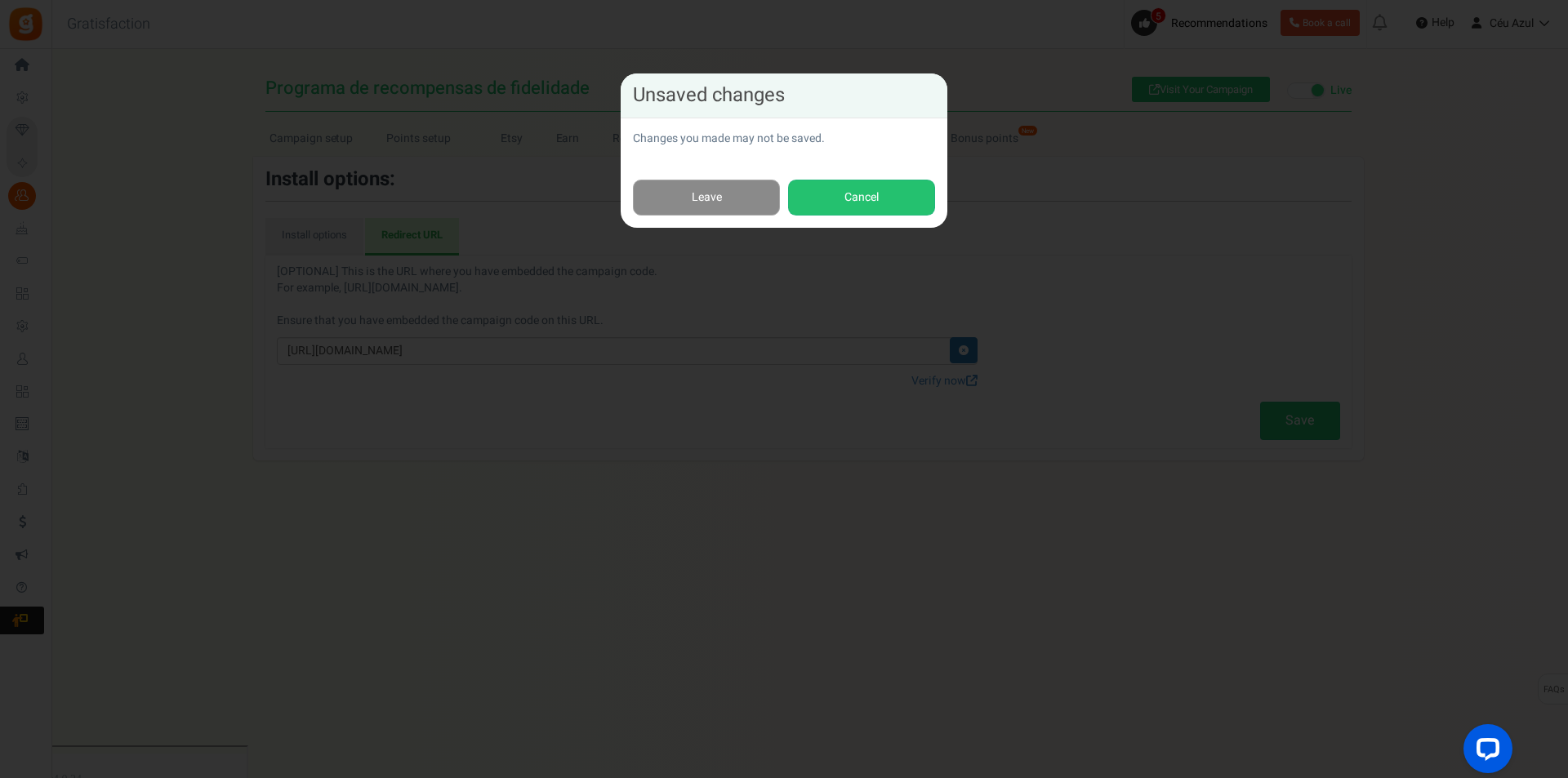
click at [724, 193] on link "Leave" at bounding box center [707, 198] width 147 height 37
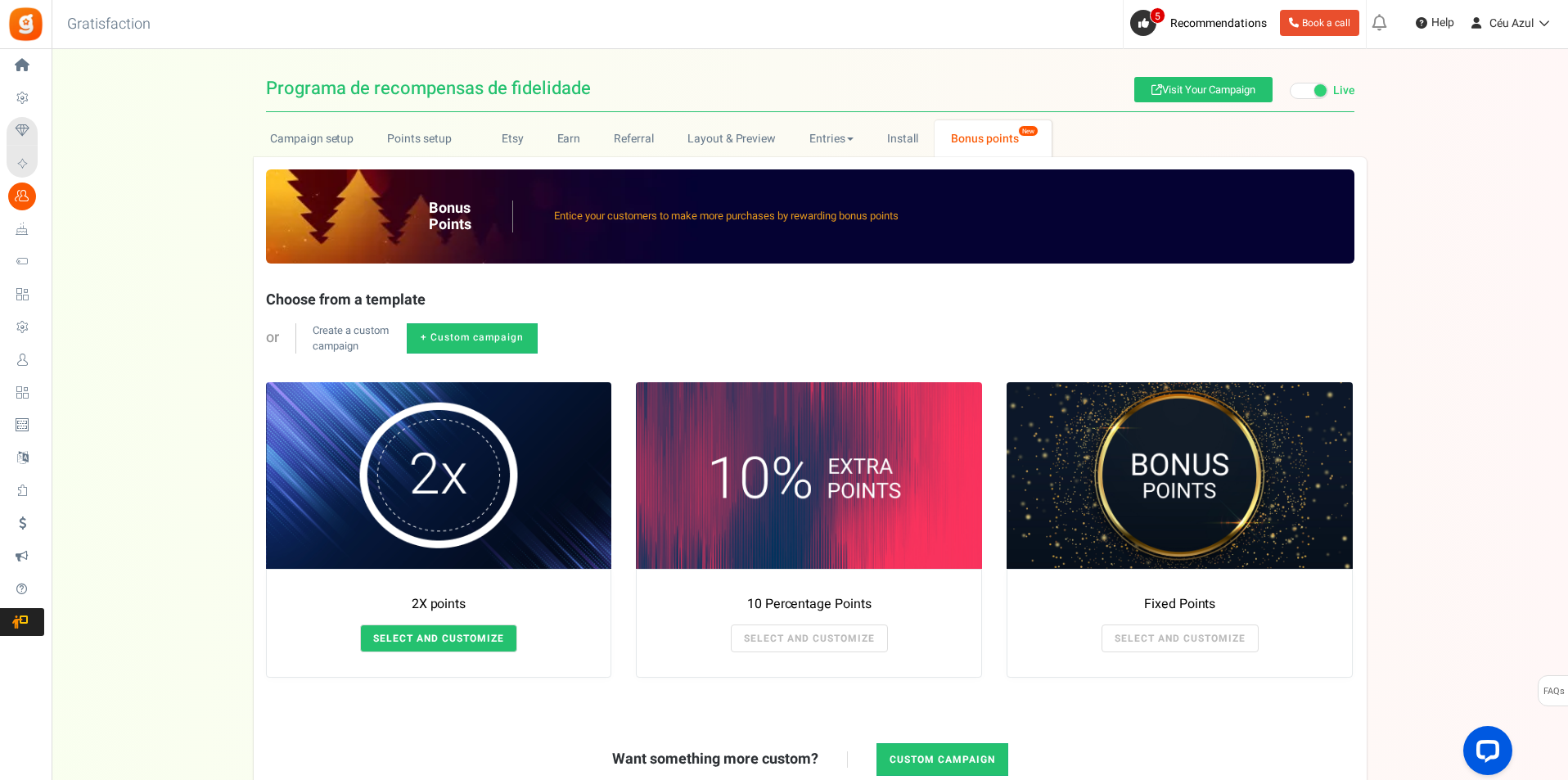
click at [435, 631] on link "SELECT AND CUSTOMIZE" at bounding box center [438, 638] width 157 height 27
radio input "true"
type input "2"
radio input "true"
type input "08/18/2025 12:01 AM"
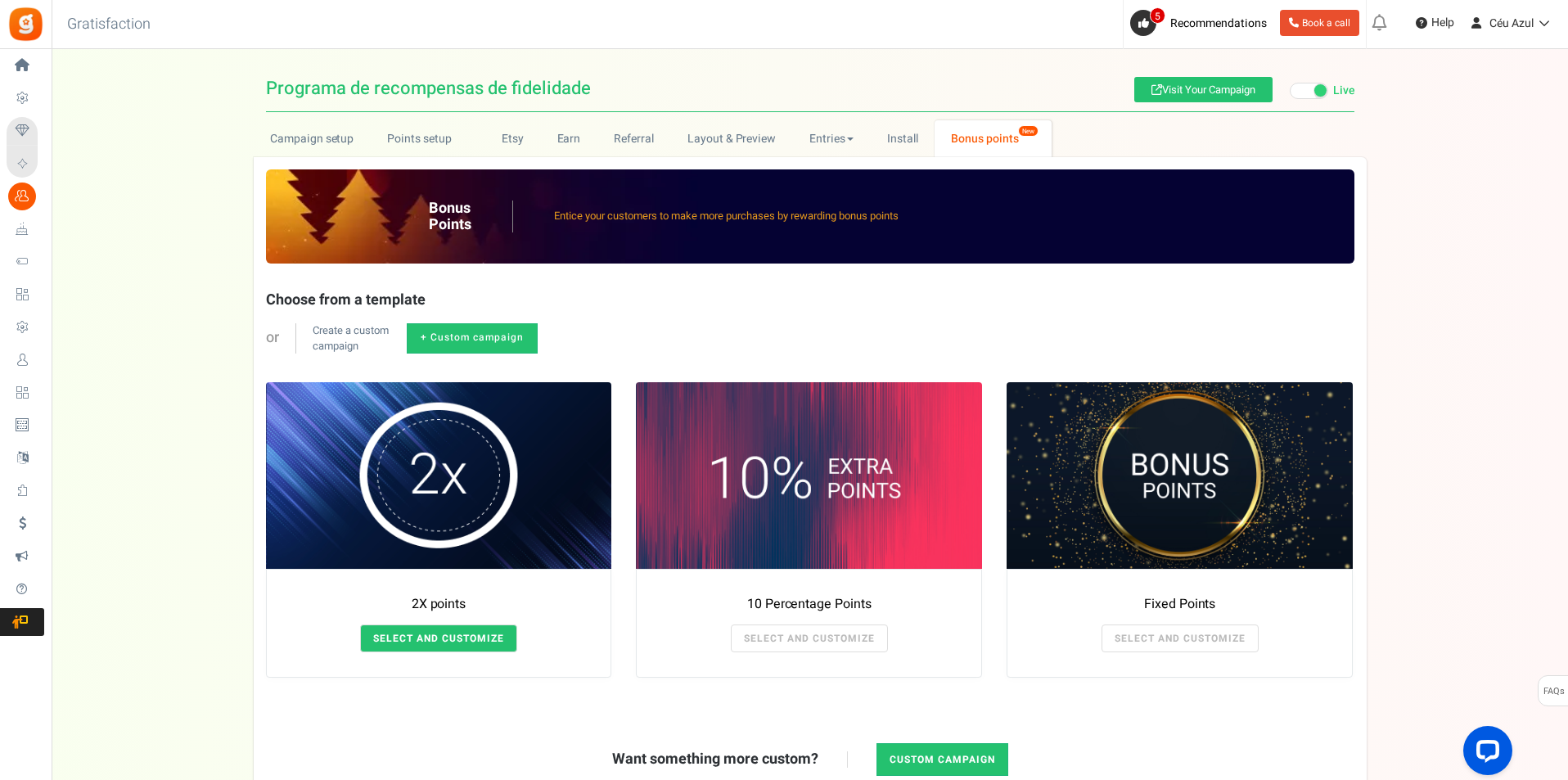
type input "09/29/2025 11:59 PM"
type textarea "2X points"
type textarea "Bonus Points description"
type input "#000000"
type input "#ffbe84"
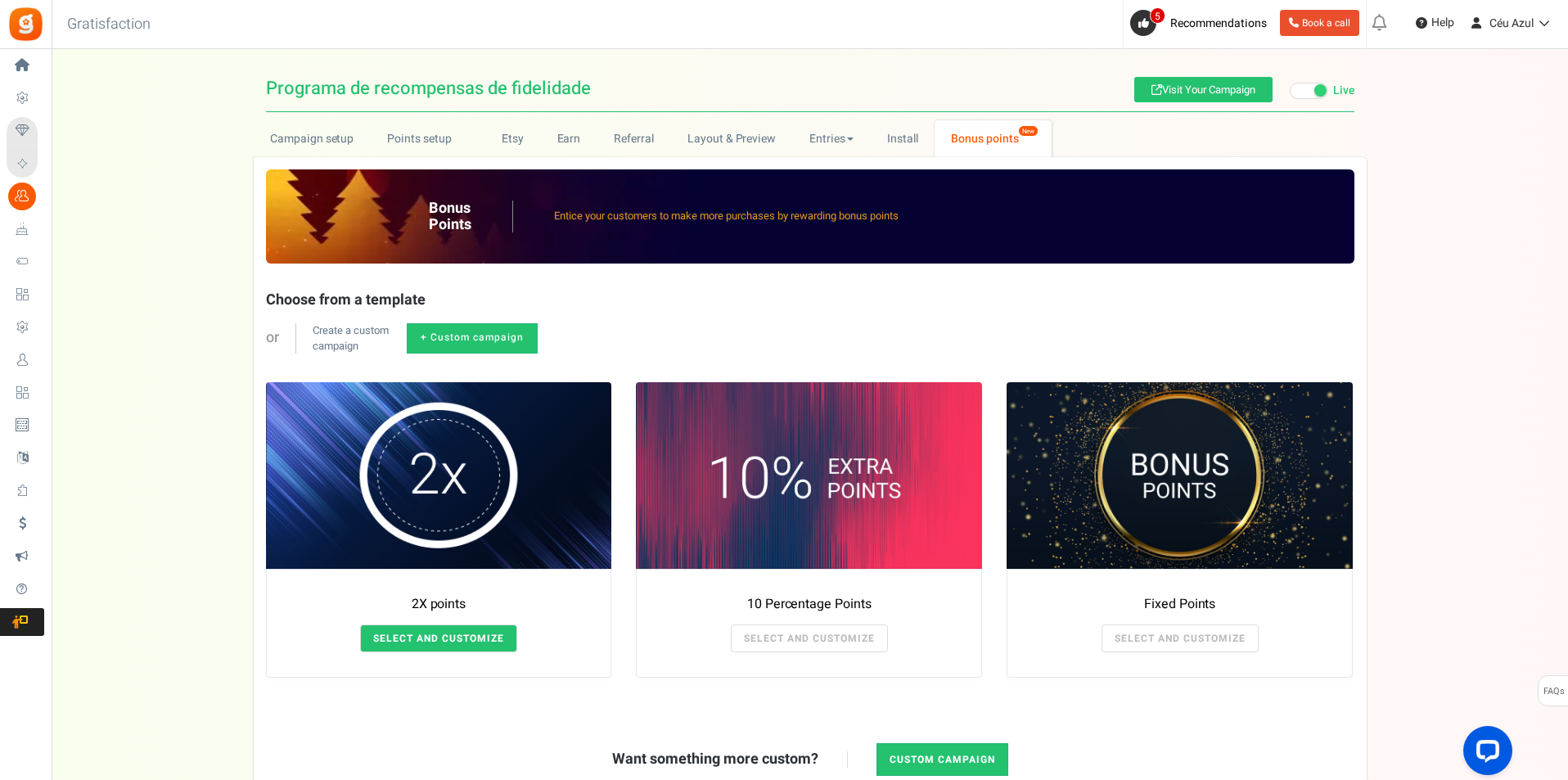
type input "#000000"
type input "#ffffff"
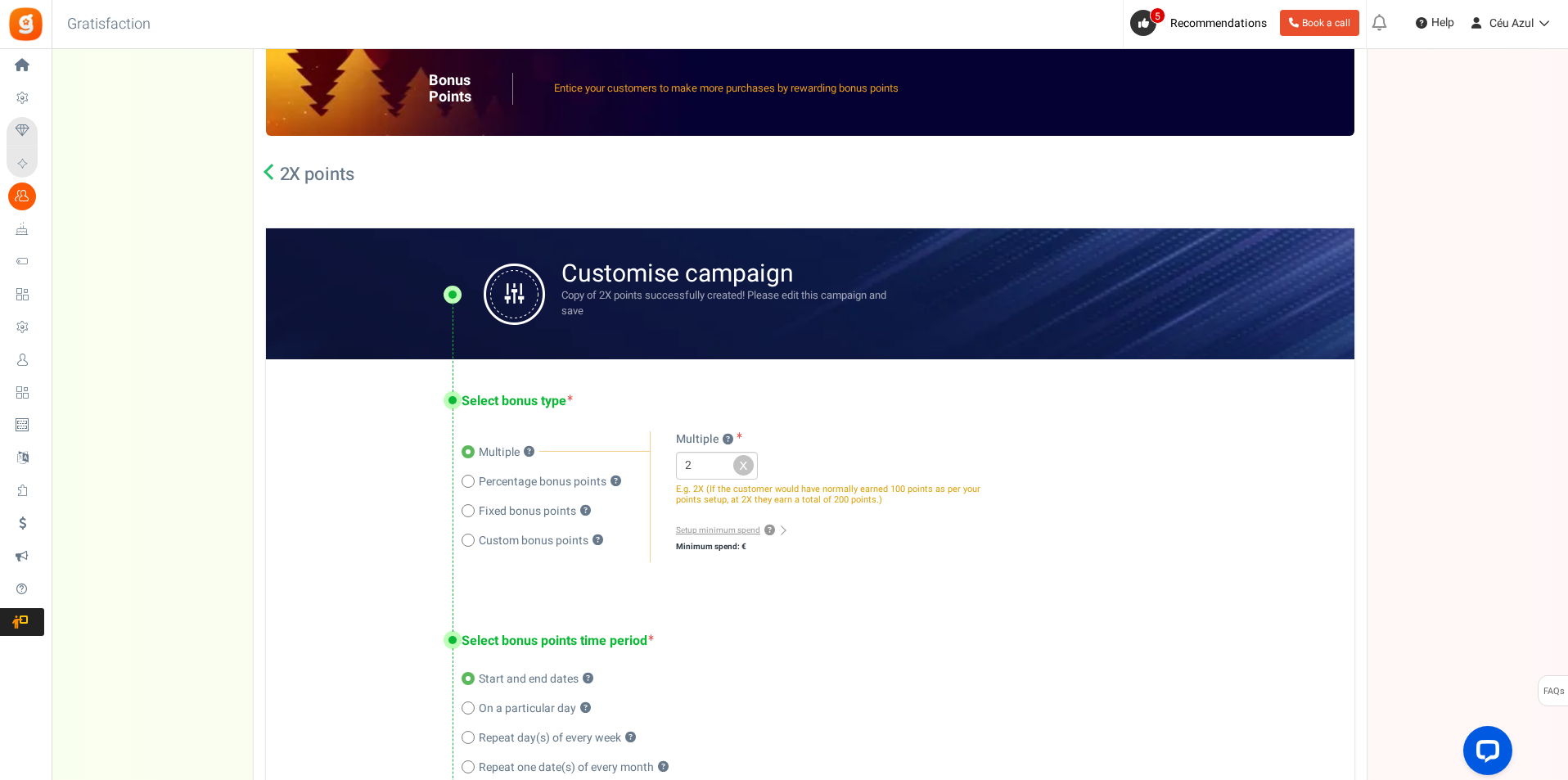
scroll to position [137, 0]
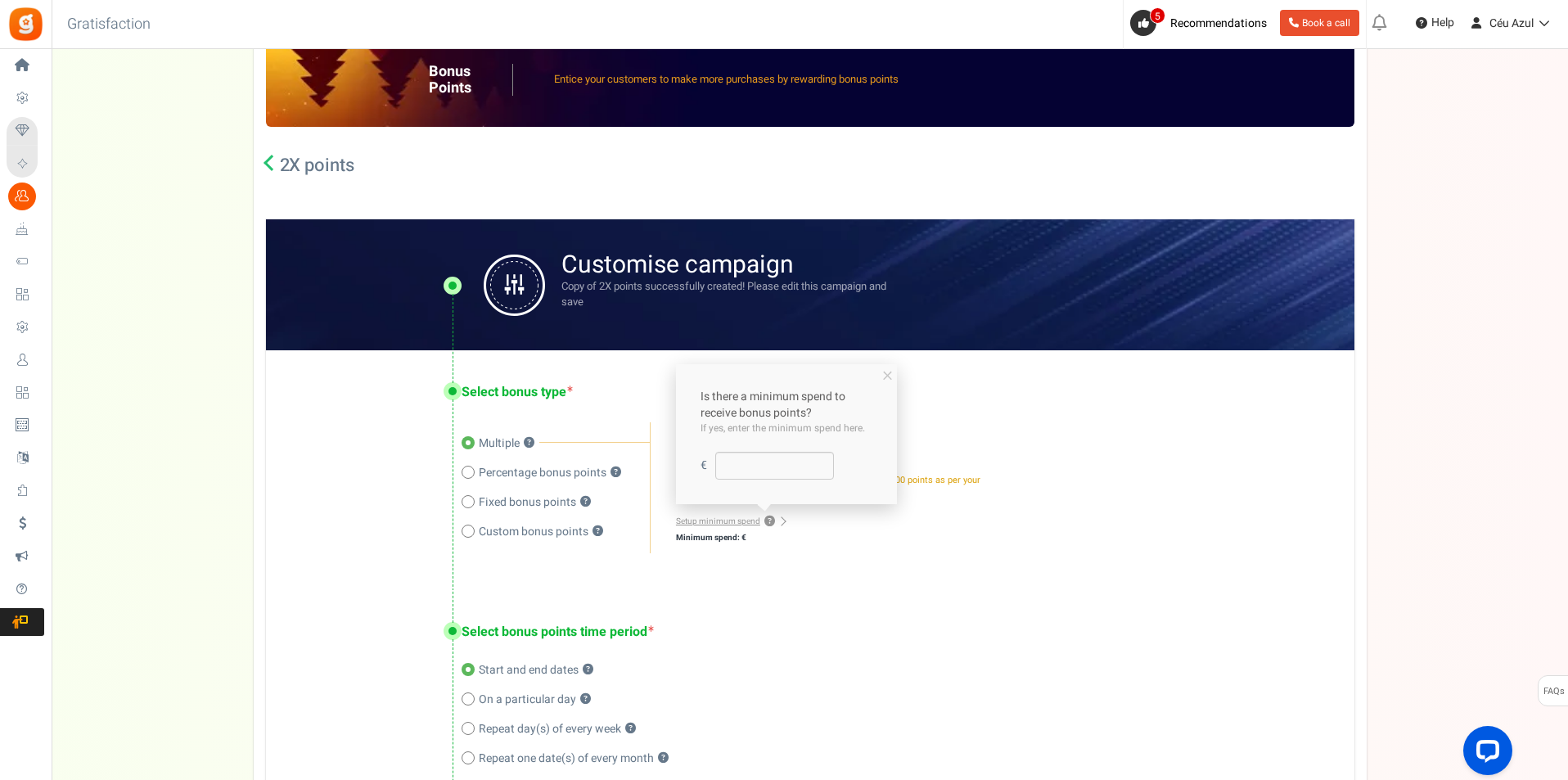
click at [724, 518] on link "Setup minimum spend ?" at bounding box center [730, 521] width 109 height 11
click at [764, 529] on div "Setup minimum spend ? Minimum spend: € Is there a minimum spend to receive bonu…" at bounding box center [831, 529] width 311 height 33
click at [781, 524] on link "Setup minimum spend ? E.g. Customer must spend at least $30 to get the bonus po…" at bounding box center [730, 521] width 109 height 11
click at [778, 526] on link "Setup minimum spend ?" at bounding box center [730, 521] width 109 height 11
click at [721, 541] on b "Minimum spend: €" at bounding box center [711, 537] width 70 height 11
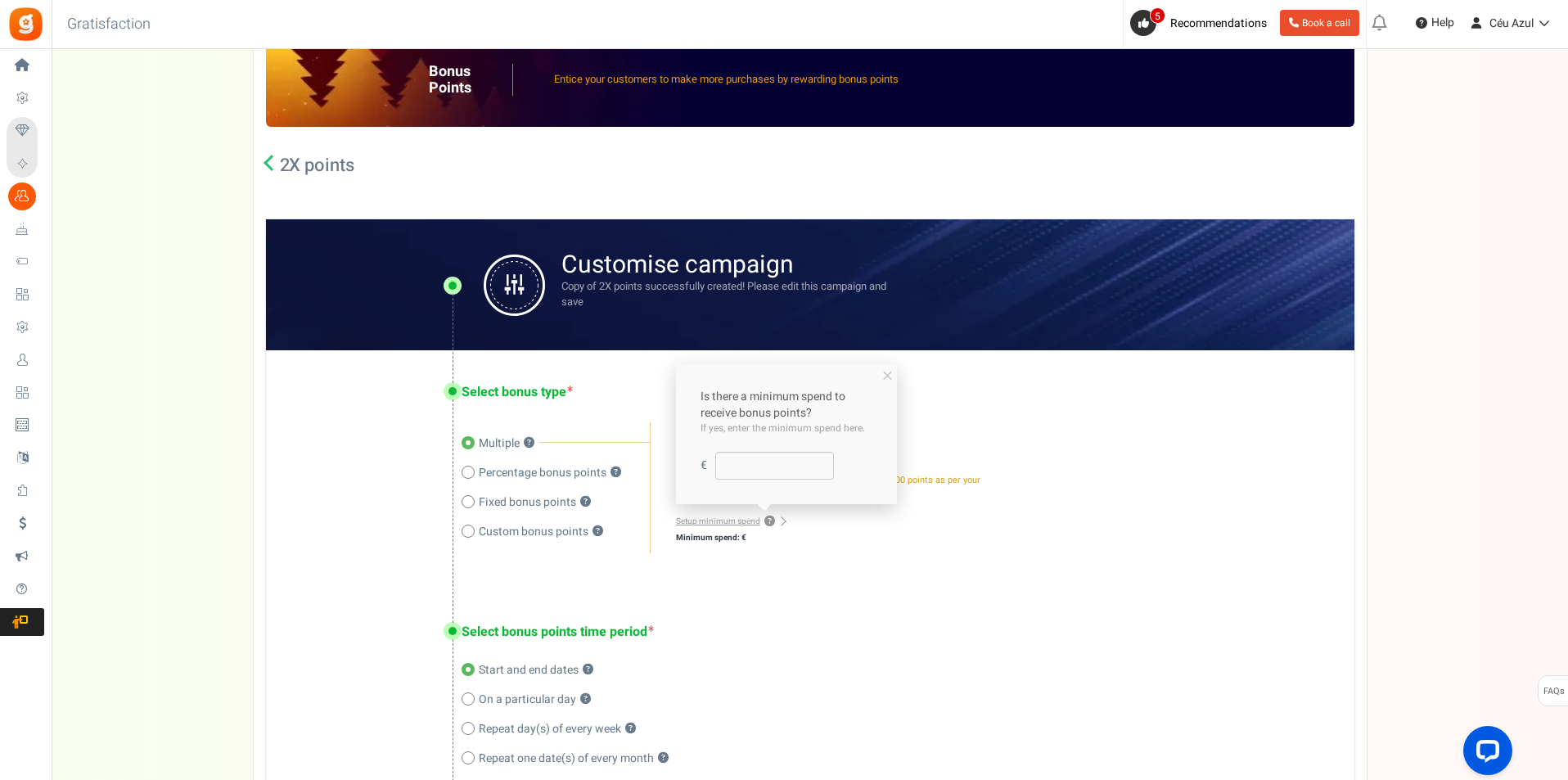
click at [756, 539] on div "Minimum spend: €" at bounding box center [831, 537] width 311 height 16
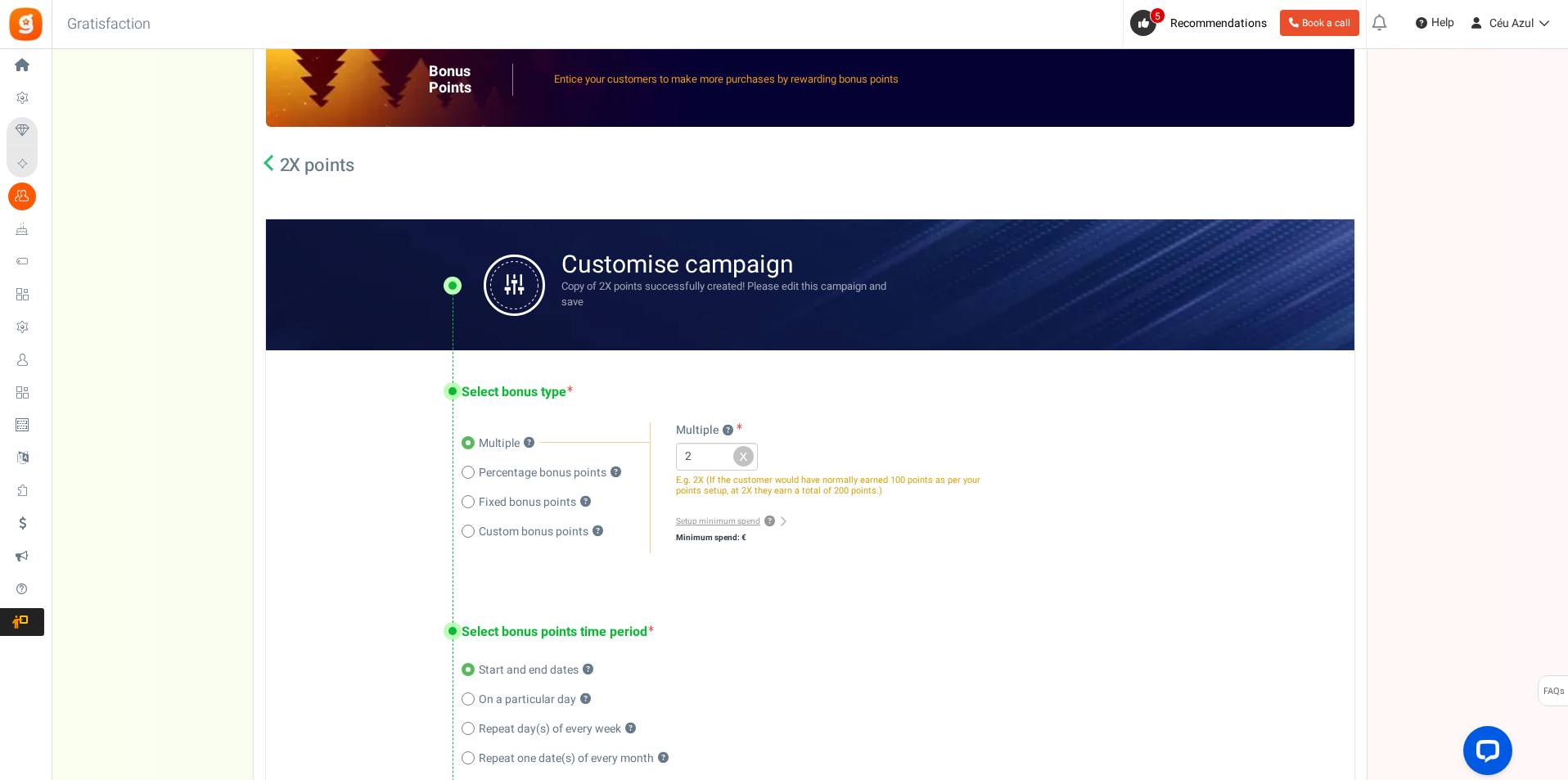
click at [775, 483] on span "E.g. 2X (If the customer would have normally earned 100 points as per your poin…" at bounding box center [828, 485] width 305 height 25
click at [770, 473] on span "E.g. 2X (If the customer would have normally earned 100 points as per your poin…" at bounding box center [828, 485] width 305 height 25
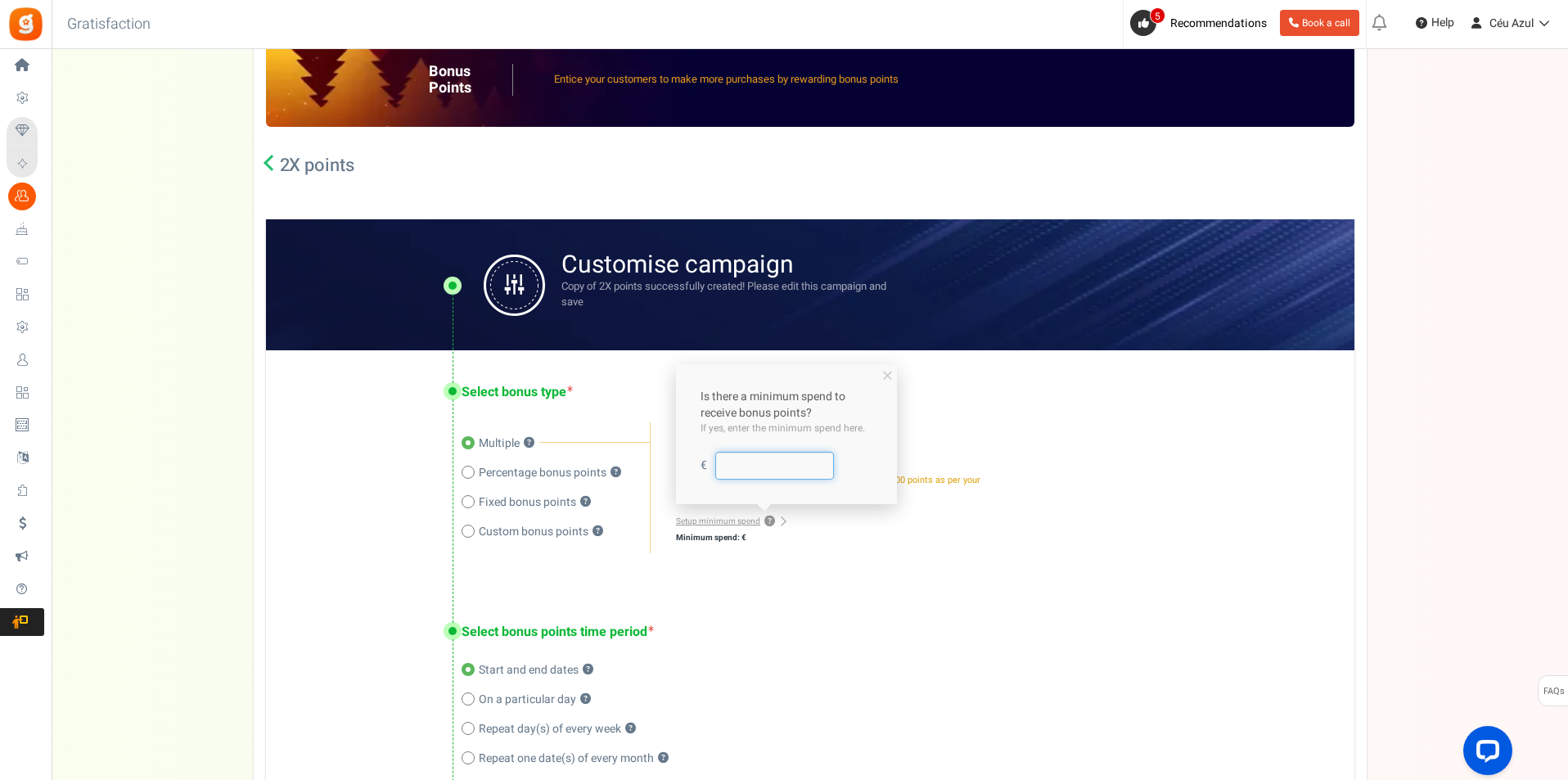
click at [777, 476] on input "number" at bounding box center [775, 466] width 119 height 27
type input "50"
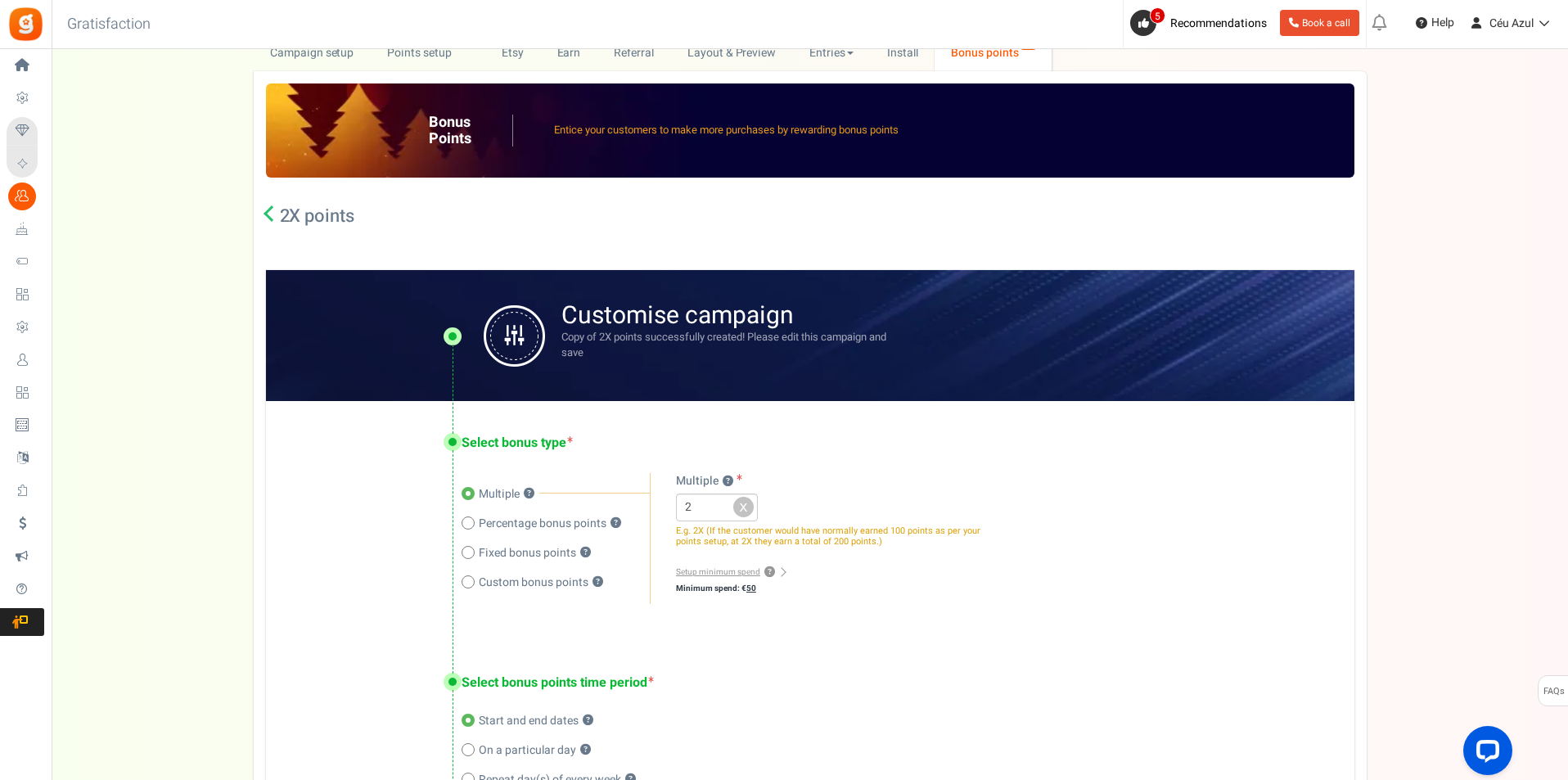
scroll to position [0, 0]
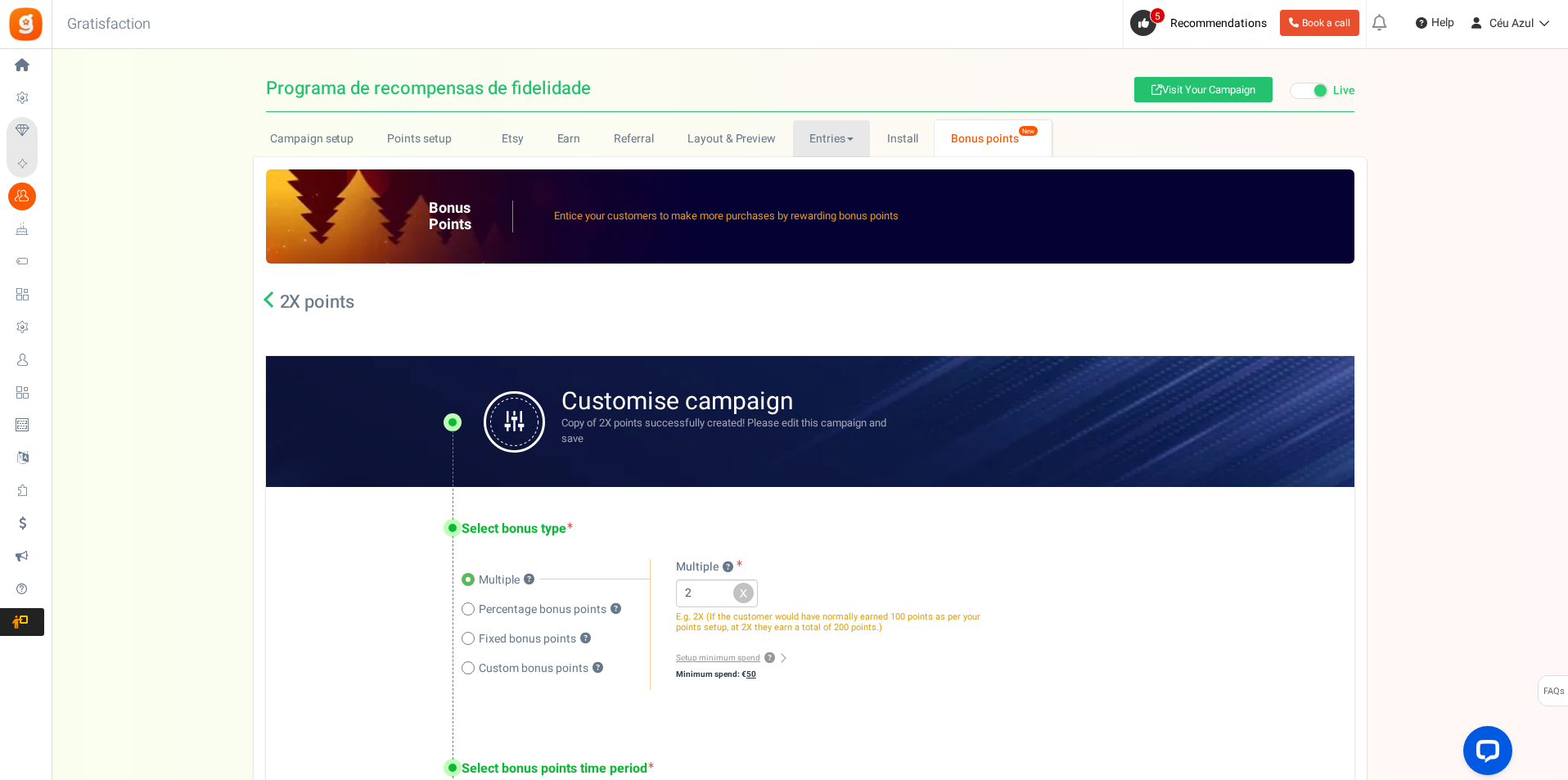
click at [824, 137] on link "Entries" at bounding box center [831, 138] width 78 height 37
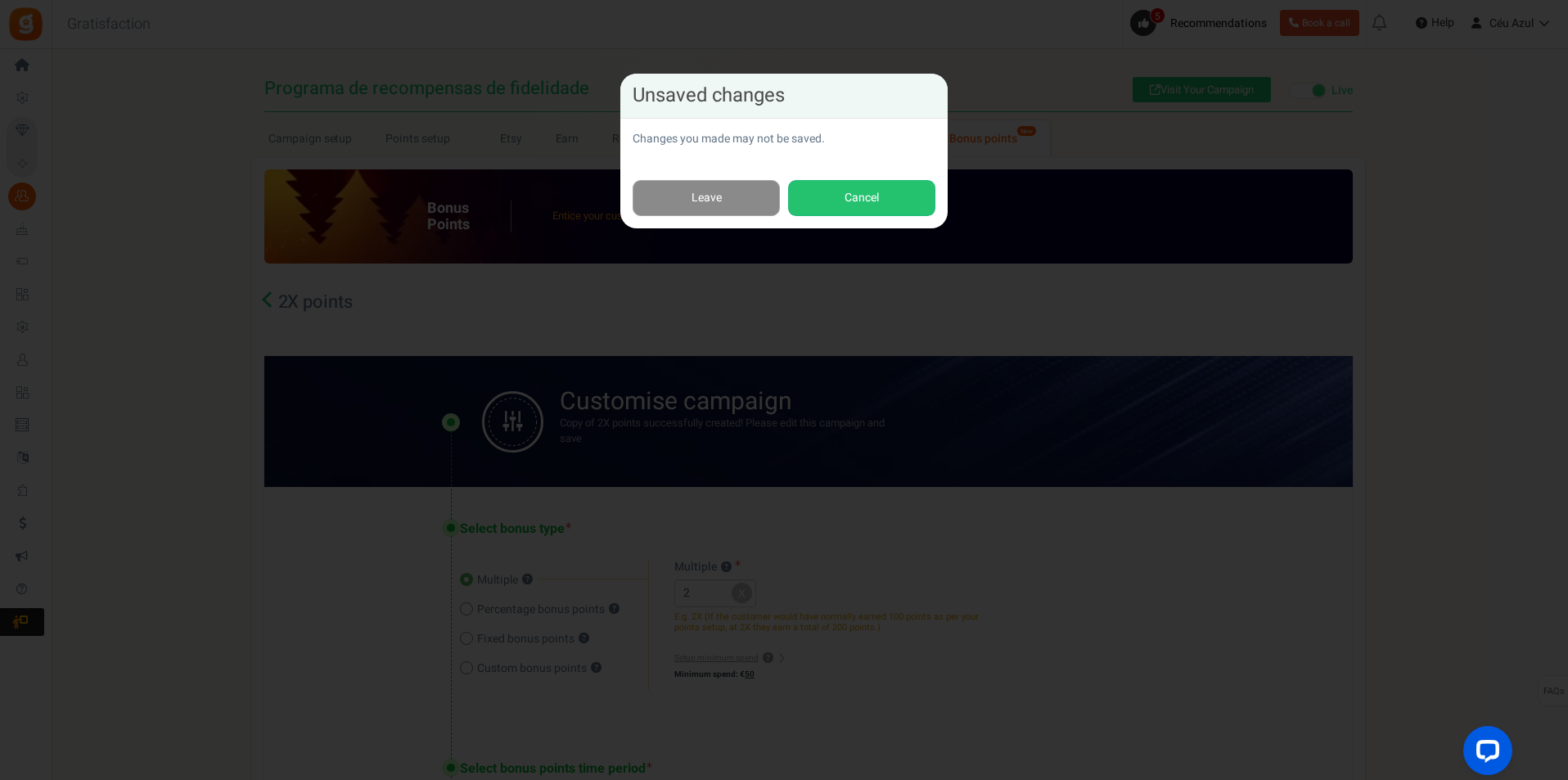
click at [730, 192] on link "Leave" at bounding box center [707, 198] width 148 height 37
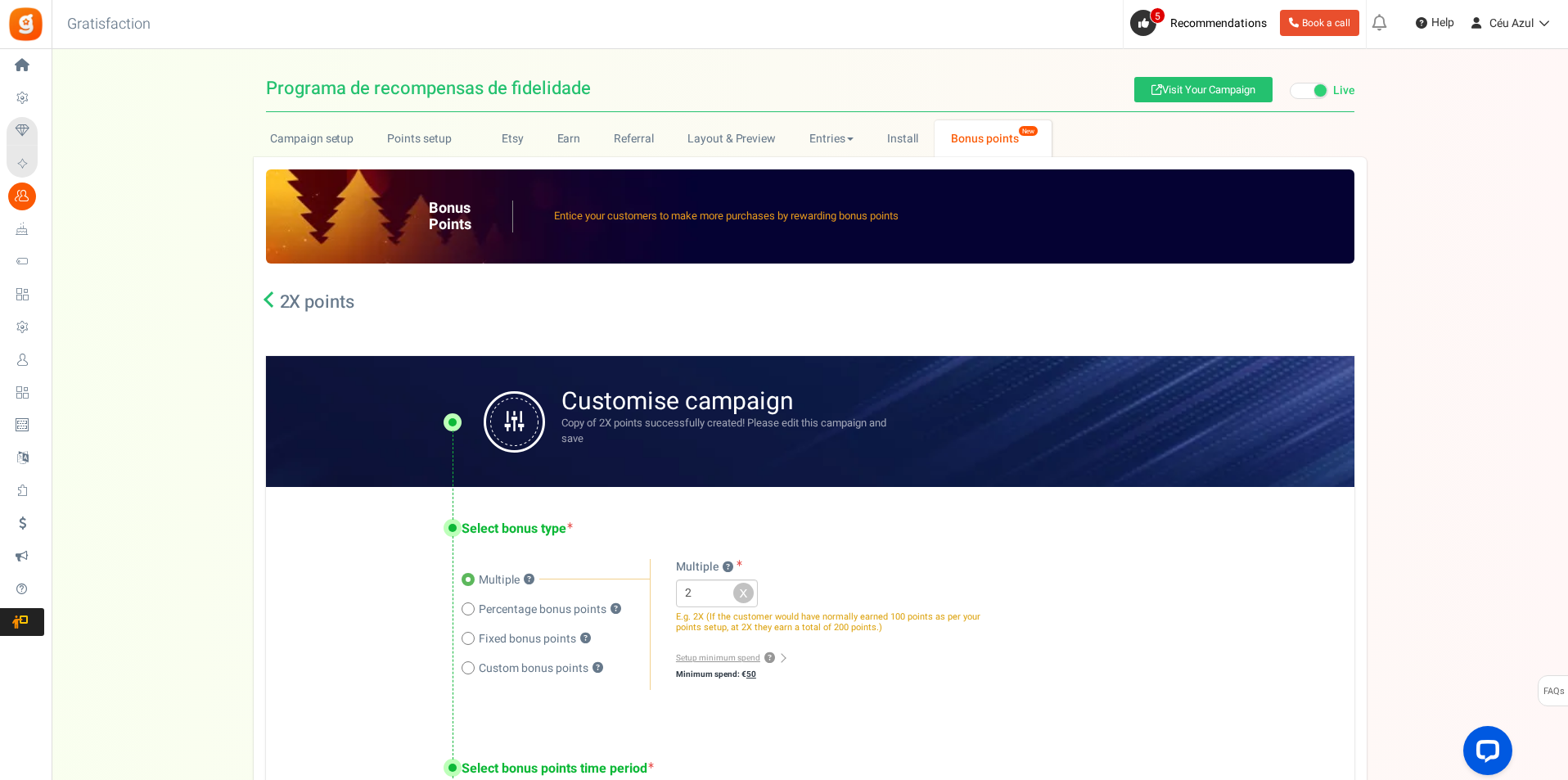
click at [270, 300] on icon at bounding box center [271, 299] width 16 height 16
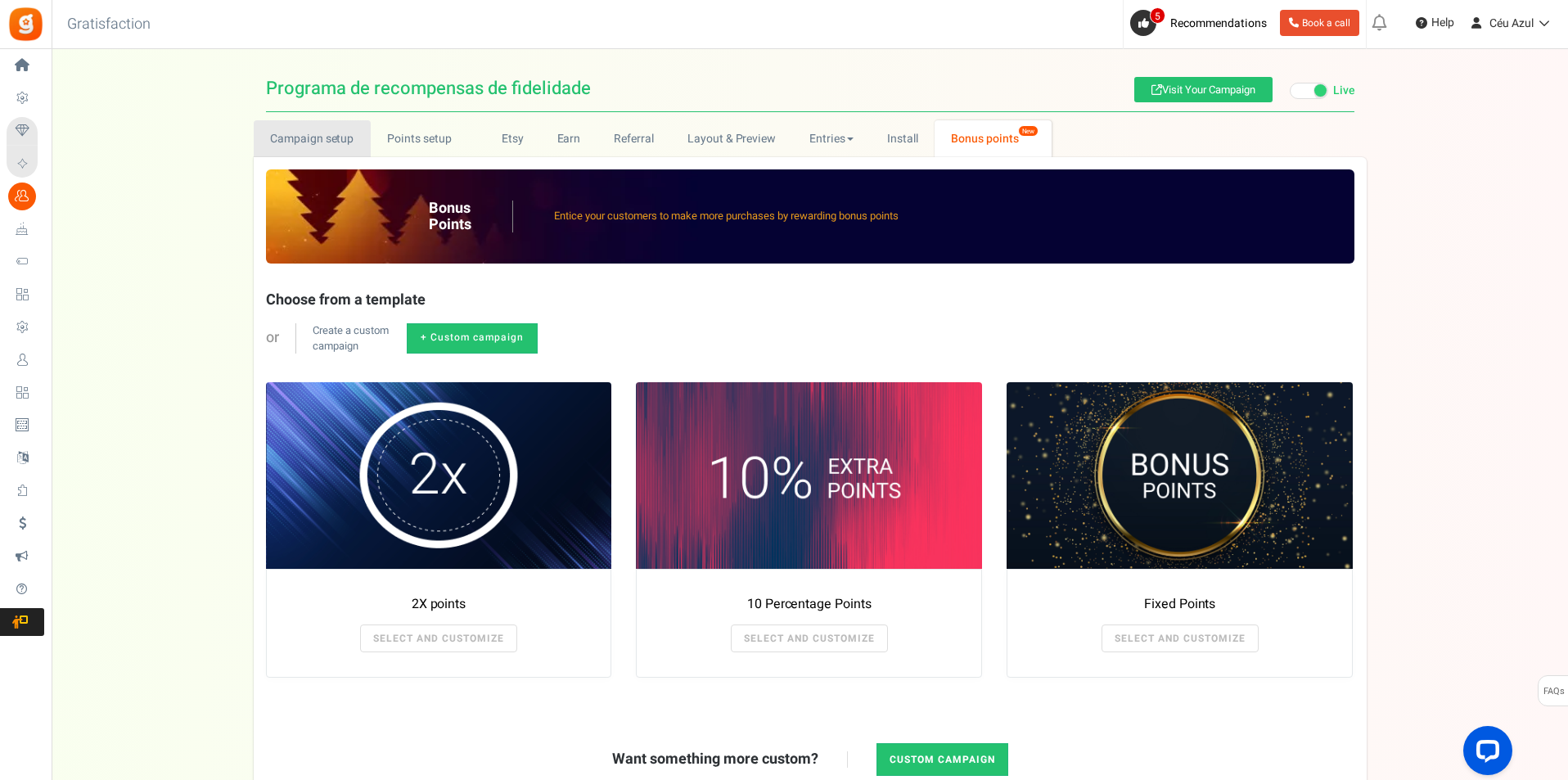
click at [304, 143] on link "Campaign setup" at bounding box center [312, 138] width 117 height 37
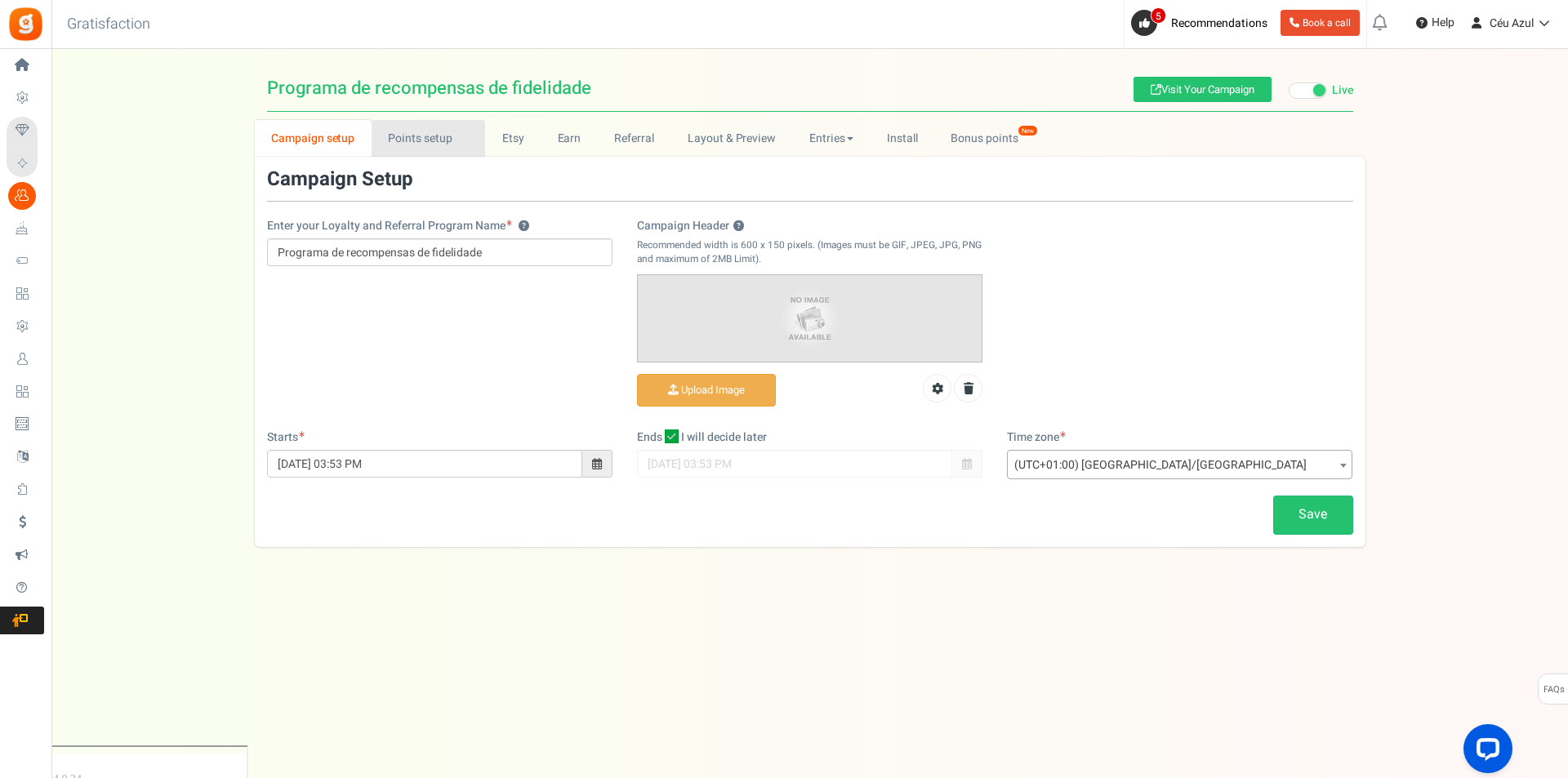
click at [440, 140] on link "Points setup New" at bounding box center [428, 138] width 113 height 37
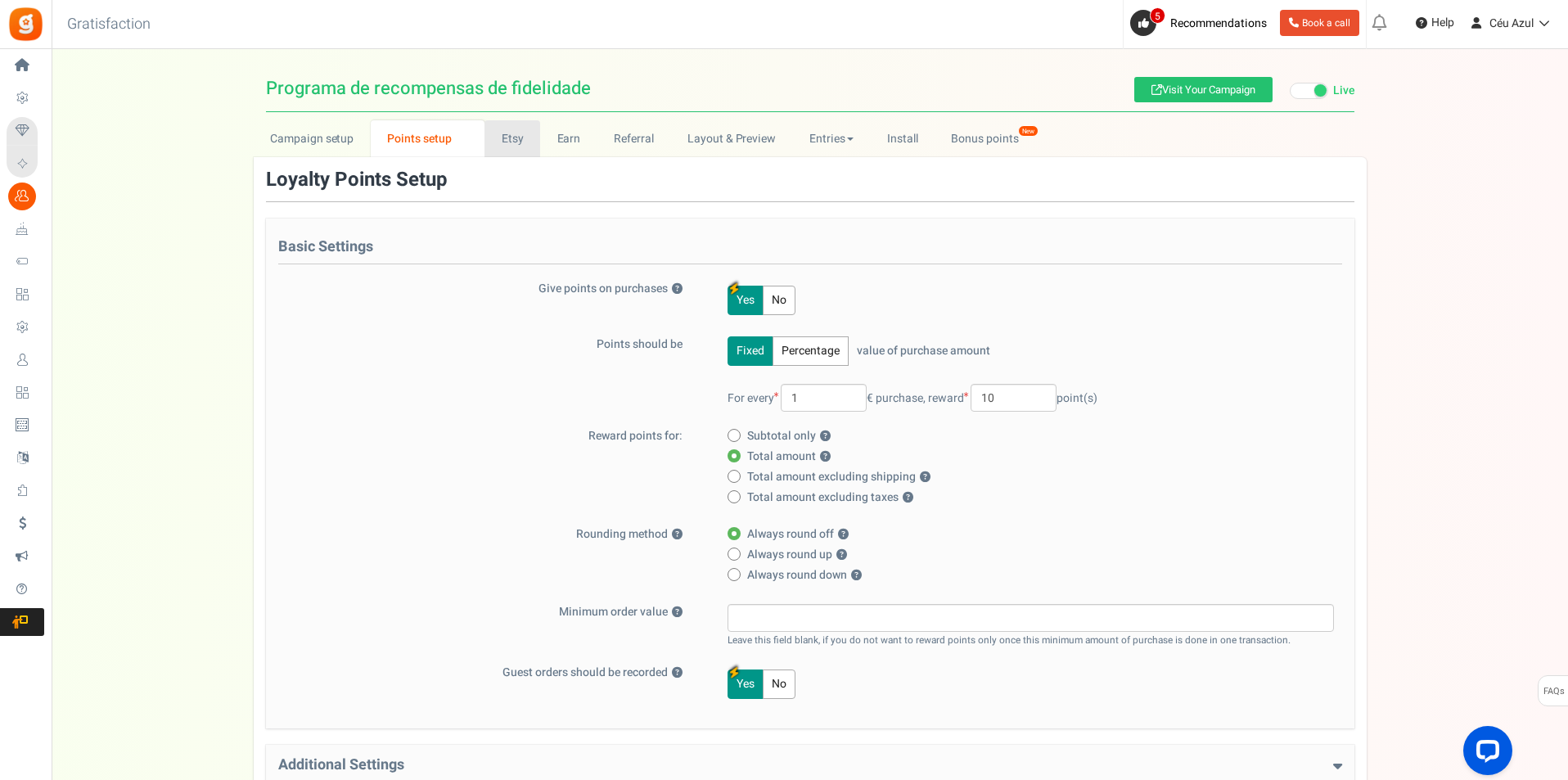
click at [516, 145] on link "Etsy" at bounding box center [512, 138] width 56 height 37
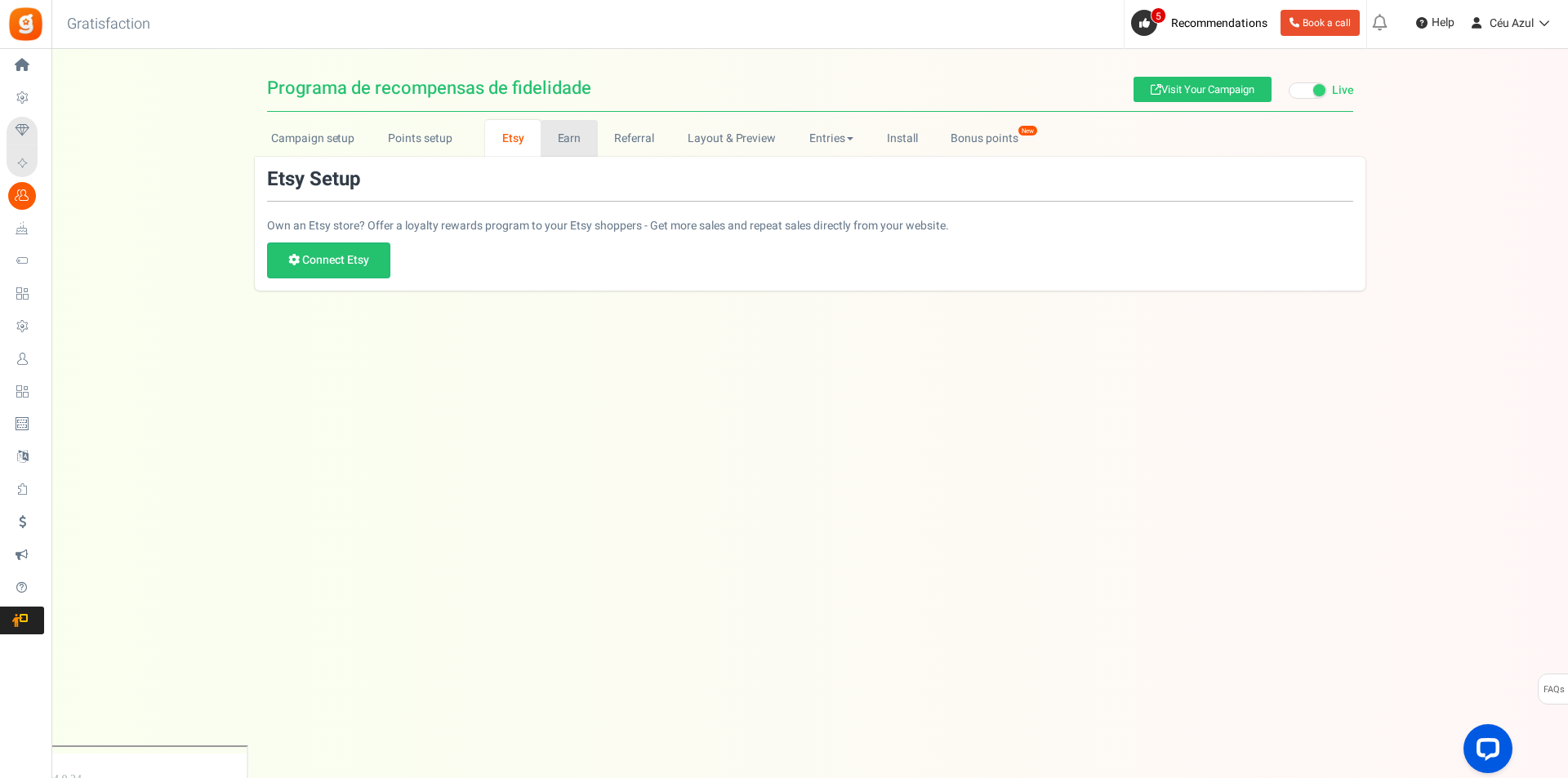
click at [561, 135] on link "Earn" at bounding box center [569, 138] width 57 height 37
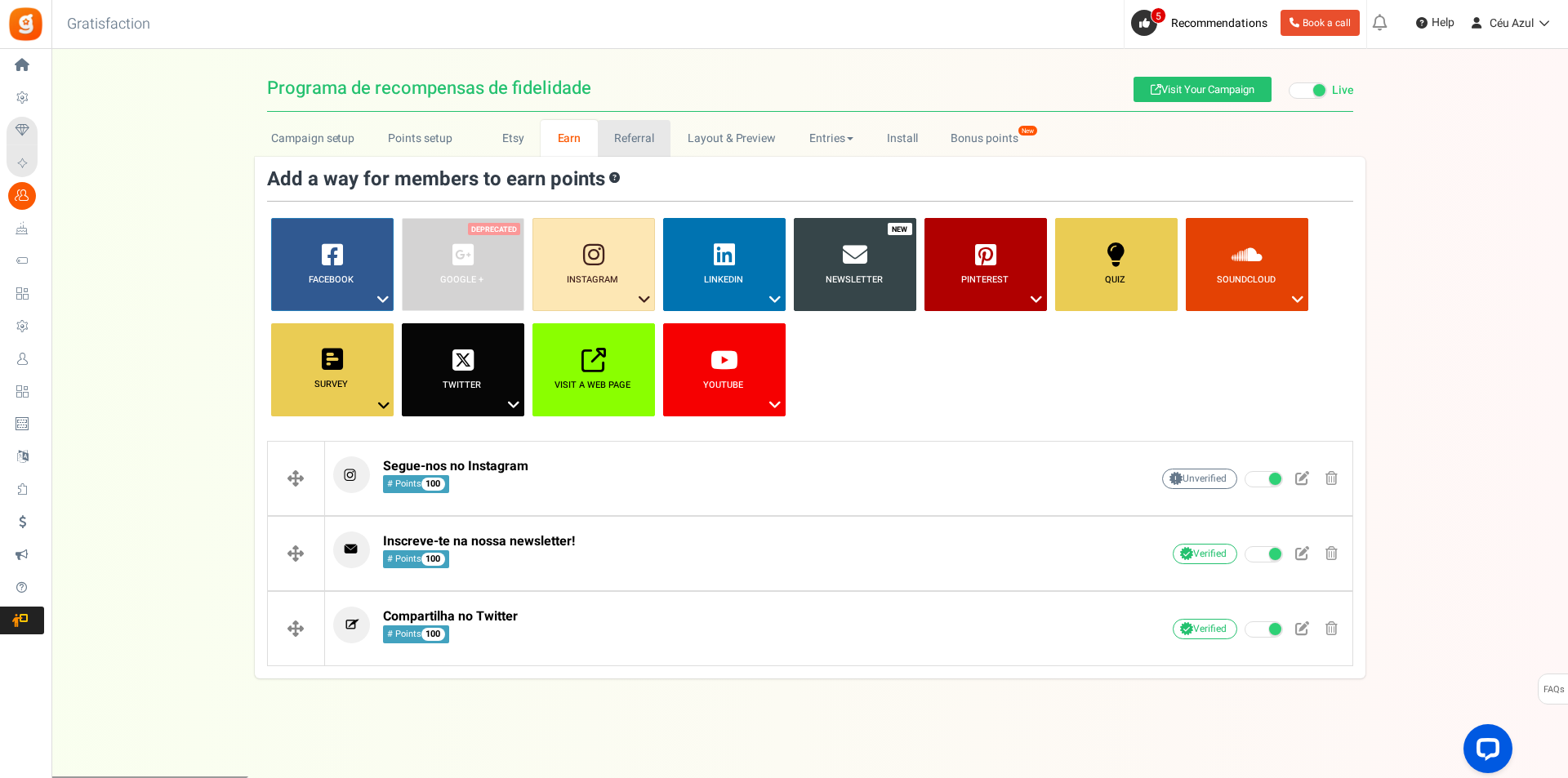
click at [625, 136] on link "Referral" at bounding box center [635, 138] width 74 height 37
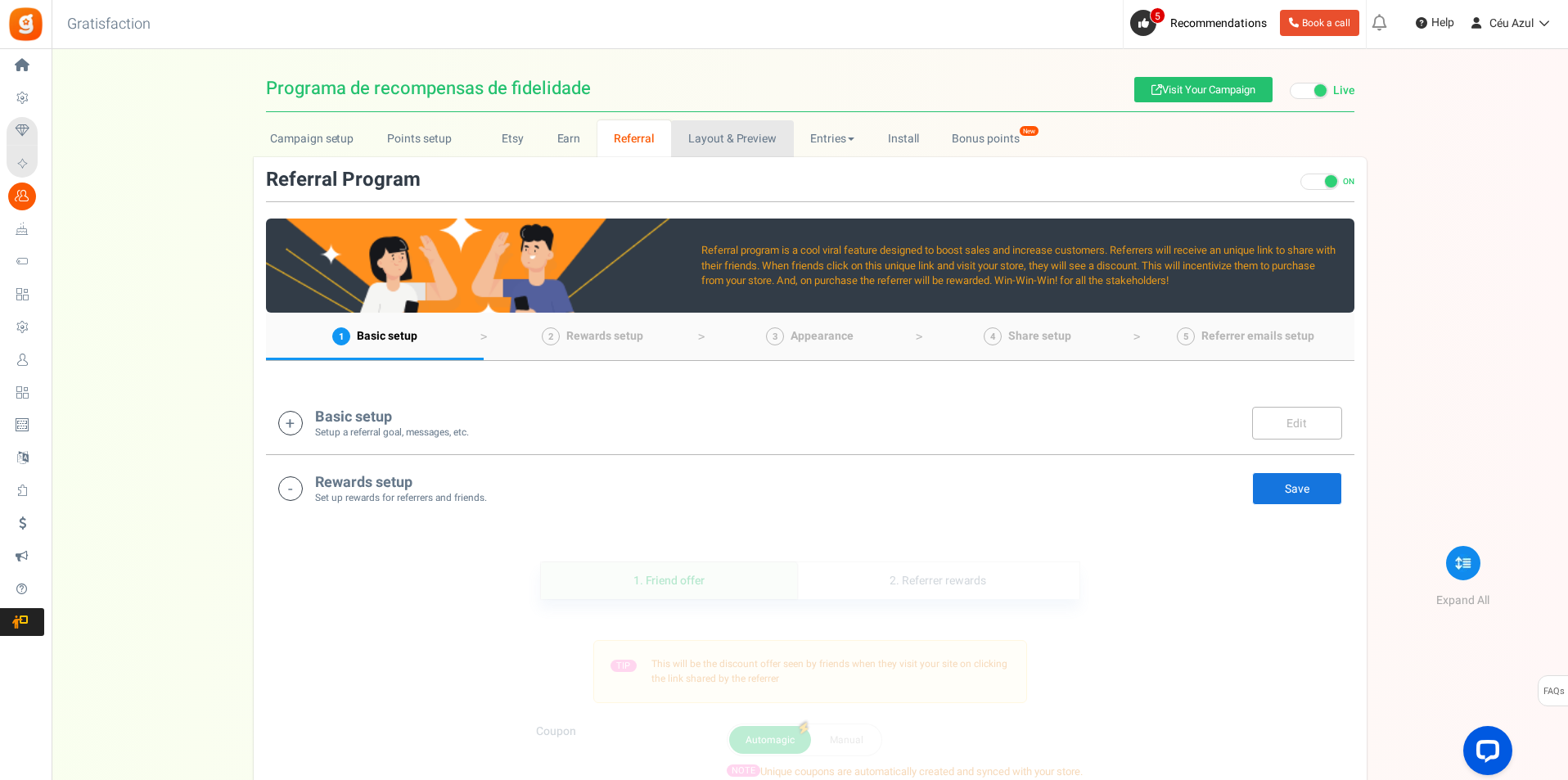
click at [692, 136] on link "Layout & Preview" at bounding box center [732, 138] width 122 height 37
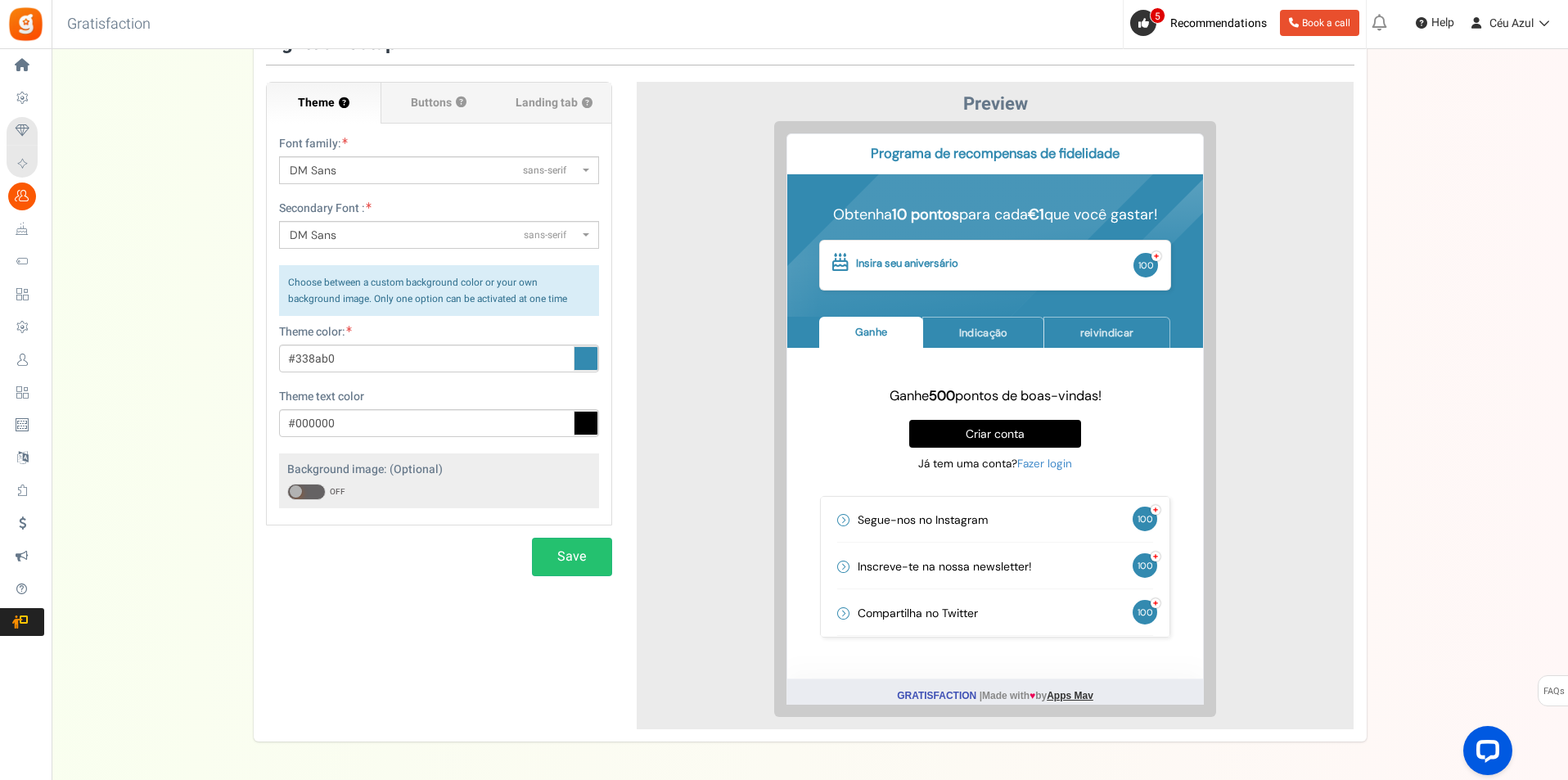
scroll to position [198, 0]
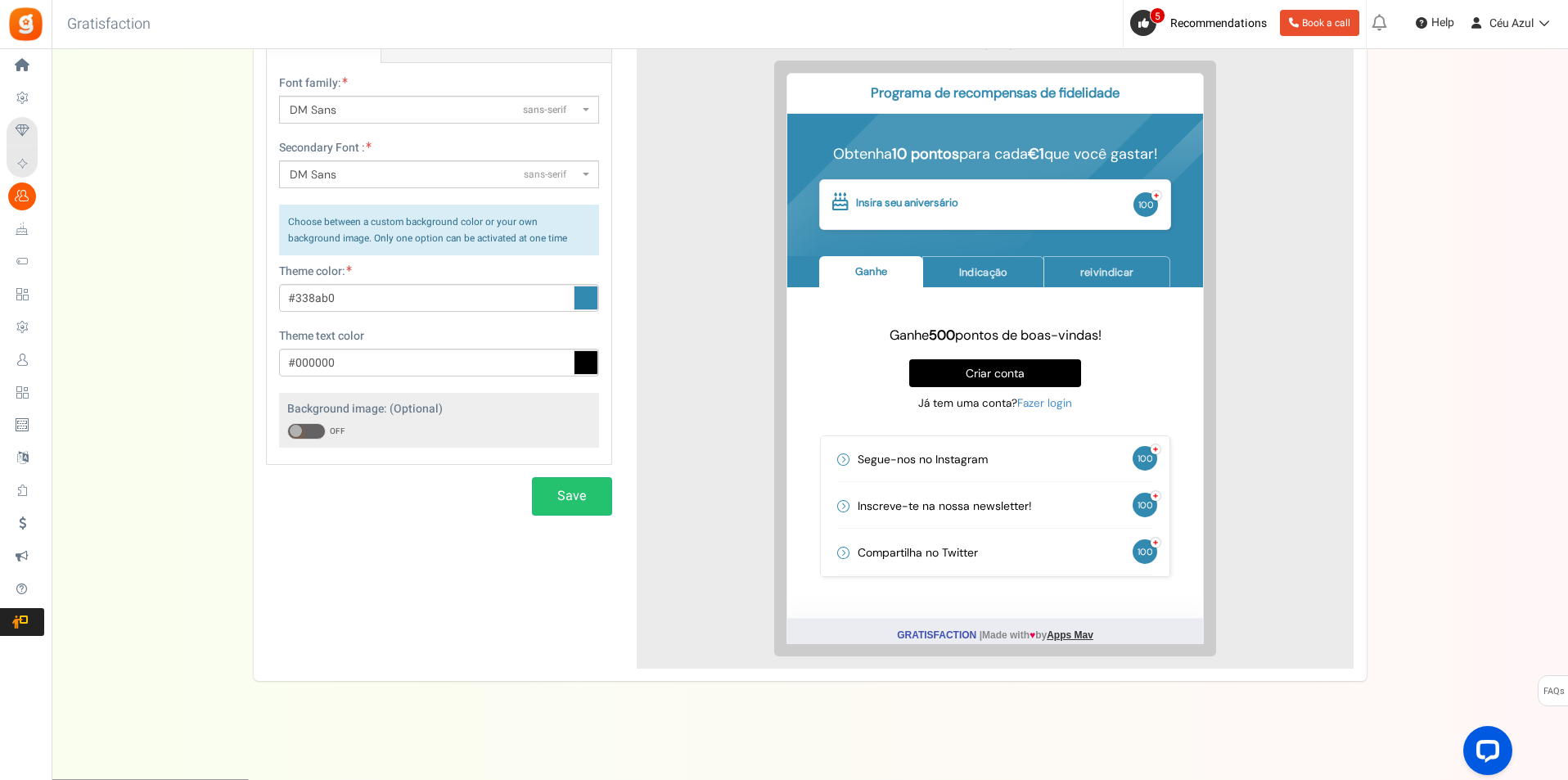
click at [305, 435] on span at bounding box center [306, 431] width 39 height 16
click at [287, 435] on input "ON OFF" at bounding box center [287, 432] width 0 height 10
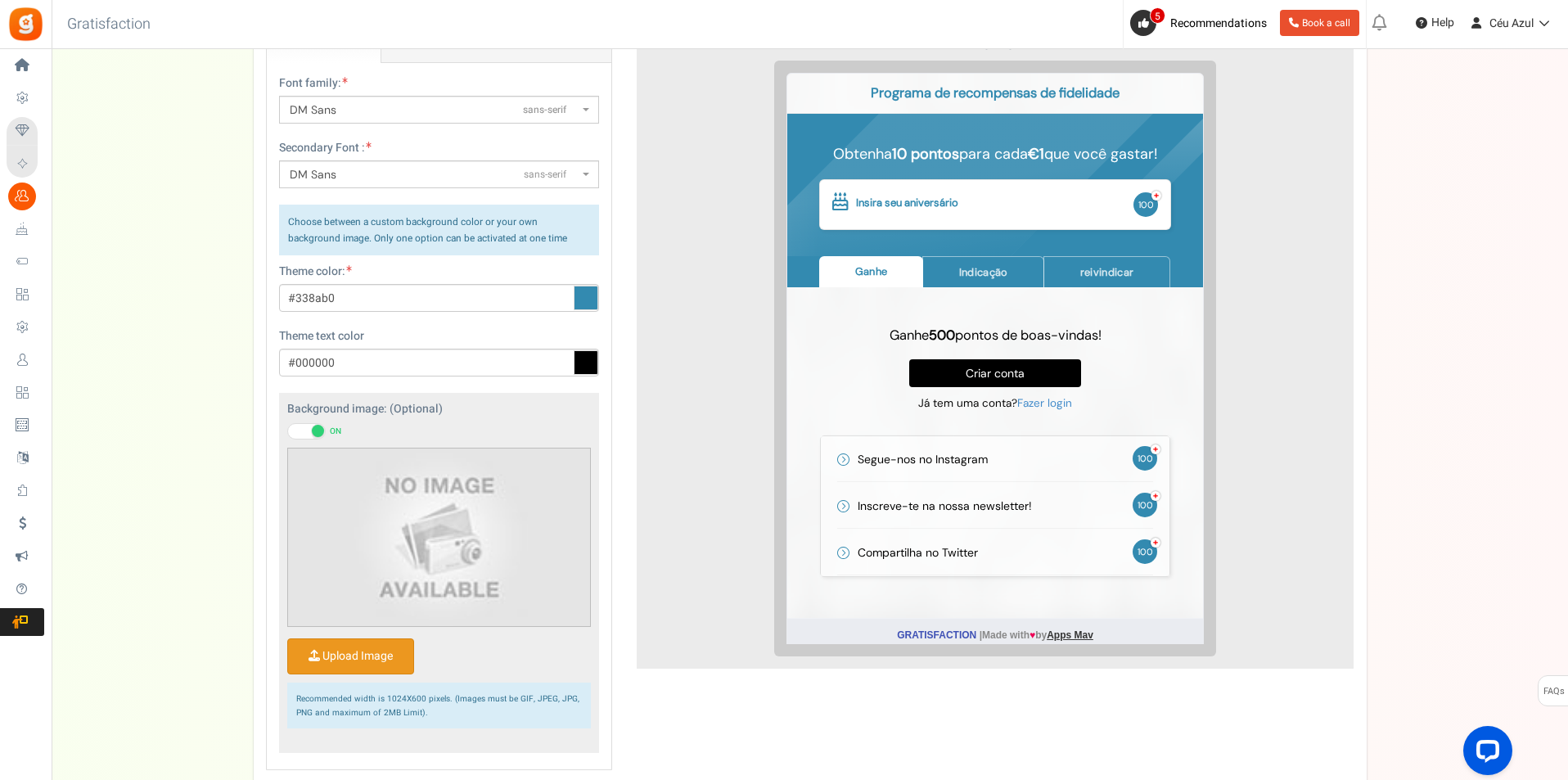
click at [351, 650] on input "Upload Image" at bounding box center [350, 656] width 125 height 34
click at [374, 658] on input "Upload Image" at bounding box center [350, 656] width 125 height 34
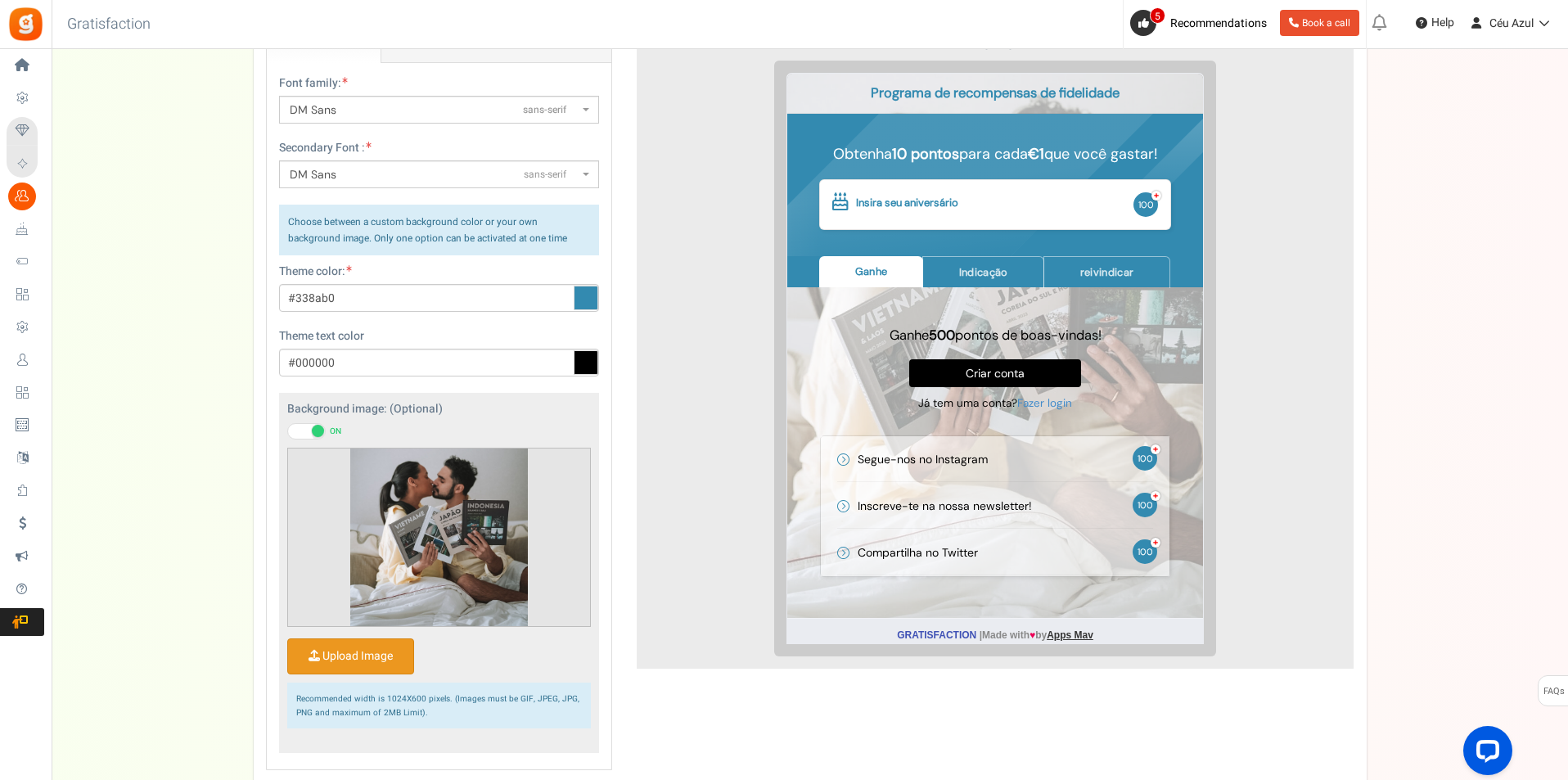
click at [314, 431] on span at bounding box center [318, 431] width 12 height 12
click at [287, 431] on input "ON OFF" at bounding box center [287, 432] width 0 height 10
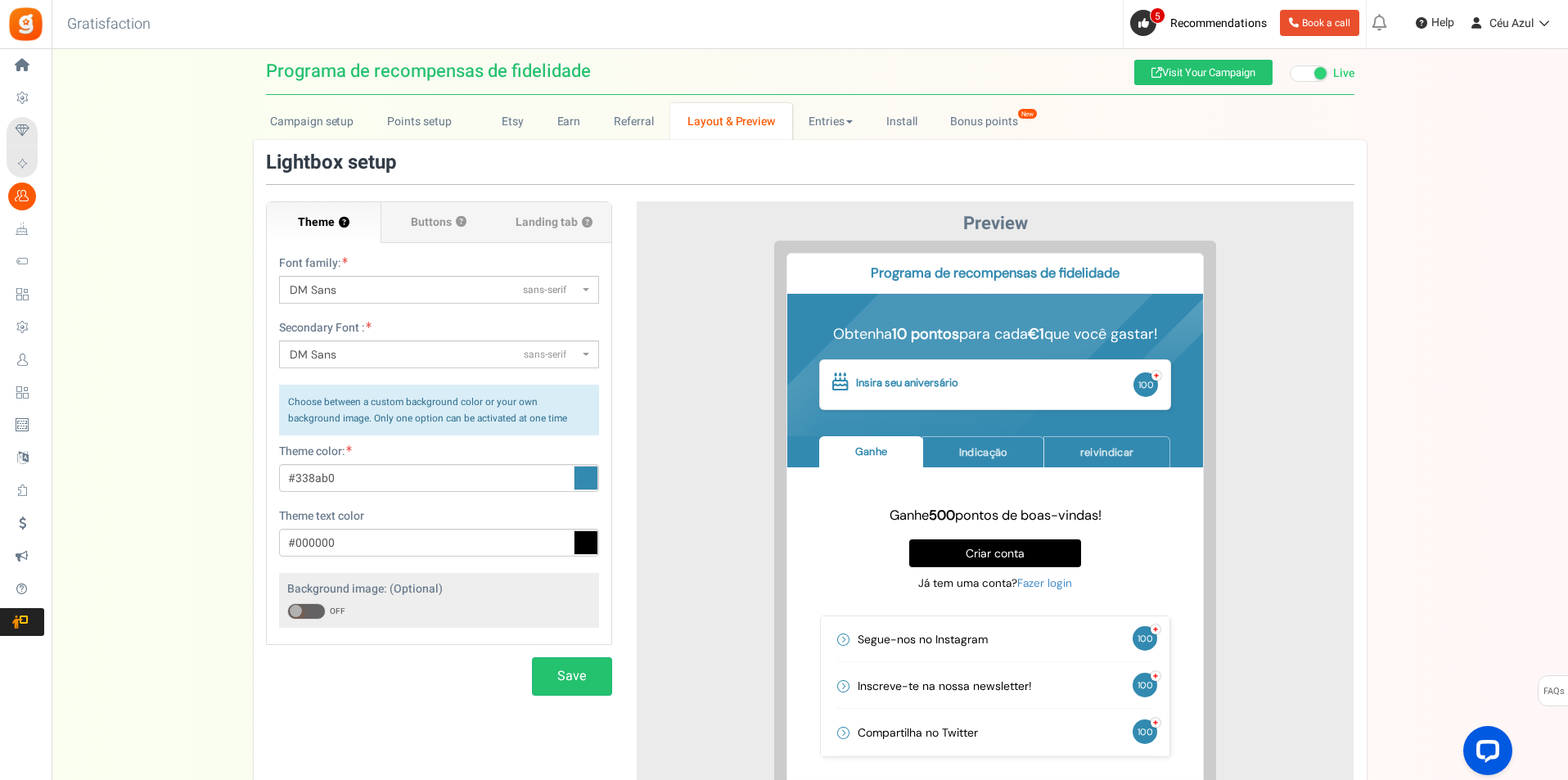
scroll to position [0, 0]
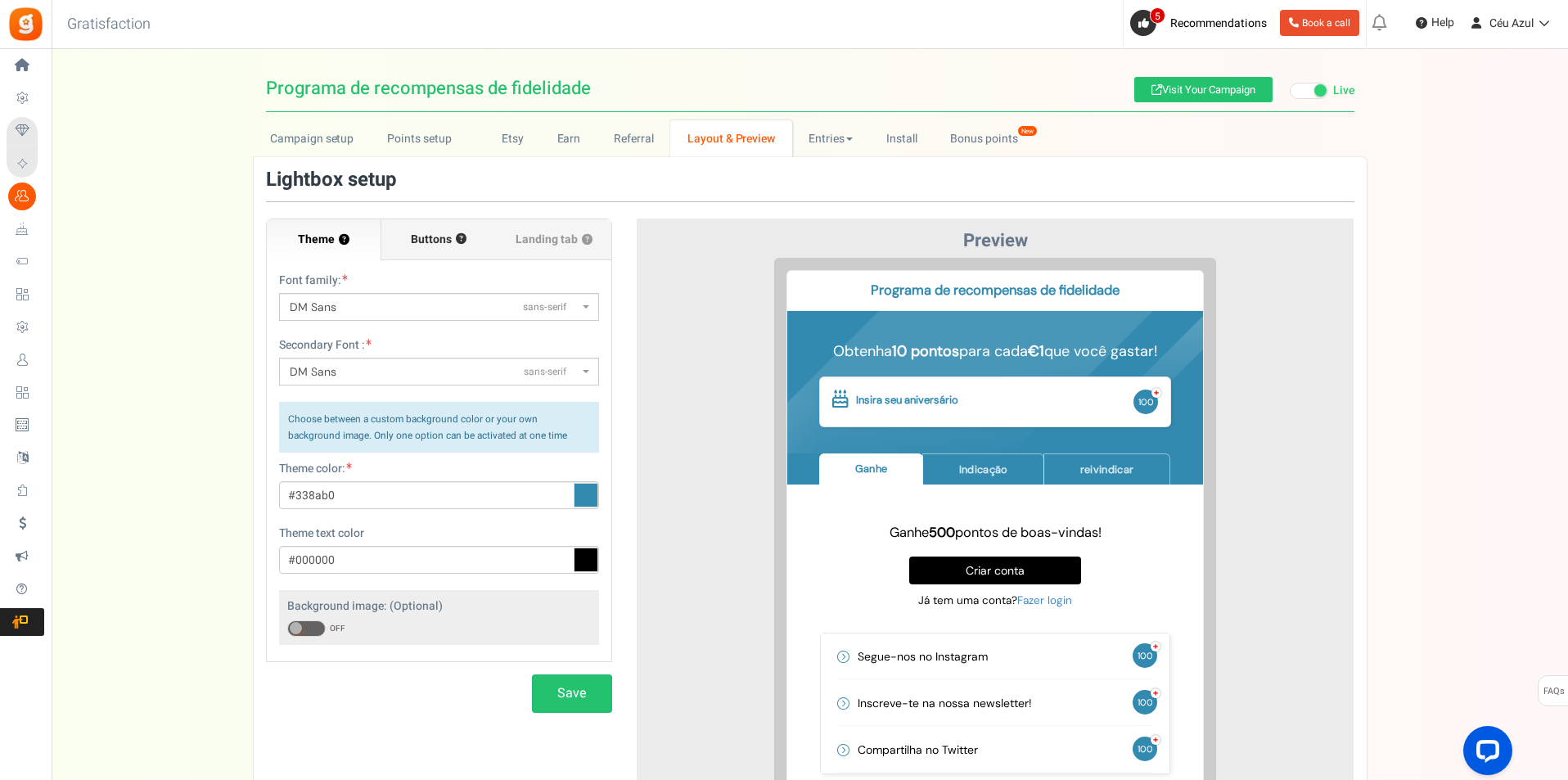
click at [430, 244] on span "Buttons" at bounding box center [431, 240] width 41 height 16
click at [0, 0] on input "Buttons ?" at bounding box center [0, 0] width 0 height 0
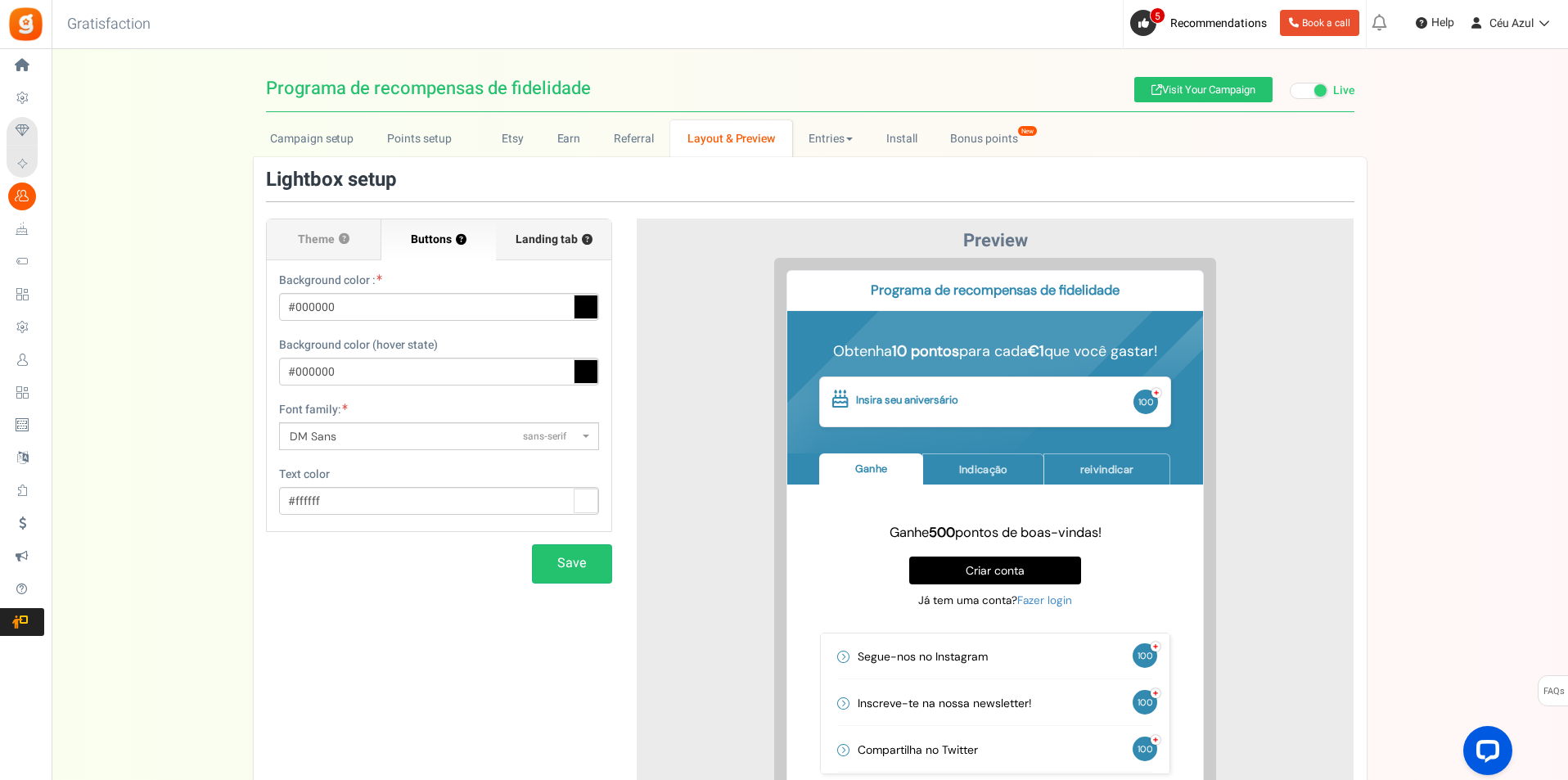
click at [550, 233] on span "Landing tab ?" at bounding box center [554, 240] width 77 height 16
click at [0, 0] on input "Landing tab ?" at bounding box center [0, 0] width 0 height 0
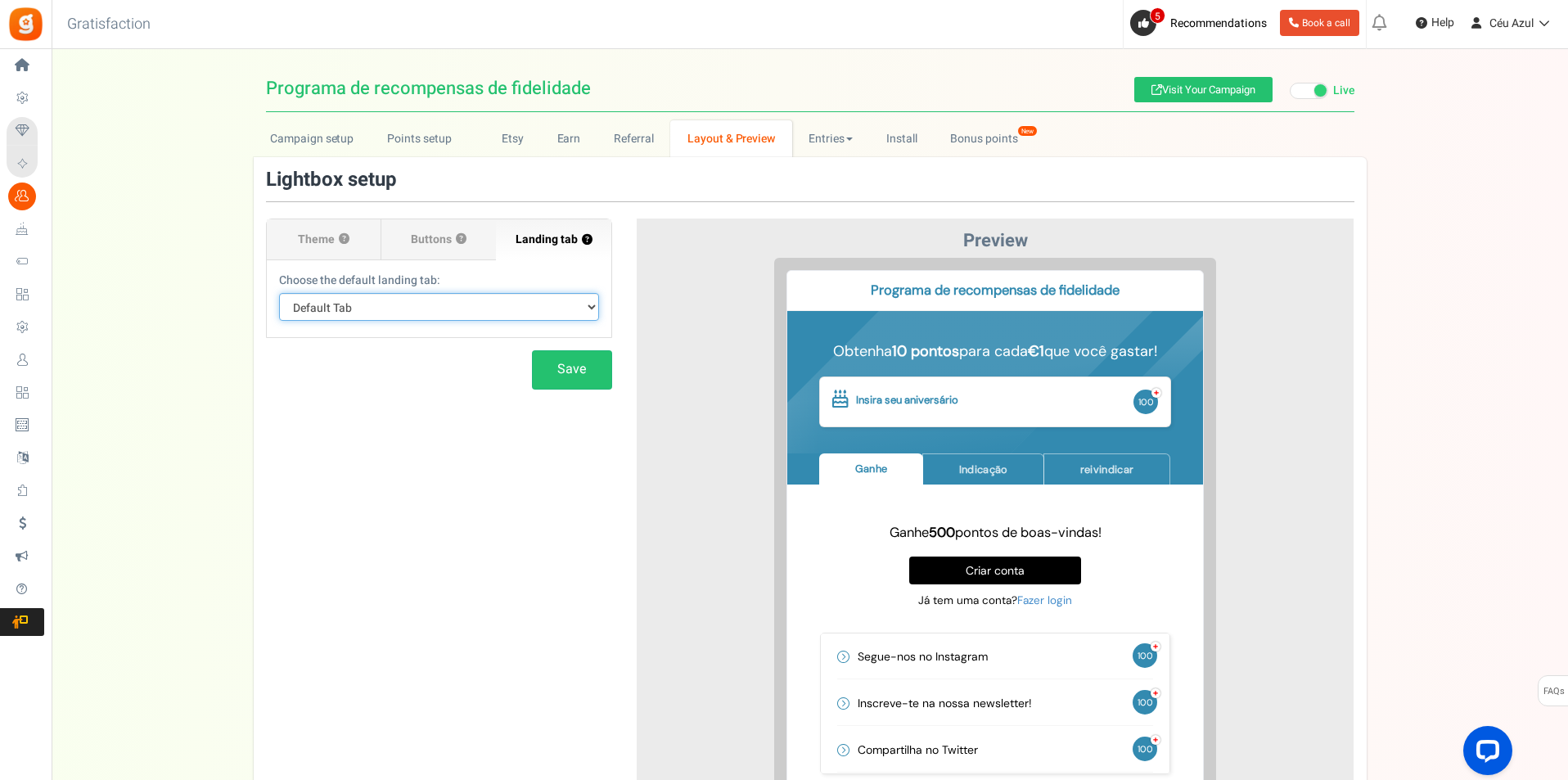
click at [481, 299] on select "Default Tab Ganhar Indicação (Referral) Reivindicar" at bounding box center [439, 307] width 320 height 27
select select "earn"
click at [279, 293] on select "Default Tab Ganhar Indicação (Referral) Reivindicar" at bounding box center [439, 307] width 320 height 27
click at [416, 302] on select "Default Tab Ganhar Indicação (Referral) Reivindicar" at bounding box center [439, 307] width 320 height 27
select select
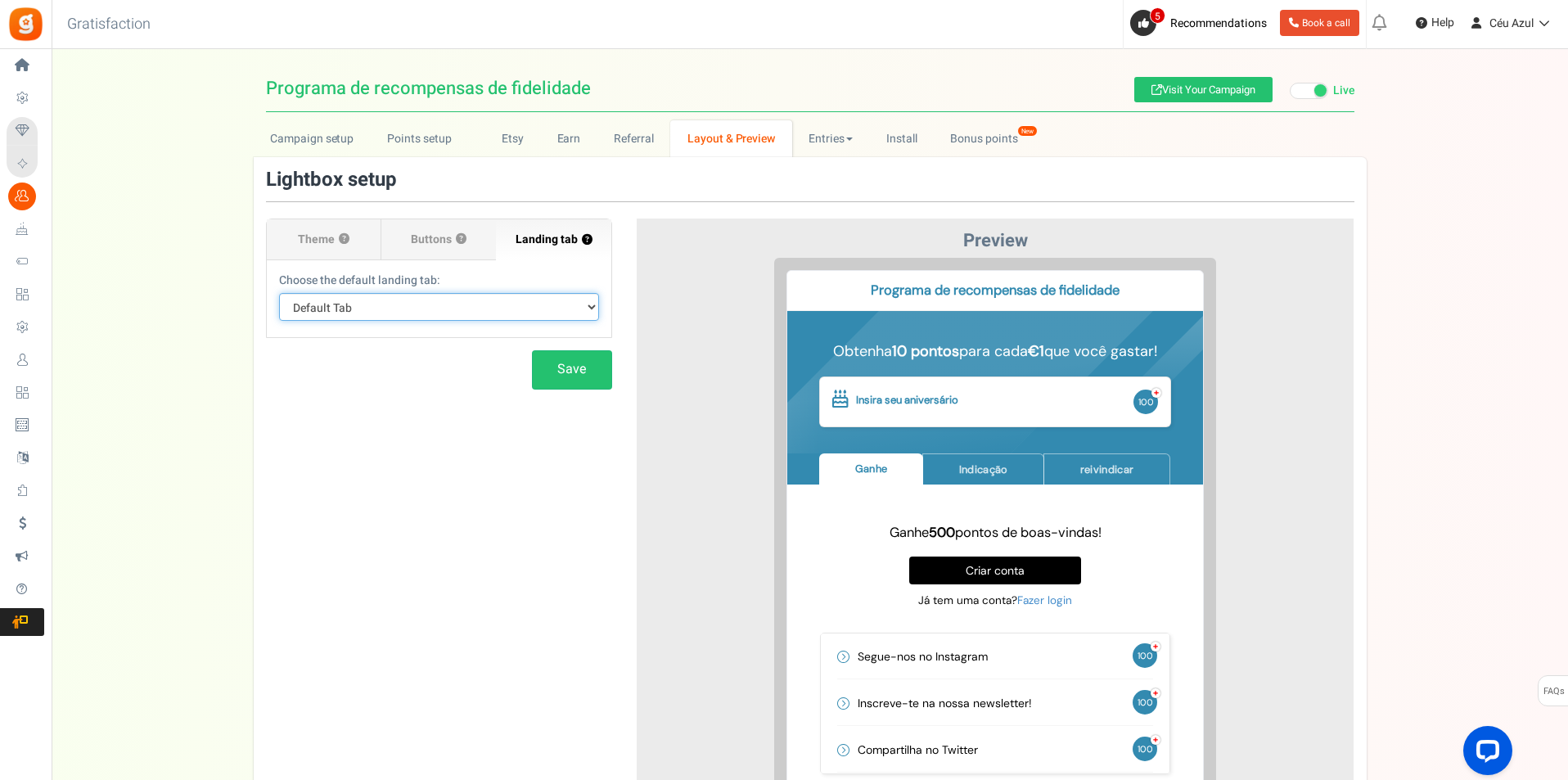
click at [279, 293] on select "Default Tab Ganhar Indicação (Referral) Reivindicar" at bounding box center [439, 307] width 320 height 27
click at [314, 241] on span "Theme" at bounding box center [316, 240] width 37 height 16
click at [0, 0] on input "Theme ?" at bounding box center [0, 0] width 0 height 0
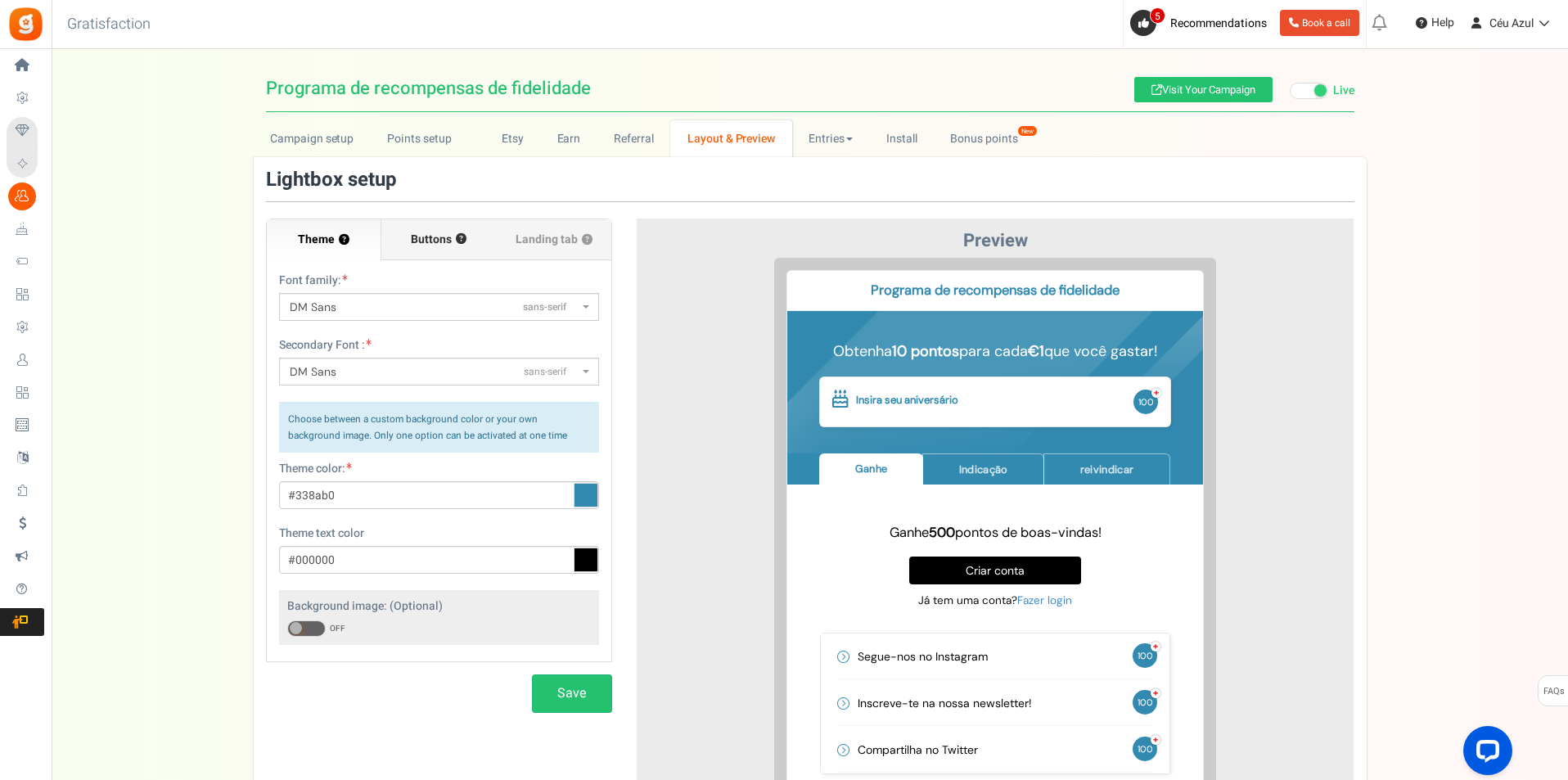
click at [444, 233] on span "Buttons" at bounding box center [431, 240] width 41 height 16
click at [0, 0] on input "Buttons ?" at bounding box center [0, 0] width 0 height 0
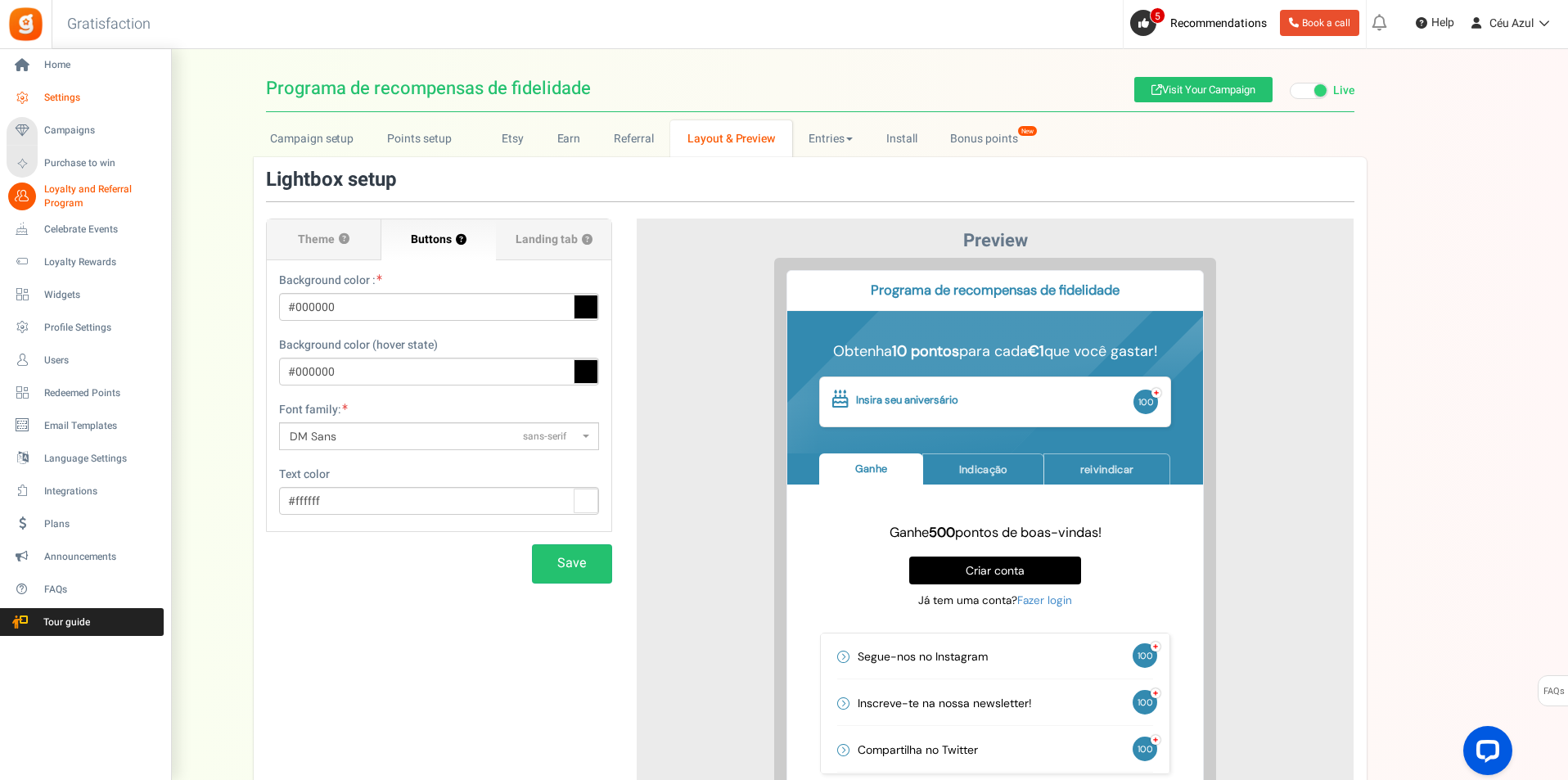
click at [37, 88] on link "Settings" at bounding box center [85, 98] width 157 height 27
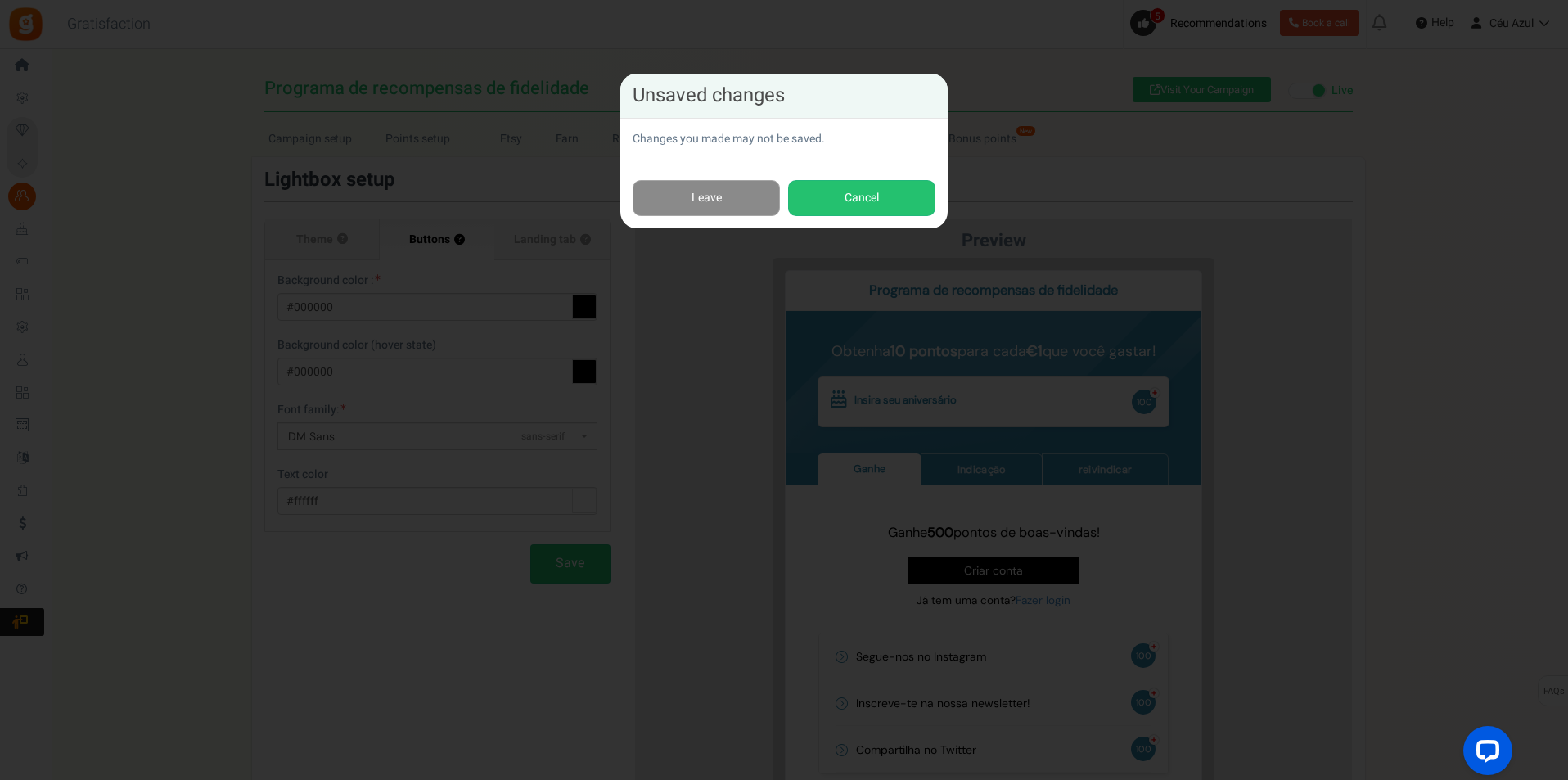
click at [653, 200] on link "Leave" at bounding box center [707, 198] width 148 height 37
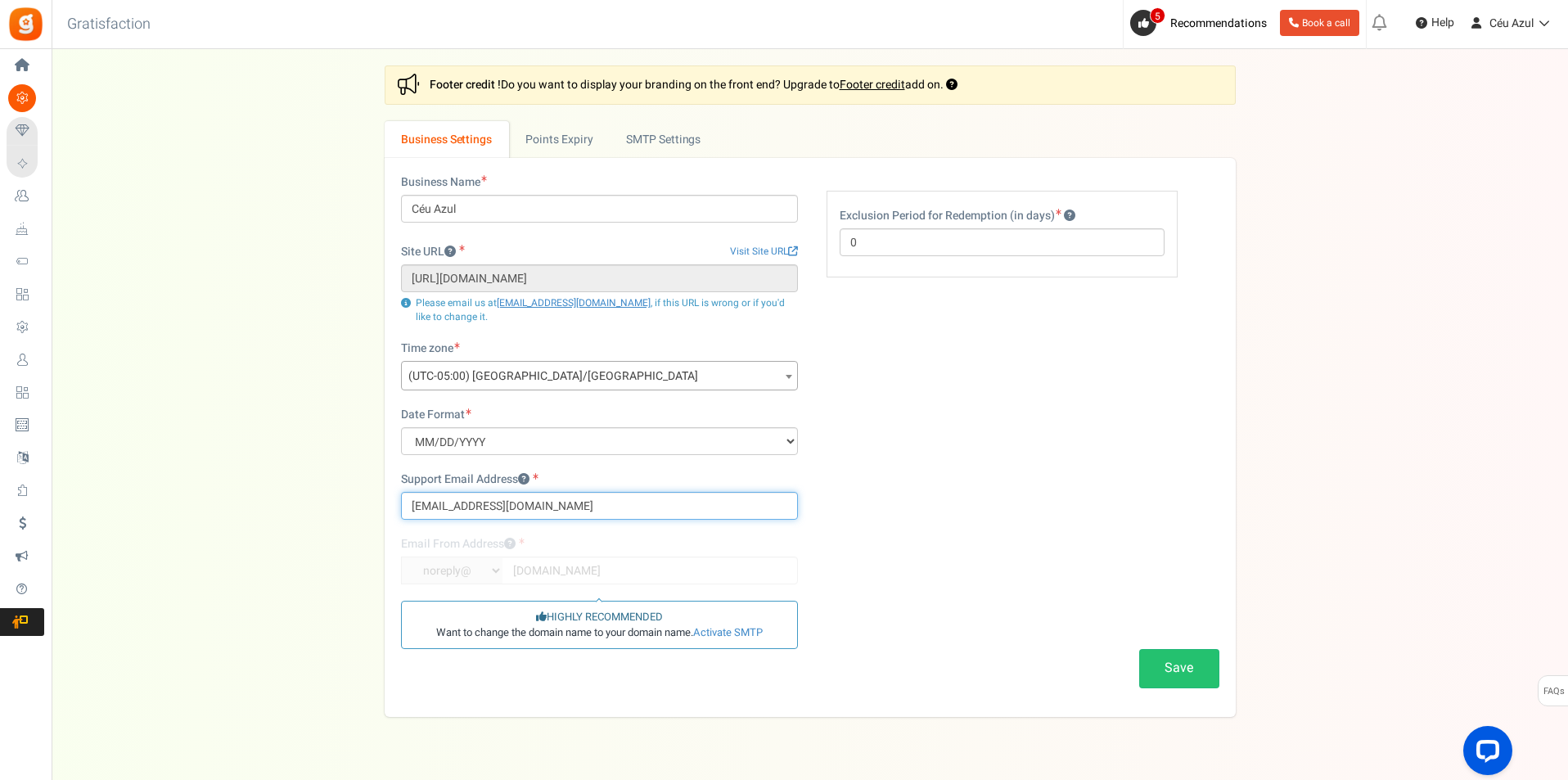
click at [514, 508] on input "[EMAIL_ADDRESS][DOMAIN_NAME]" at bounding box center [599, 506] width 397 height 27
type input "info@ceu-azul.pt"
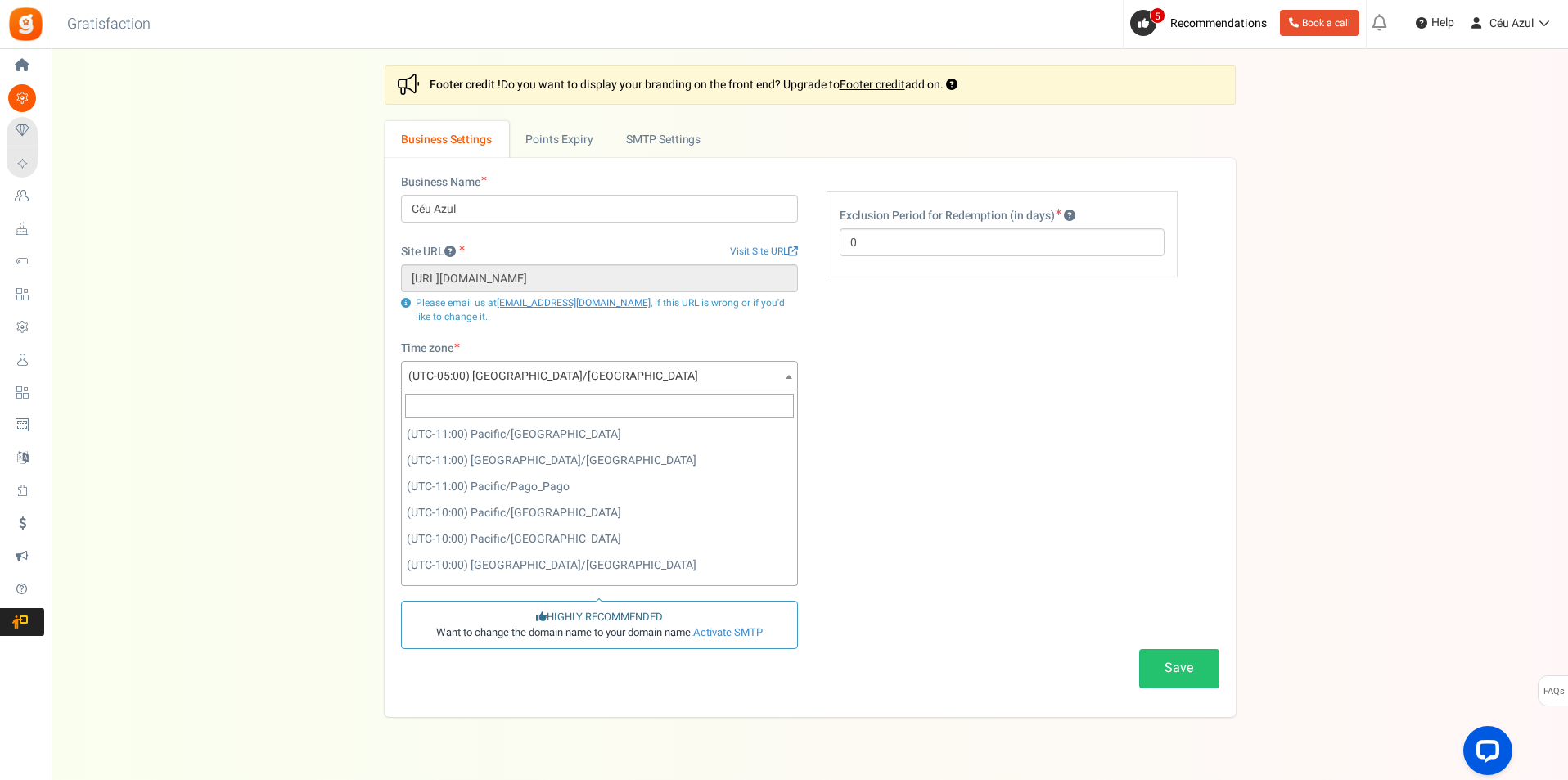
click at [513, 367] on span "(UTC-05:00) [GEOGRAPHIC_DATA]/[GEOGRAPHIC_DATA]" at bounding box center [599, 376] width 395 height 29
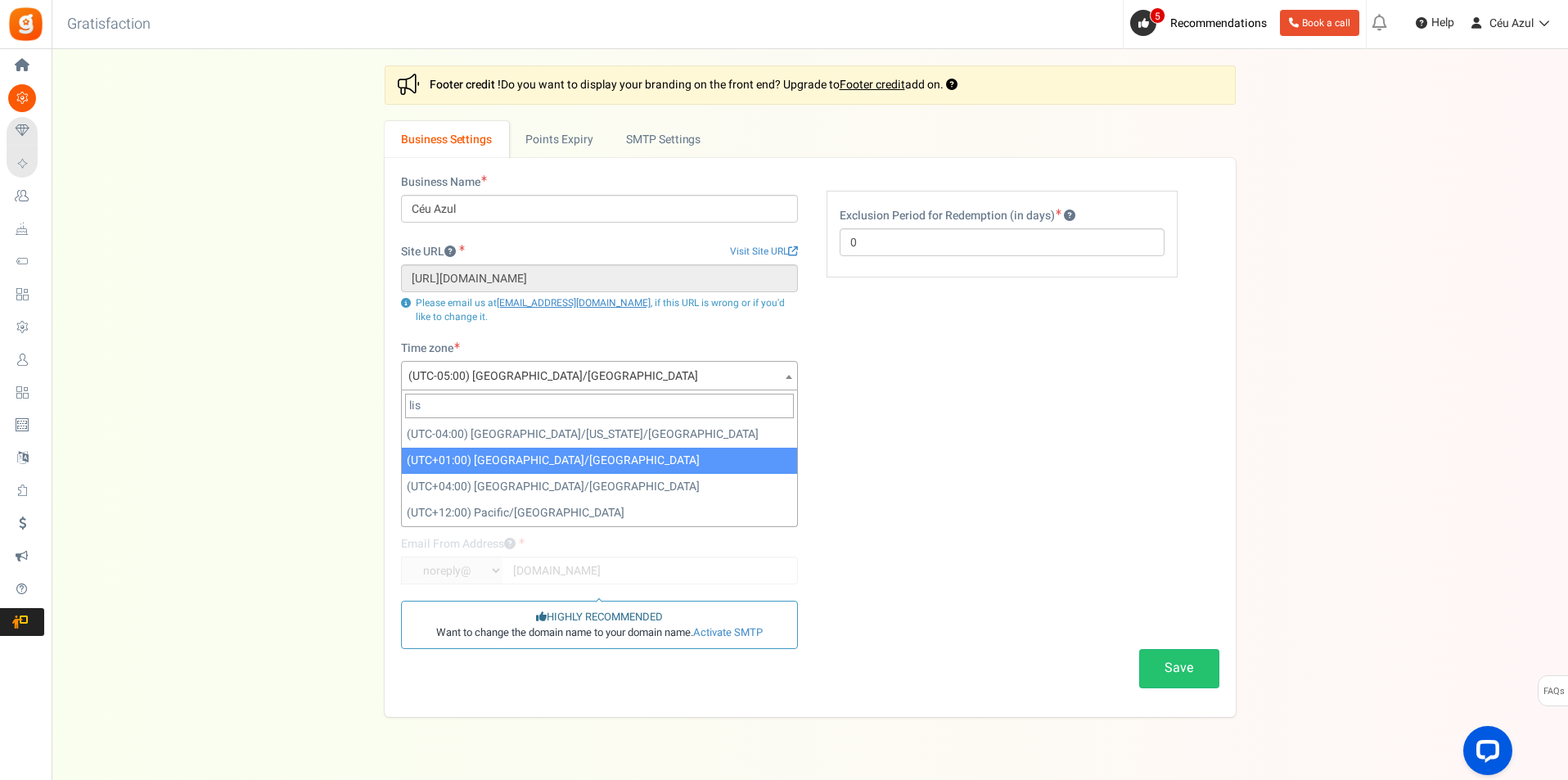
type input "lis"
select select "Europe/Lisbon"
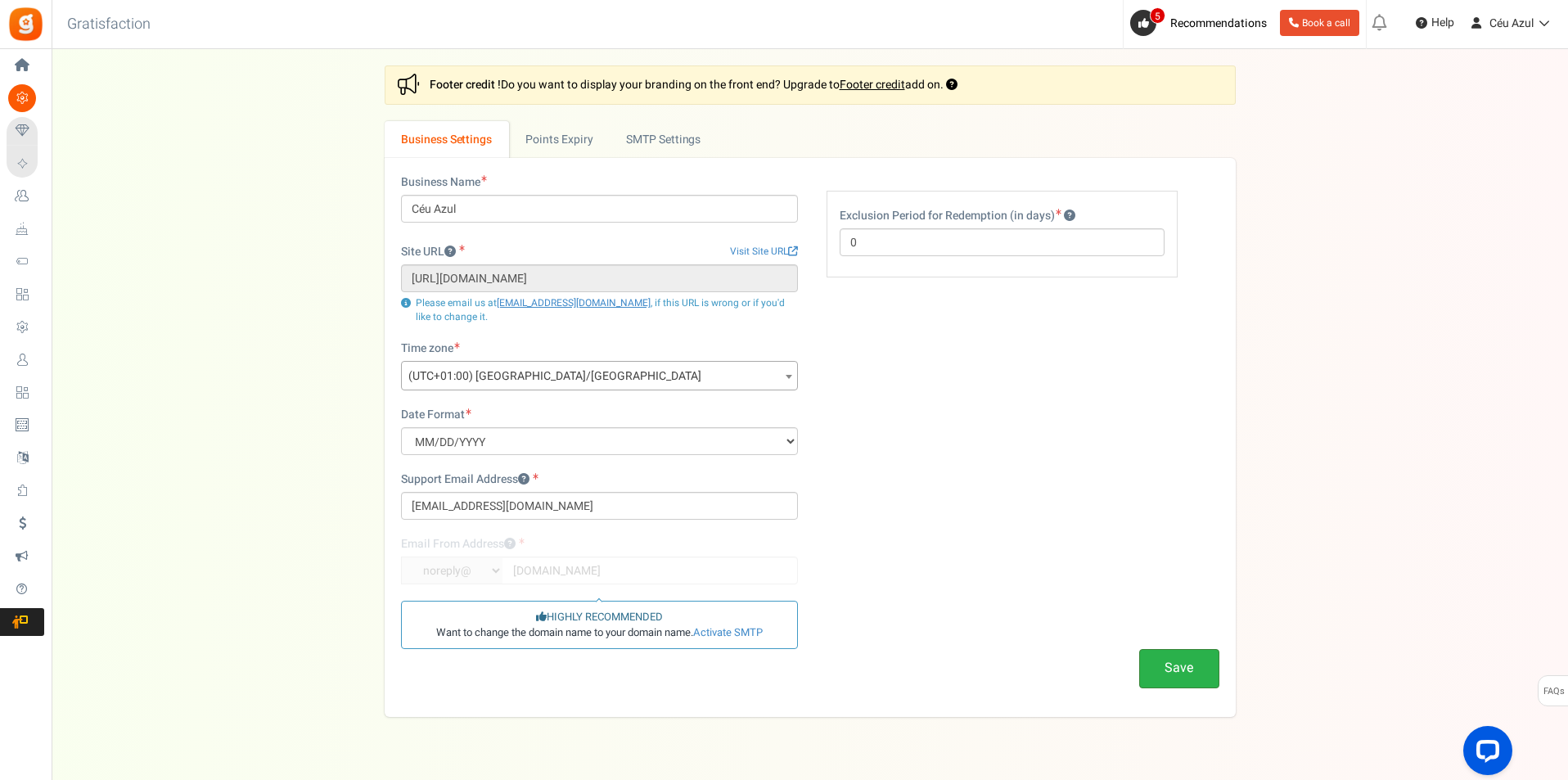
click at [1205, 663] on button "Save" at bounding box center [1179, 668] width 80 height 39
click at [555, 143] on link "Points Expiry" at bounding box center [559, 139] width 100 height 37
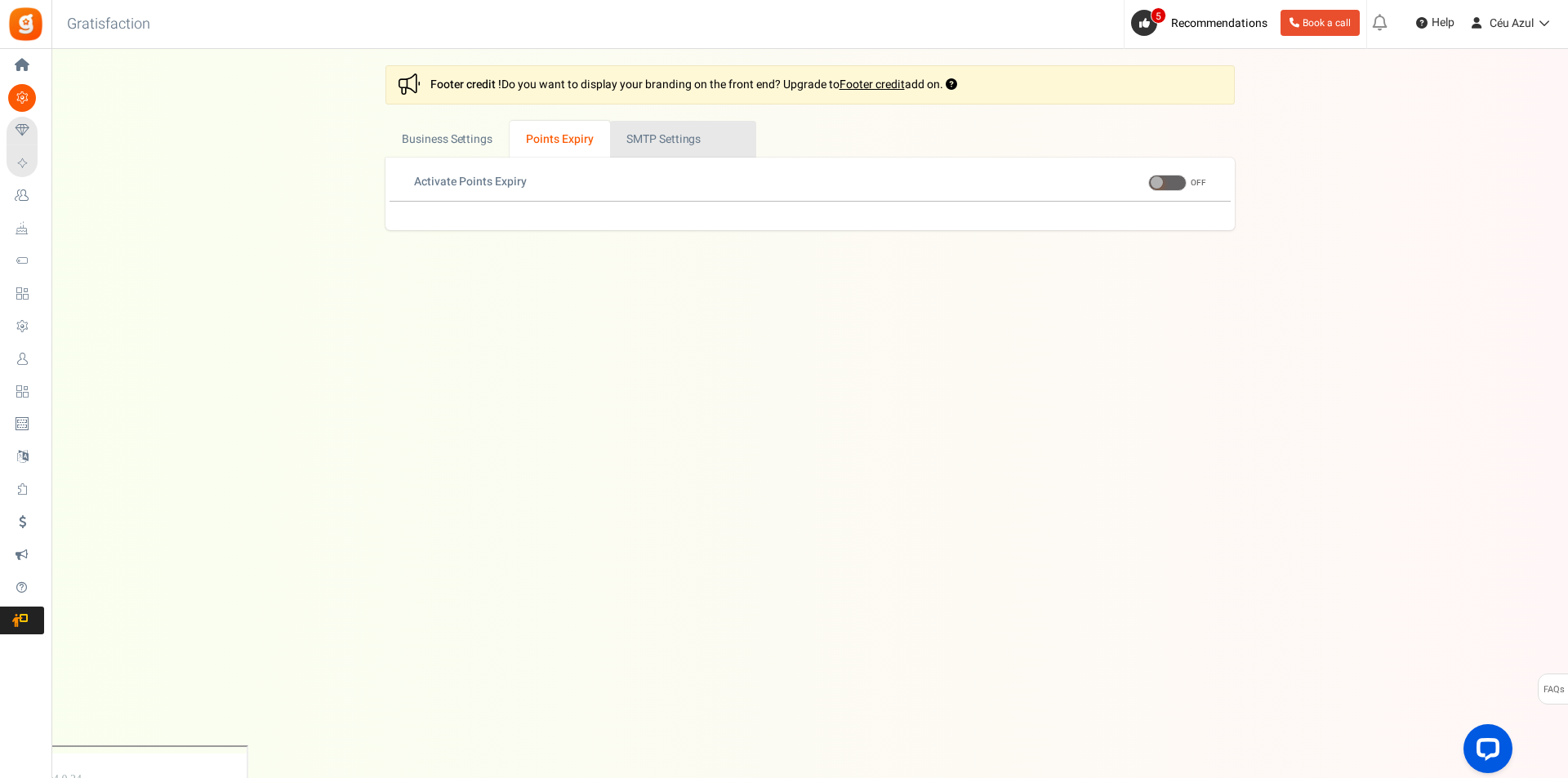
click at [673, 135] on link "Active SMTP Settings" at bounding box center [683, 139] width 147 height 37
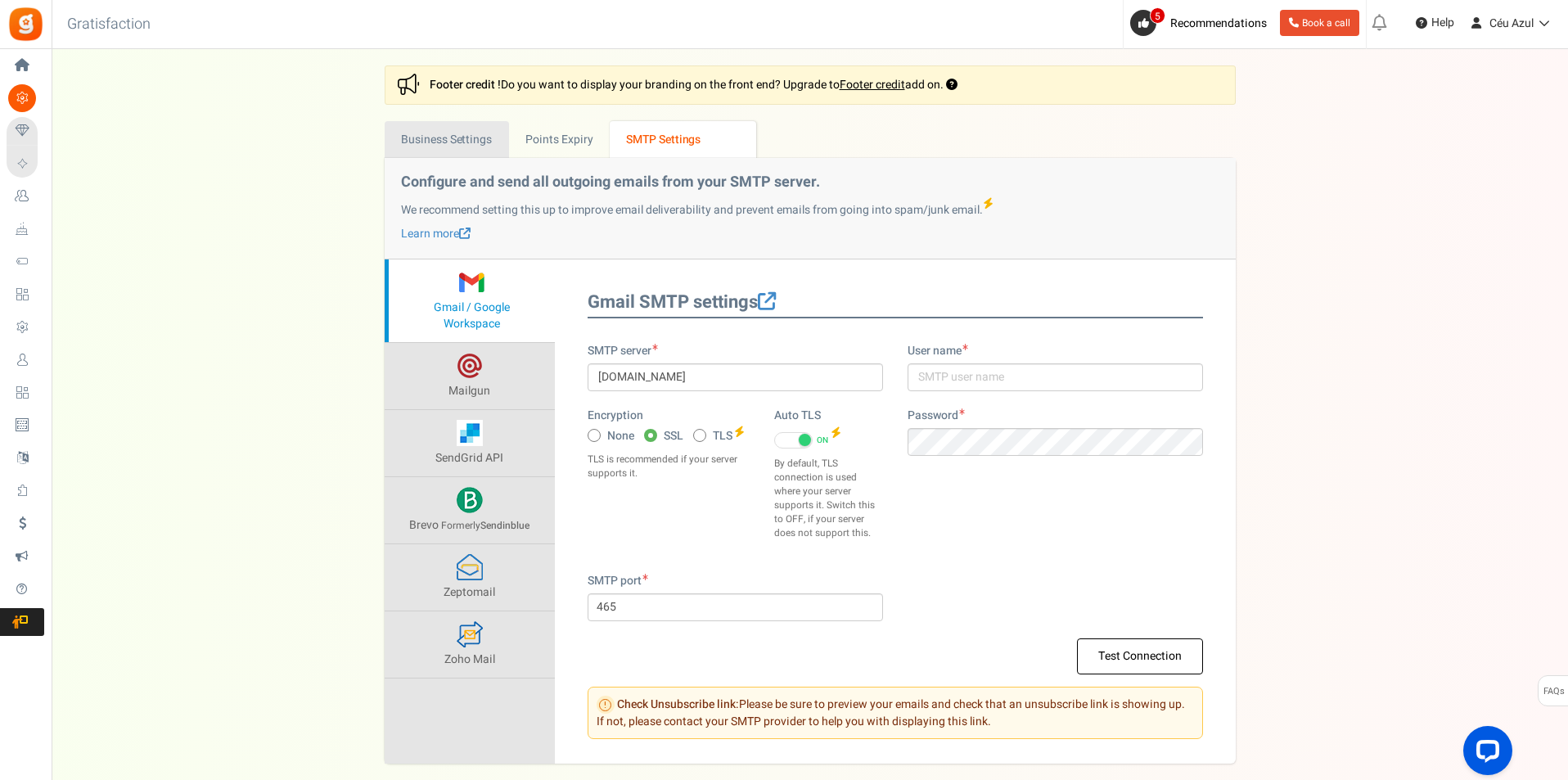
click at [436, 148] on link "Business Settings" at bounding box center [447, 139] width 125 height 37
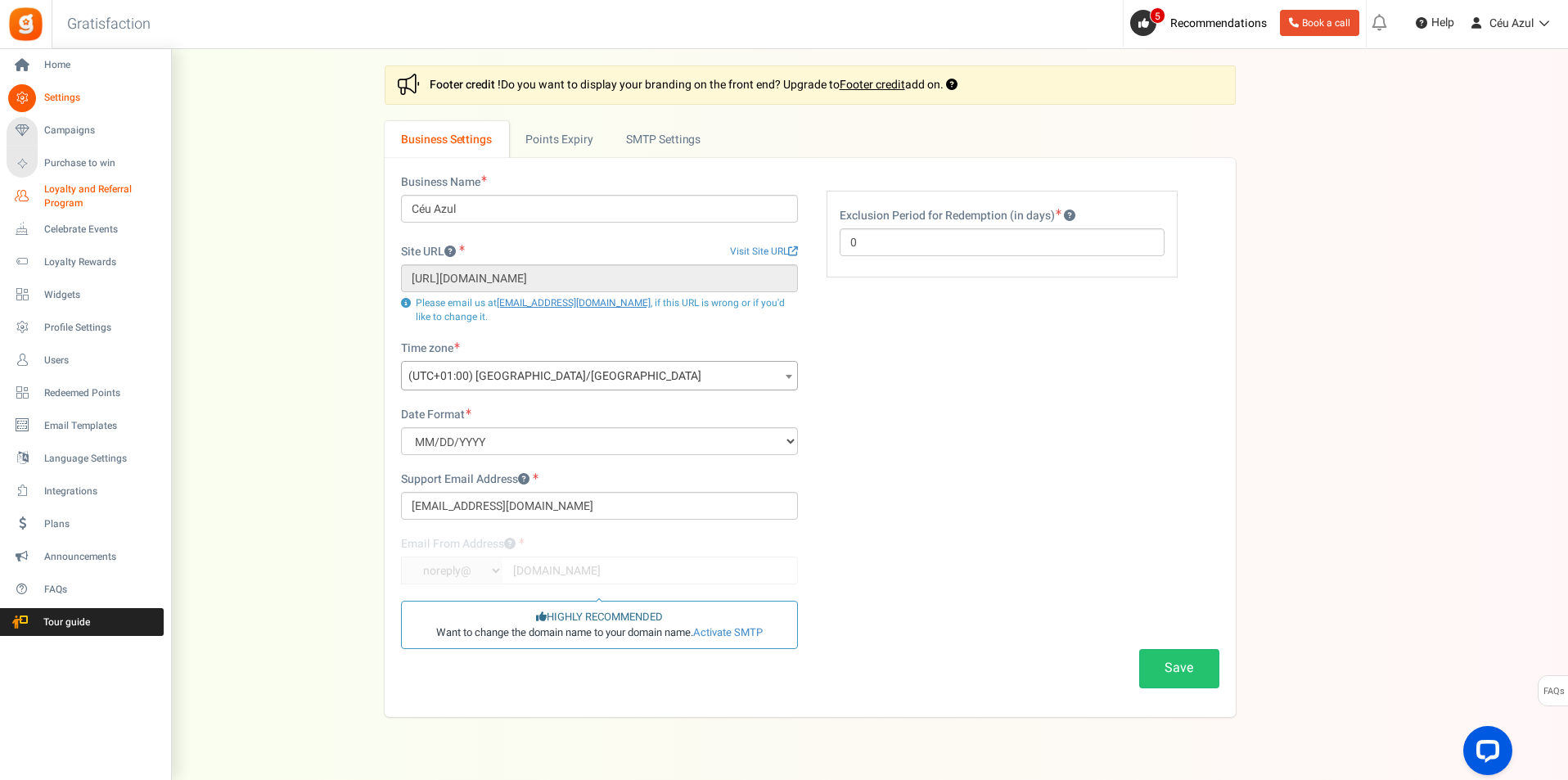
click at [59, 187] on span "Loyalty and Referral Program" at bounding box center [103, 197] width 119 height 27
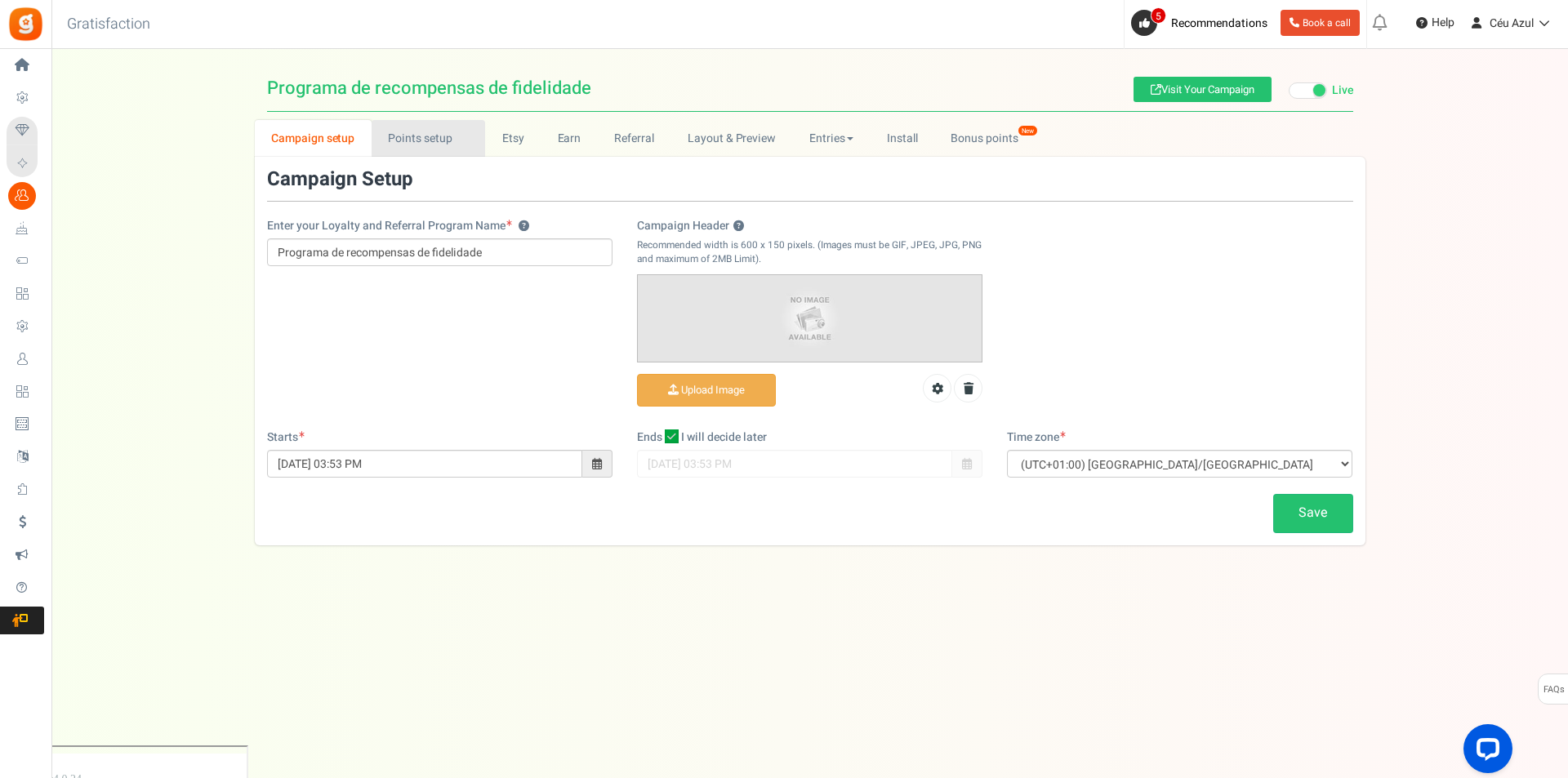
click at [428, 153] on link "Points setup New" at bounding box center [428, 138] width 113 height 37
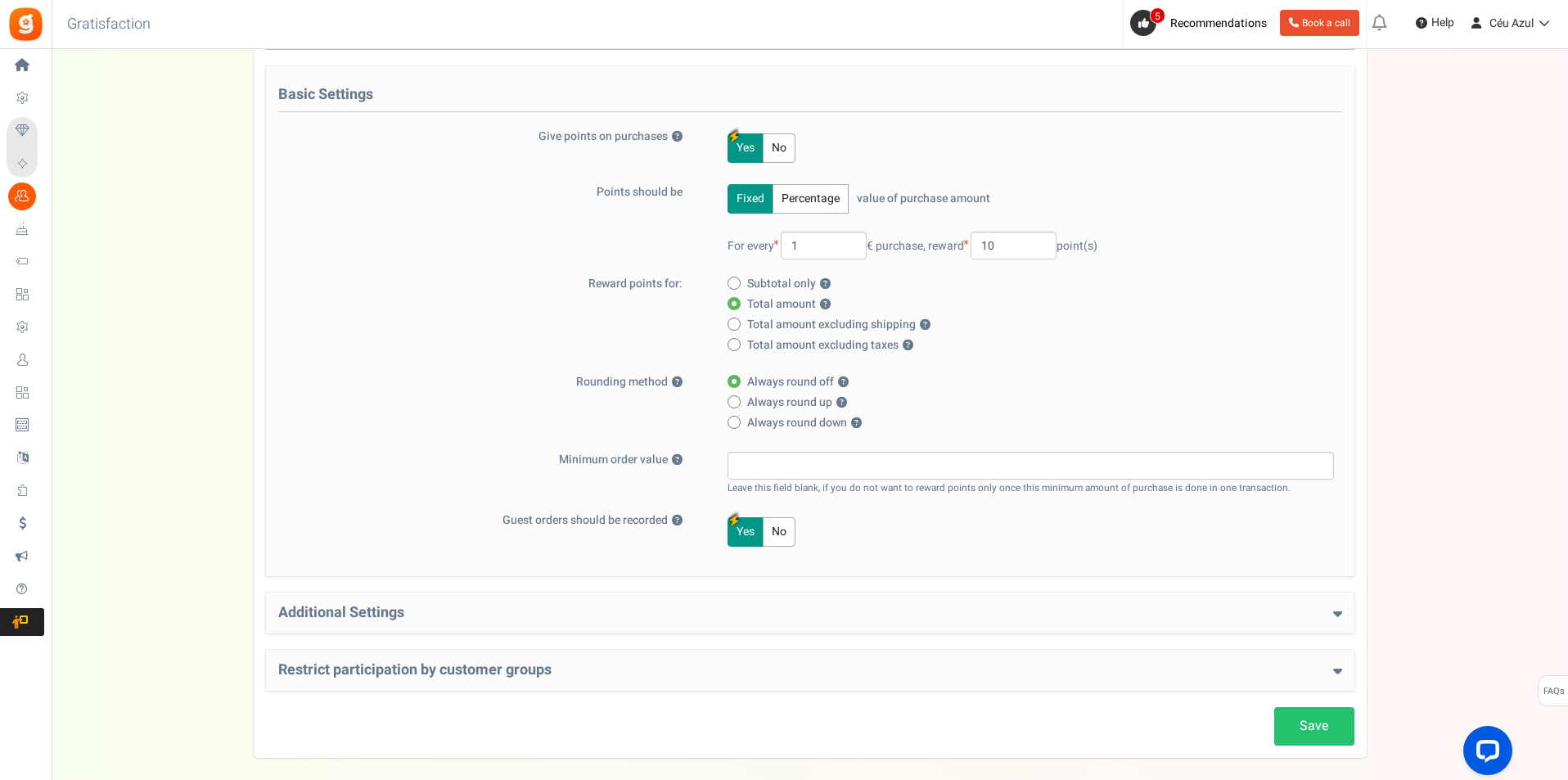
scroll to position [229, 0]
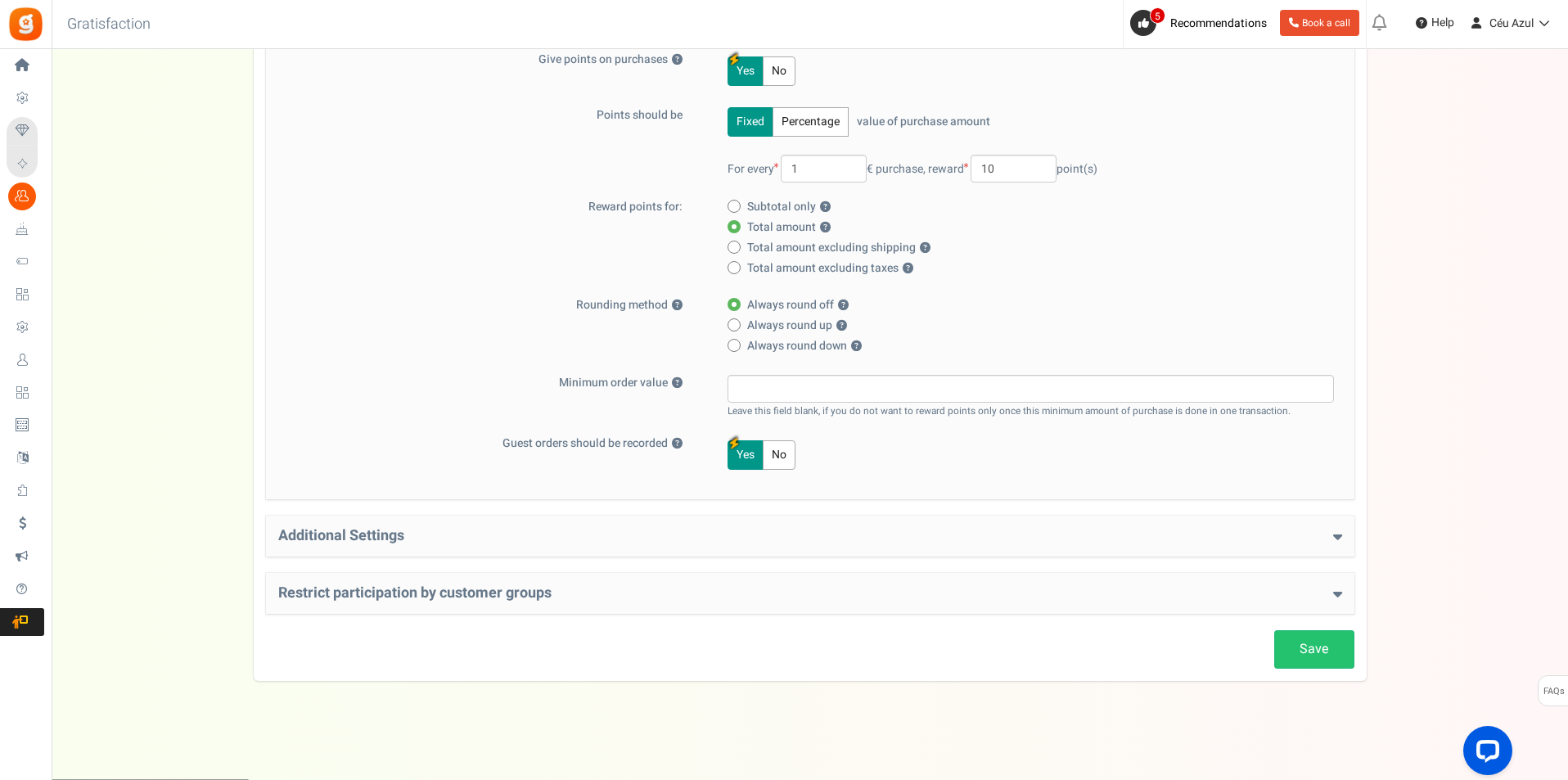
click at [405, 547] on div "Additional Settings Welcome Bonus ? Yes No Enter Welcome Points 500 Welcome Not…" at bounding box center [810, 536] width 1088 height 41
click at [406, 536] on h4 "Additional Settings" at bounding box center [810, 536] width 1064 height 16
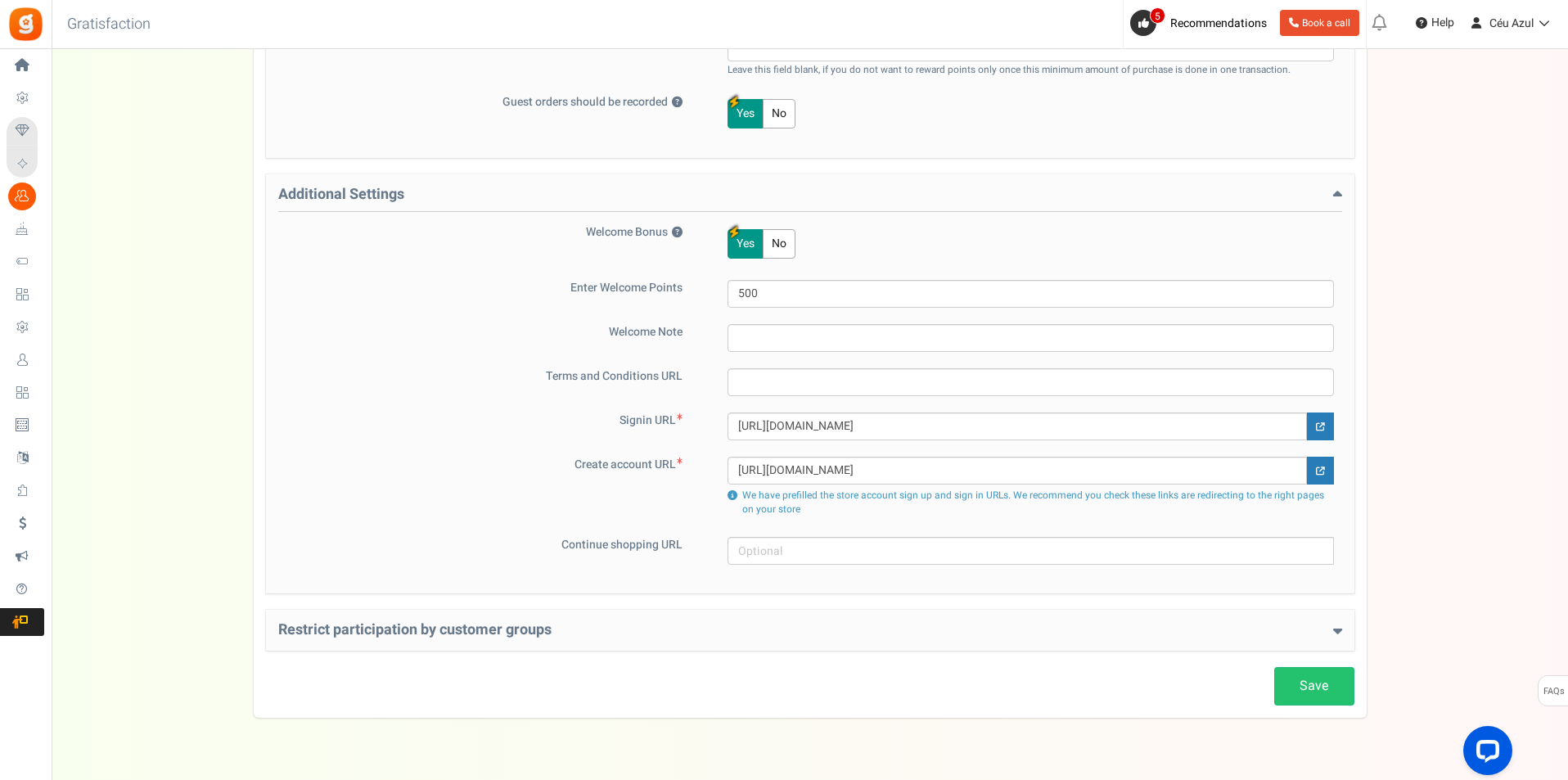
scroll to position [607, 0]
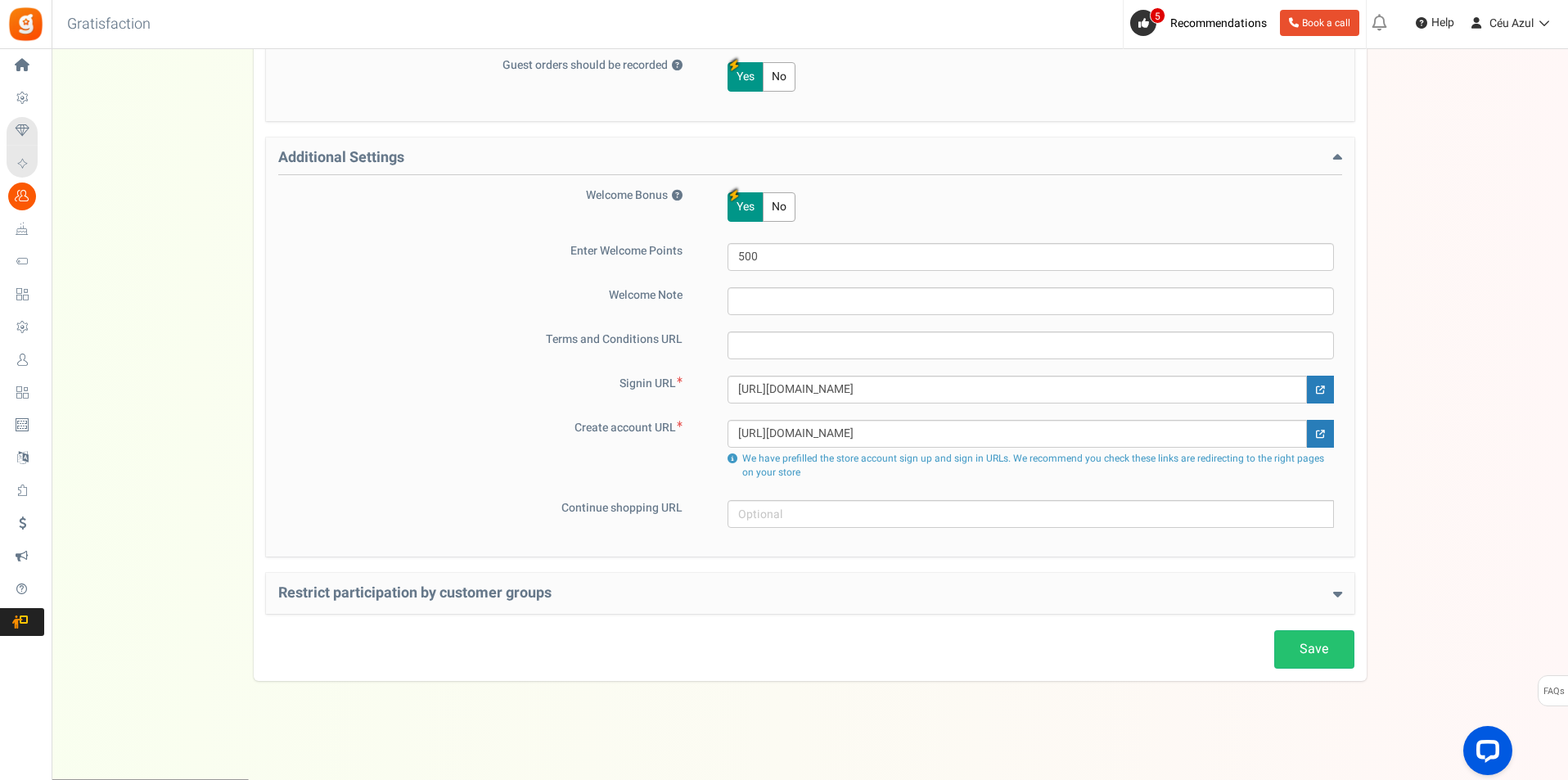
click at [448, 573] on div "Restrict participation by customer groups Restrict customer groups from partici…" at bounding box center [810, 594] width 1088 height 41
click at [447, 596] on h4 "Restrict participation by customer groups" at bounding box center [810, 593] width 1064 height 16
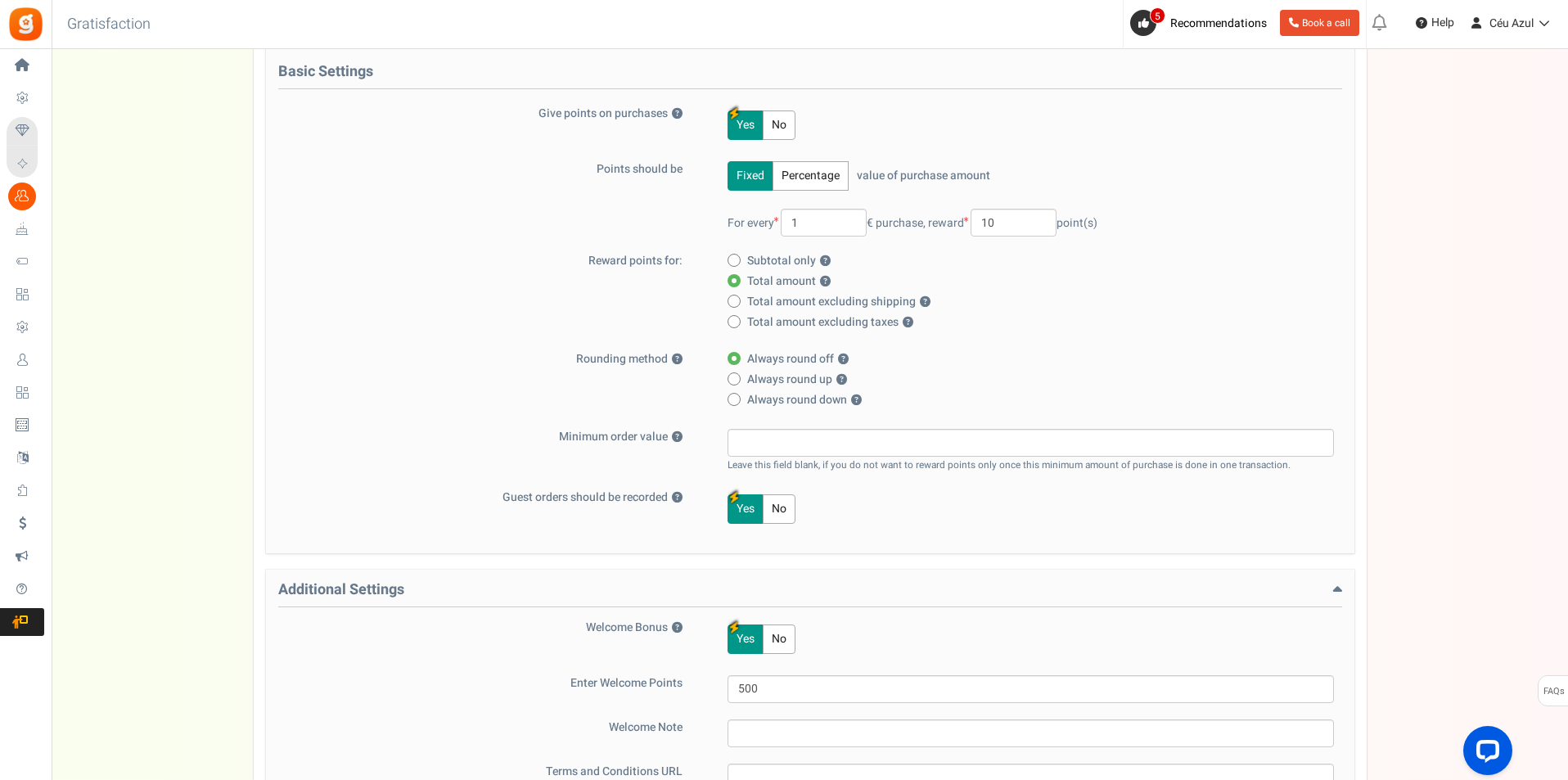
scroll to position [0, 0]
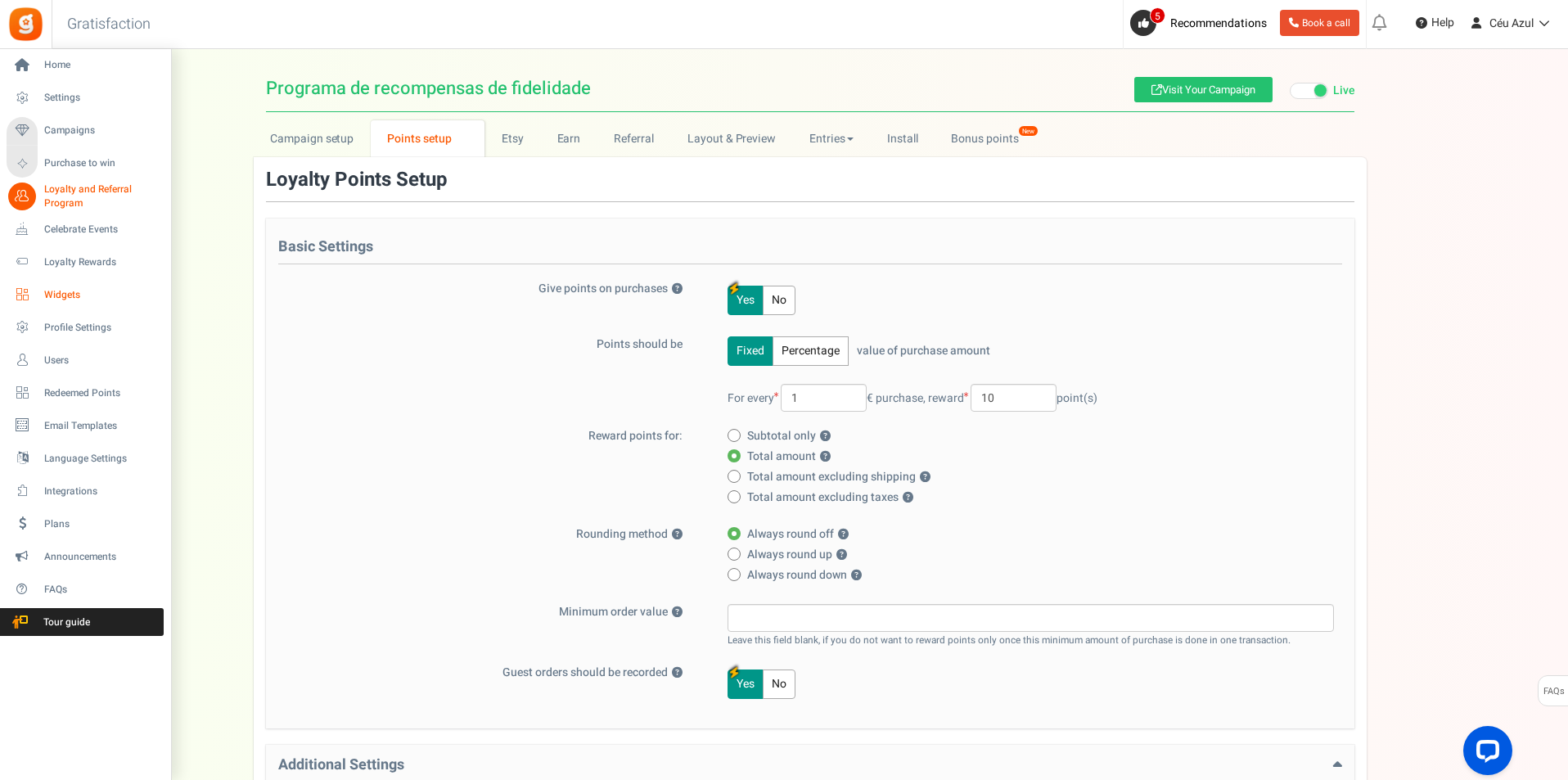
click at [66, 290] on span "Widgets" at bounding box center [100, 295] width 114 height 14
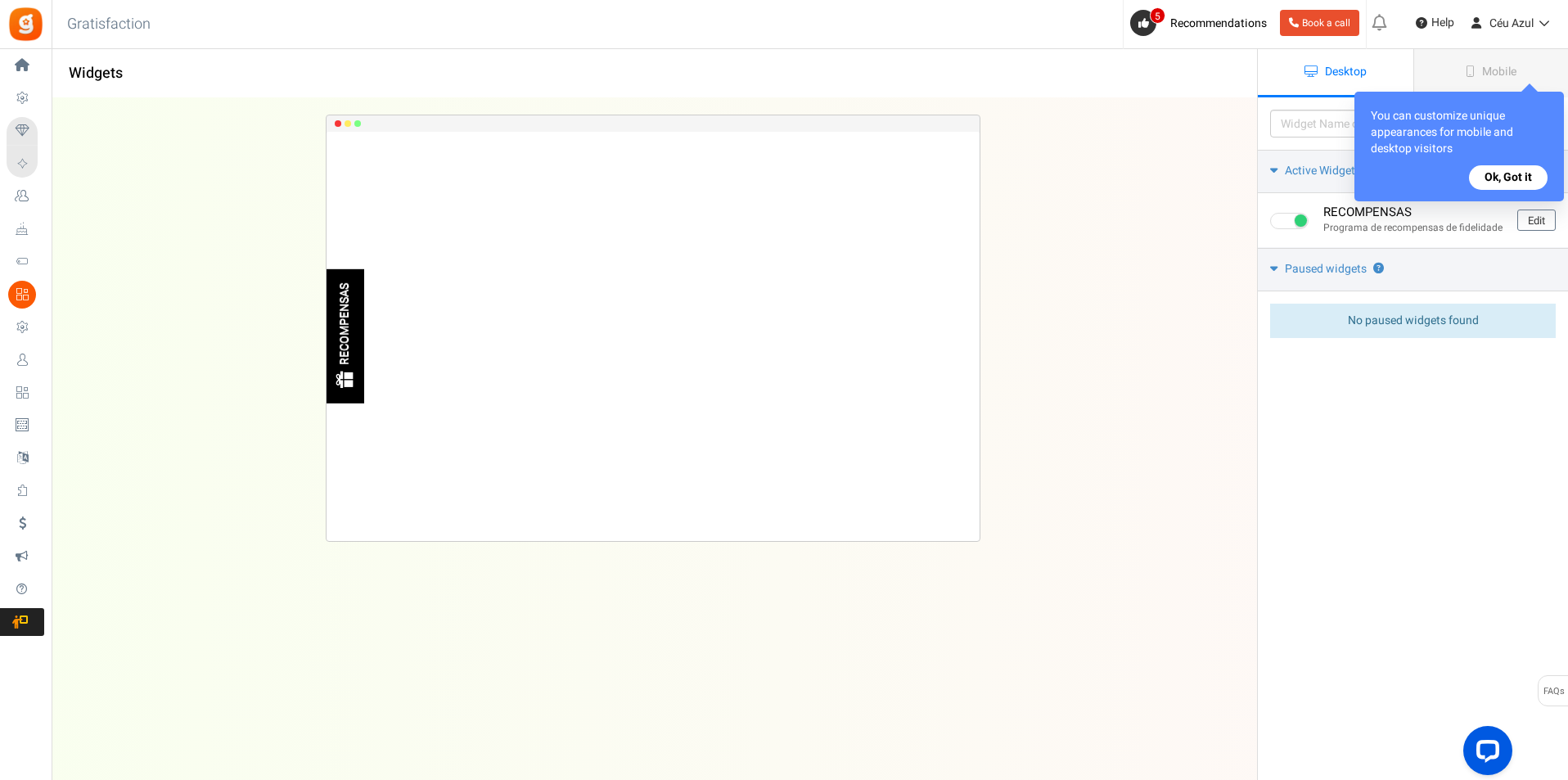
click at [1504, 181] on button "Ok, Got it" at bounding box center [1508, 178] width 78 height 25
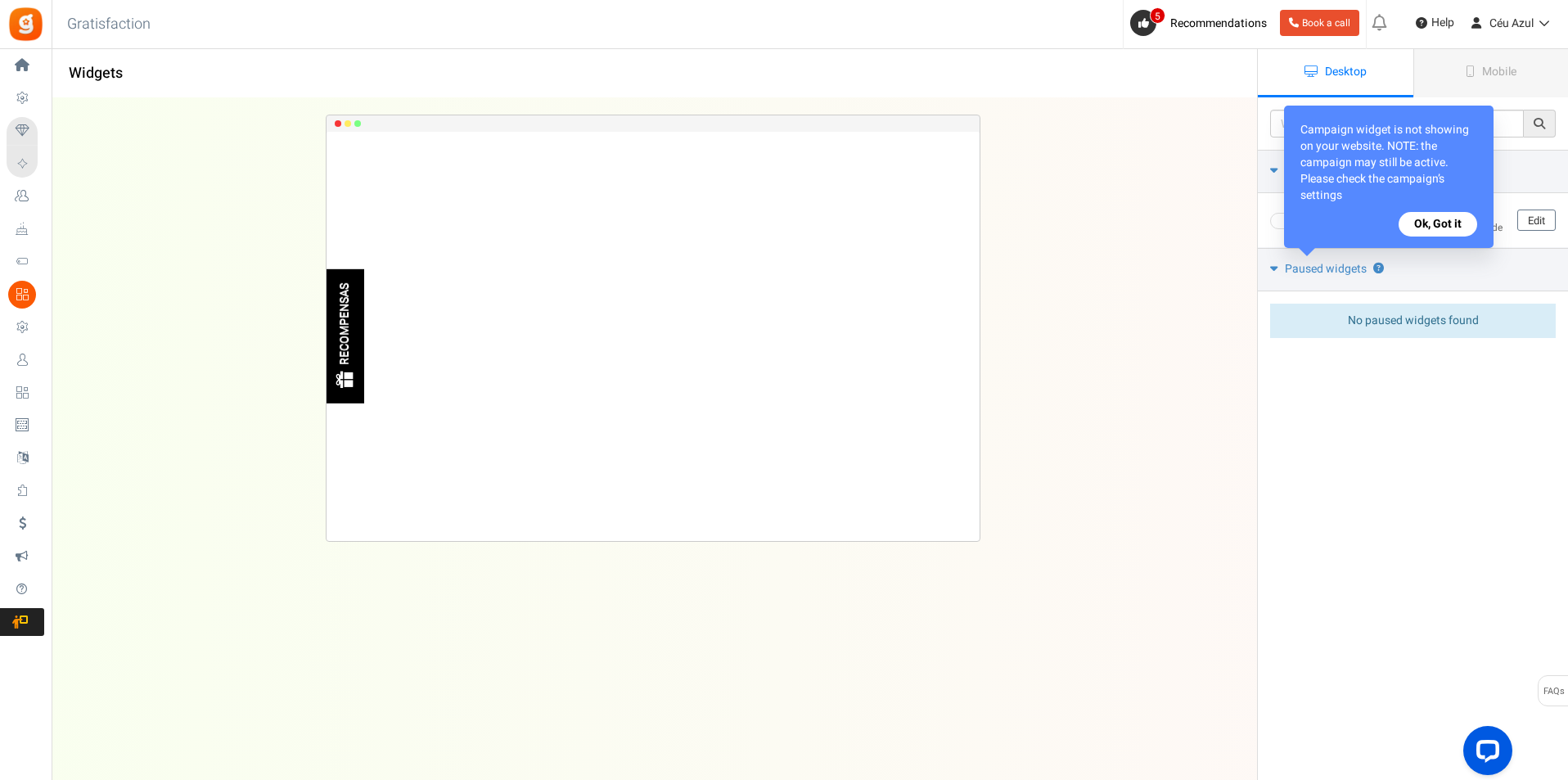
click at [1443, 226] on button "Ok, Got it" at bounding box center [1437, 224] width 78 height 25
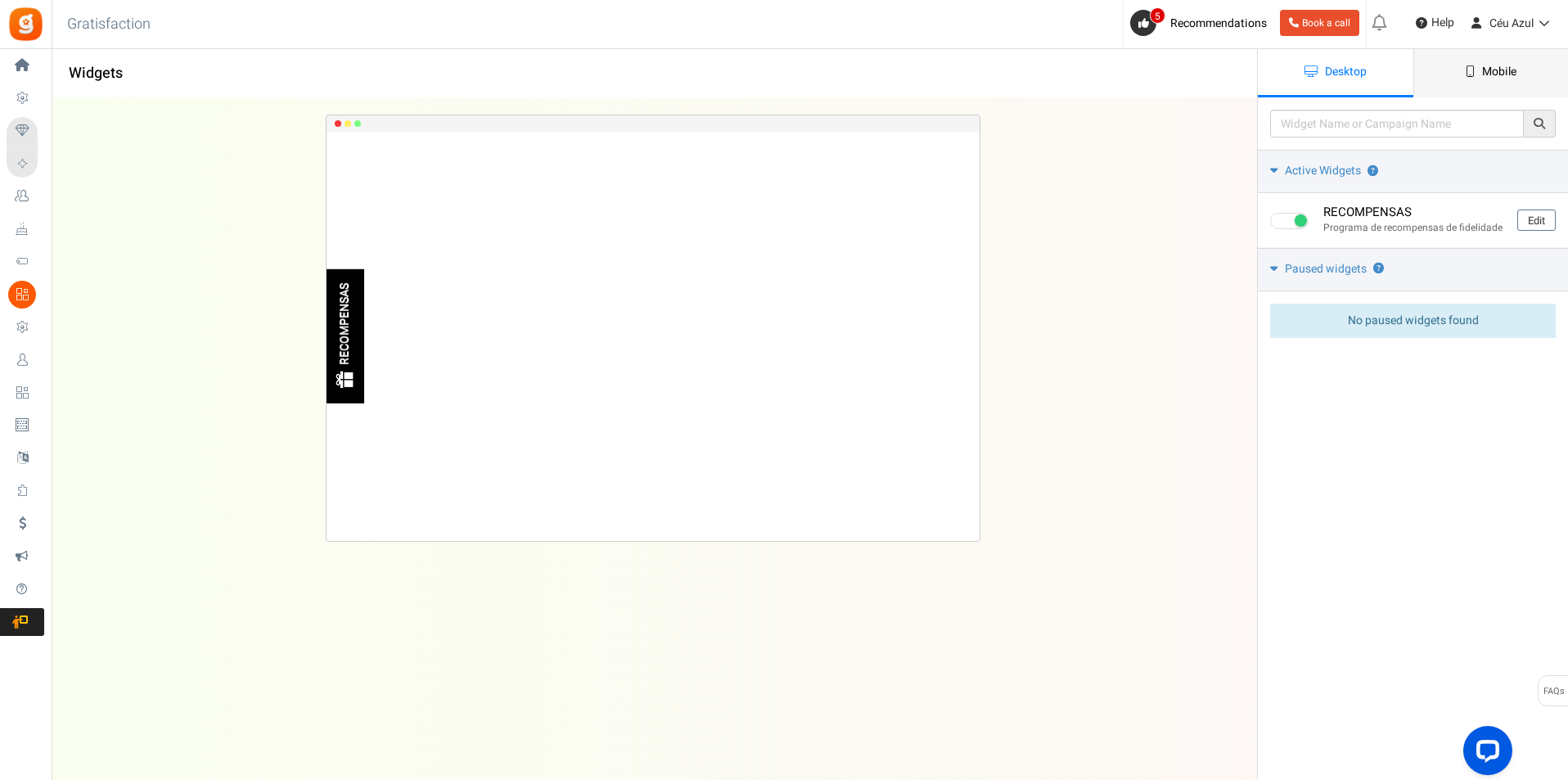
click at [1468, 71] on icon at bounding box center [1470, 70] width 9 height 11
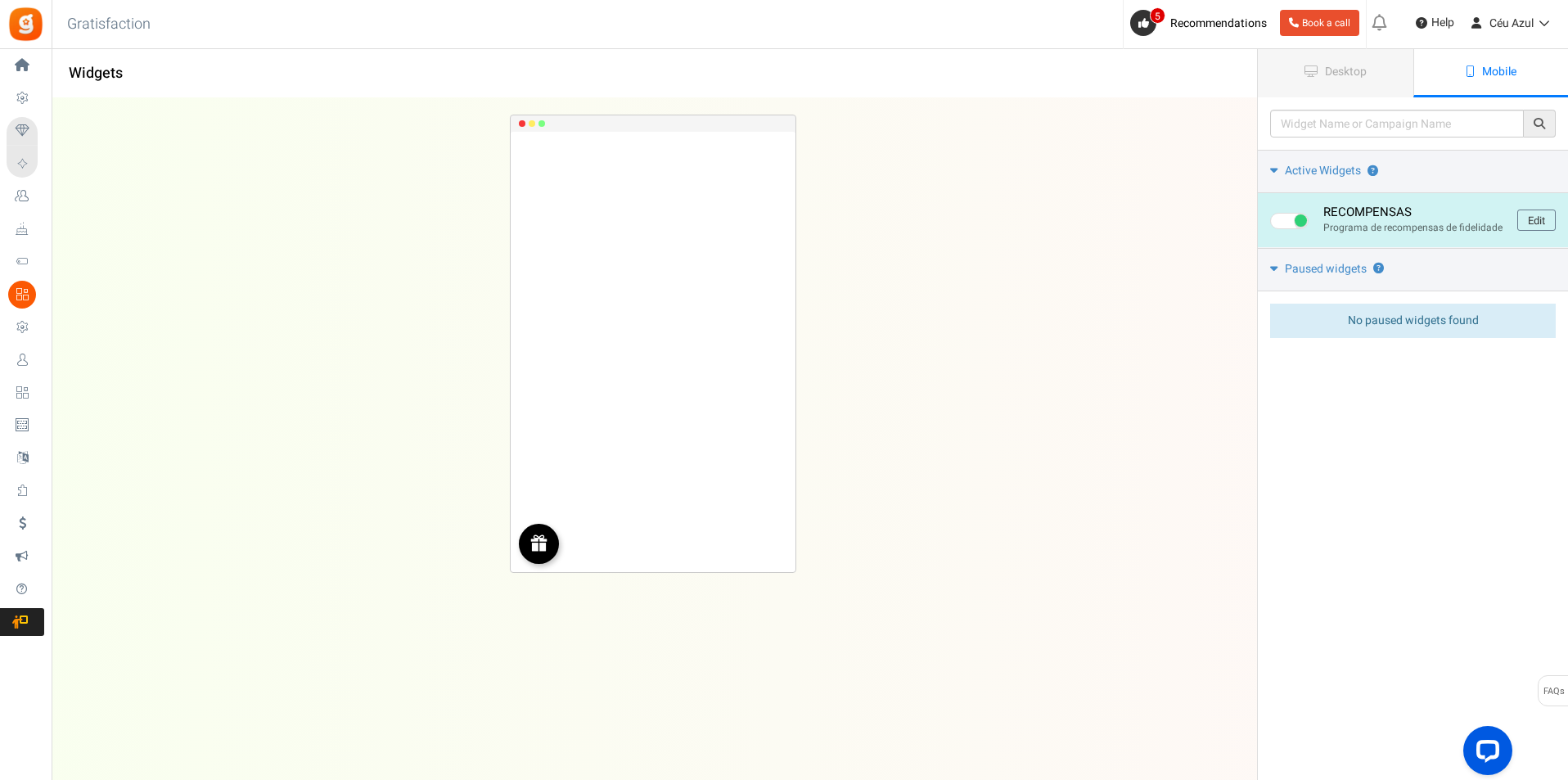
click at [1303, 222] on span at bounding box center [1301, 221] width 12 height 12
click at [1280, 222] on input "checkbox" at bounding box center [1275, 222] width 10 height 10
checkbox input "false"
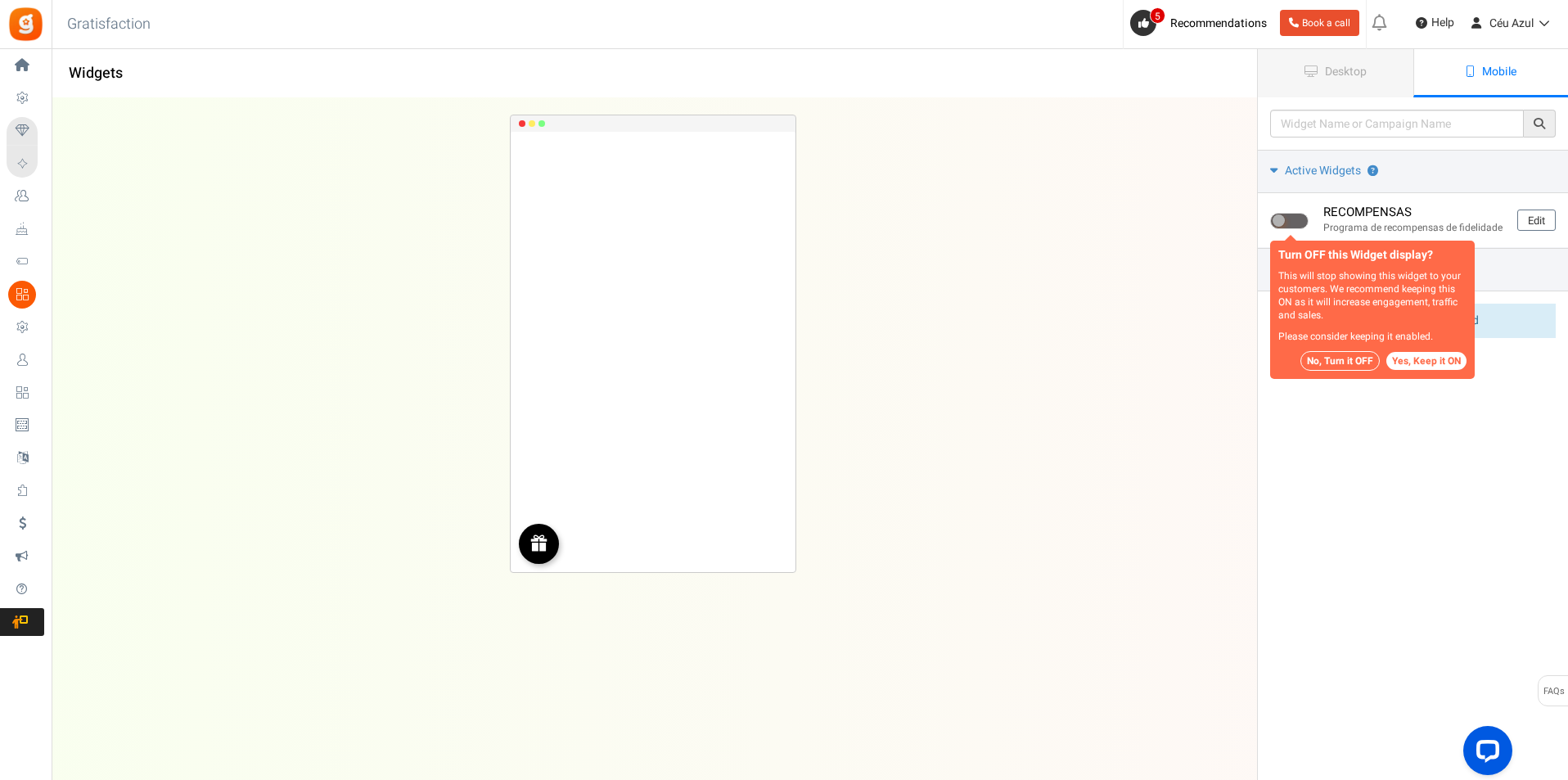
click at [1356, 360] on button "No, Turn it OFF" at bounding box center [1340, 361] width 79 height 20
click at [1350, 360] on body "Install now Back to Home Back to program setup Home Settings Campaigns Purchase…" at bounding box center [784, 521] width 1568 height 1041
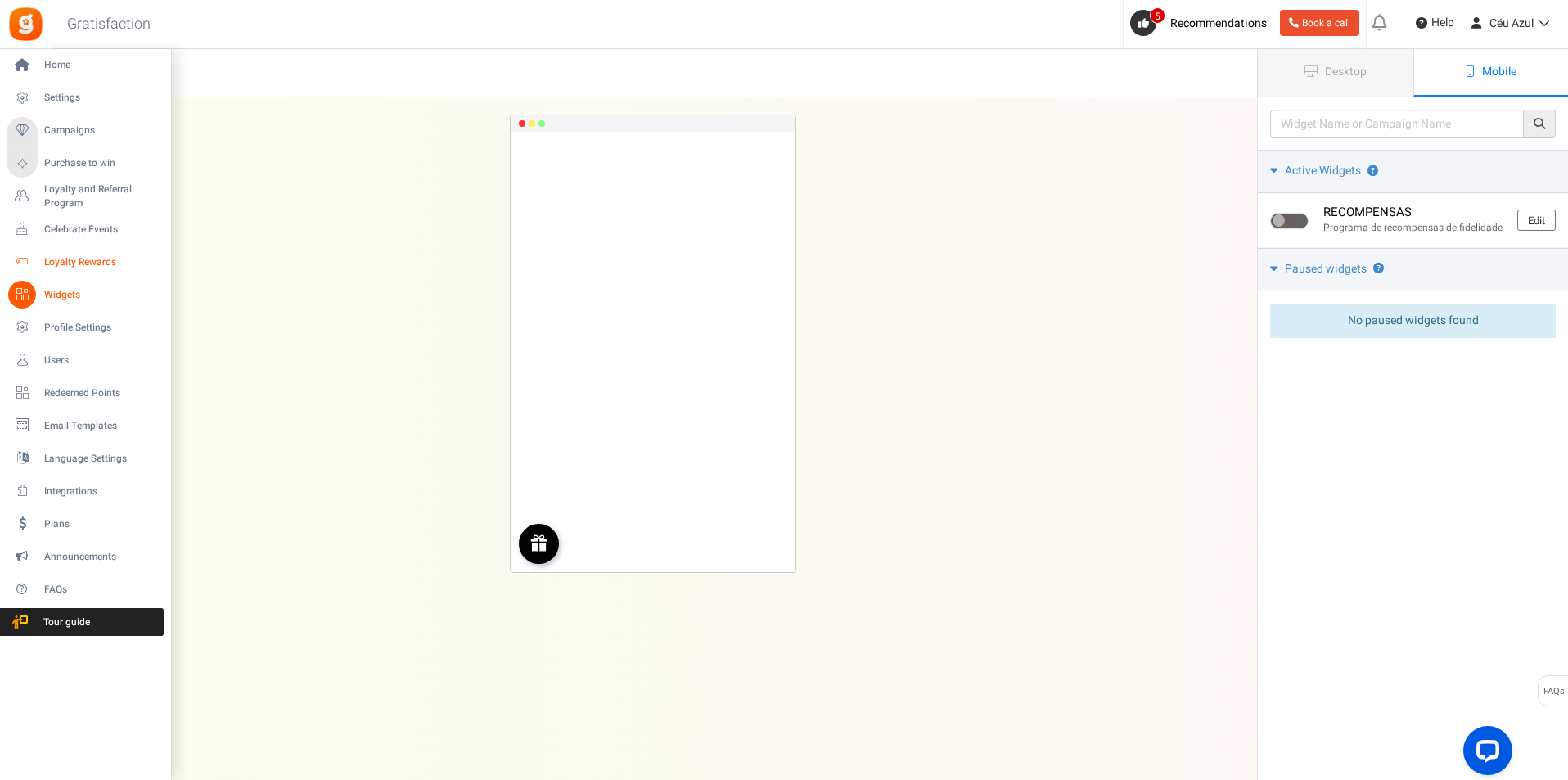
click at [100, 262] on span "Loyalty Rewards" at bounding box center [100, 262] width 114 height 14
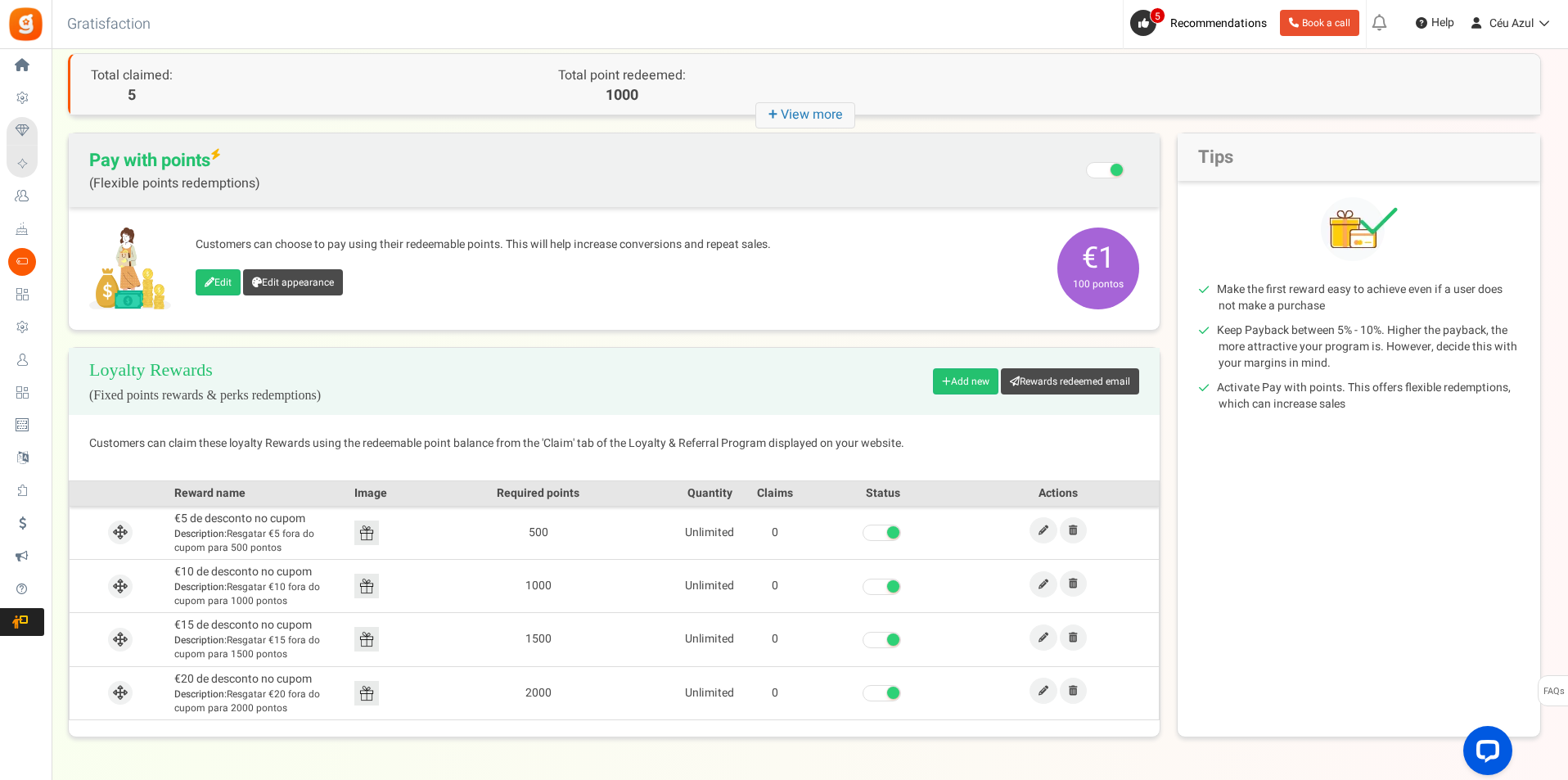
scroll to position [136, 0]
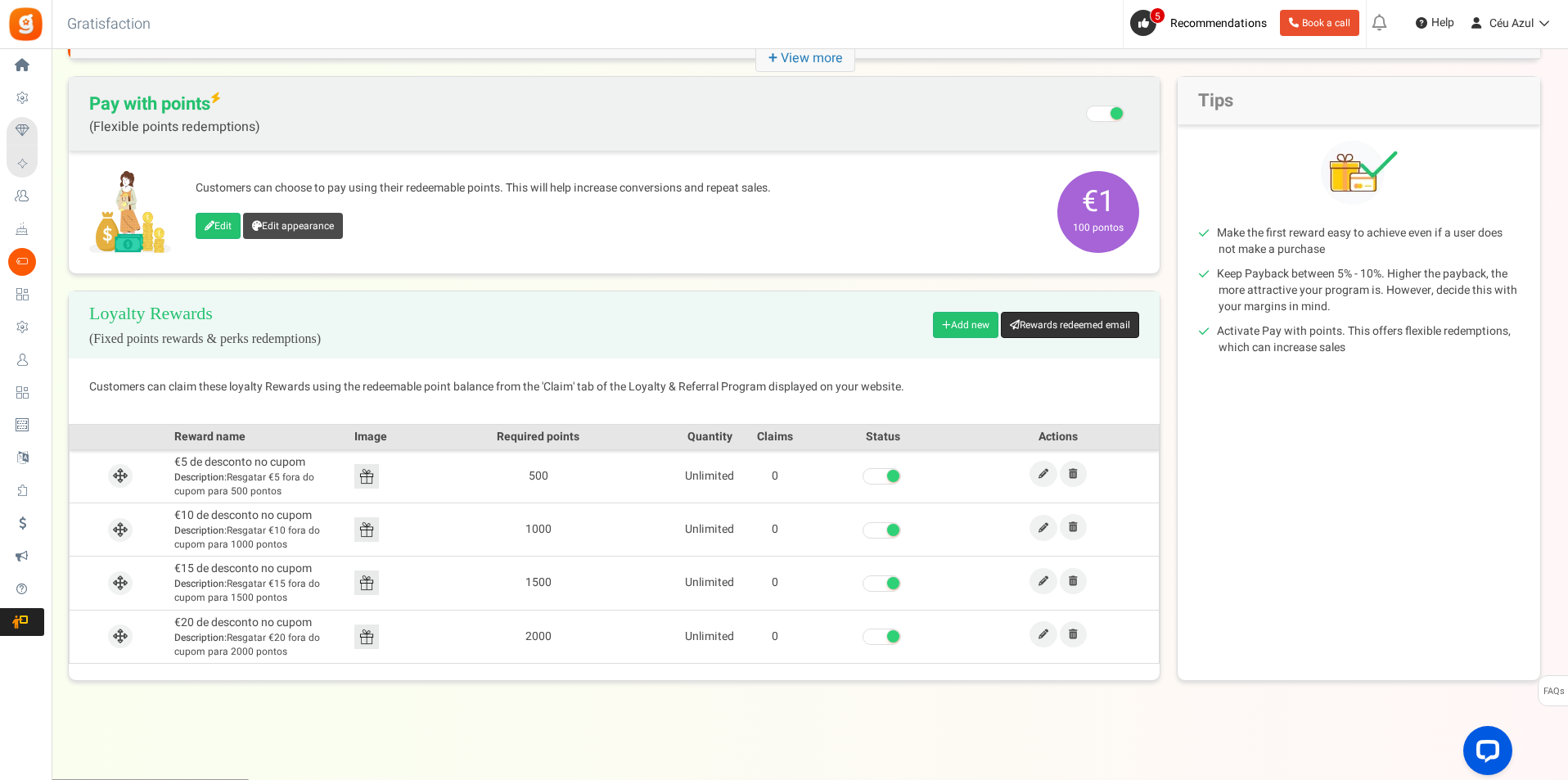
click at [1085, 318] on link "Rewards redeemed email" at bounding box center [1069, 325] width 138 height 26
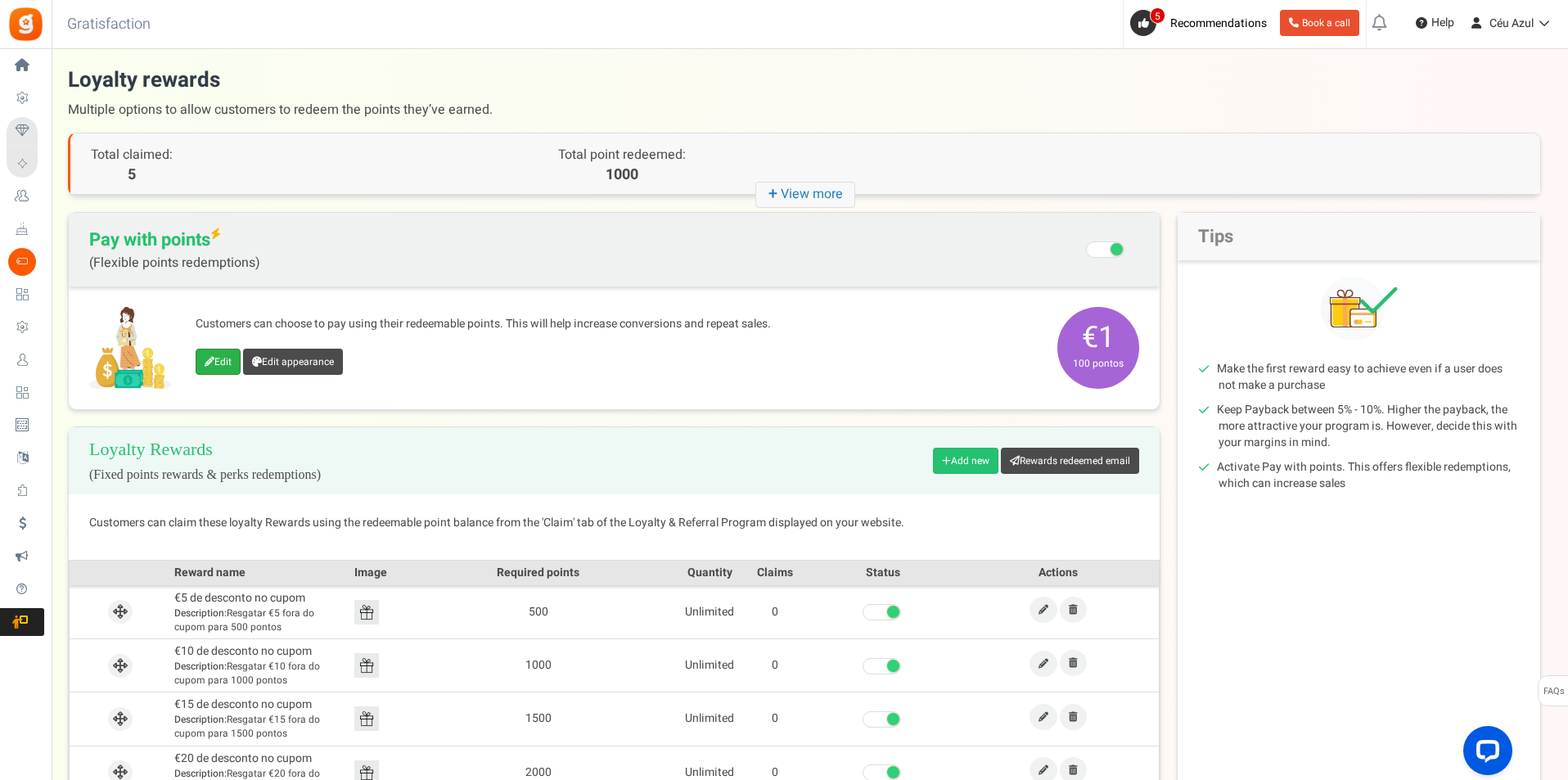
click at [214, 357] on icon at bounding box center [209, 361] width 9 height 9
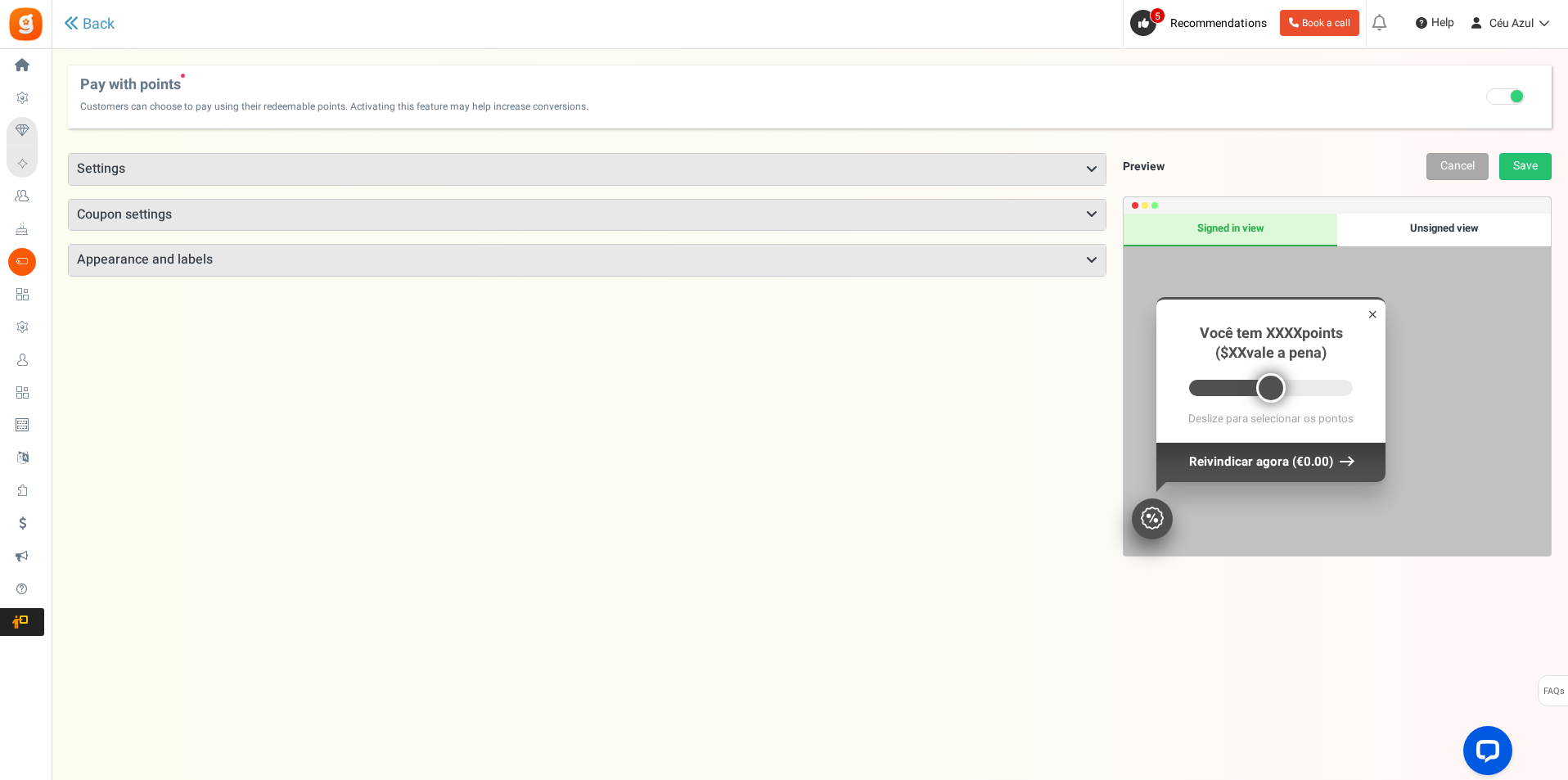
click at [170, 163] on h3 "Settings" at bounding box center [586, 169] width 1036 height 31
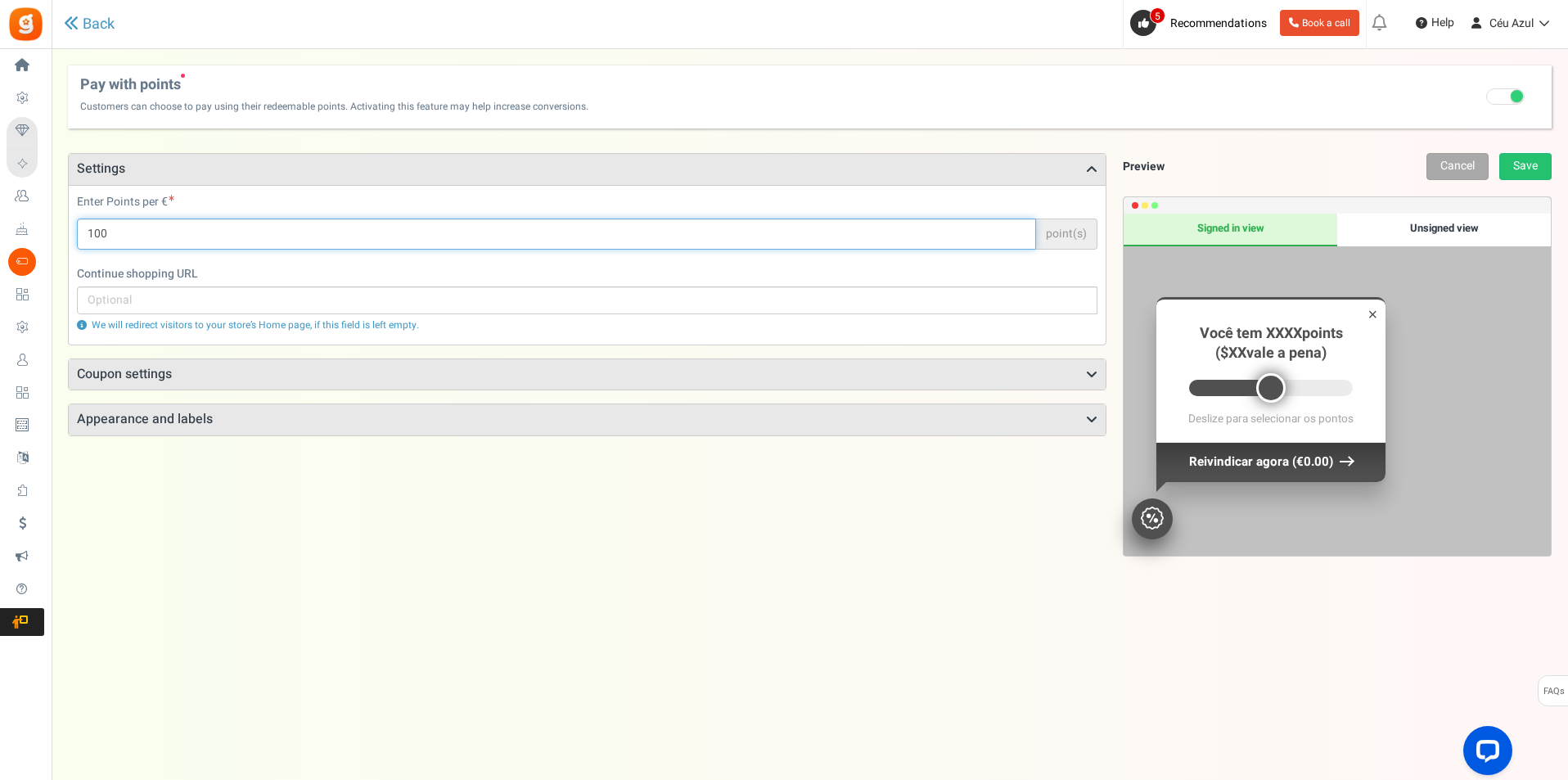
click at [131, 234] on input "100" at bounding box center [556, 234] width 959 height 31
drag, startPoint x: 131, startPoint y: 234, endPoint x: 82, endPoint y: 236, distance: 49.0
click at [85, 236] on input "100" at bounding box center [556, 234] width 959 height 31
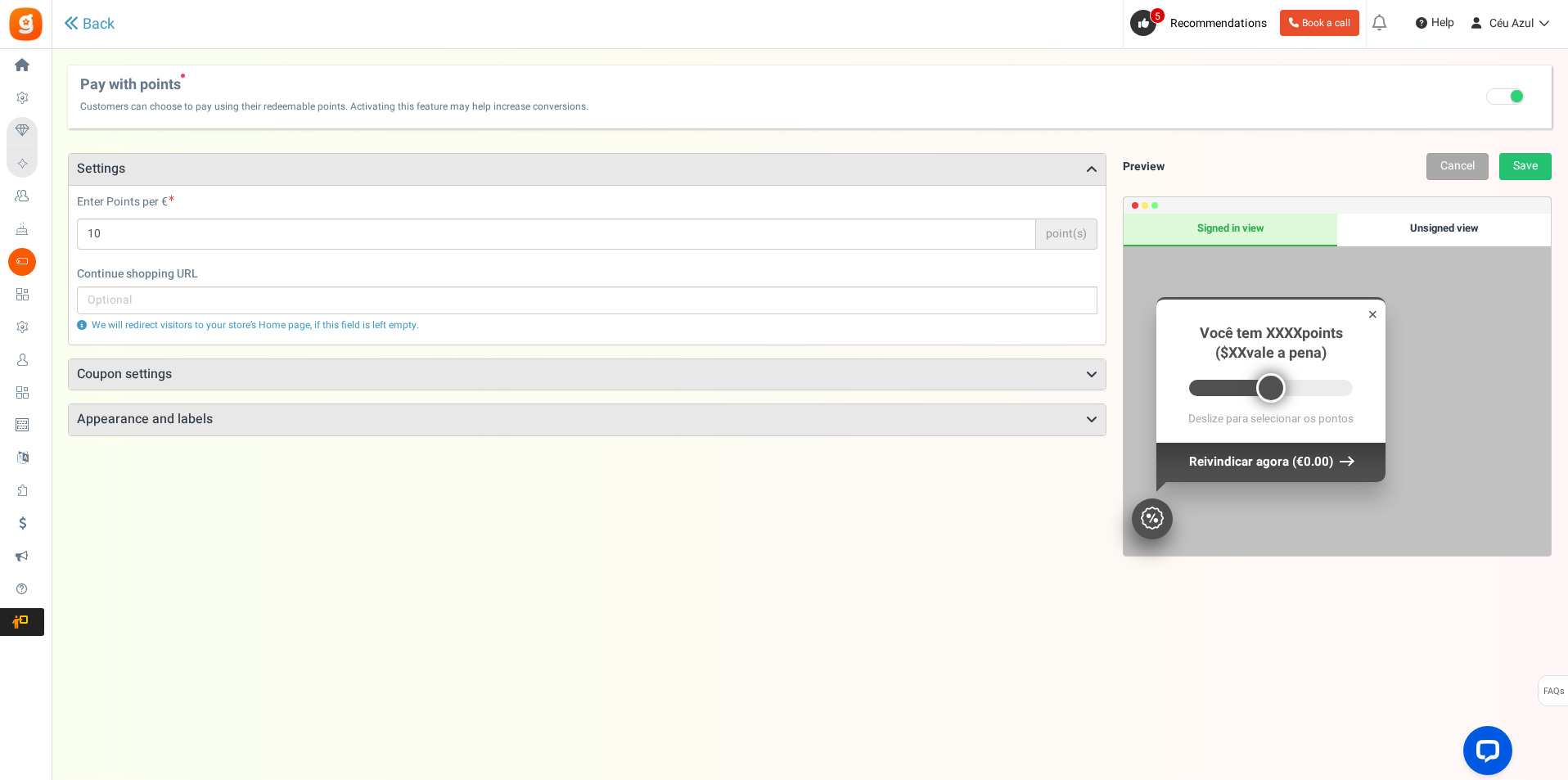
click at [367, 280] on label "Continue shopping URL" at bounding box center [587, 274] width 1020 height 16
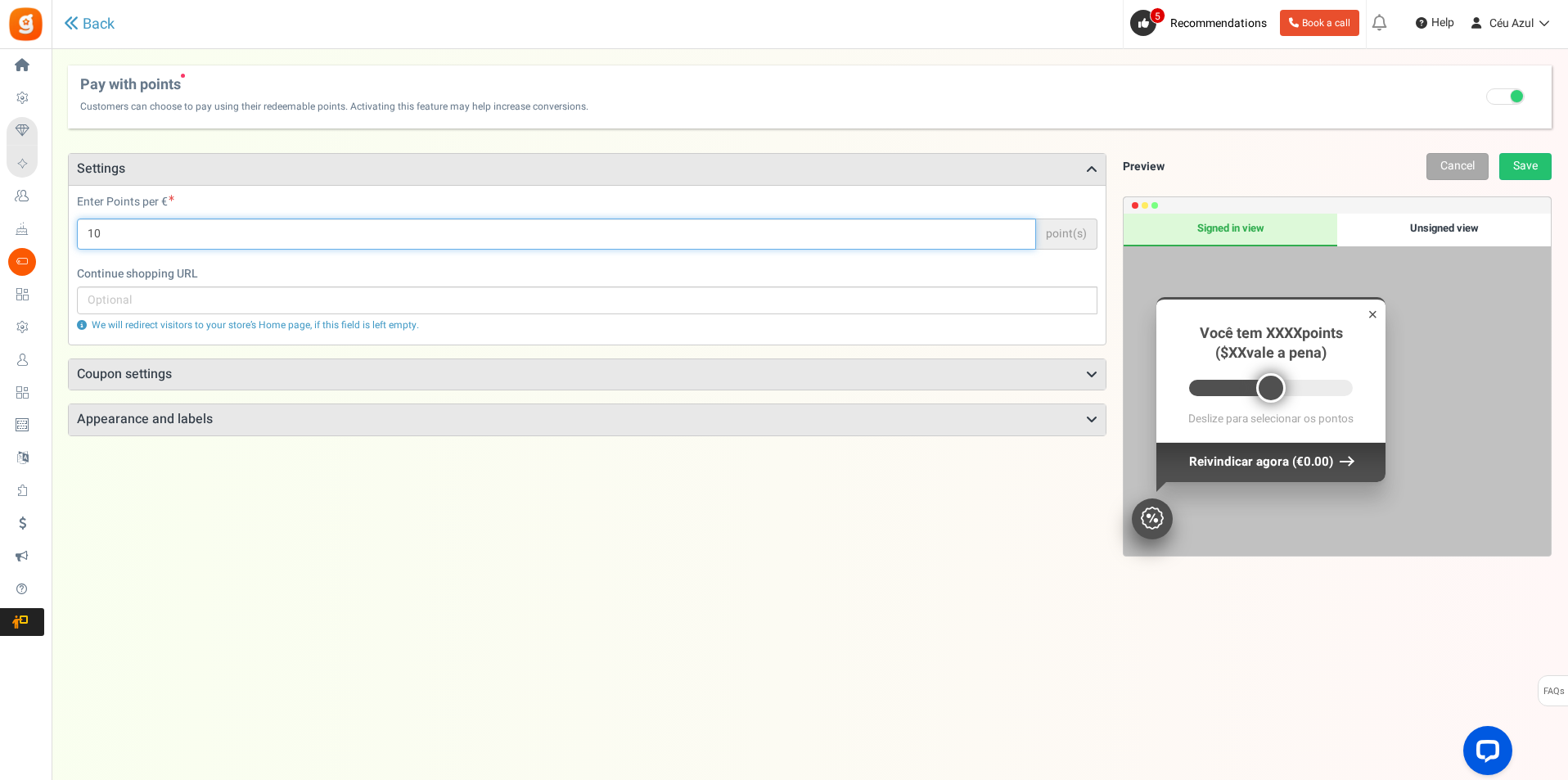
drag, startPoint x: 184, startPoint y: 235, endPoint x: 88, endPoint y: 233, distance: 96.0
click at [88, 233] on input "10" at bounding box center [556, 234] width 959 height 31
drag, startPoint x: 168, startPoint y: 244, endPoint x: 78, endPoint y: 251, distance: 90.3
click at [78, 251] on div "Enter Points per € 50 point(s) Points will be applied to the cart sub-total" at bounding box center [586, 230] width 1045 height 72
type input "100"
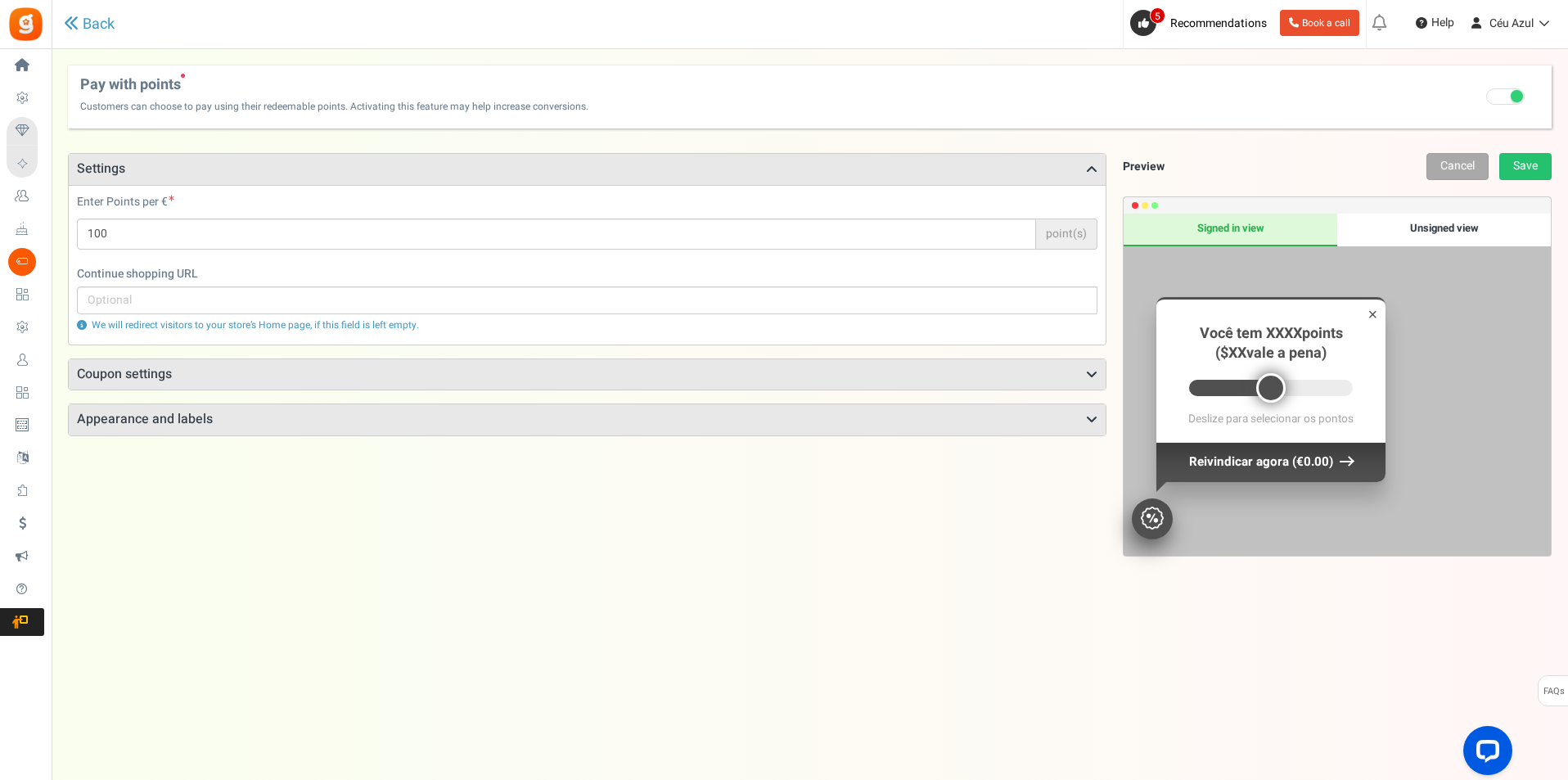
click at [234, 196] on div "Enter Points per € 100 point(s) Points will be applied to the cart sub-total" at bounding box center [587, 222] width 1020 height 56
click at [1422, 229] on div "Unsigned view" at bounding box center [1443, 230] width 214 height 33
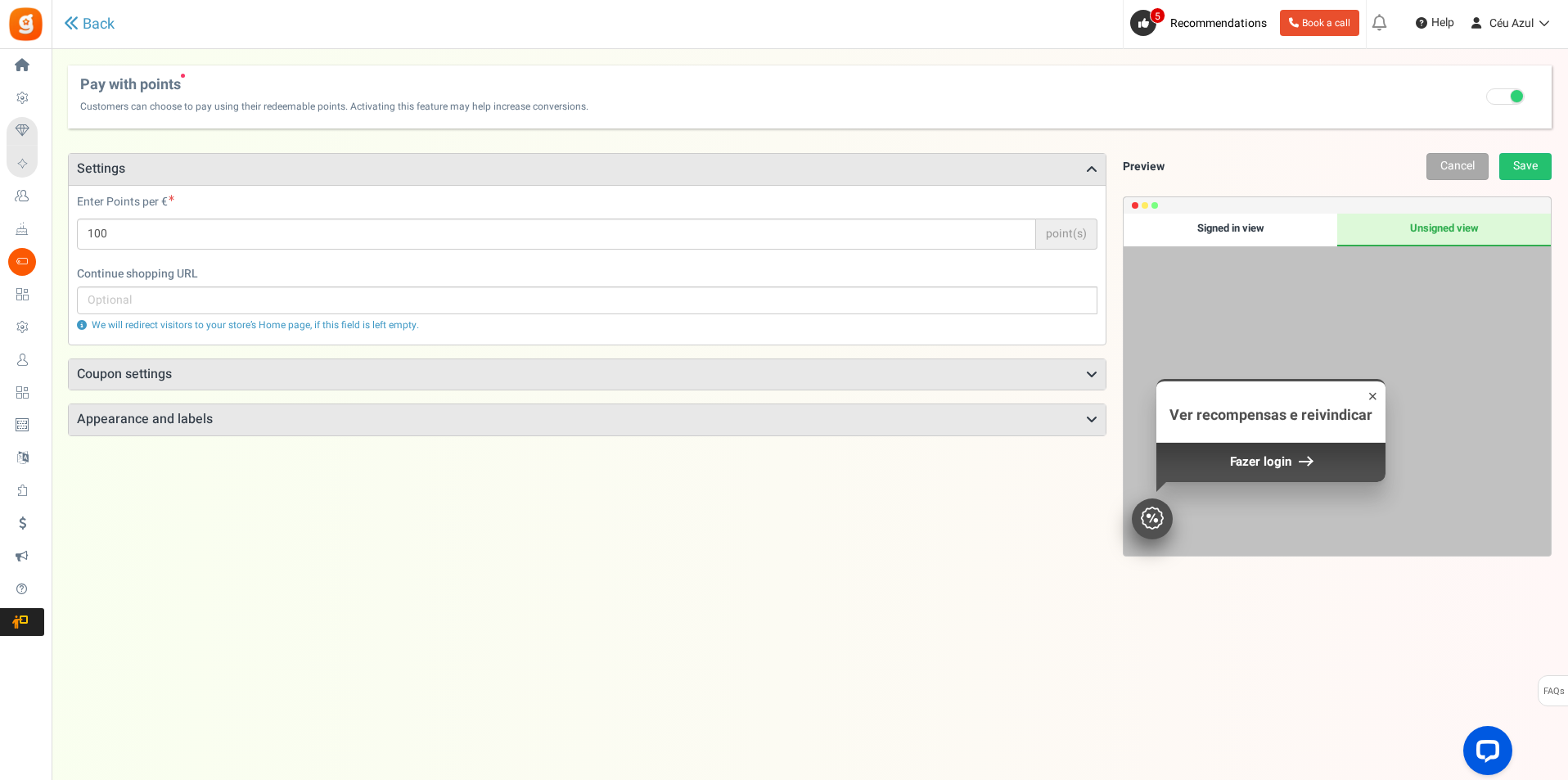
click at [1224, 235] on div "Signed in view" at bounding box center [1230, 230] width 214 height 33
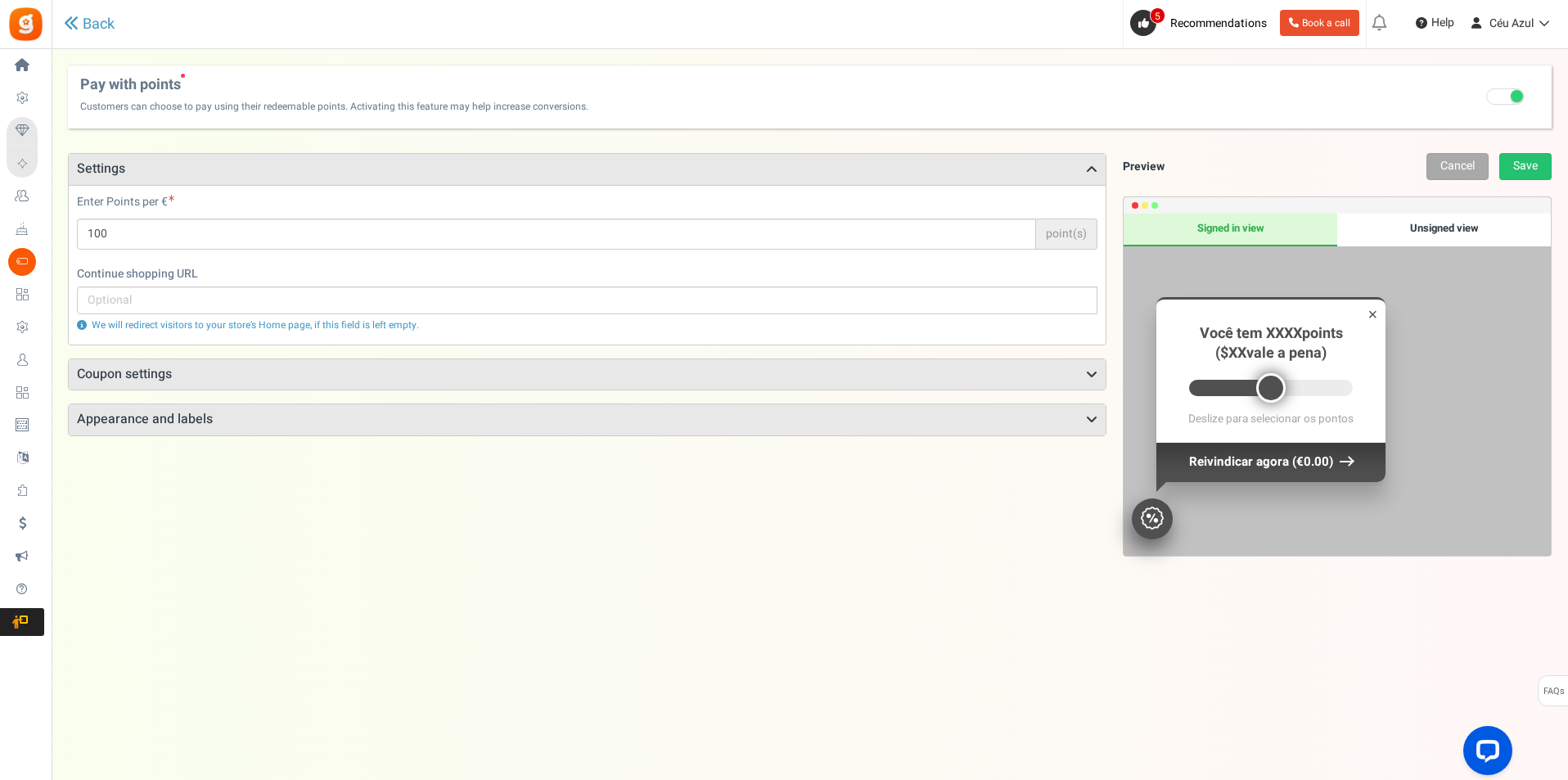
click at [184, 367] on h3 "Coupon settings" at bounding box center [586, 375] width 1036 height 31
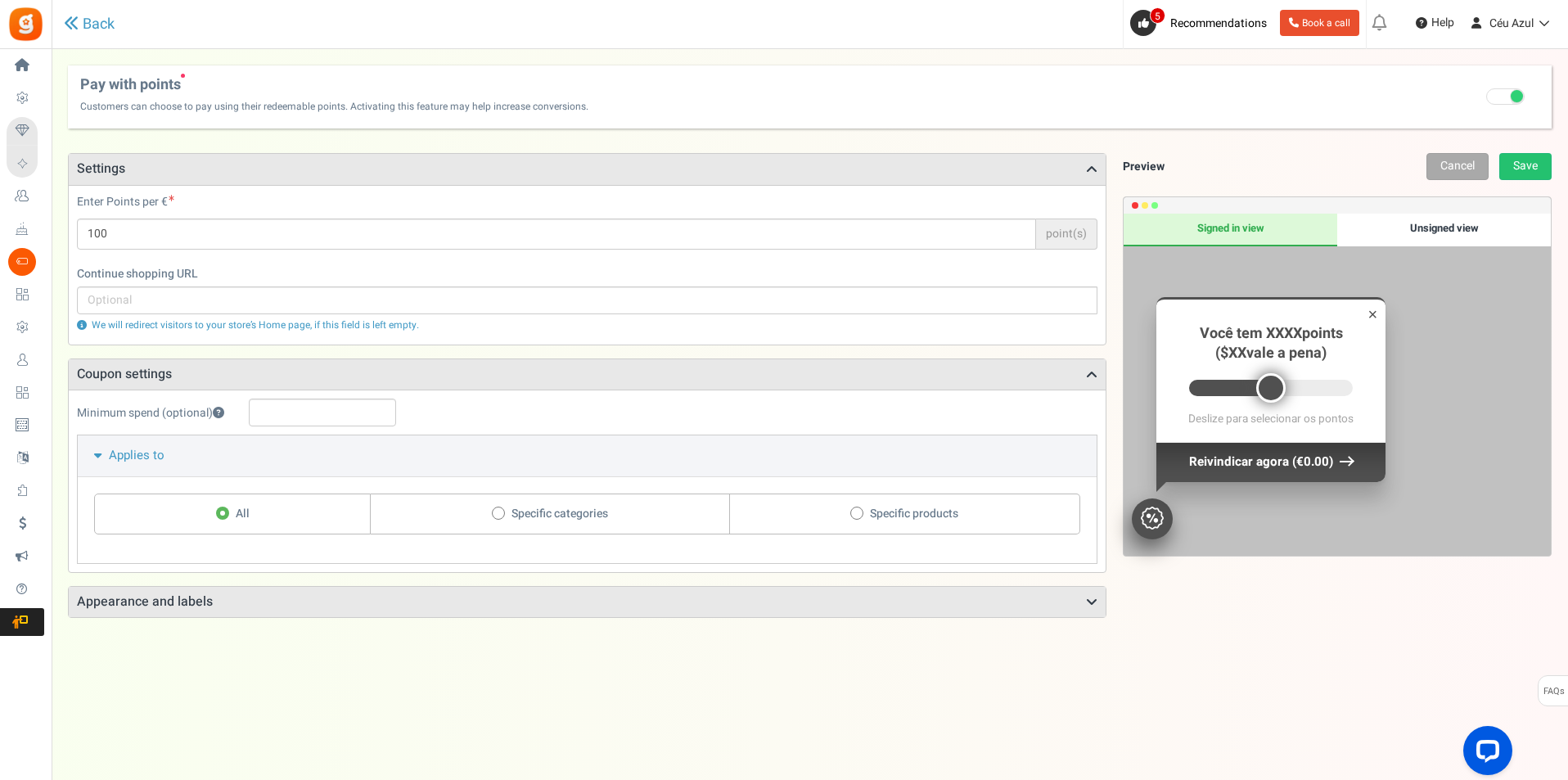
click at [217, 592] on h3 "Appearance and labels" at bounding box center [586, 602] width 1036 height 31
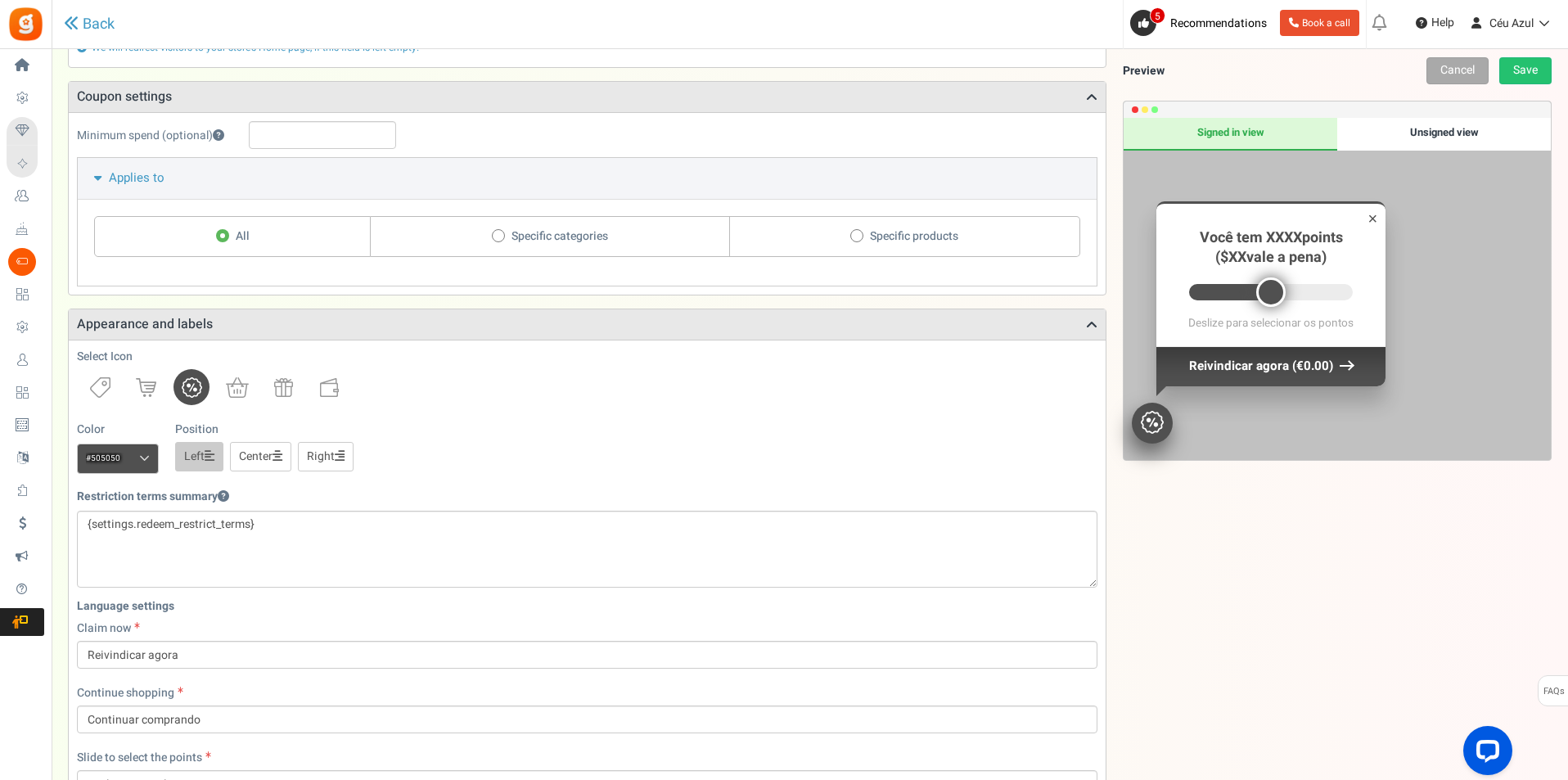
scroll to position [409, 0]
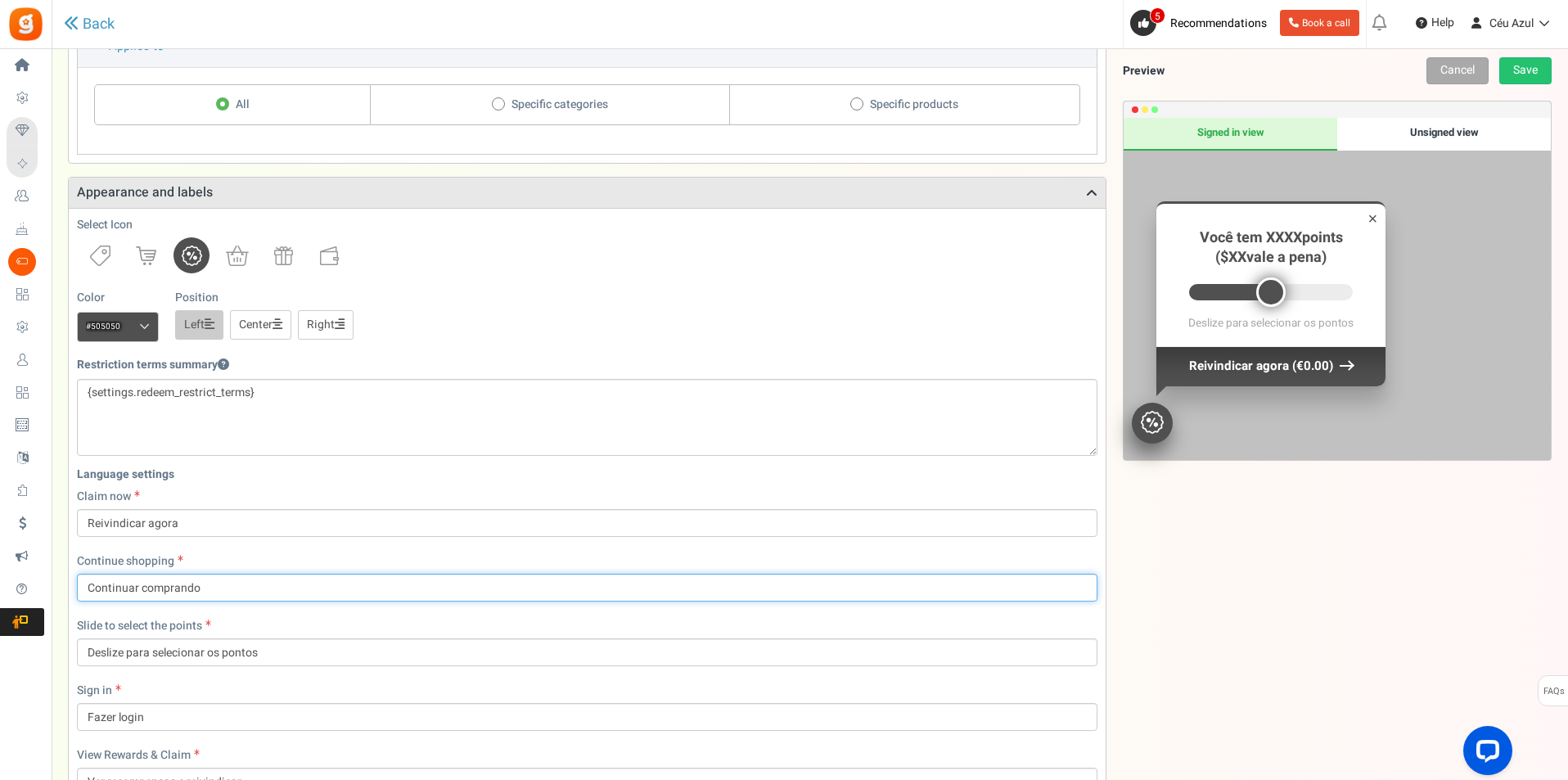
click at [173, 583] on input "Continuar comprando" at bounding box center [587, 588] width 1020 height 27
type input "Continuar a comprar"
click at [125, 655] on input "Deslize para selecionar os pontos" at bounding box center [587, 652] width 1020 height 27
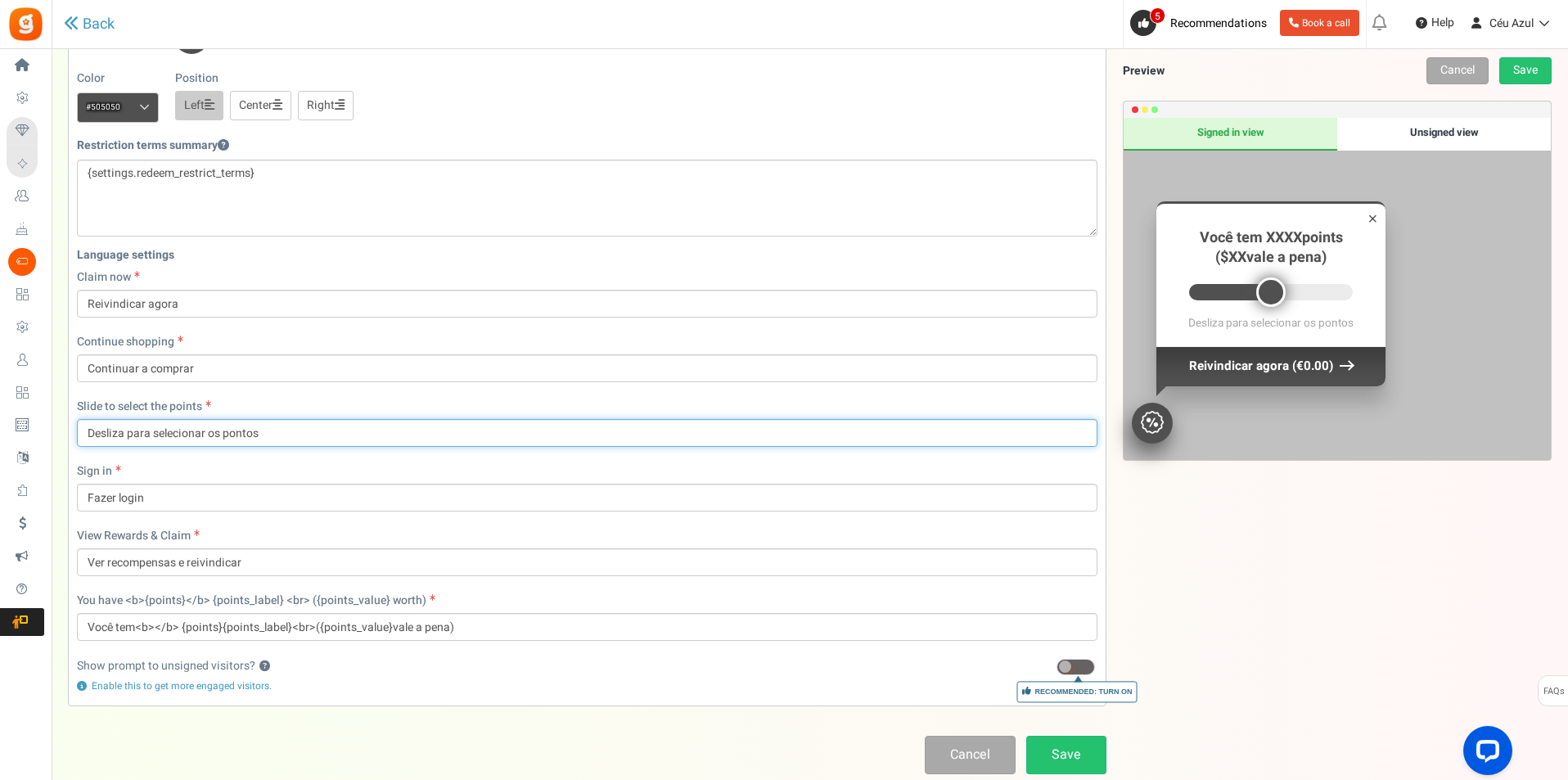
scroll to position [682, 0]
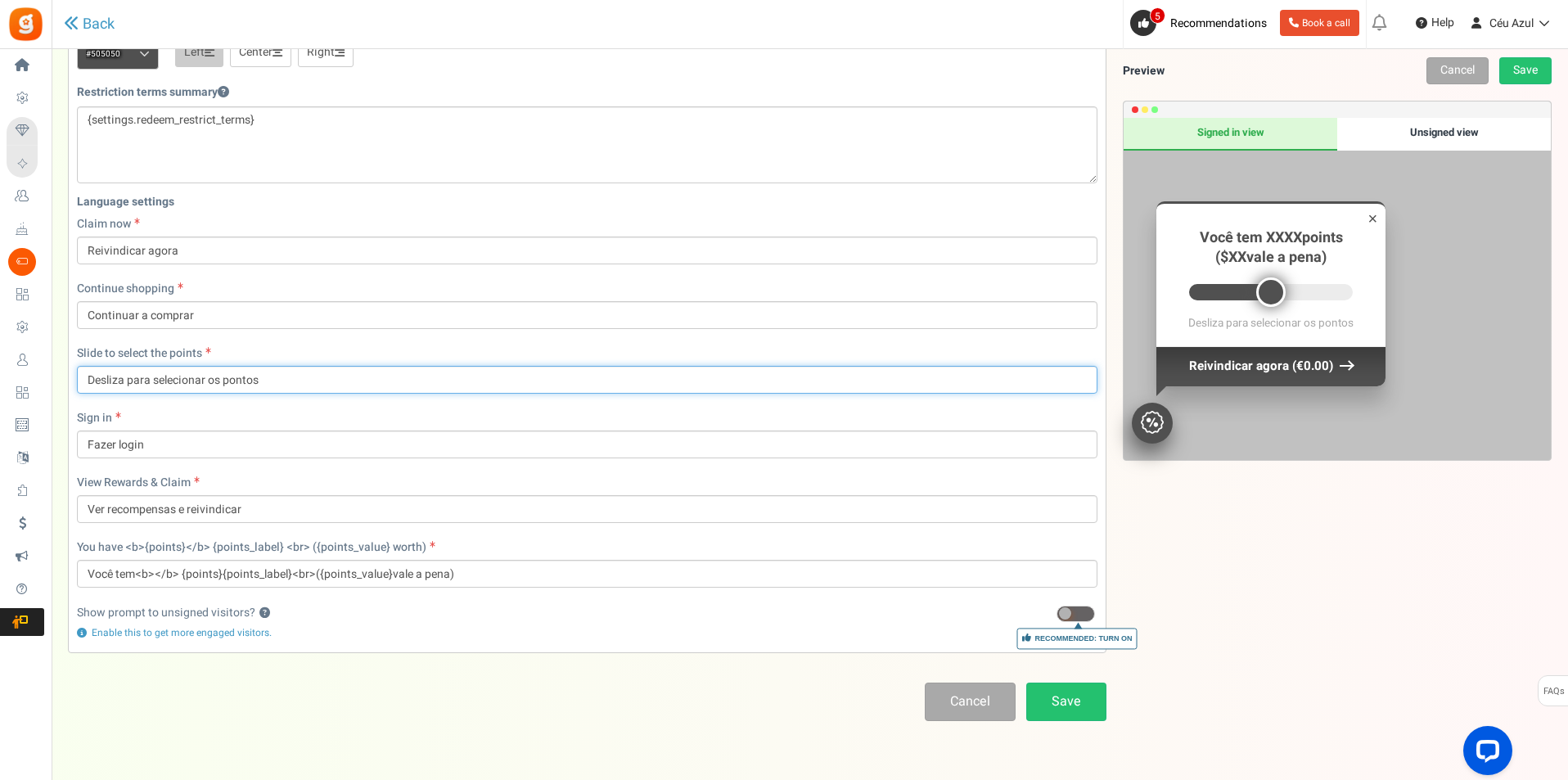
type input "Desliza para selecionar os pontos"
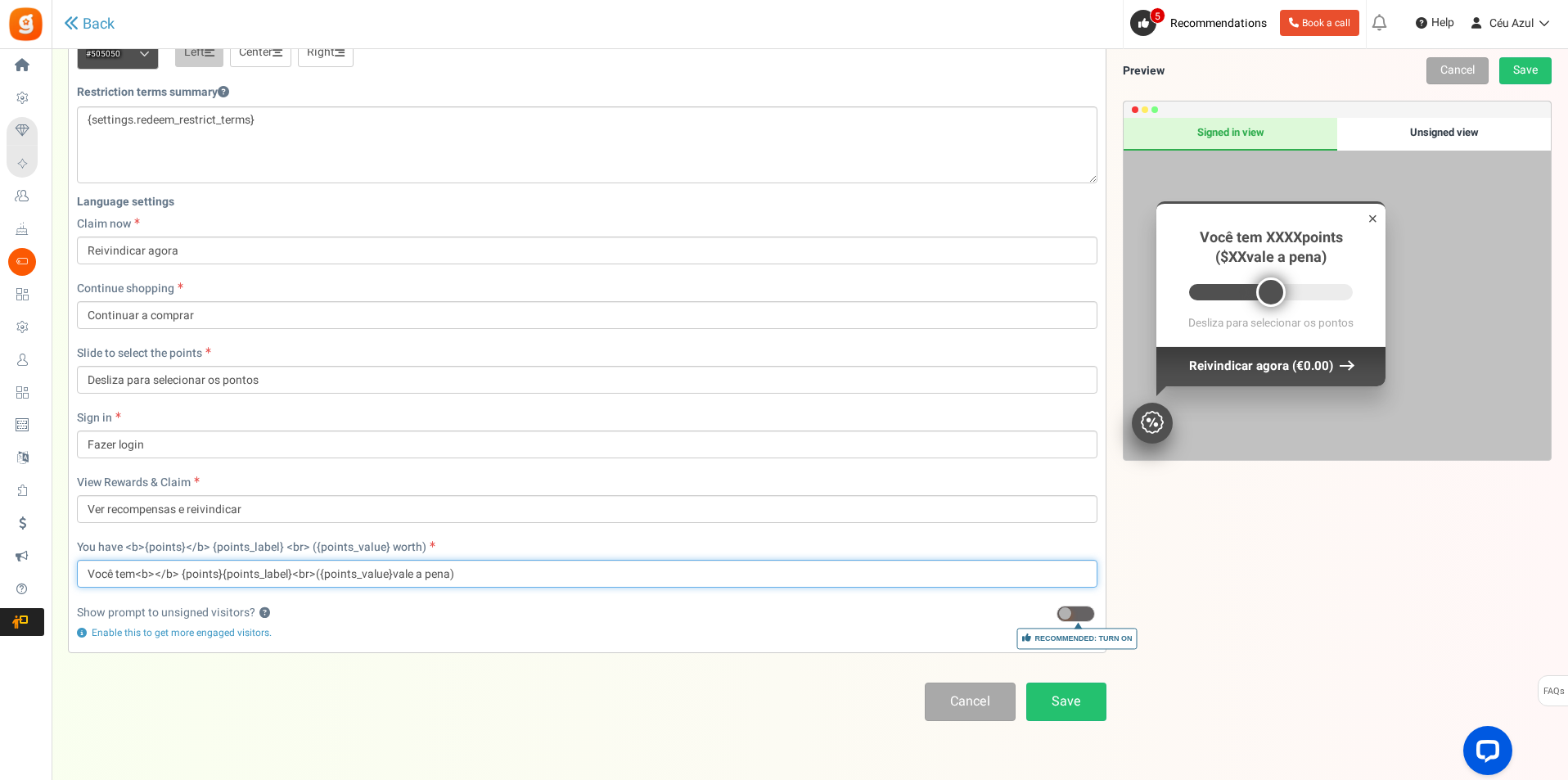
click at [100, 570] on input "Você tem<b></b> {points}{points_label}<br>({points_value}vale a pena)" at bounding box center [587, 574] width 1020 height 27
type input "Tens<b></b> {points}{points_label}<br>({points_value} vale a pena)"
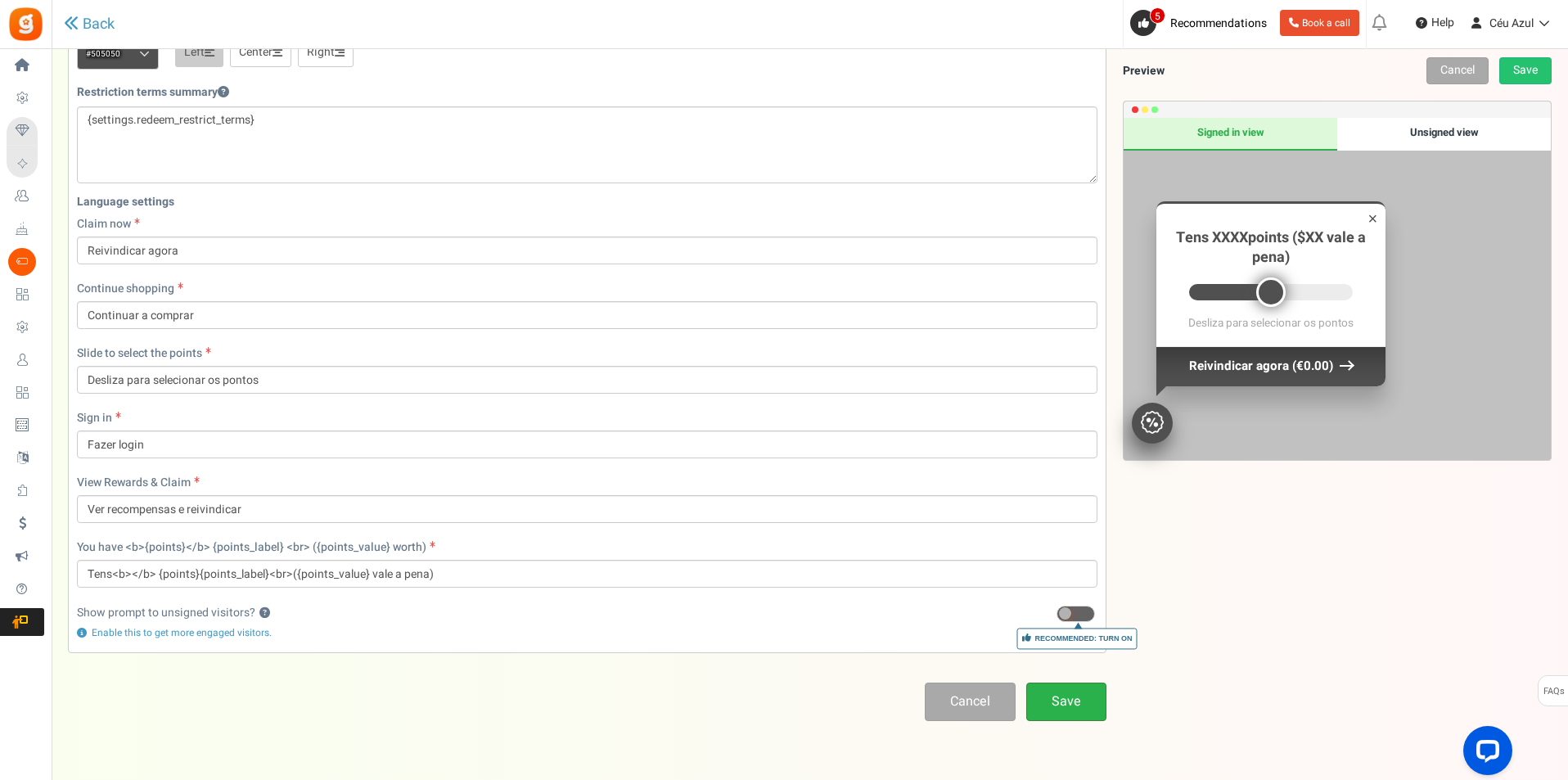
click at [1083, 702] on link "Save" at bounding box center [1066, 702] width 80 height 39
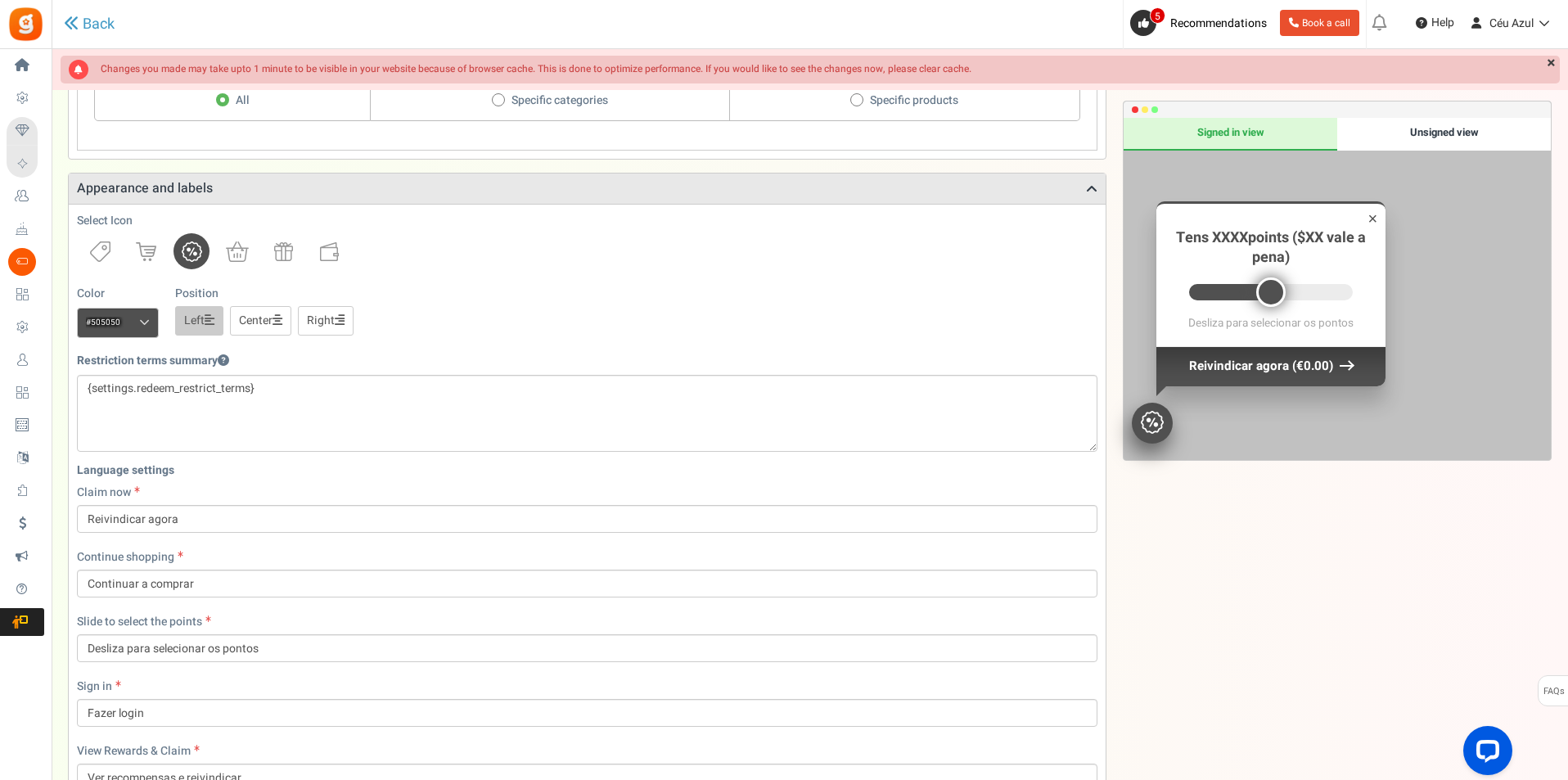
scroll to position [773, 0]
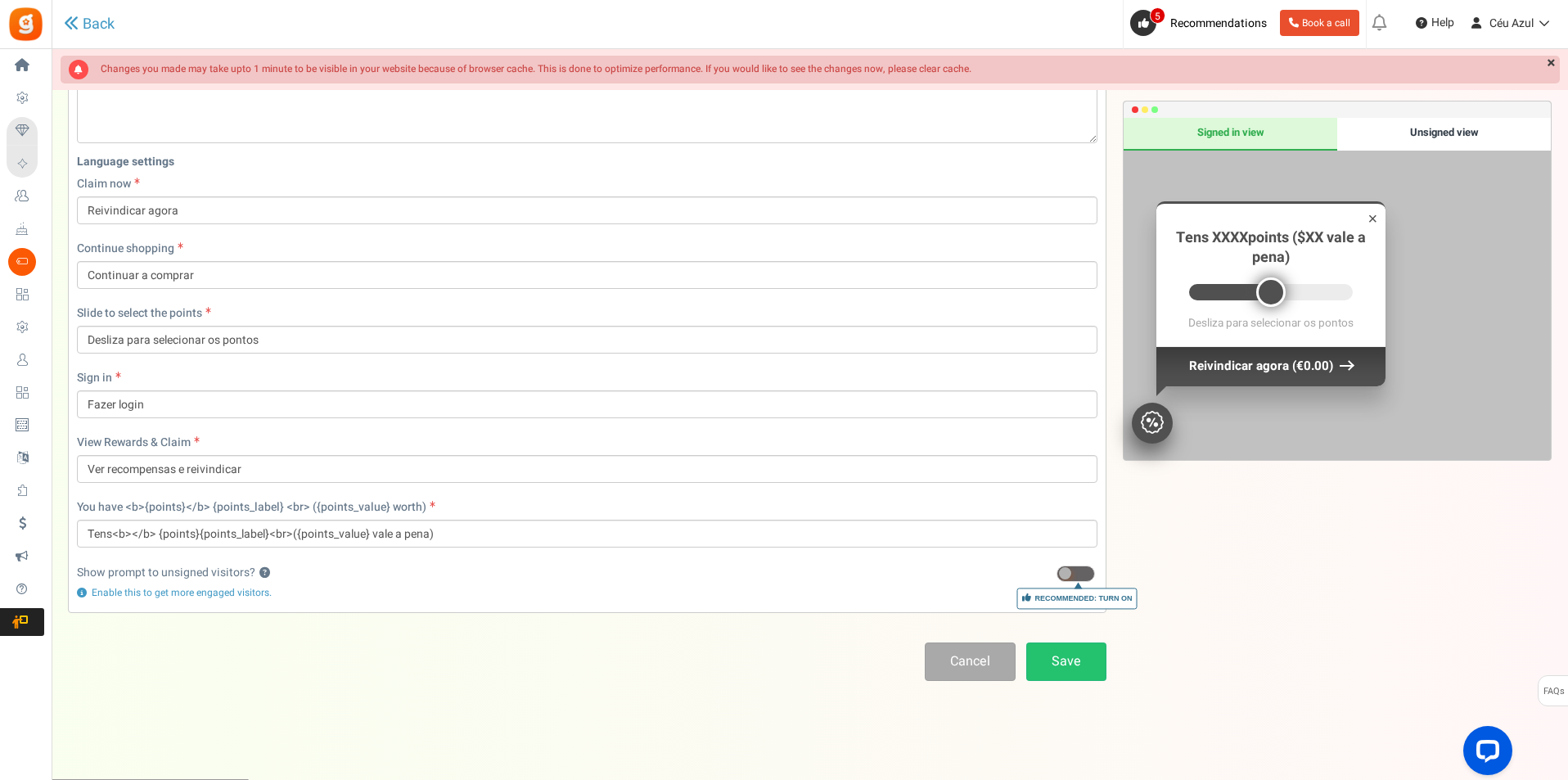
click at [1075, 575] on span at bounding box center [1075, 574] width 39 height 16
click at [1056, 575] on input "Recommended: Turn On" at bounding box center [1056, 574] width 0 height 10
click at [1072, 661] on link "Save" at bounding box center [1066, 661] width 80 height 39
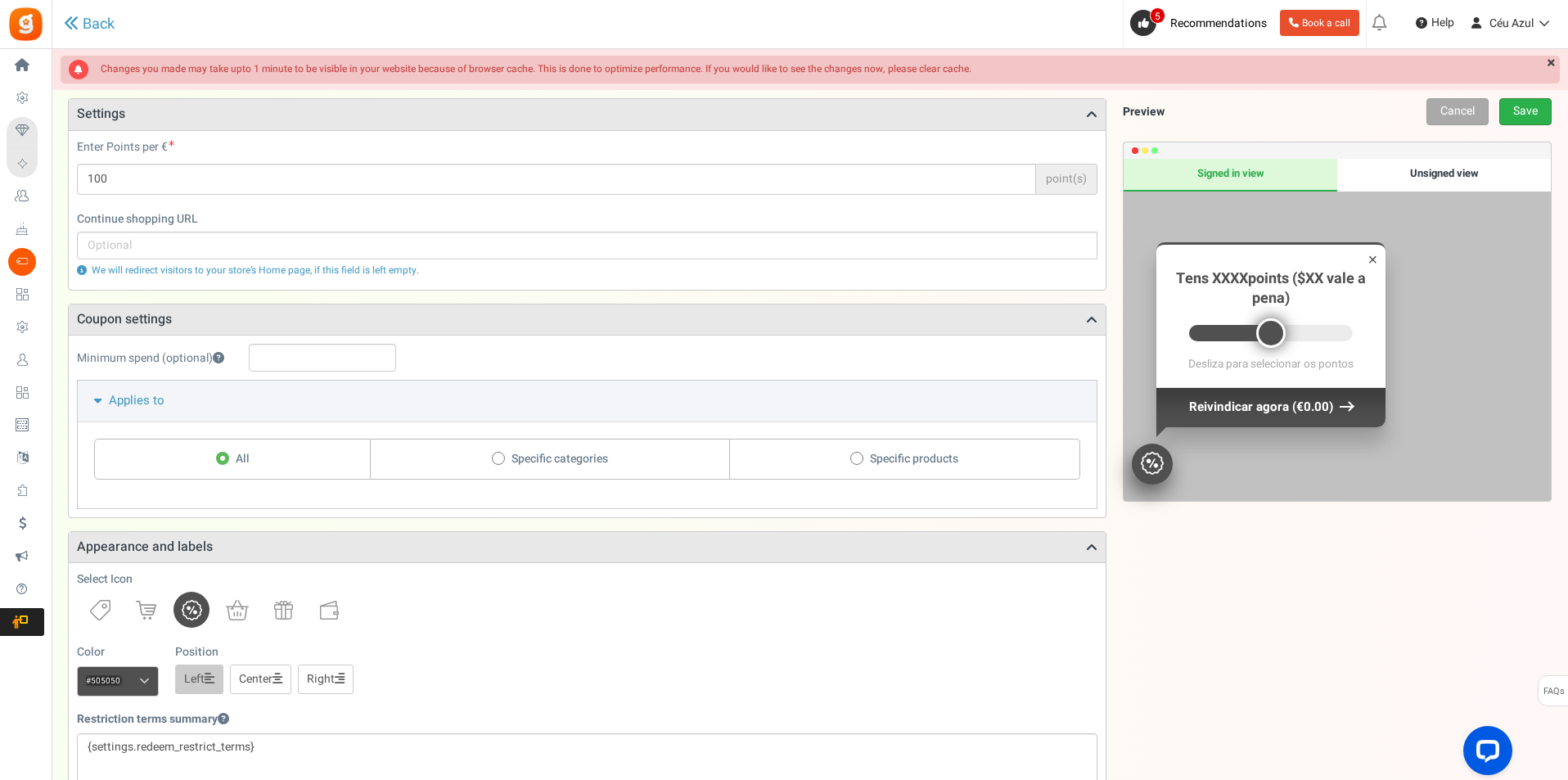
click at [1522, 114] on link "Save" at bounding box center [1525, 111] width 52 height 27
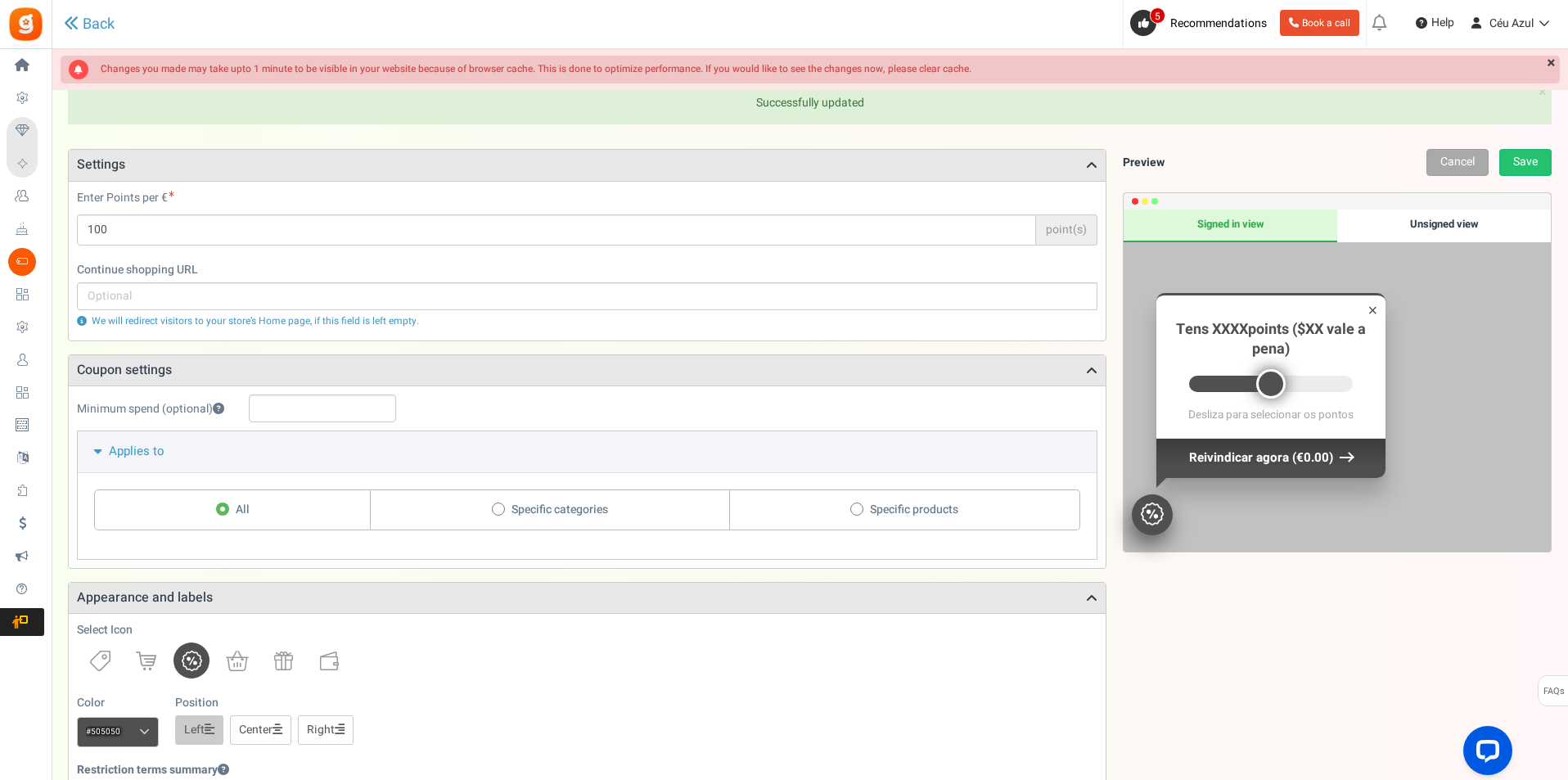
click at [1434, 223] on div "Unsigned view" at bounding box center [1443, 226] width 214 height 33
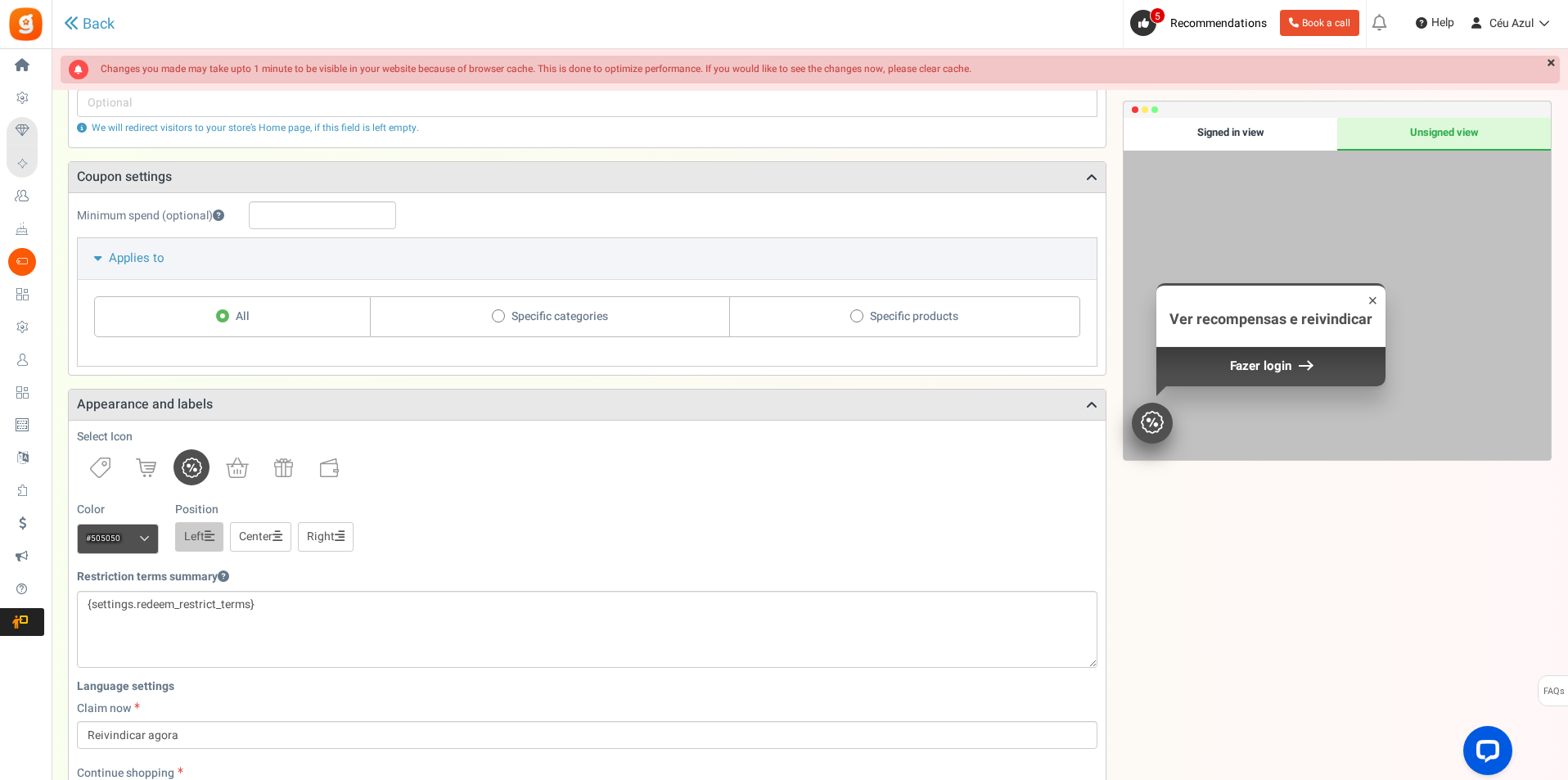
scroll to position [0, 0]
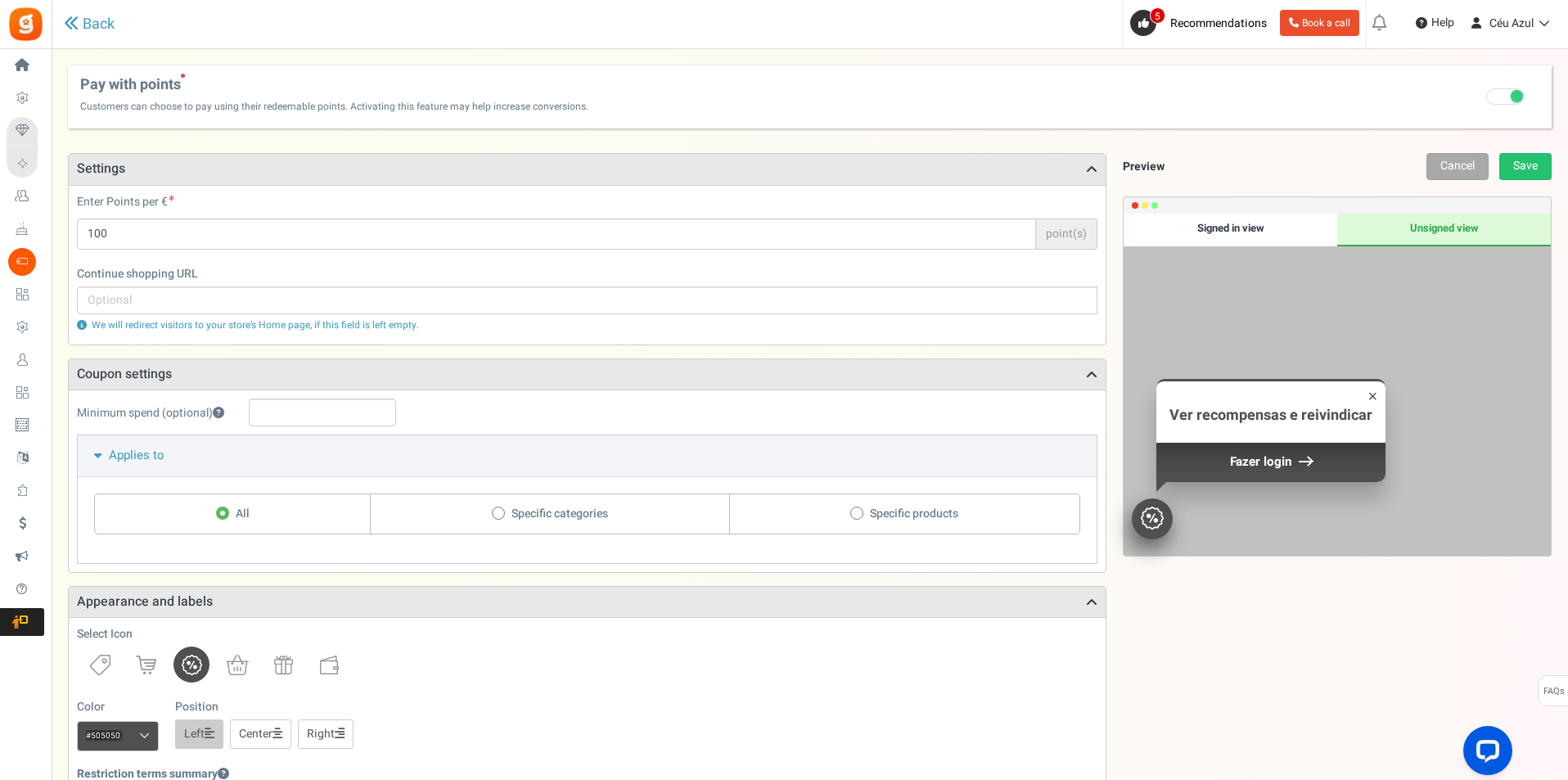
click at [1555, 59] on div "Under maintenance we will be back soon We apologize for any inconvenience. The …" at bounding box center [810, 726] width 1516 height 1354
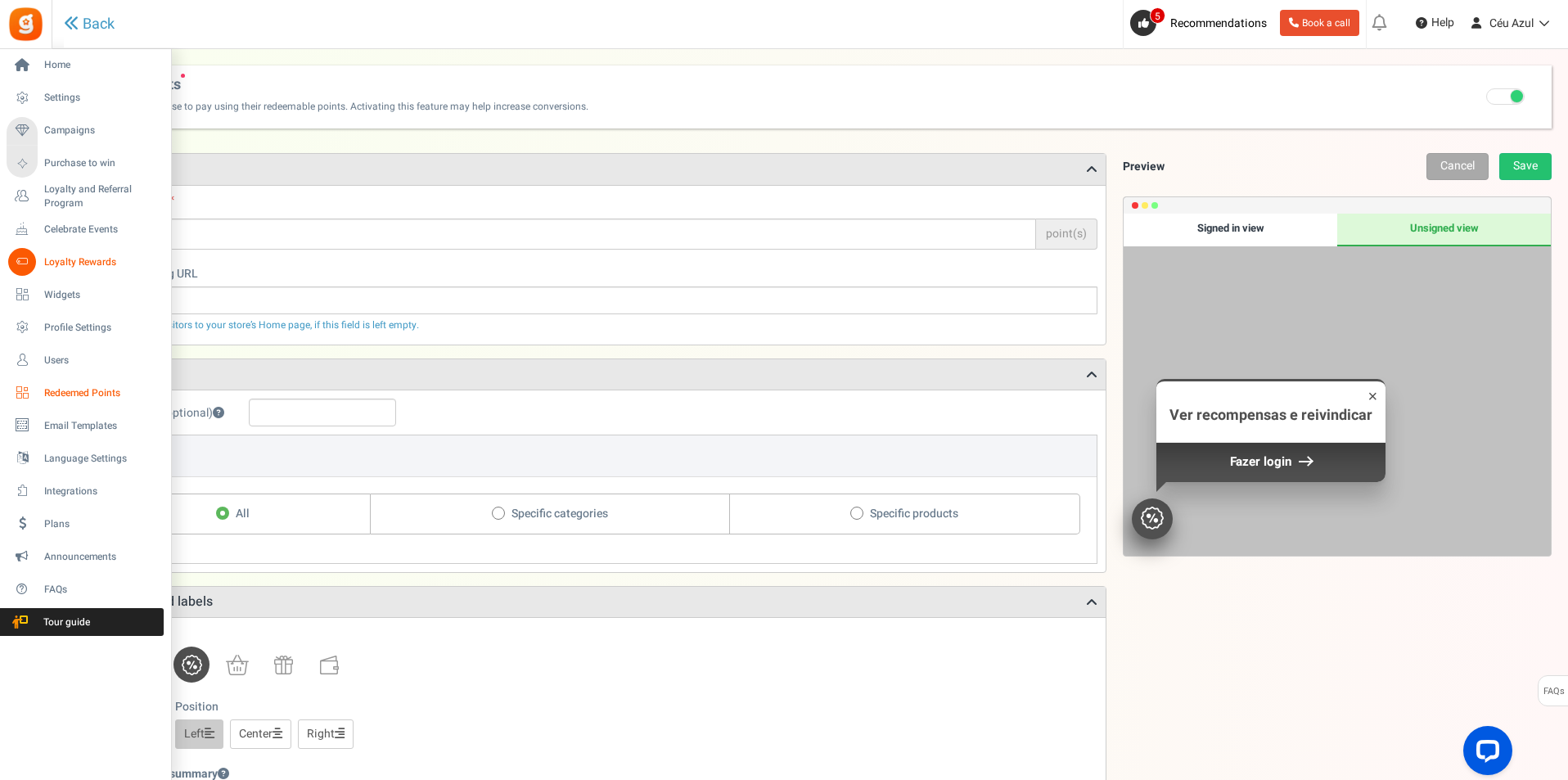
click at [67, 395] on span "Redeemed Points" at bounding box center [100, 393] width 114 height 14
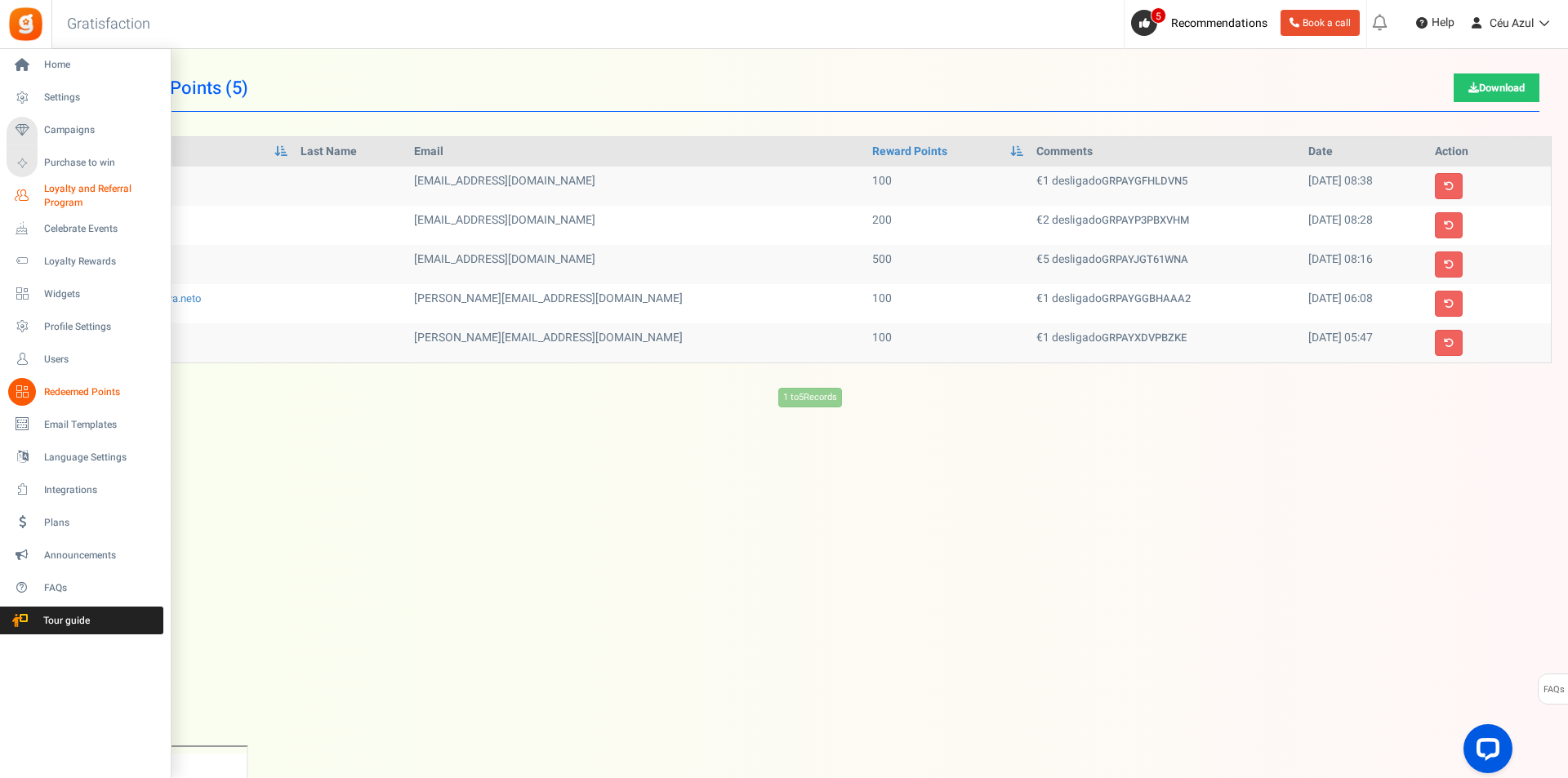
click at [73, 189] on span "Loyalty and Referral Program" at bounding box center [103, 196] width 119 height 27
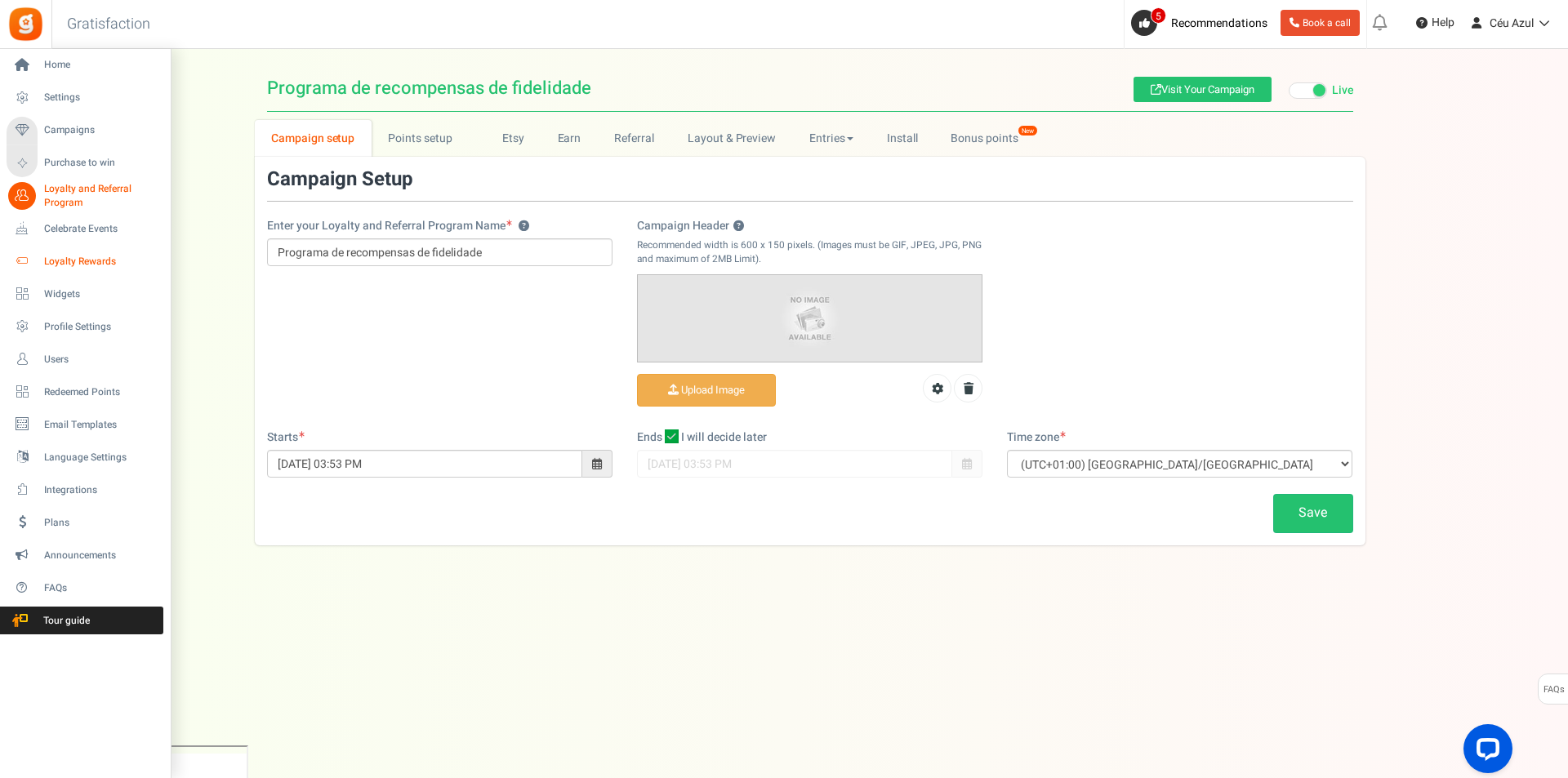
click at [59, 260] on span "Loyalty Rewards" at bounding box center [100, 261] width 114 height 14
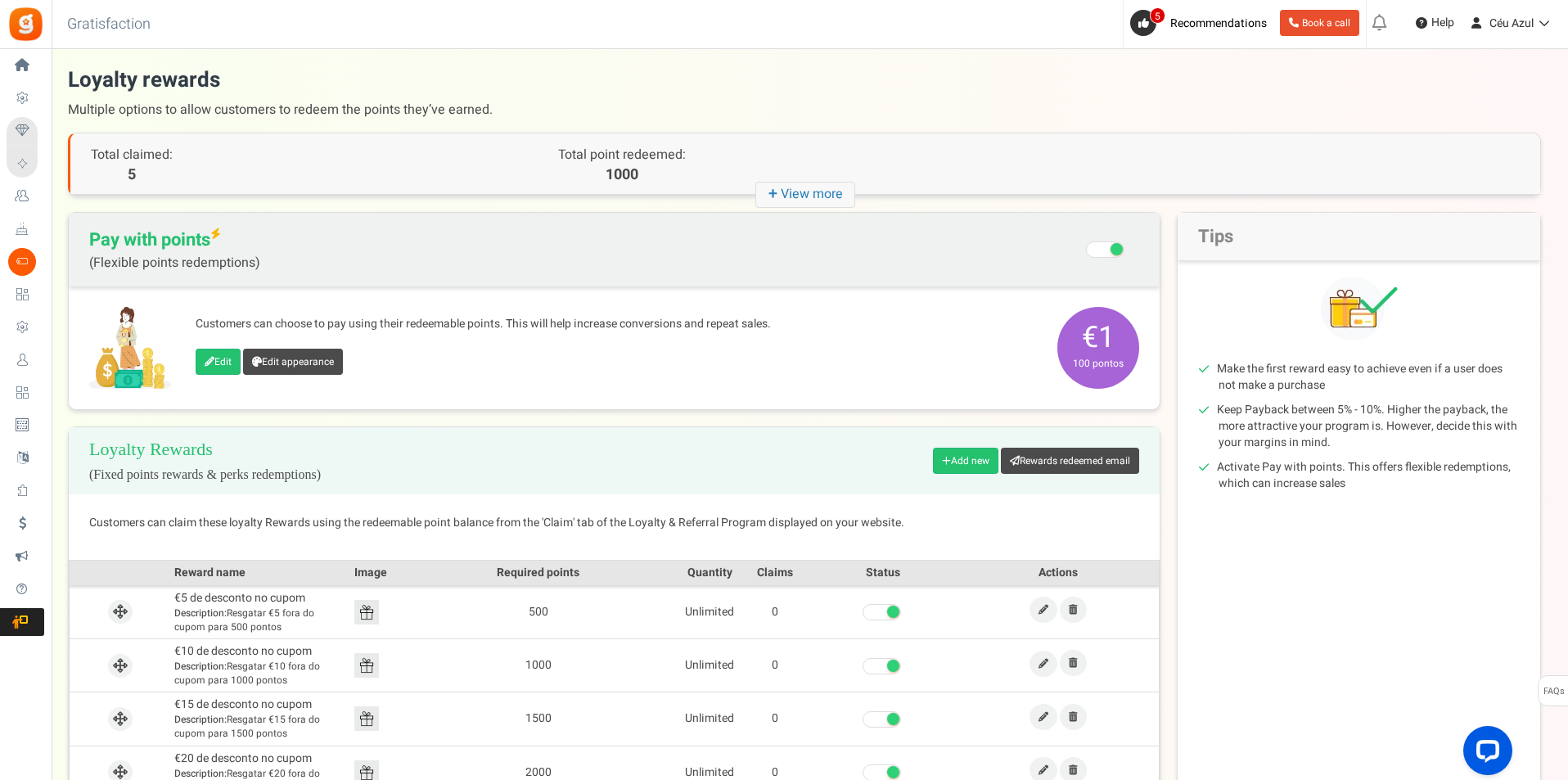
scroll to position [136, 0]
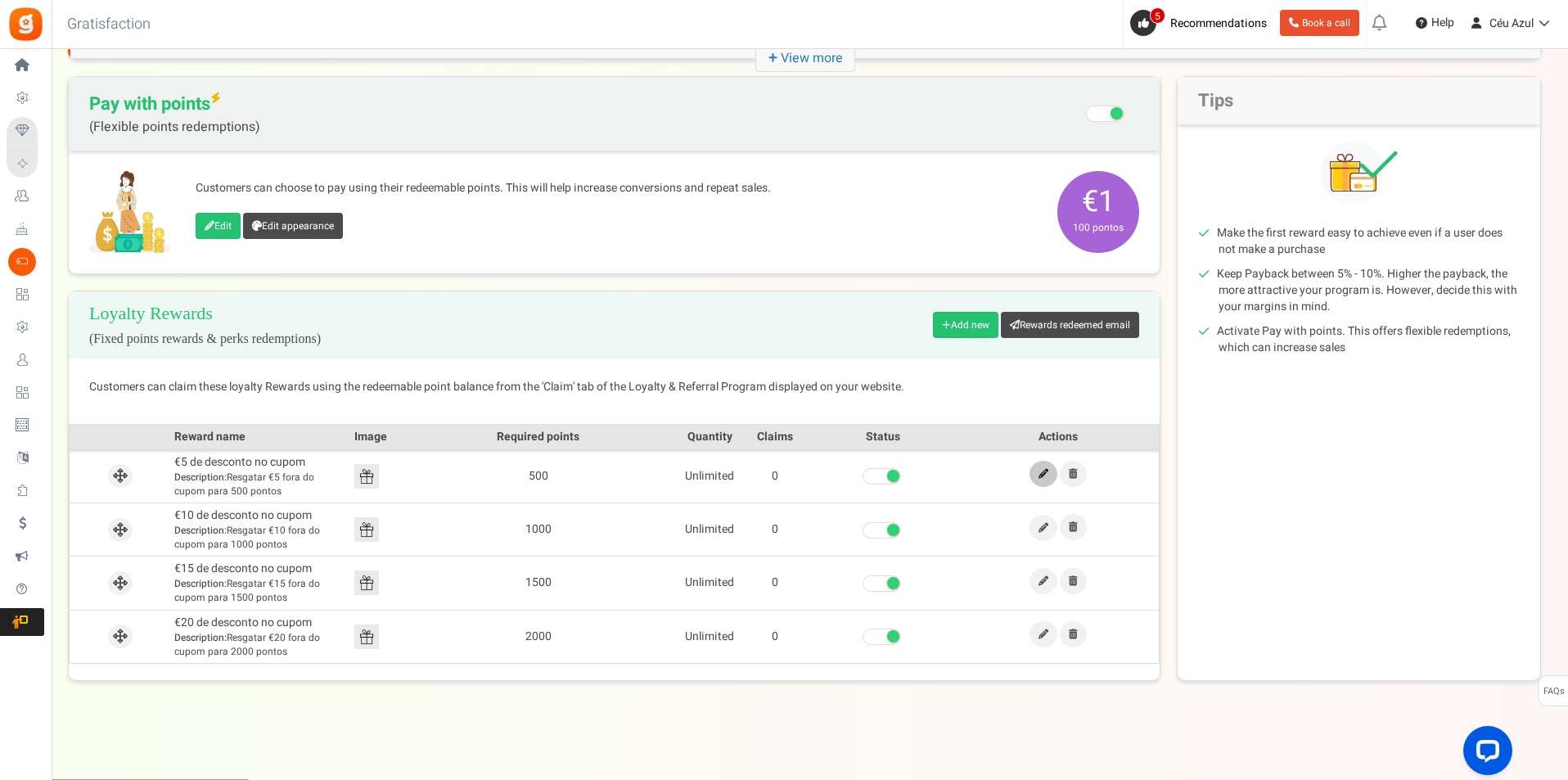
click at [1042, 475] on icon at bounding box center [1042, 473] width 9 height 9
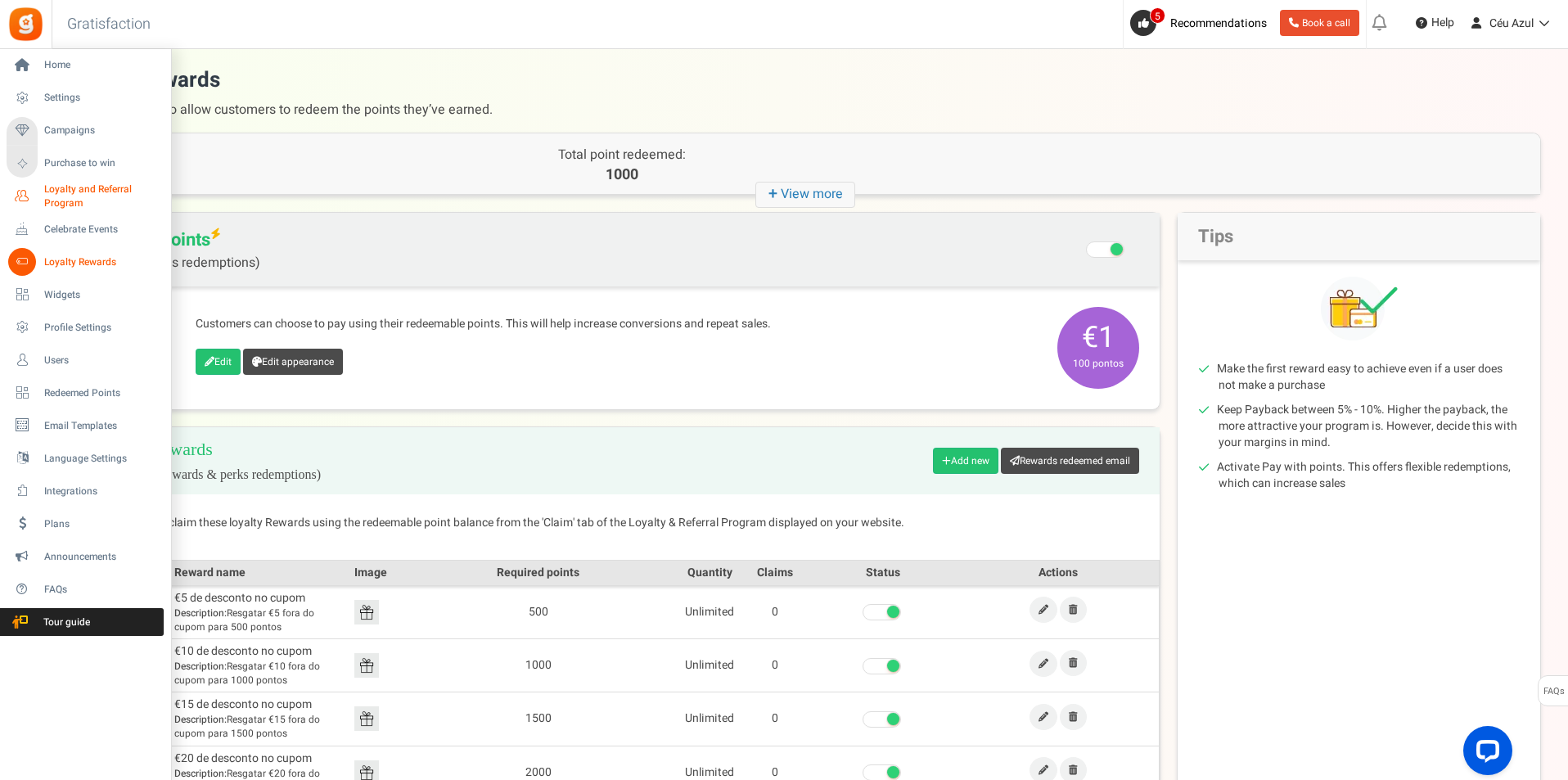
click at [60, 199] on span "Loyalty and Referral Program" at bounding box center [103, 197] width 119 height 27
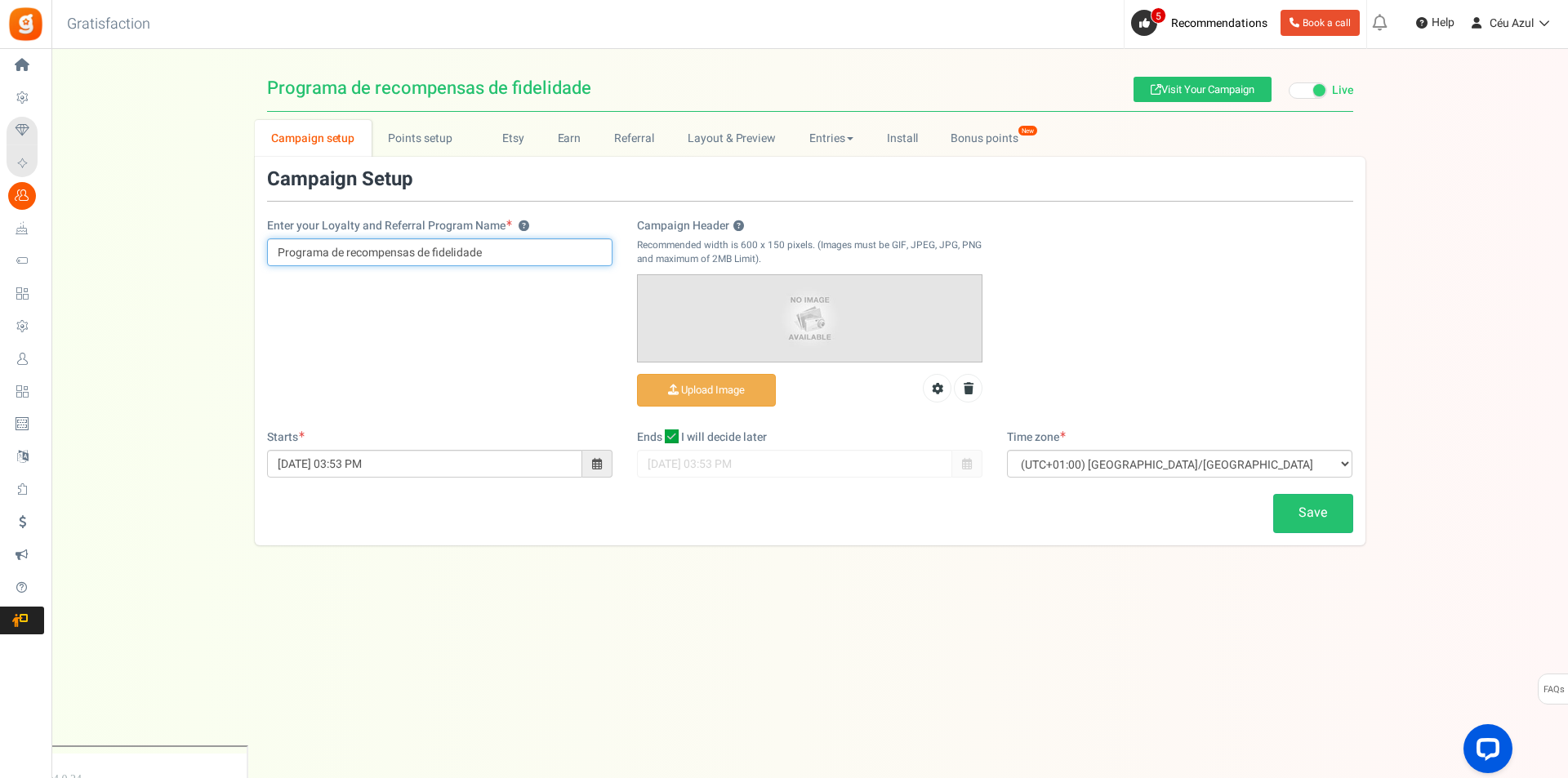
click at [338, 251] on input "Programa de recompensas de fidelidade" at bounding box center [440, 252] width 345 height 27
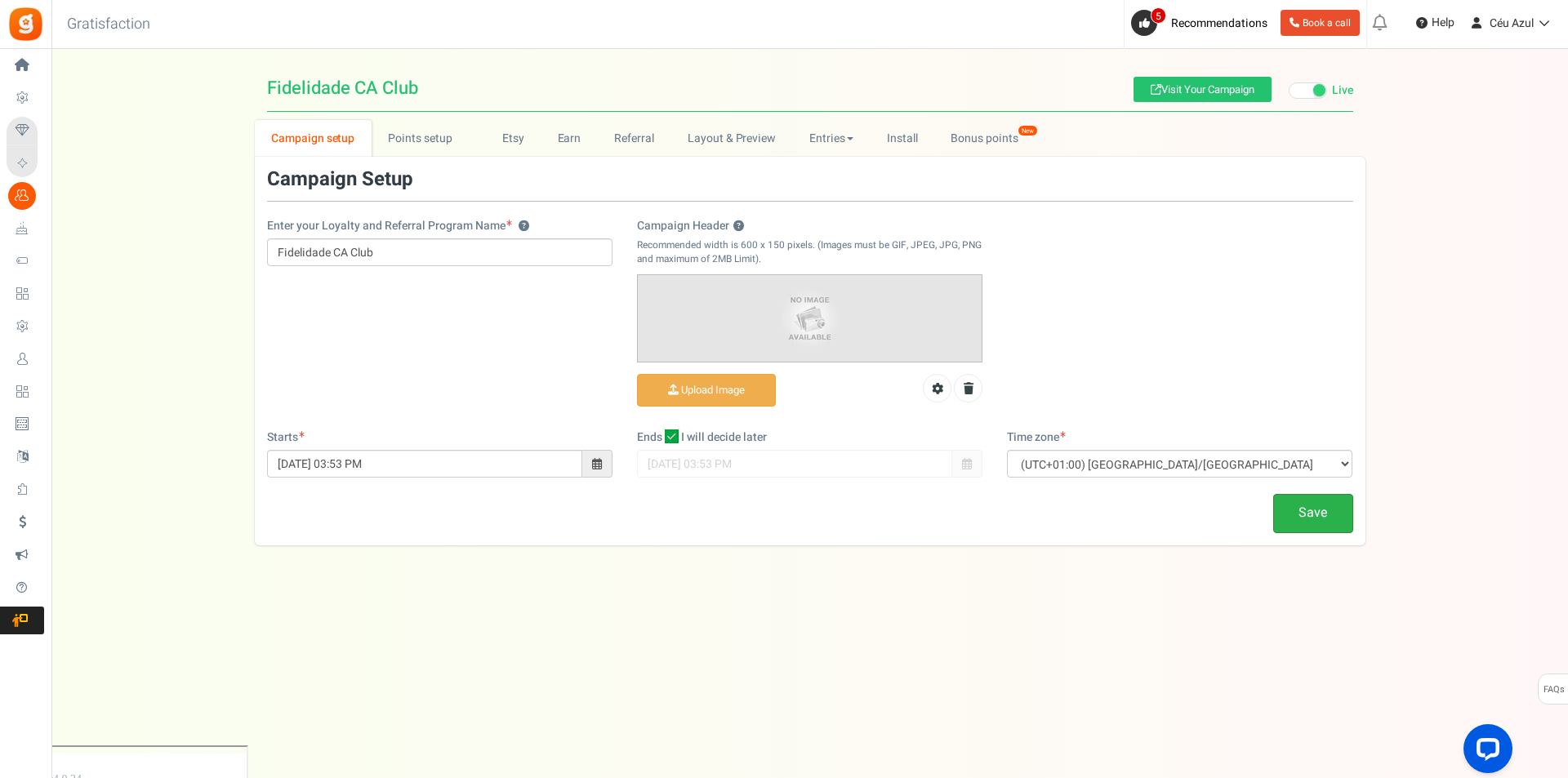
type input "Fidelidade CA Club"
click at [1296, 512] on link "Save" at bounding box center [1313, 513] width 80 height 39
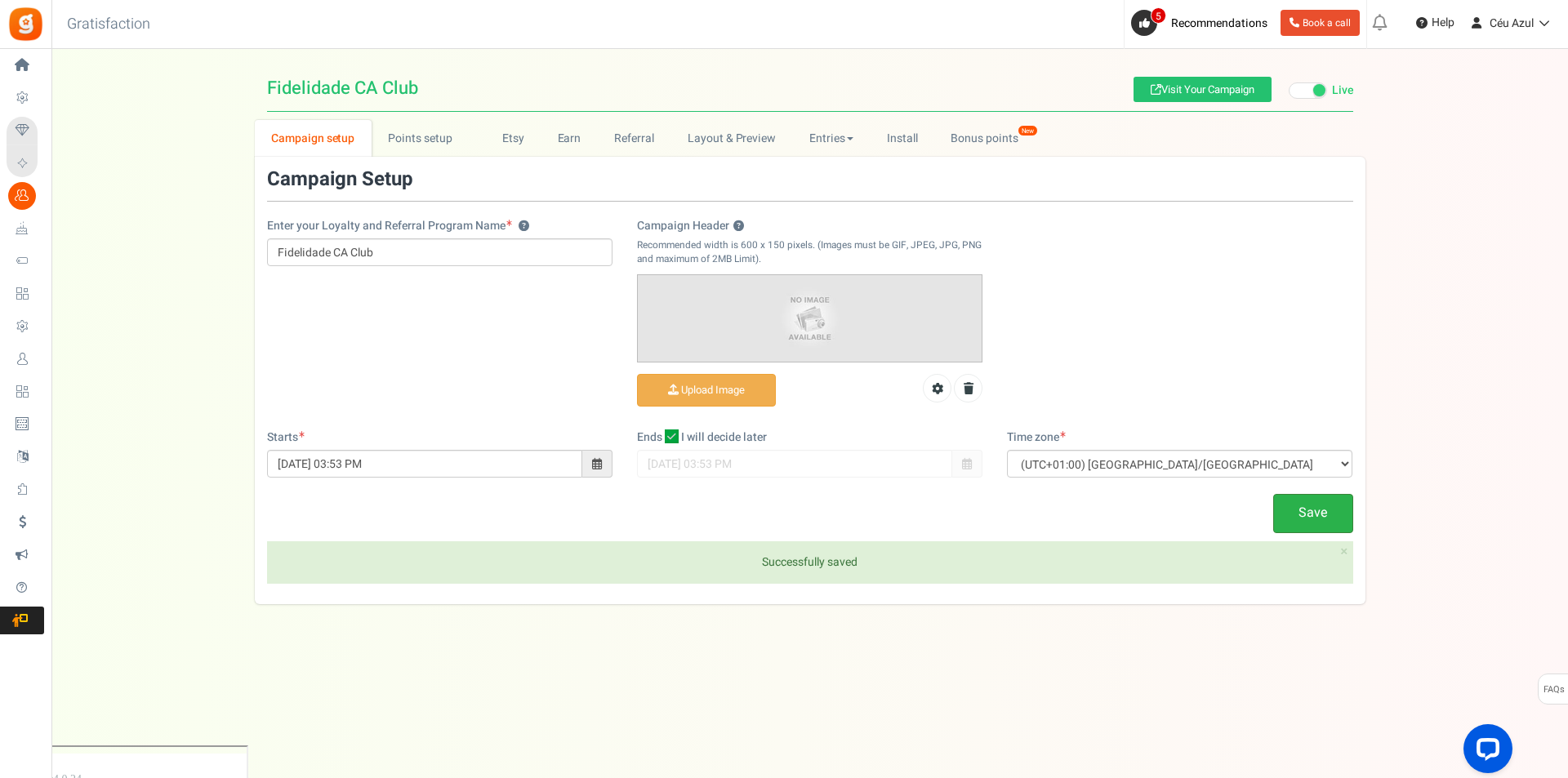
click at [1326, 512] on link "Save" at bounding box center [1313, 513] width 80 height 39
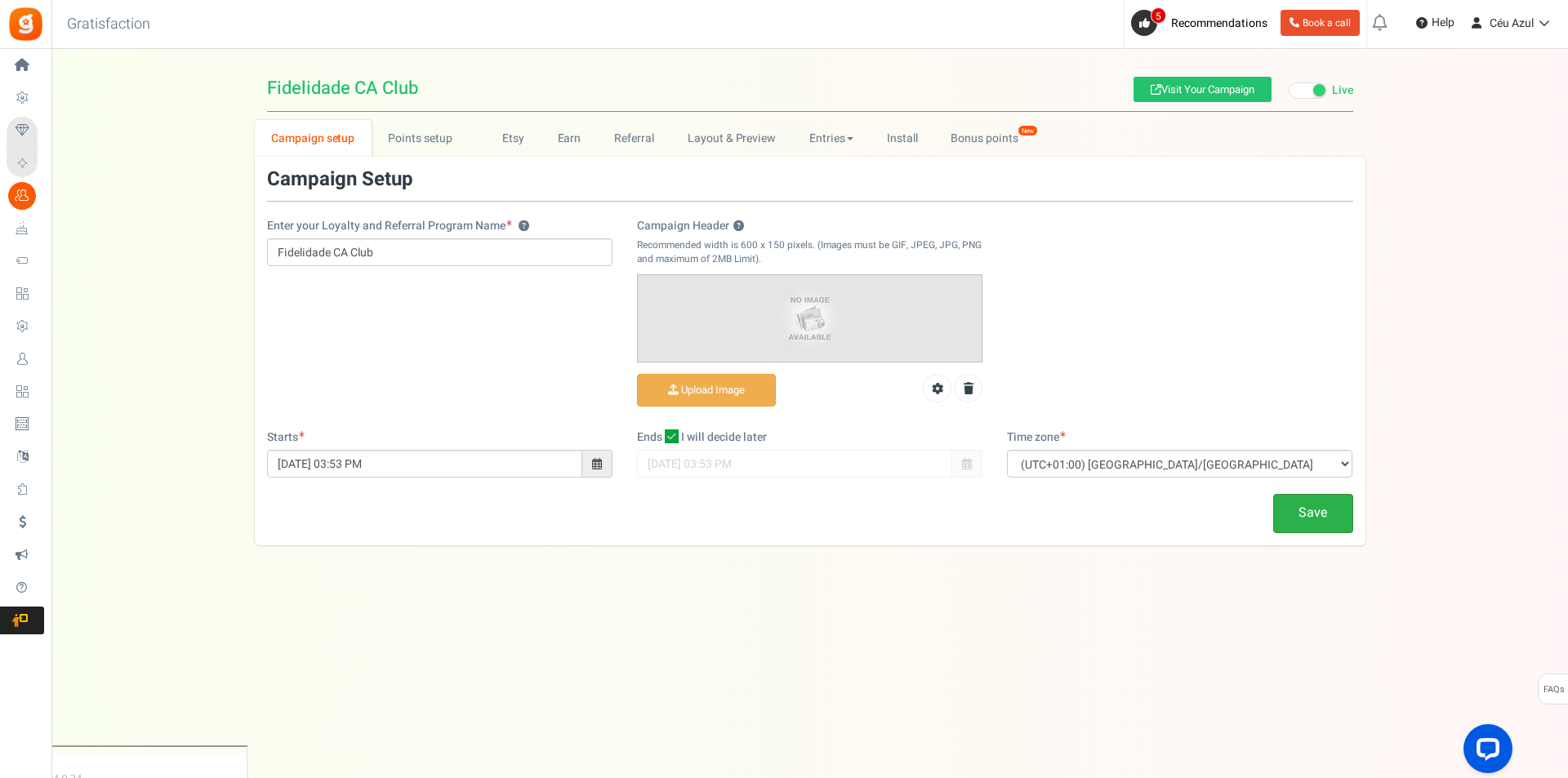
click at [1326, 512] on link "Save" at bounding box center [1313, 513] width 80 height 39
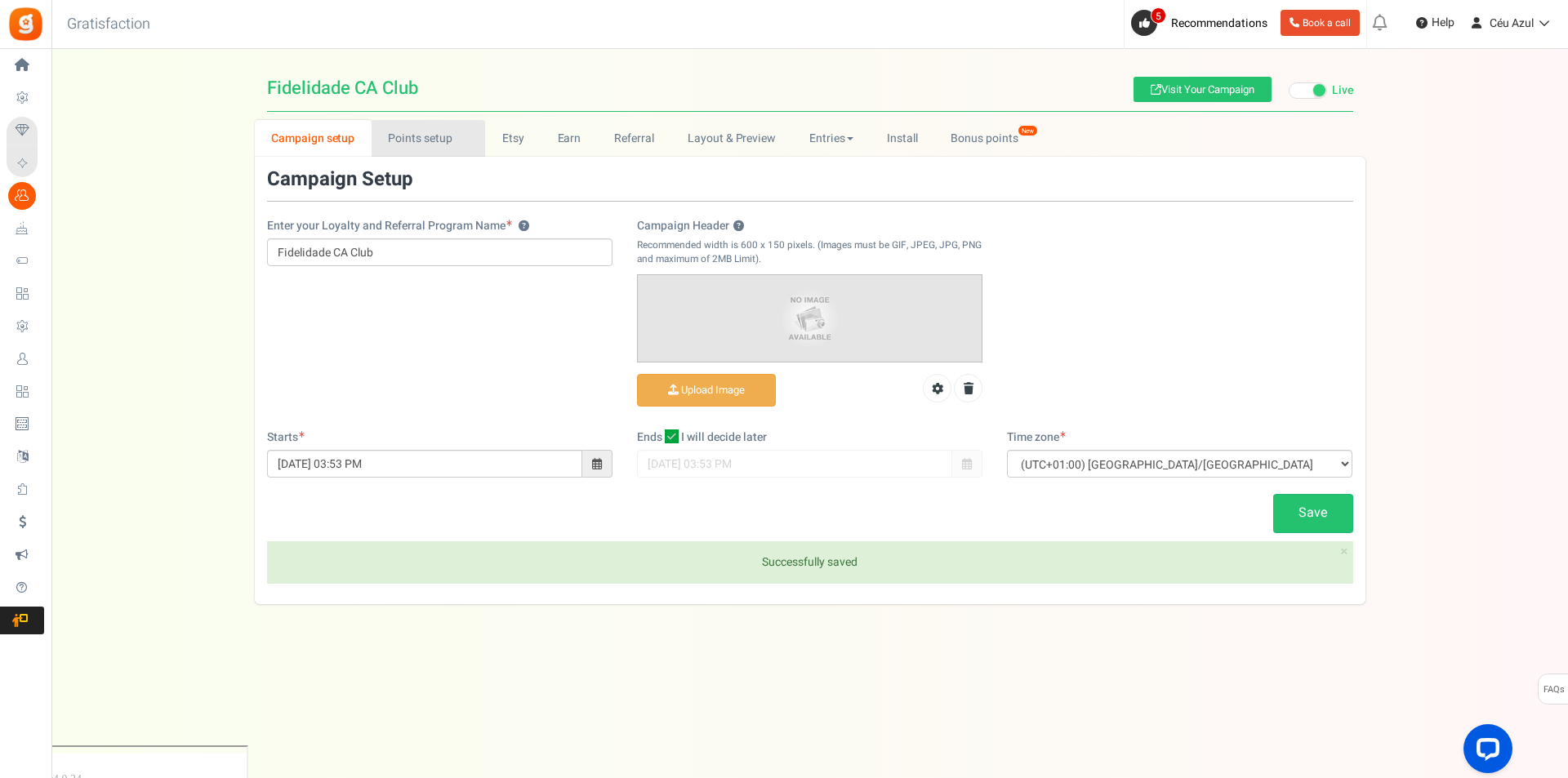
click at [406, 143] on link "Points setup New" at bounding box center [428, 138] width 113 height 37
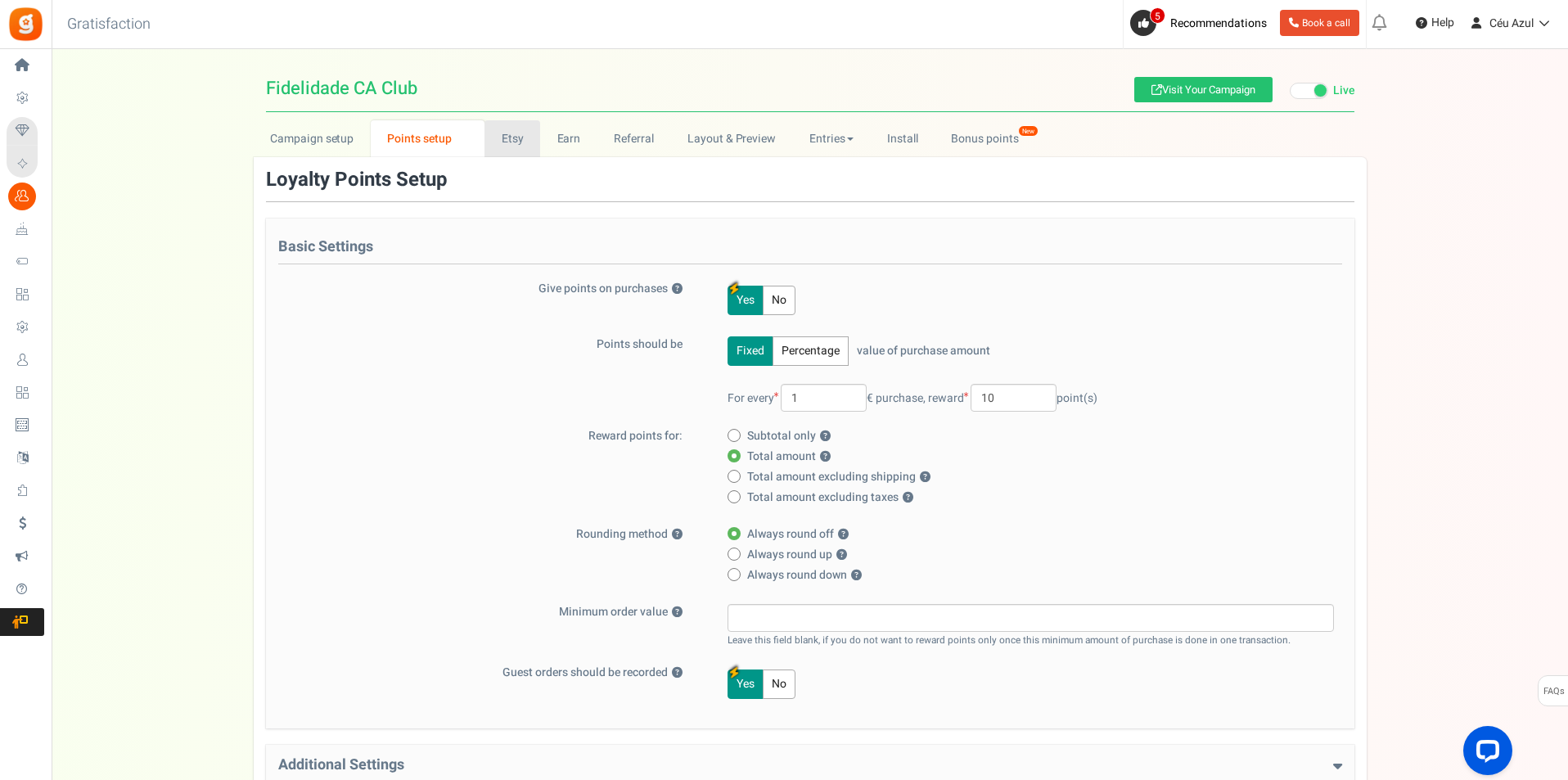
click at [505, 133] on link "Etsy" at bounding box center [512, 138] width 56 height 37
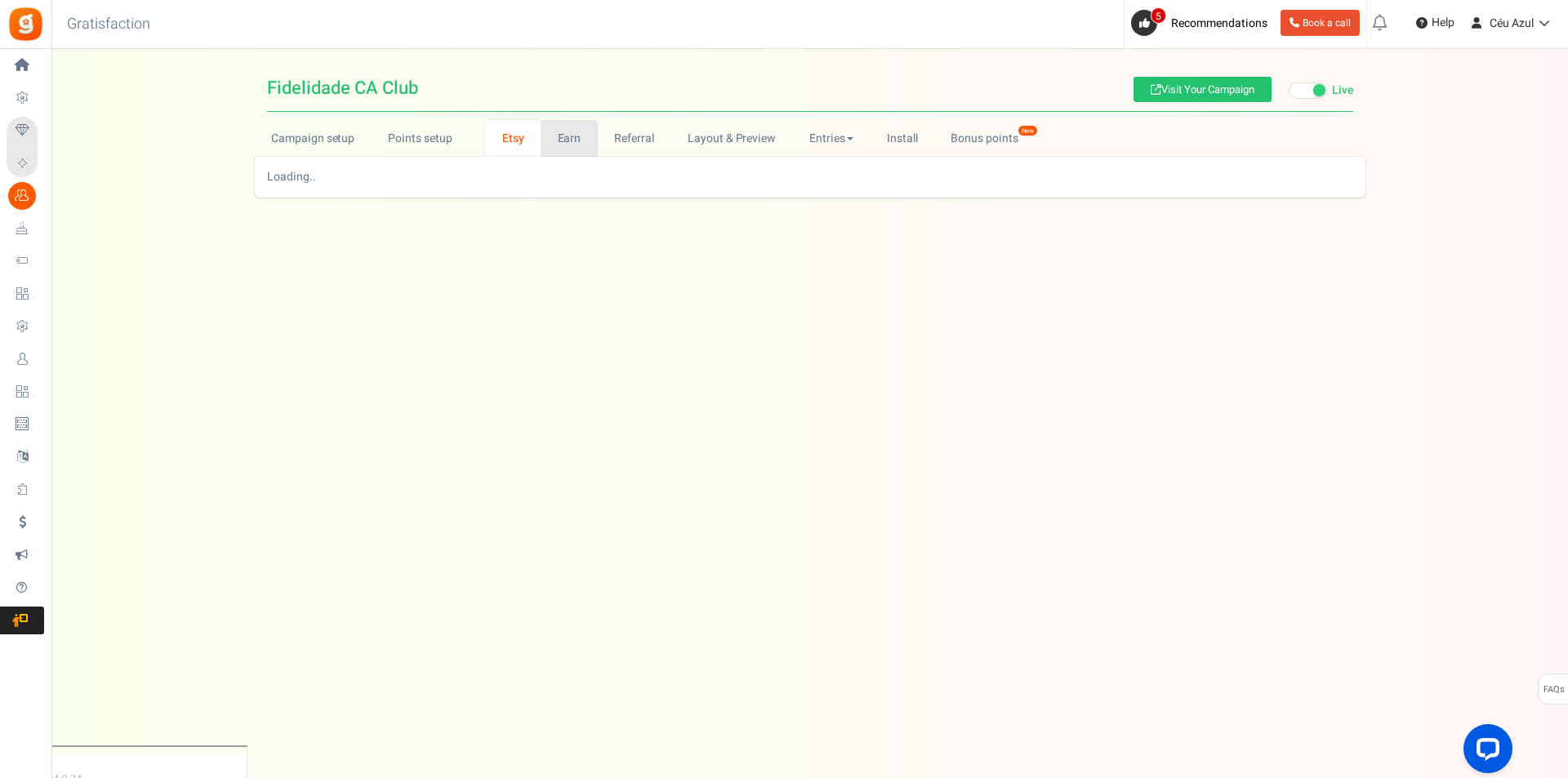
click at [560, 141] on link "Earn" at bounding box center [569, 138] width 57 height 37
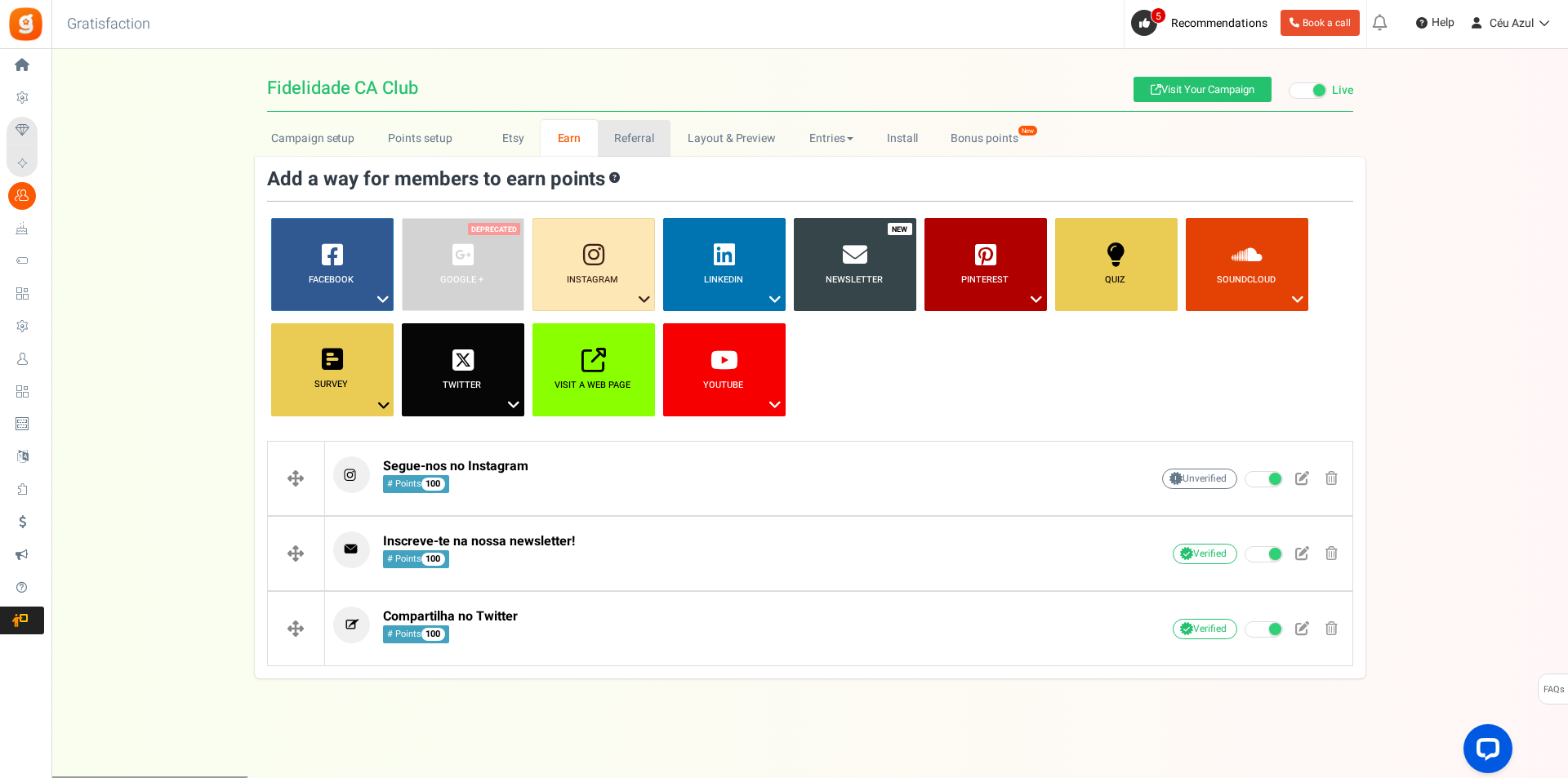
click at [621, 147] on link "Referral" at bounding box center [635, 138] width 74 height 37
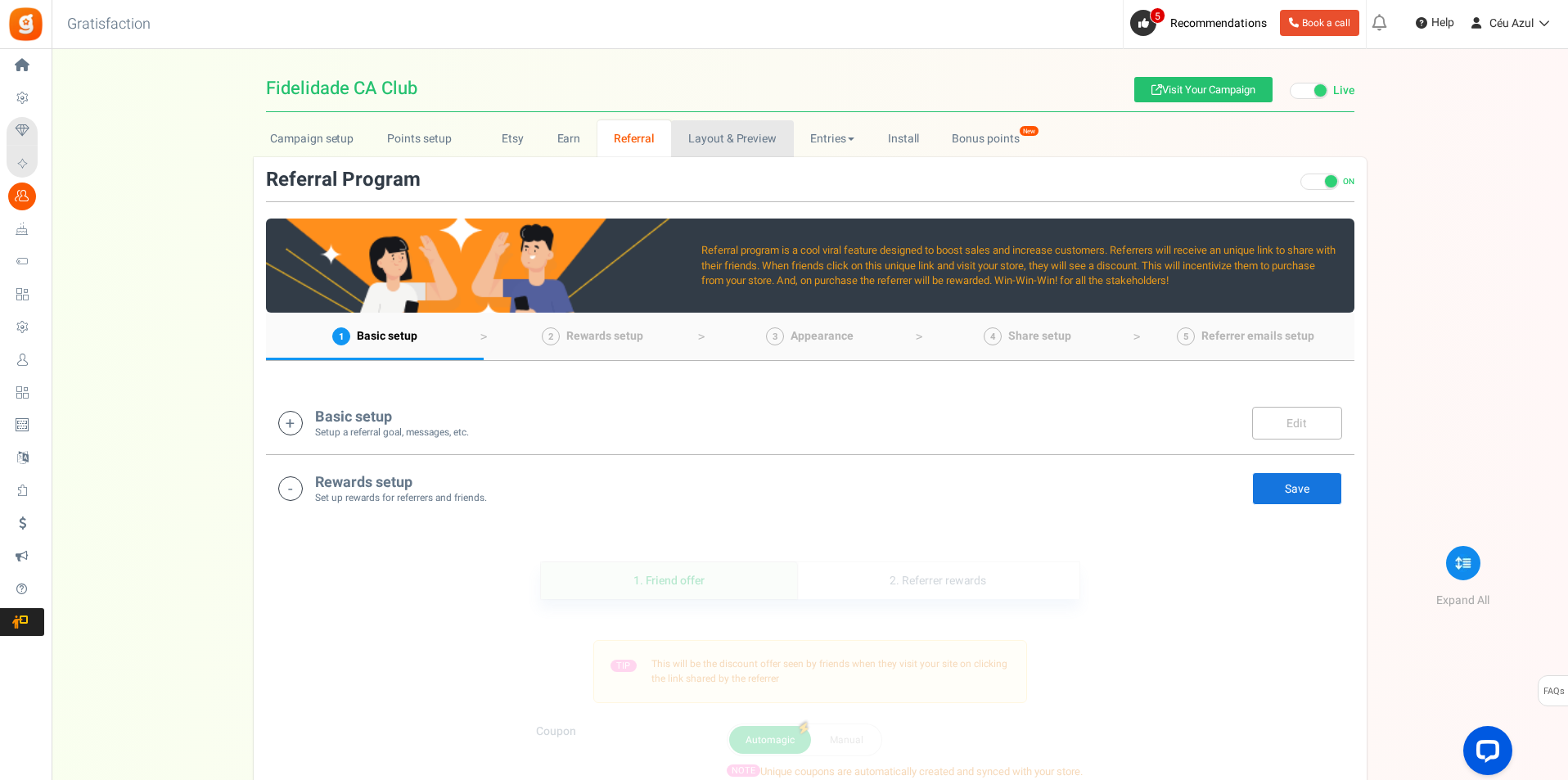
click at [705, 138] on link "Layout & Preview" at bounding box center [732, 138] width 122 height 37
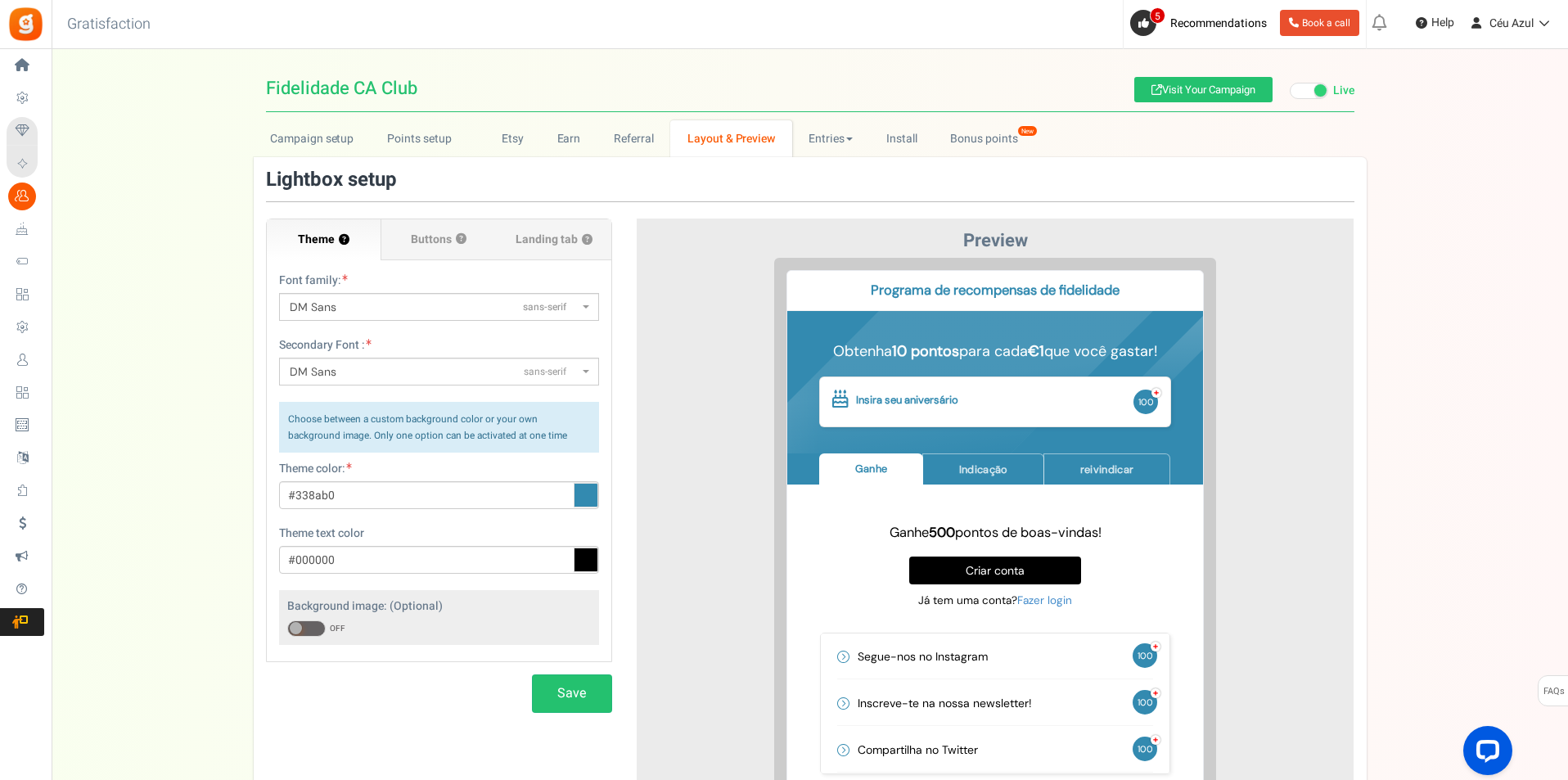
click at [588, 495] on icon at bounding box center [586, 495] width 25 height 25
click at [588, 495] on input "#338ab0" at bounding box center [439, 495] width 320 height 27
click at [552, 531] on div "Theme text color #000000" at bounding box center [439, 550] width 320 height 48
click at [320, 497] on input "#338ab0" at bounding box center [439, 495] width 320 height 27
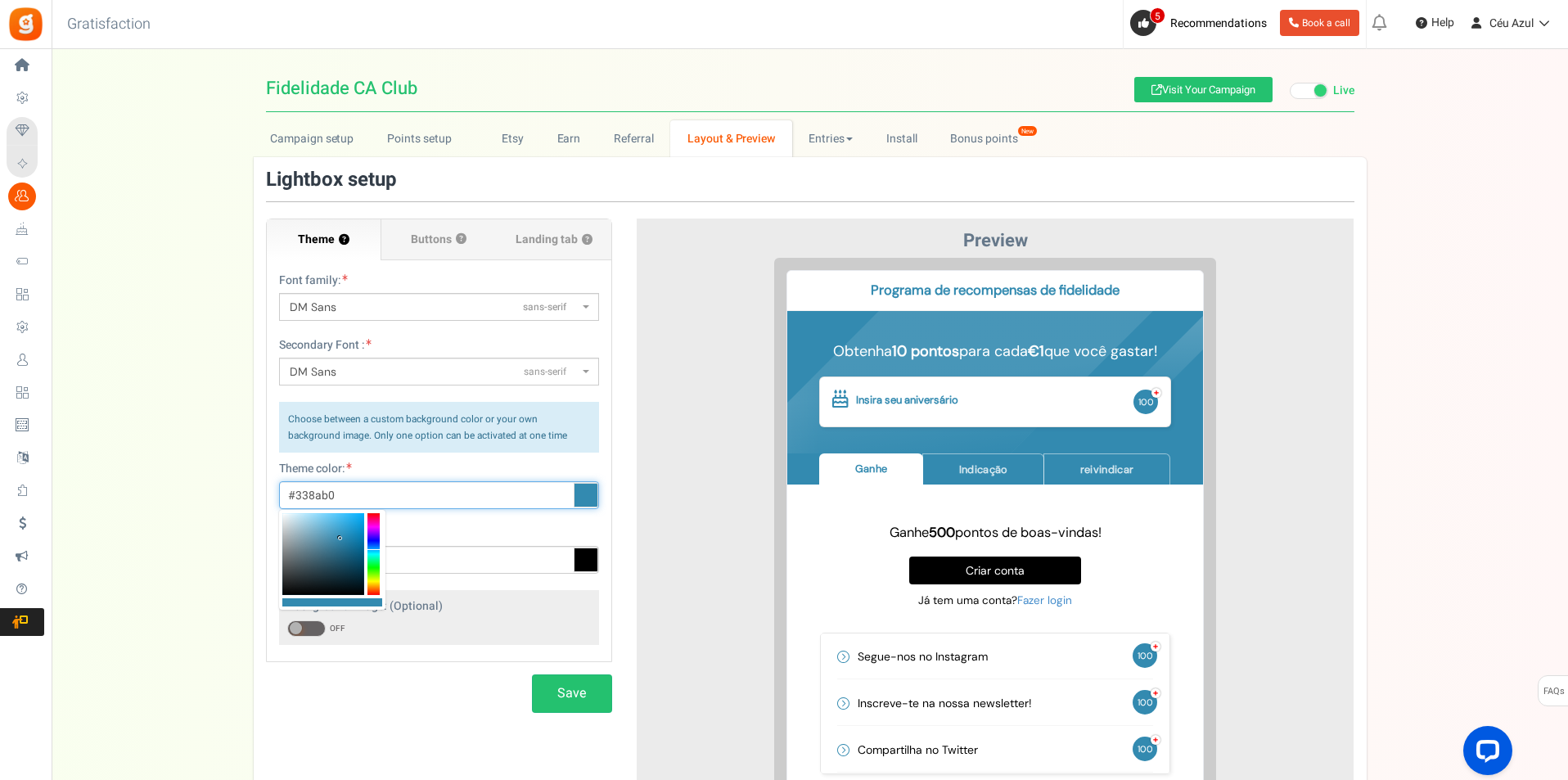
type input "#000000"
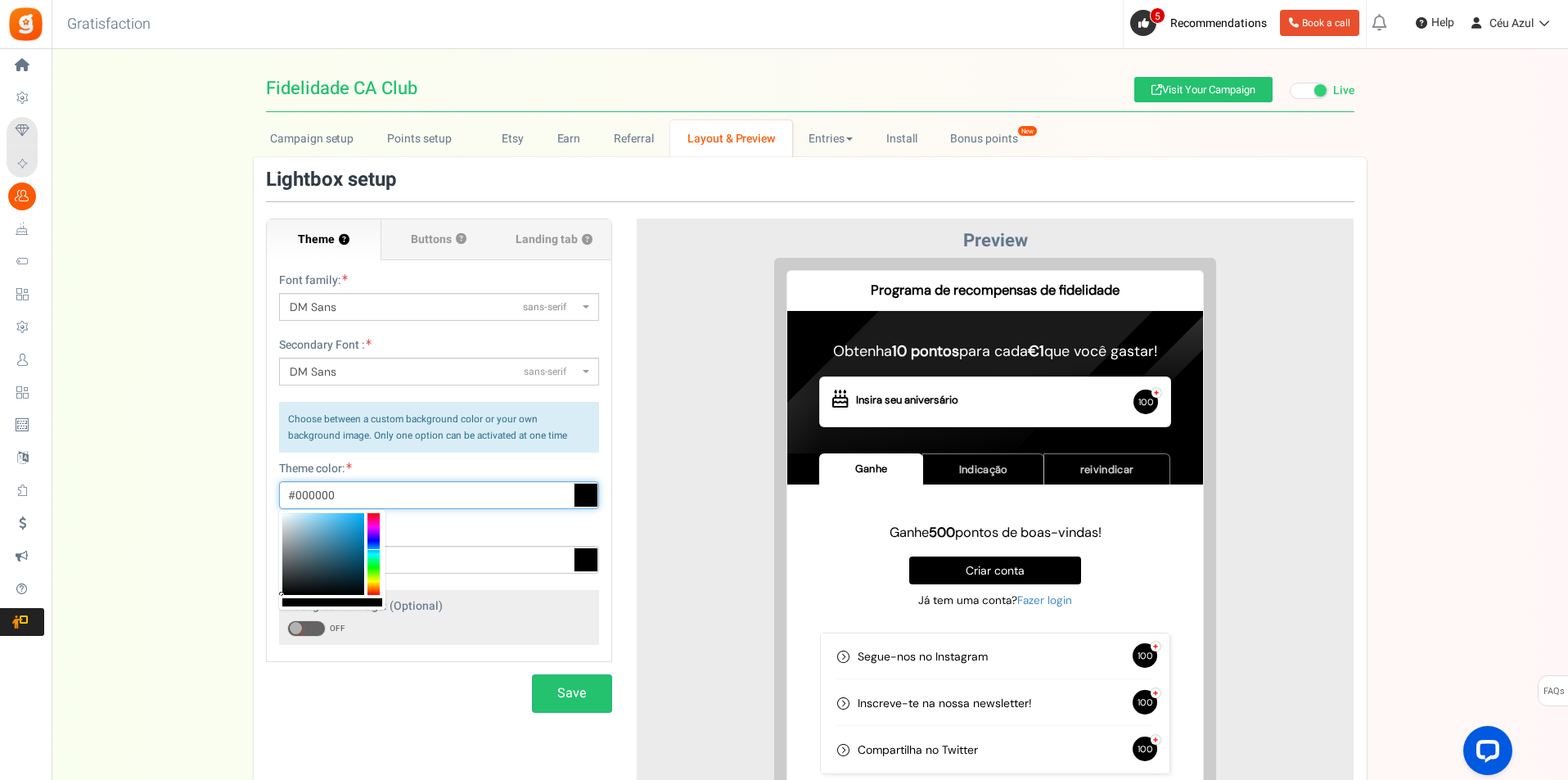
drag, startPoint x: 281, startPoint y: 598, endPoint x: 273, endPoint y: 604, distance: 10.0
click at [273, 604] on body "Install now Back to Home Back to program setup Home Settings Campaigns Purchase…" at bounding box center [784, 553] width 1568 height 1107
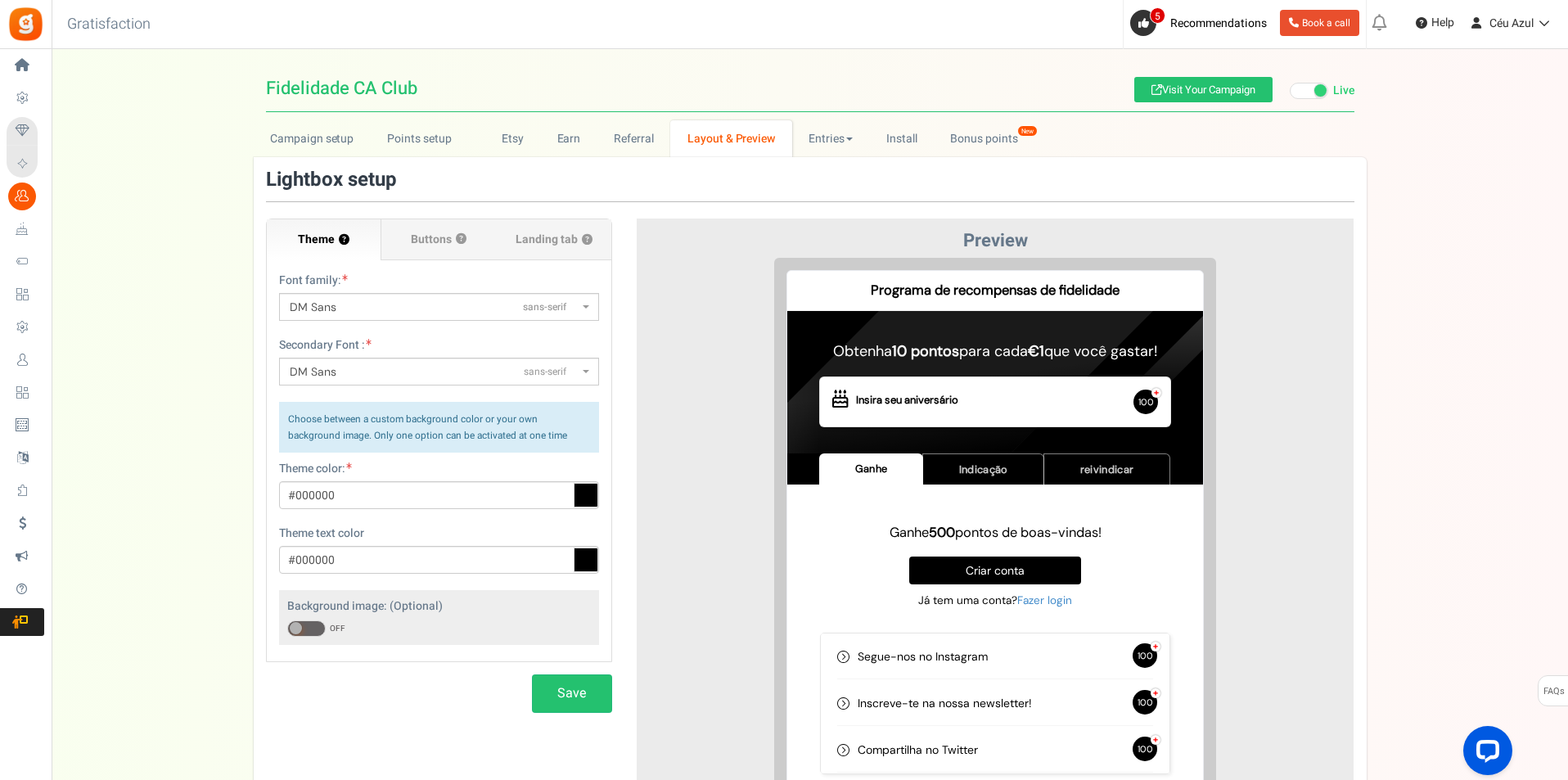
click at [239, 445] on div "Campaign setup Points setup New Etsy Earn Referral Reward reviews WOO LOOX [DOM…" at bounding box center [810, 499] width 1516 height 758
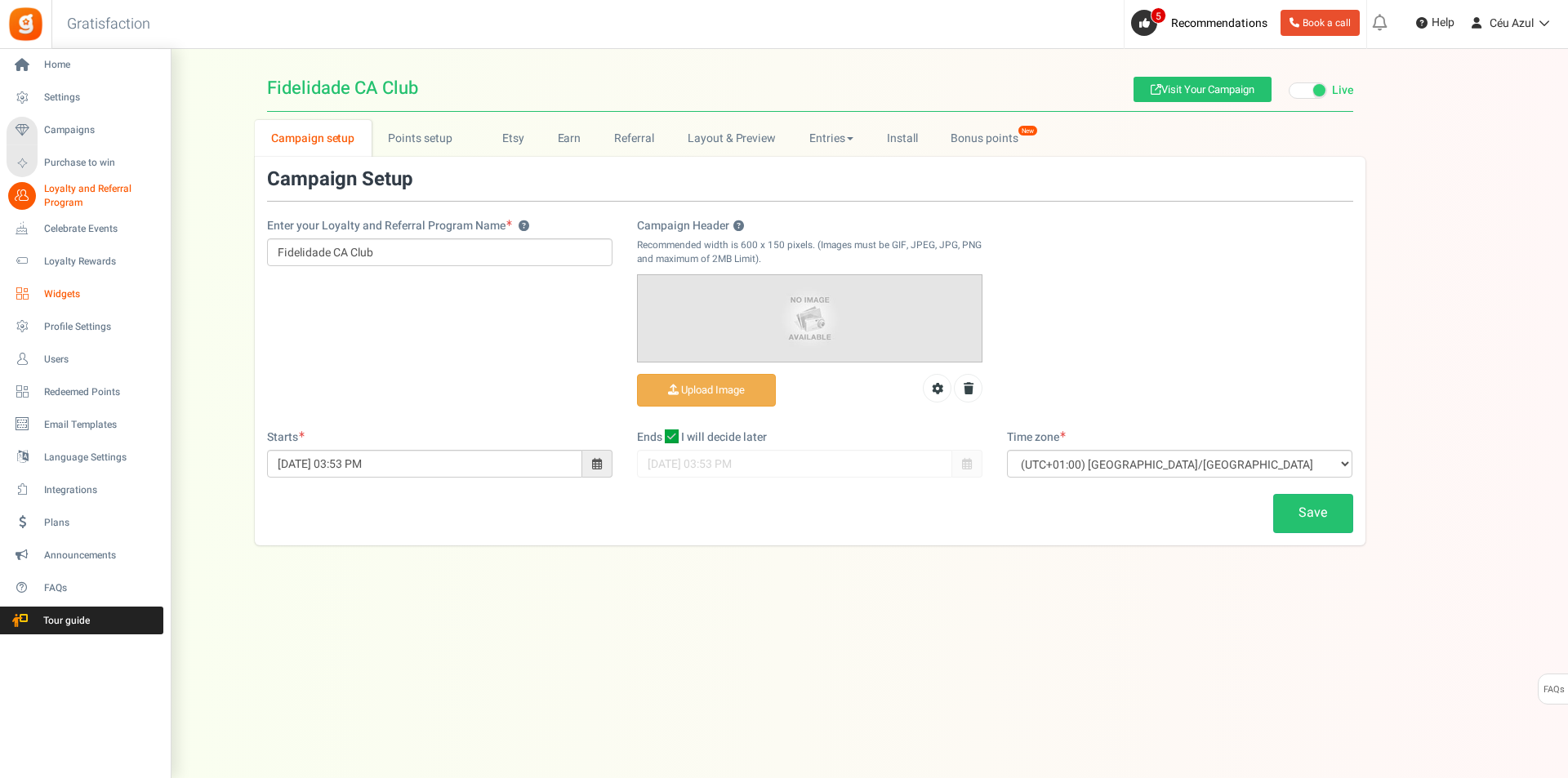
click at [69, 290] on span "Widgets" at bounding box center [100, 294] width 114 height 14
